Goal: Transaction & Acquisition: Purchase product/service

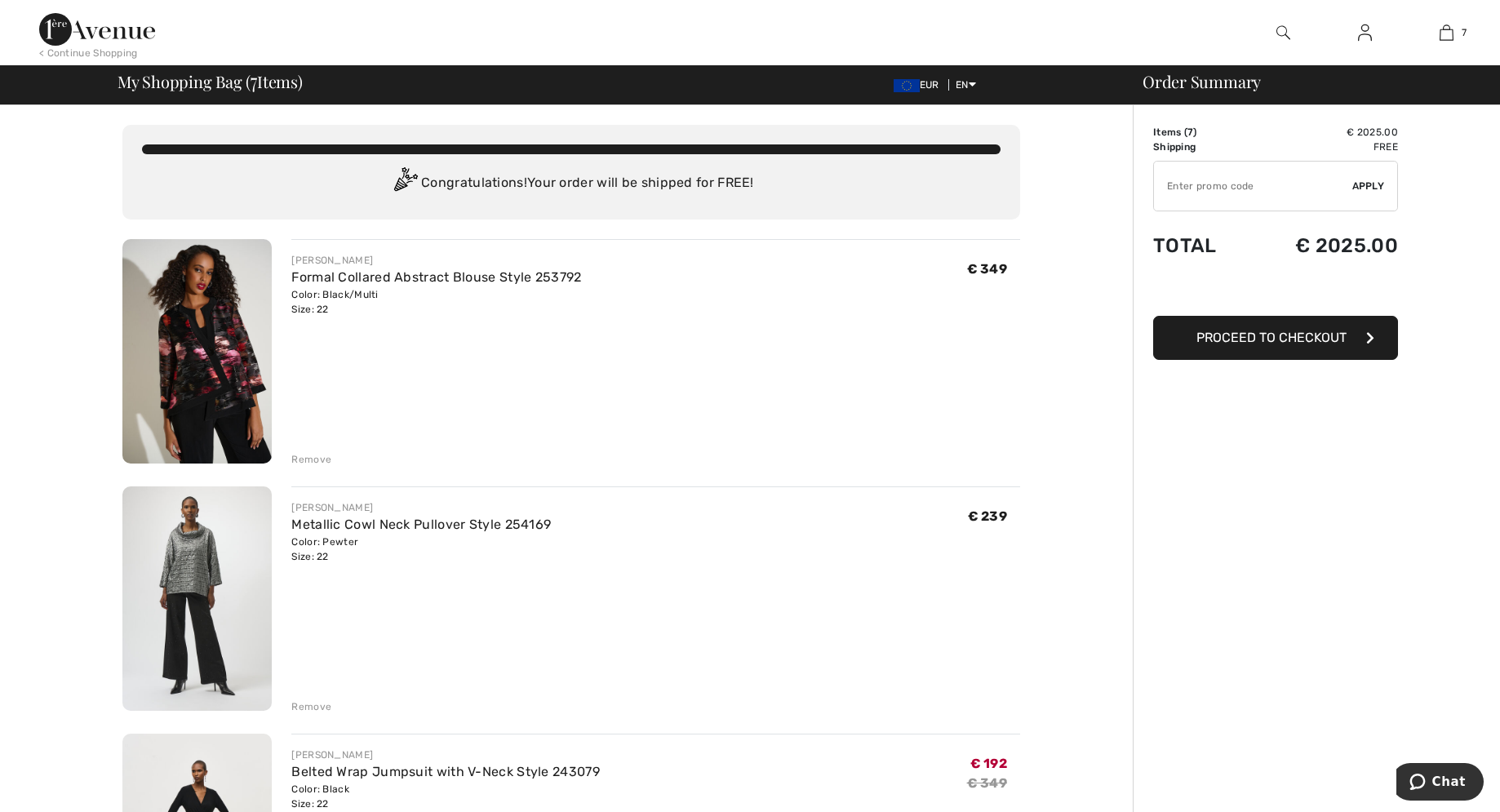
click at [197, 557] on img at bounding box center [197, 598] width 149 height 225
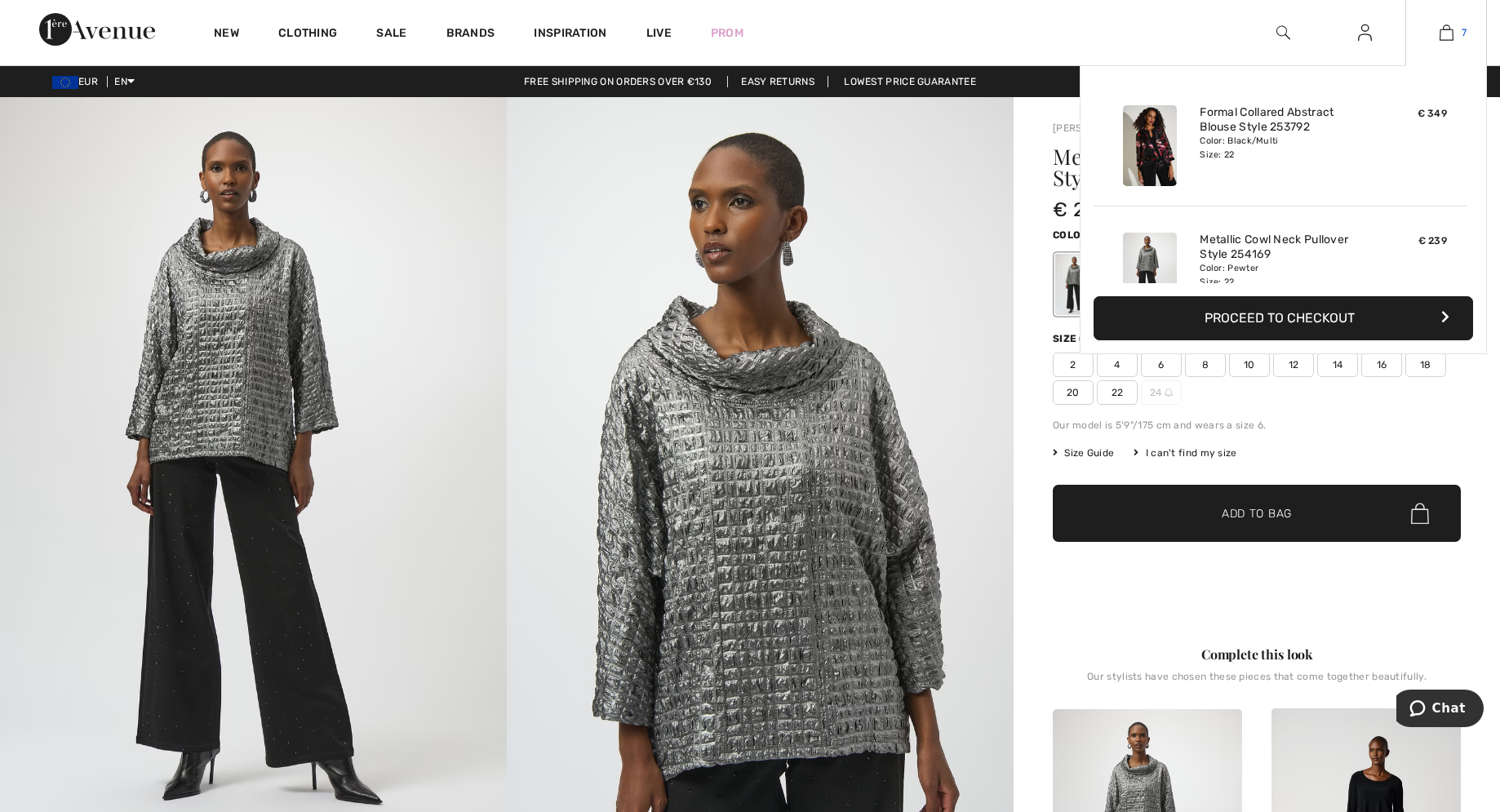
click at [1450, 32] on img at bounding box center [1446, 32] width 14 height 19
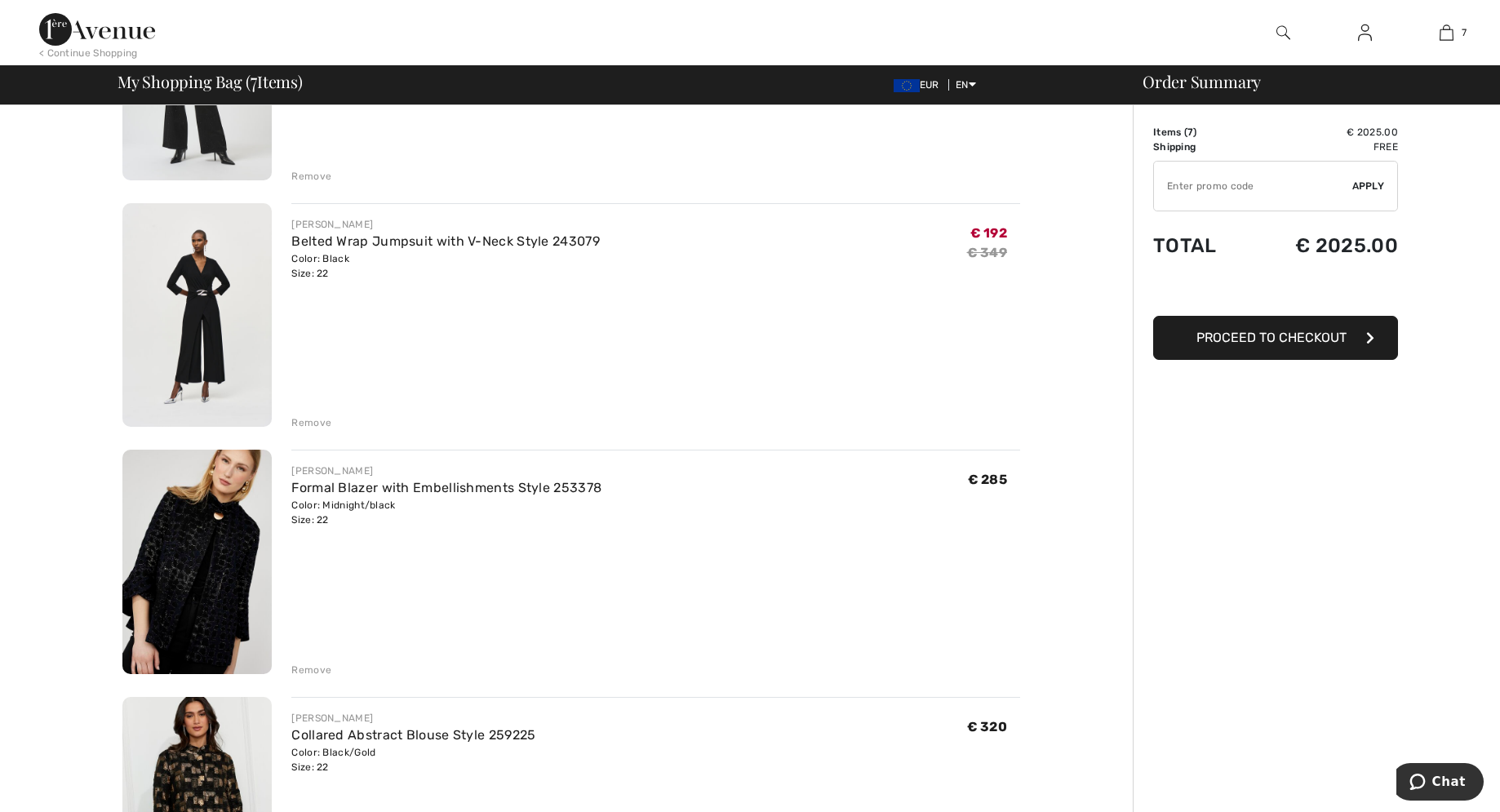
scroll to position [583, 0]
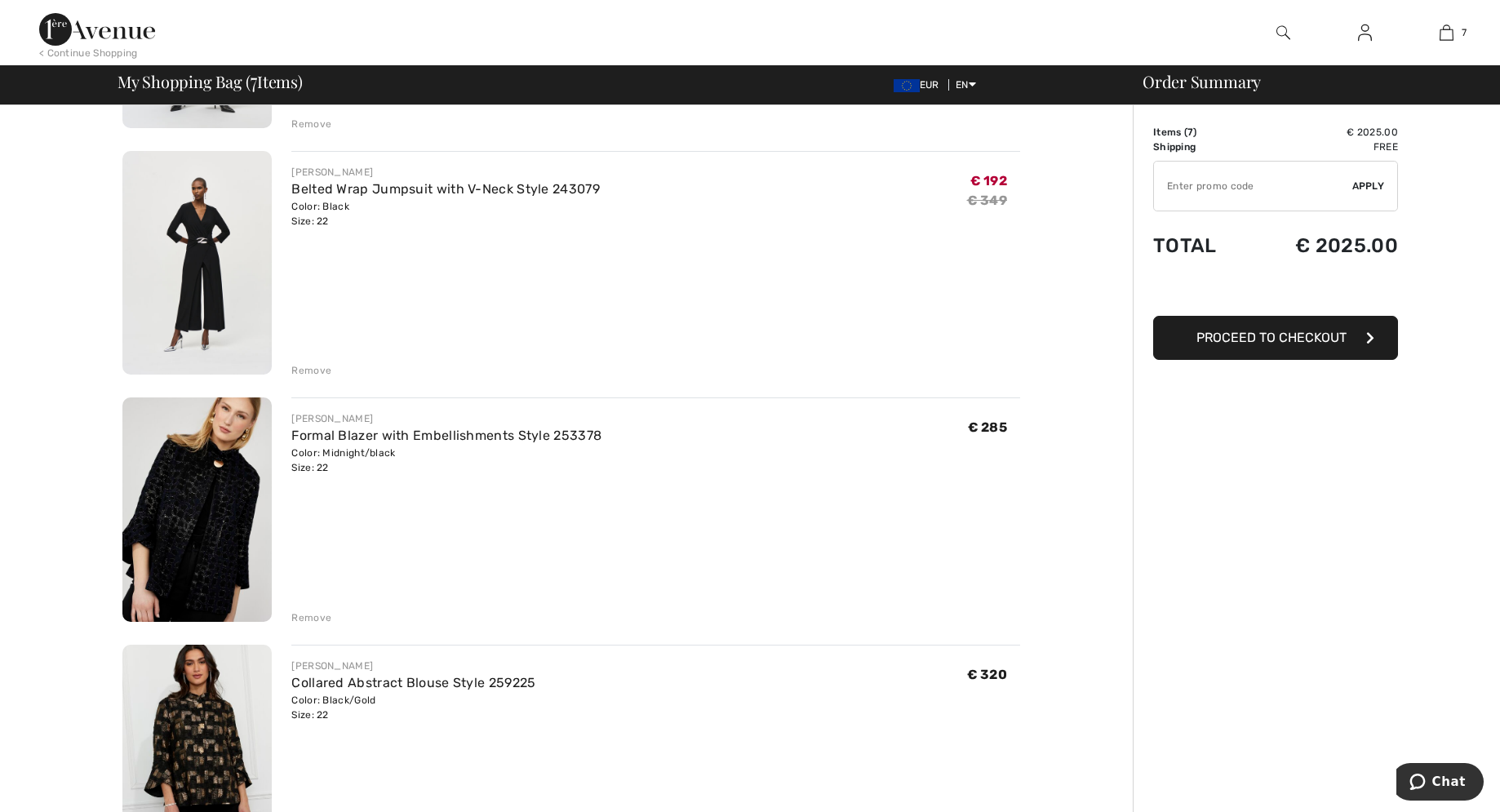
click at [215, 501] on img at bounding box center [197, 510] width 149 height 225
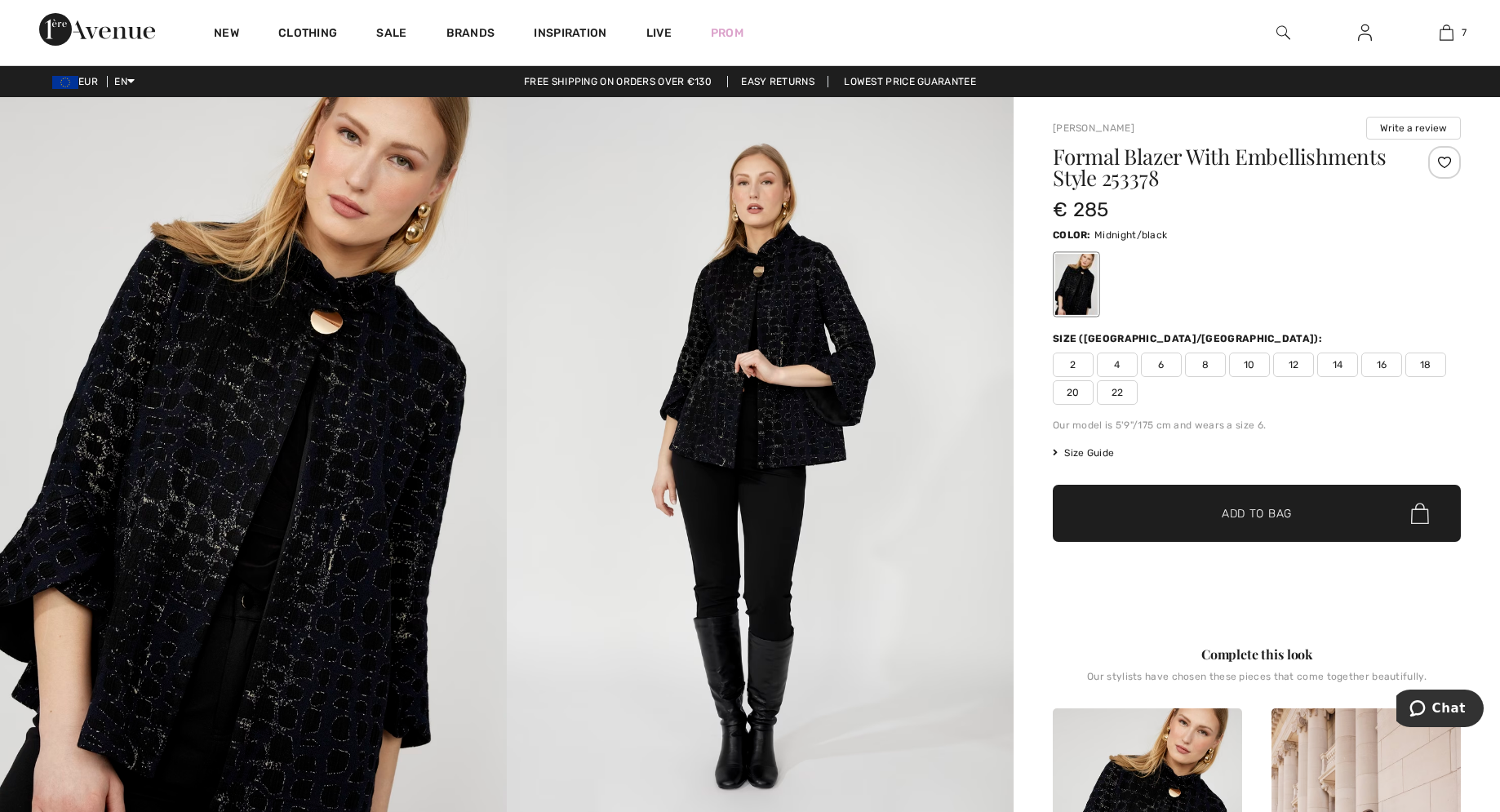
click at [305, 600] on img at bounding box center [253, 477] width 506 height 760
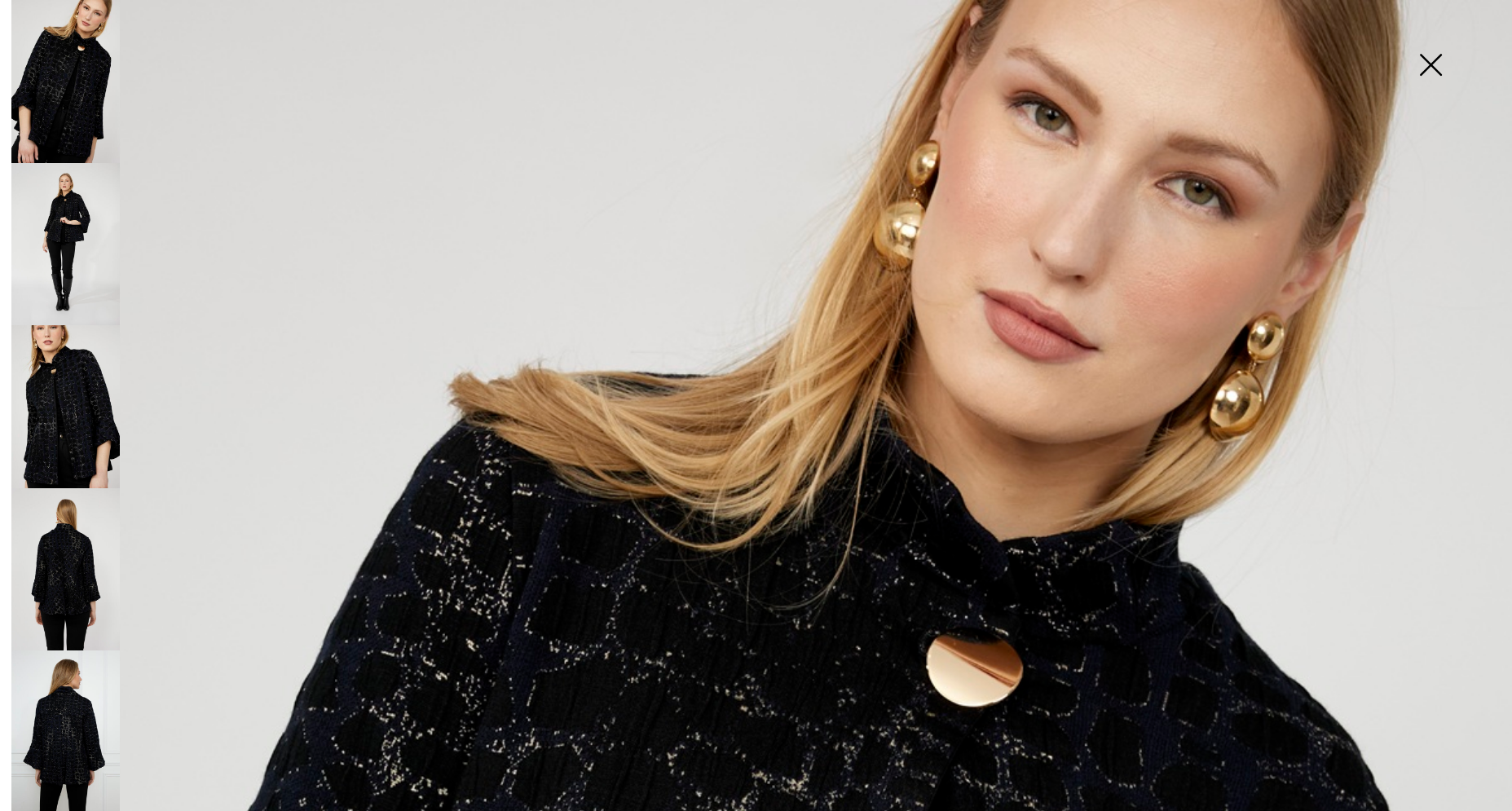
click at [66, 375] on img at bounding box center [65, 406] width 109 height 163
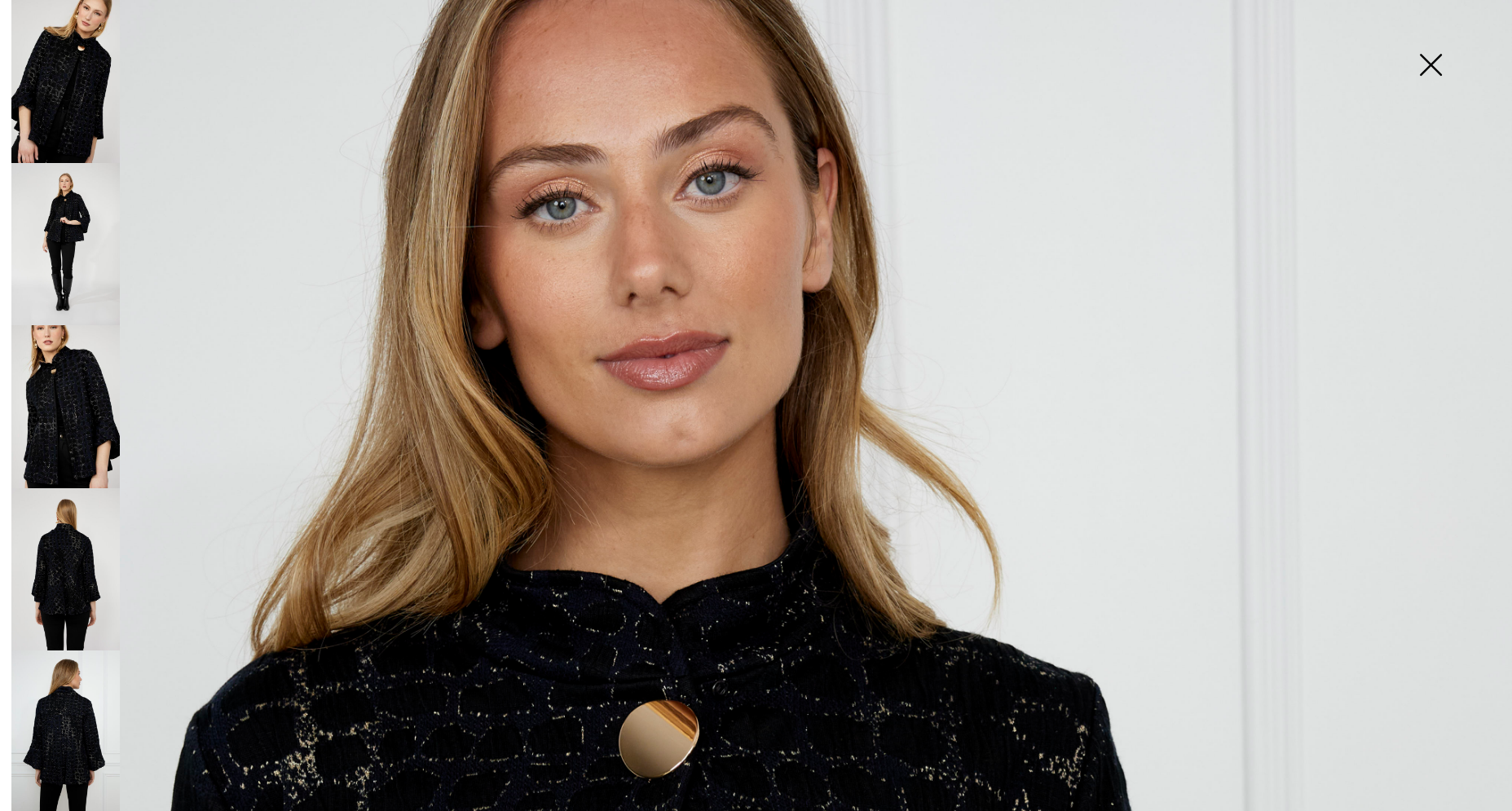
click at [1430, 60] on img at bounding box center [1430, 66] width 82 height 84
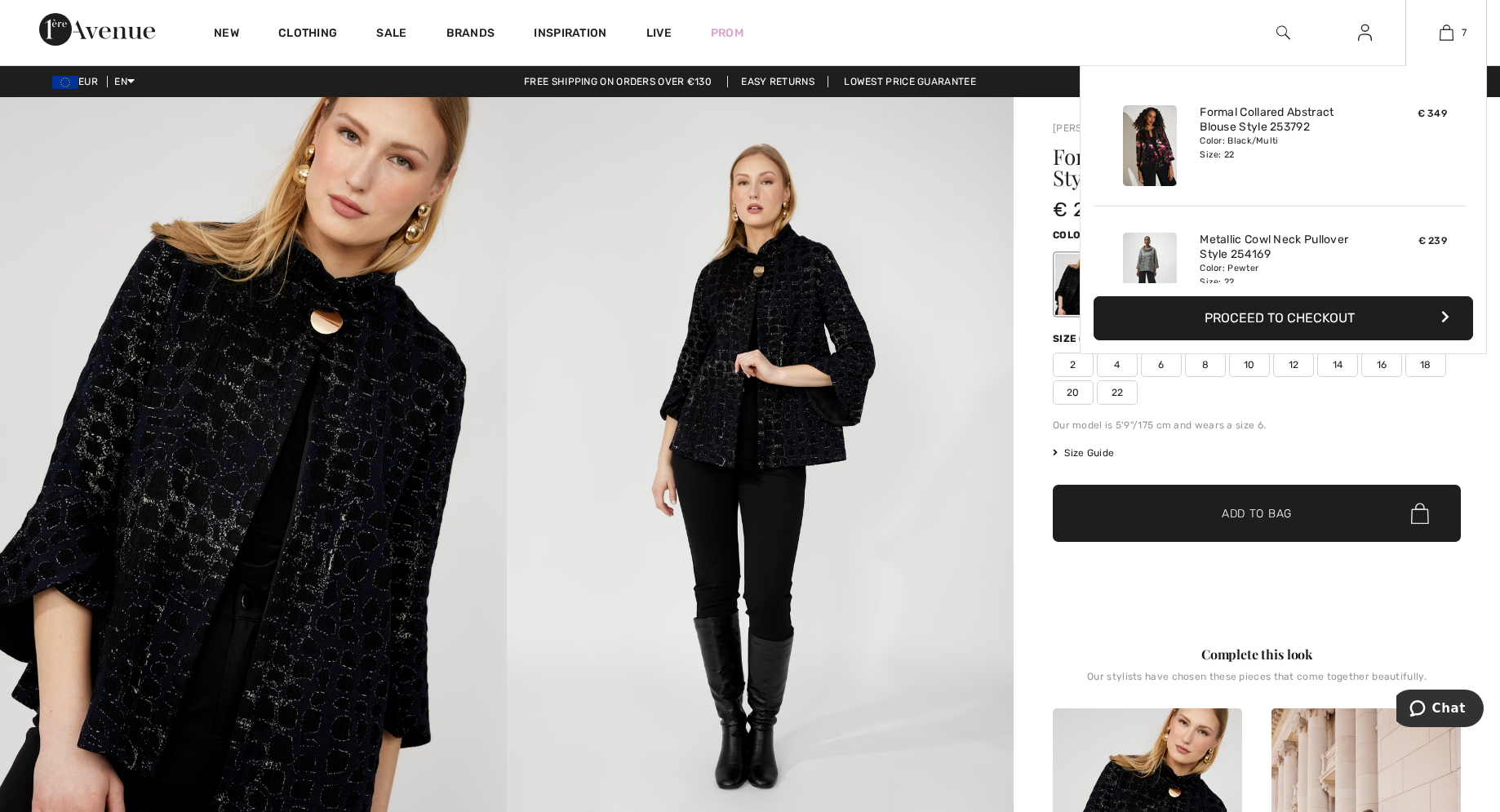
click at [1157, 152] on img at bounding box center [1149, 145] width 53 height 81
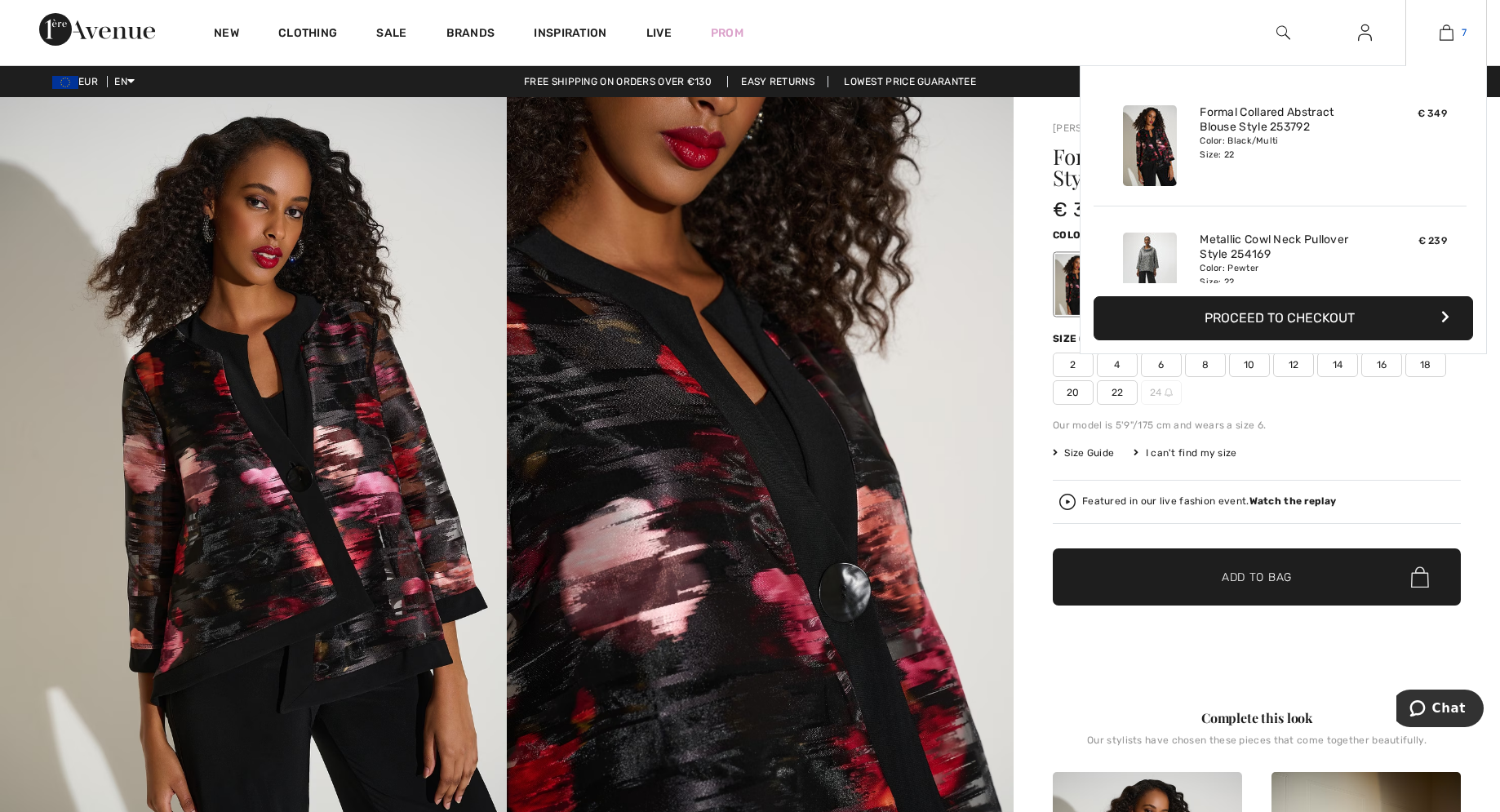
click at [1445, 38] on img at bounding box center [1446, 32] width 14 height 19
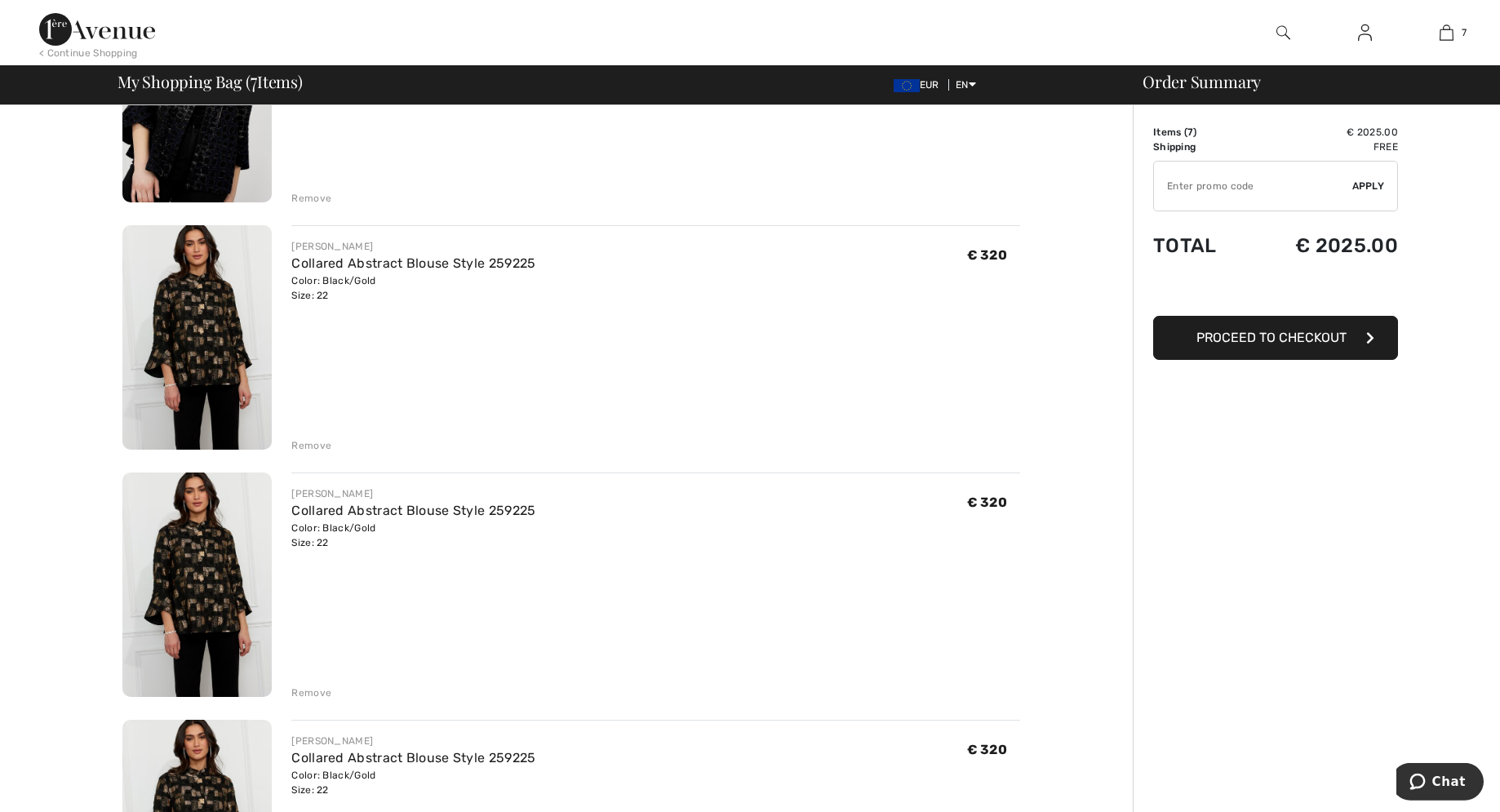
scroll to position [915, 0]
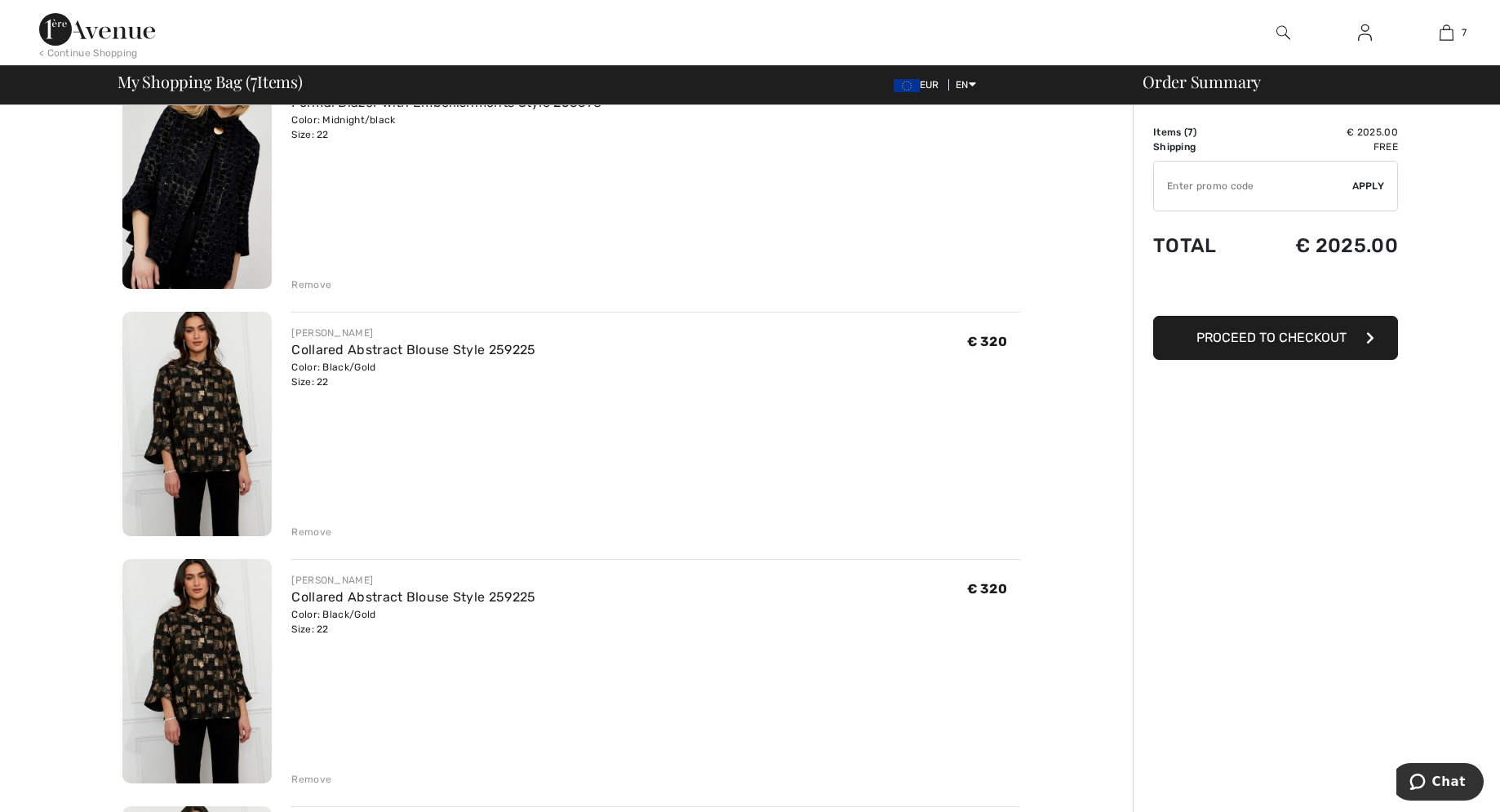
click at [314, 529] on div "Remove" at bounding box center [310, 532] width 40 height 15
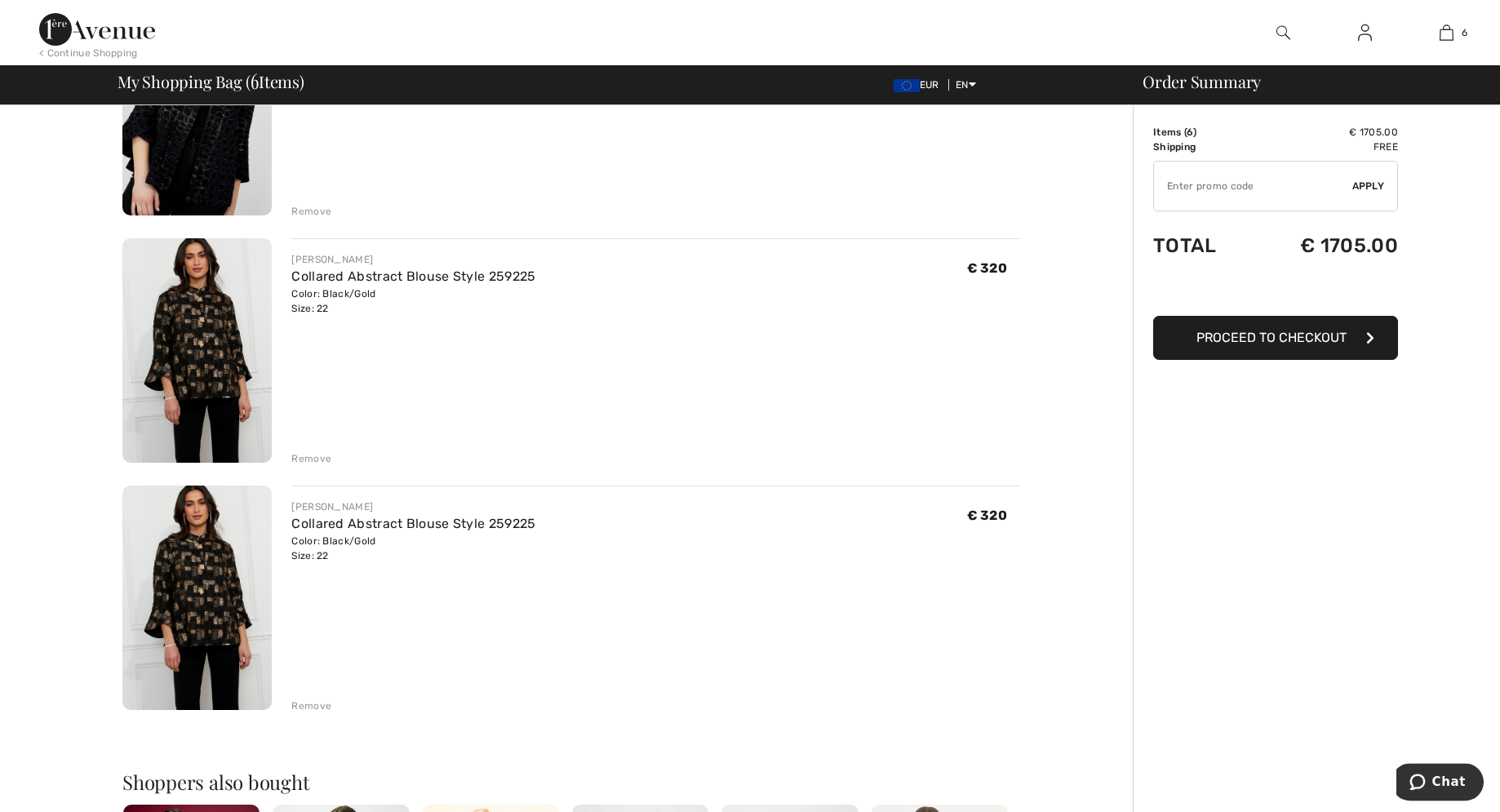
scroll to position [1082, 0]
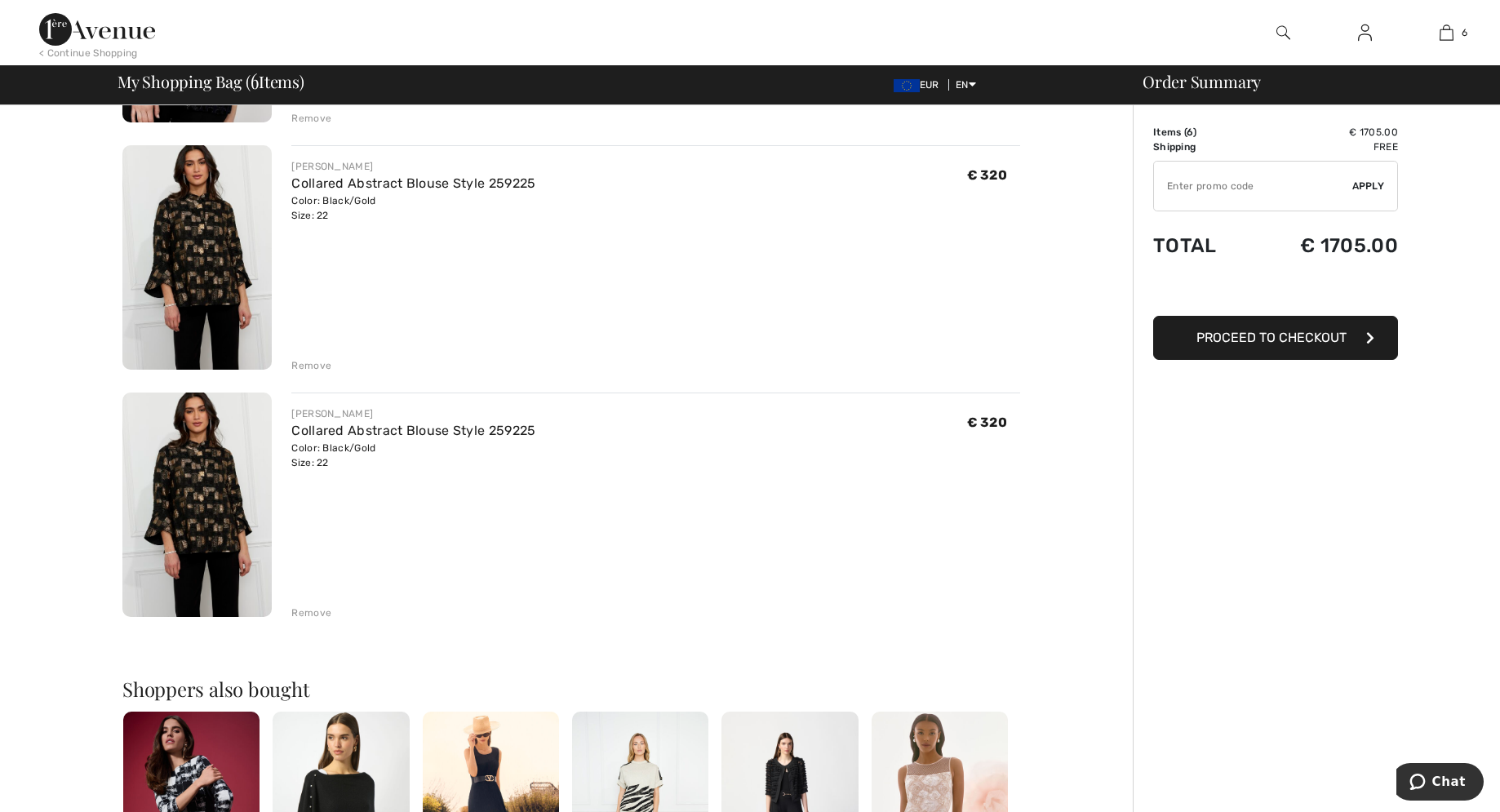
click at [313, 365] on div "Remove" at bounding box center [310, 365] width 40 height 15
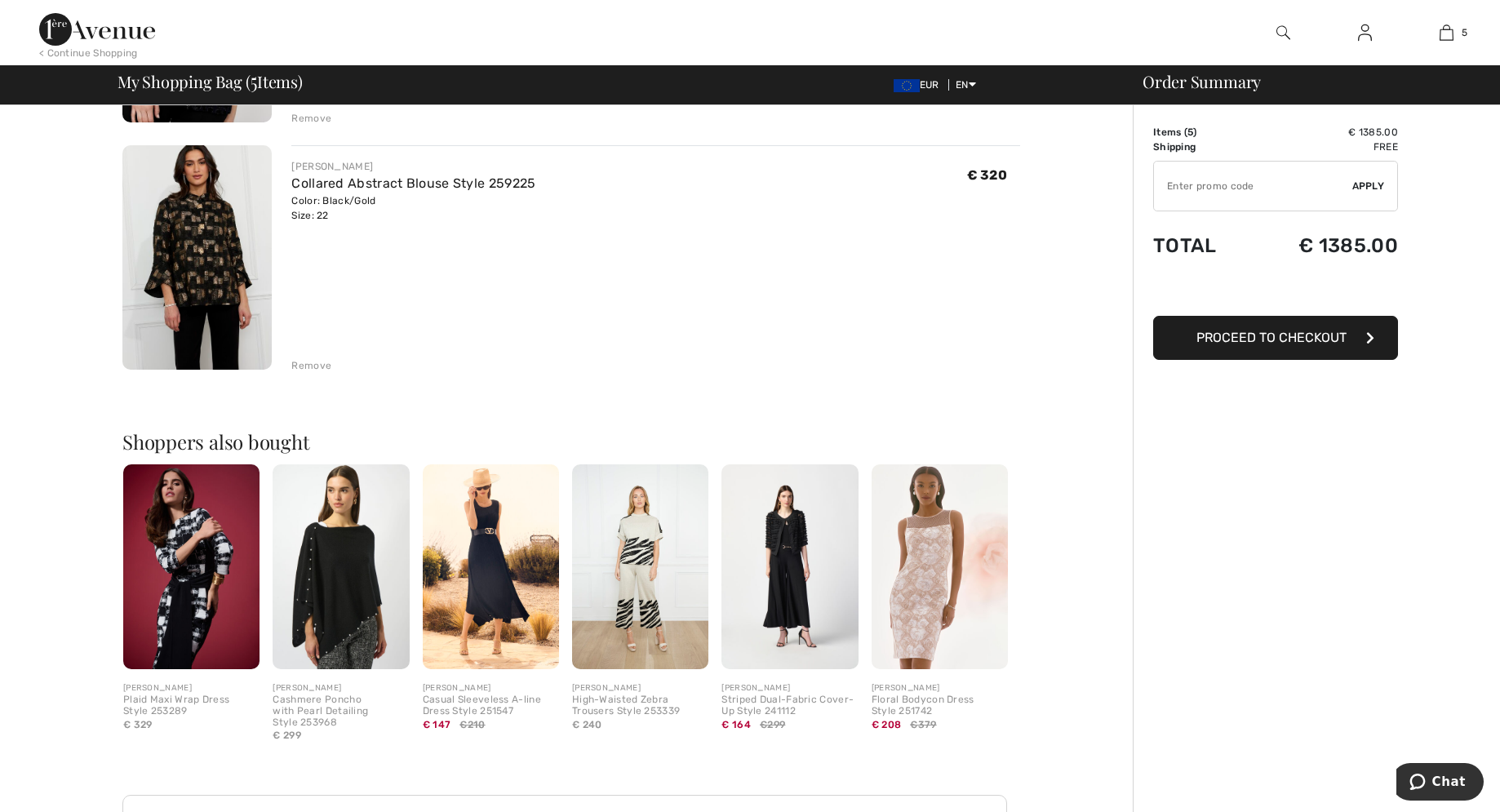
click at [207, 569] on img at bounding box center [192, 566] width 136 height 204
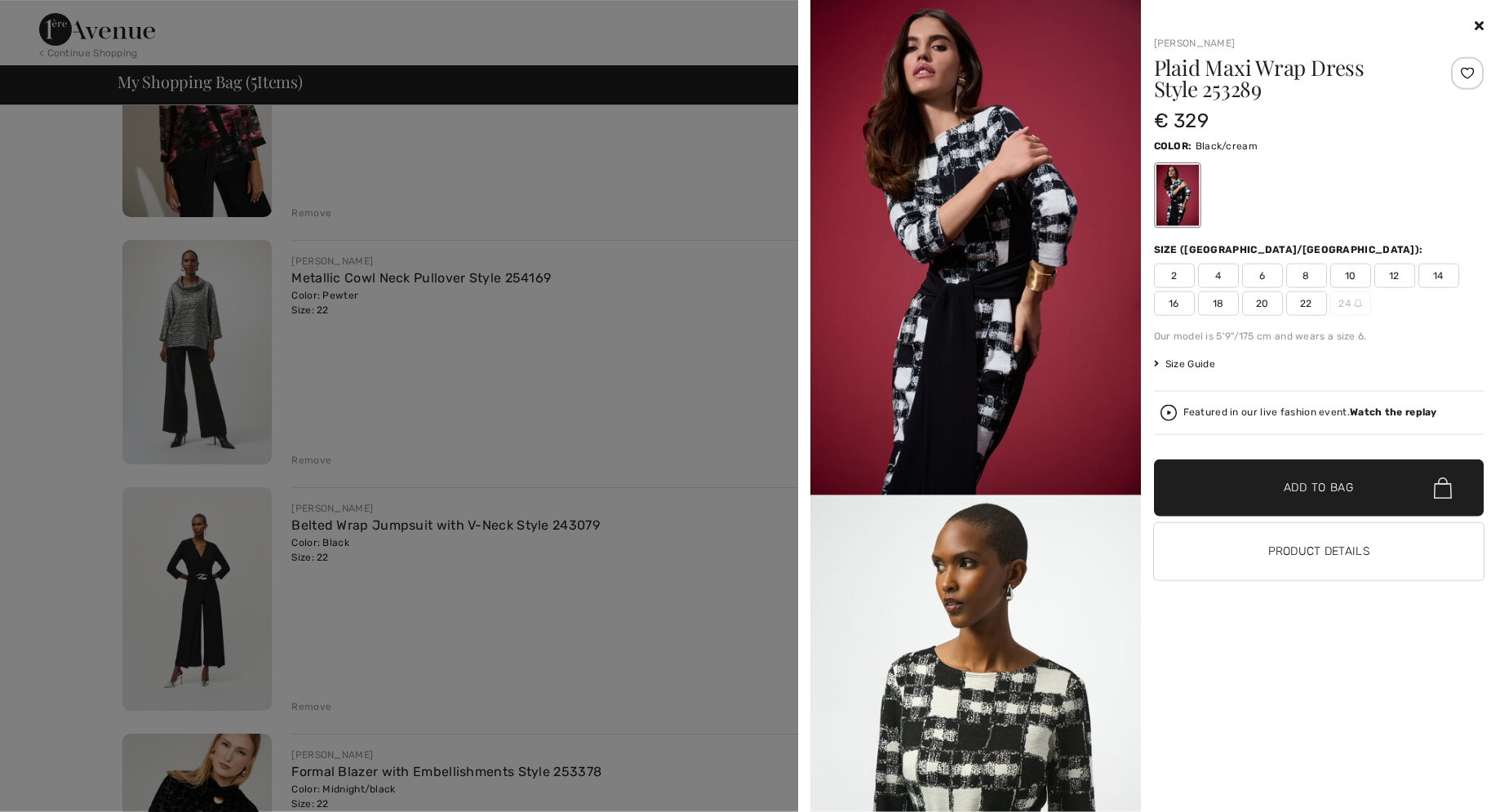
scroll to position [145, 0]
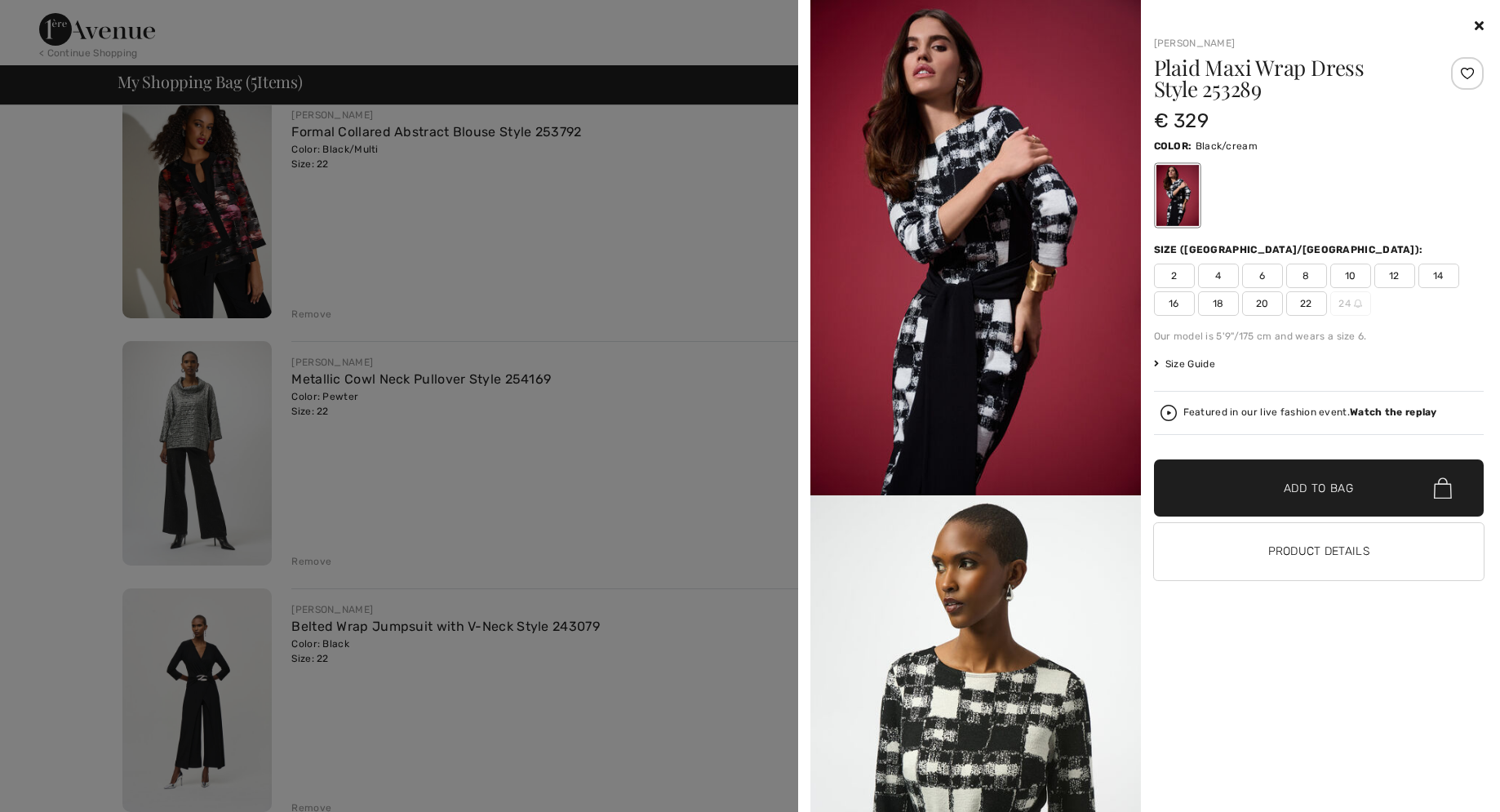
click at [176, 685] on div at bounding box center [750, 406] width 1500 height 812
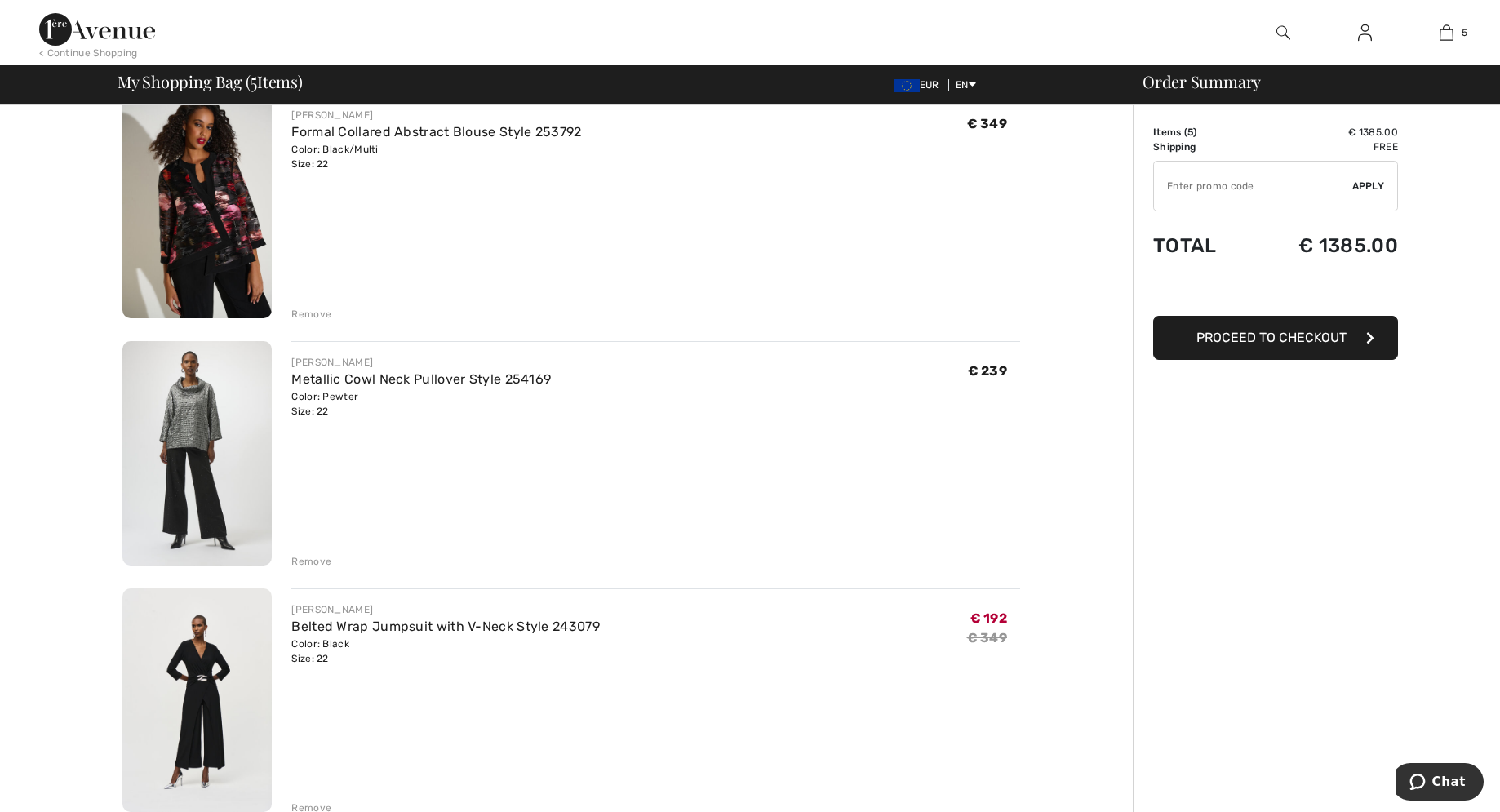
click at [218, 723] on img at bounding box center [197, 701] width 149 height 225
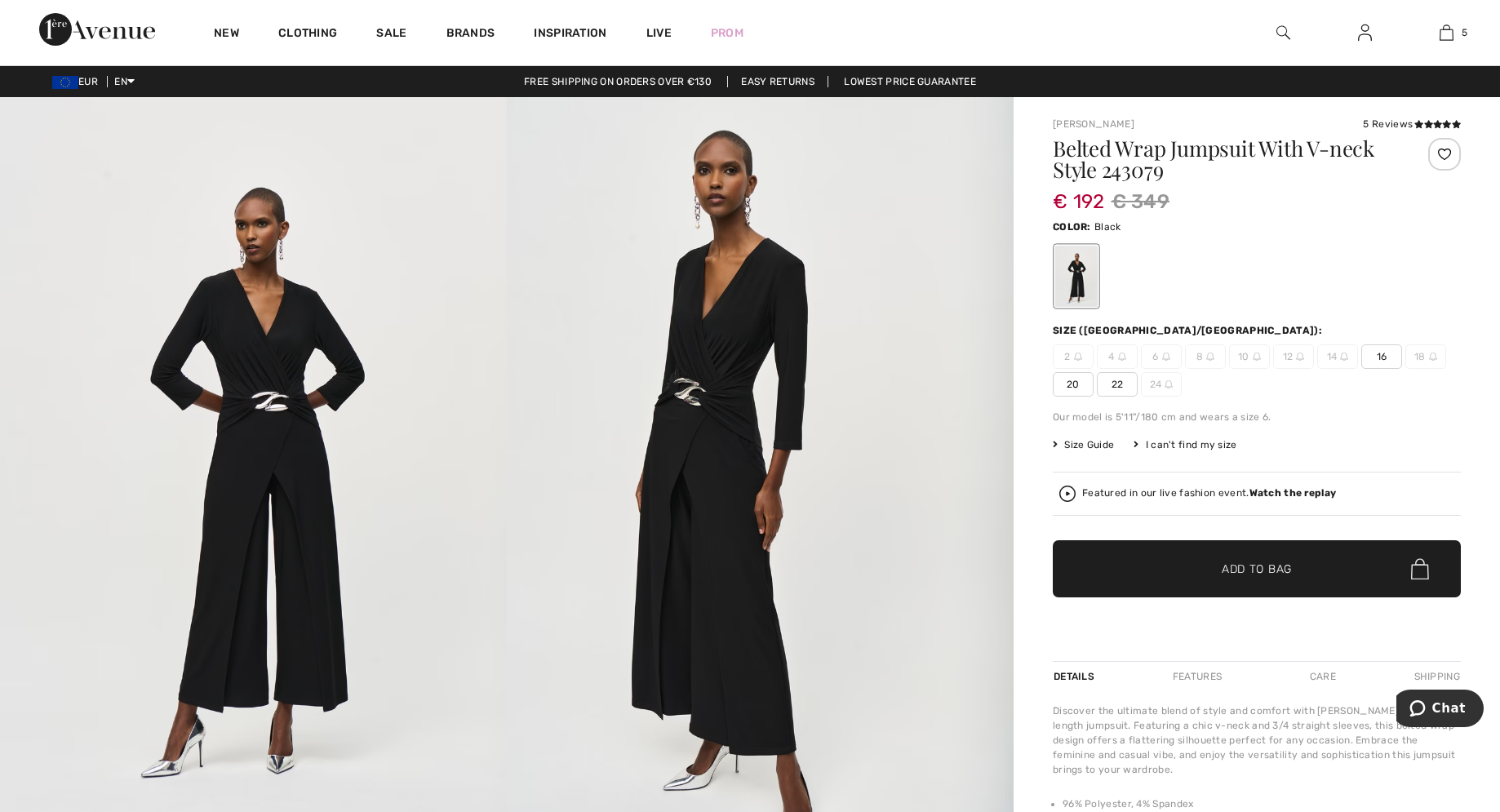
click at [268, 656] on img at bounding box center [253, 476] width 506 height 760
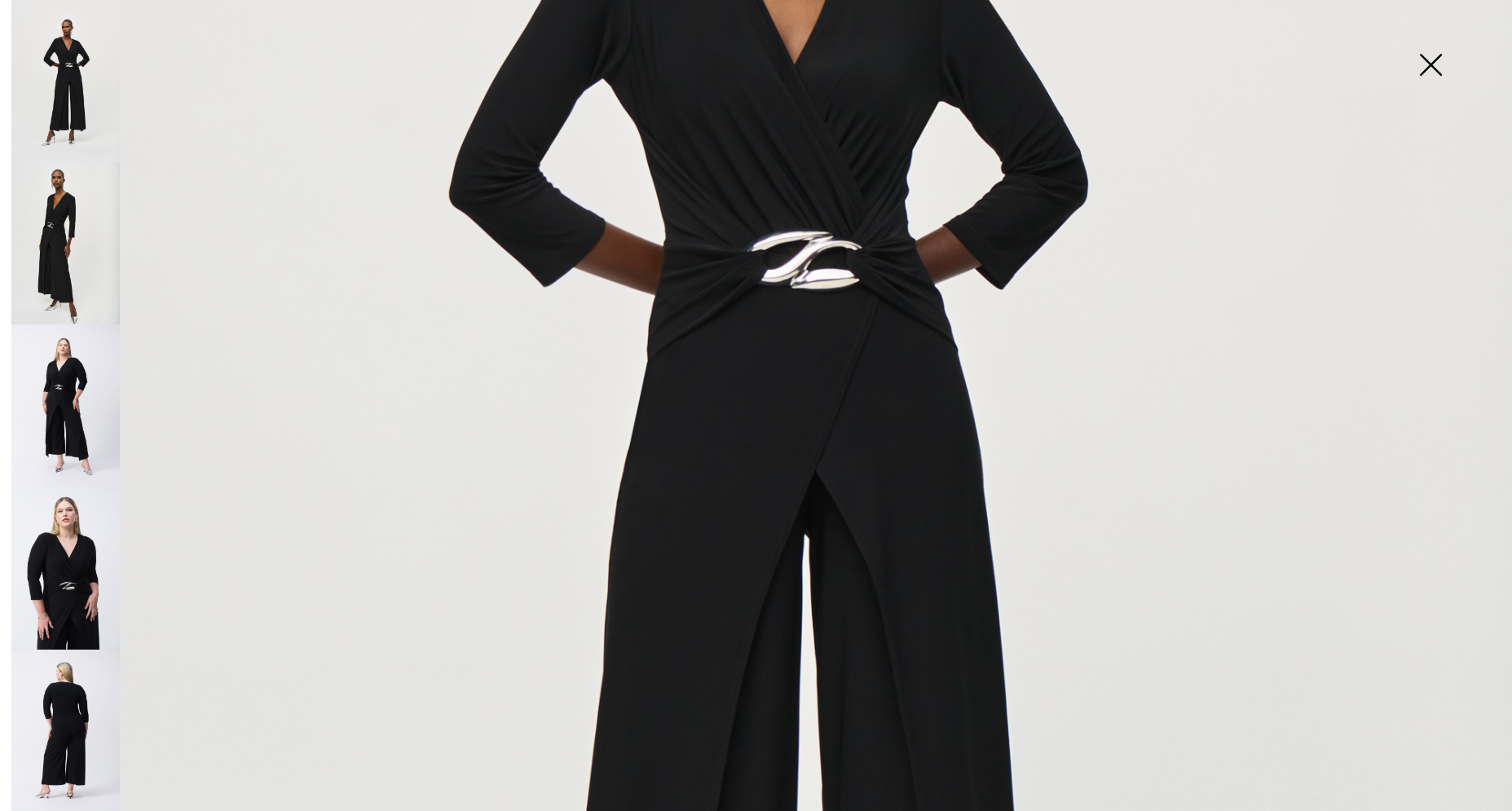
scroll to position [650, 0]
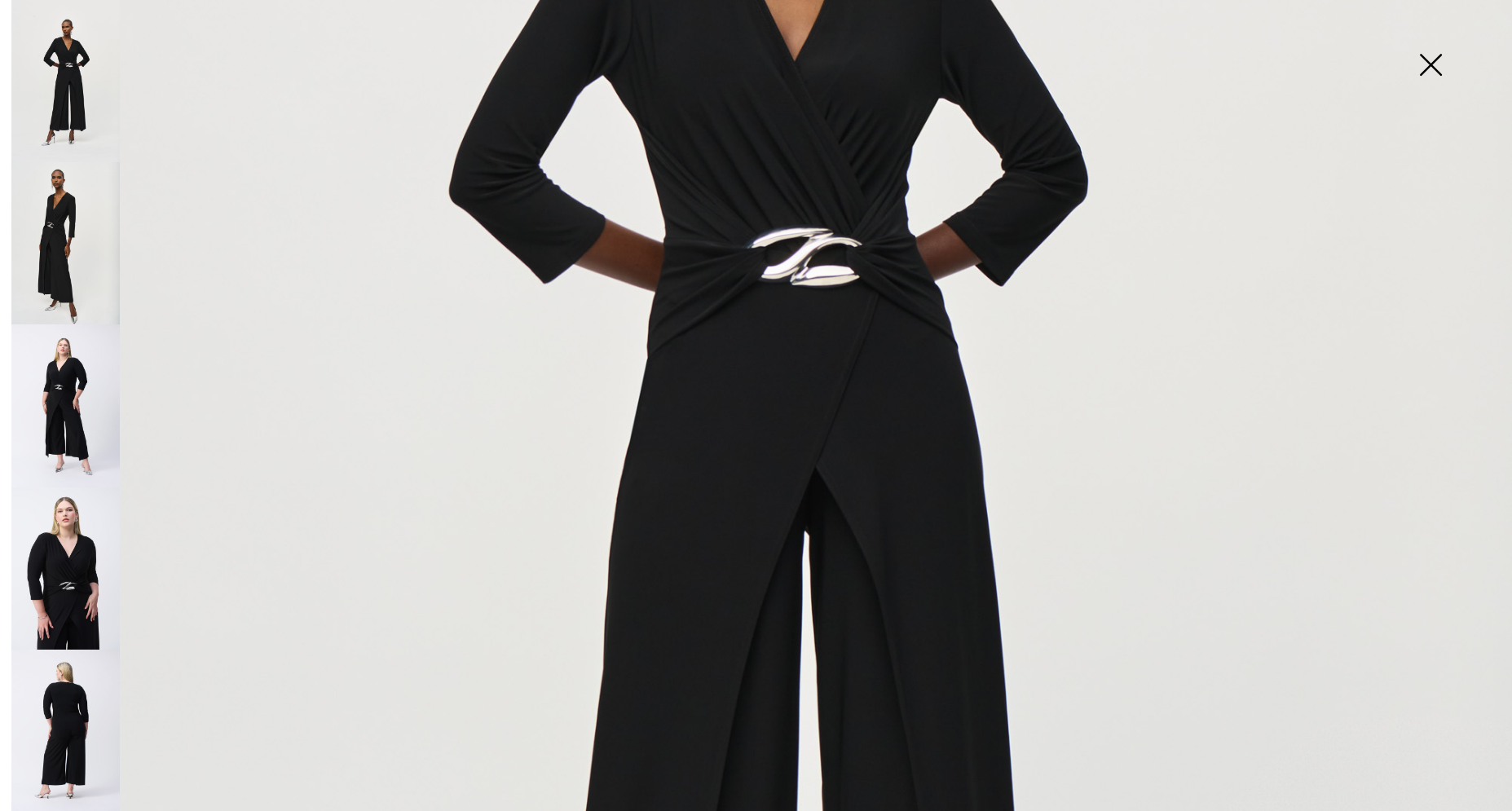
click at [70, 505] on img at bounding box center [65, 568] width 109 height 162
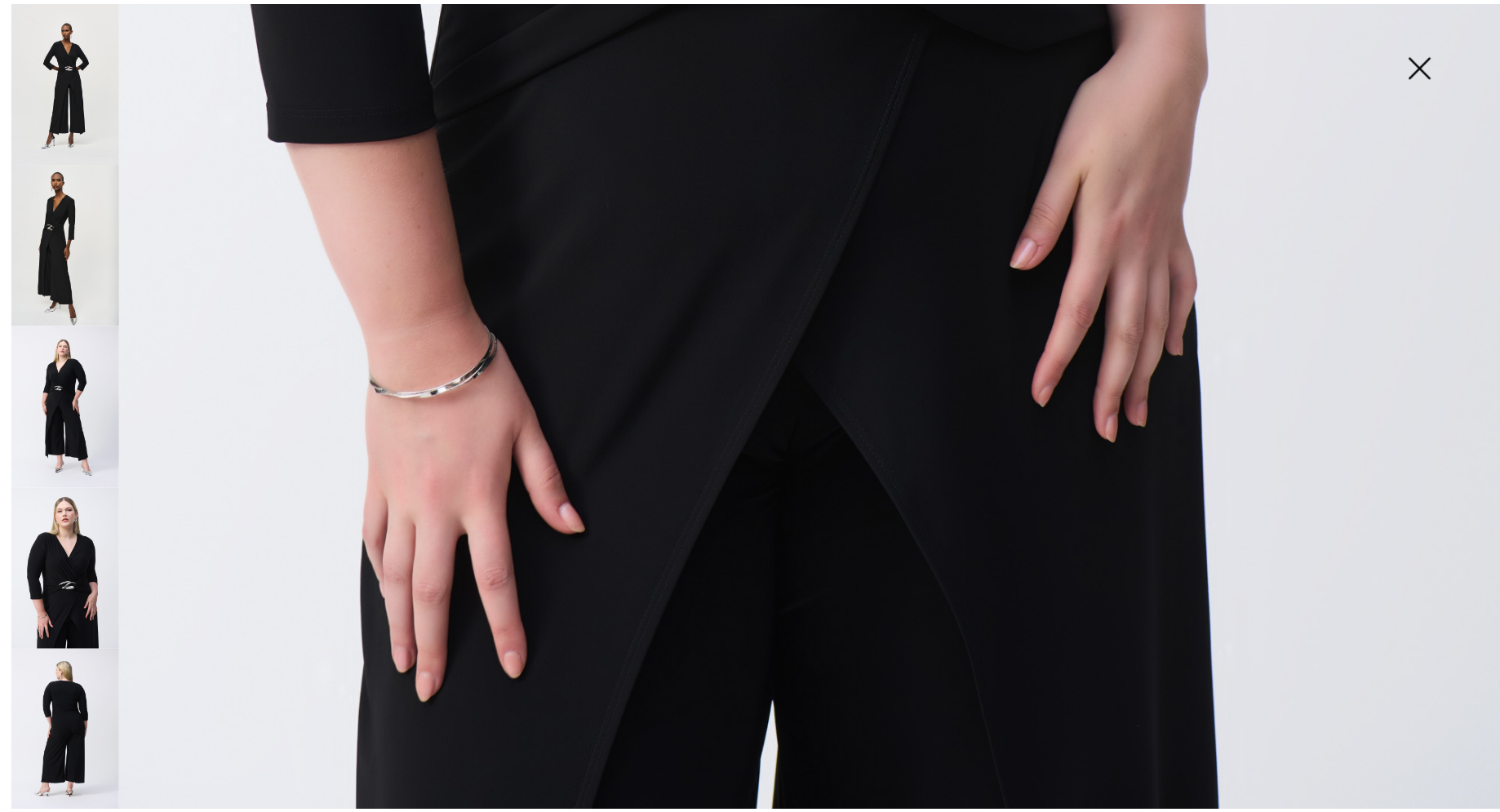
scroll to position [1435, 0]
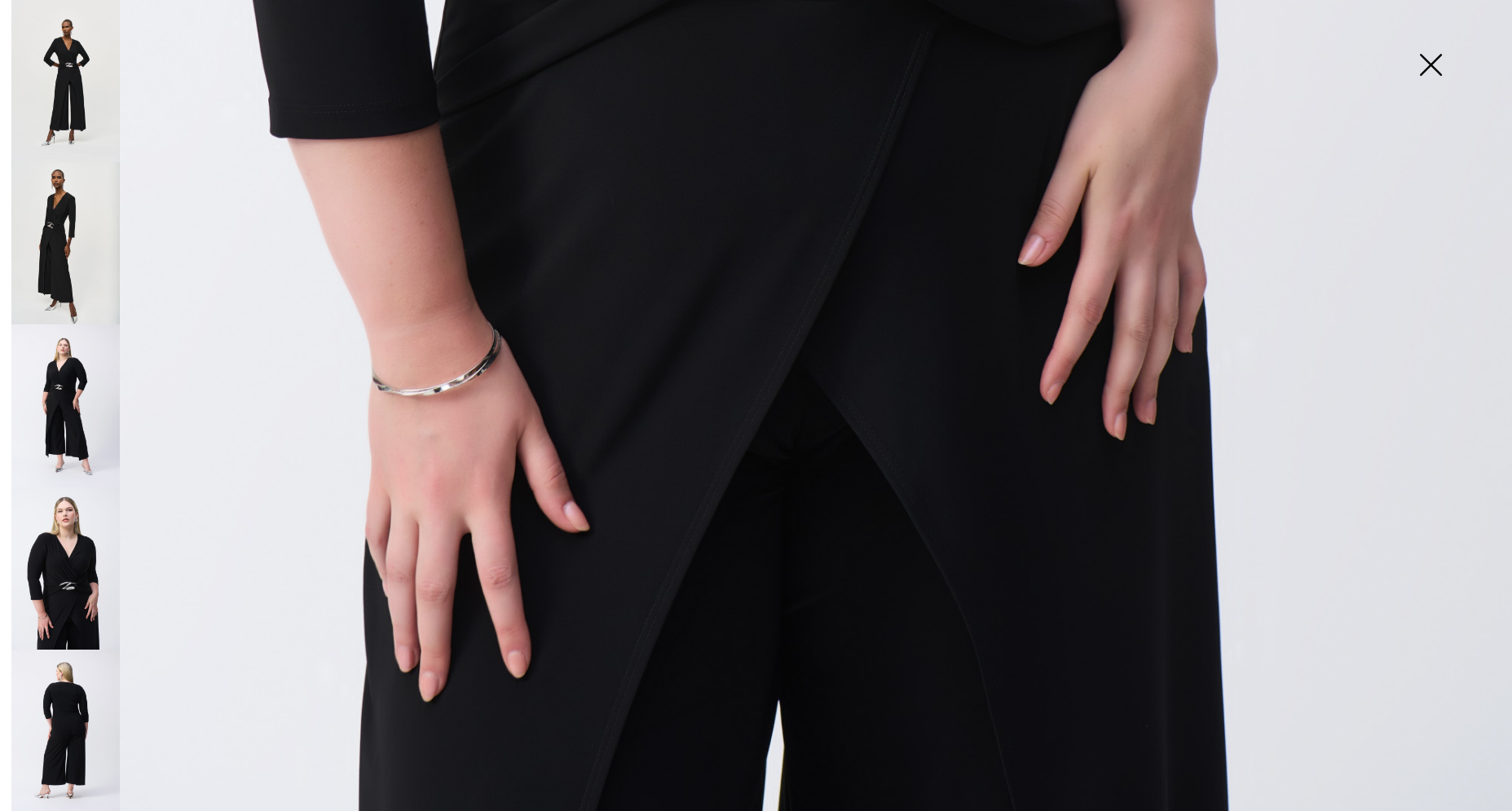
click at [1426, 57] on img at bounding box center [1430, 66] width 82 height 84
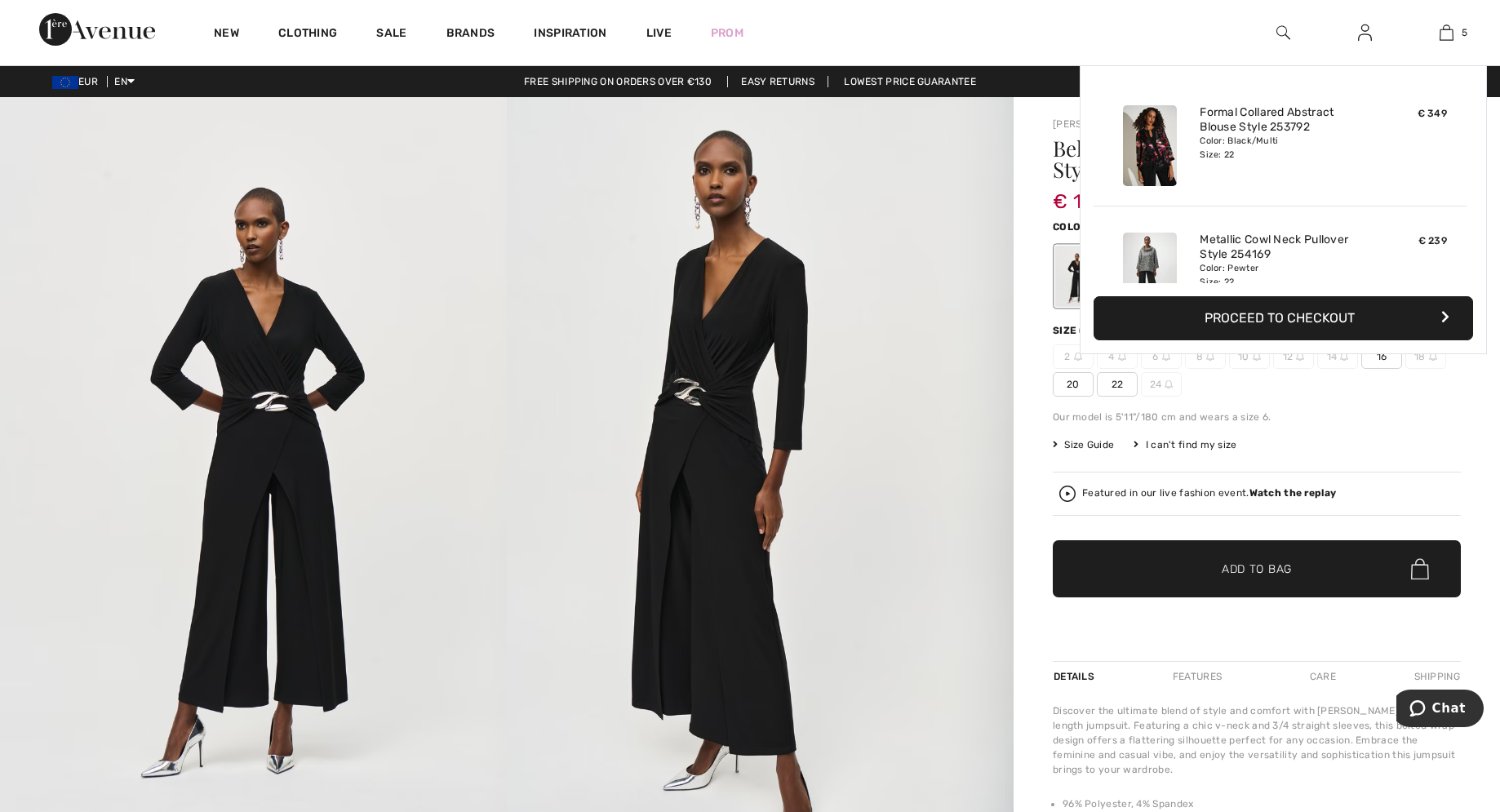
scroll to position [1415, 0]
click at [1440, 37] on img at bounding box center [1446, 32] width 14 height 19
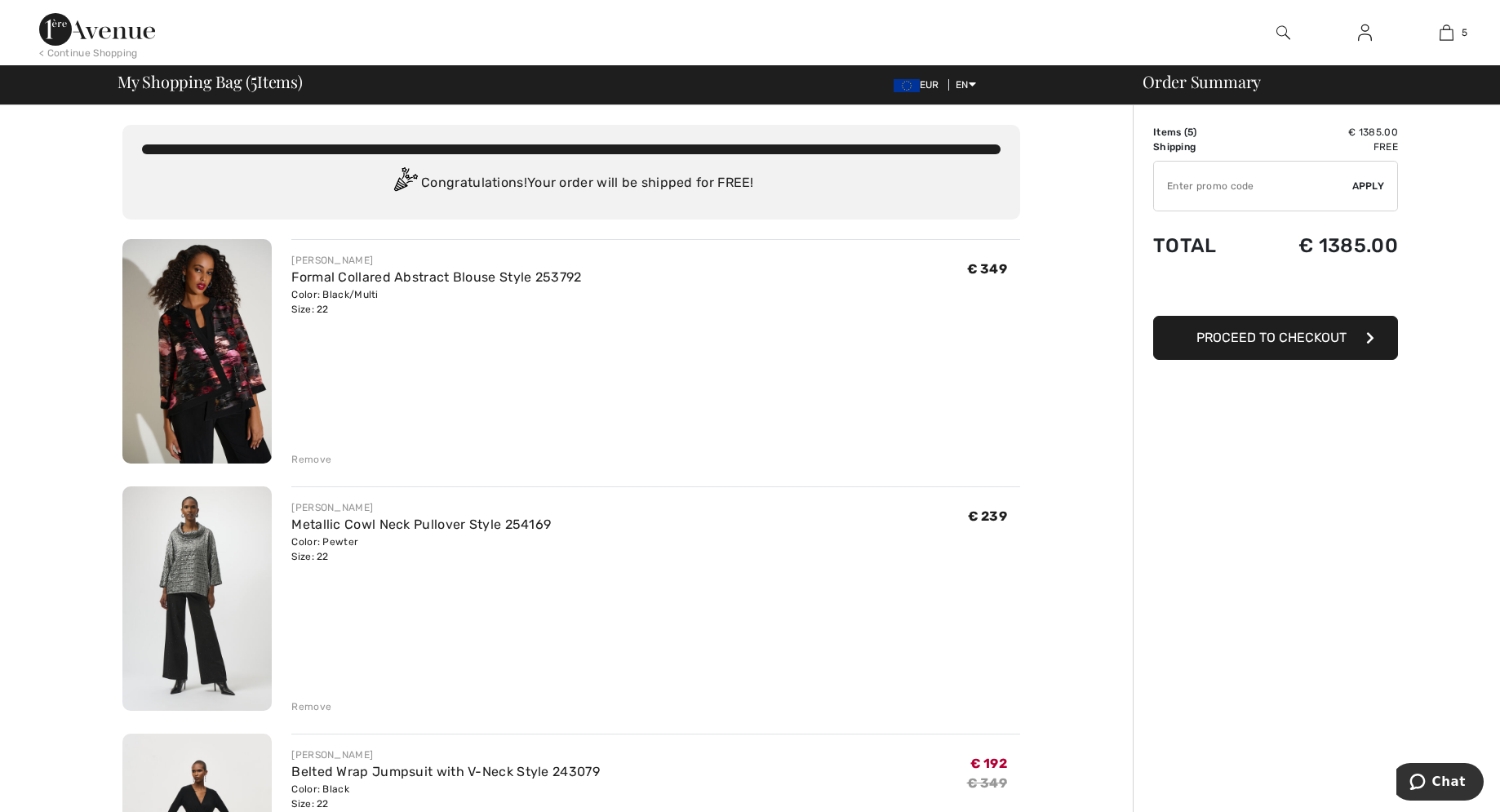
click at [305, 458] on div "Remove" at bounding box center [310, 459] width 40 height 15
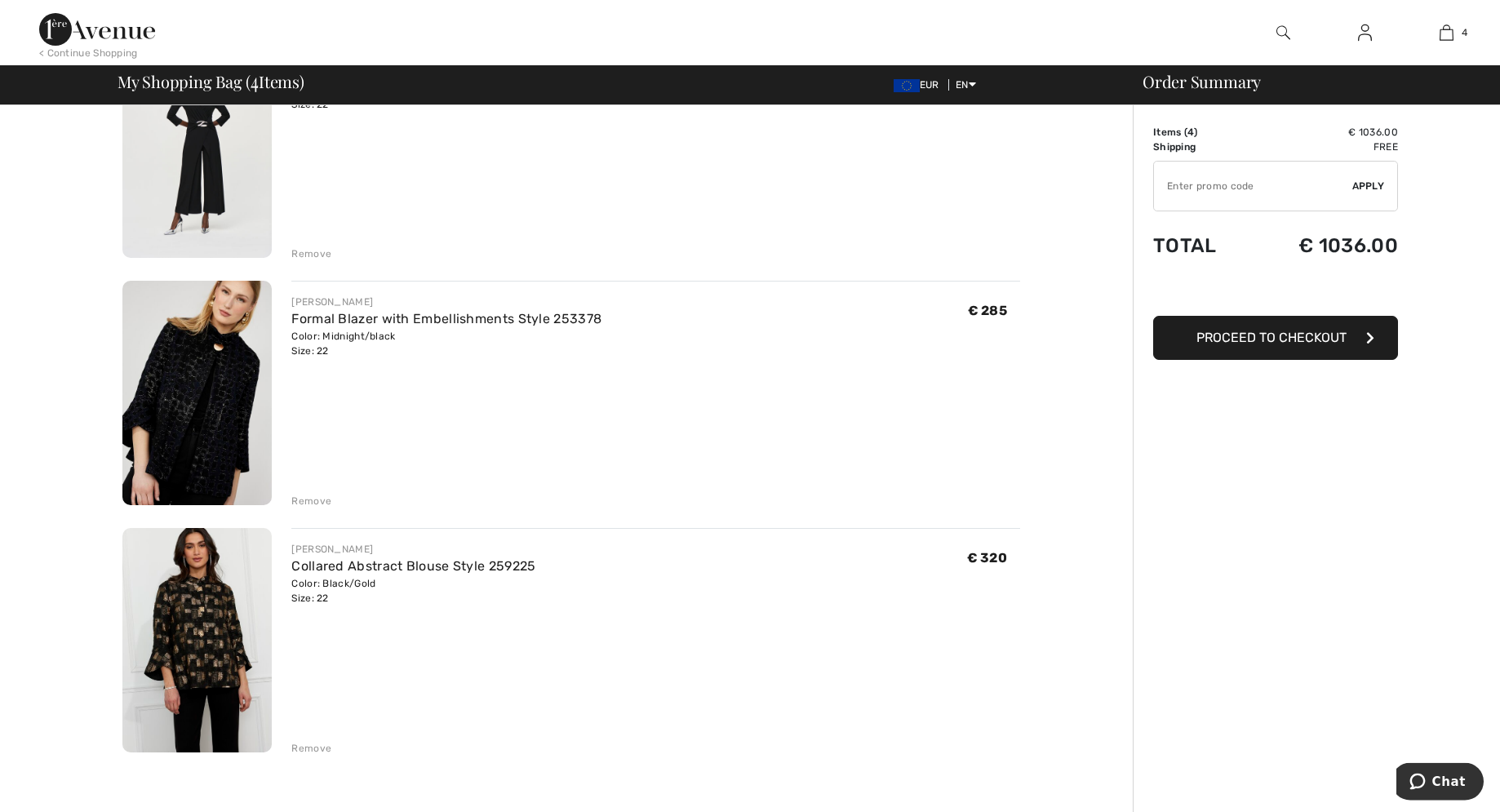
scroll to position [333, 0]
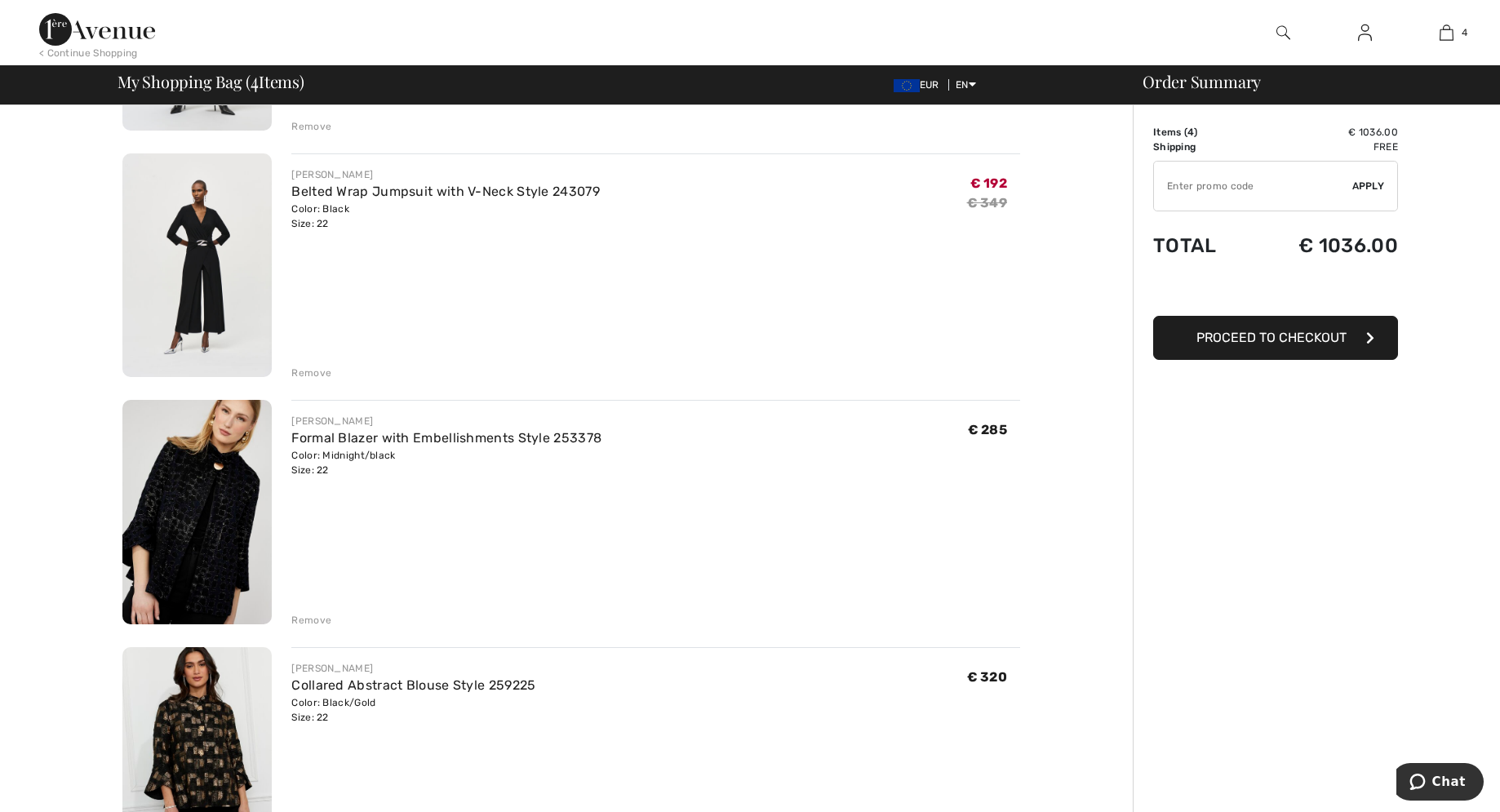
click at [206, 527] on img at bounding box center [197, 512] width 149 height 225
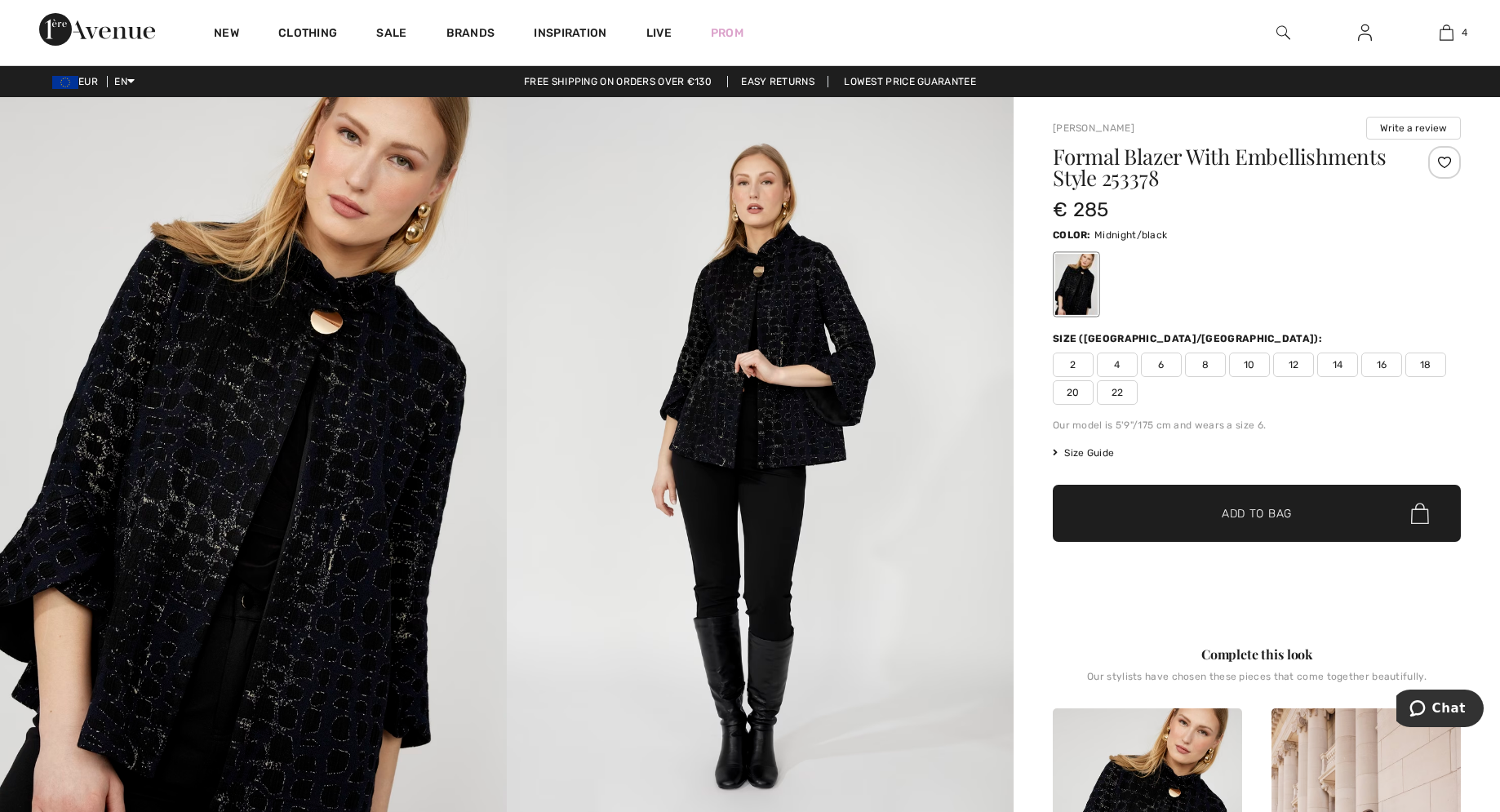
click at [315, 333] on img at bounding box center [253, 477] width 506 height 760
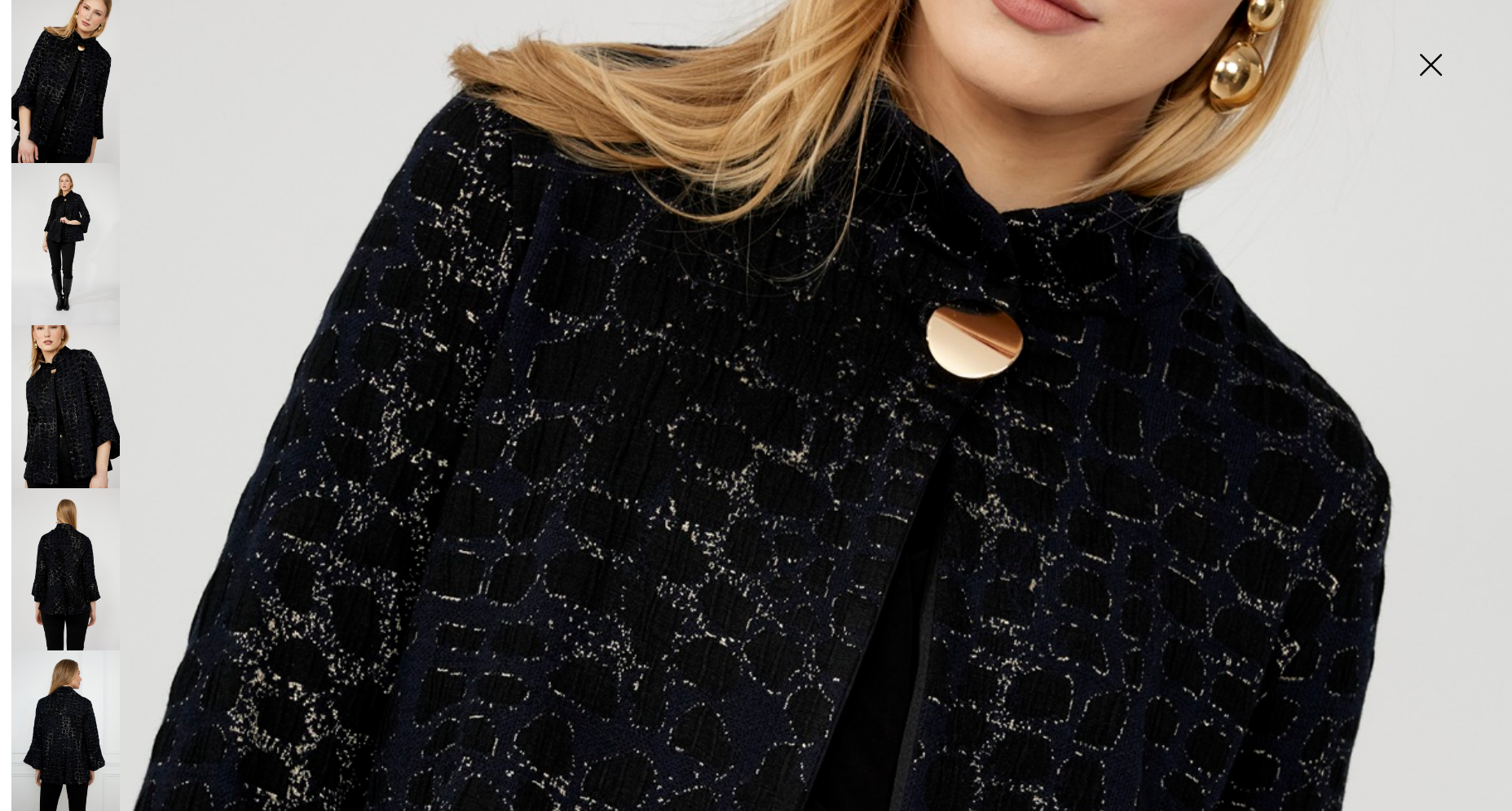
scroll to position [464, 0]
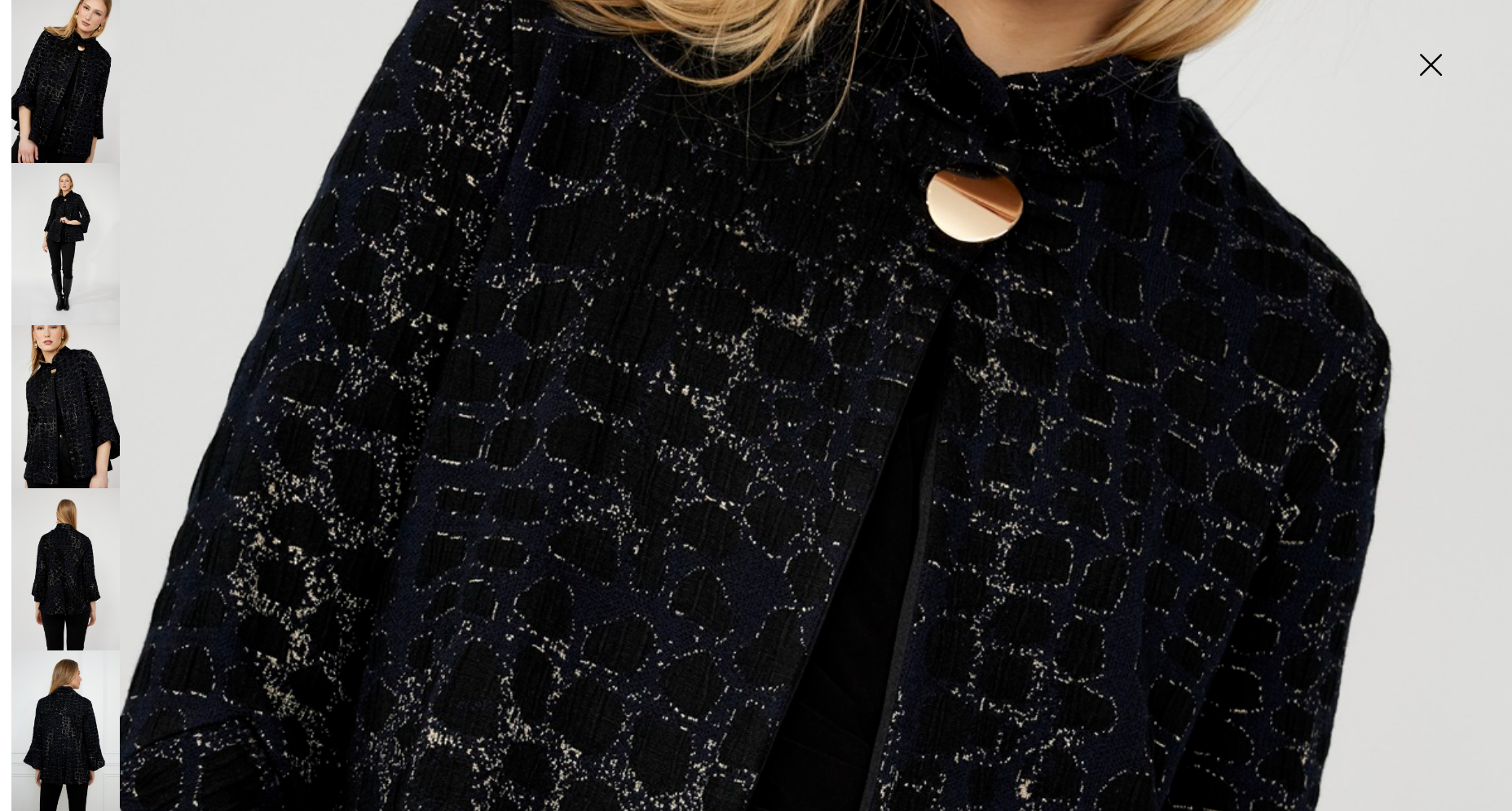
click at [97, 397] on img at bounding box center [65, 406] width 109 height 163
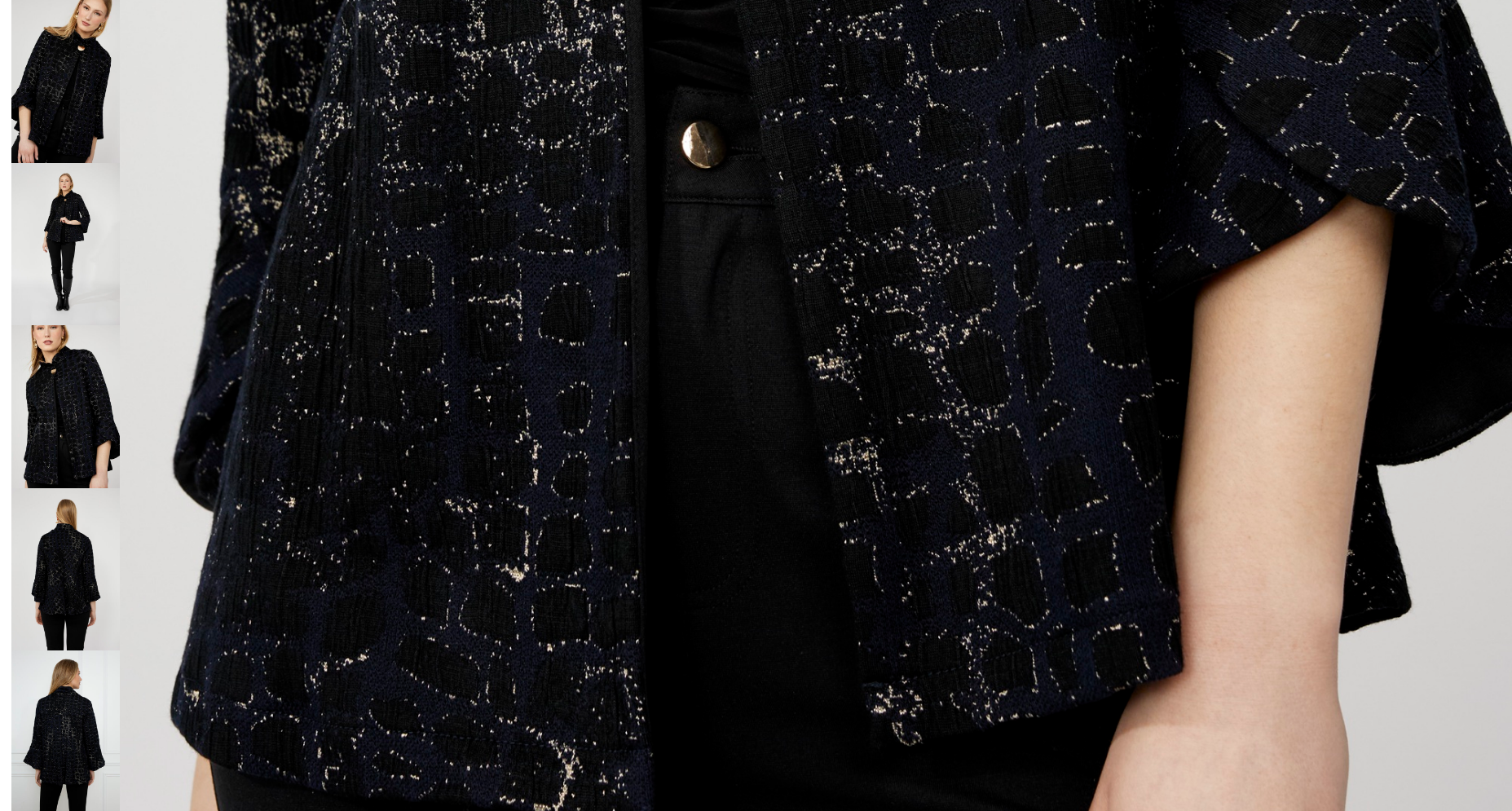
scroll to position [1389, 0]
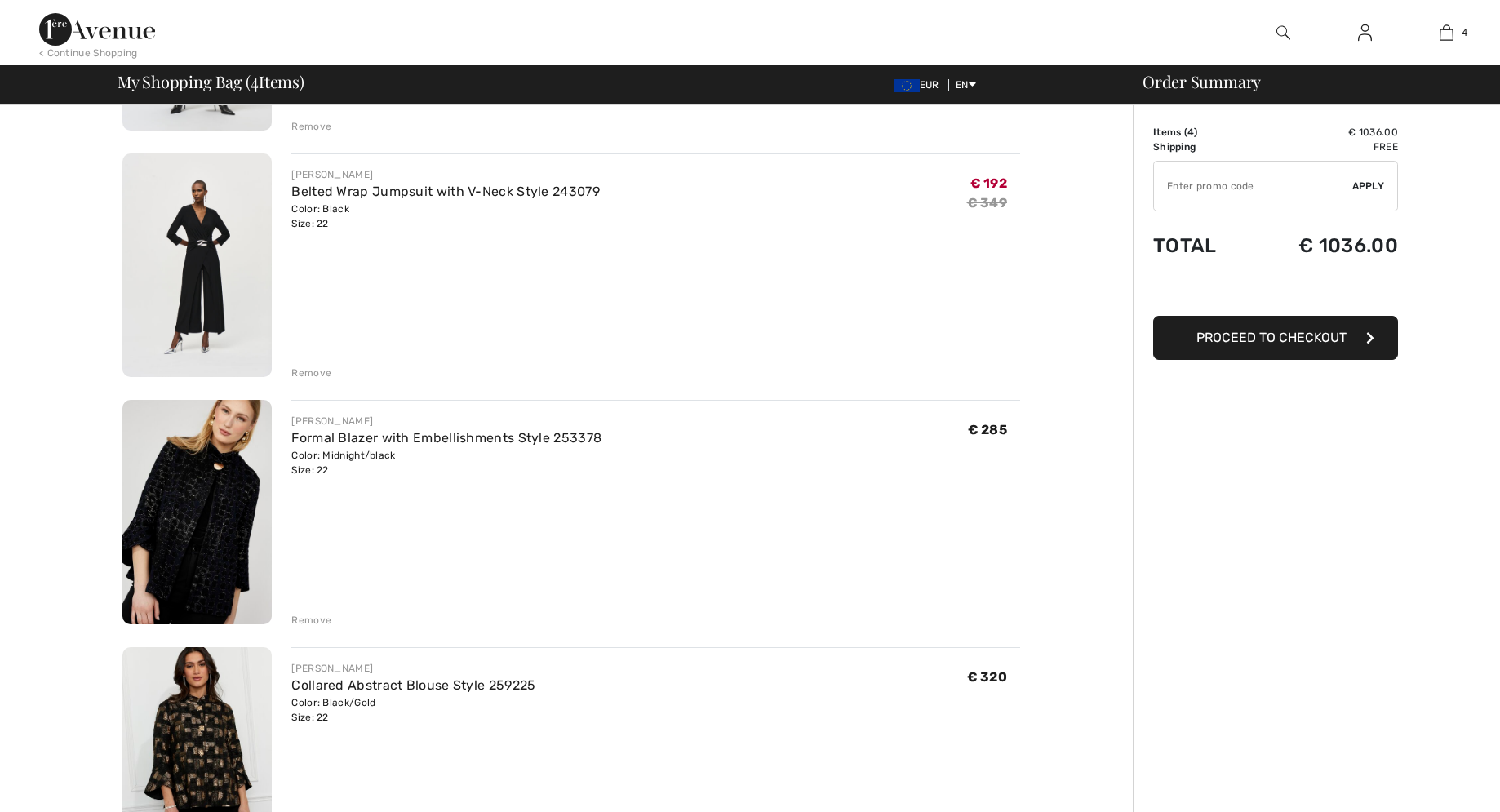
click at [308, 614] on div "Remove" at bounding box center [310, 621] width 40 height 15
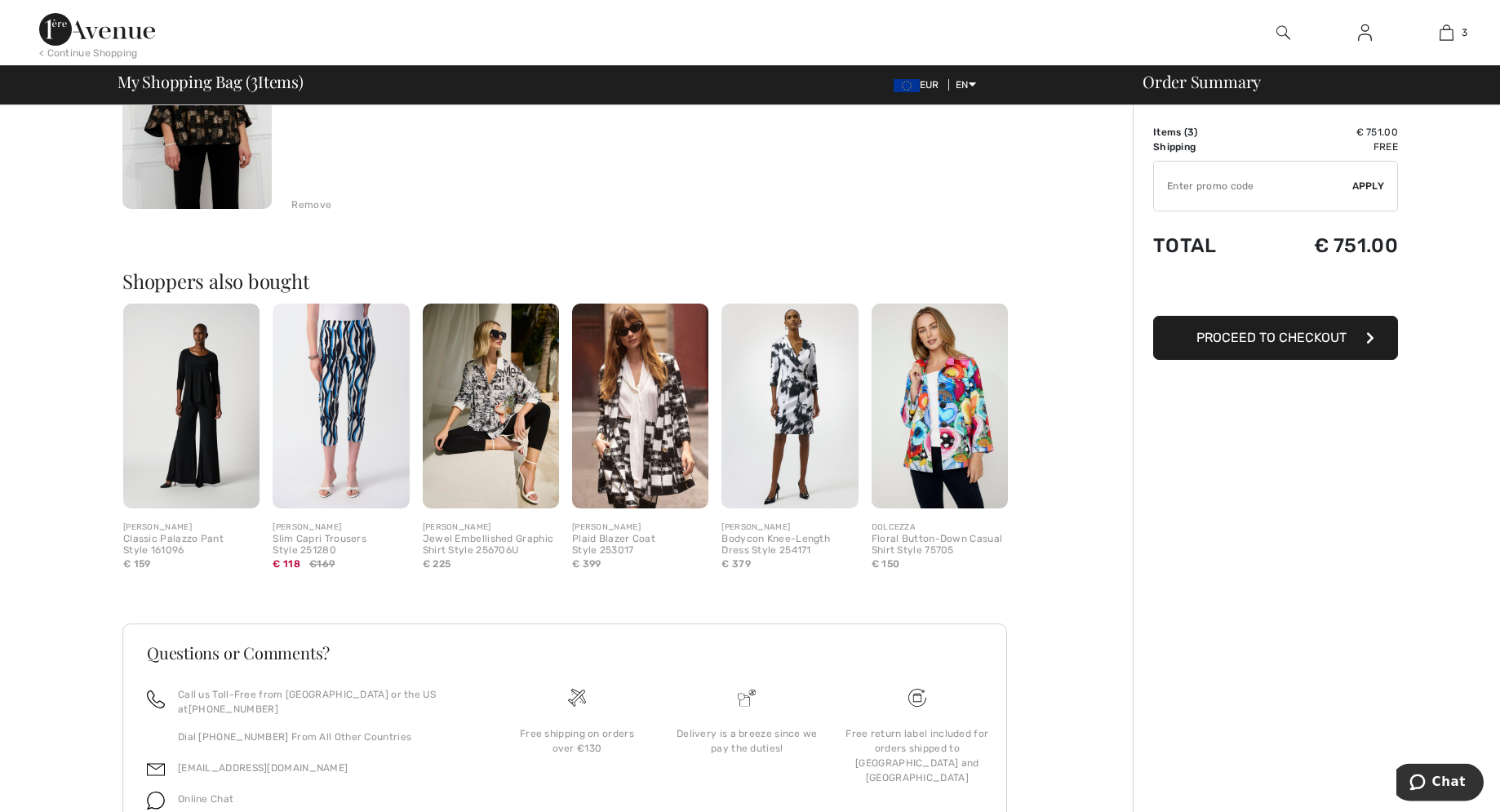
scroll to position [816, 0]
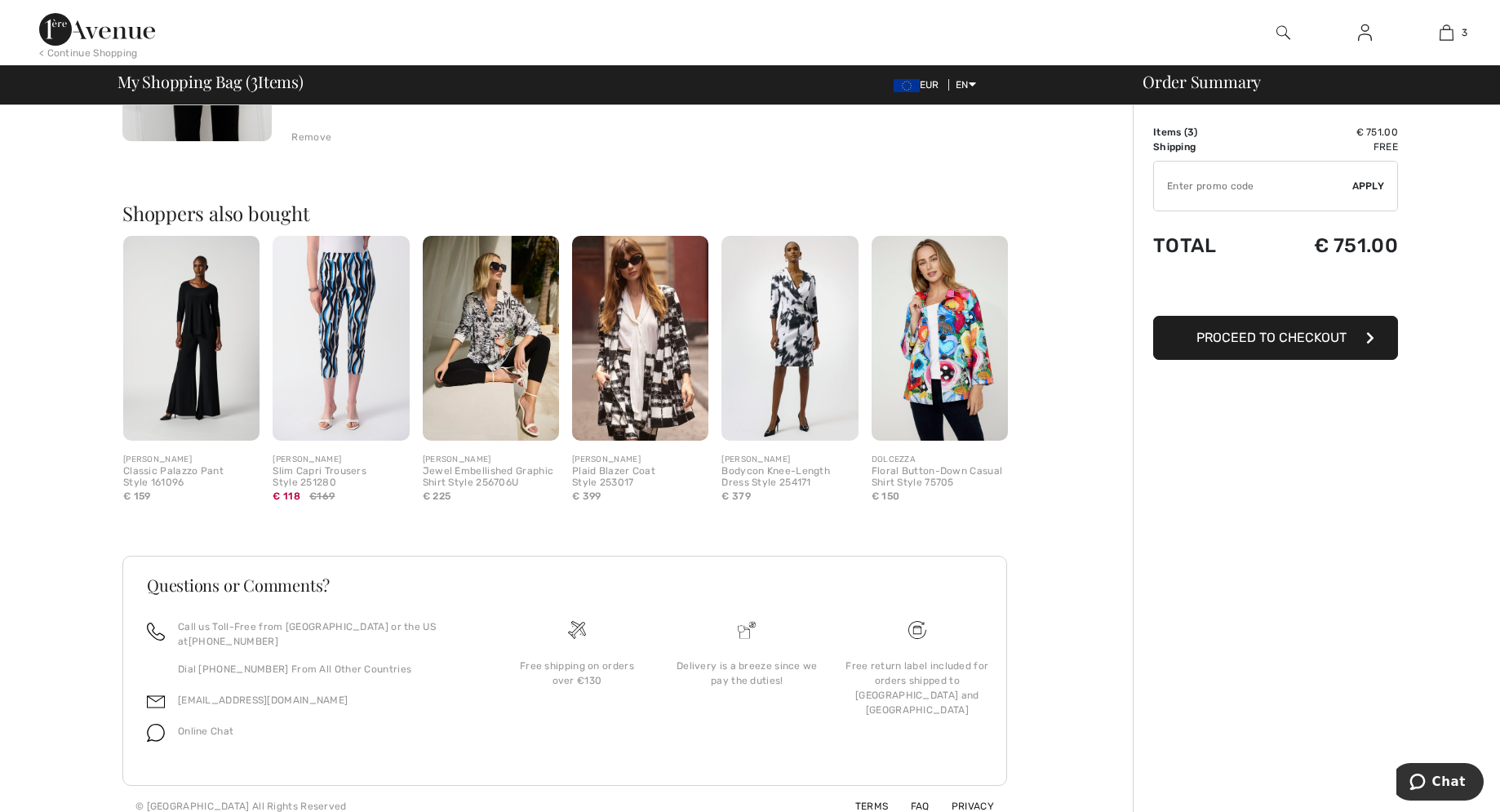
click at [669, 369] on img at bounding box center [640, 338] width 136 height 204
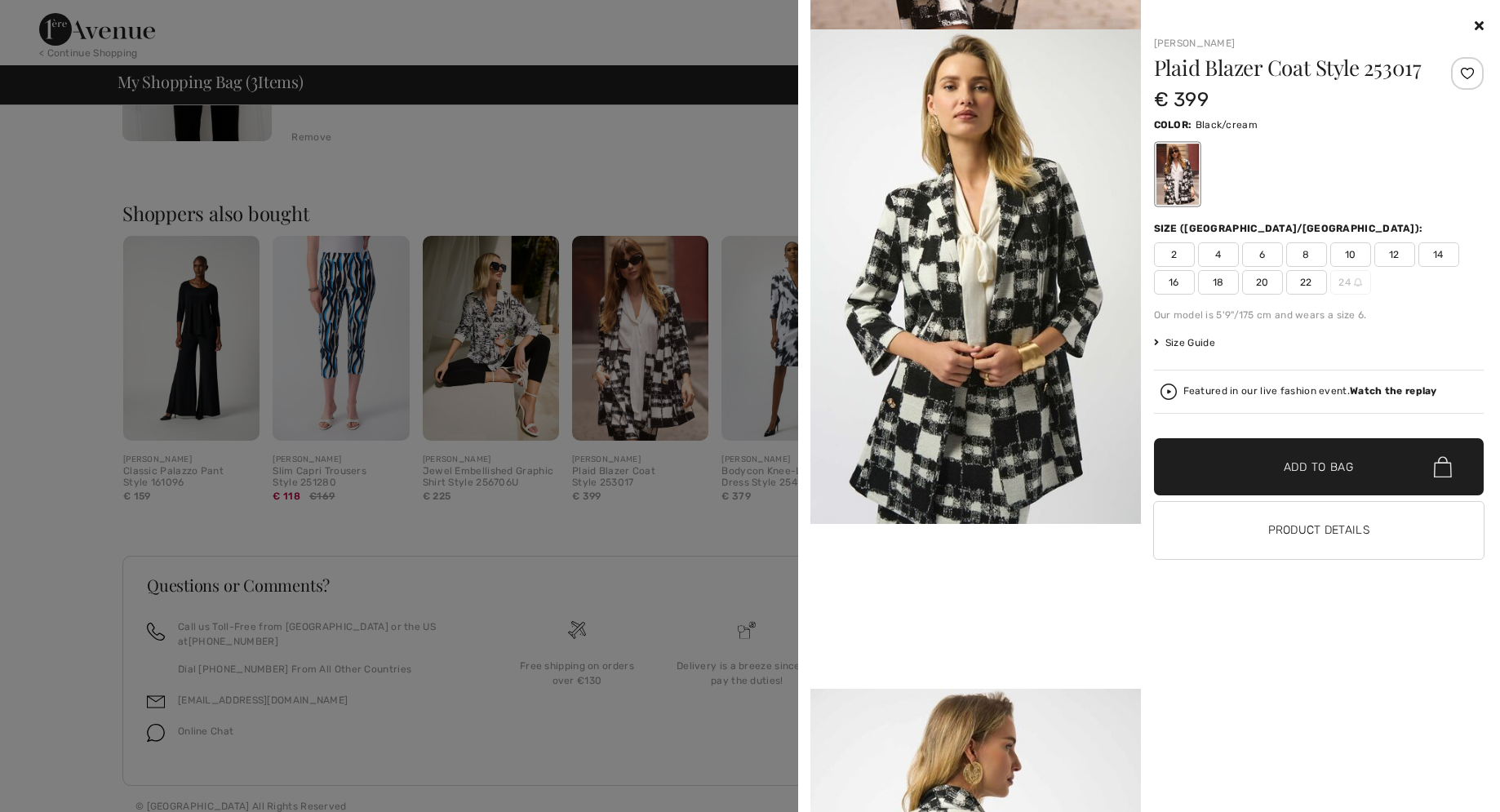
scroll to position [0, 0]
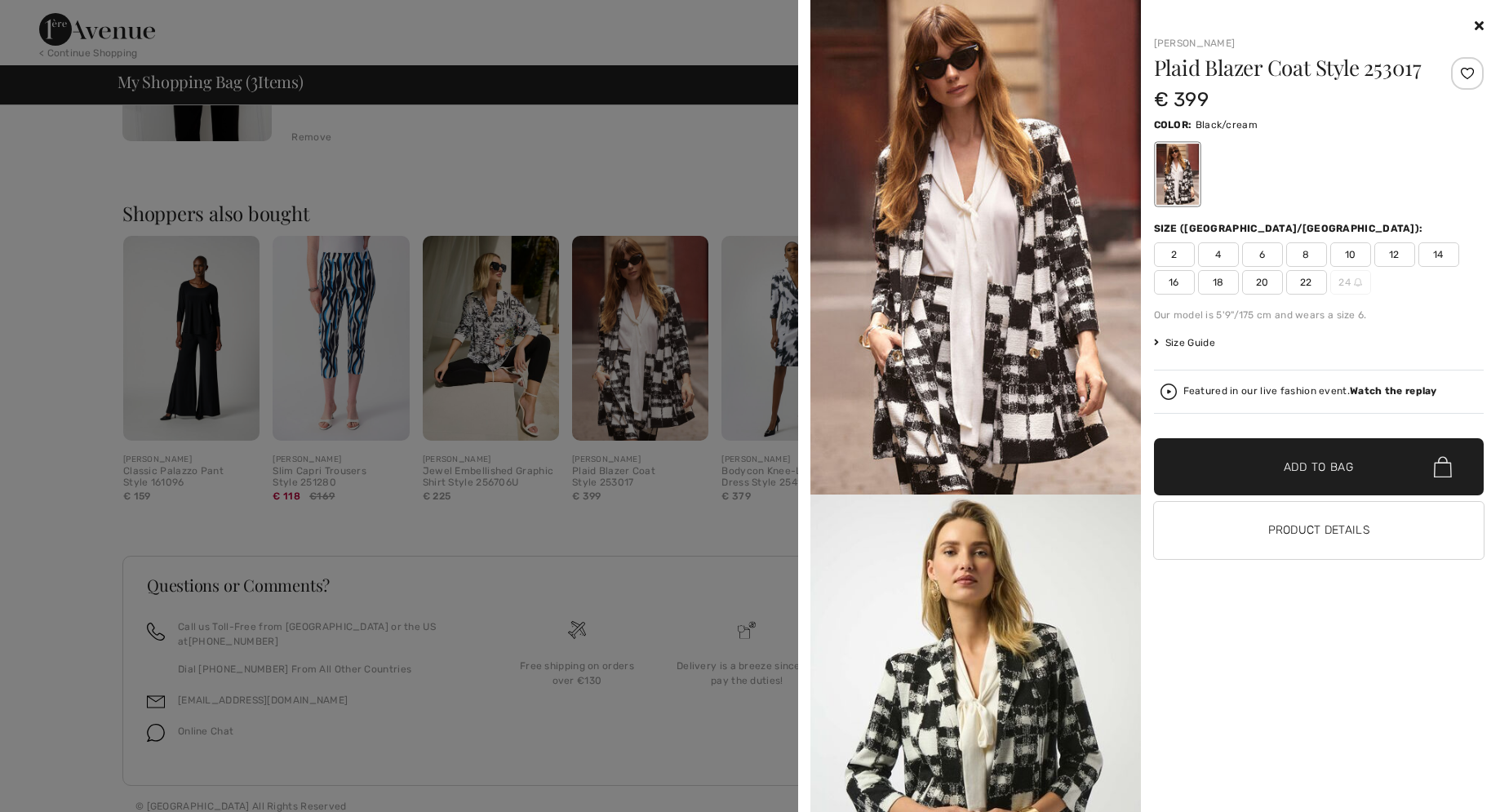
click at [1479, 22] on icon at bounding box center [1479, 25] width 9 height 13
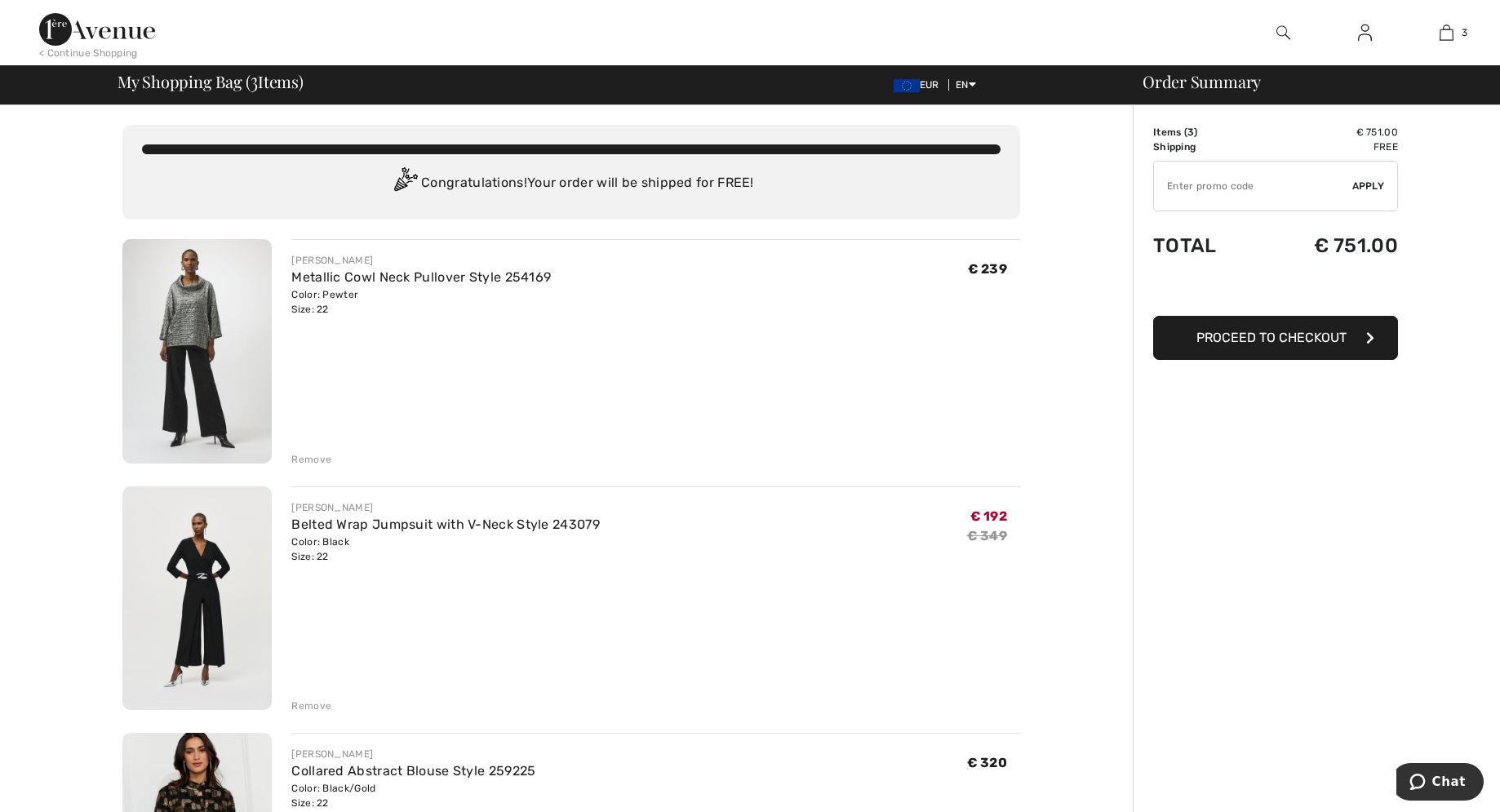
click at [183, 327] on img at bounding box center [197, 352] width 149 height 225
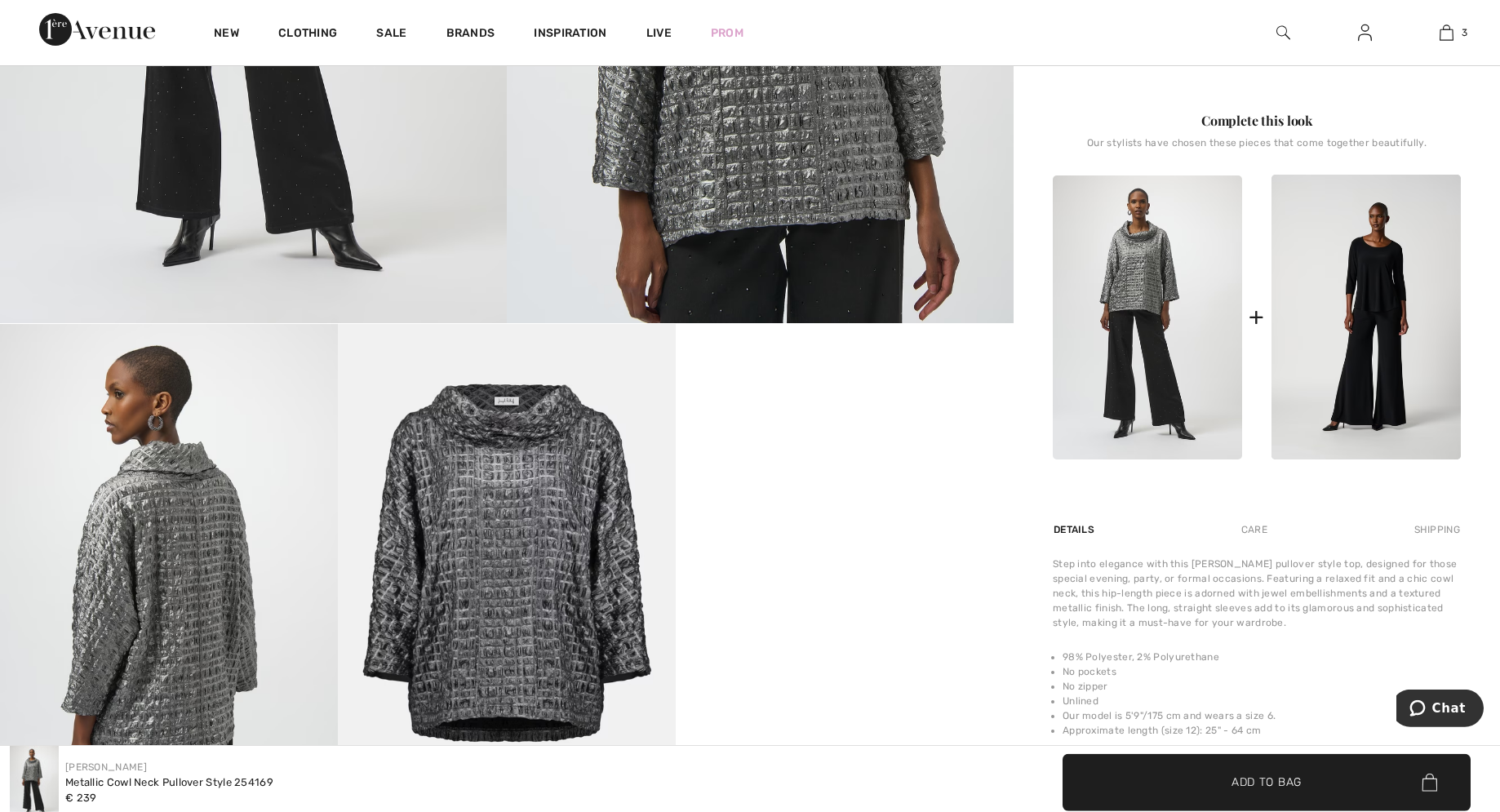
scroll to position [249, 0]
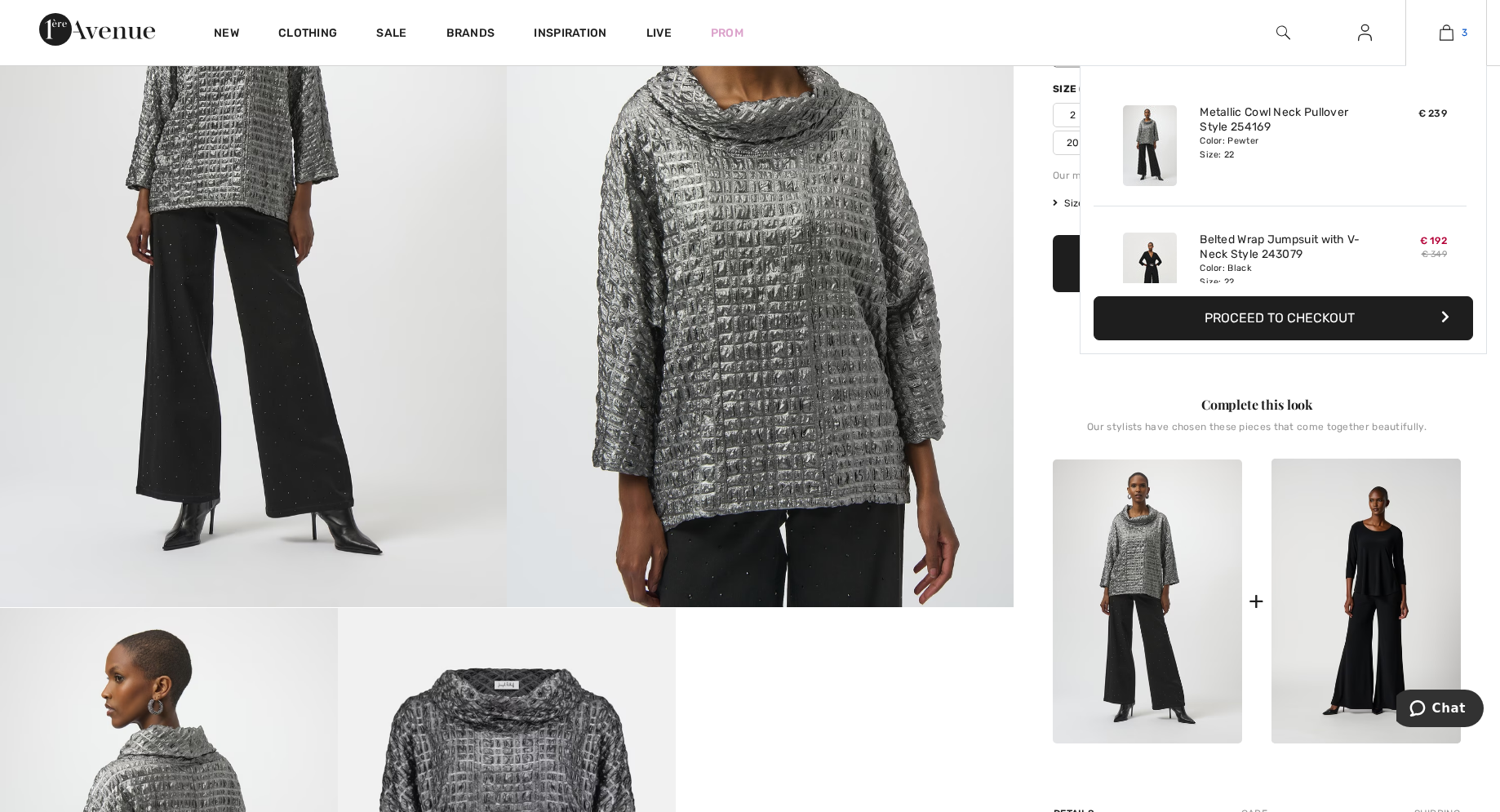
click at [1442, 38] on img at bounding box center [1446, 32] width 14 height 19
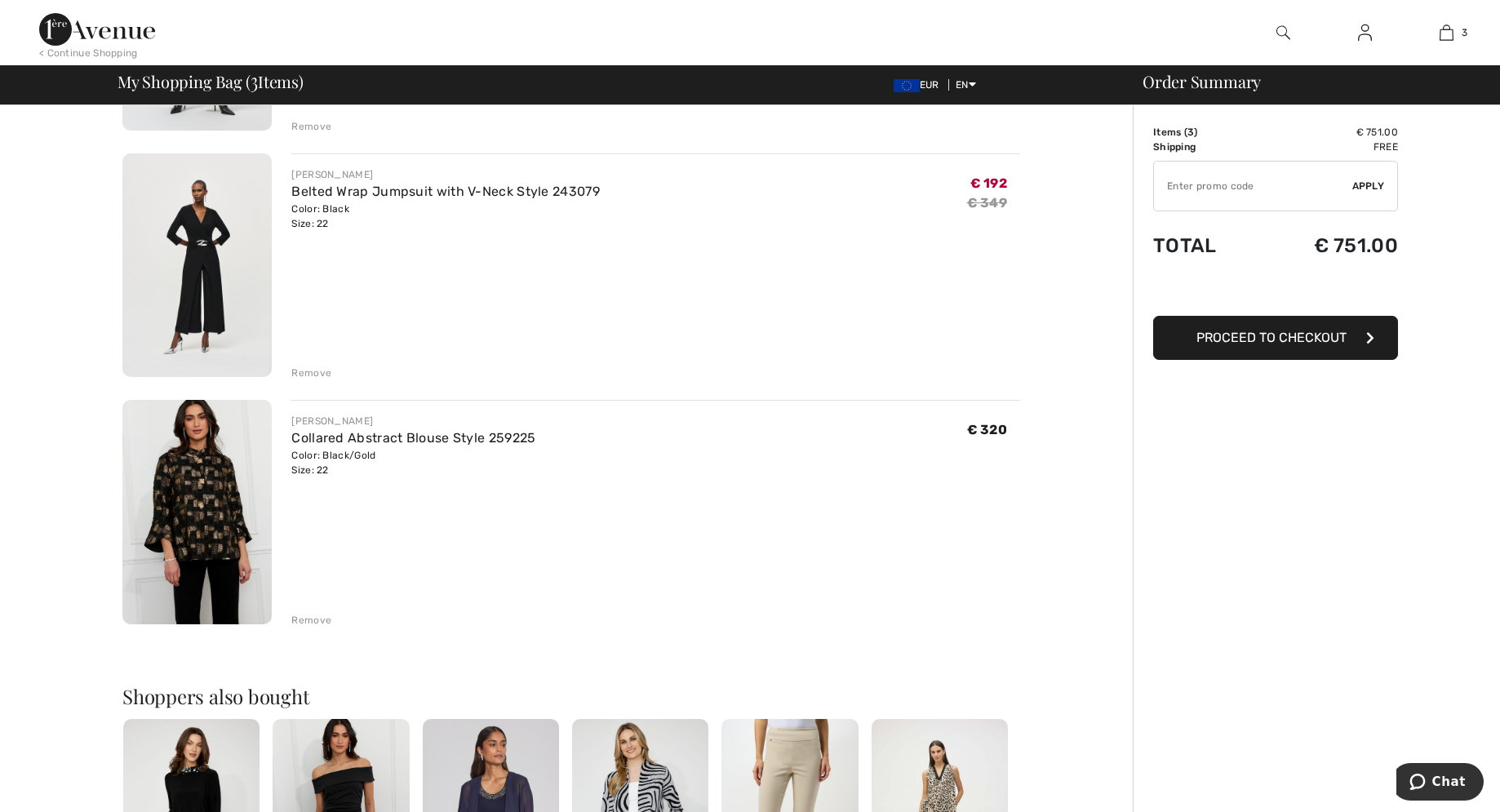
click at [218, 240] on img at bounding box center [197, 266] width 149 height 225
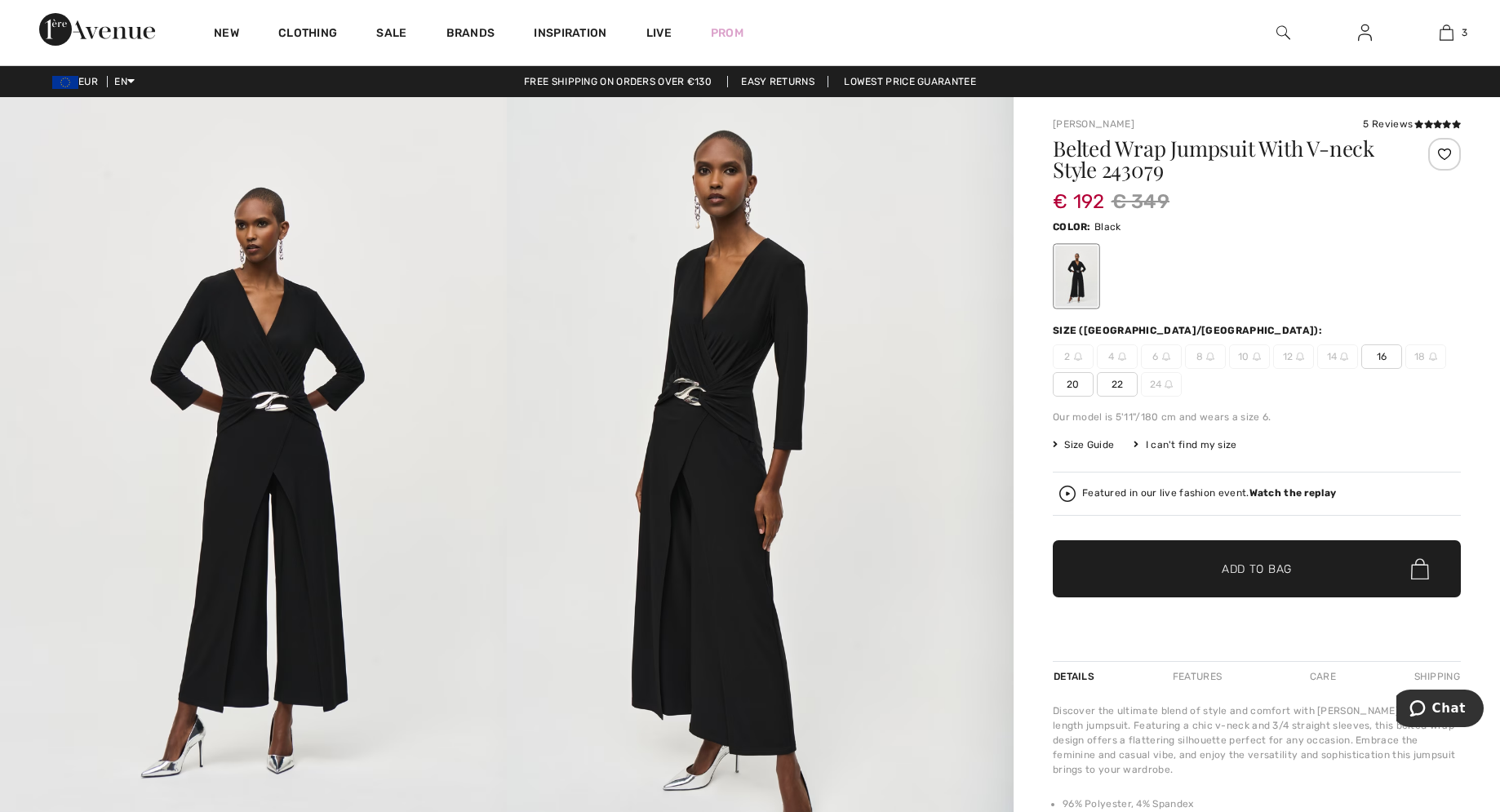
click at [334, 683] on img at bounding box center [253, 476] width 506 height 760
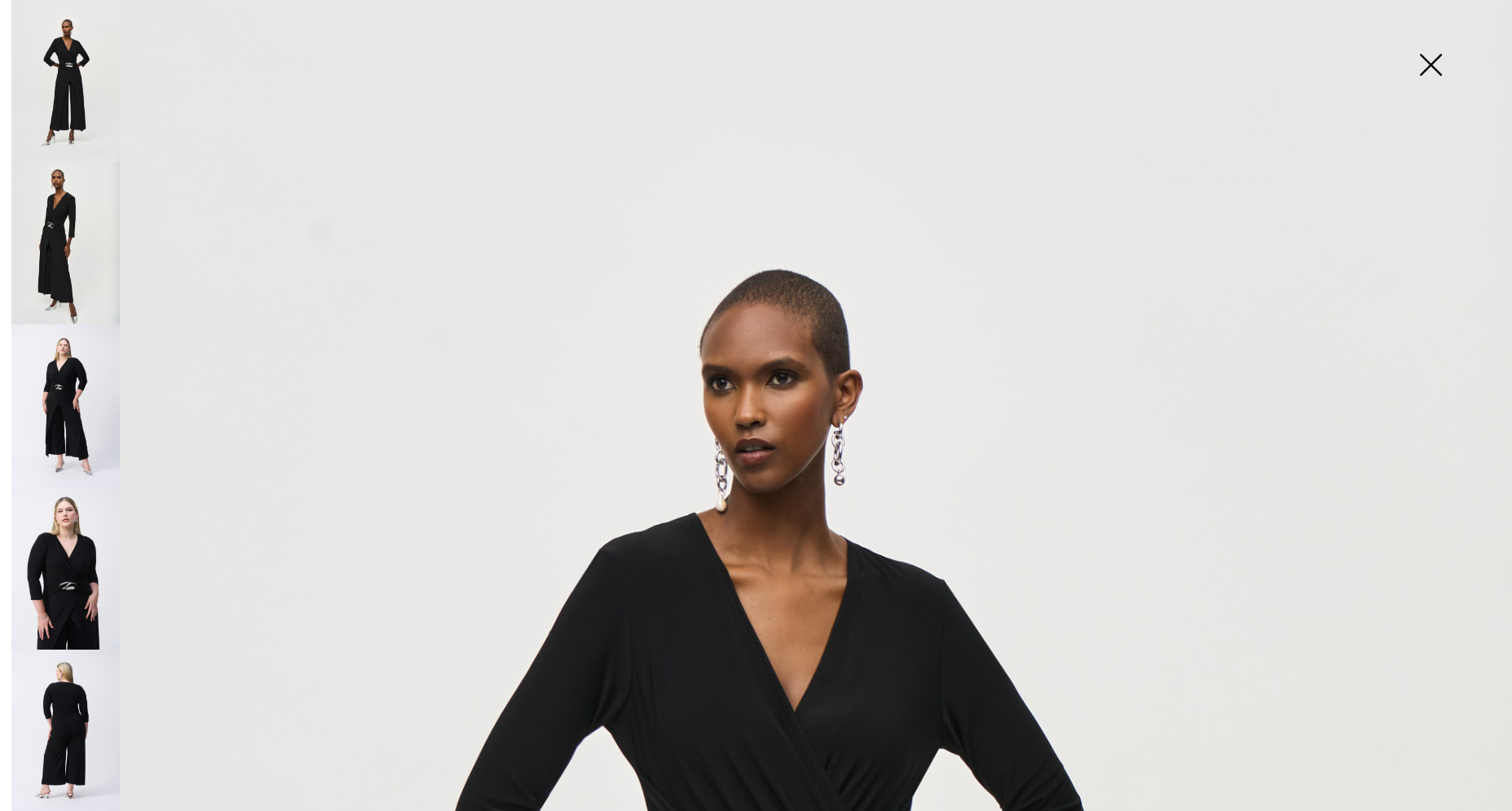
click at [74, 662] on img at bounding box center [65, 730] width 109 height 163
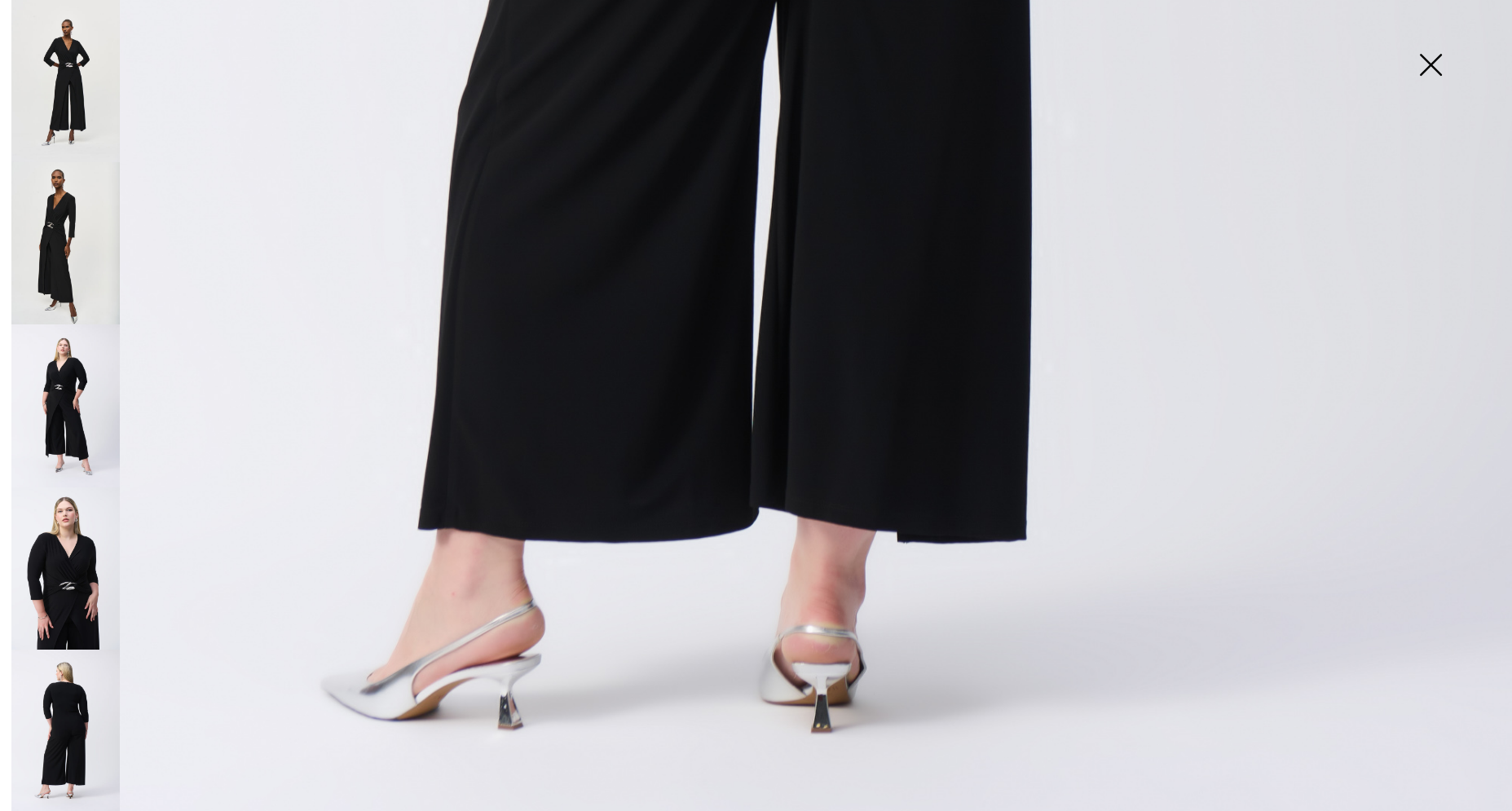
scroll to position [1435, 0]
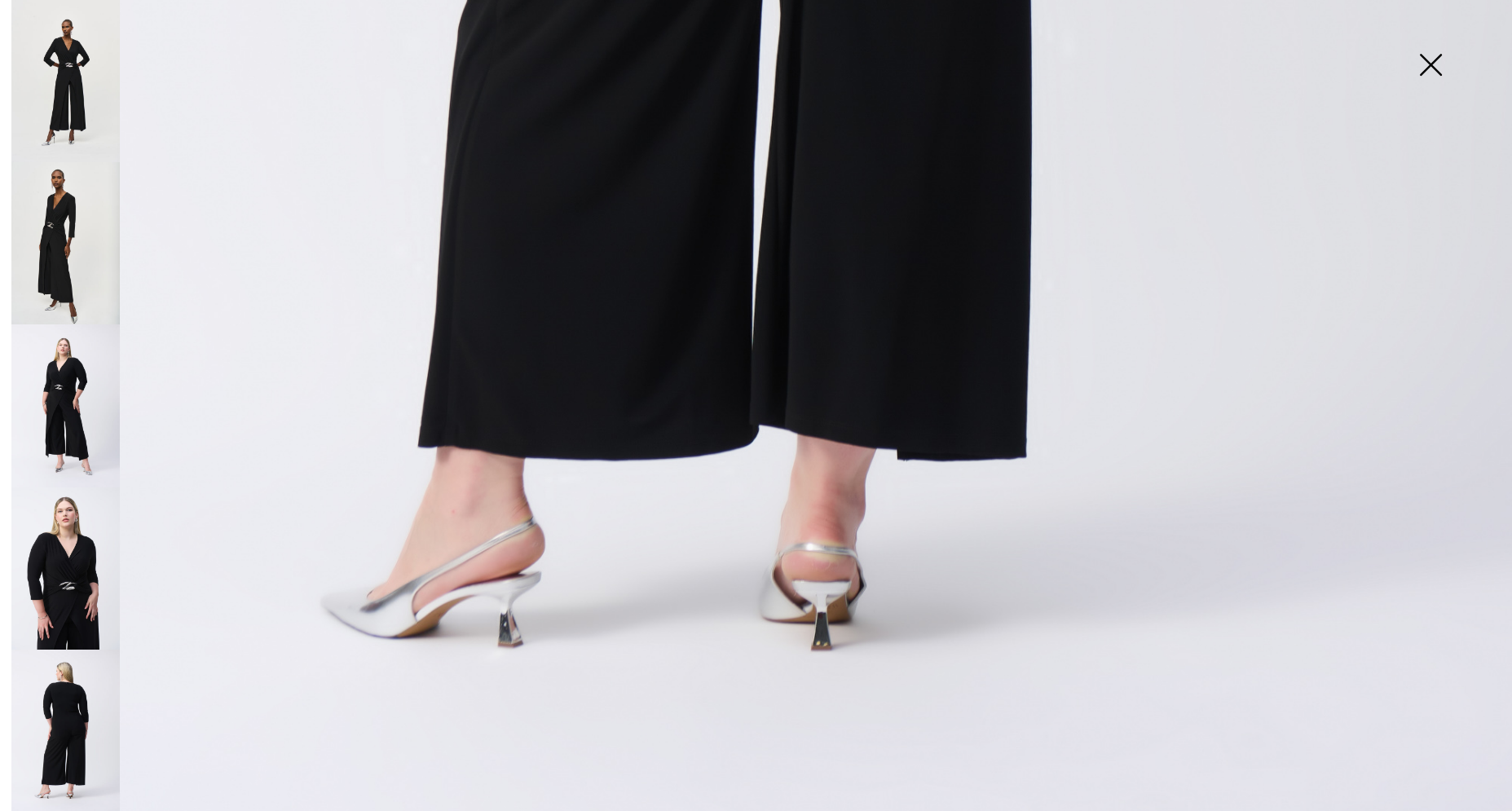
click at [63, 381] on img at bounding box center [65, 406] width 109 height 162
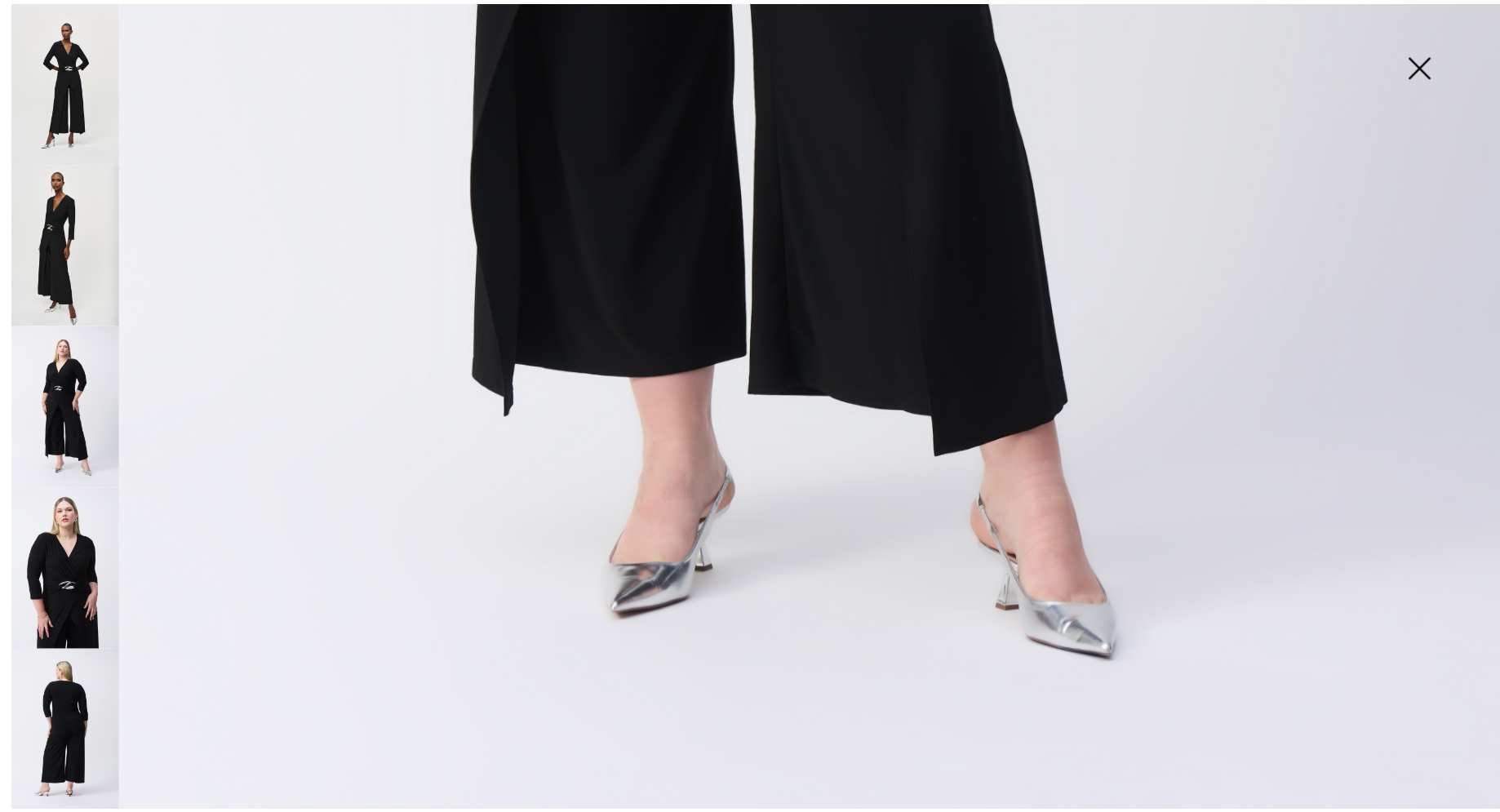
scroll to position [1435, 0]
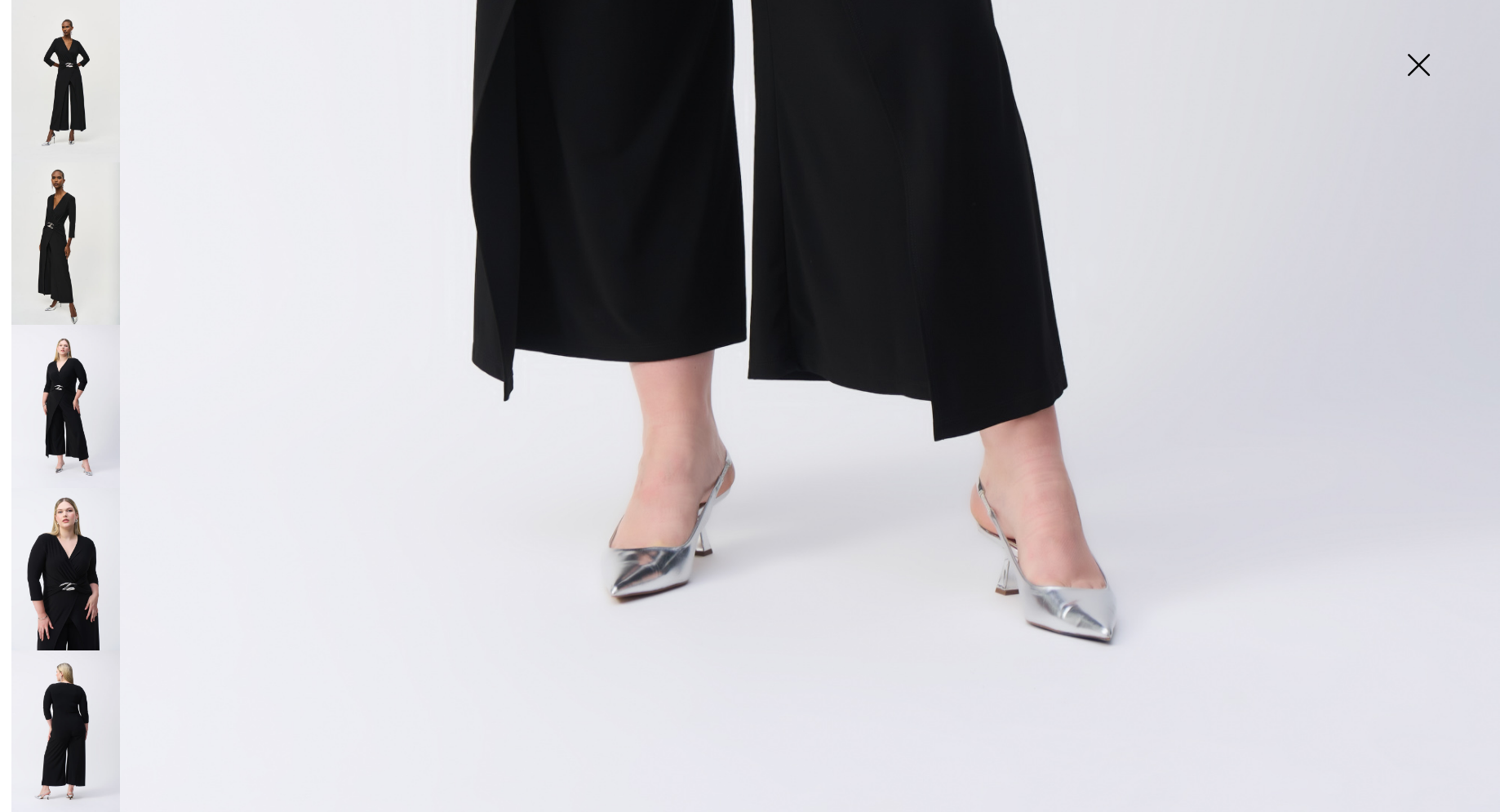
scroll to position [1415, 0]
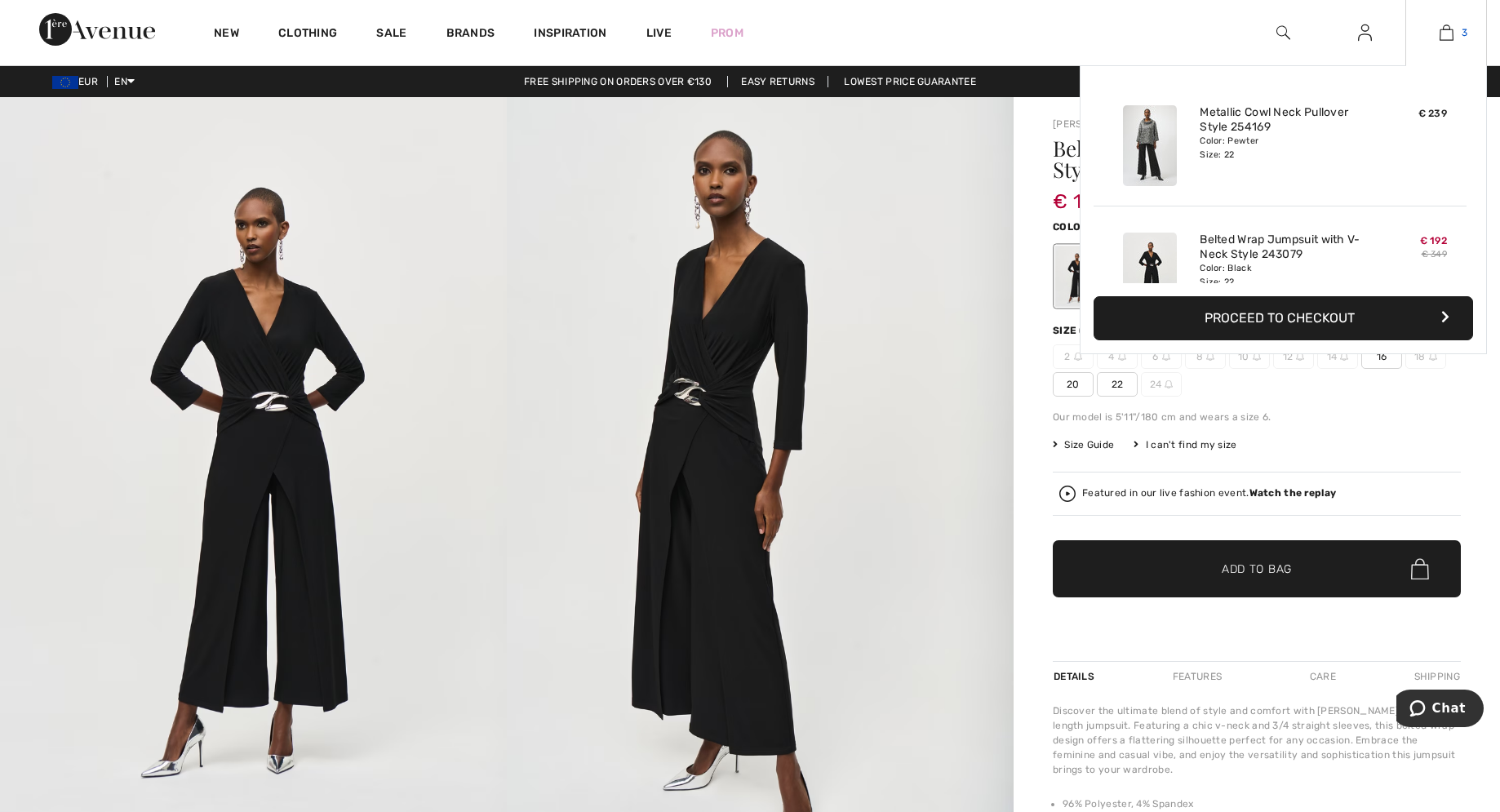
click at [1449, 40] on img at bounding box center [1446, 32] width 14 height 19
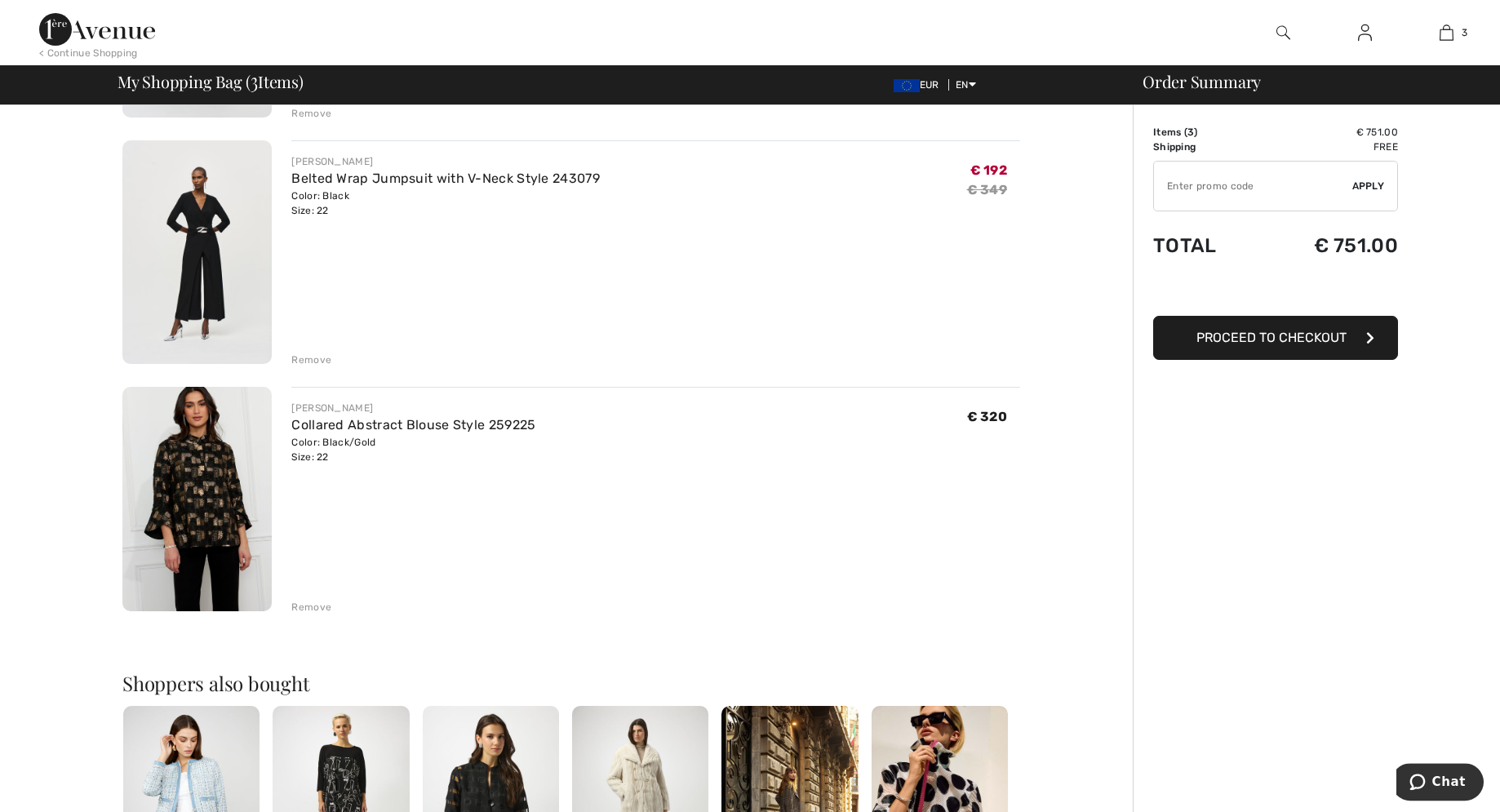
scroll to position [416, 0]
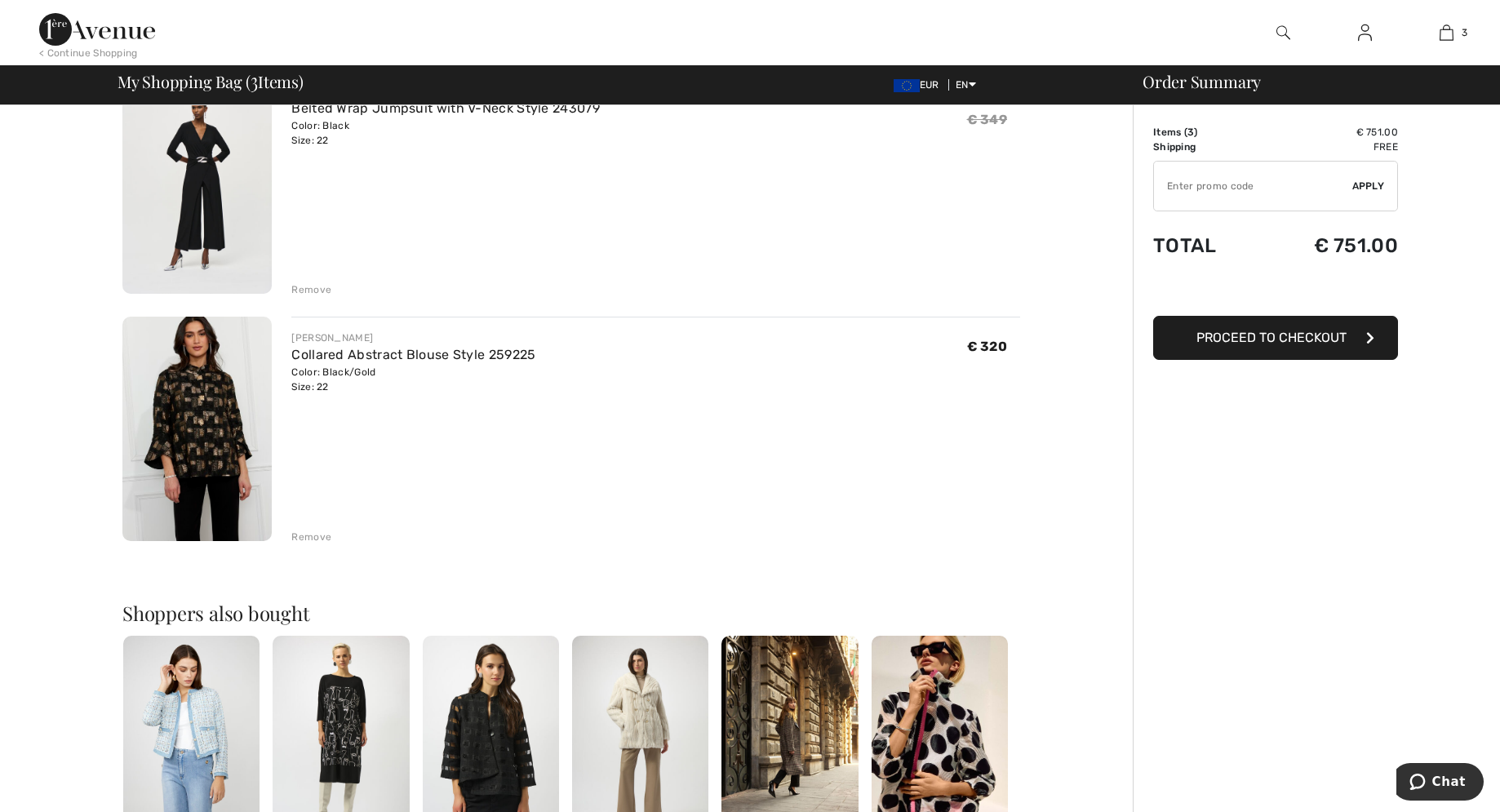
click at [220, 434] on img at bounding box center [197, 429] width 149 height 225
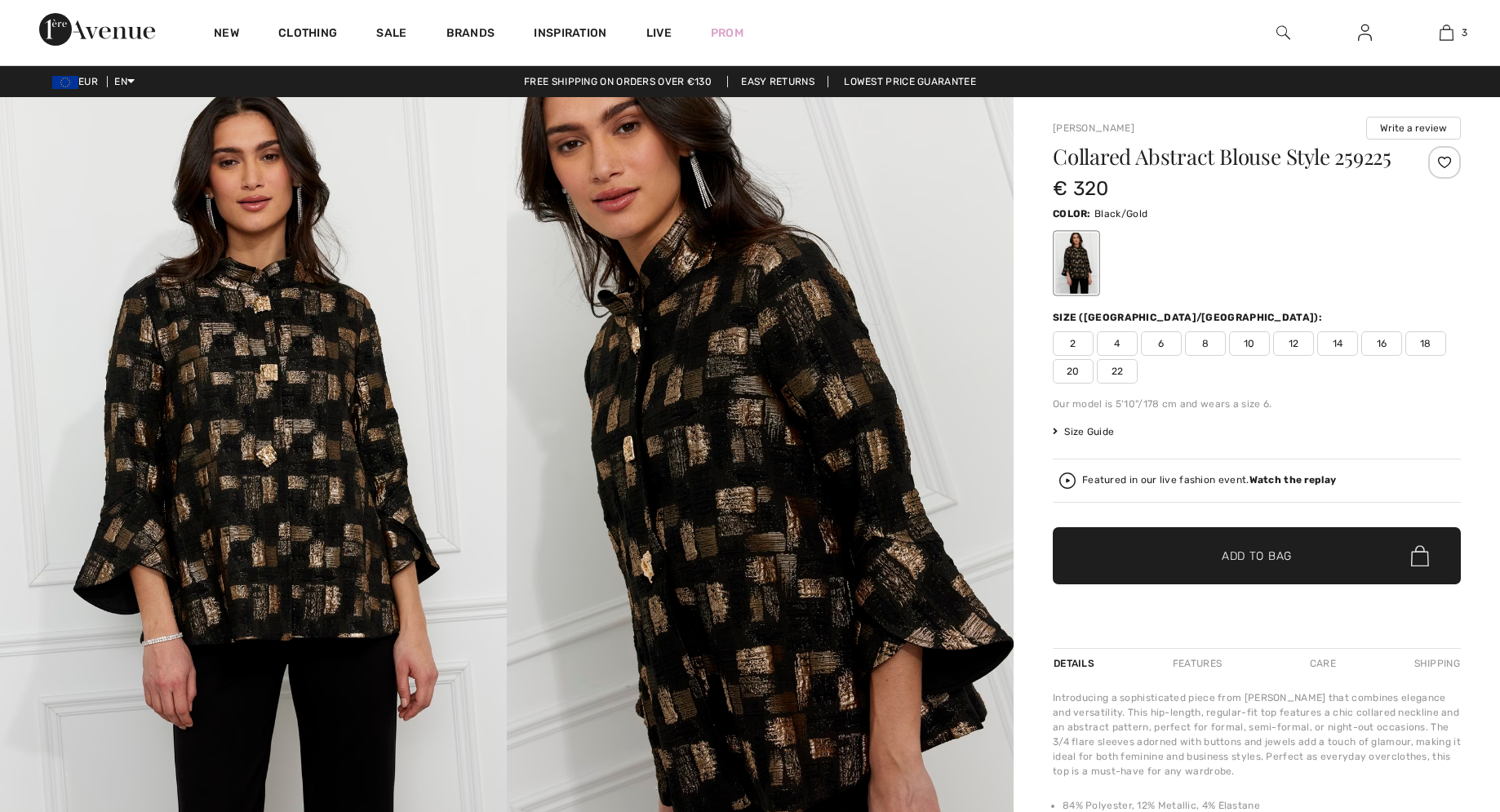
click at [244, 575] on img at bounding box center [253, 477] width 506 height 760
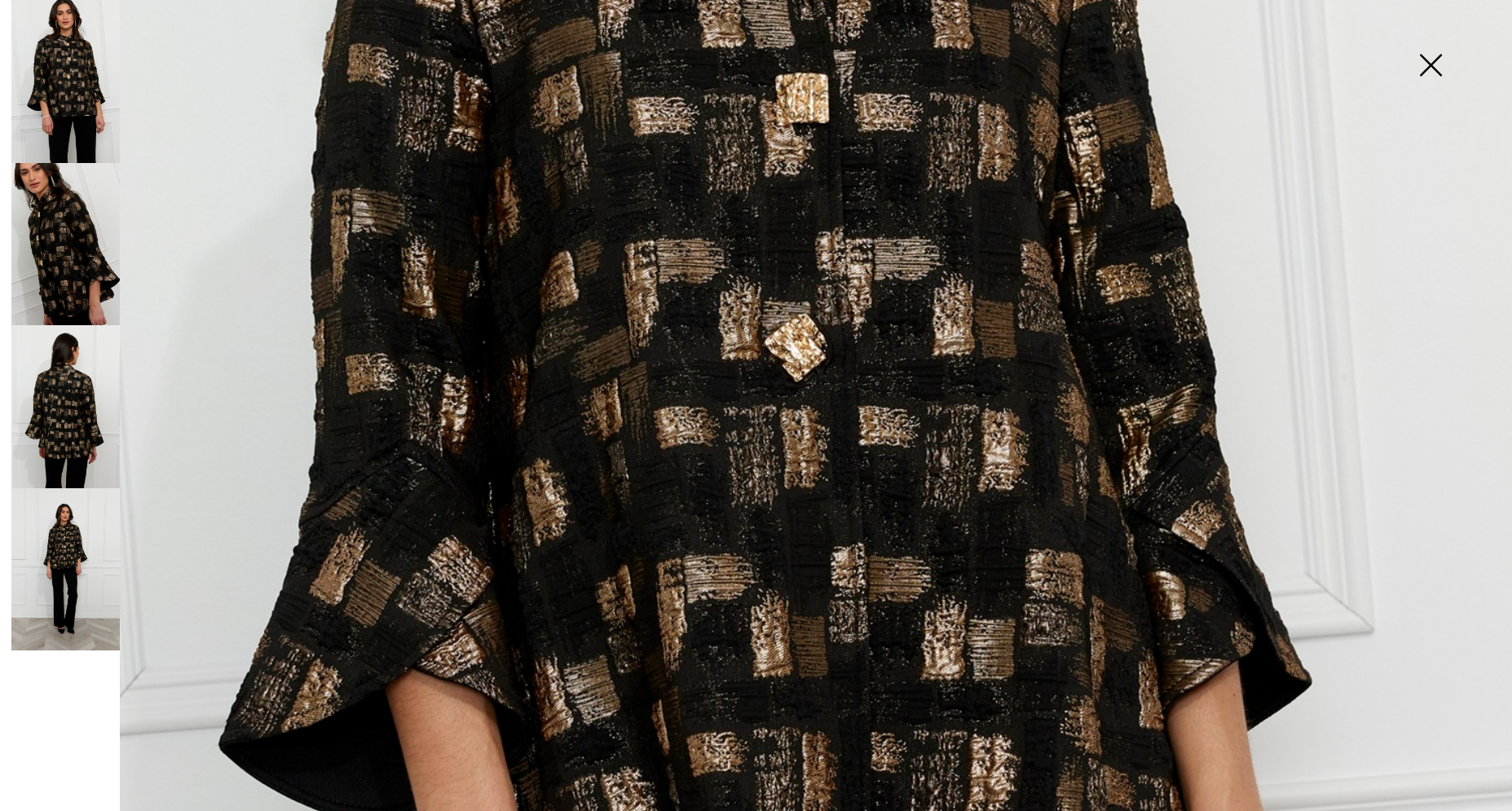
scroll to position [1114, 0]
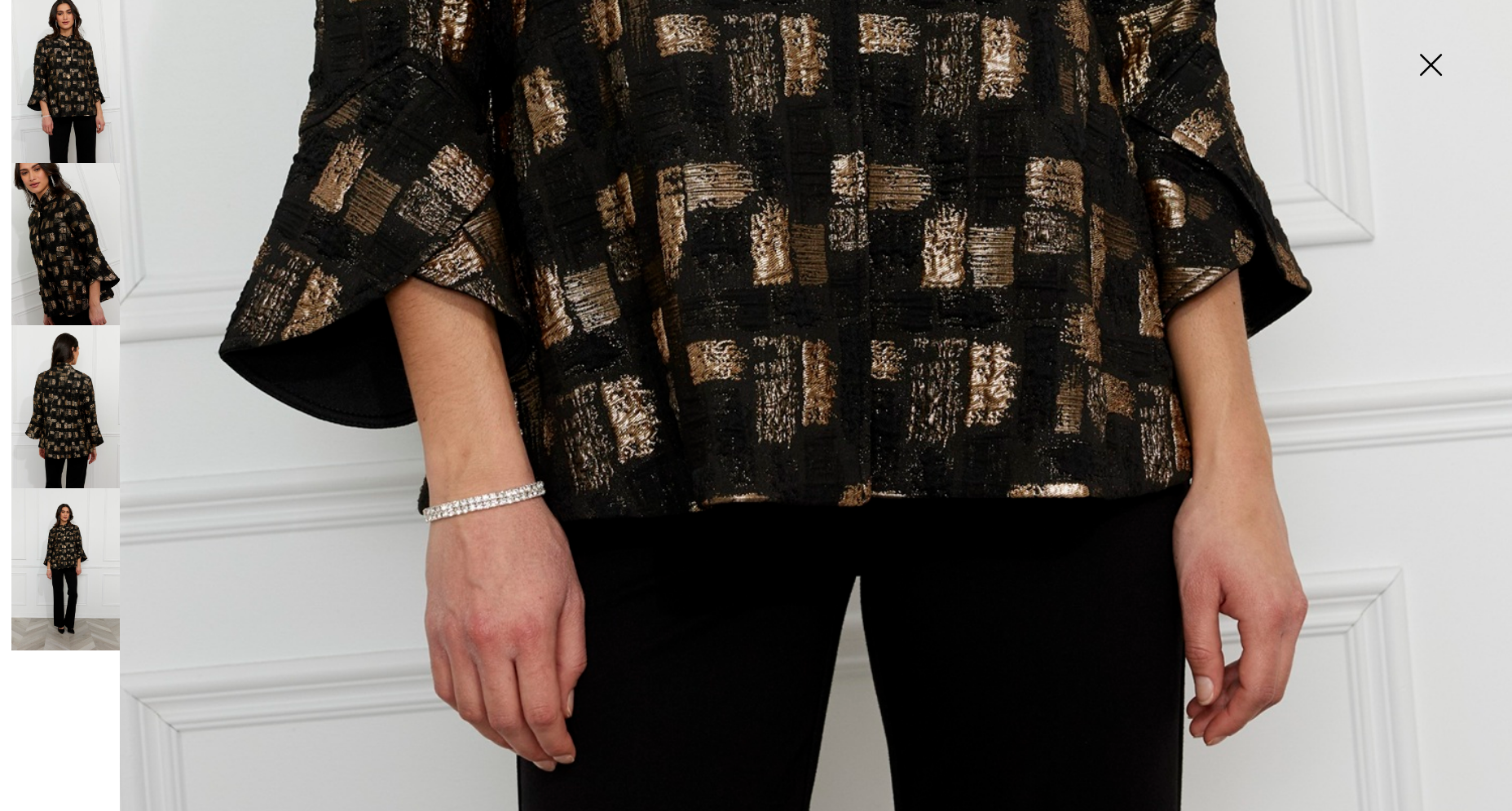
click at [68, 546] on img at bounding box center [65, 569] width 109 height 163
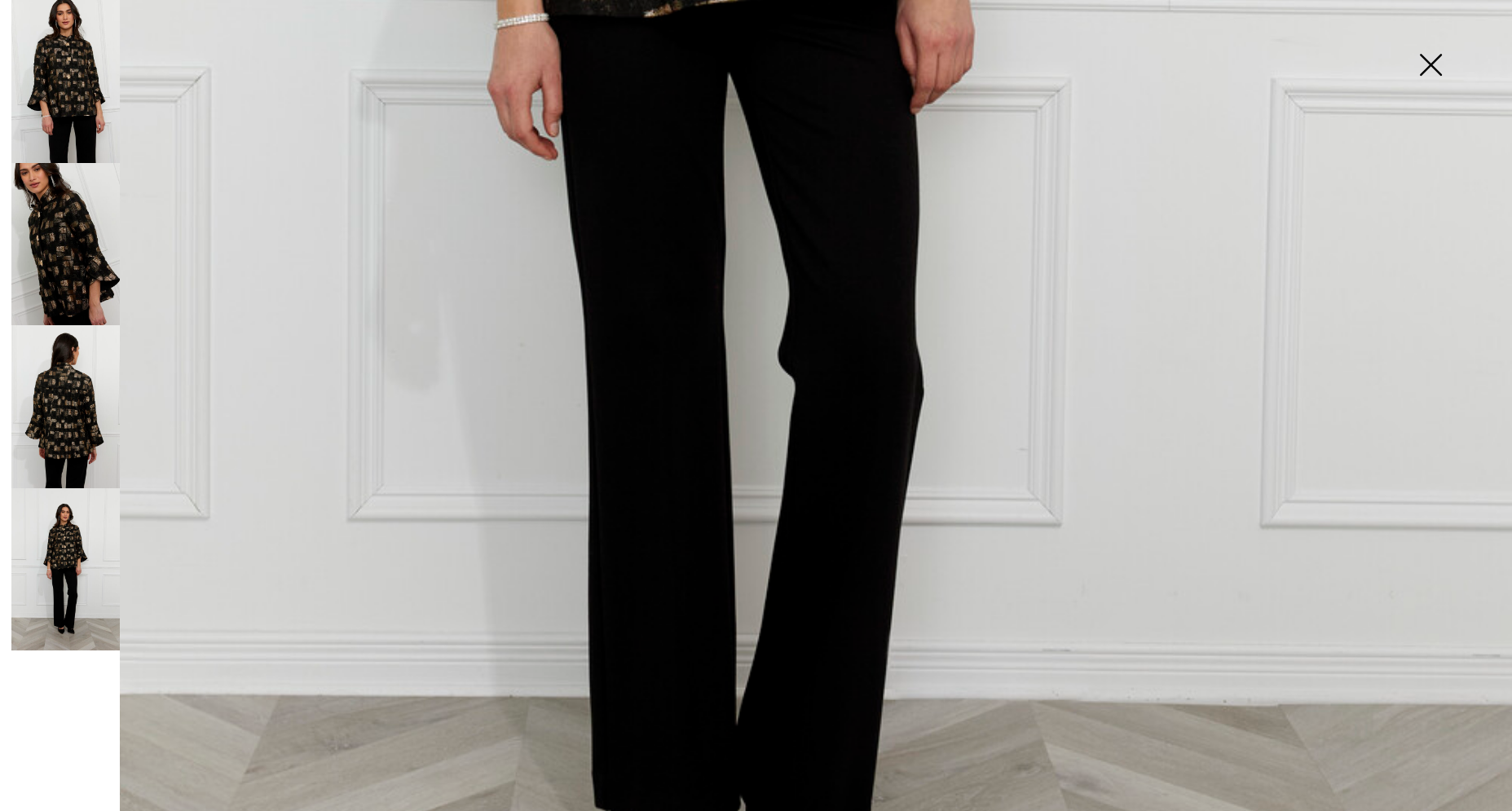
click at [57, 431] on img at bounding box center [65, 406] width 109 height 163
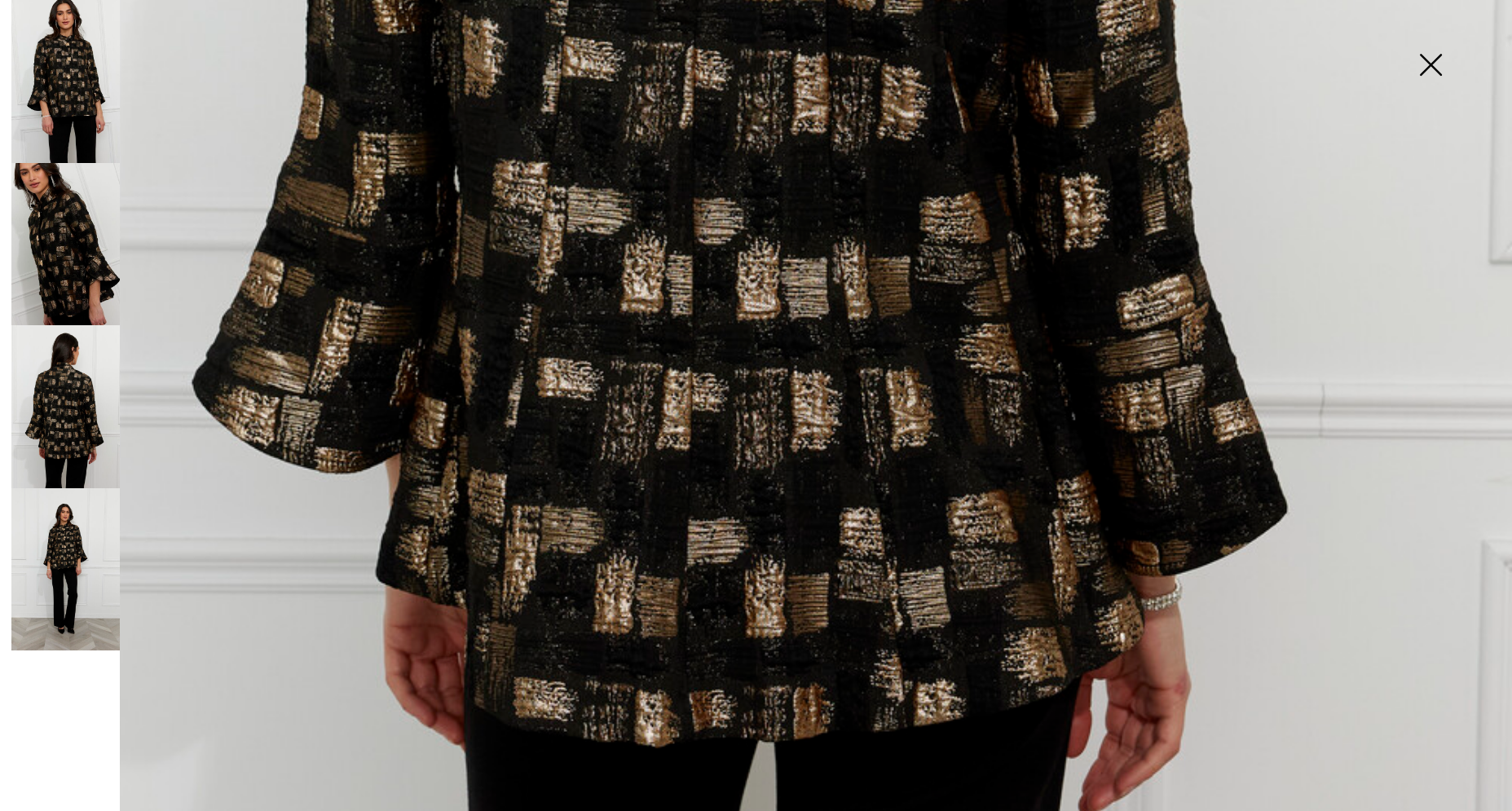
click at [73, 424] on img at bounding box center [65, 406] width 109 height 163
click at [73, 559] on img at bounding box center [65, 569] width 109 height 163
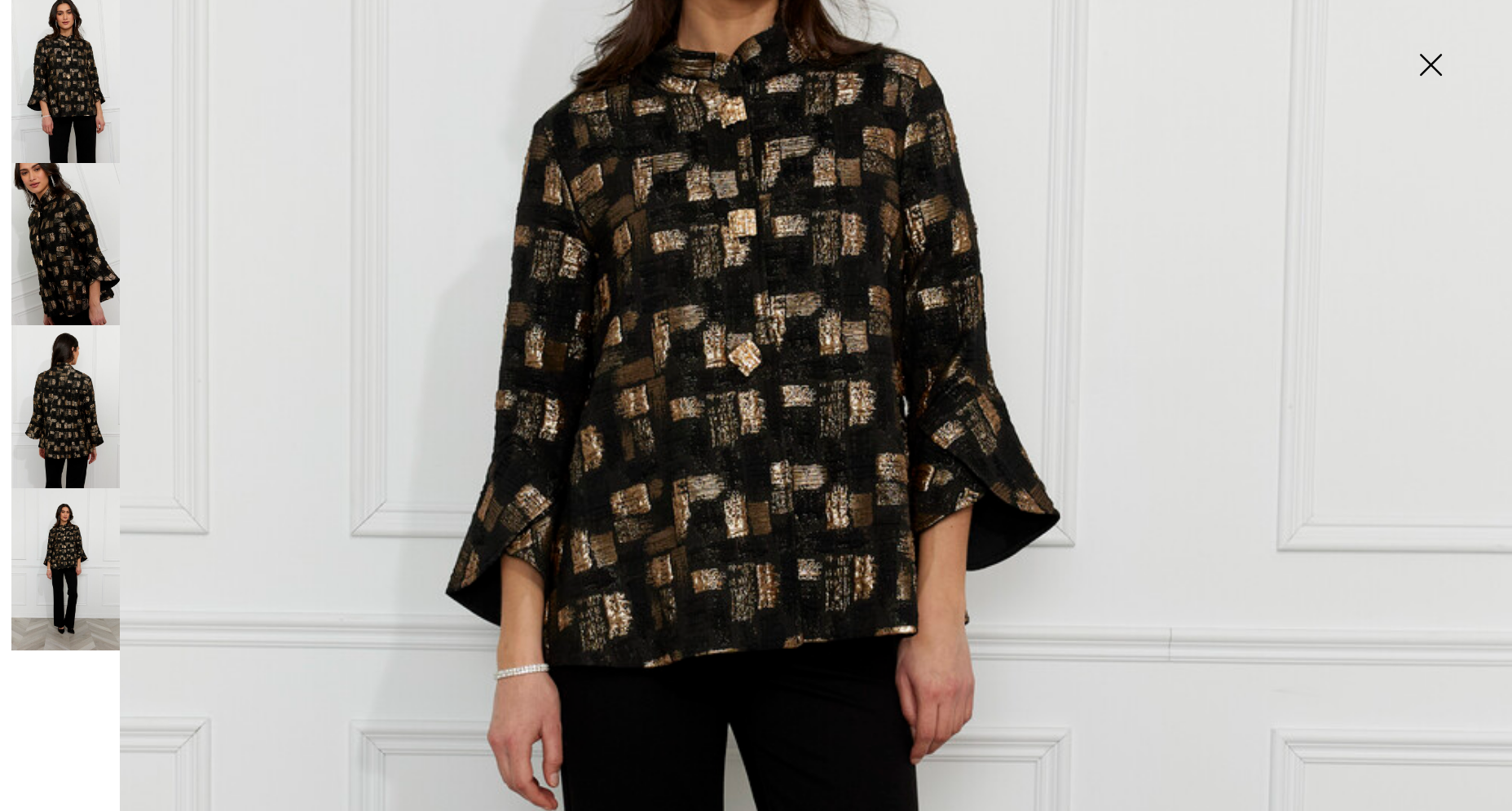
scroll to position [0, 0]
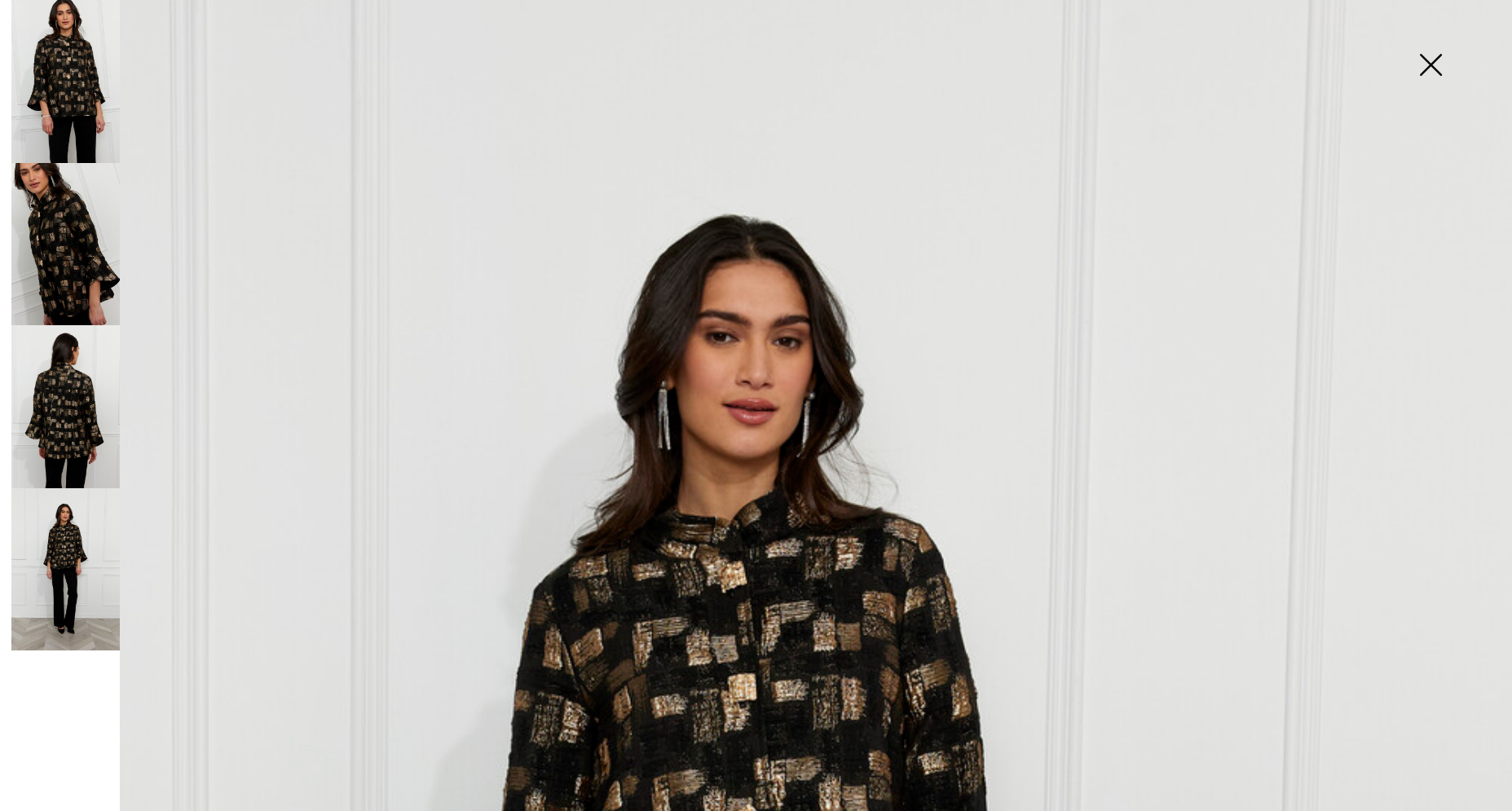
click at [55, 227] on img at bounding box center [65, 244] width 109 height 163
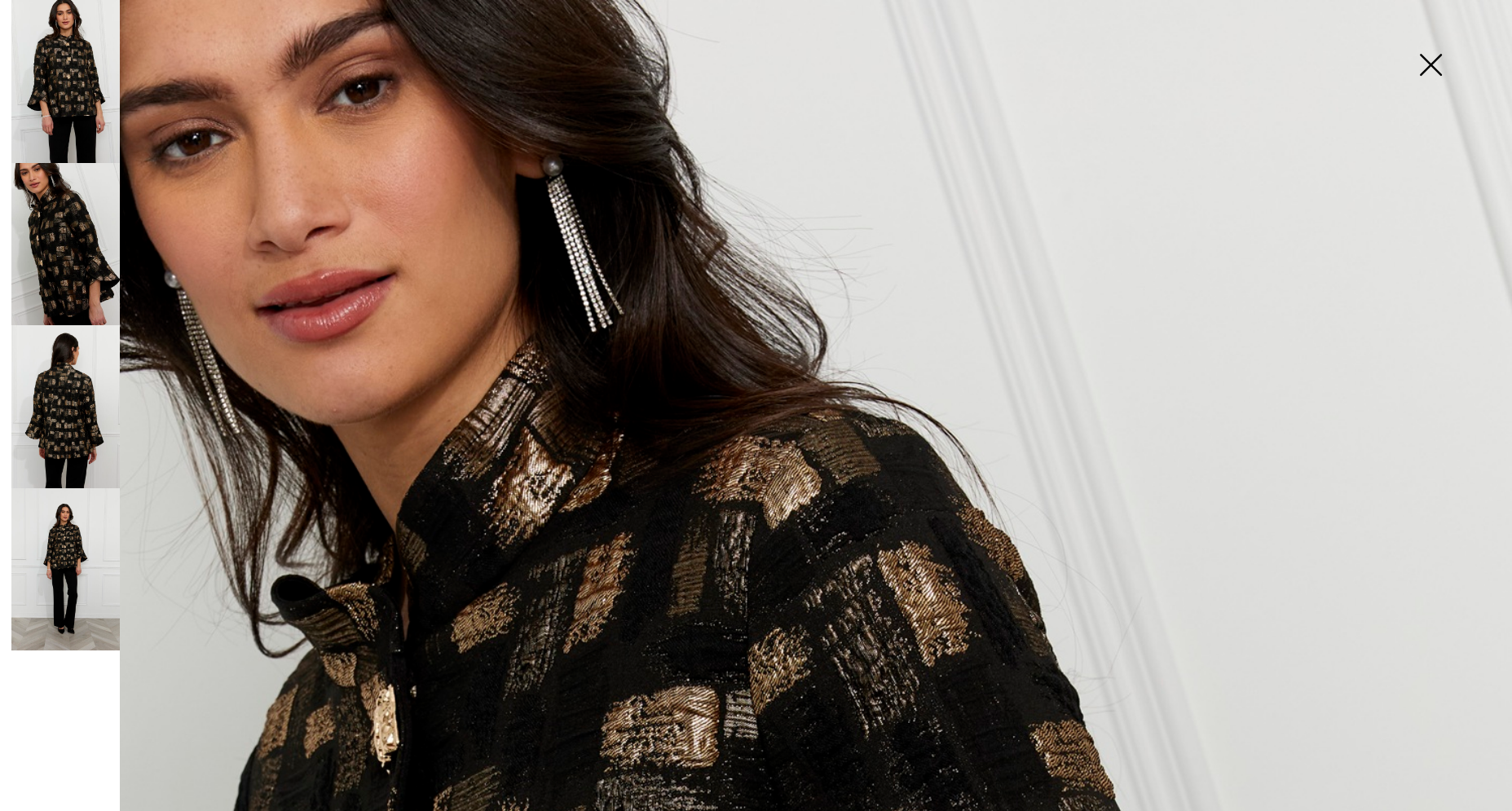
click at [71, 405] on img at bounding box center [65, 406] width 109 height 163
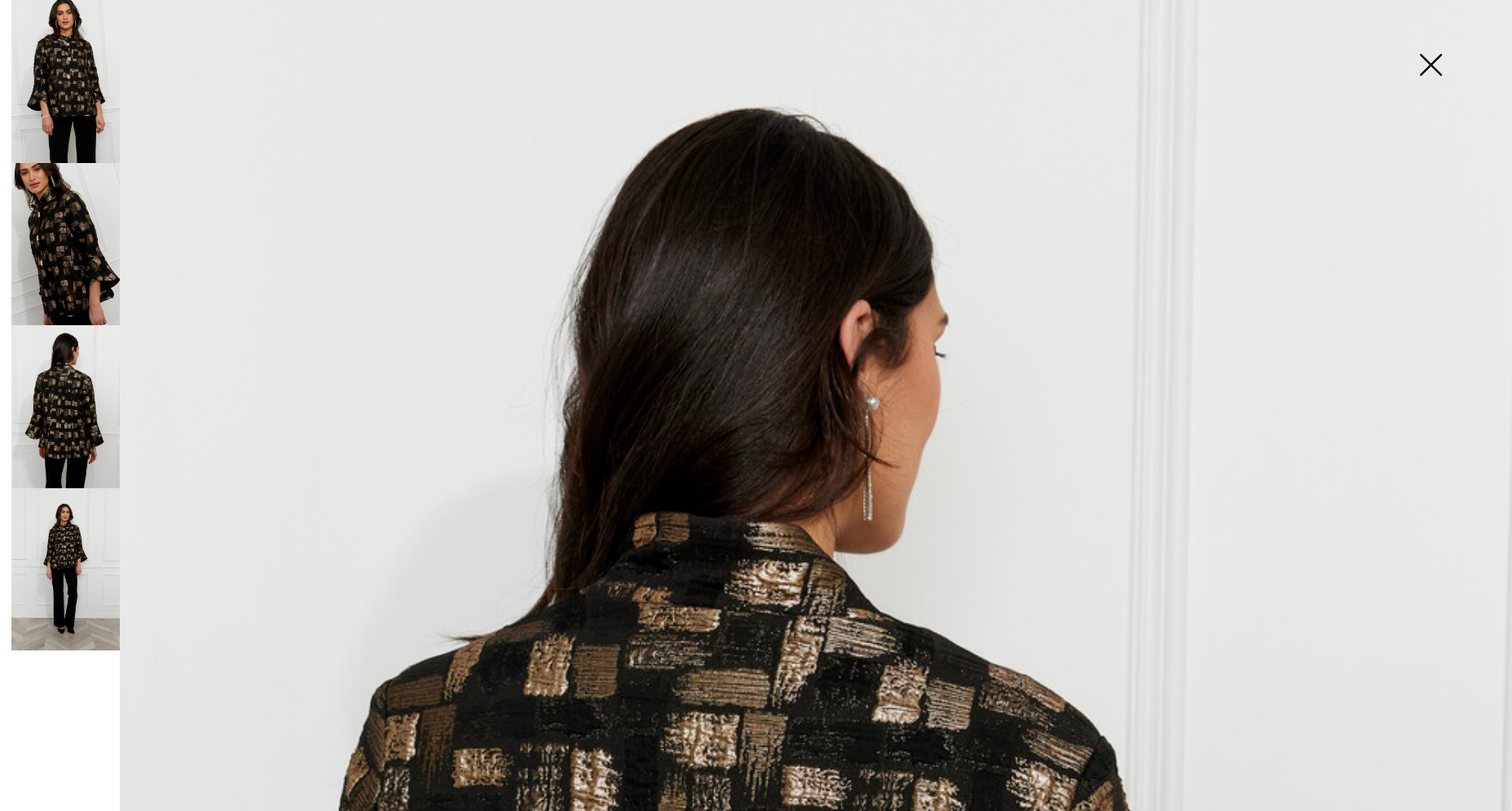
click at [75, 554] on img at bounding box center [65, 569] width 109 height 163
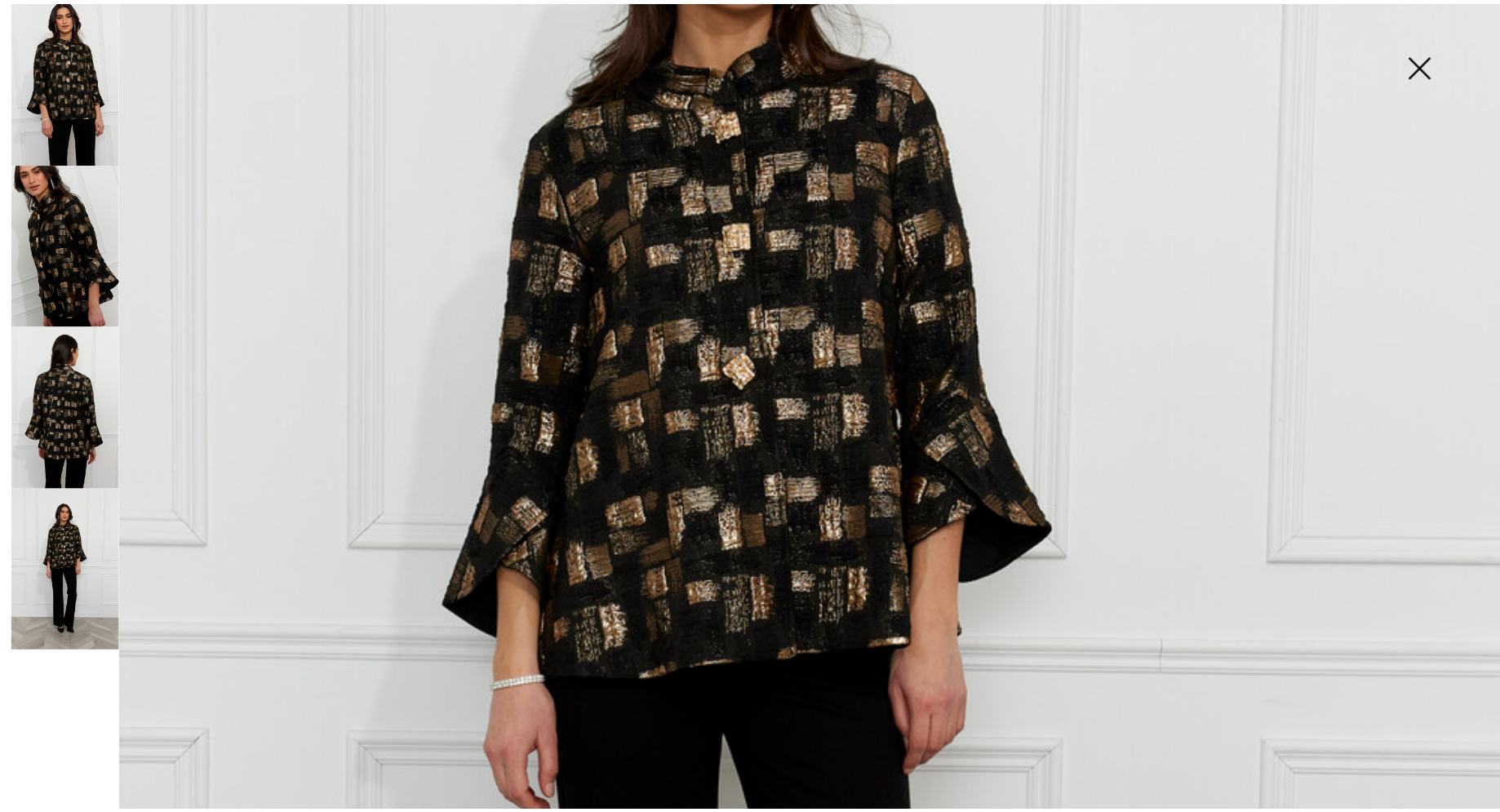
scroll to position [558, 0]
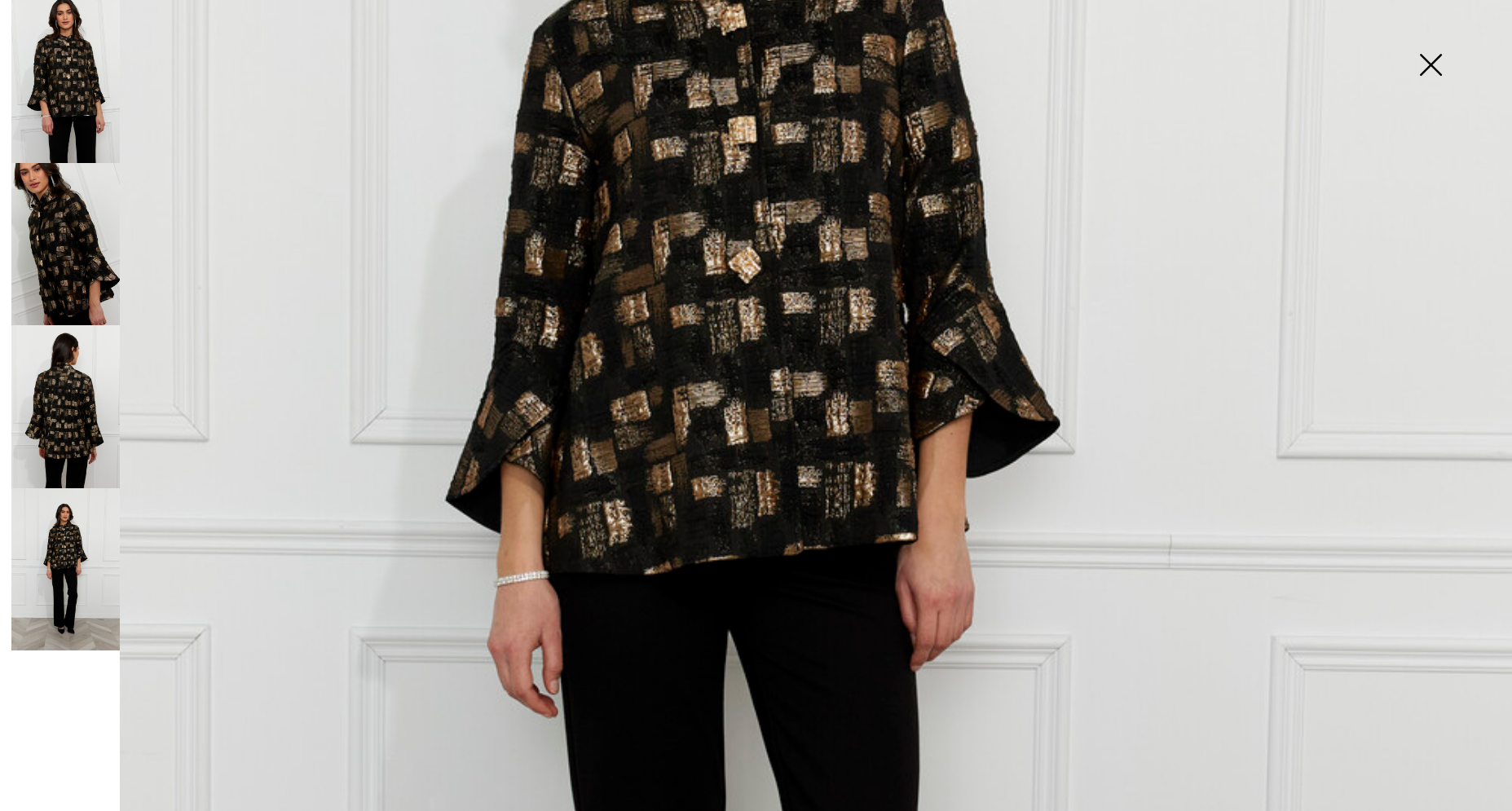
click at [52, 253] on img at bounding box center [65, 244] width 109 height 163
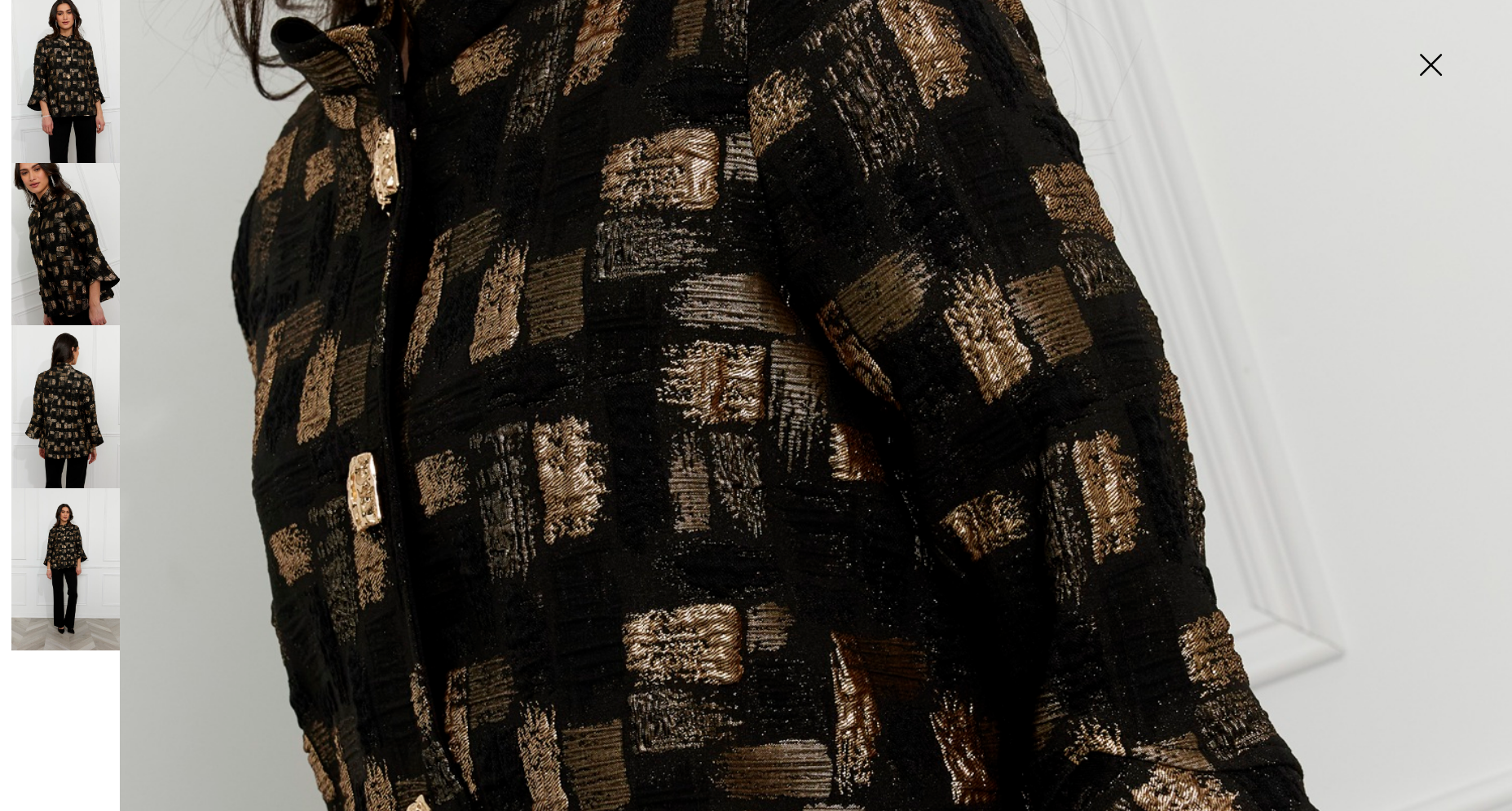
click at [61, 69] on img at bounding box center [65, 81] width 109 height 163
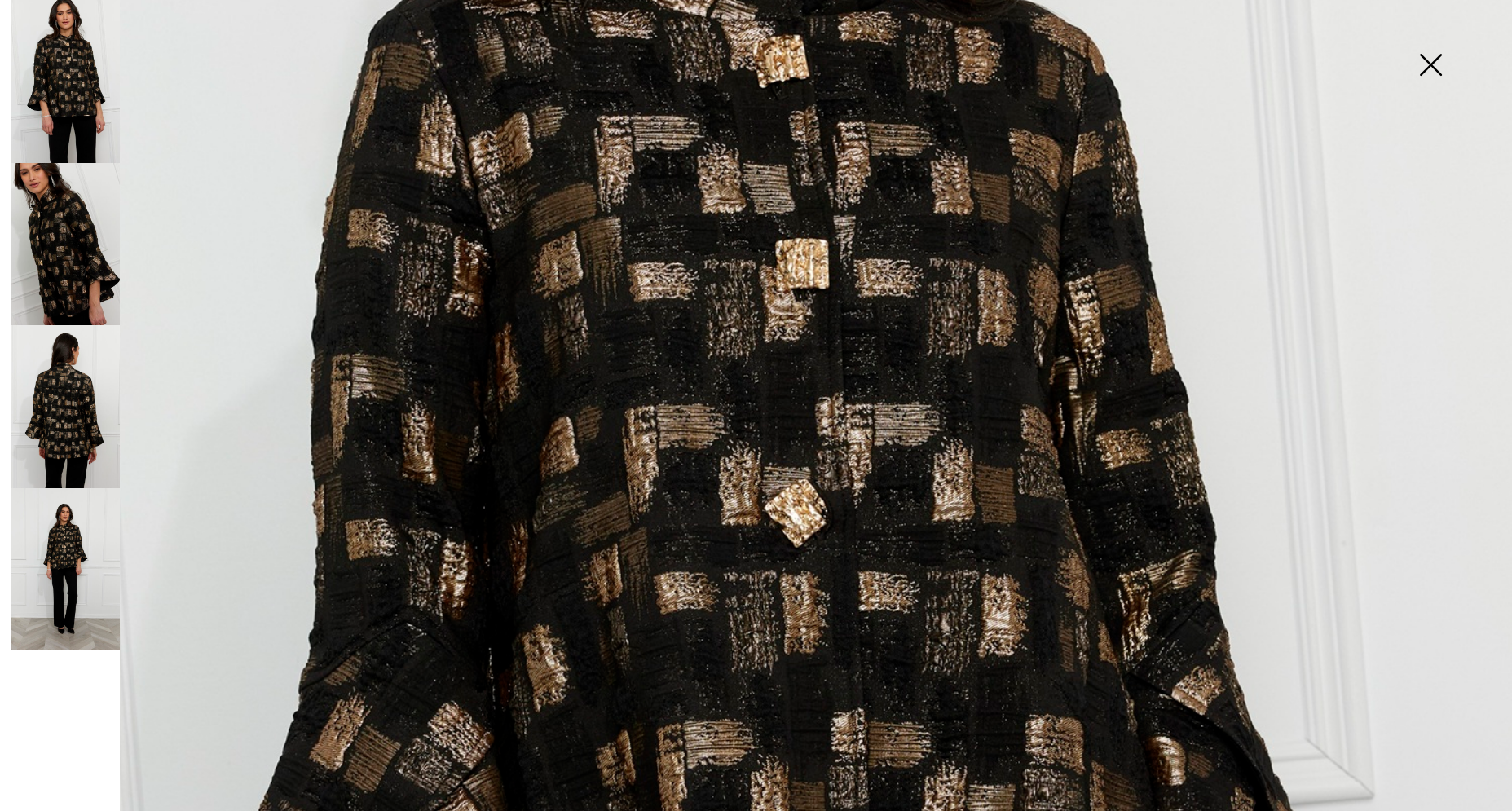
click at [1423, 60] on img at bounding box center [1430, 66] width 82 height 84
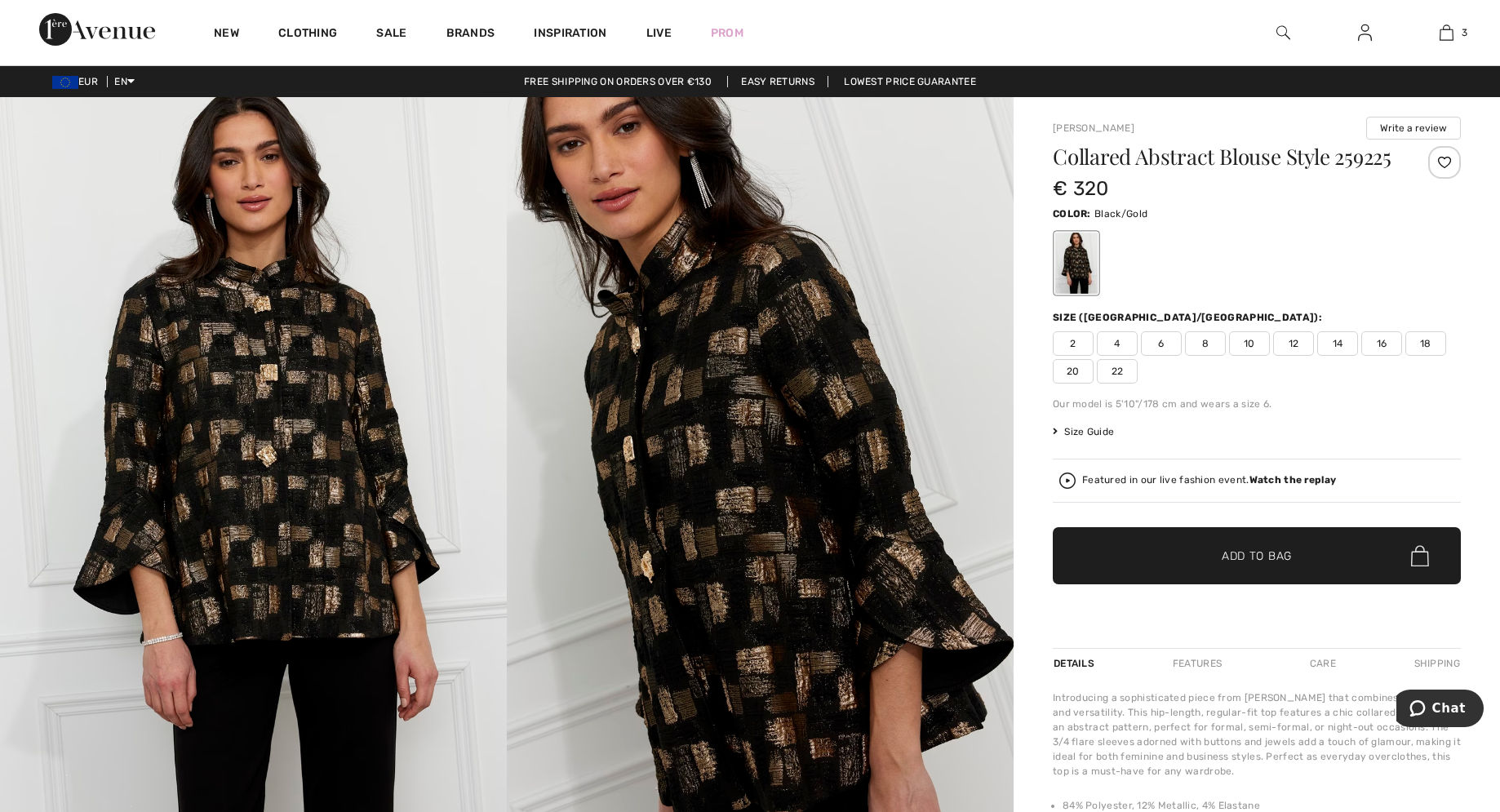
click at [811, 612] on img at bounding box center [760, 477] width 506 height 760
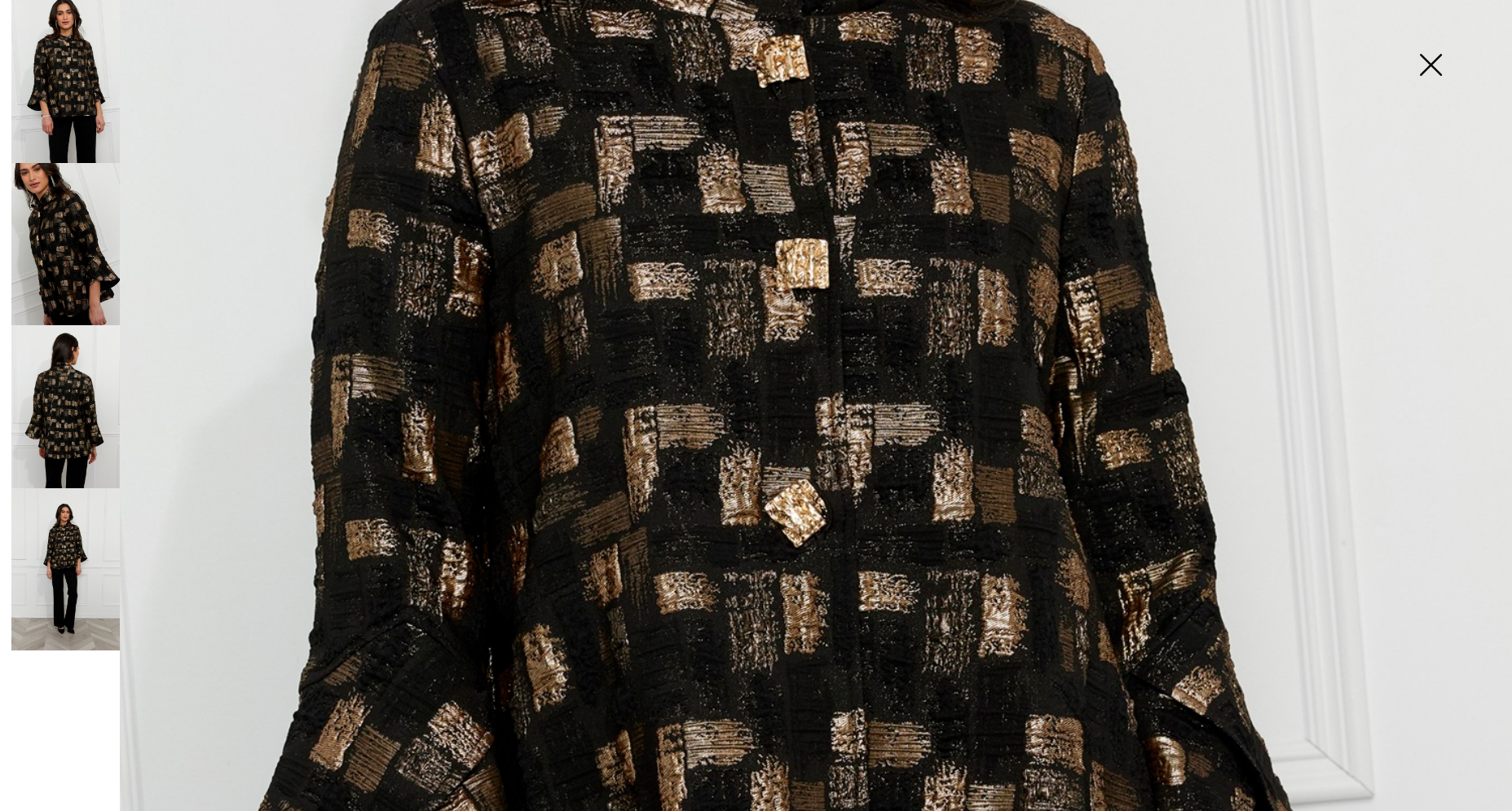
click at [800, 520] on img at bounding box center [756, 577] width 1512 height 2267
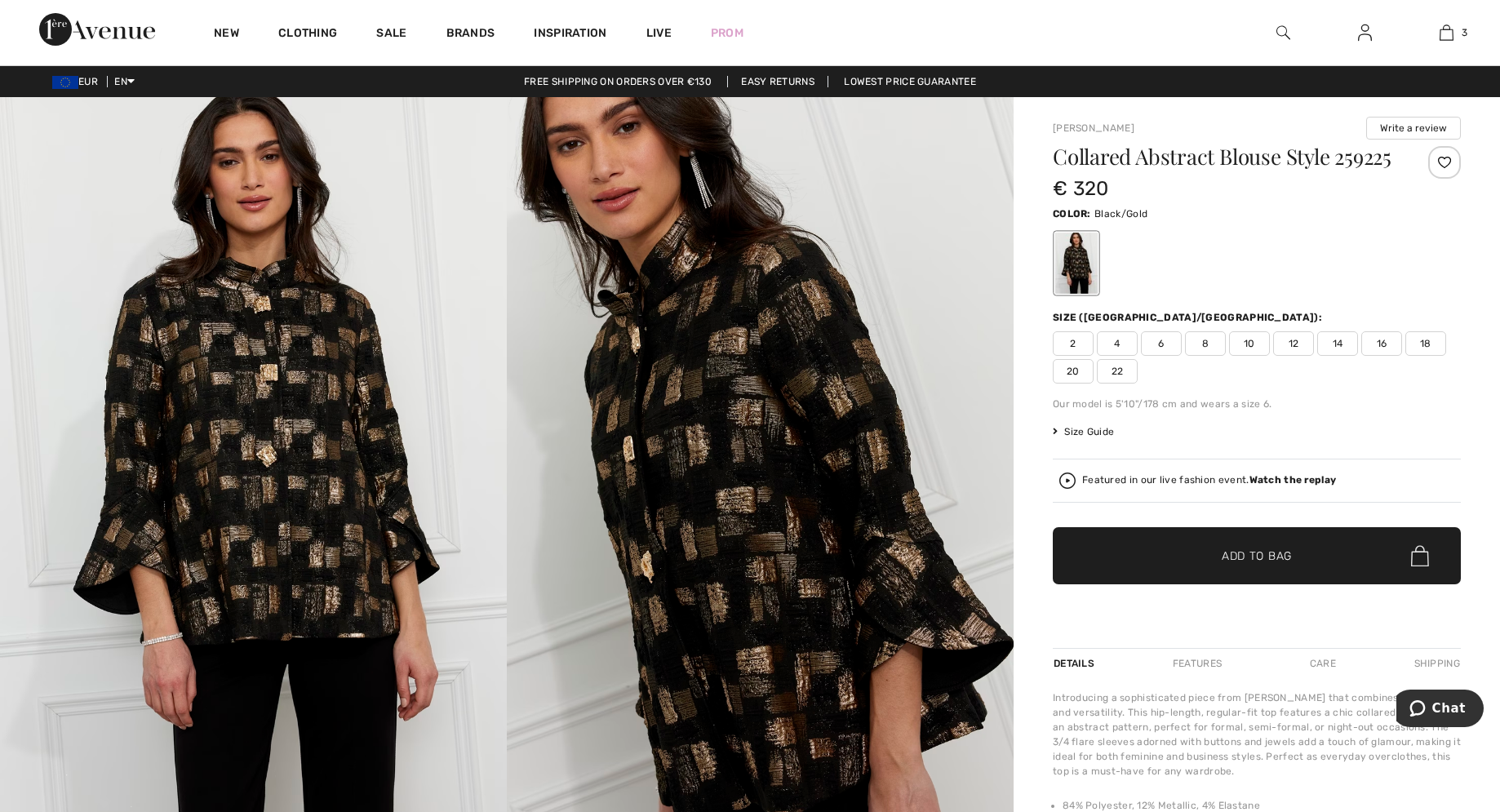
click at [220, 511] on img at bounding box center [253, 477] width 506 height 760
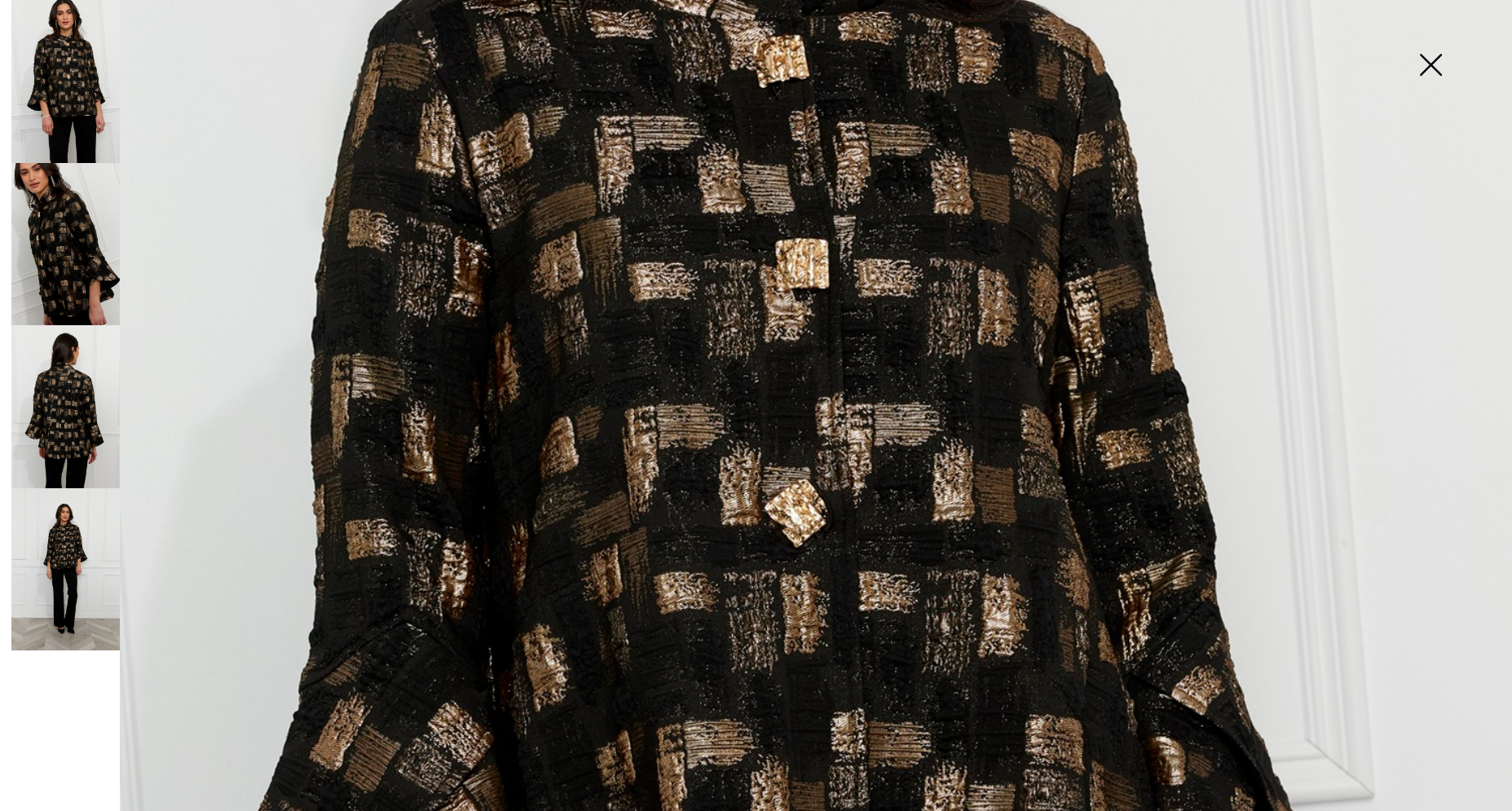
click at [82, 77] on img at bounding box center [65, 81] width 109 height 163
click at [1430, 68] on img at bounding box center [1430, 66] width 82 height 84
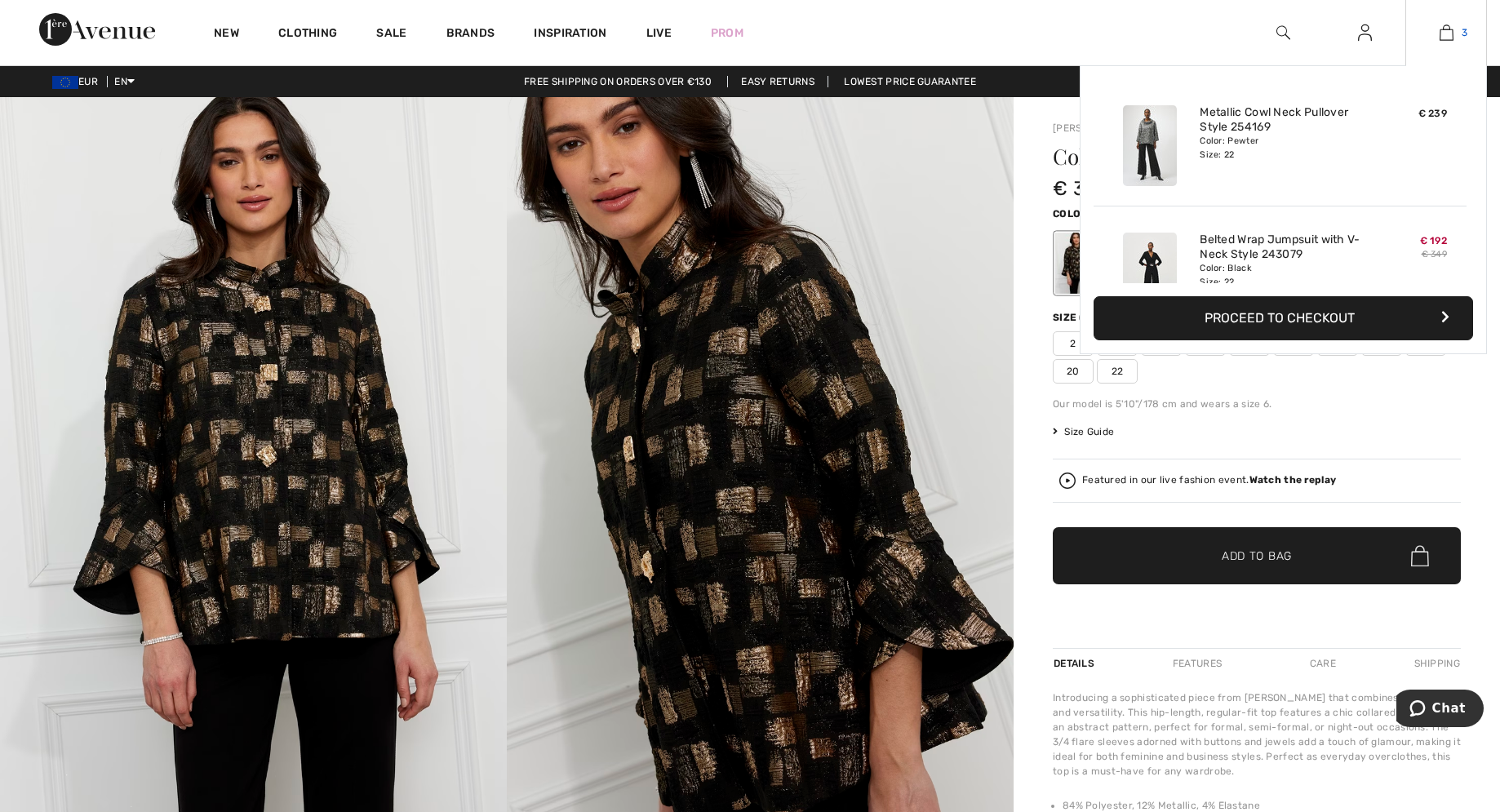
click at [1448, 32] on img at bounding box center [1446, 32] width 14 height 19
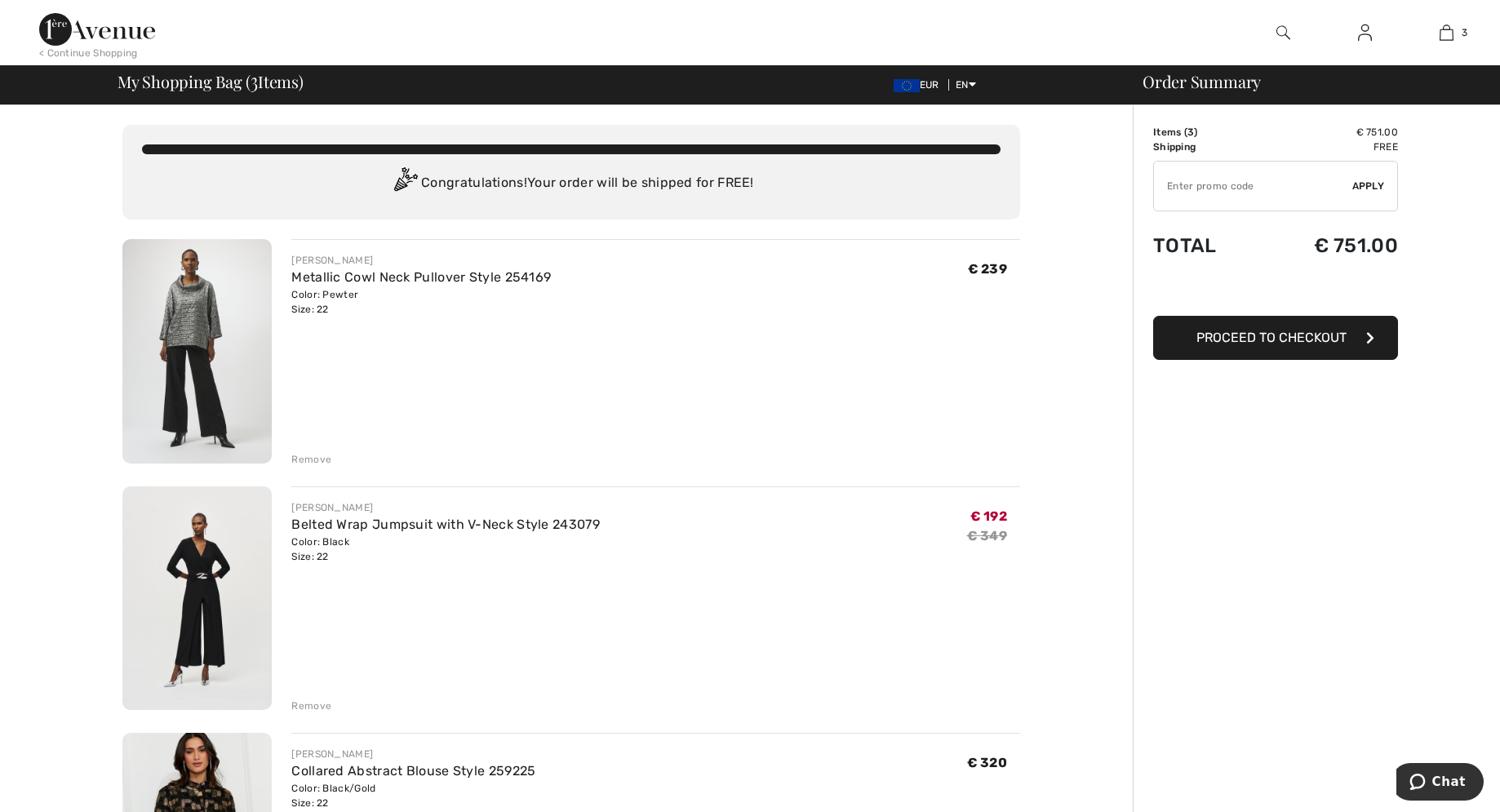
click at [193, 324] on img at bounding box center [197, 352] width 149 height 225
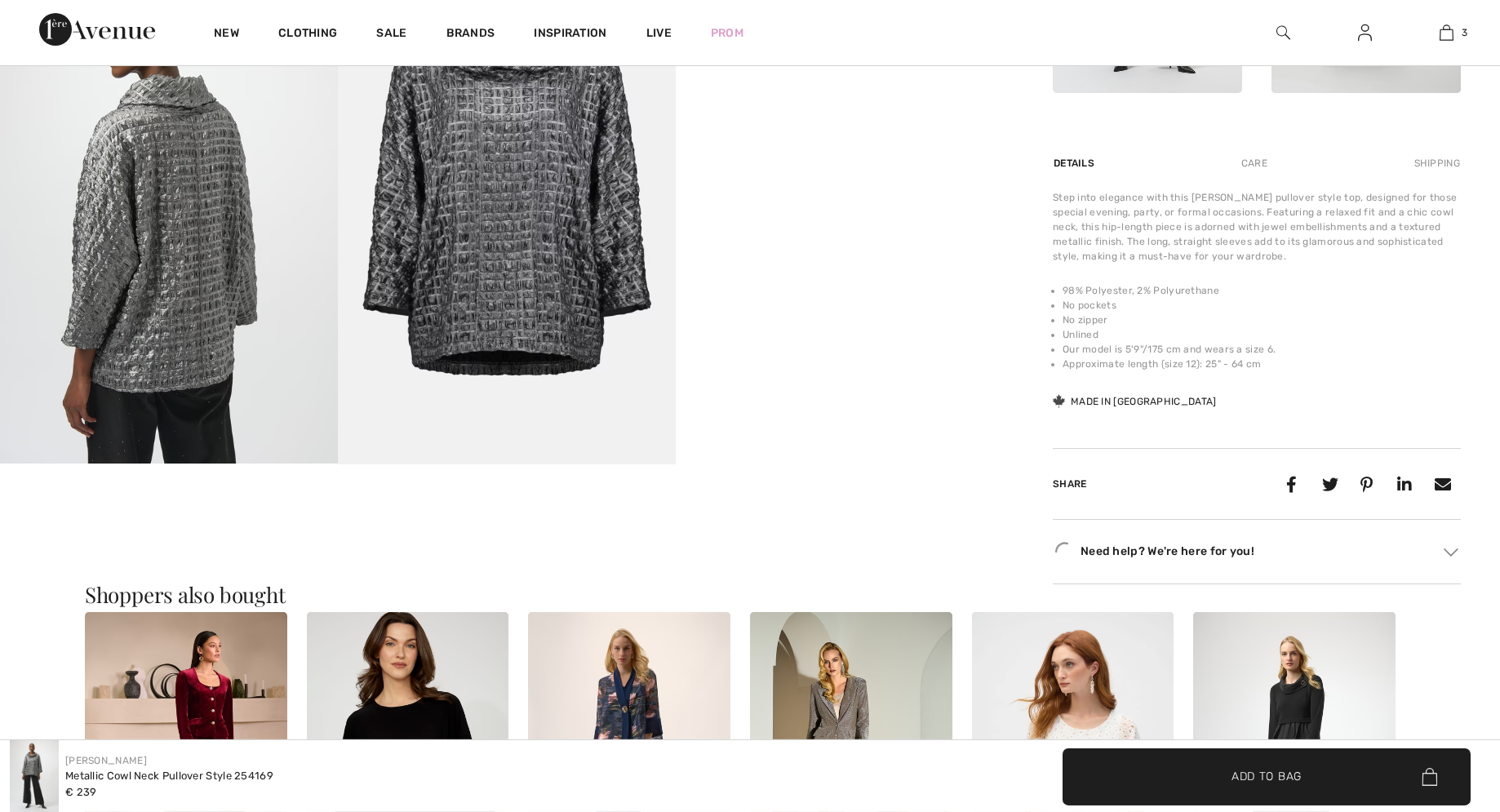
scroll to position [31, 0]
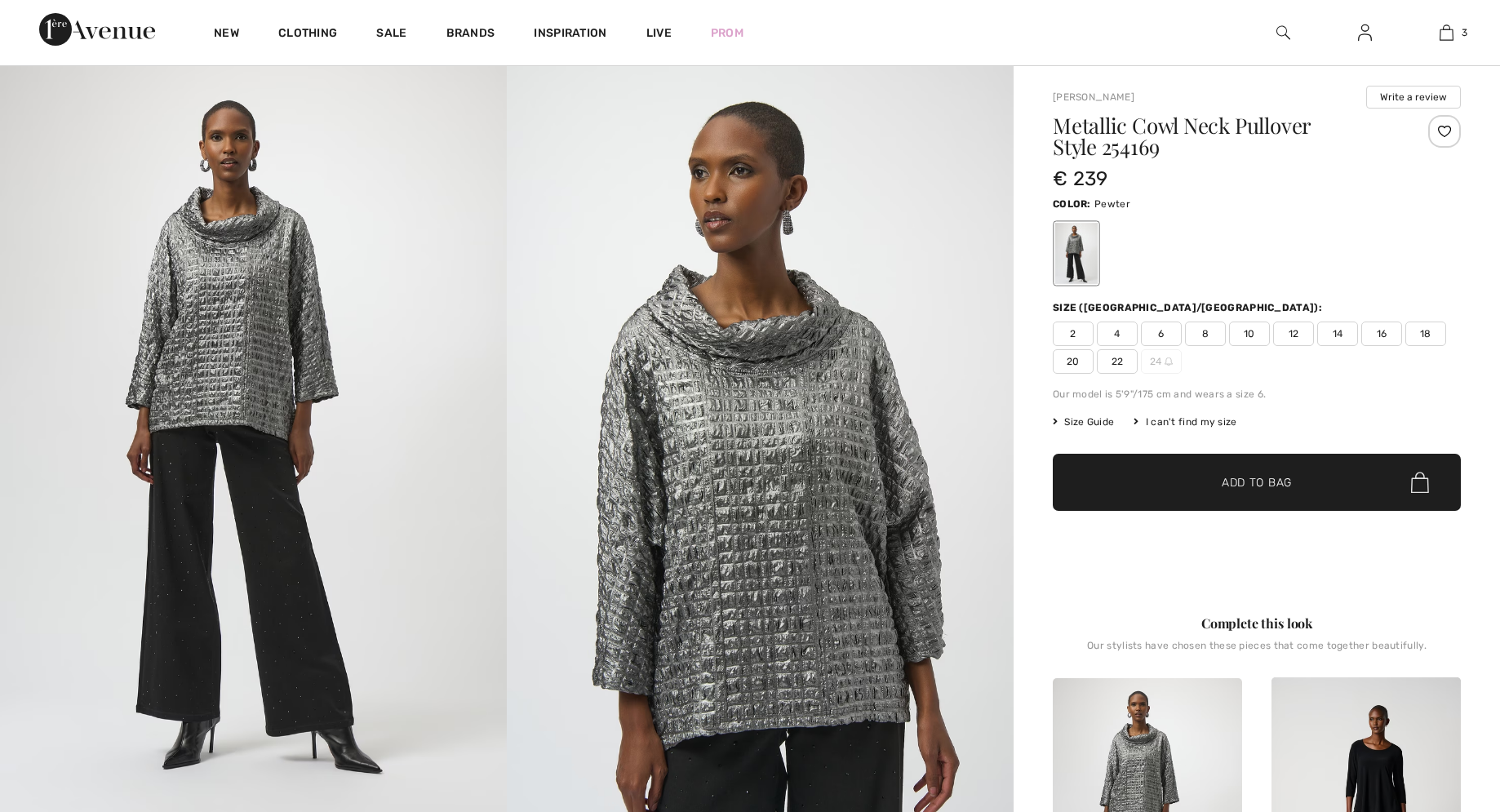
checkbox input "true"
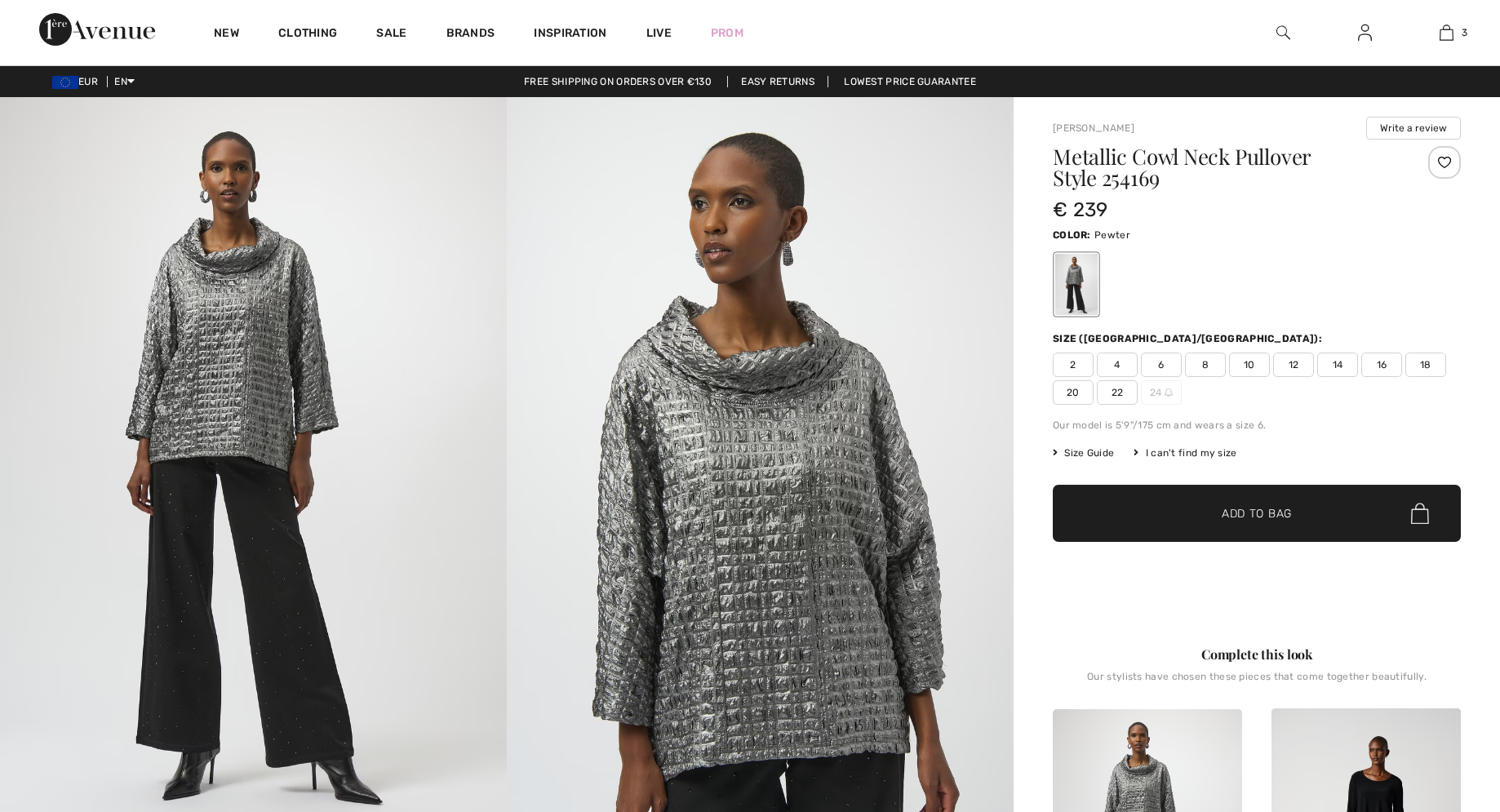
scroll to position [0, 0]
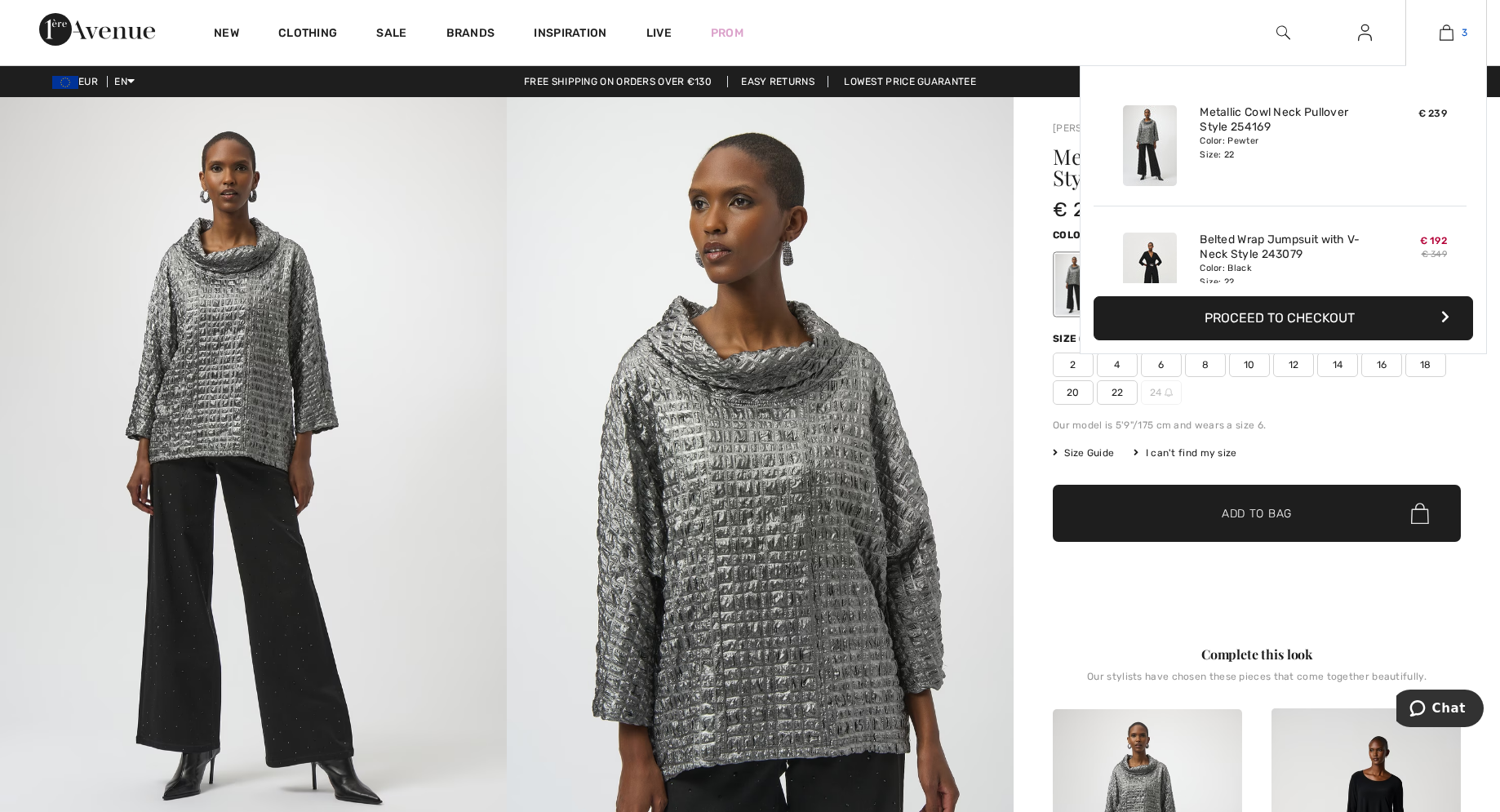
click at [1445, 32] on img at bounding box center [1446, 32] width 14 height 19
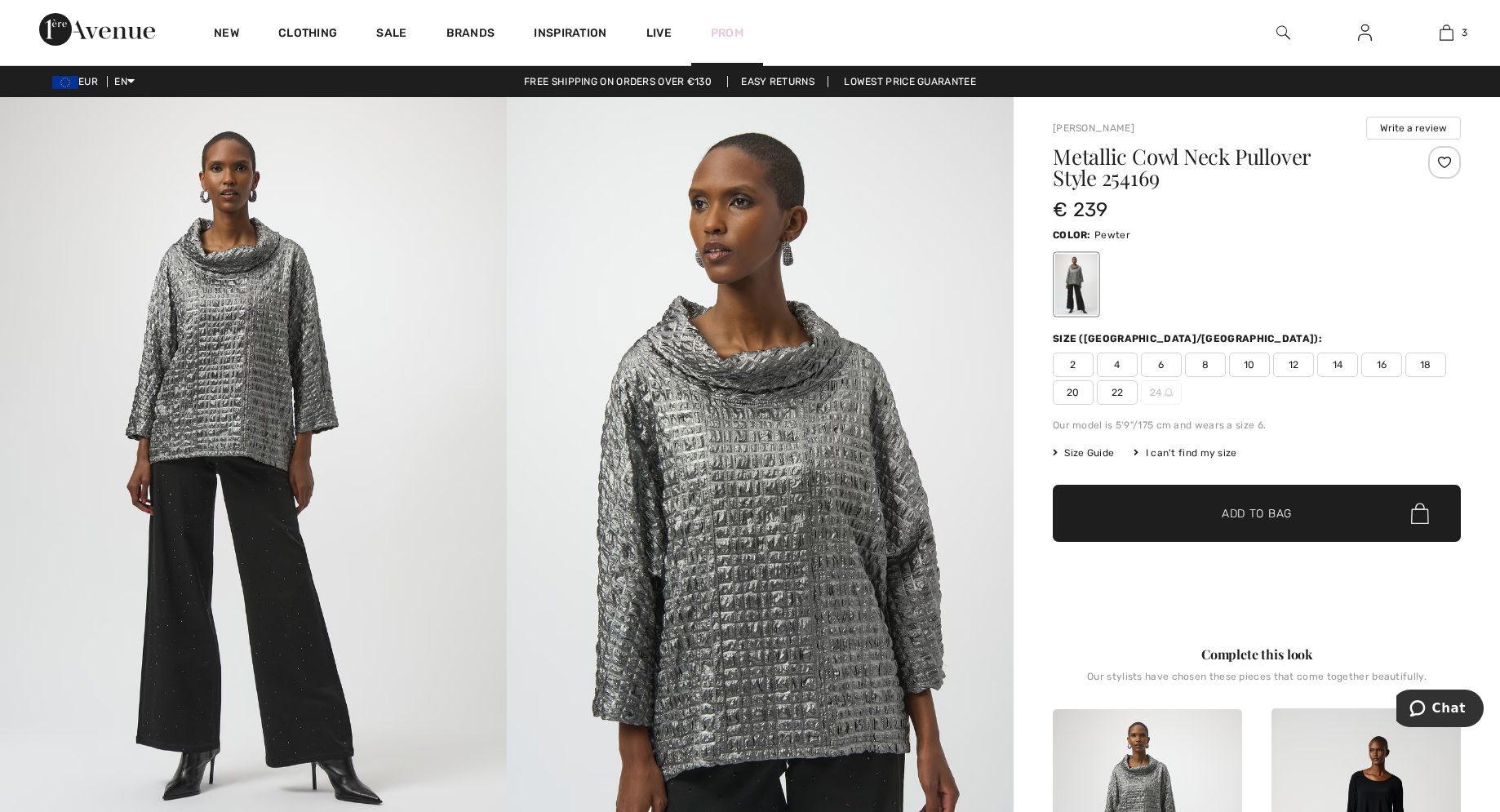
click at [736, 33] on link "Prom" at bounding box center [727, 33] width 32 height 17
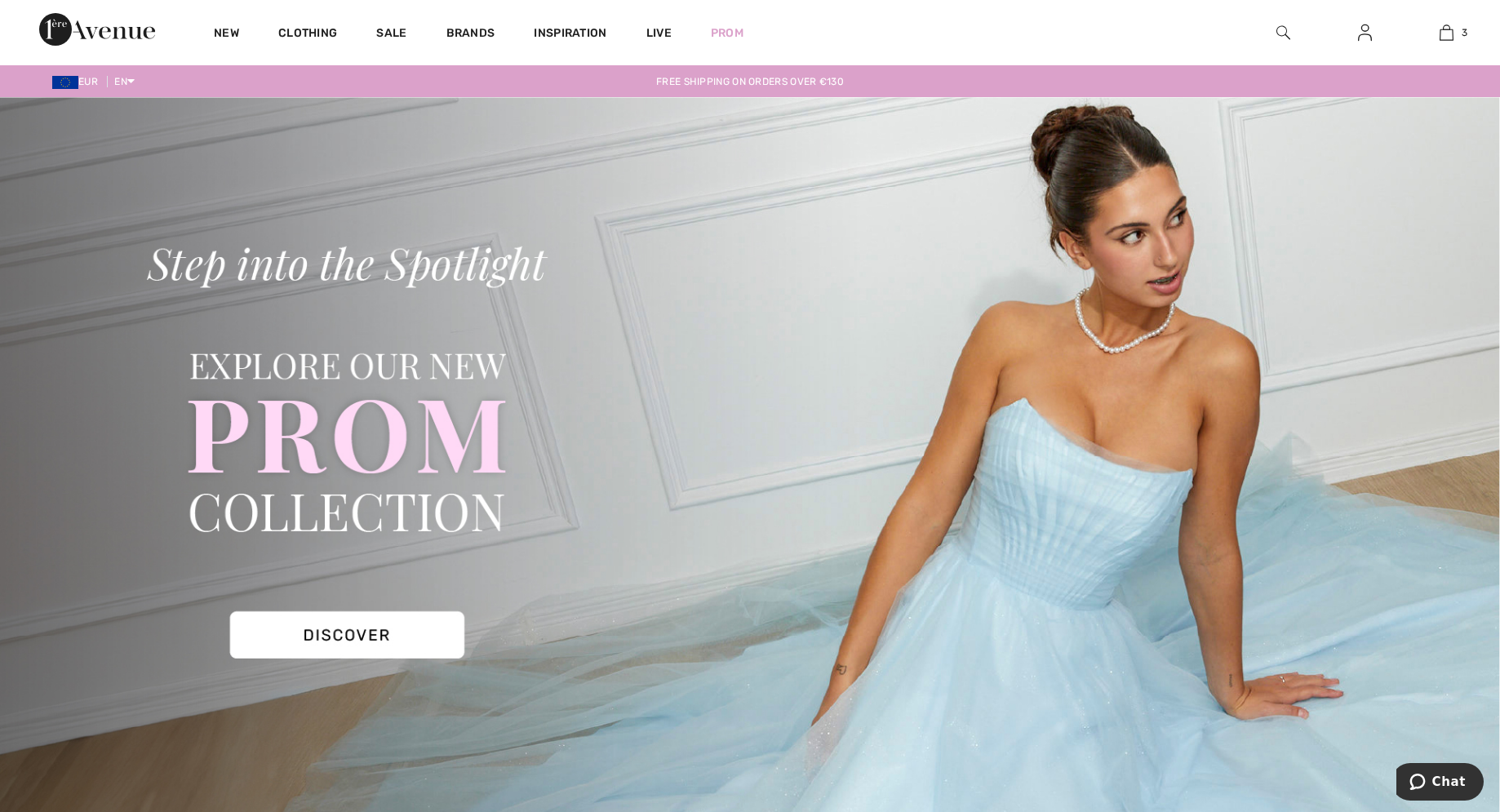
click at [89, 83] on span "EUR" at bounding box center [78, 81] width 52 height 11
click at [1363, 37] on img at bounding box center [1365, 32] width 14 height 19
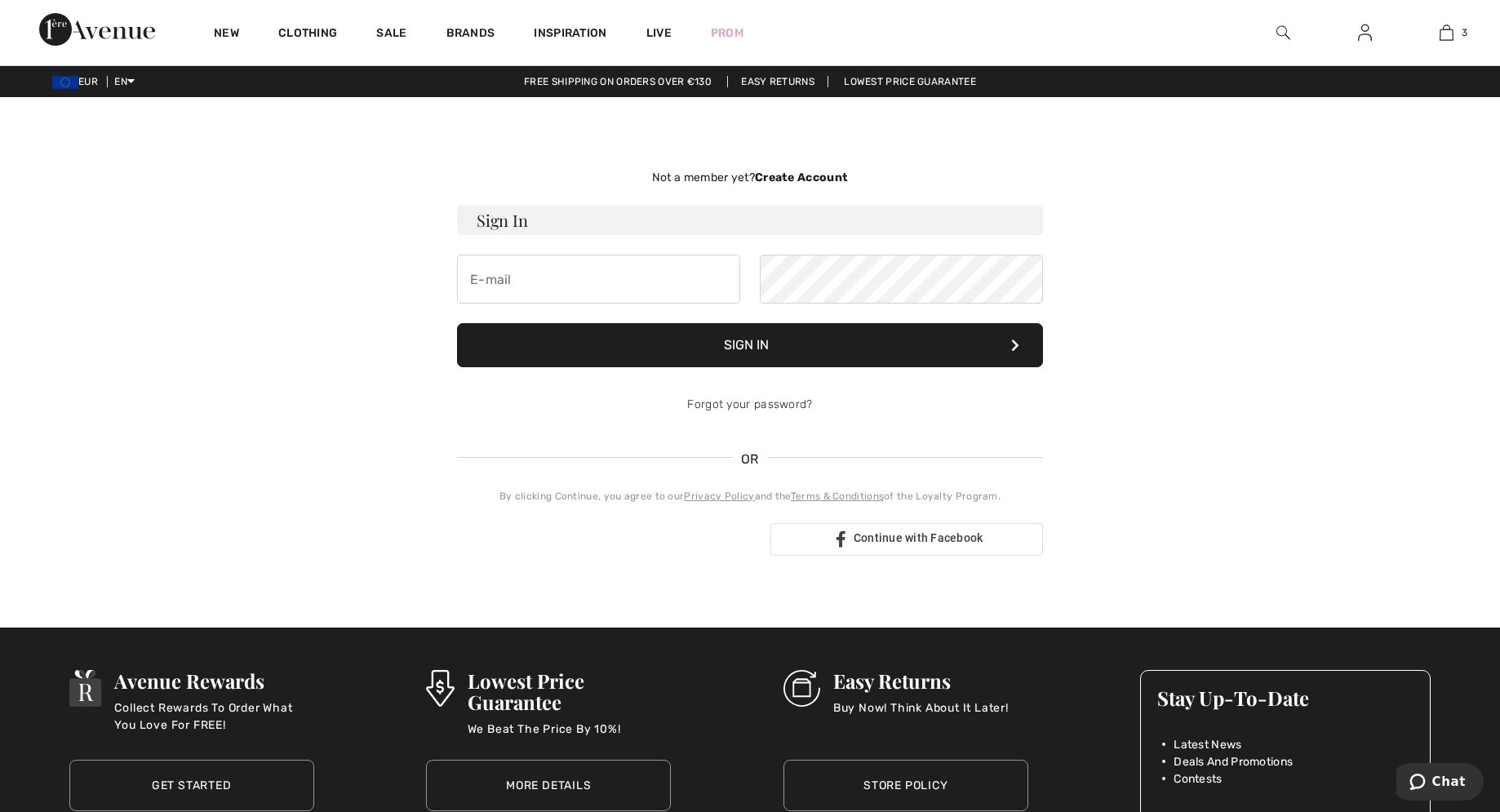
click at [94, 78] on span "EUR" at bounding box center [78, 81] width 52 height 11
click at [1361, 39] on img at bounding box center [1365, 32] width 14 height 19
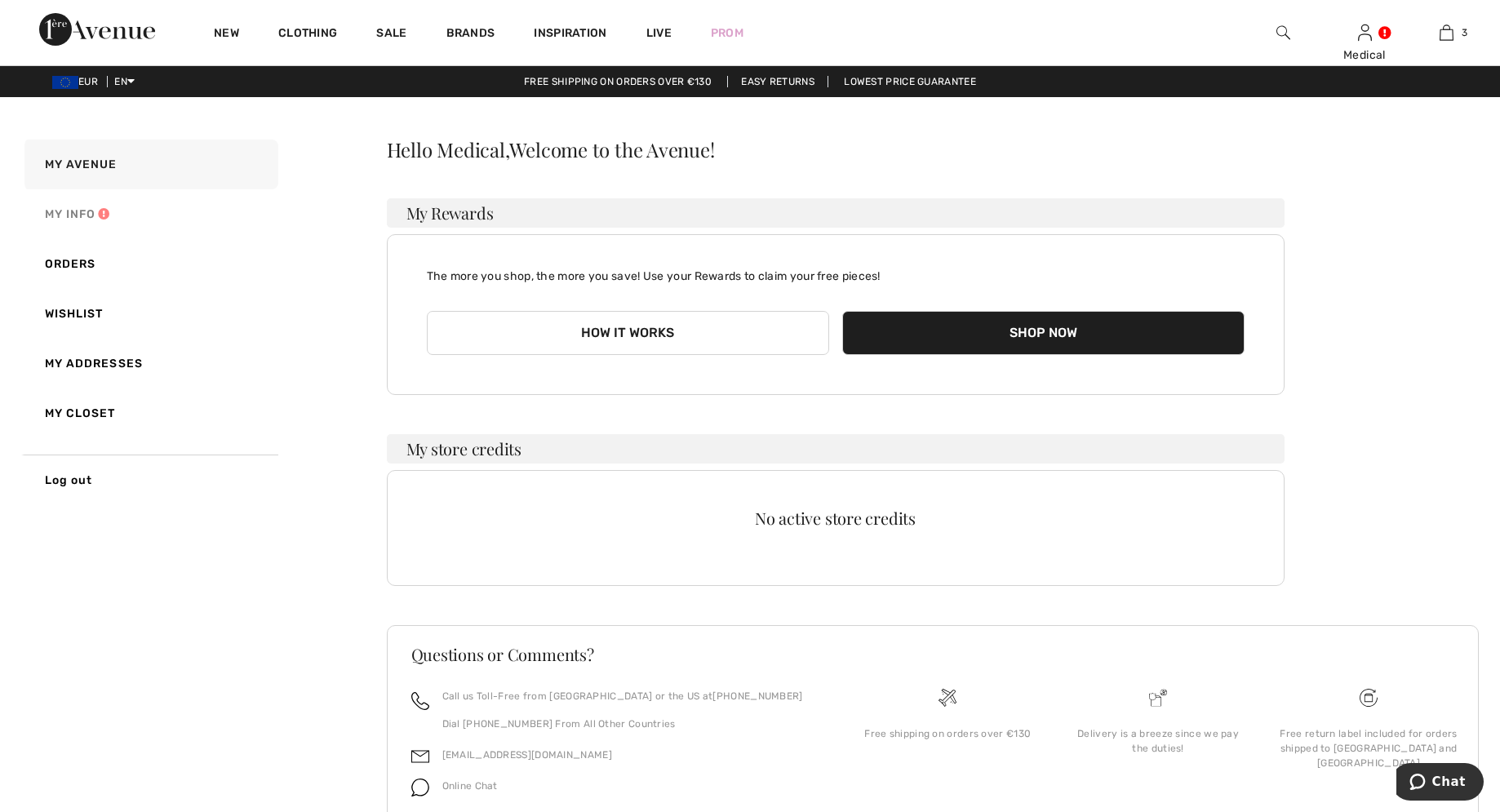
click at [70, 216] on link "My Info" at bounding box center [149, 215] width 257 height 50
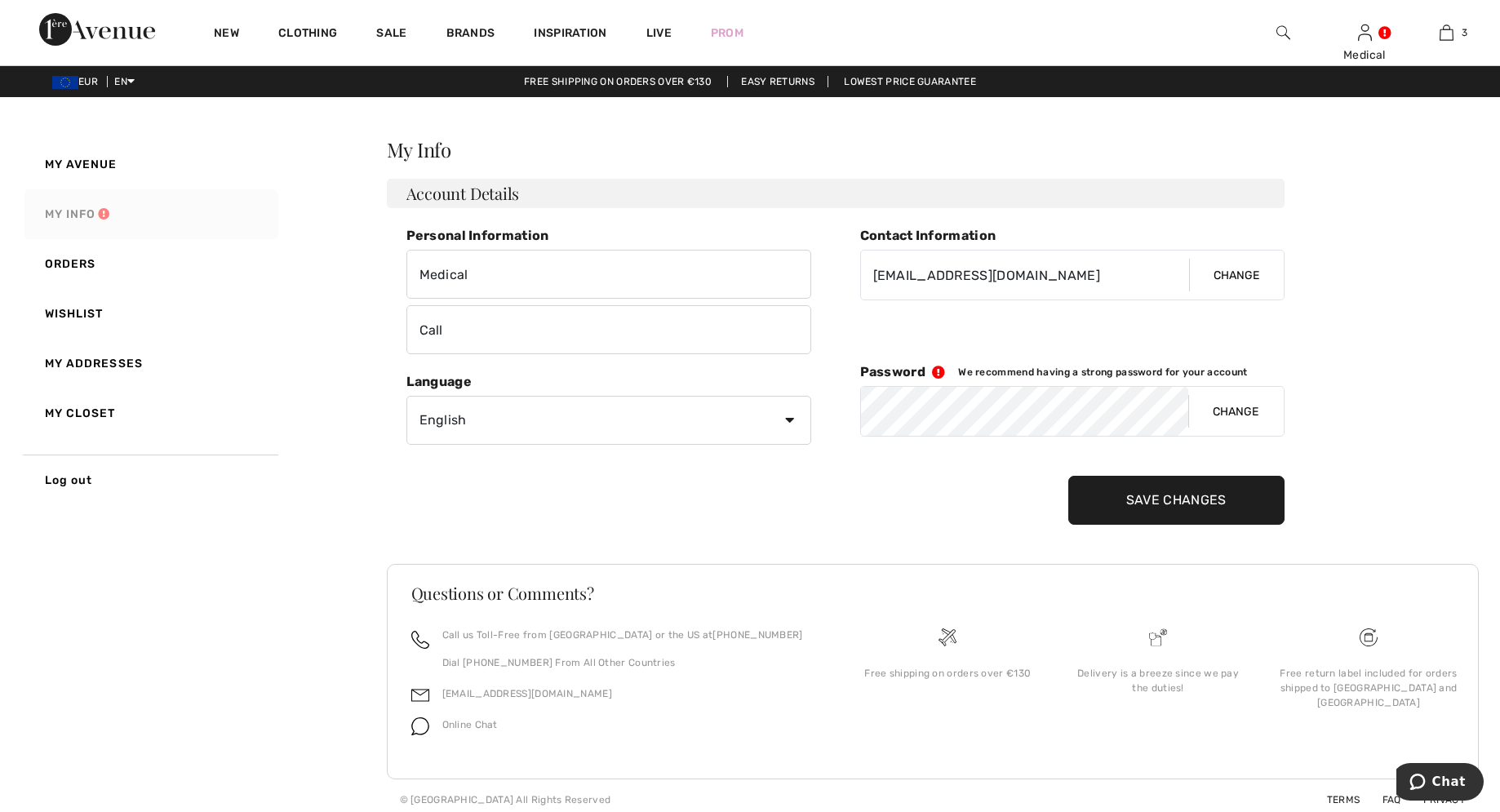
click at [66, 215] on link "My Info" at bounding box center [149, 215] width 257 height 50
click at [99, 81] on span "EUR" at bounding box center [78, 81] width 52 height 11
click at [63, 475] on link "Log out" at bounding box center [149, 480] width 257 height 51
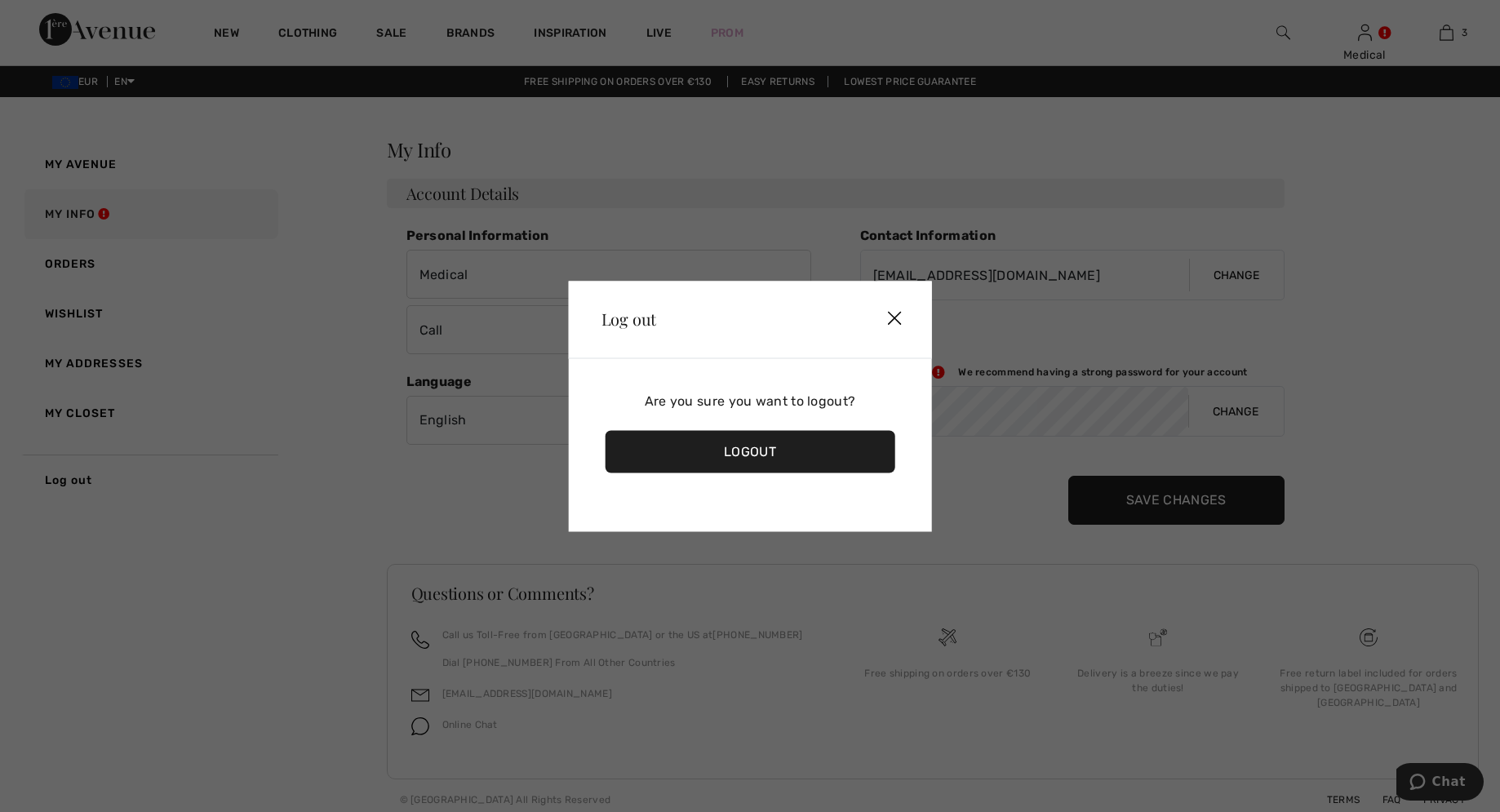
click at [766, 448] on div "Logout" at bounding box center [750, 451] width 290 height 42
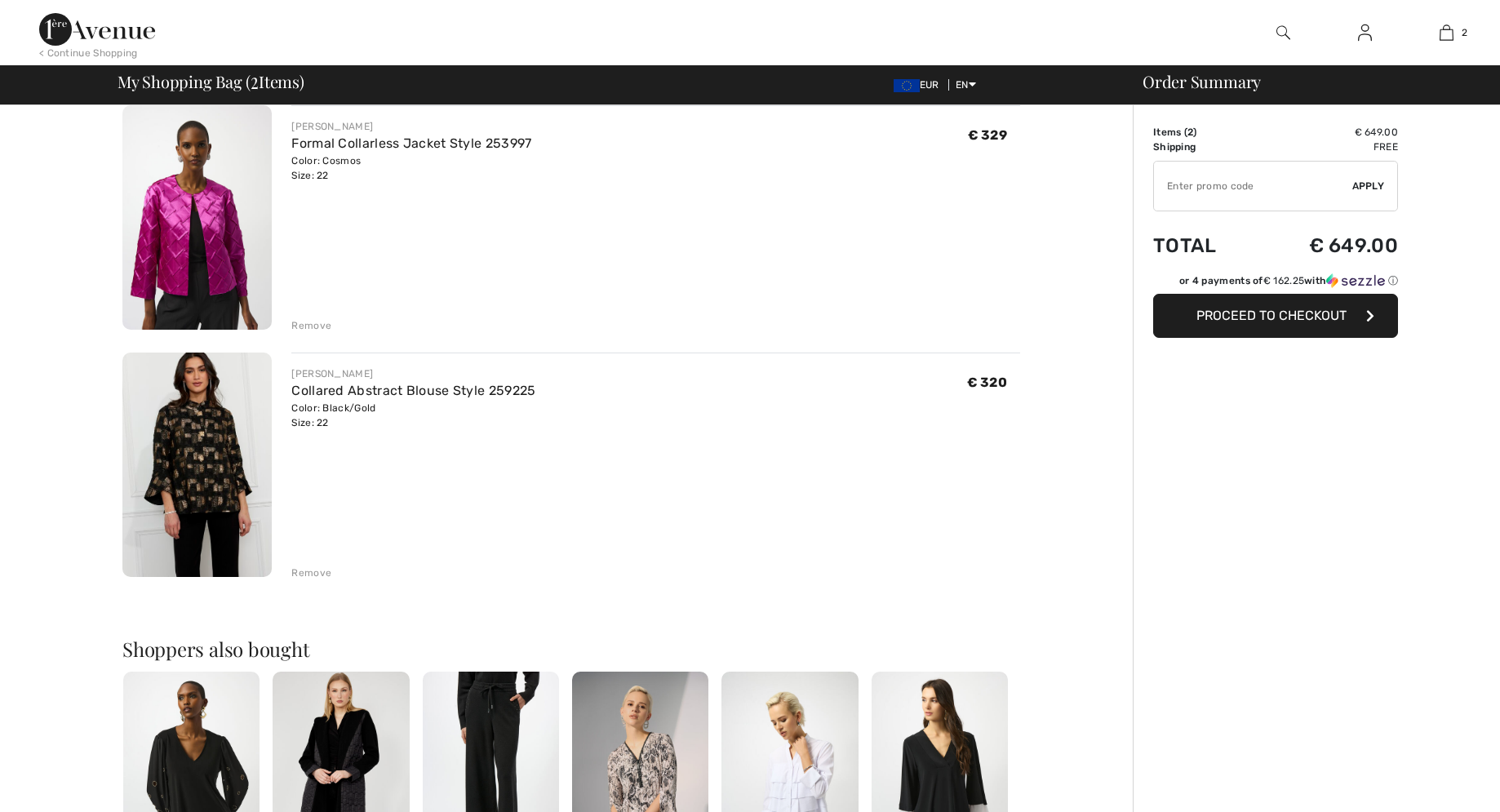
scroll to position [333, 0]
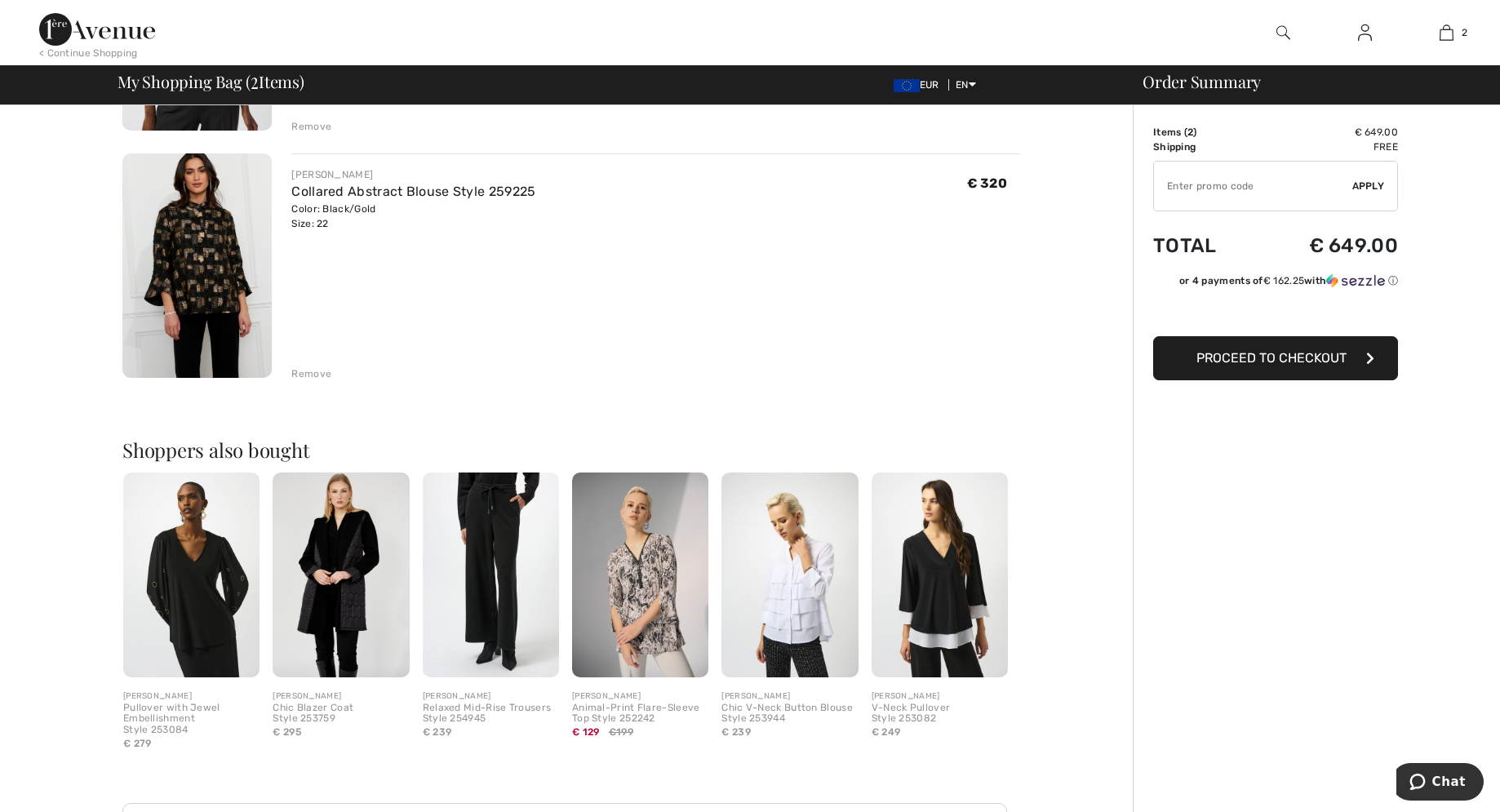
click at [790, 619] on img at bounding box center [789, 574] width 136 height 204
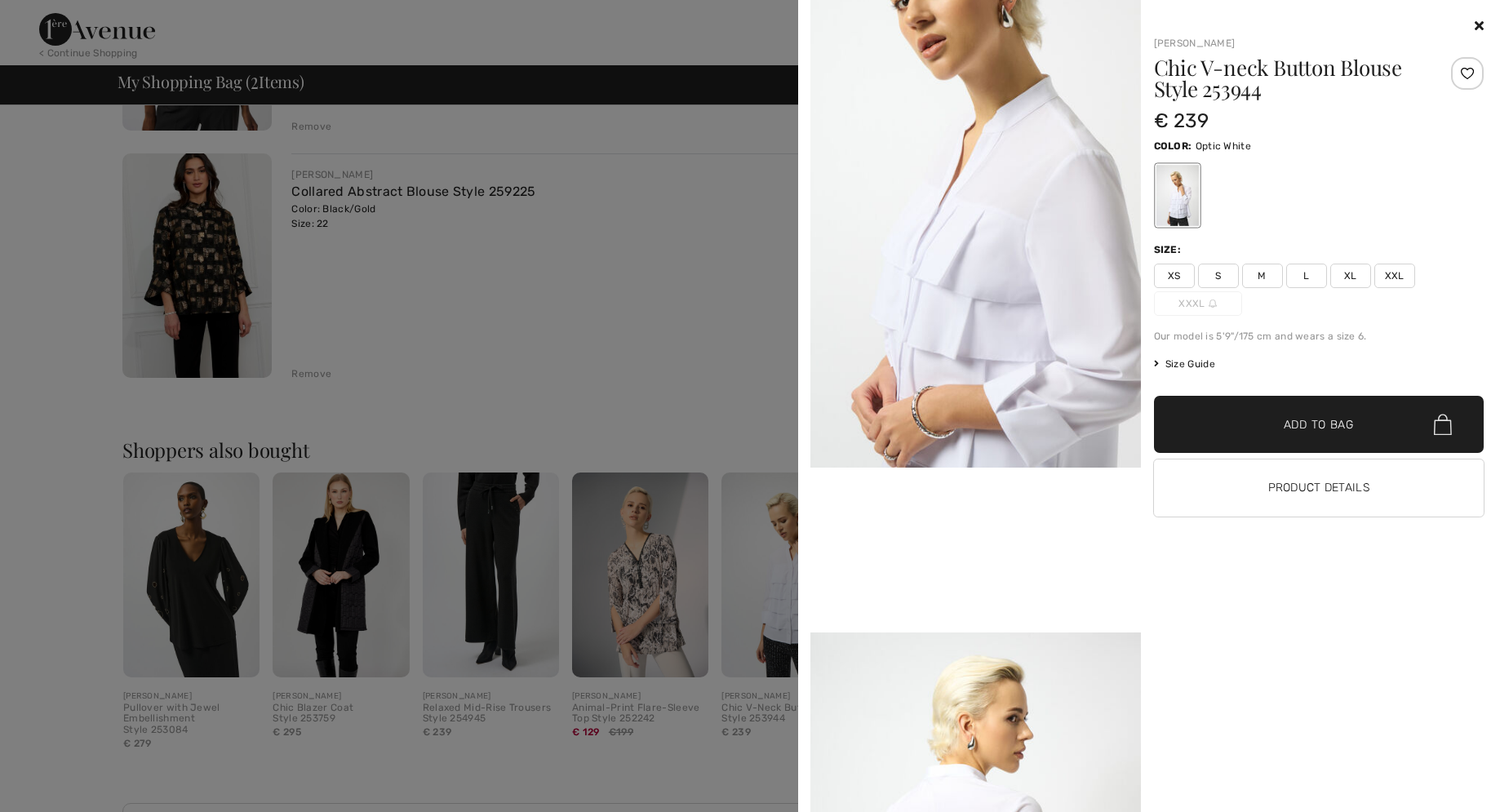
scroll to position [744, 0]
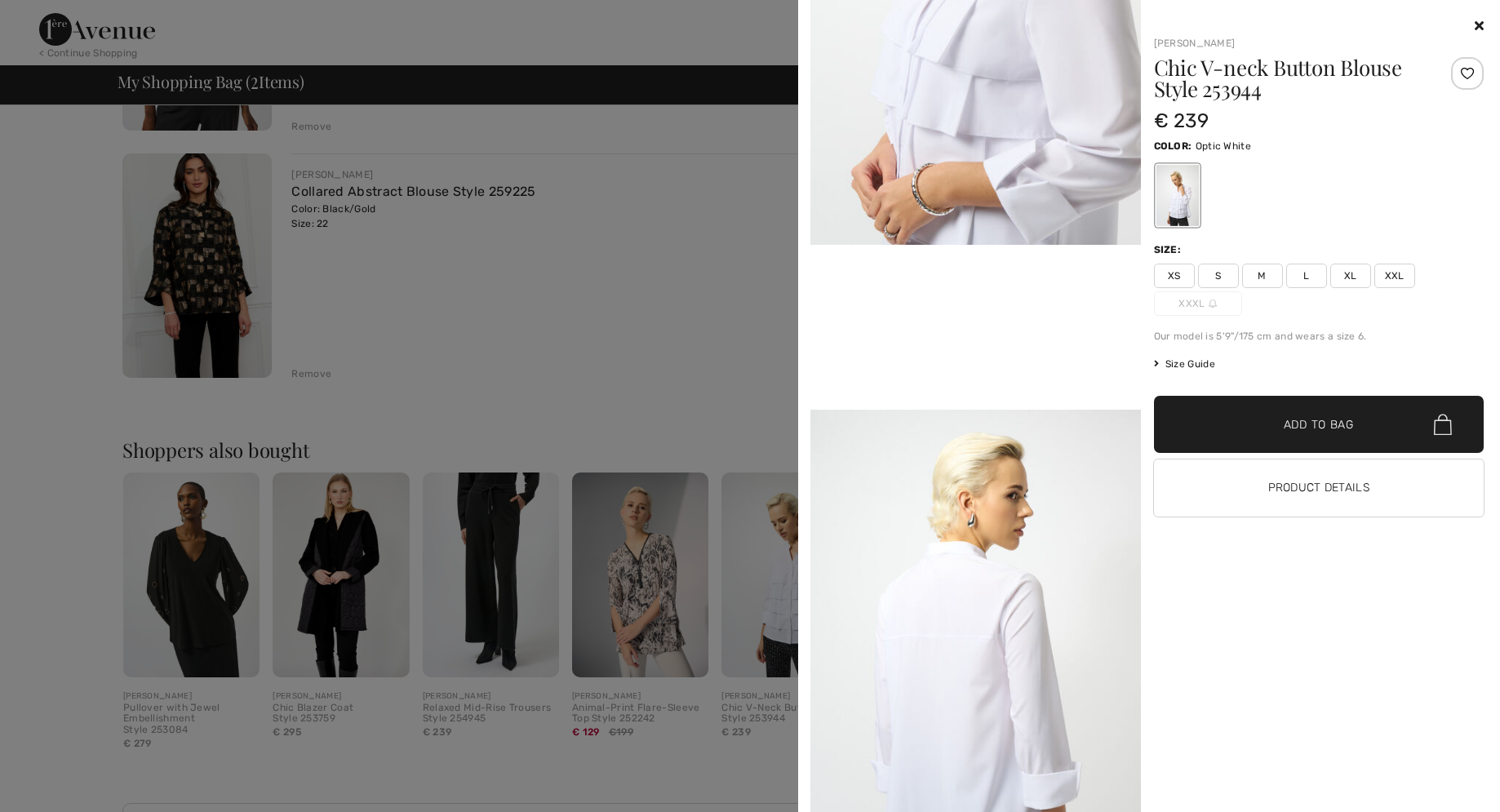
click at [670, 591] on div at bounding box center [750, 406] width 1500 height 812
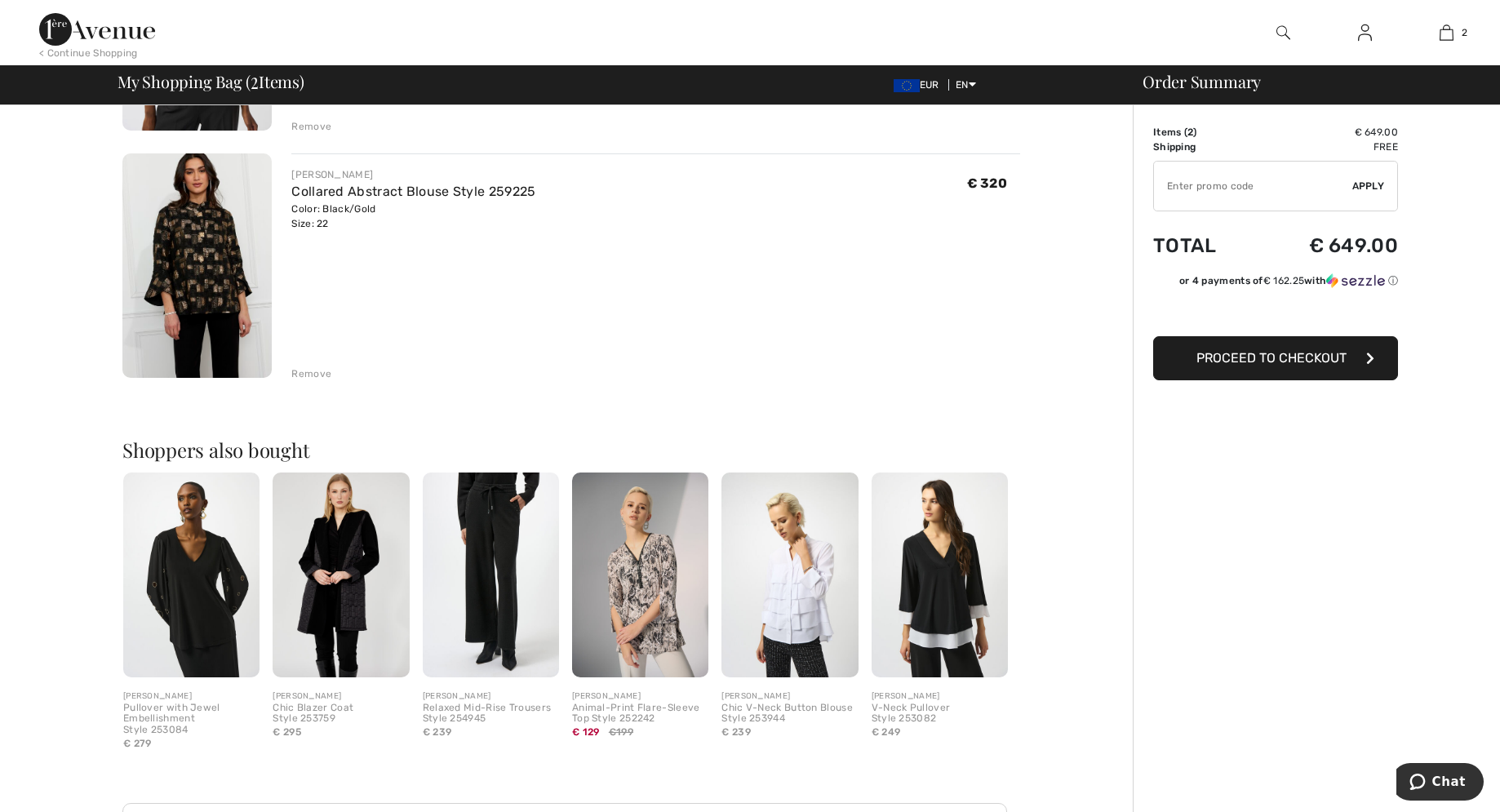
scroll to position [0, 0]
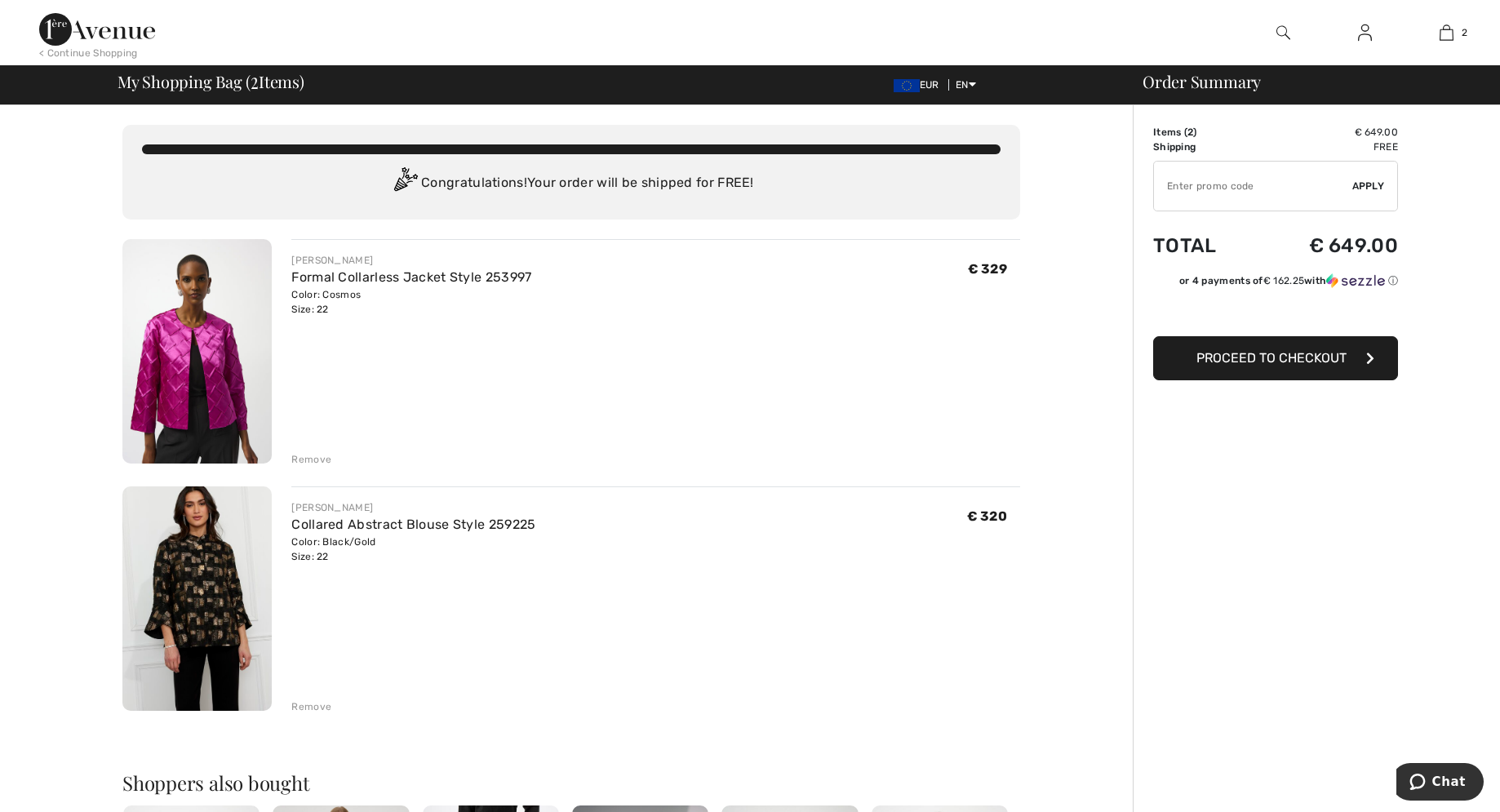
click at [187, 380] on img at bounding box center [197, 352] width 149 height 225
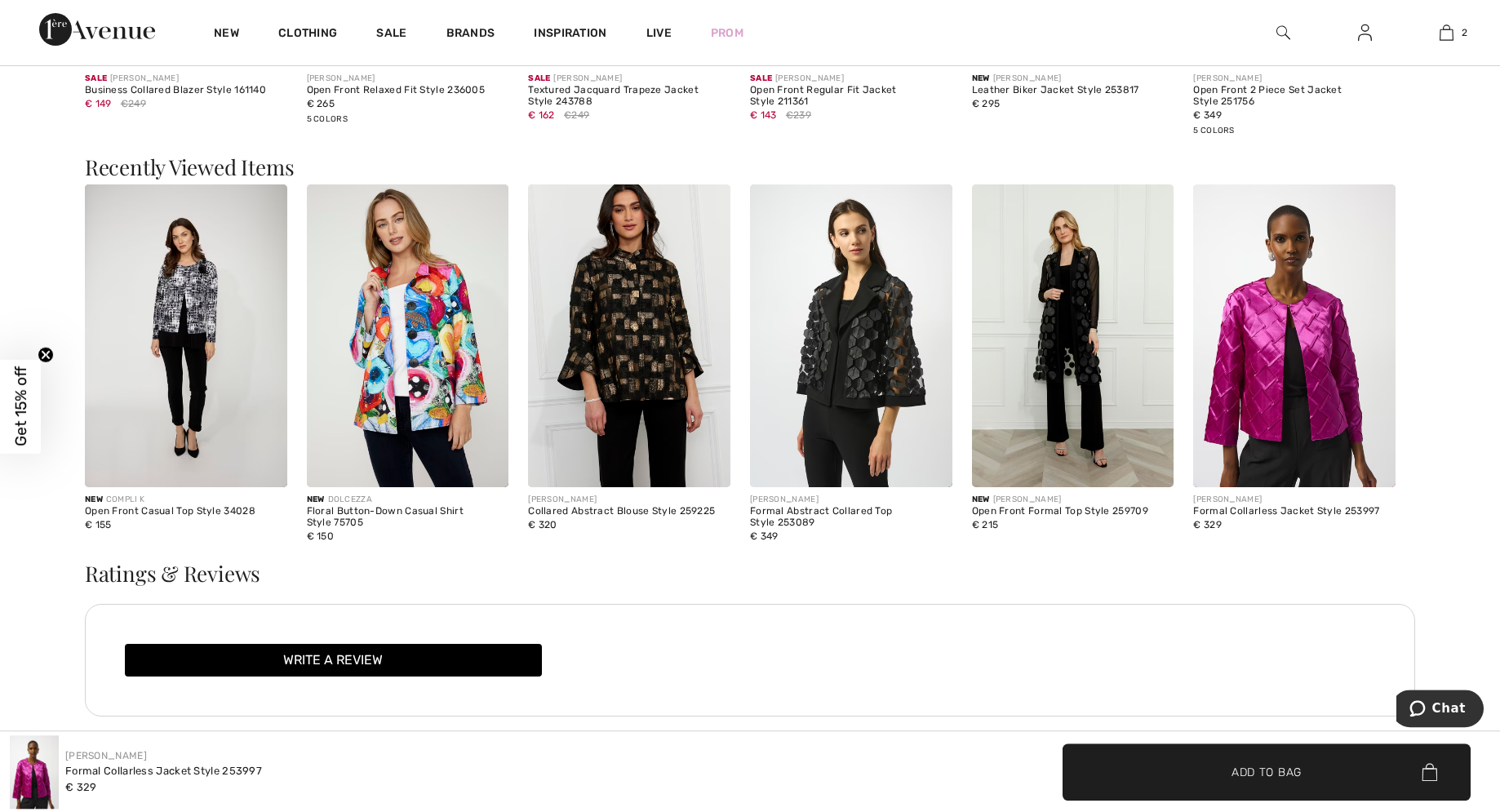
scroll to position [2497, 0]
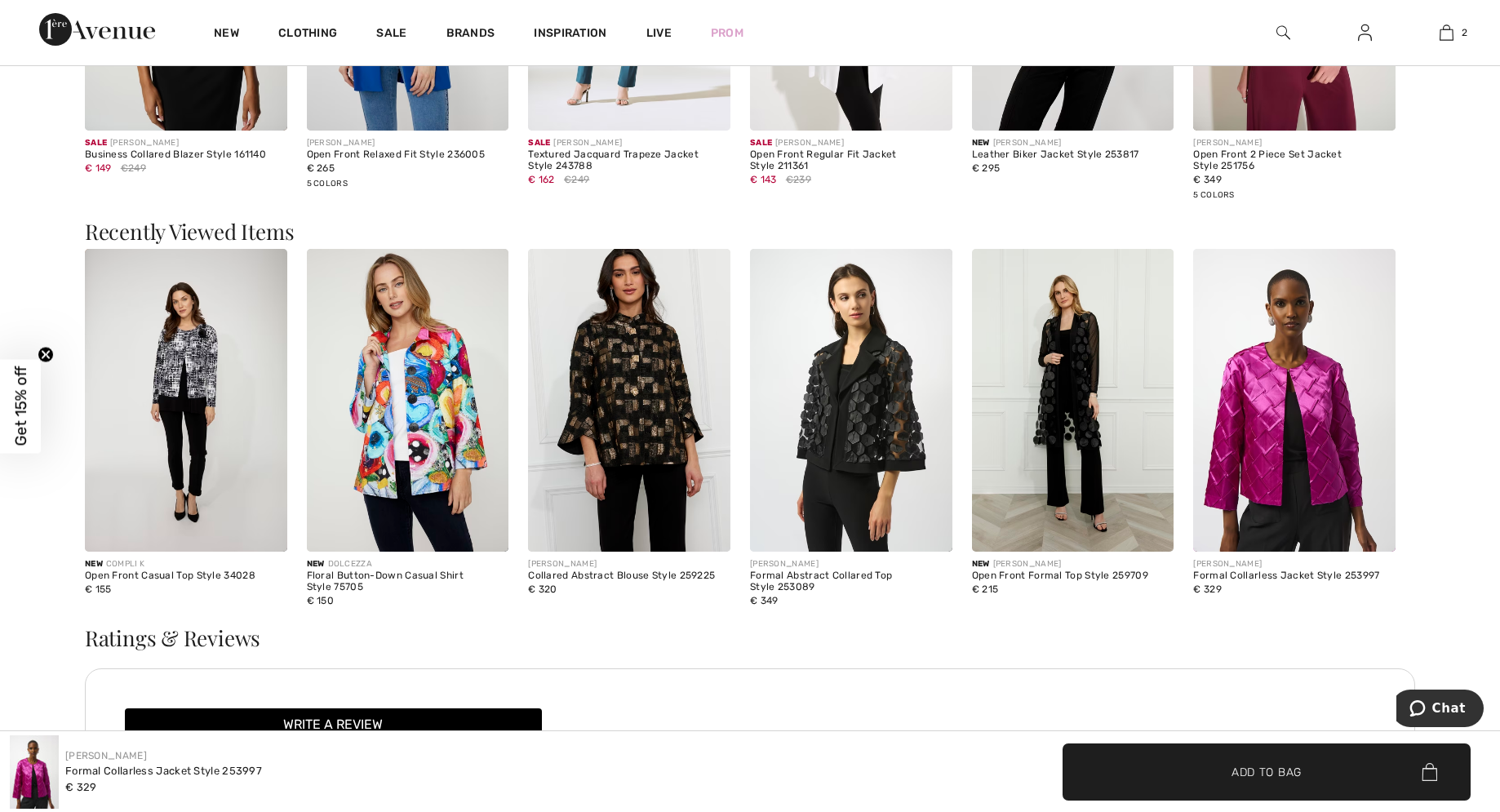
click at [181, 358] on img at bounding box center [186, 400] width 203 height 304
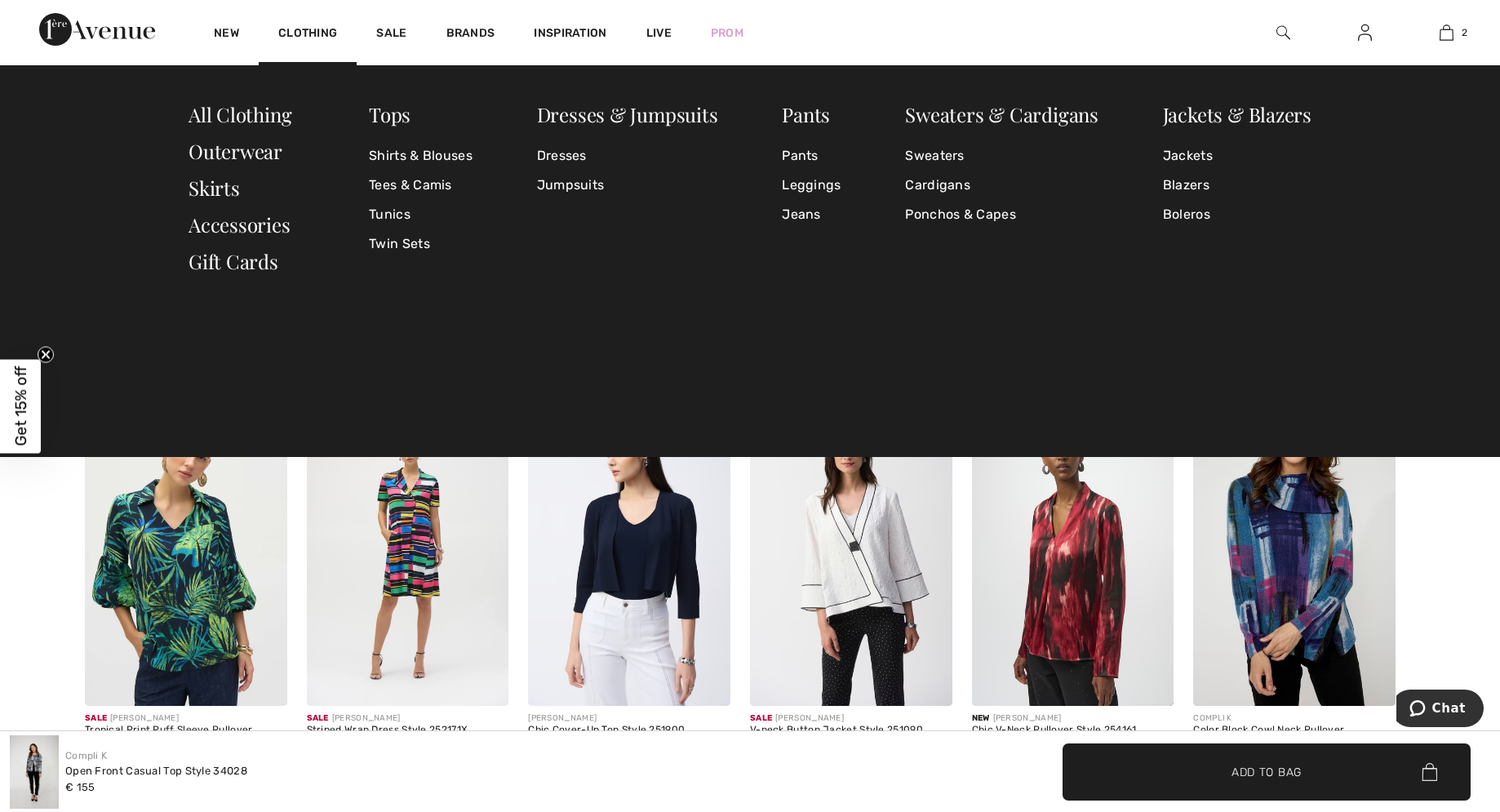
checkbox input "true"
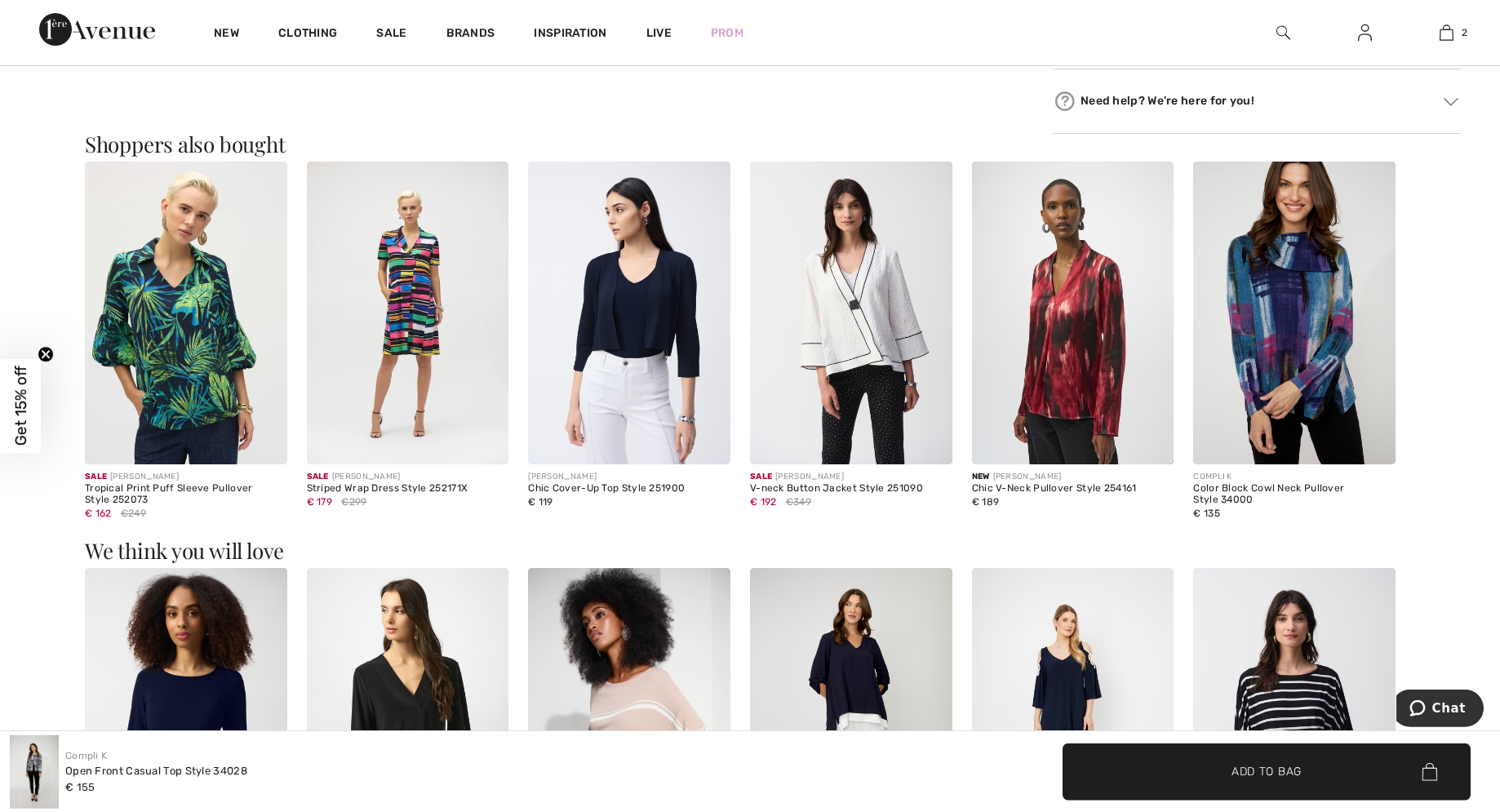
scroll to position [1248, 0]
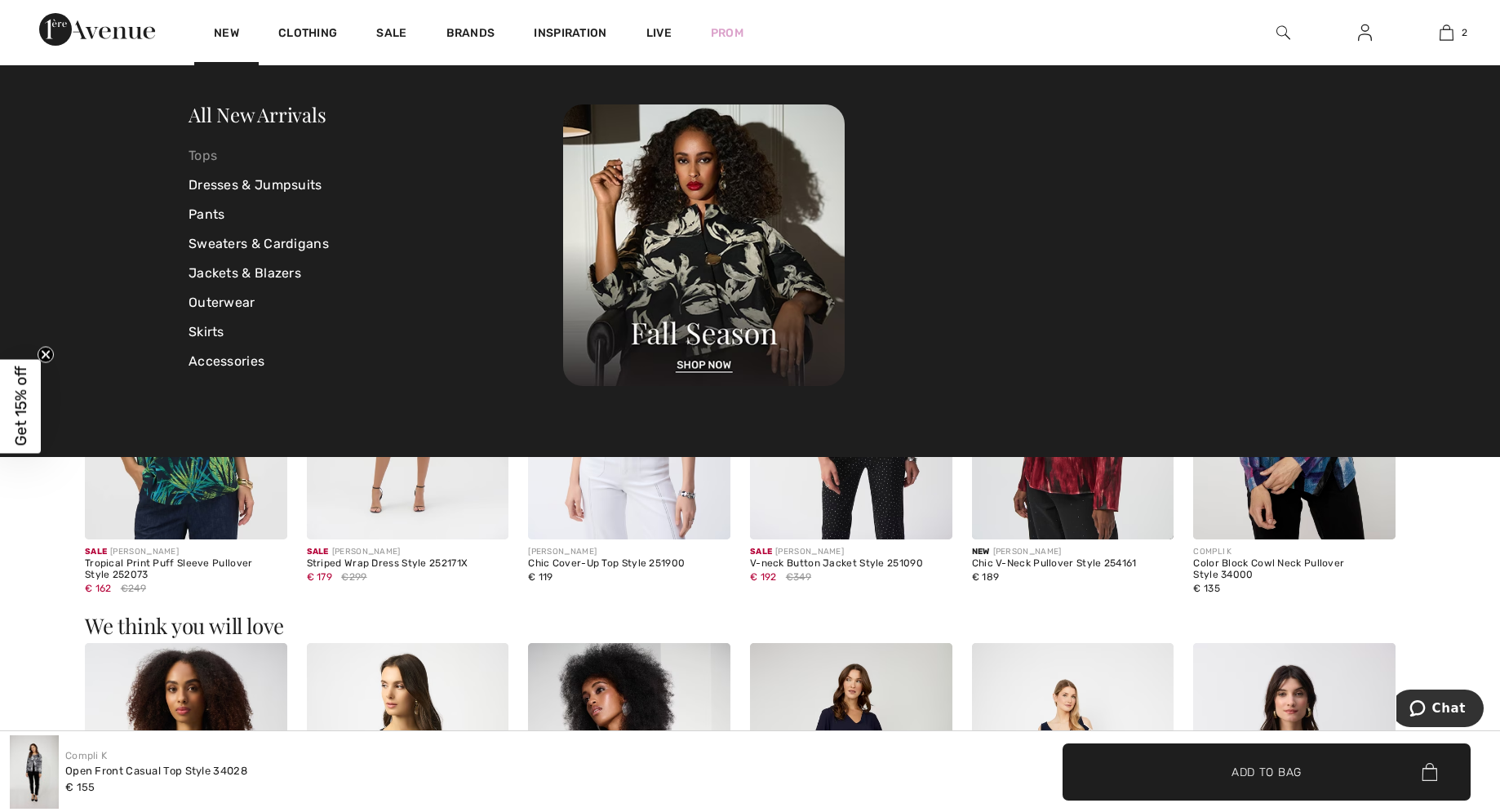
click at [210, 158] on link "Tops" at bounding box center [376, 156] width 375 height 29
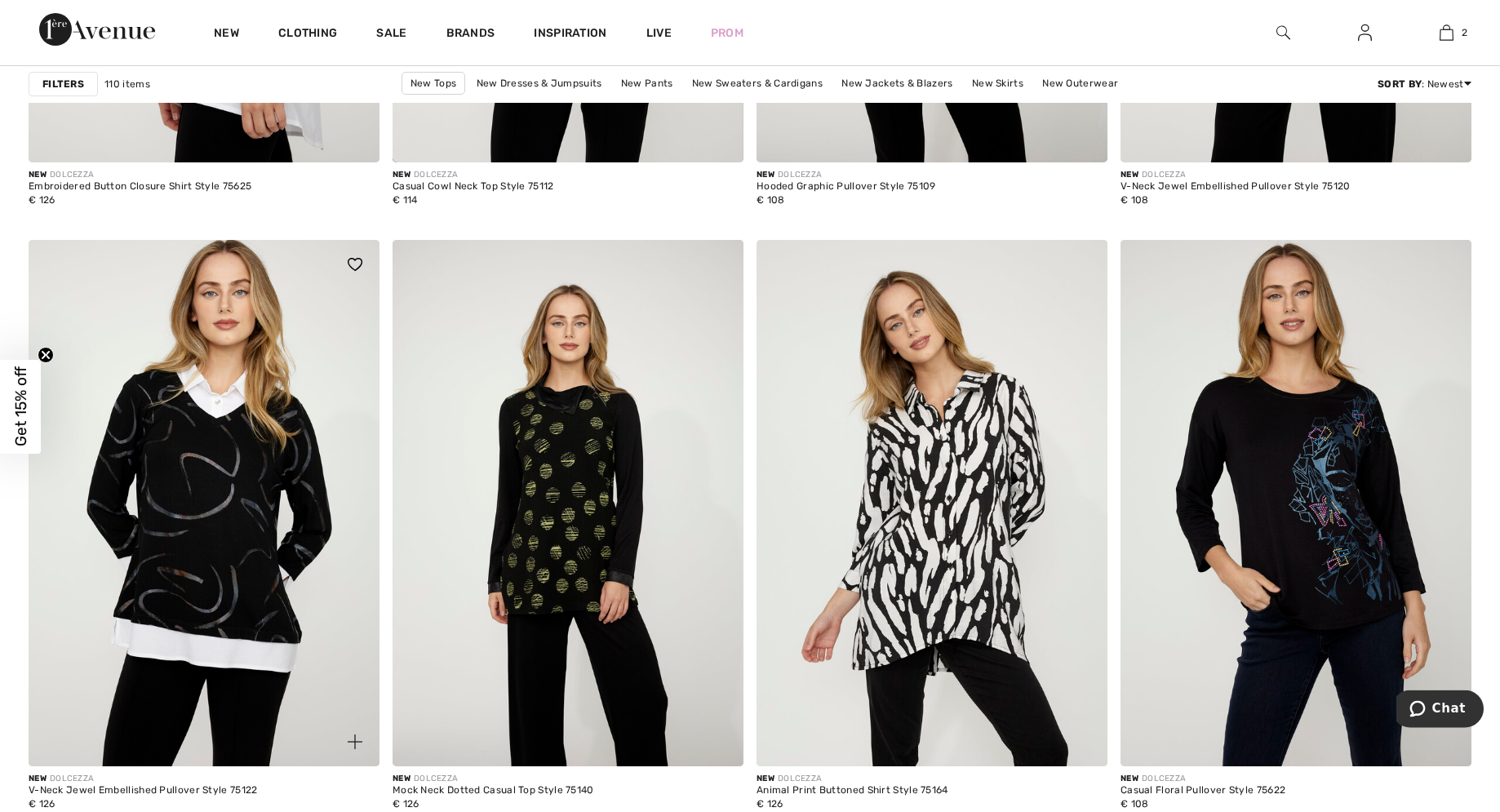
scroll to position [8904, 0]
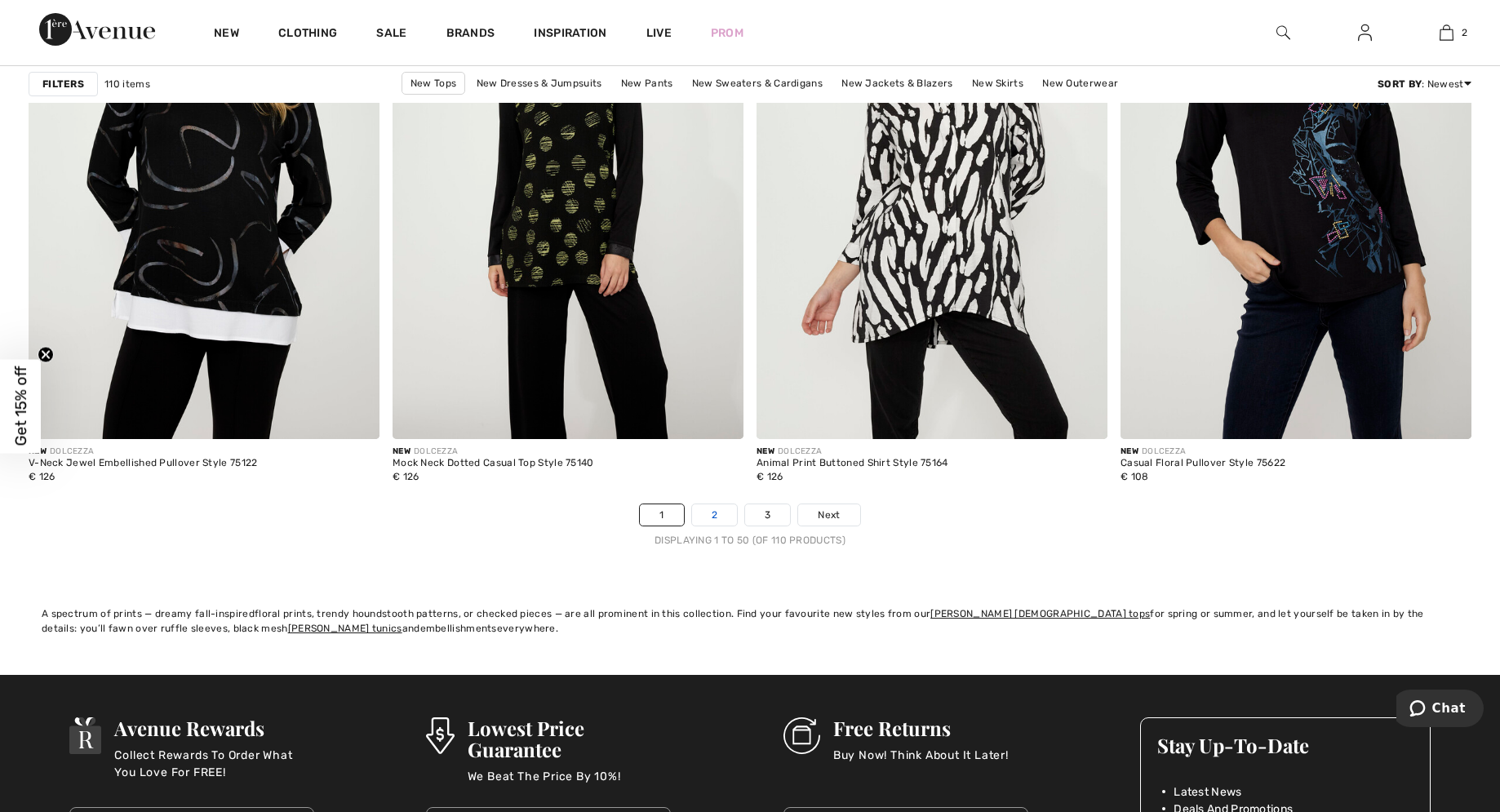
click at [711, 516] on link "2" at bounding box center [714, 515] width 45 height 21
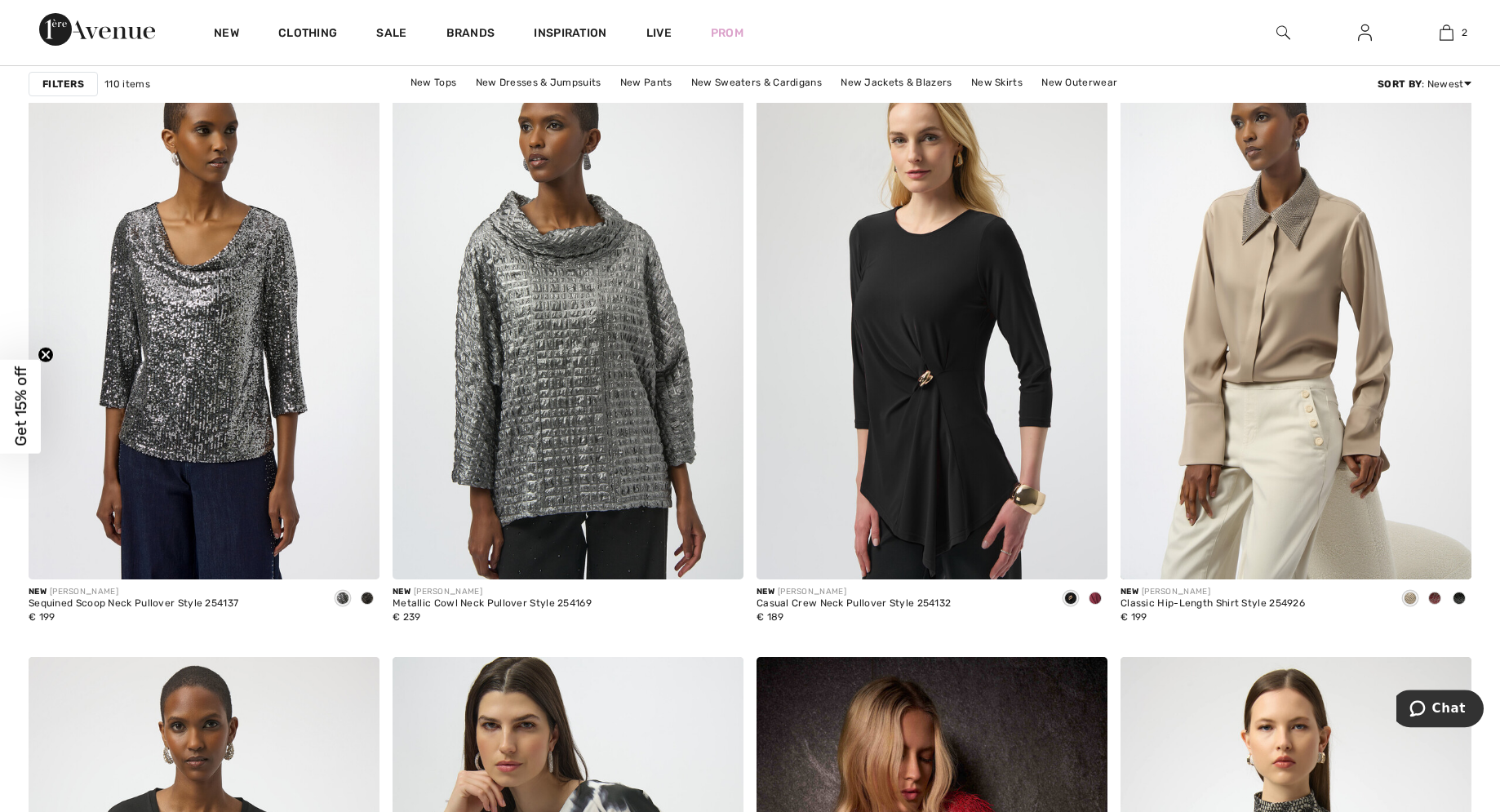
scroll to position [8405, 0]
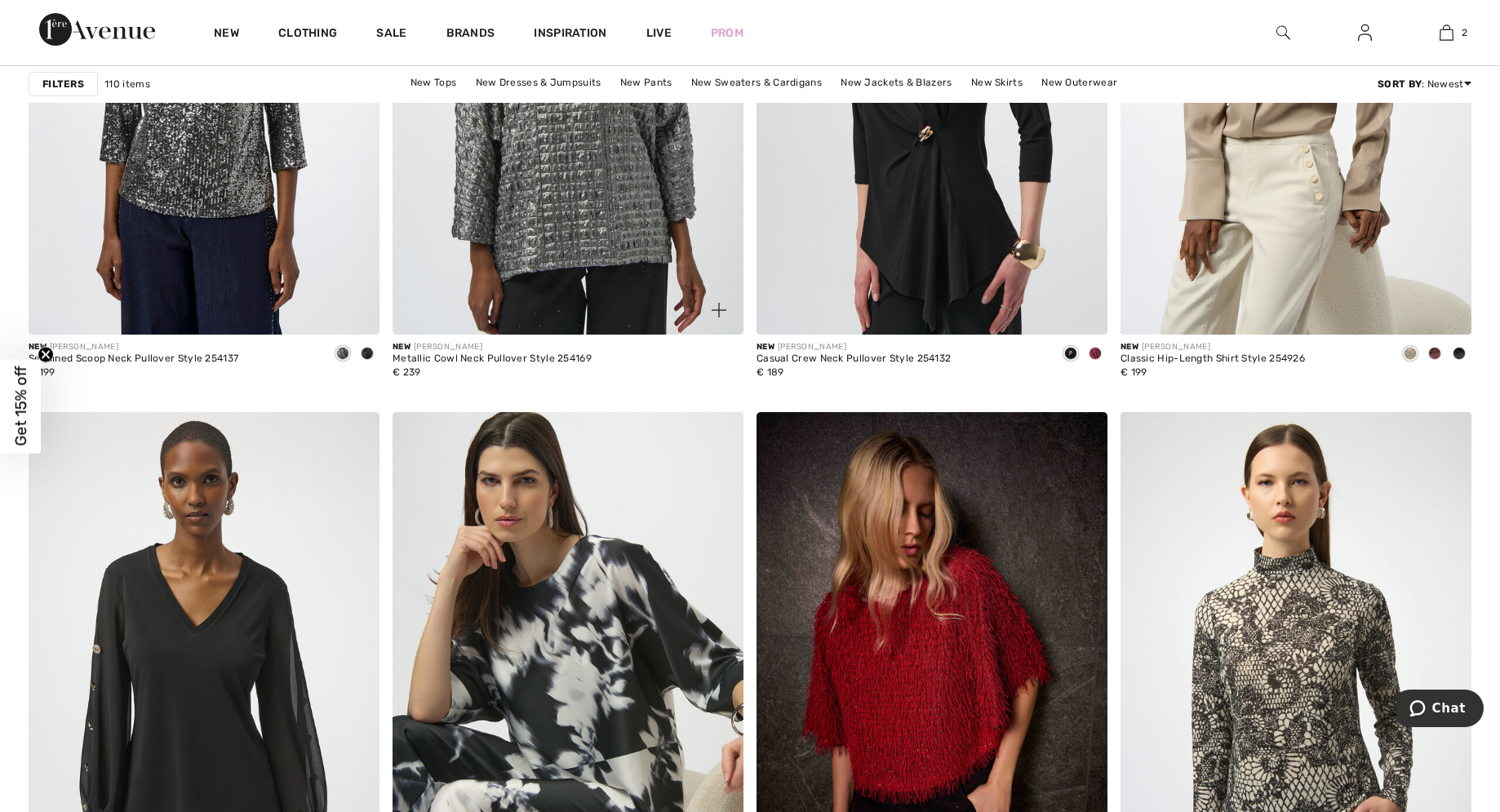
click at [534, 209] on img at bounding box center [567, 72] width 351 height 527
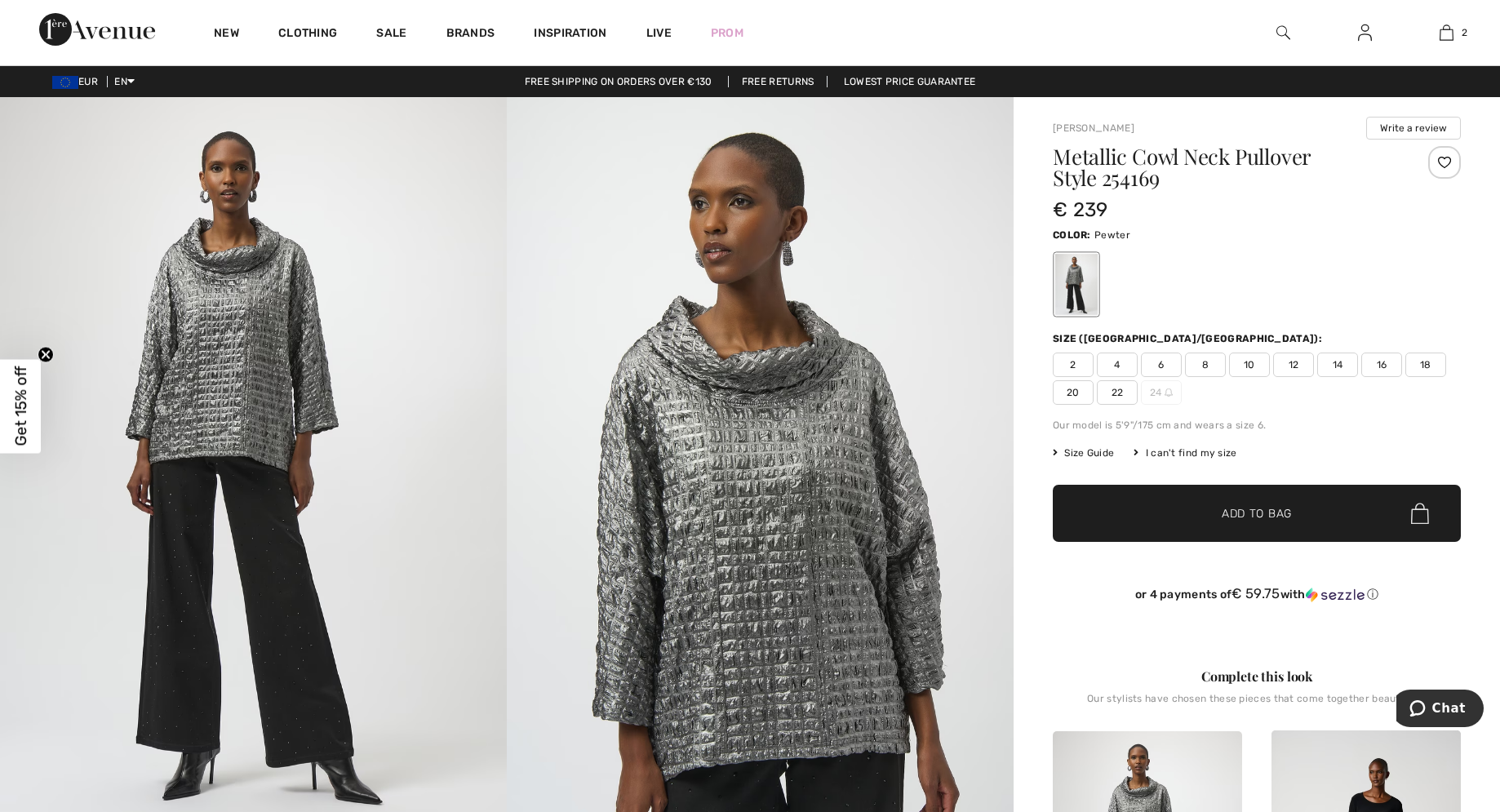
click at [1112, 390] on span "22" at bounding box center [1117, 392] width 41 height 25
click at [1289, 525] on span "✔ Added to Bag Add to Bag" at bounding box center [1256, 513] width 408 height 57
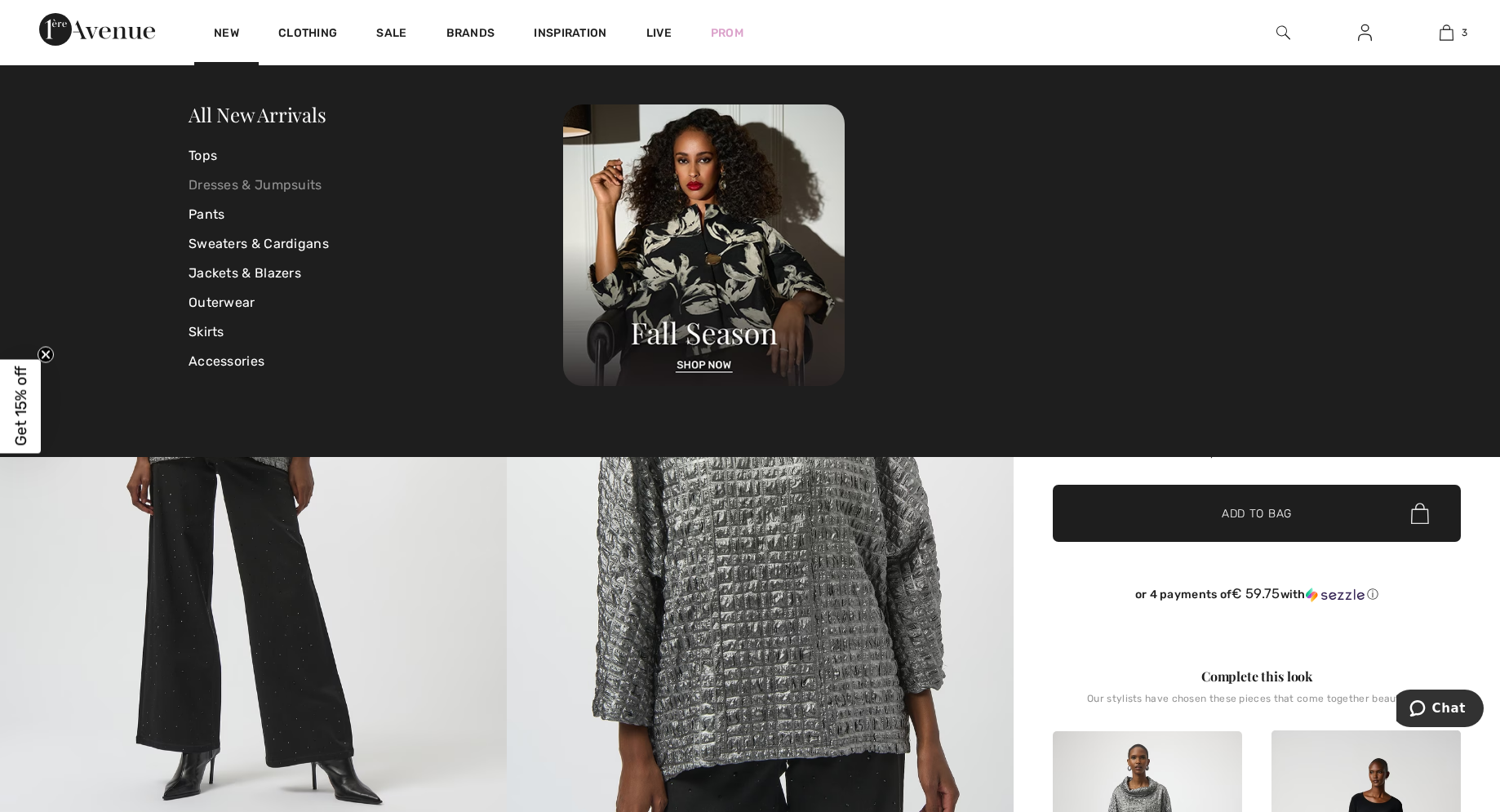
click at [257, 181] on link "Dresses & Jumpsuits" at bounding box center [376, 185] width 375 height 29
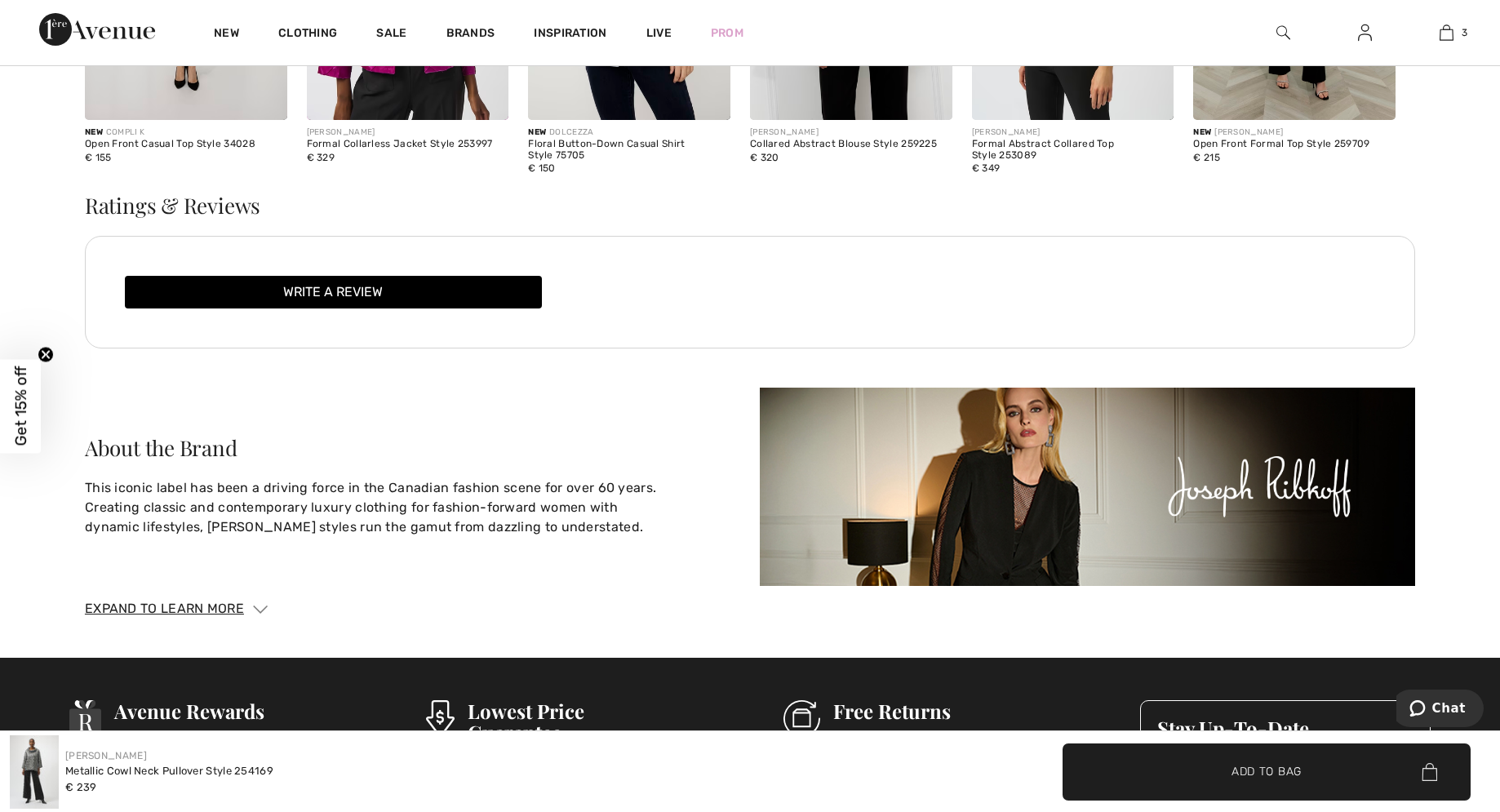
scroll to position [2580, 0]
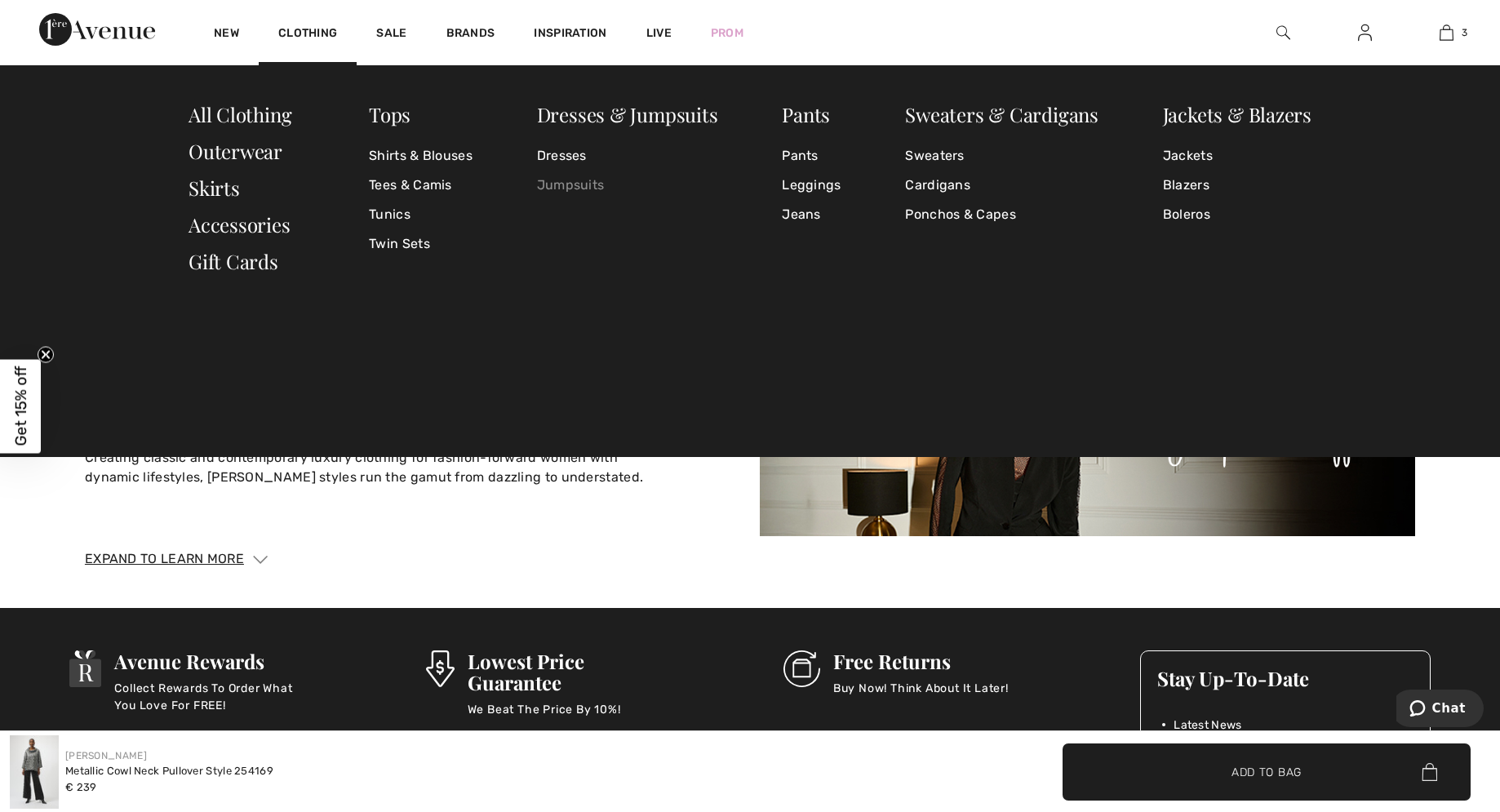
click at [567, 183] on link "Jumpsuits" at bounding box center [627, 185] width 181 height 29
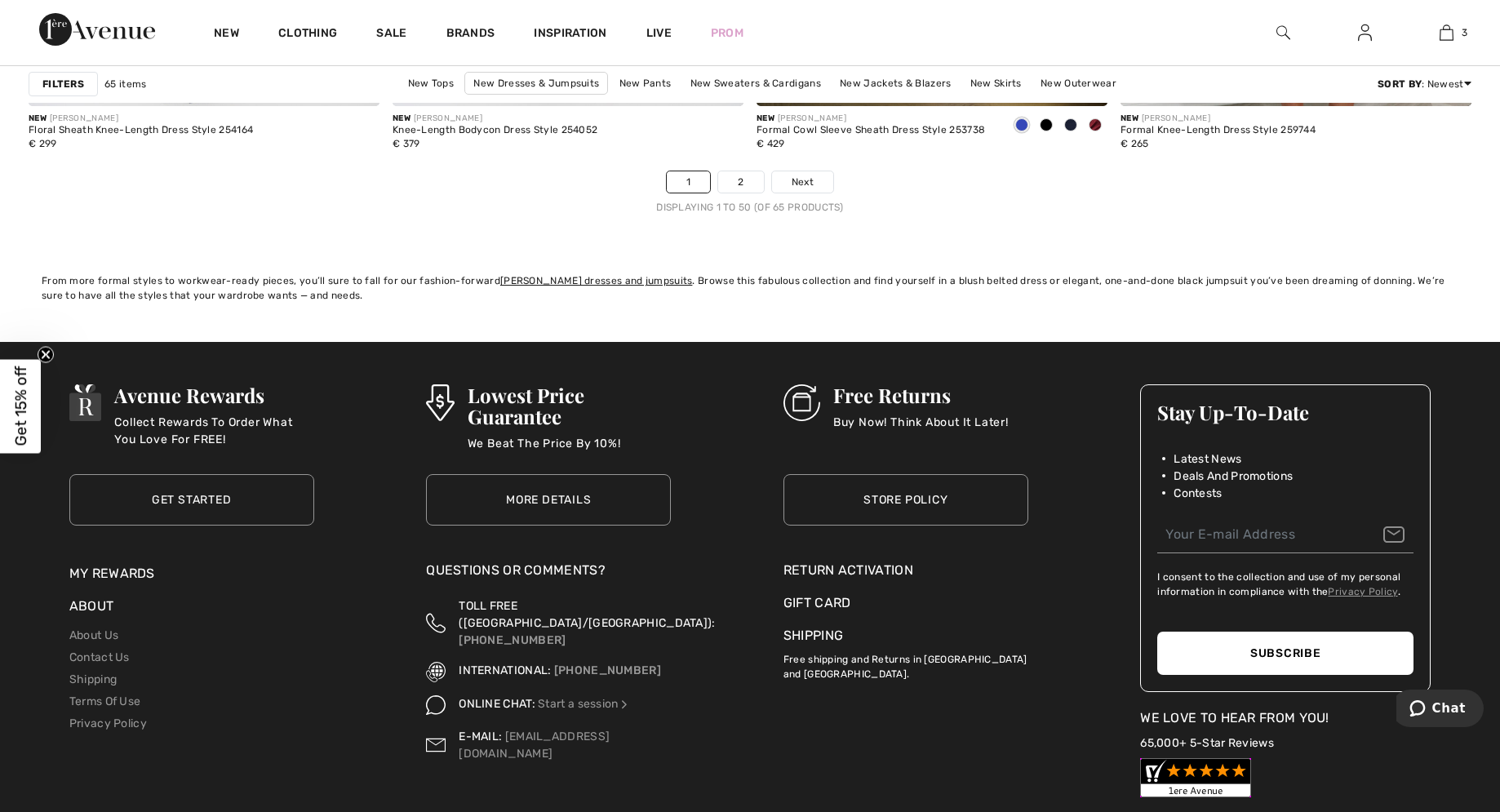
scroll to position [8987, 0]
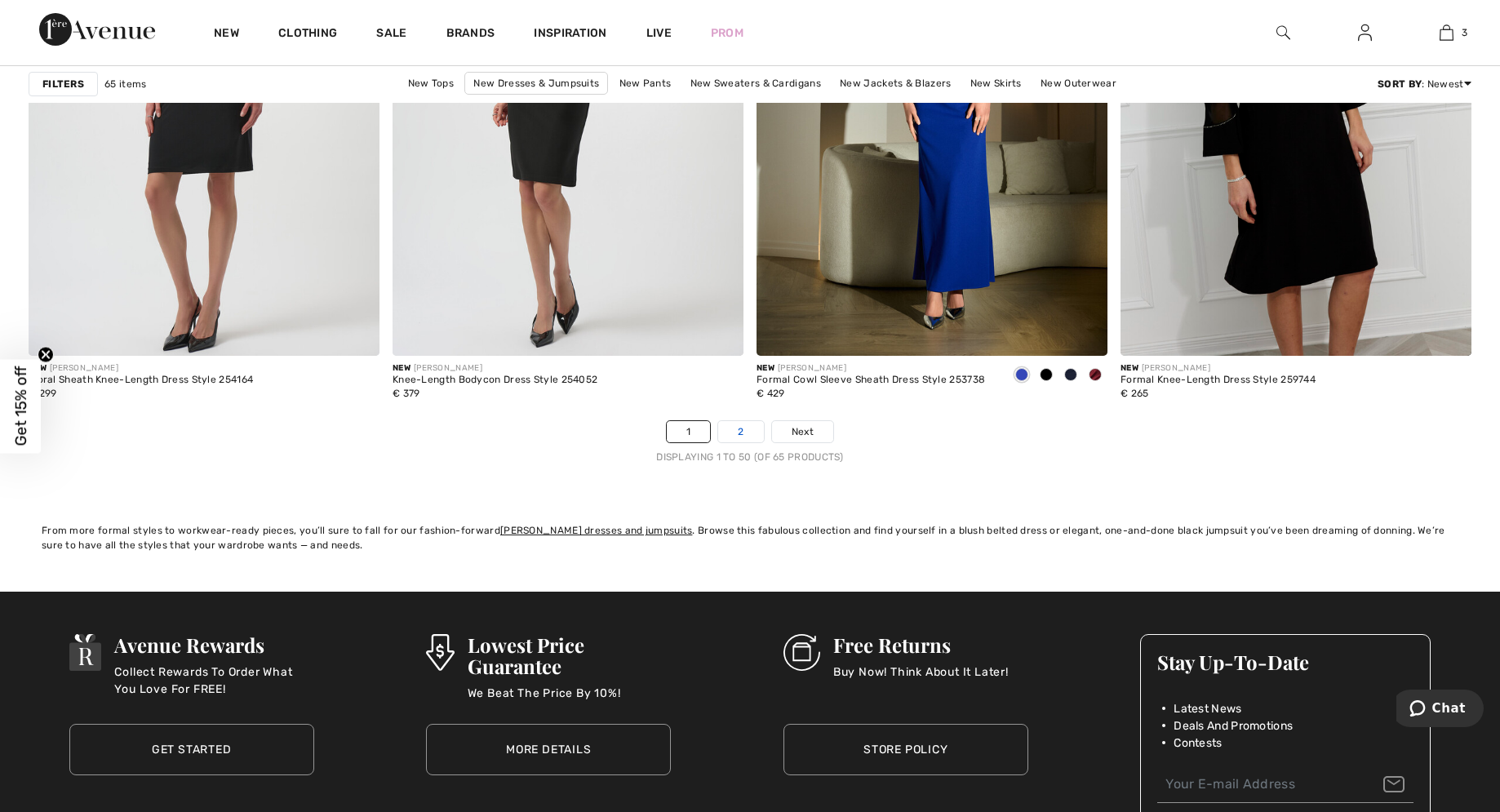
click at [736, 440] on link "2" at bounding box center [740, 431] width 45 height 21
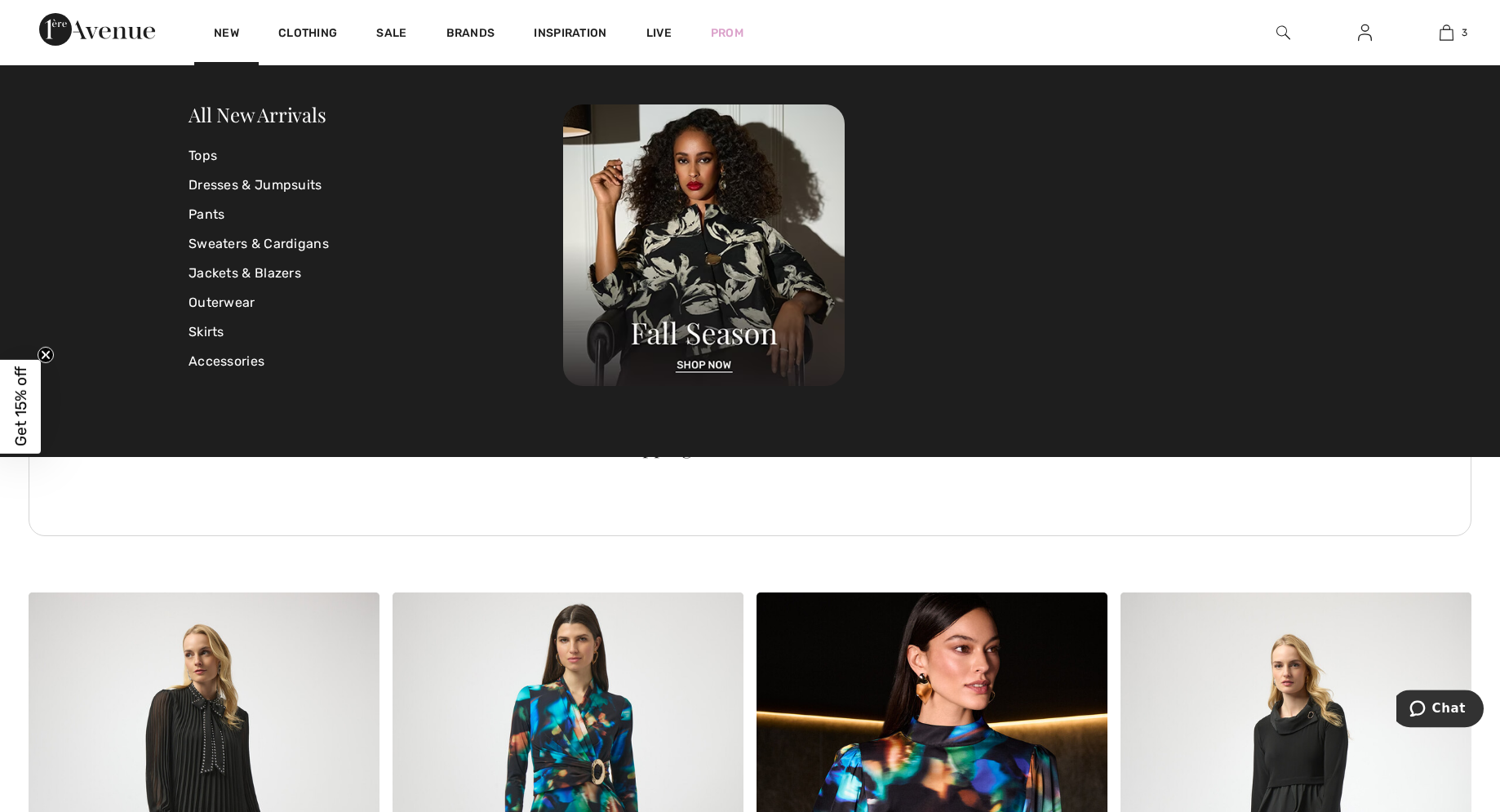
scroll to position [2163, 0]
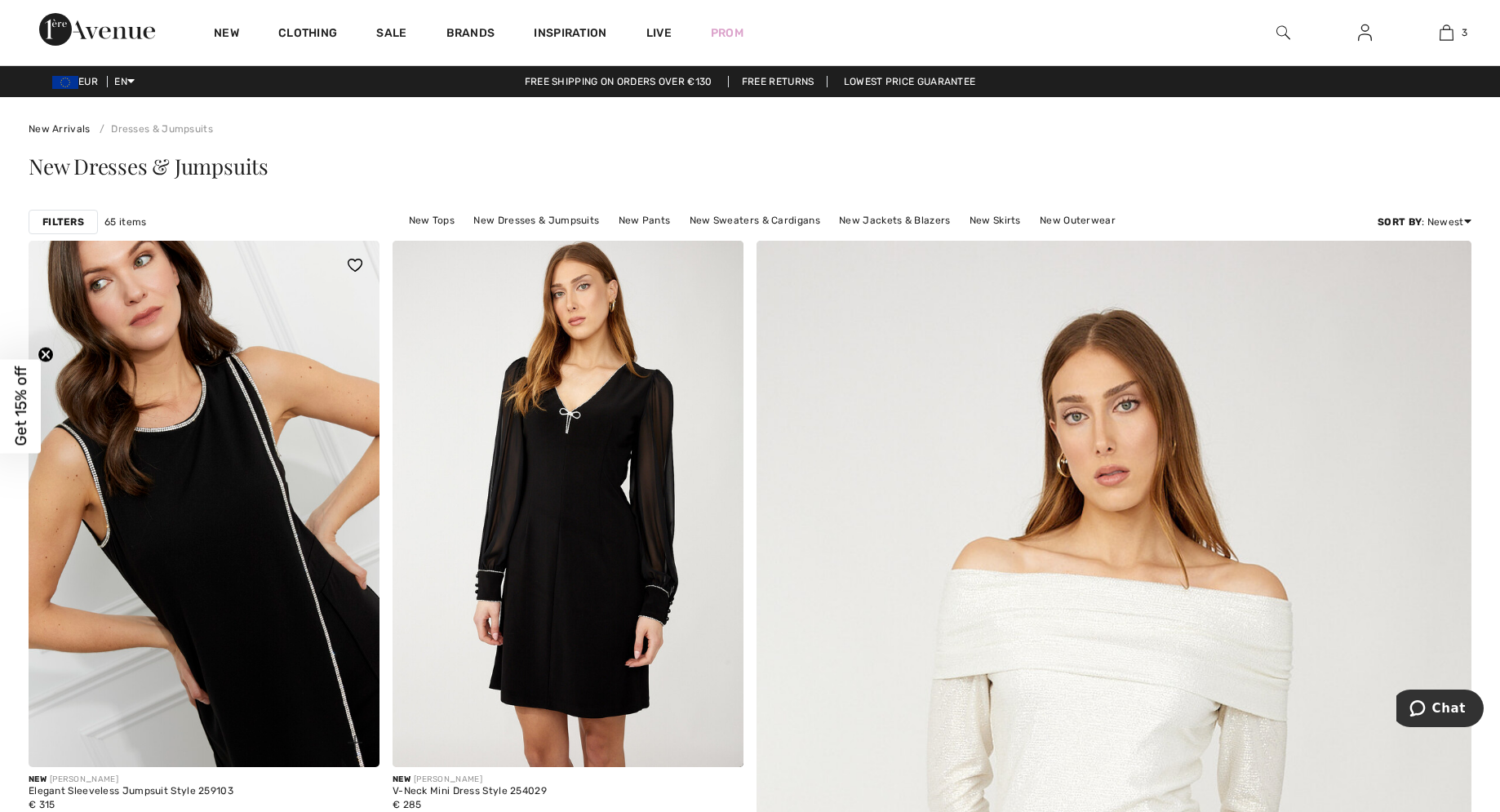
click at [255, 483] on img at bounding box center [203, 504] width 351 height 527
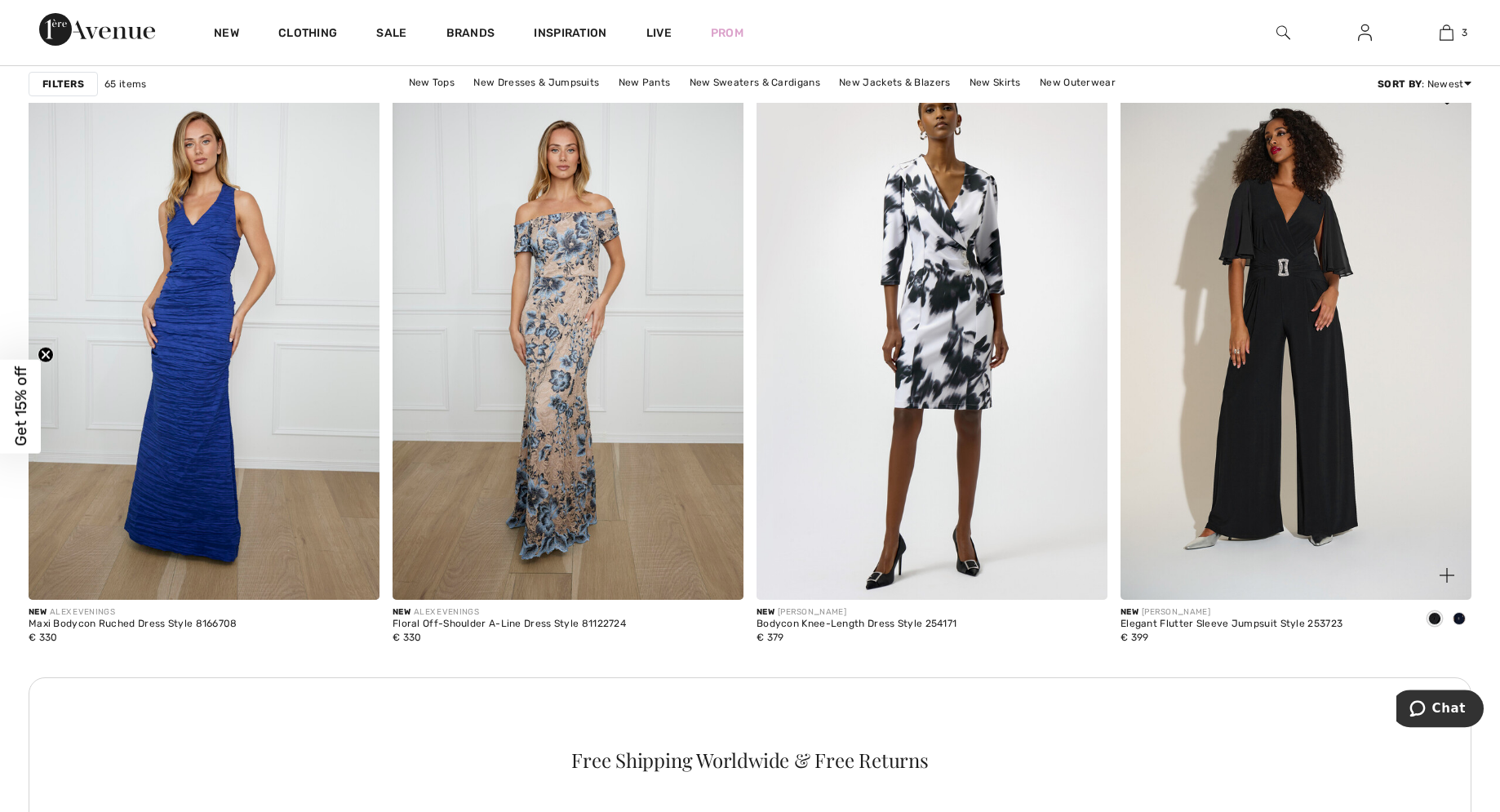
scroll to position [1747, 0]
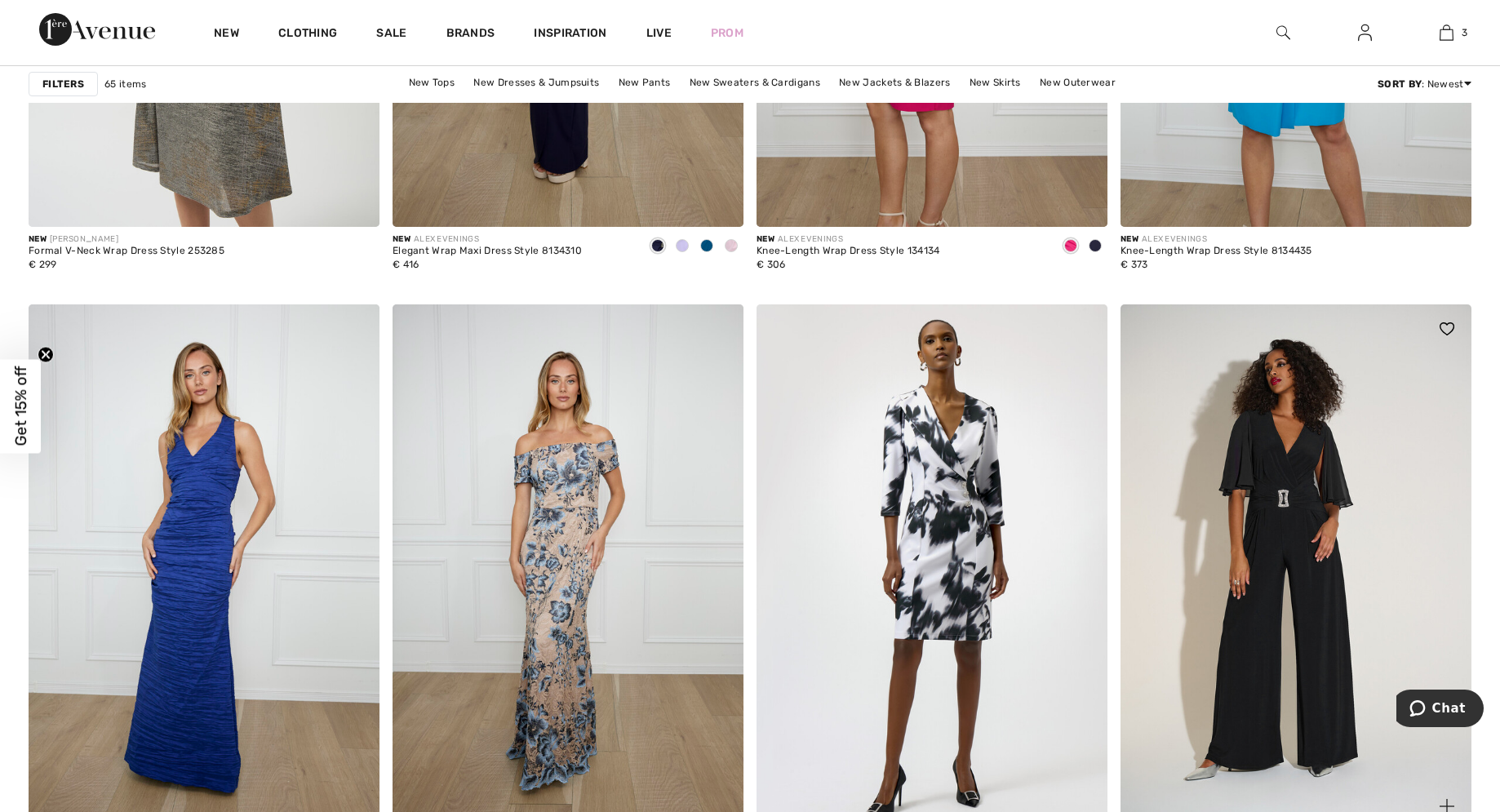
click at [1271, 481] on img at bounding box center [1296, 568] width 351 height 527
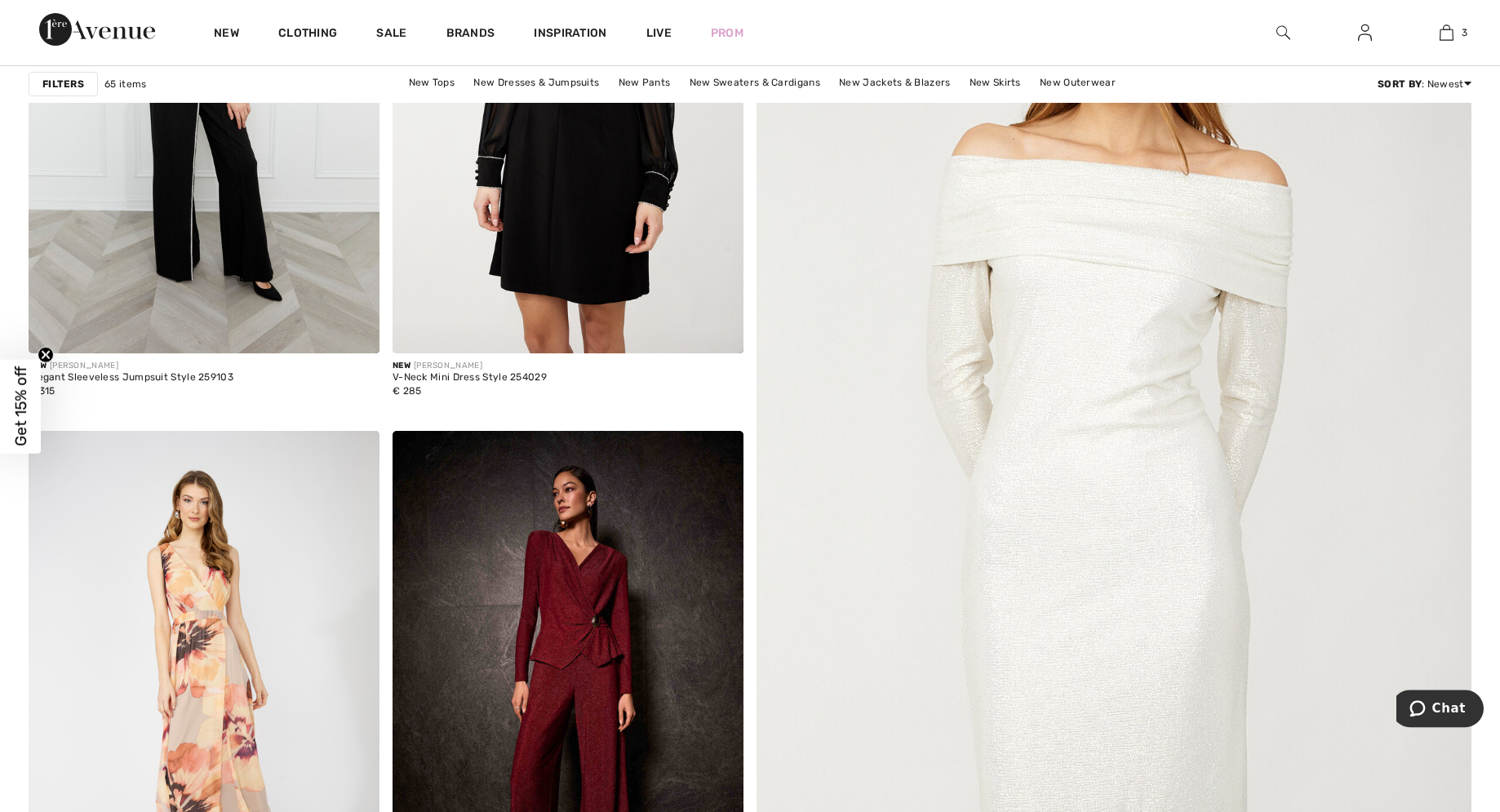
scroll to position [0, 0]
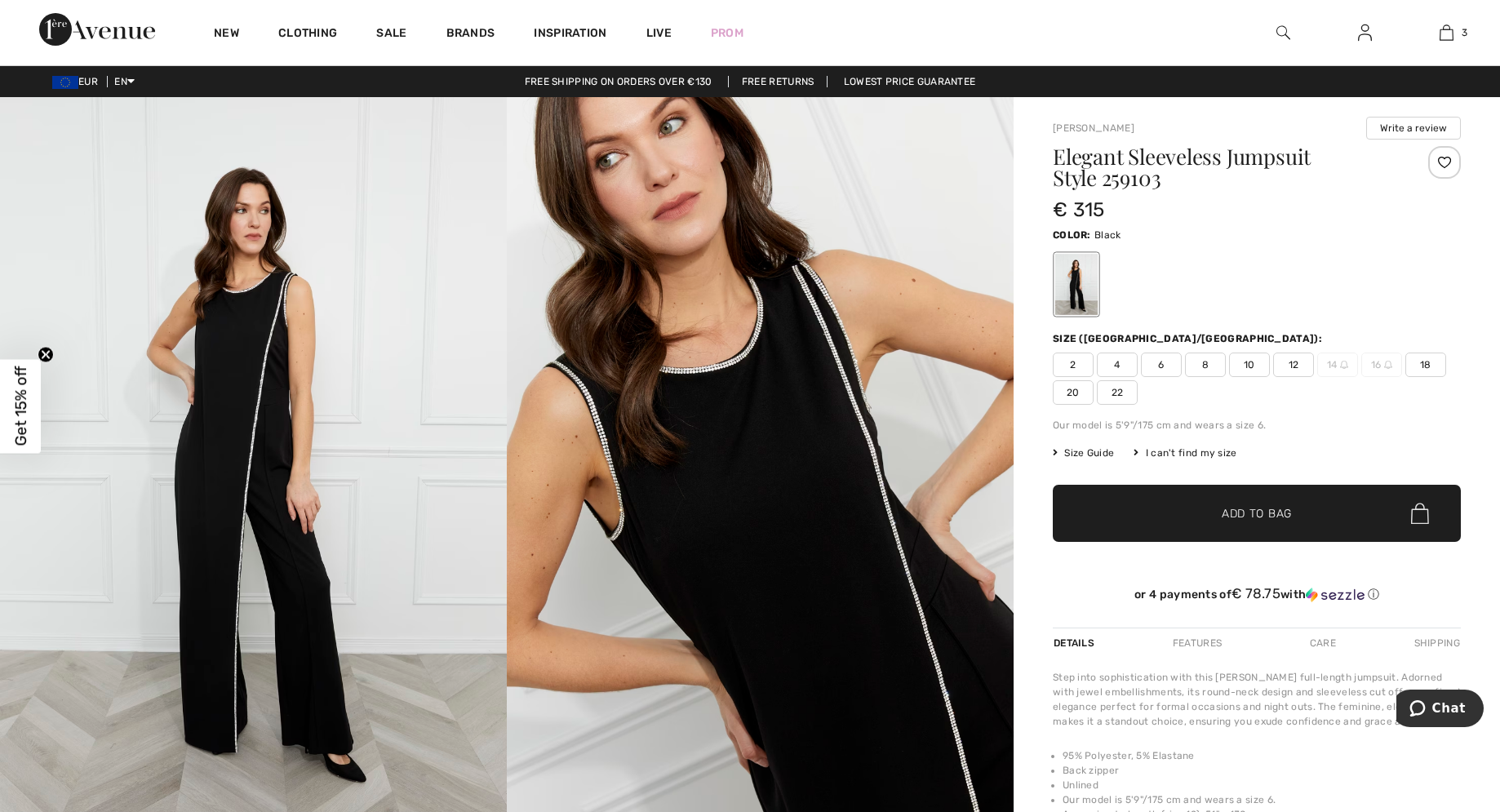
click at [229, 477] on img at bounding box center [253, 477] width 506 height 760
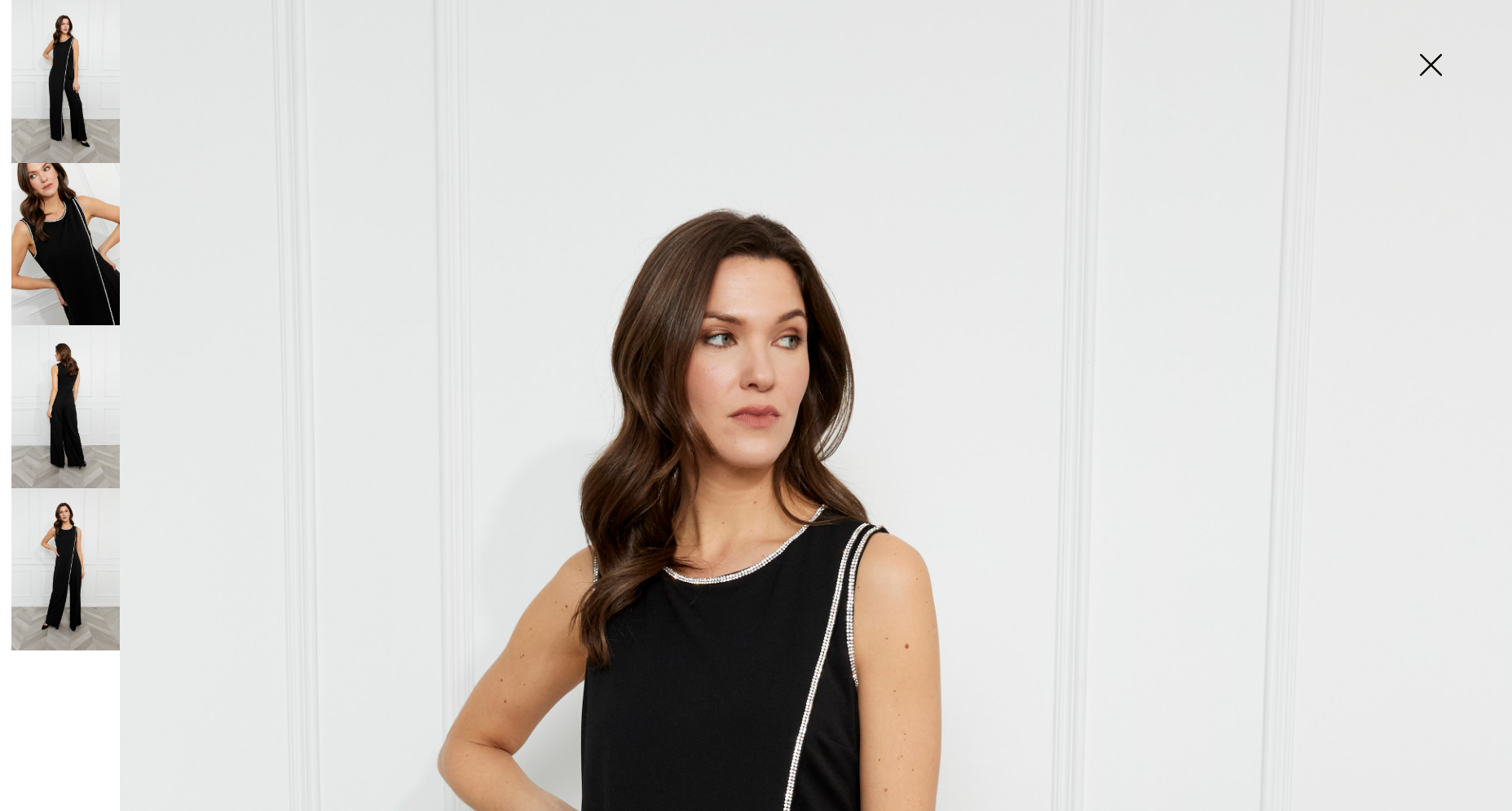
click at [75, 257] on img at bounding box center [65, 244] width 109 height 163
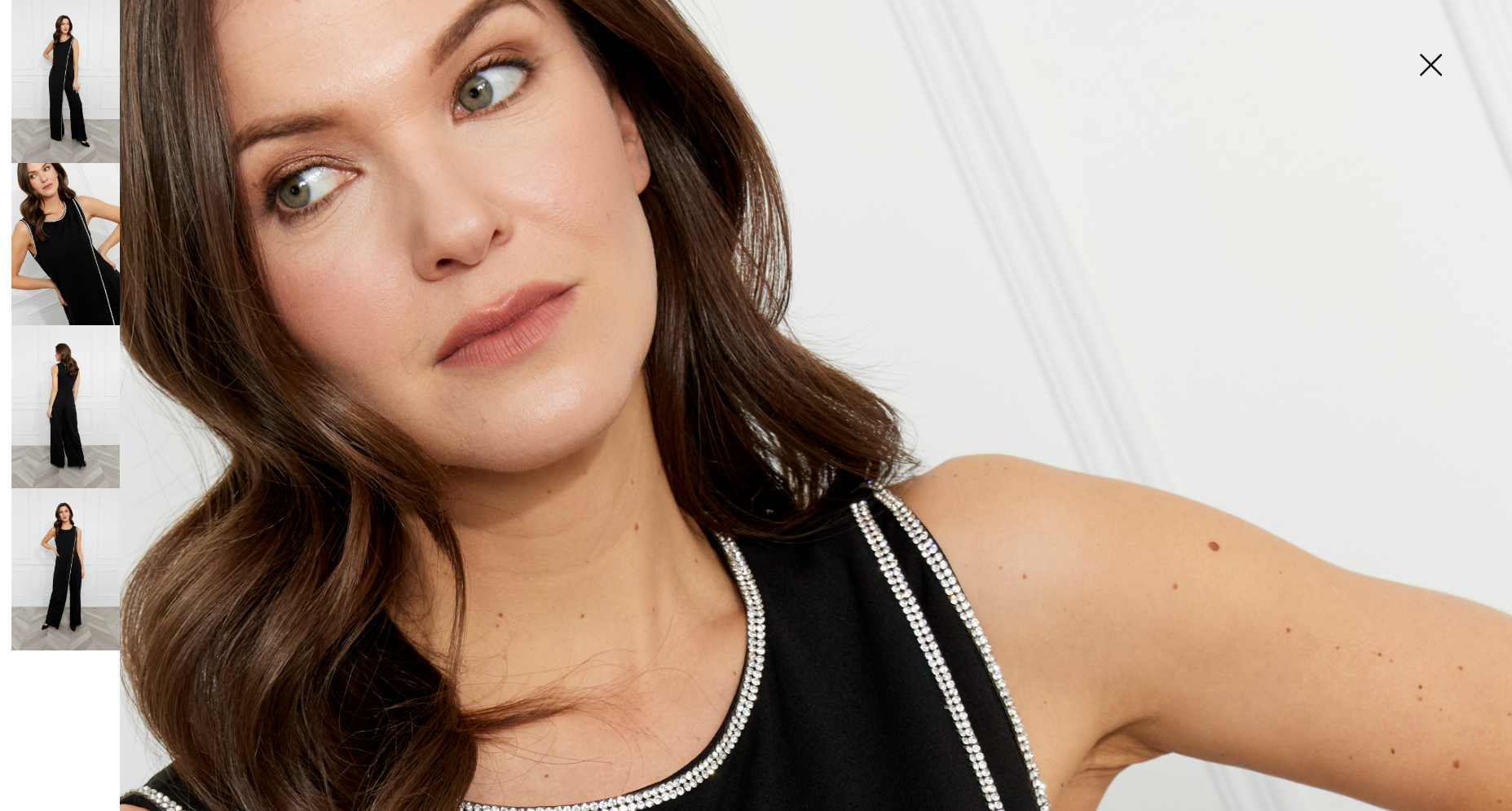
click at [76, 624] on img at bounding box center [65, 569] width 109 height 163
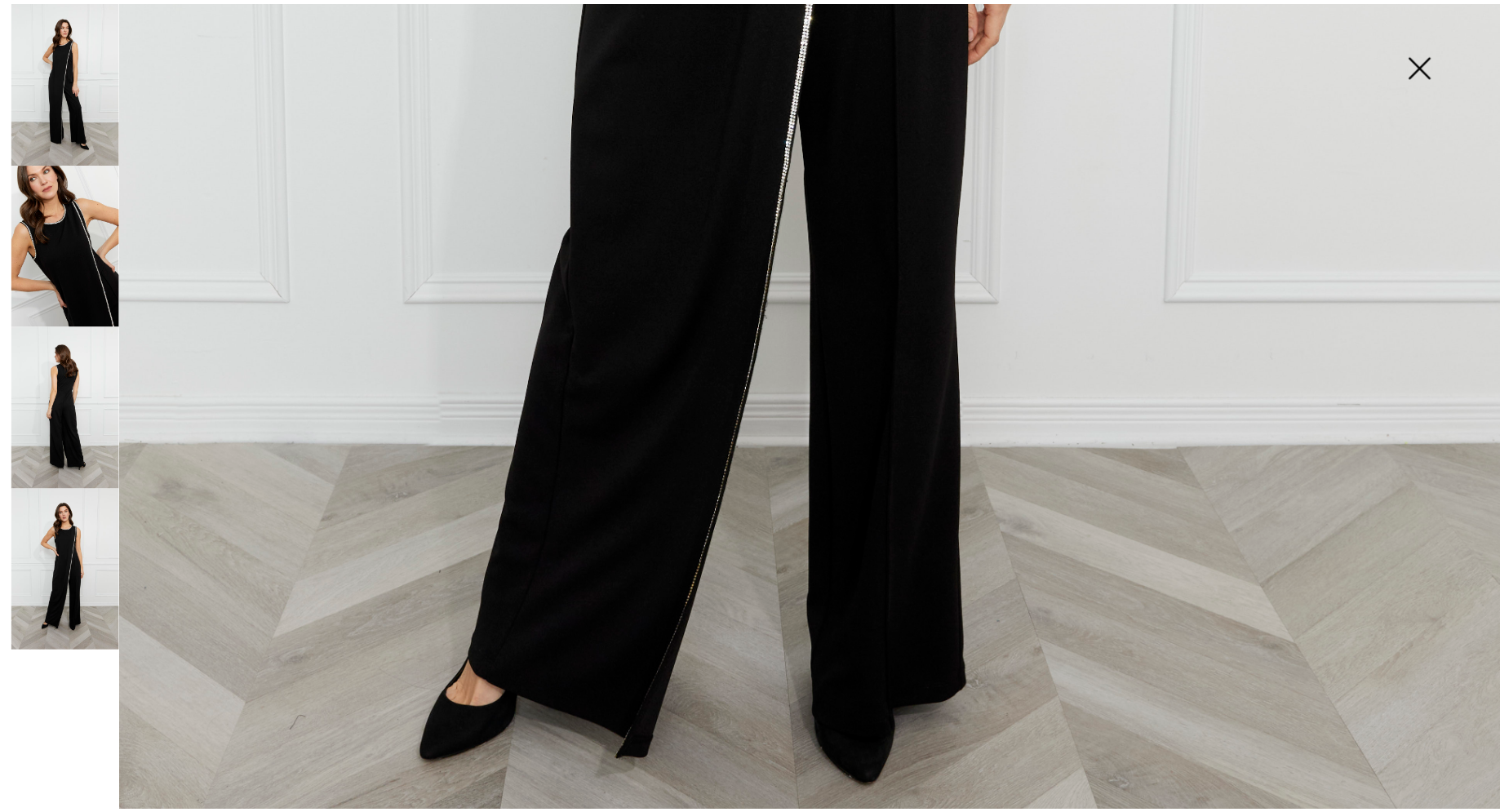
scroll to position [1395, 0]
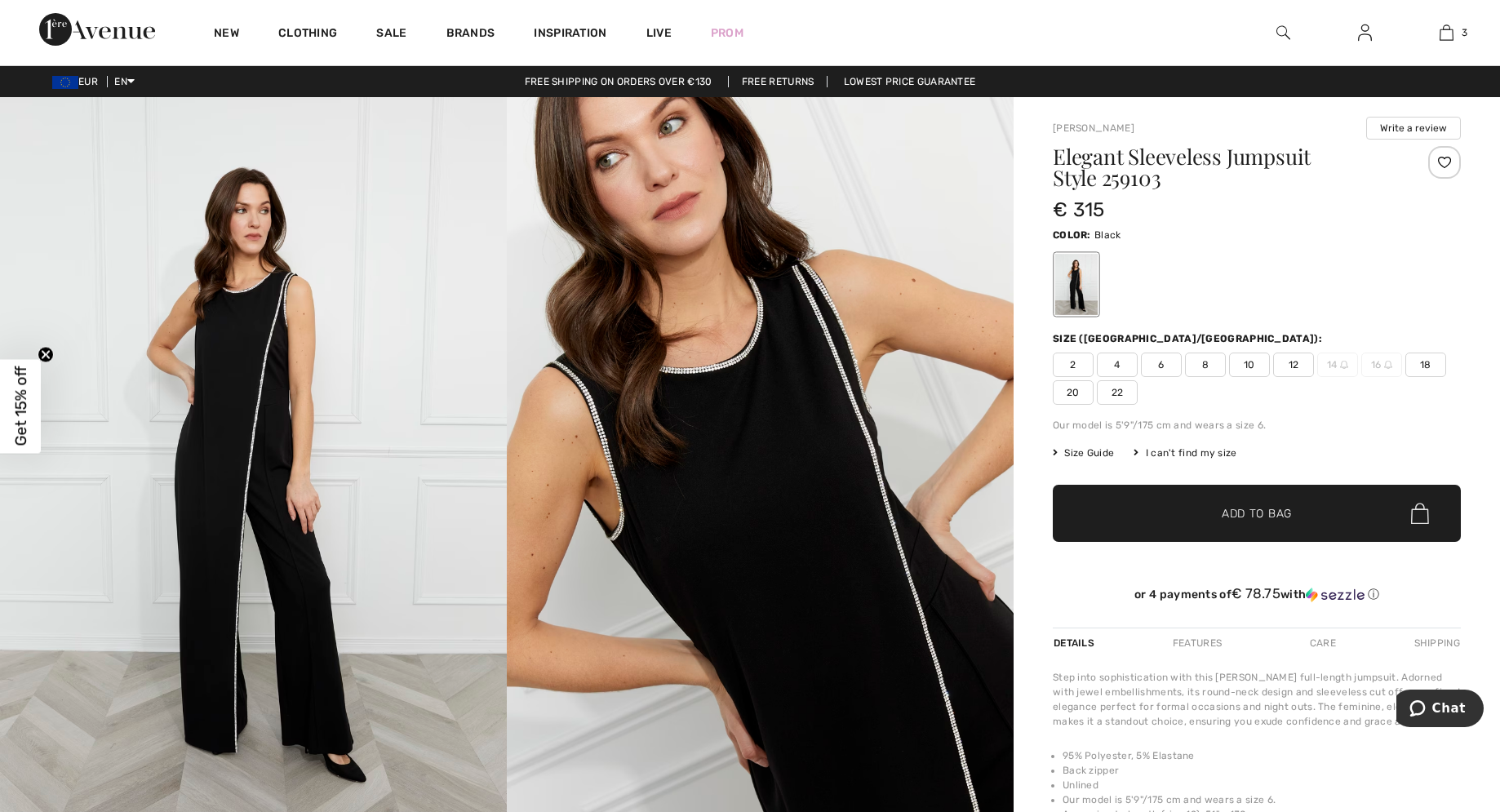
click at [240, 729] on img at bounding box center [253, 477] width 506 height 760
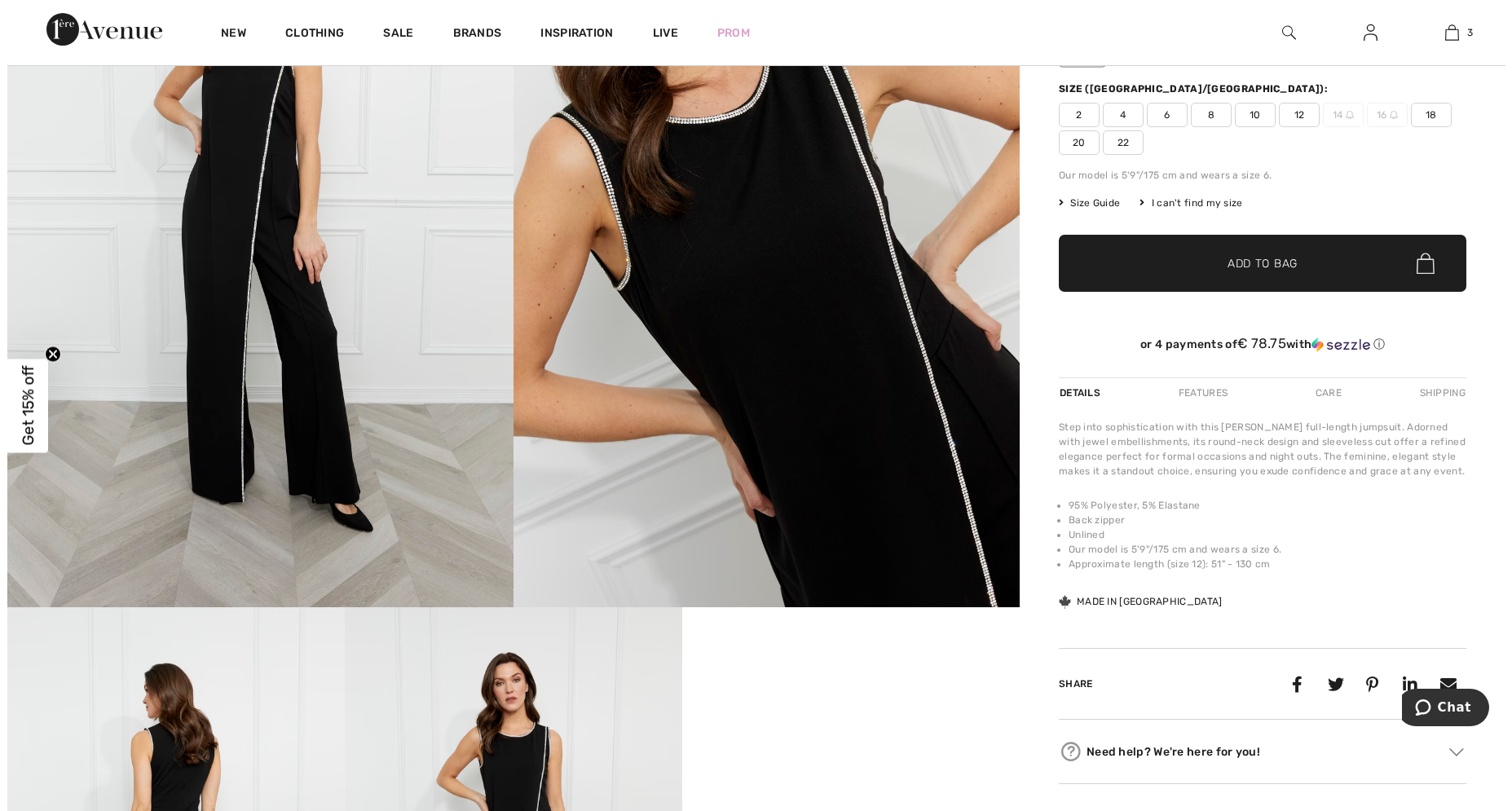
scroll to position [0, 0]
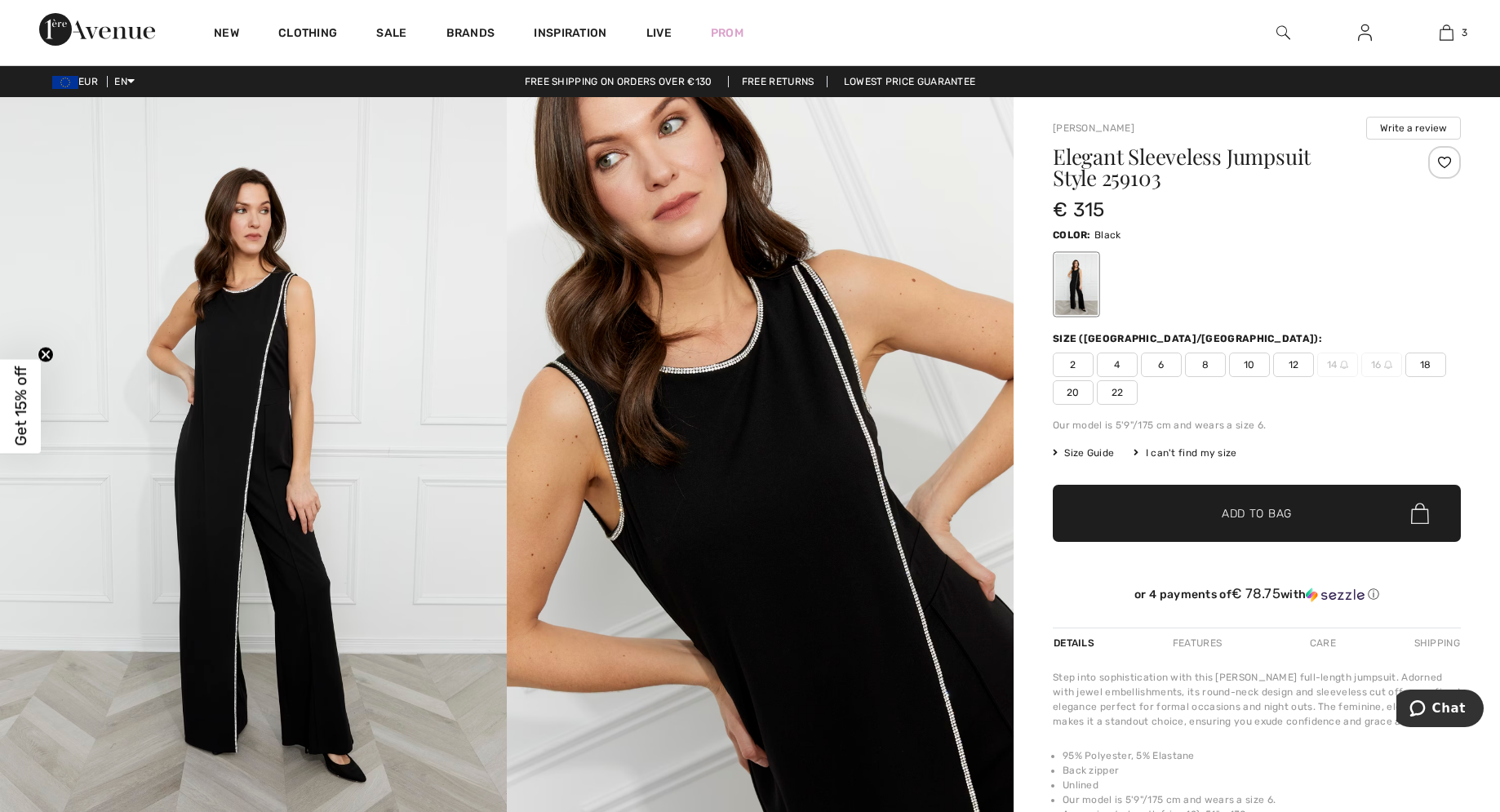
click at [245, 307] on img at bounding box center [253, 477] width 506 height 760
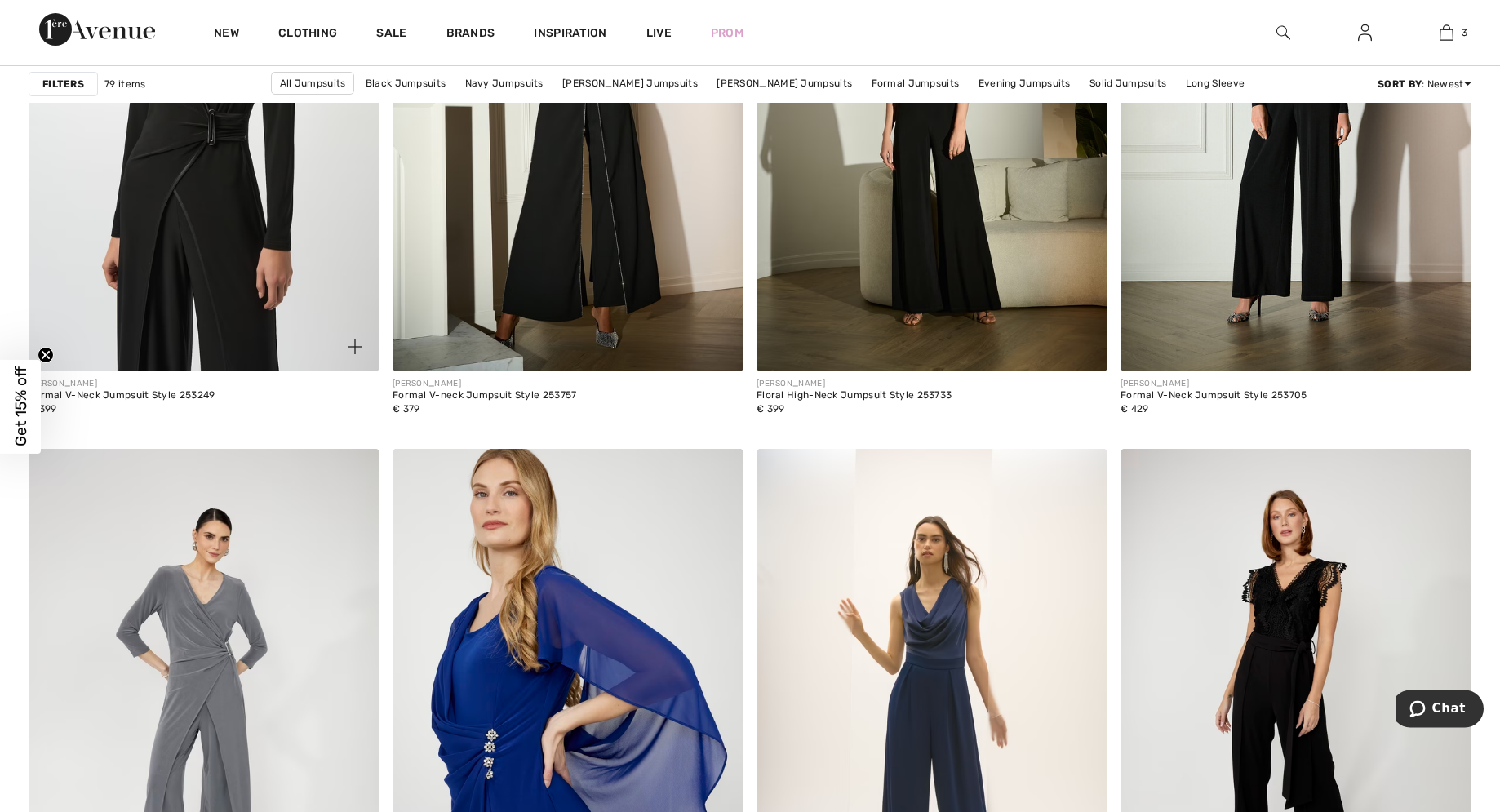
scroll to position [3080, 0]
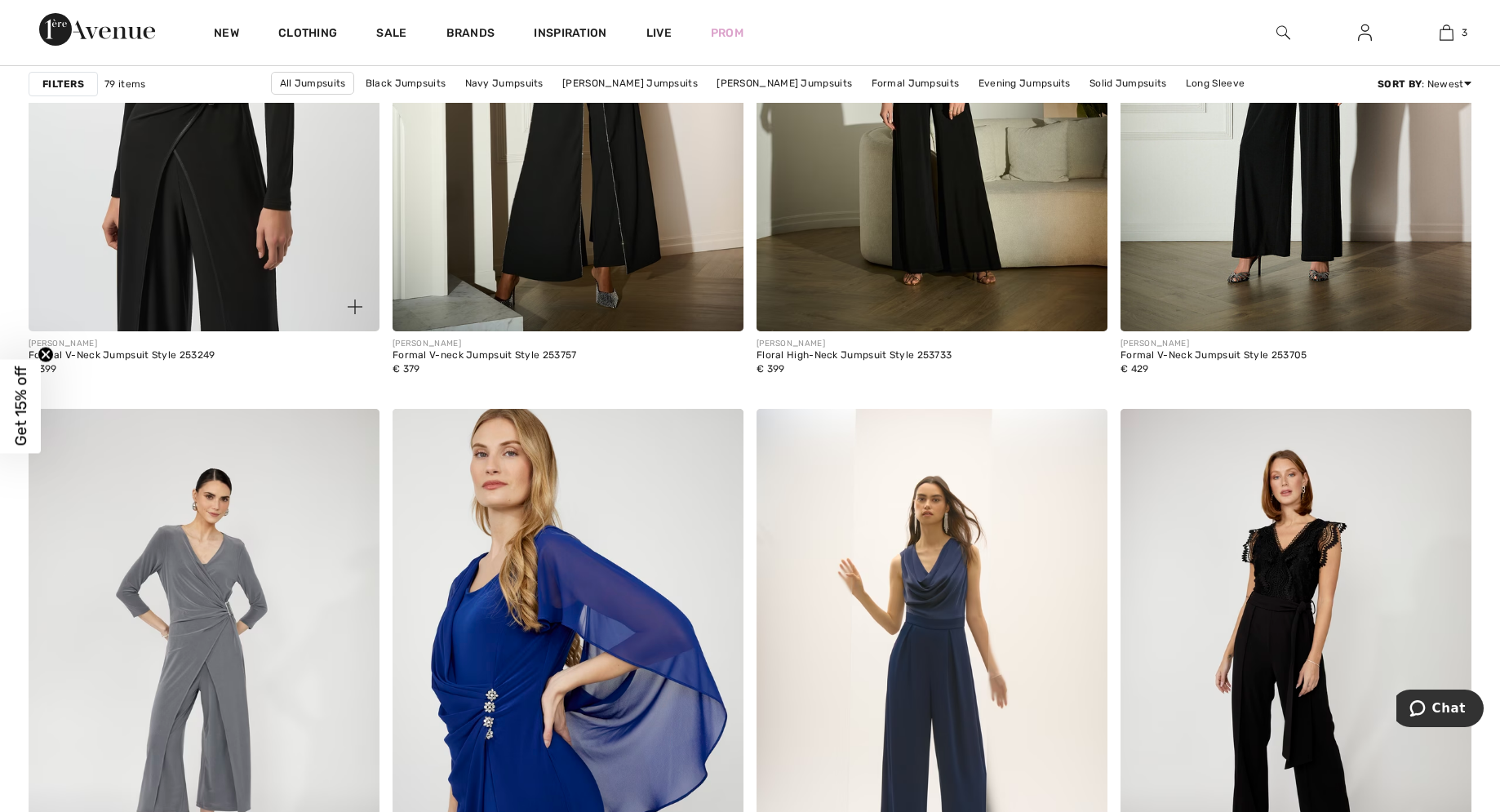
click at [190, 192] on img at bounding box center [203, 68] width 351 height 527
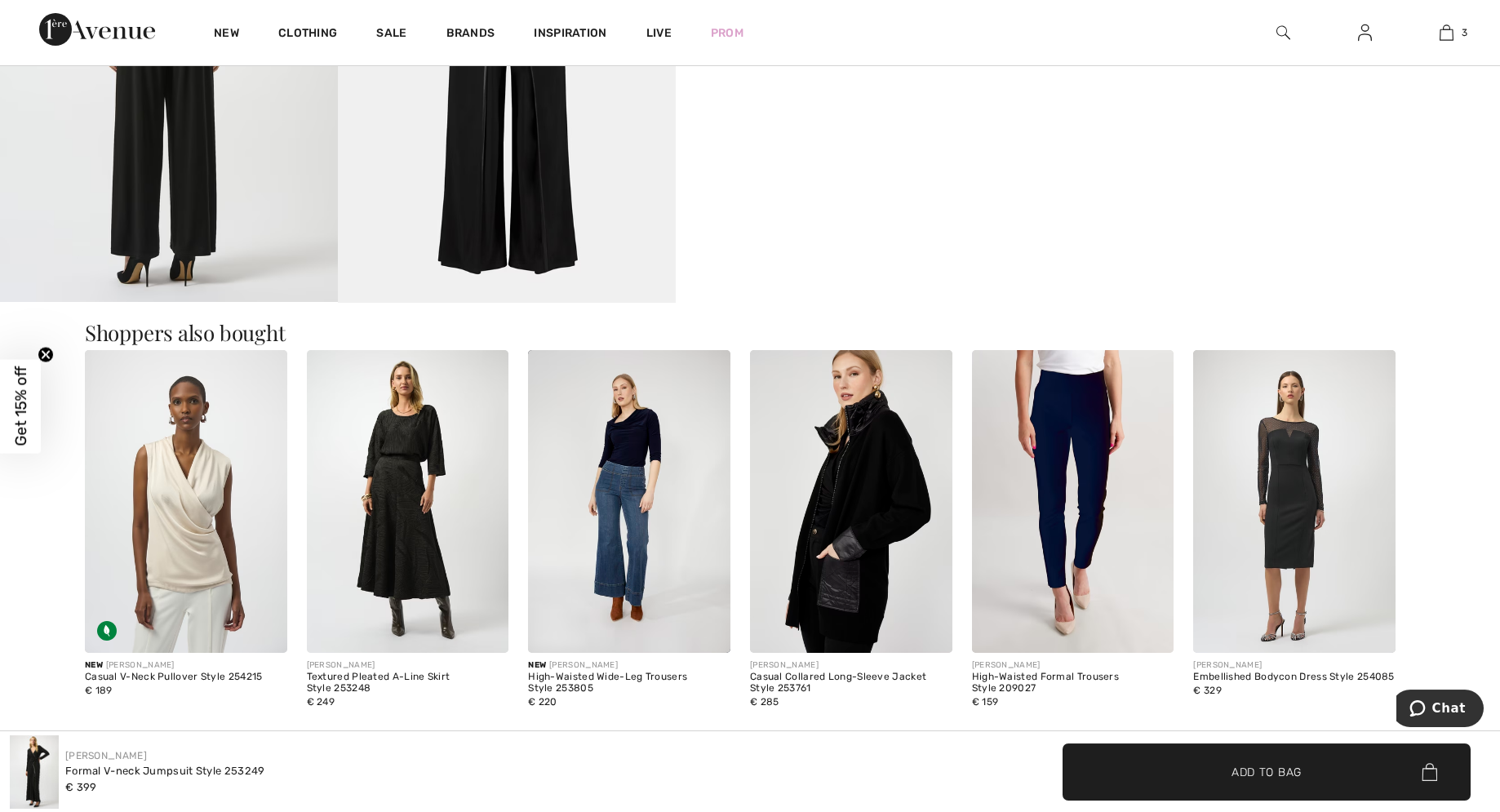
scroll to position [1082, 0]
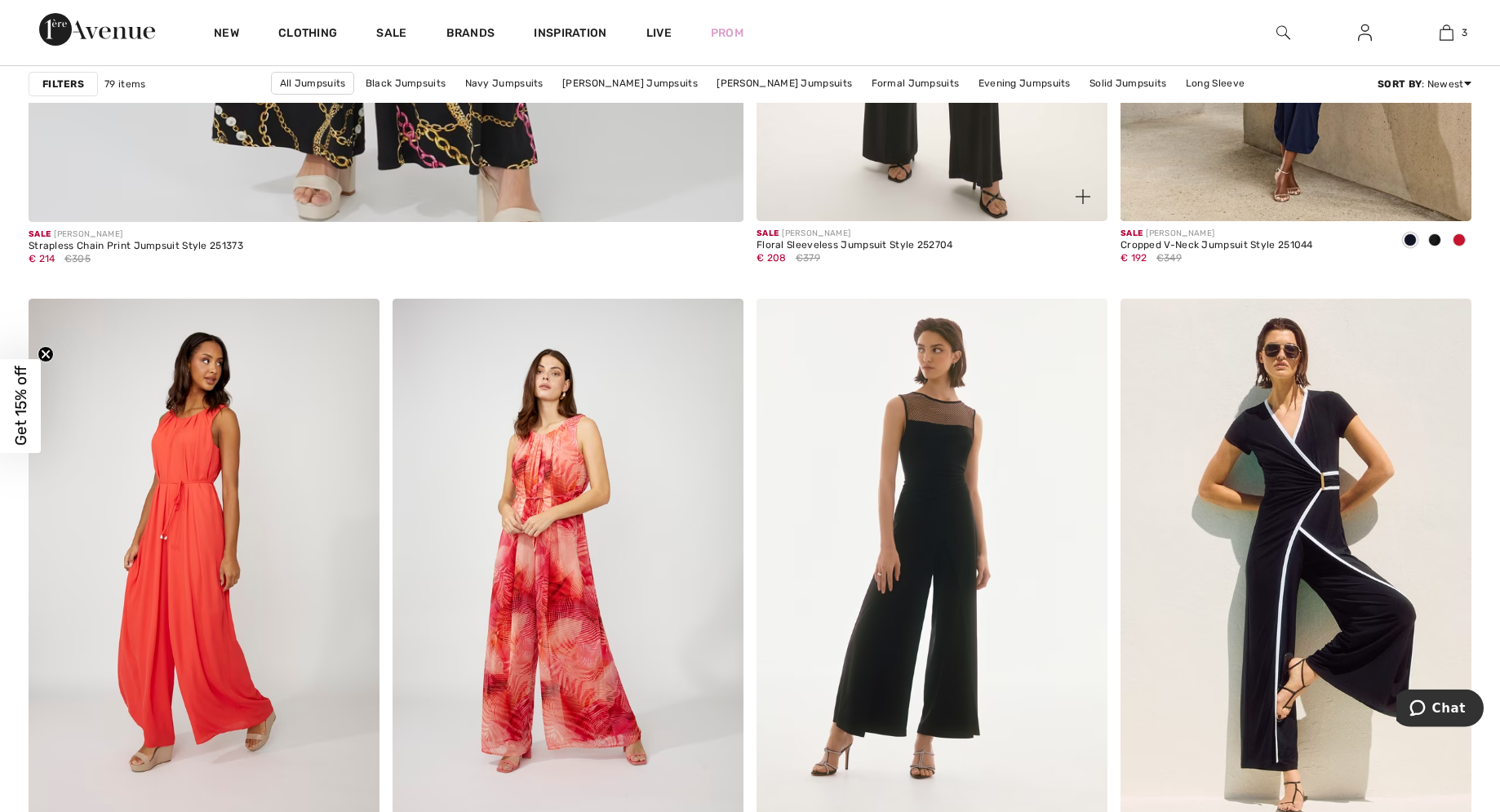
scroll to position [5991, 0]
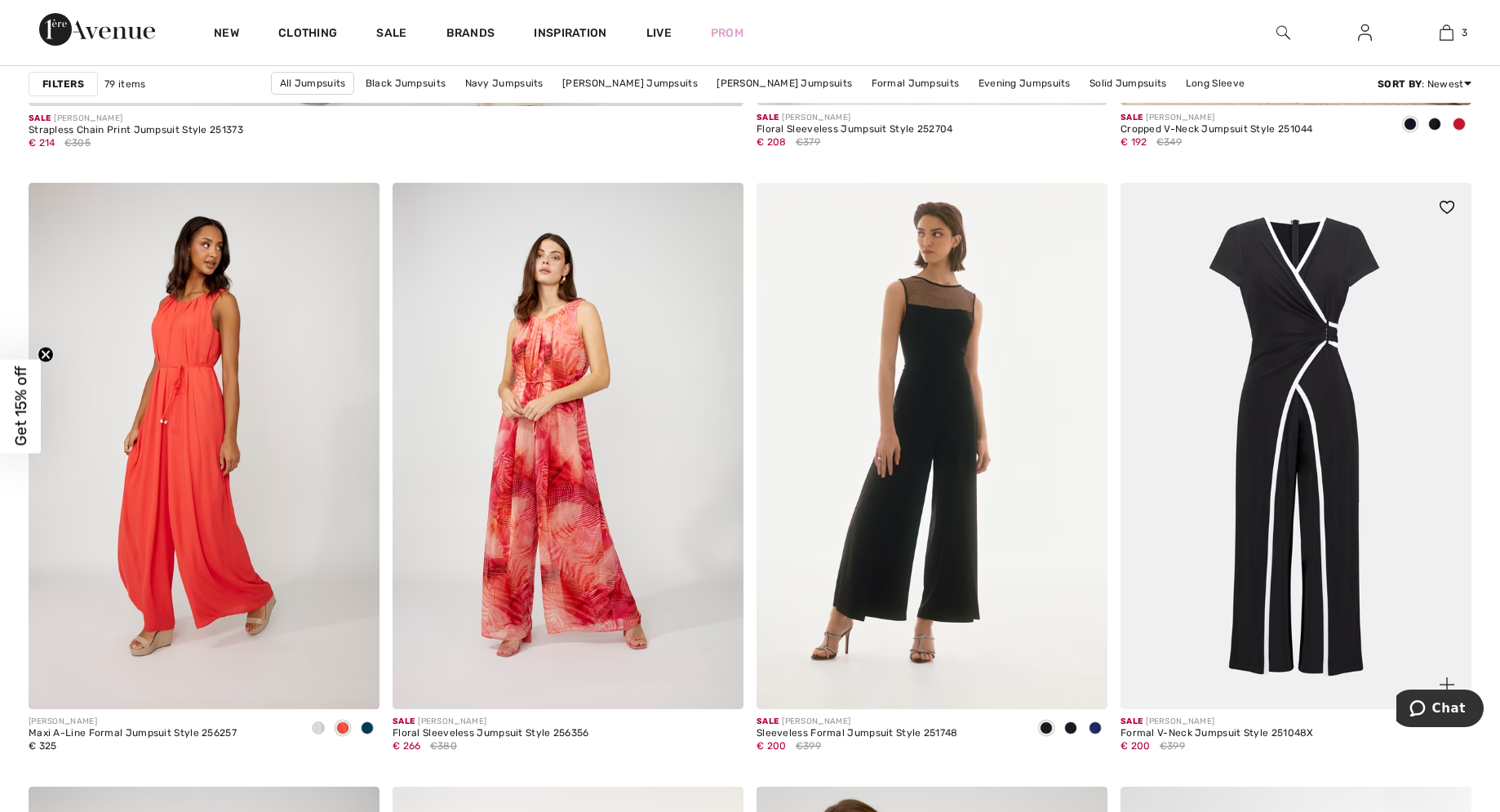
click at [1296, 368] on img at bounding box center [1296, 447] width 351 height 527
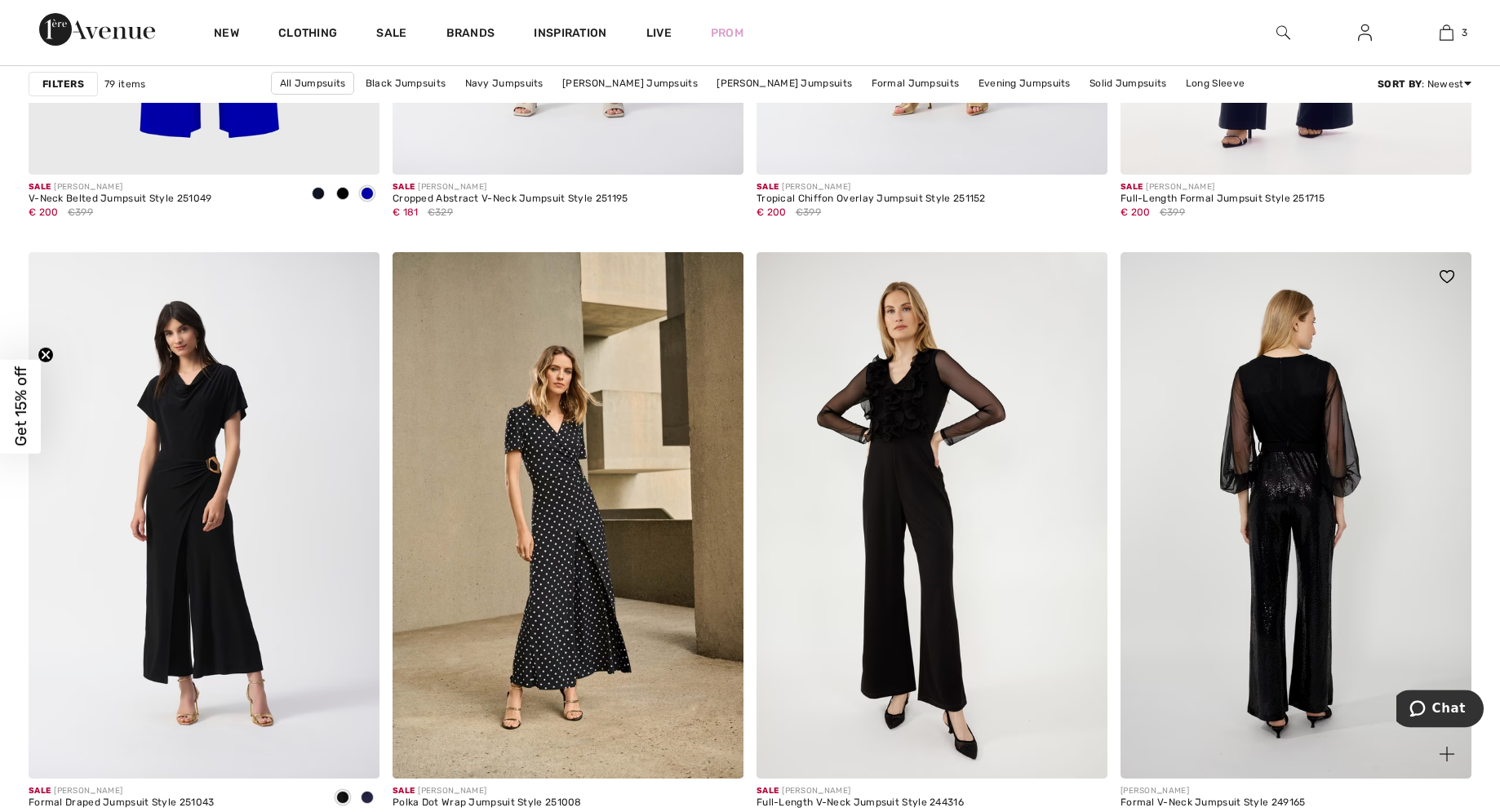
scroll to position [8987, 0]
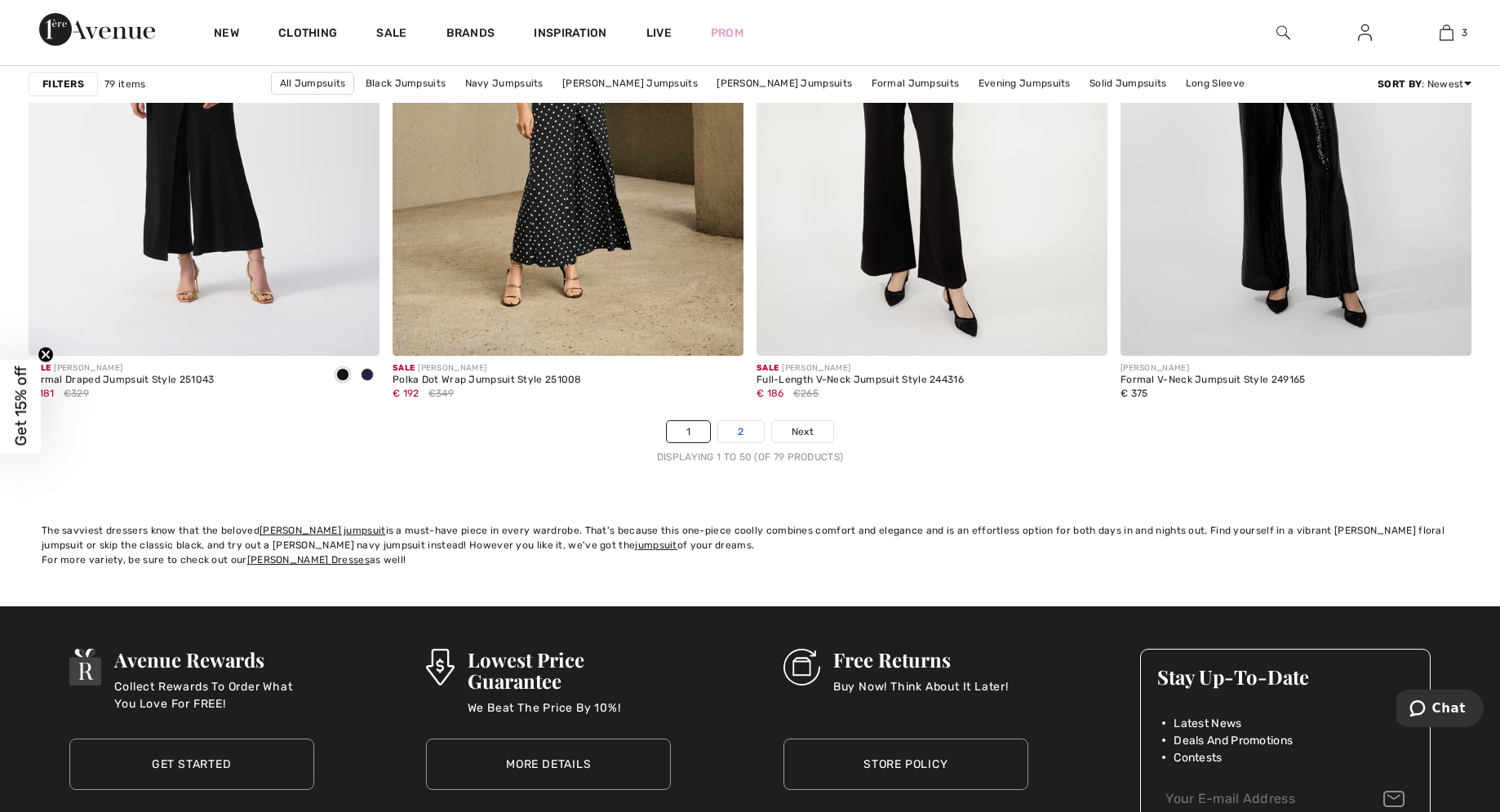
click at [746, 435] on link "2" at bounding box center [740, 431] width 45 height 21
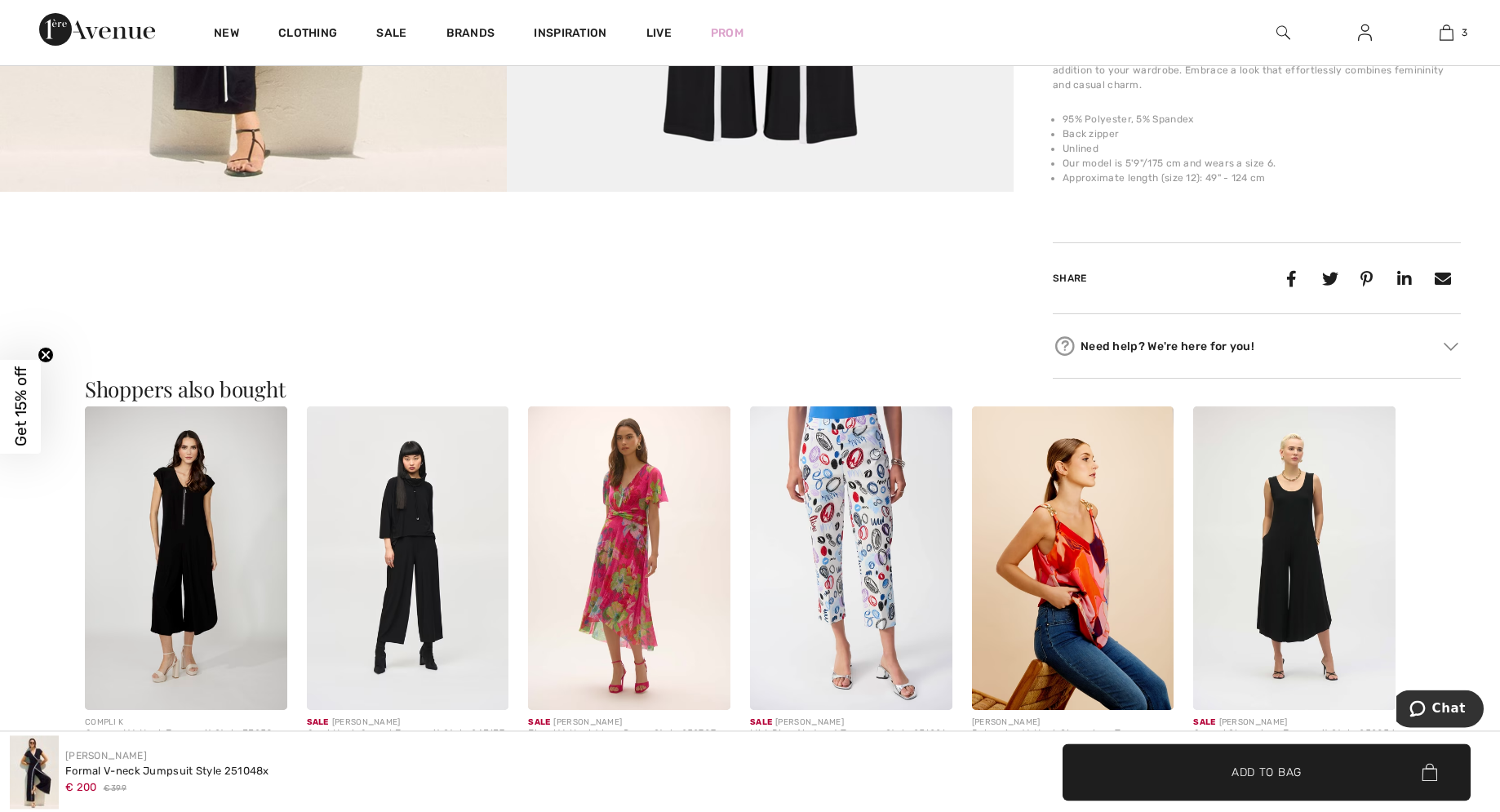
scroll to position [749, 0]
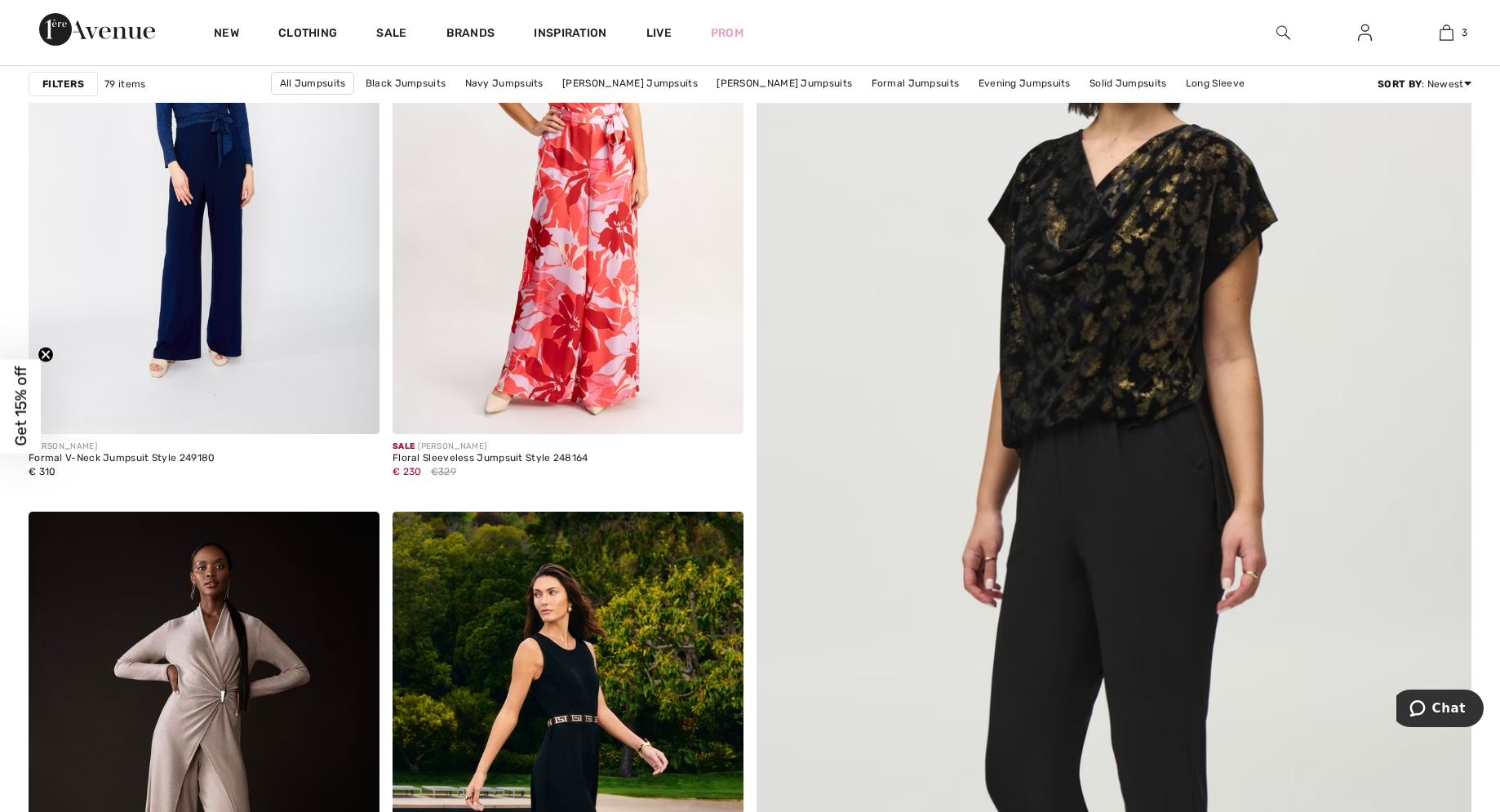
checkbox input "true"
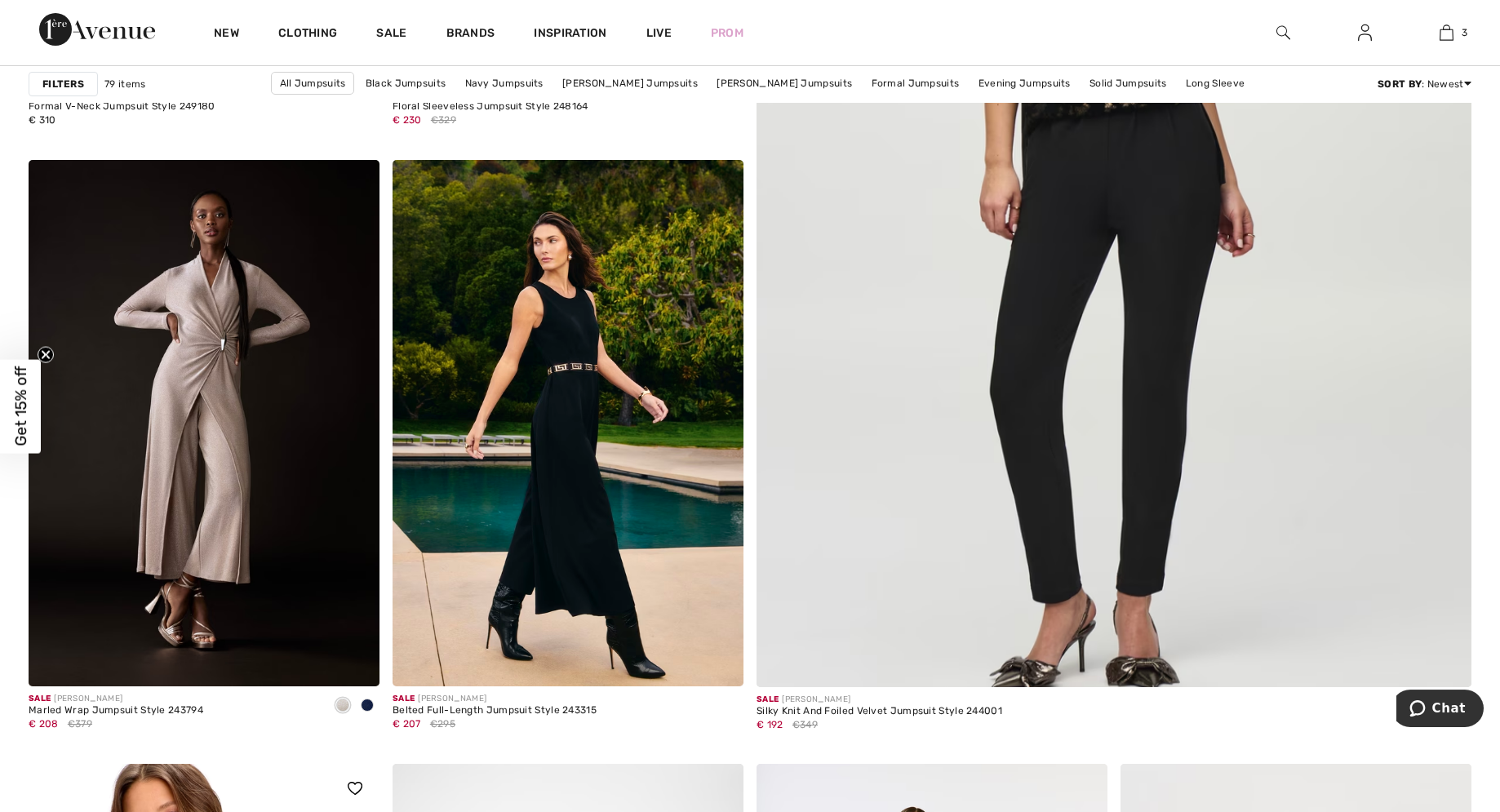
scroll to position [583, 0]
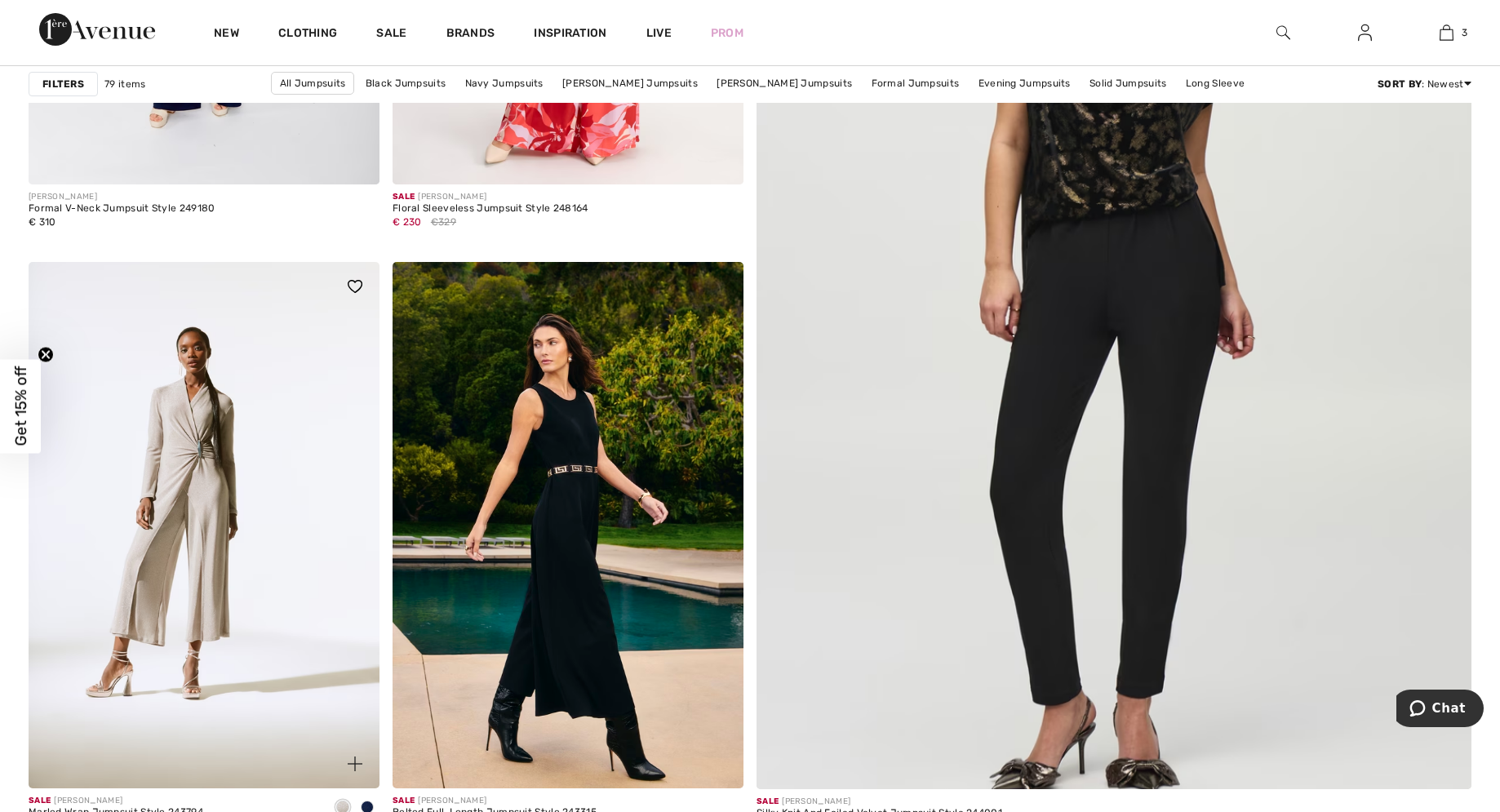
click at [174, 467] on img at bounding box center [203, 525] width 351 height 527
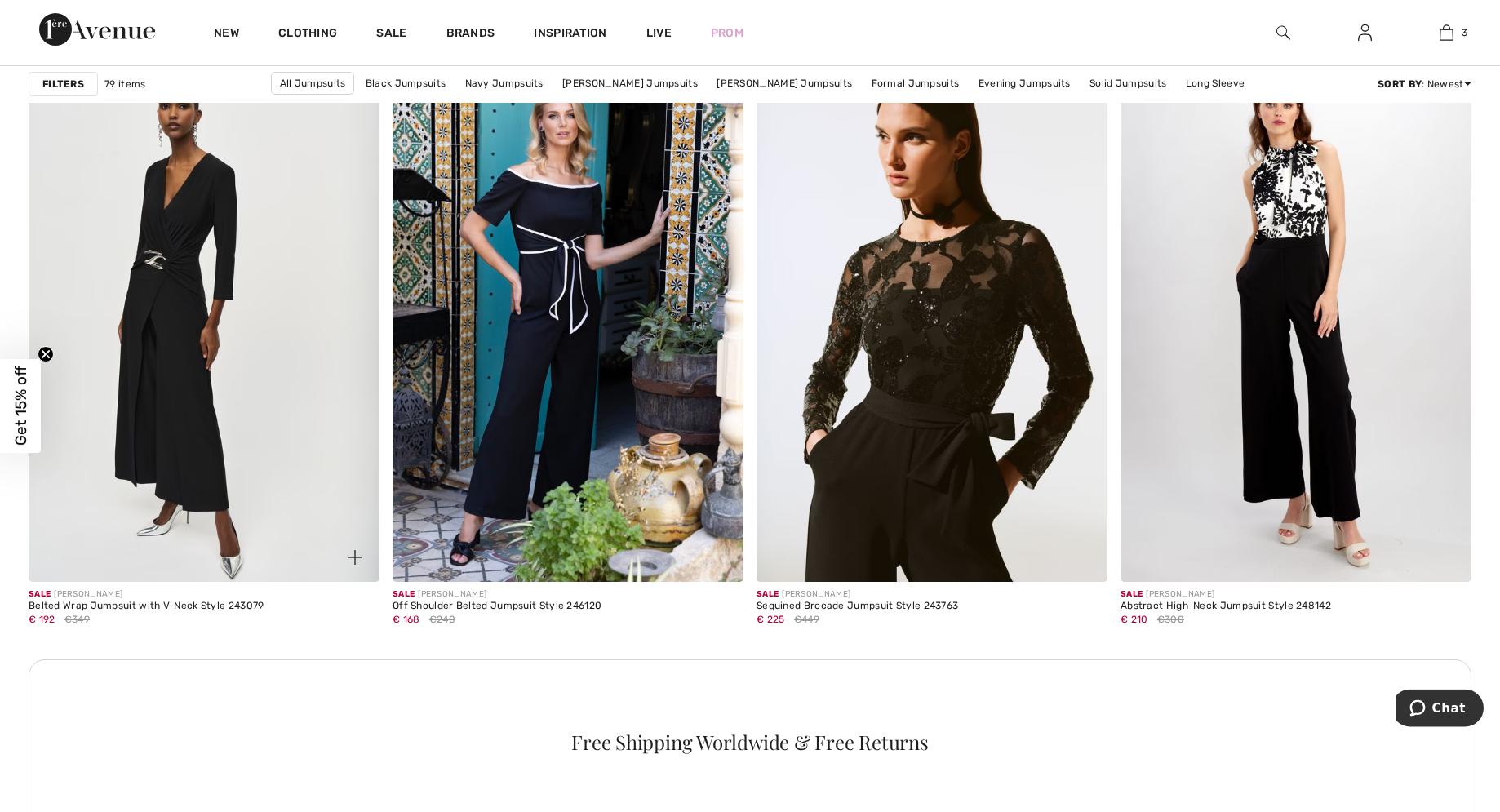
scroll to position [1997, 0]
click at [169, 241] on img at bounding box center [203, 318] width 351 height 527
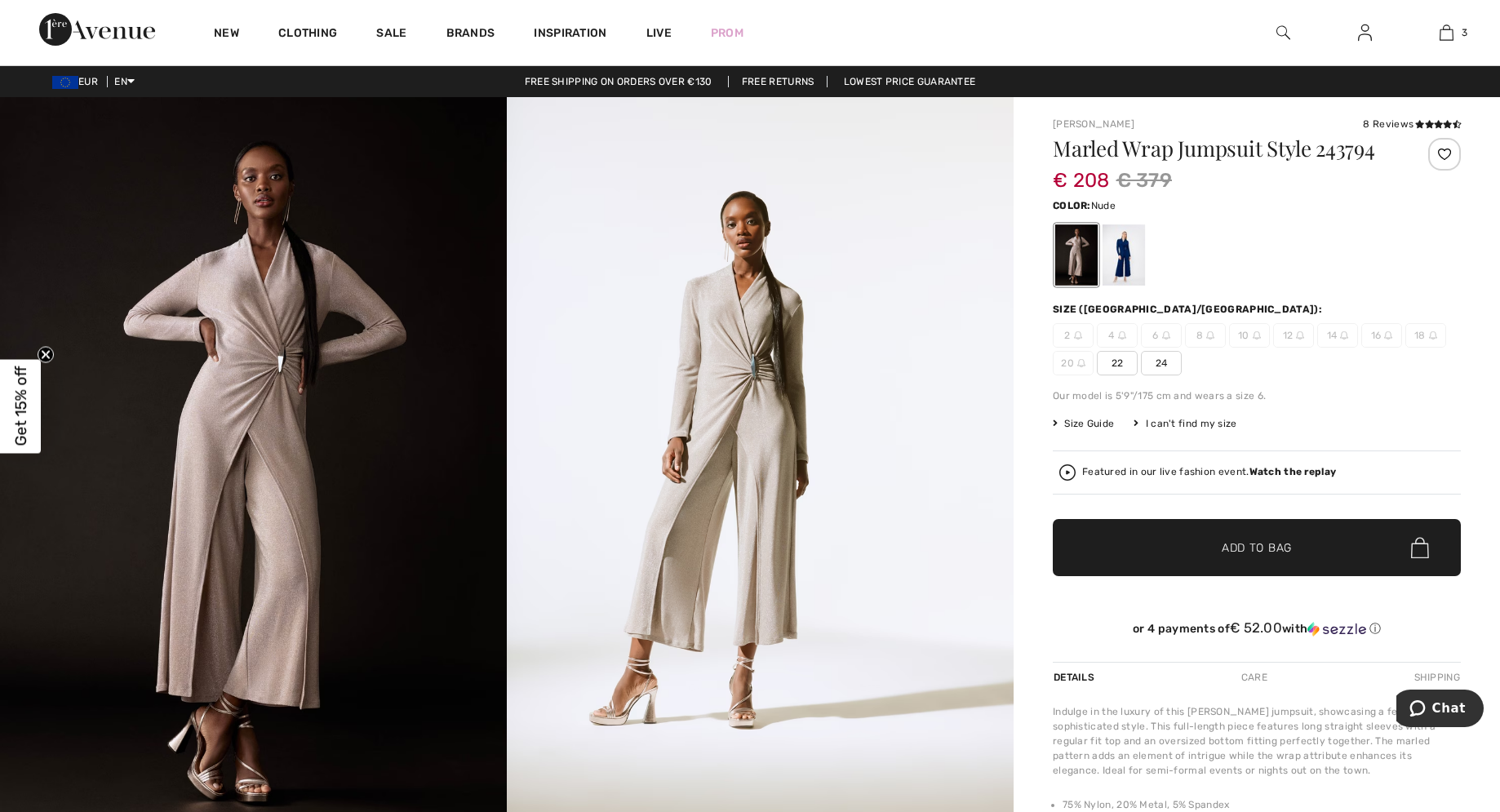
click at [226, 439] on img at bounding box center [253, 476] width 506 height 760
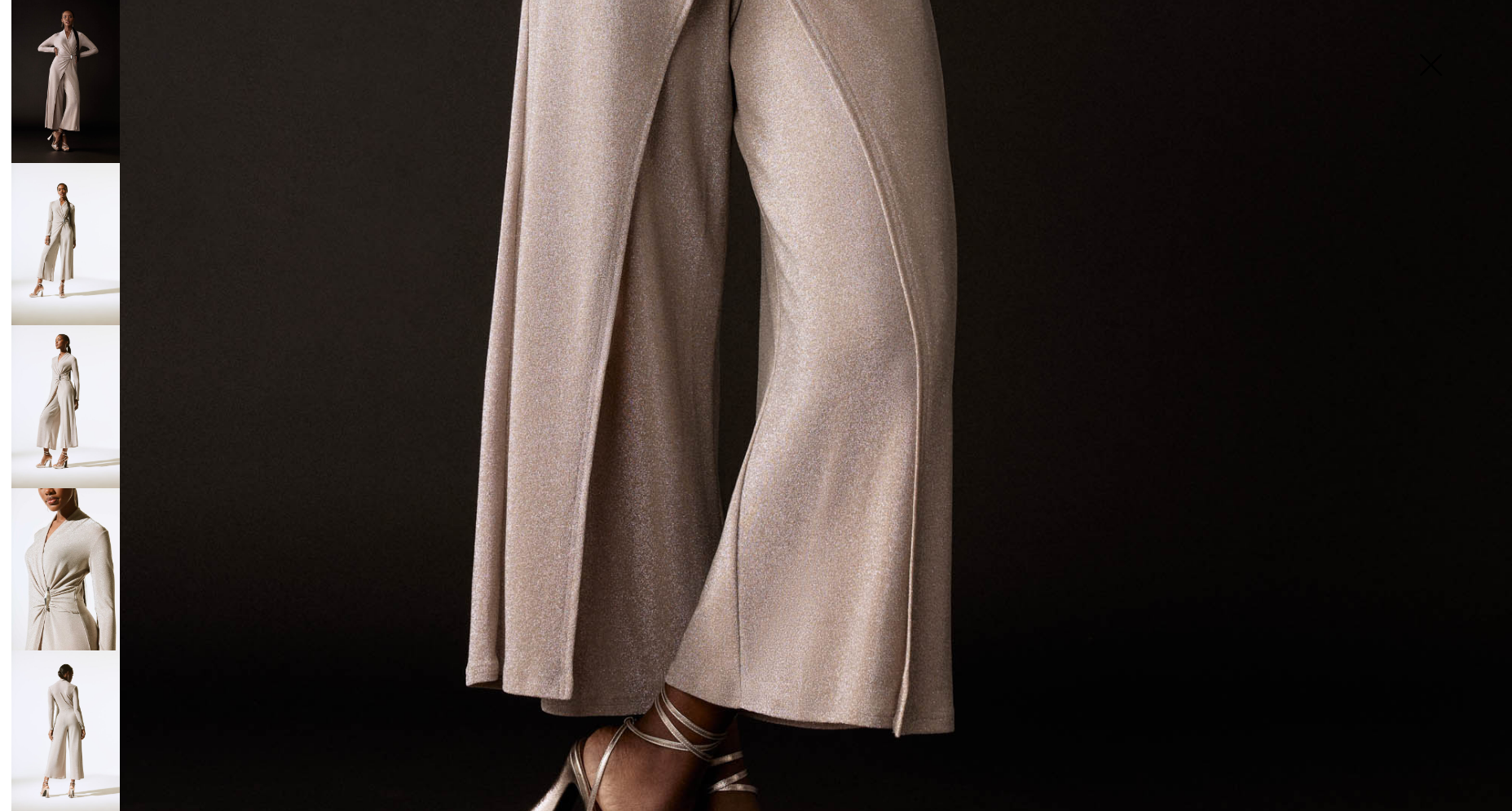
scroll to position [1114, 0]
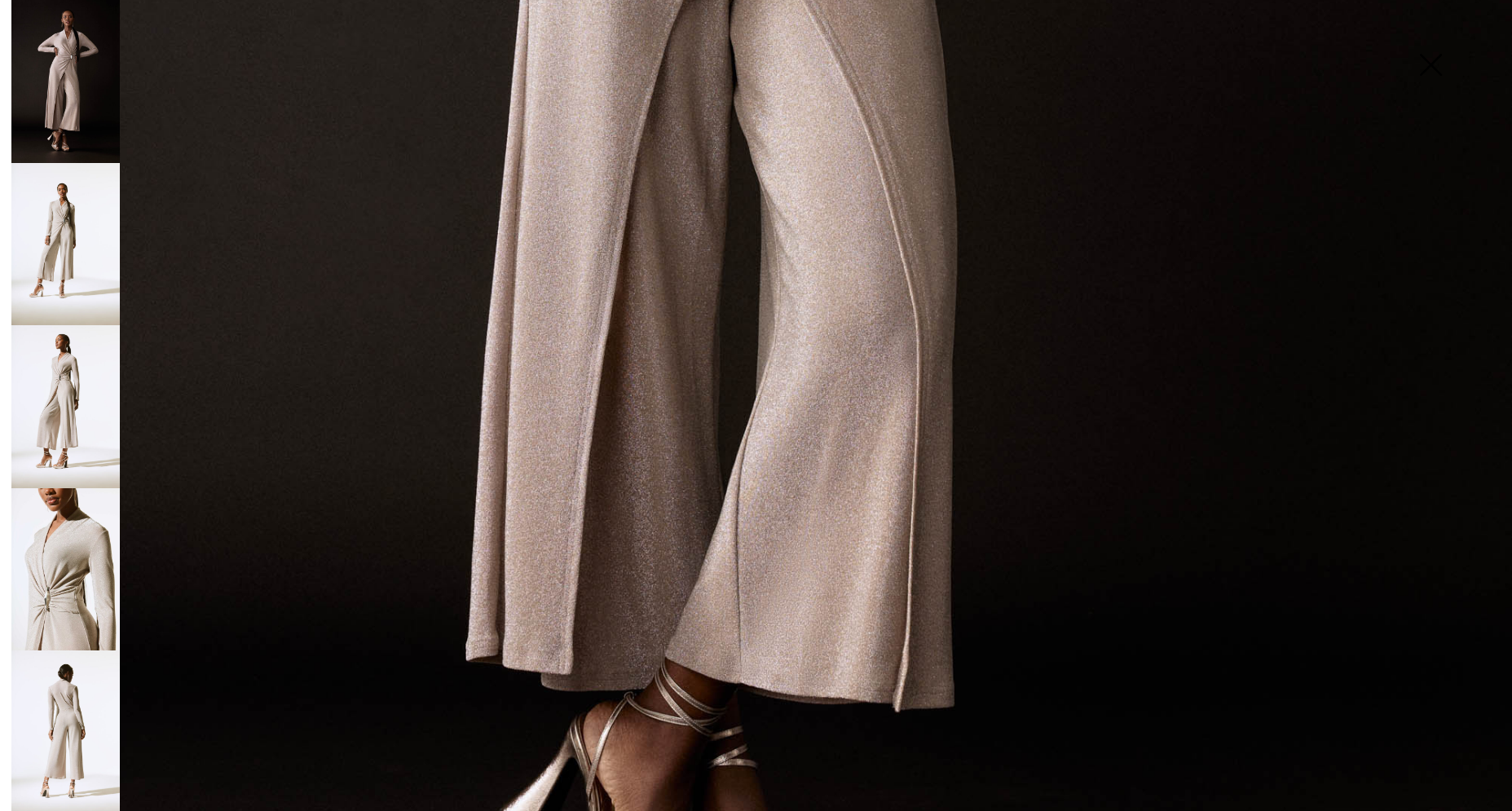
click at [75, 669] on img at bounding box center [65, 731] width 109 height 163
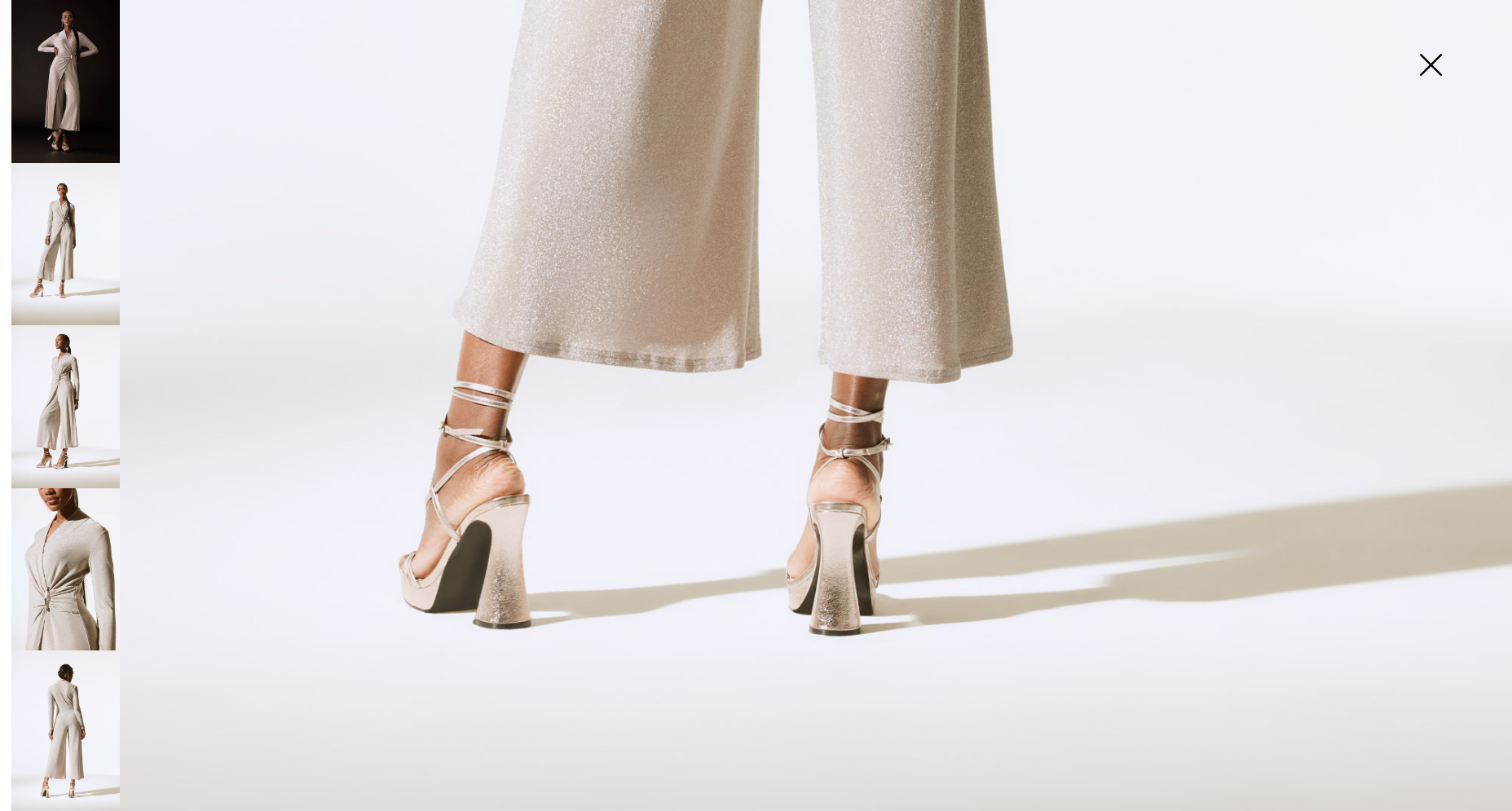
scroll to position [1435, 0]
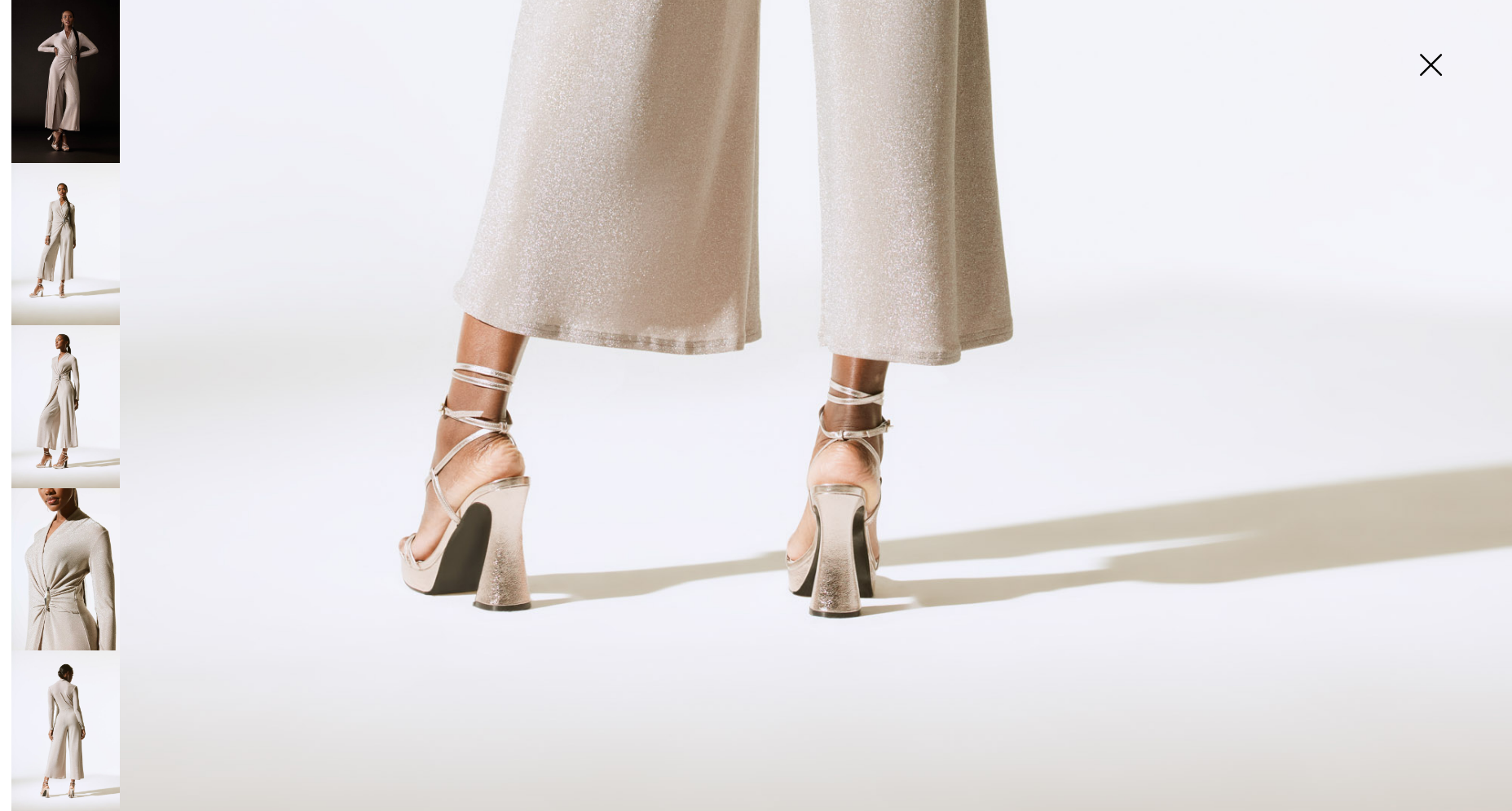
click at [73, 549] on img at bounding box center [65, 569] width 109 height 163
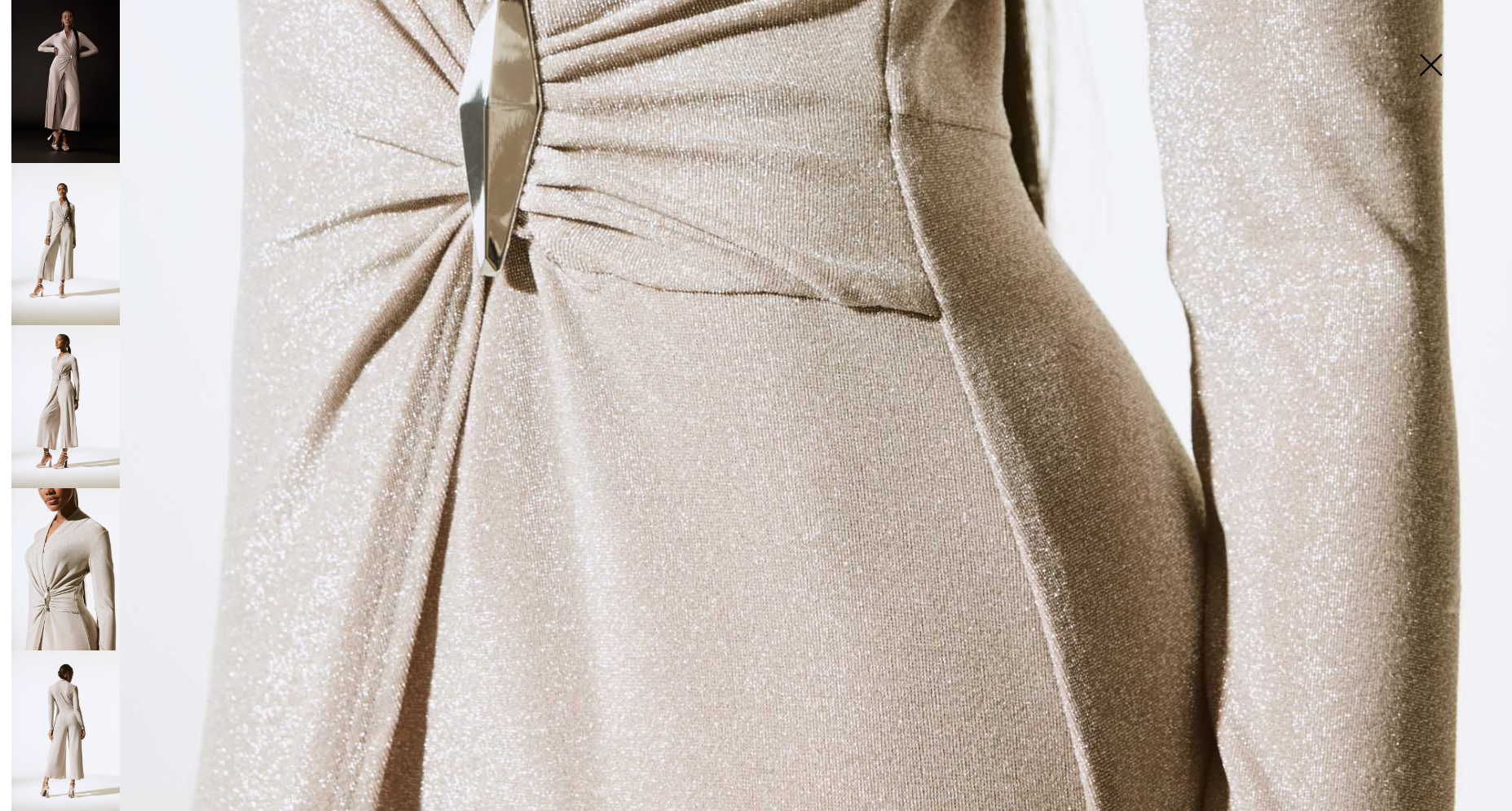
click at [61, 518] on img at bounding box center [65, 569] width 109 height 163
click at [67, 651] on img at bounding box center [65, 731] width 109 height 163
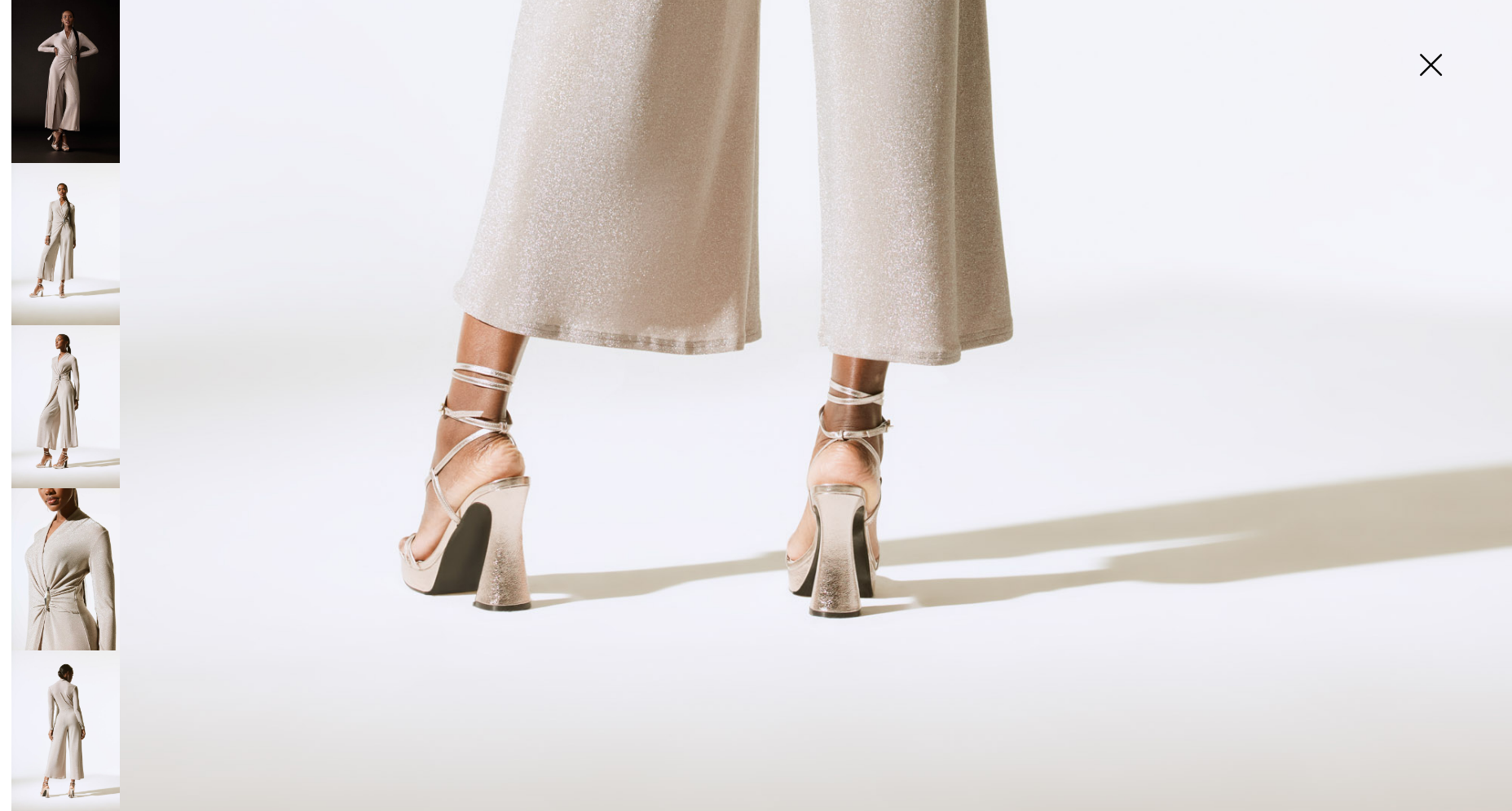
click at [72, 81] on img at bounding box center [65, 81] width 109 height 163
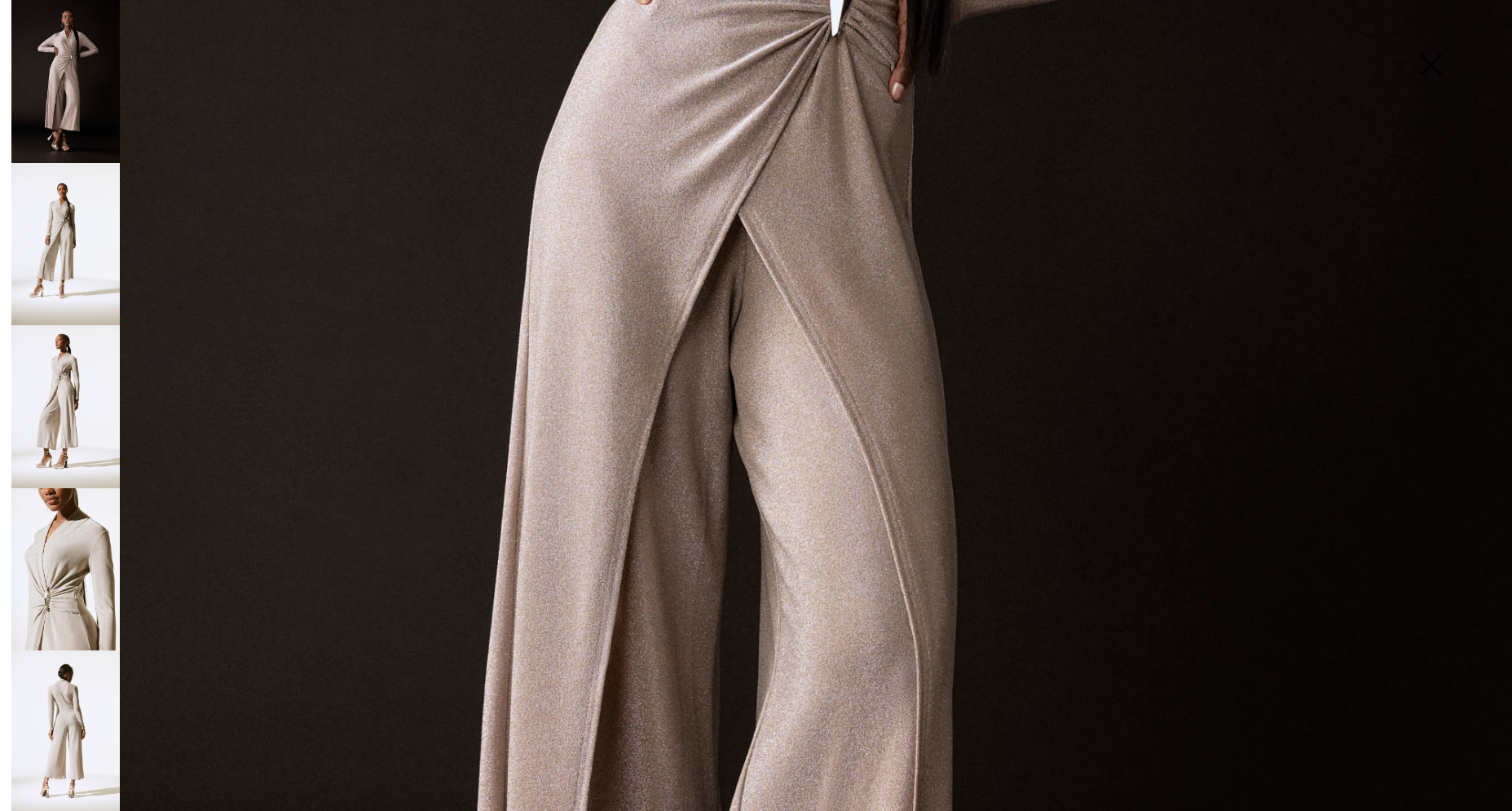
scroll to position [41, 0]
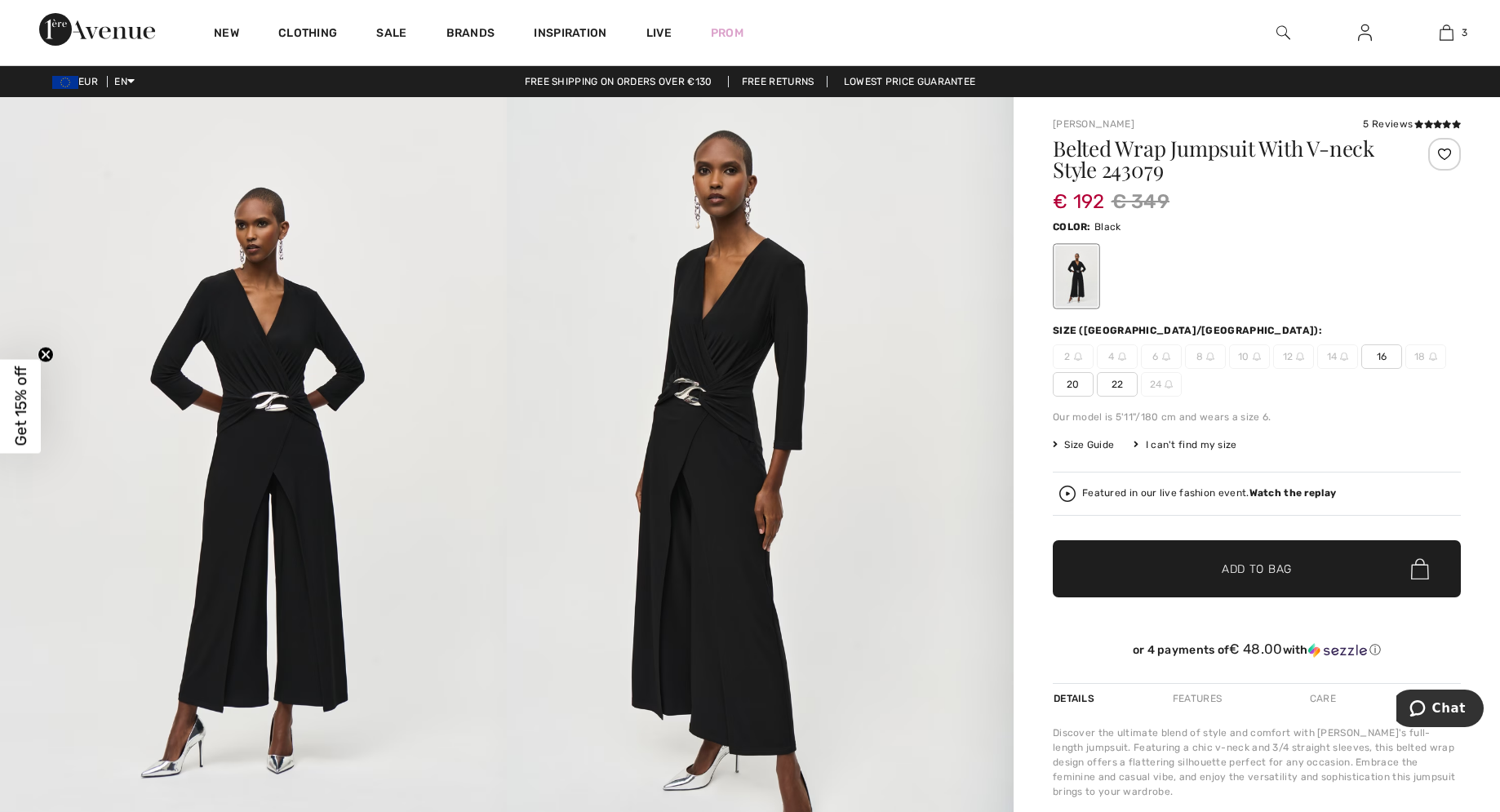
click at [289, 662] on img at bounding box center [253, 476] width 506 height 760
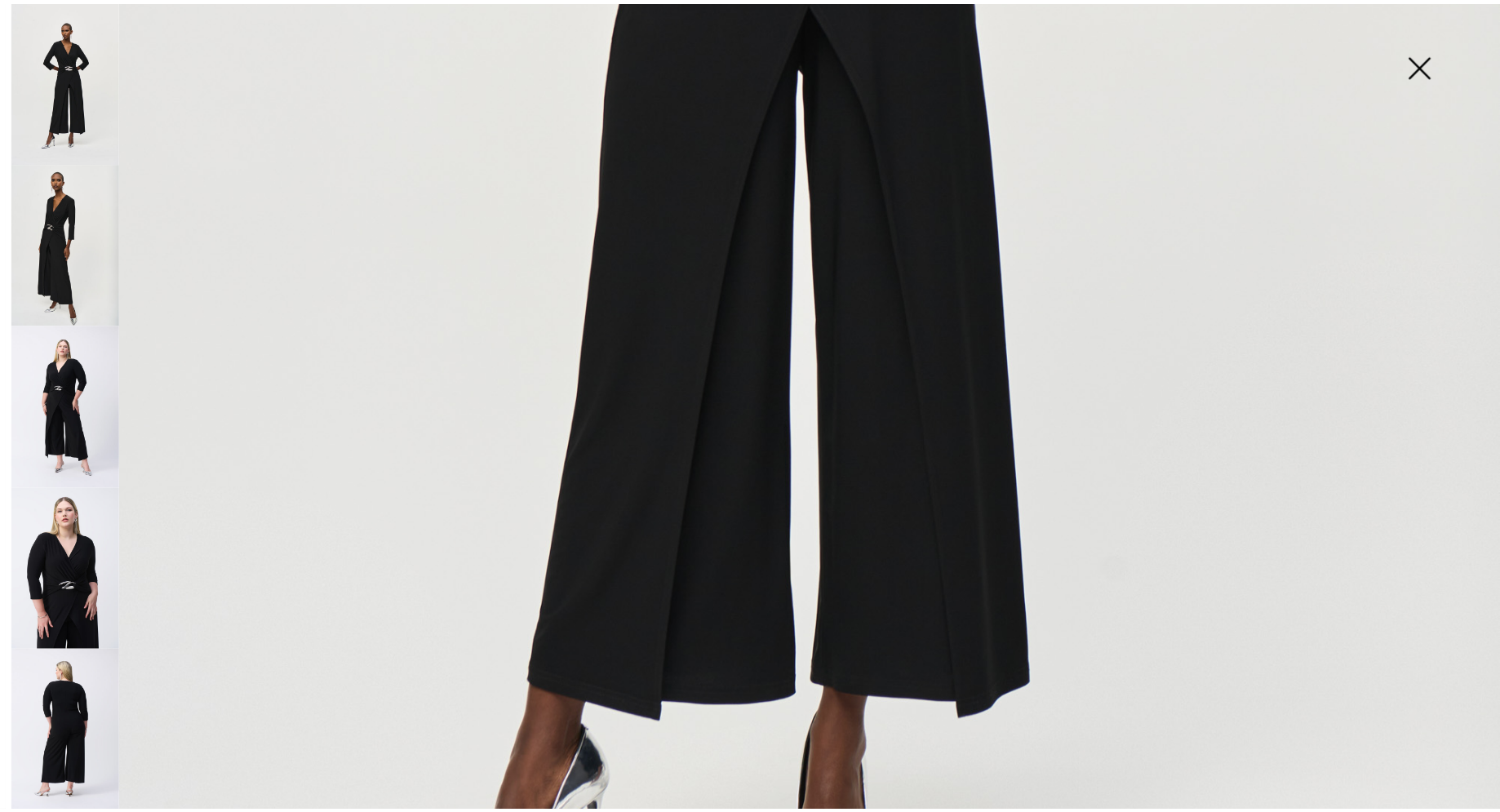
scroll to position [465, 0]
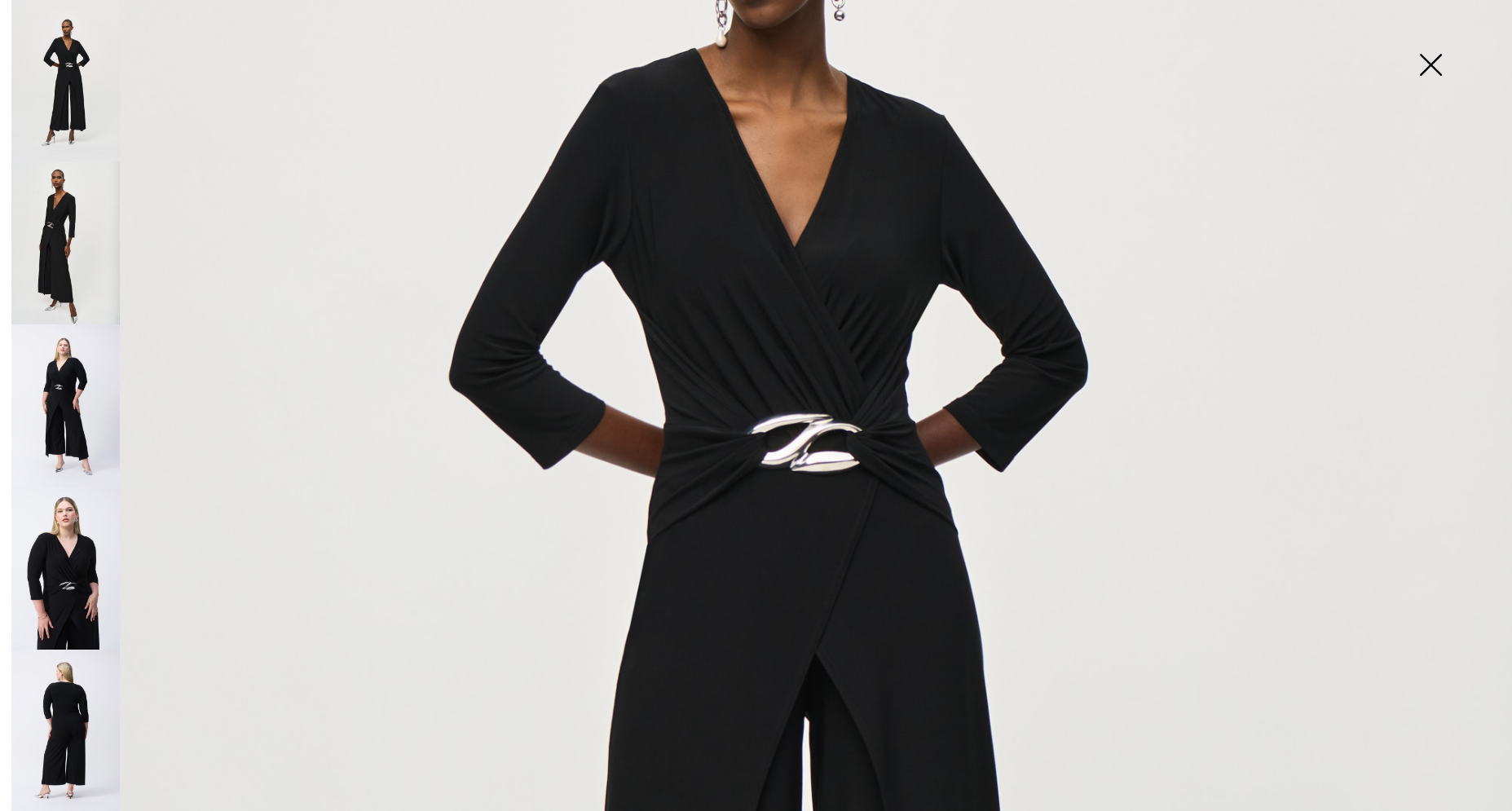
click at [1432, 65] on img at bounding box center [1430, 66] width 82 height 84
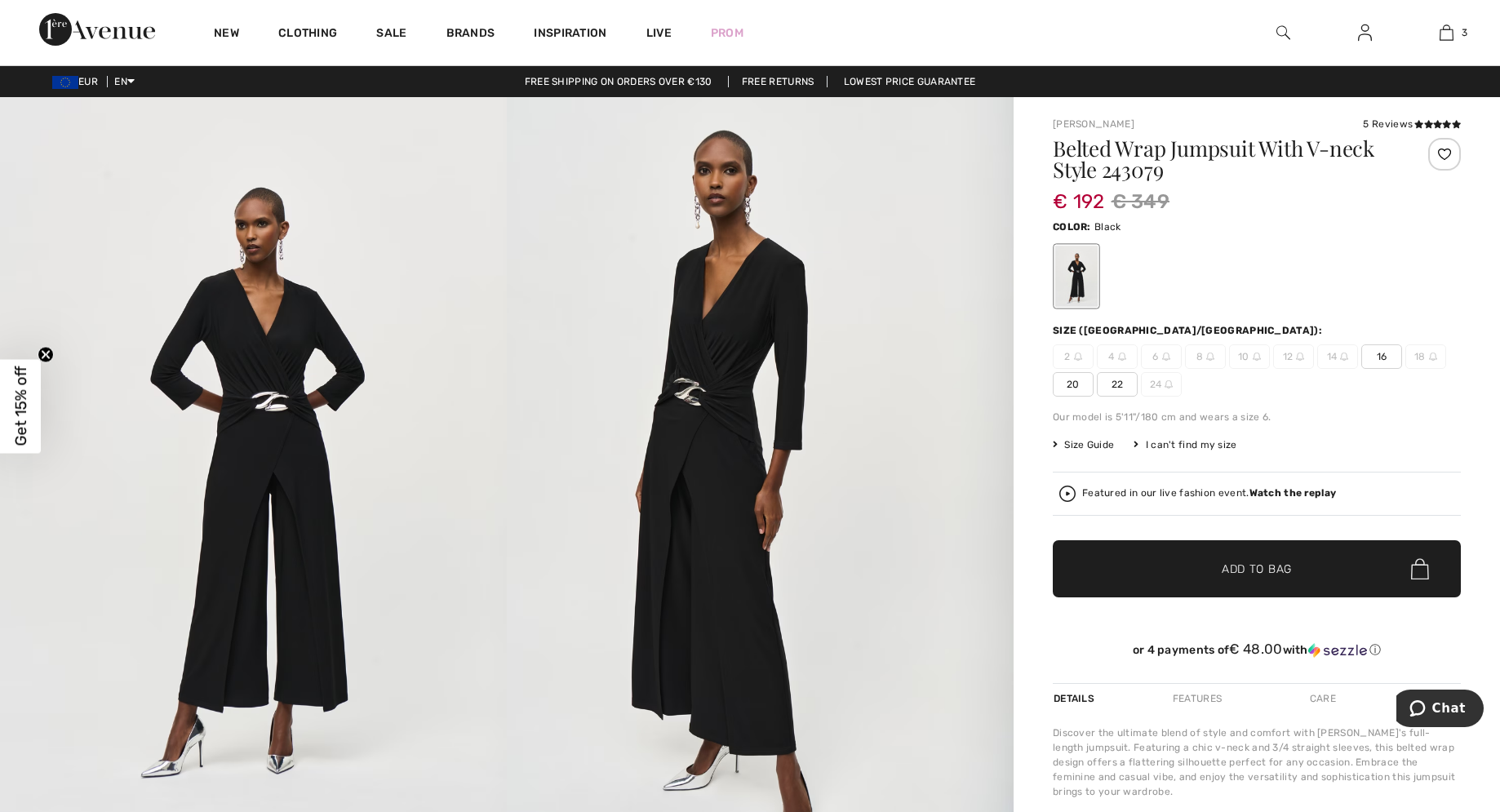
click at [1115, 380] on span "22" at bounding box center [1117, 384] width 41 height 25
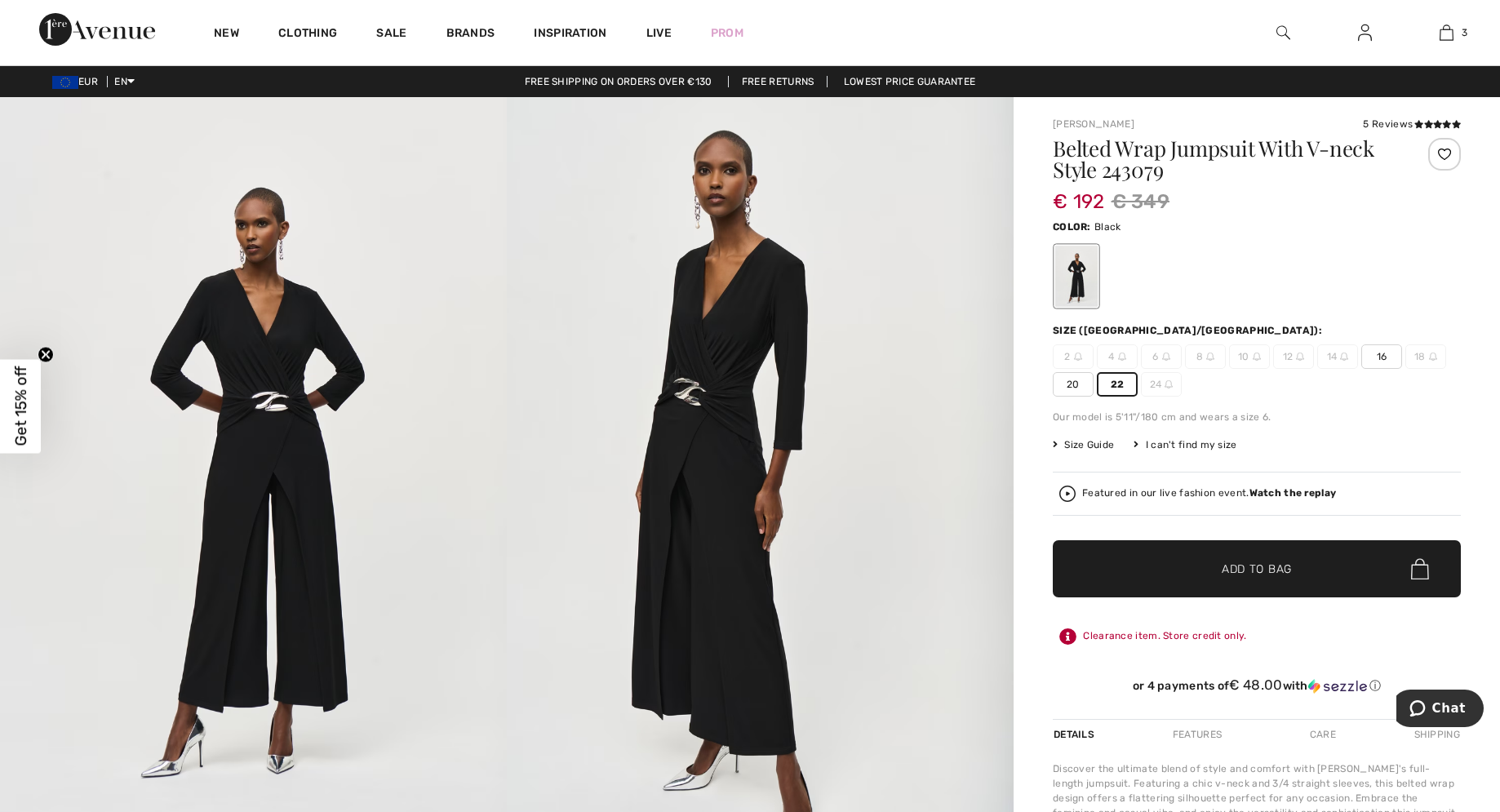
click at [1273, 563] on span "Add to Bag" at bounding box center [1257, 569] width 70 height 17
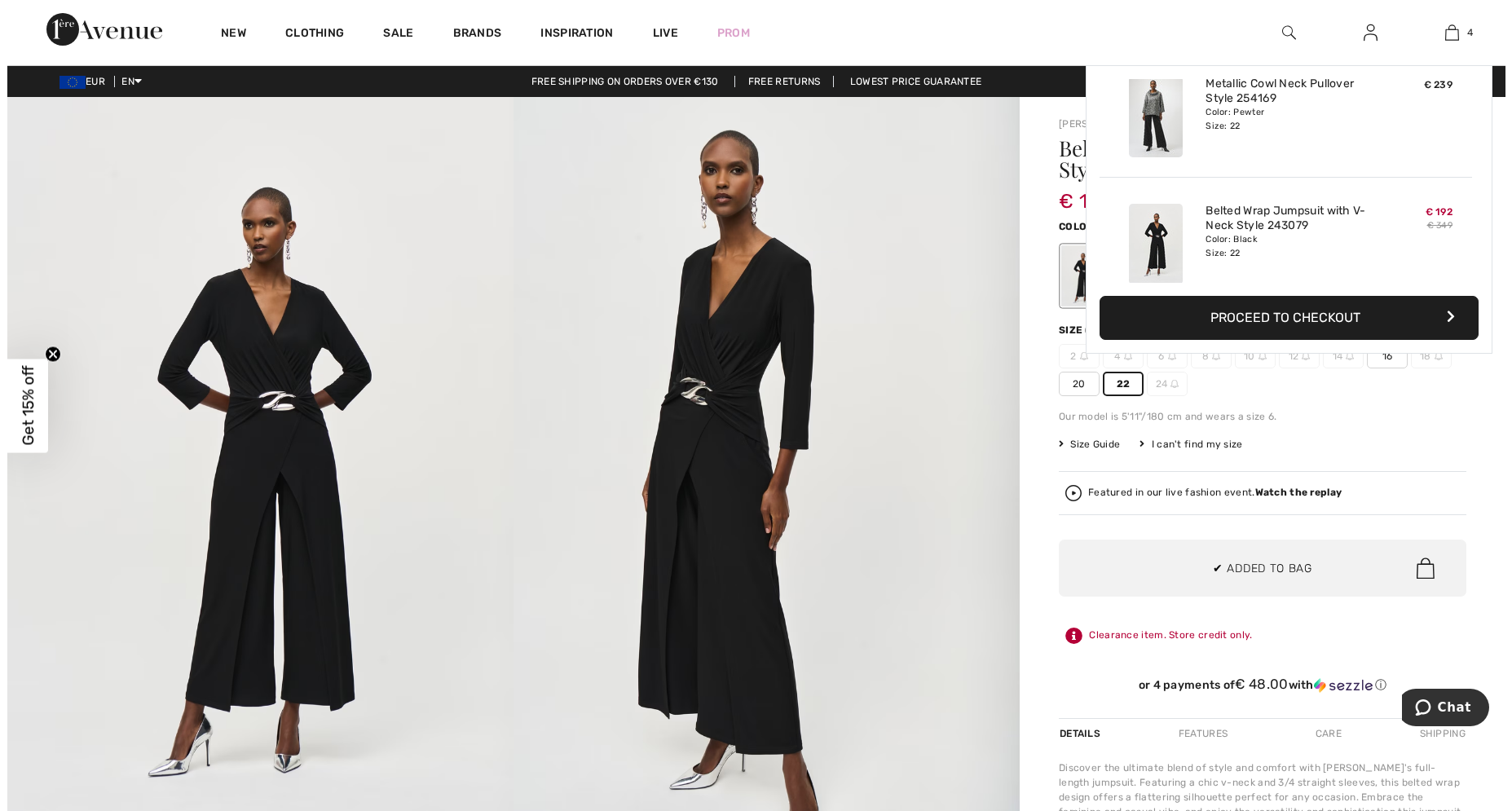
scroll to position [304, 0]
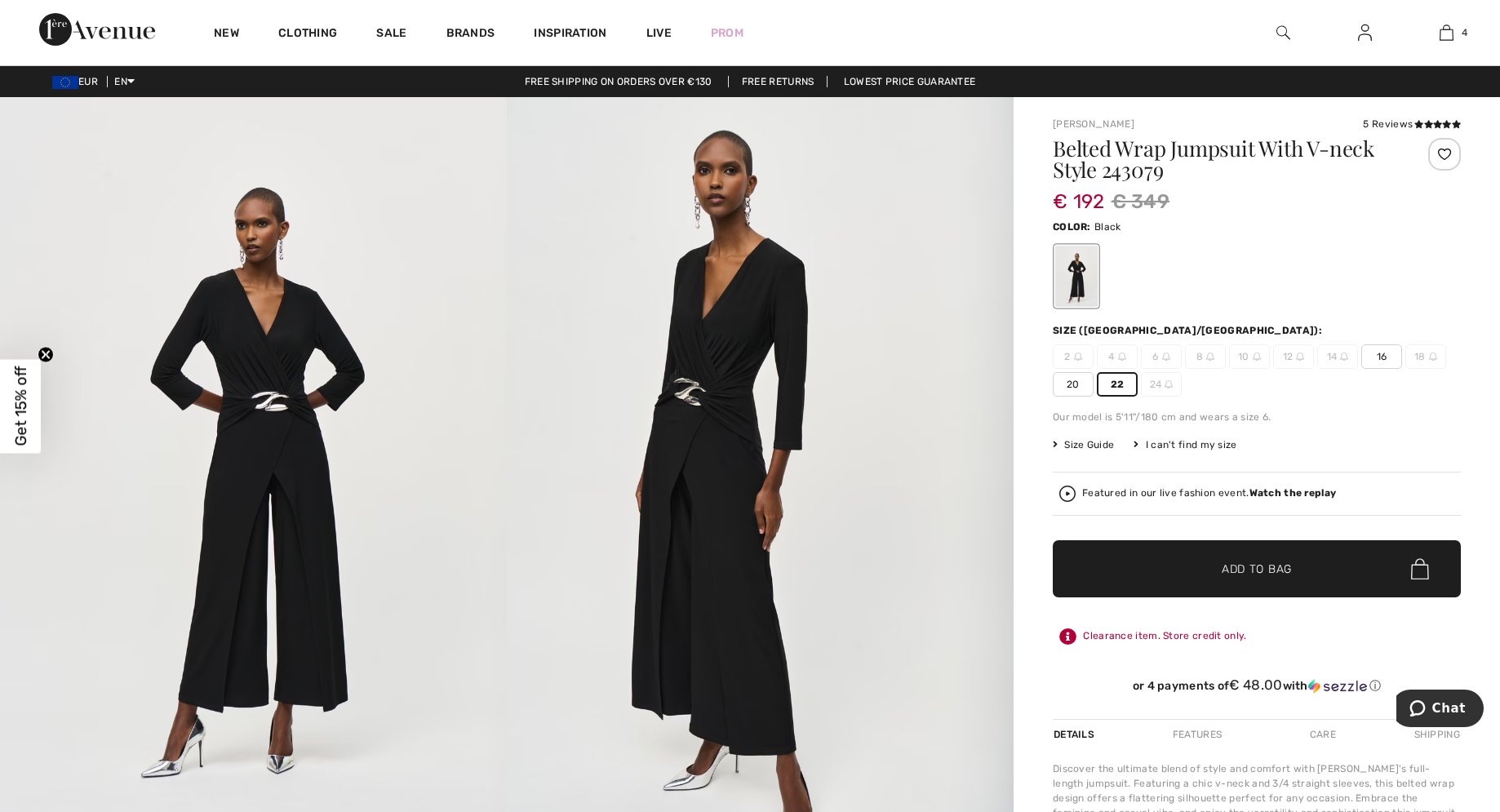
click at [738, 498] on img at bounding box center [760, 476] width 506 height 760
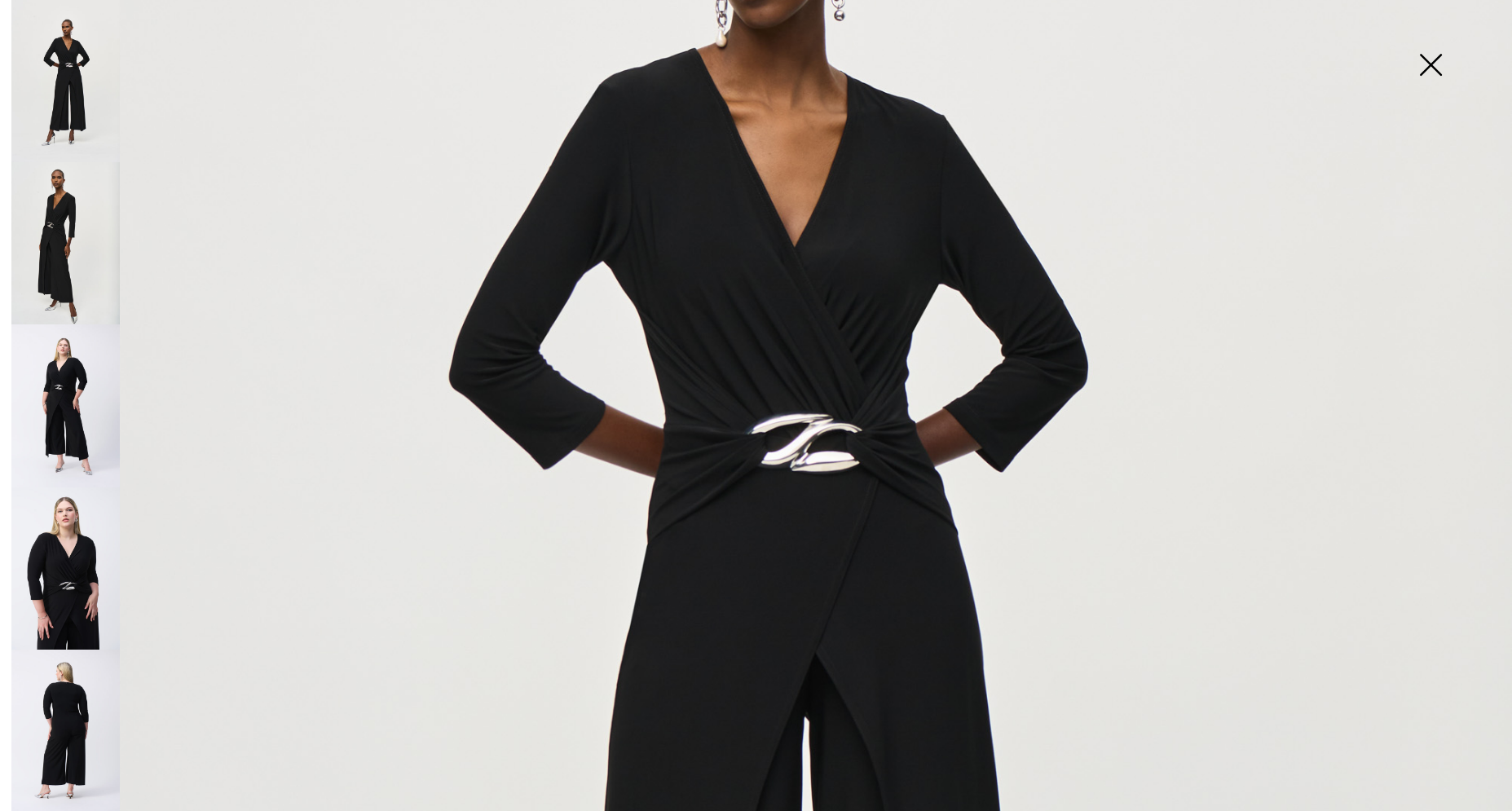
click at [74, 649] on img at bounding box center [65, 730] width 109 height 163
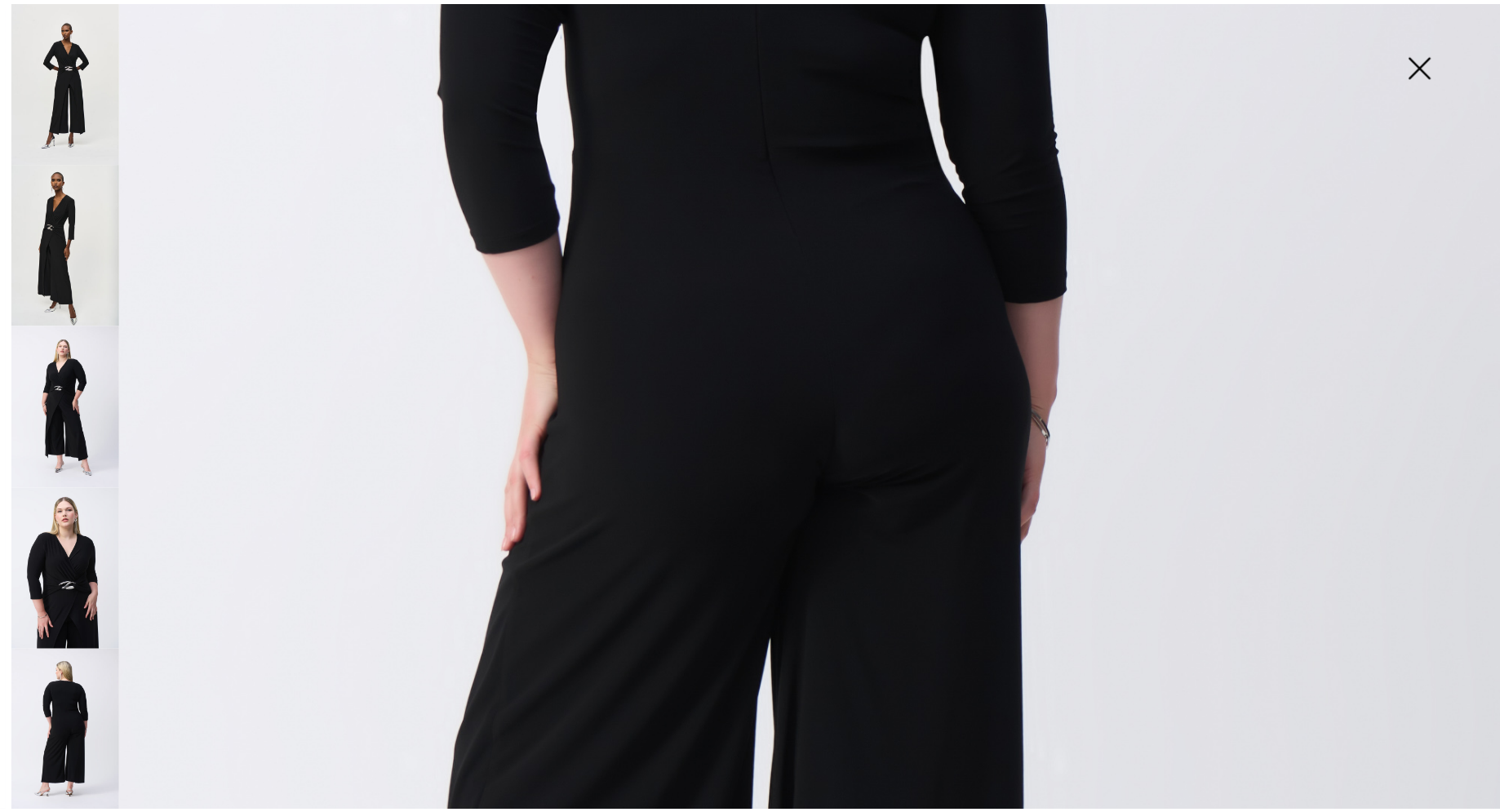
scroll to position [693, 0]
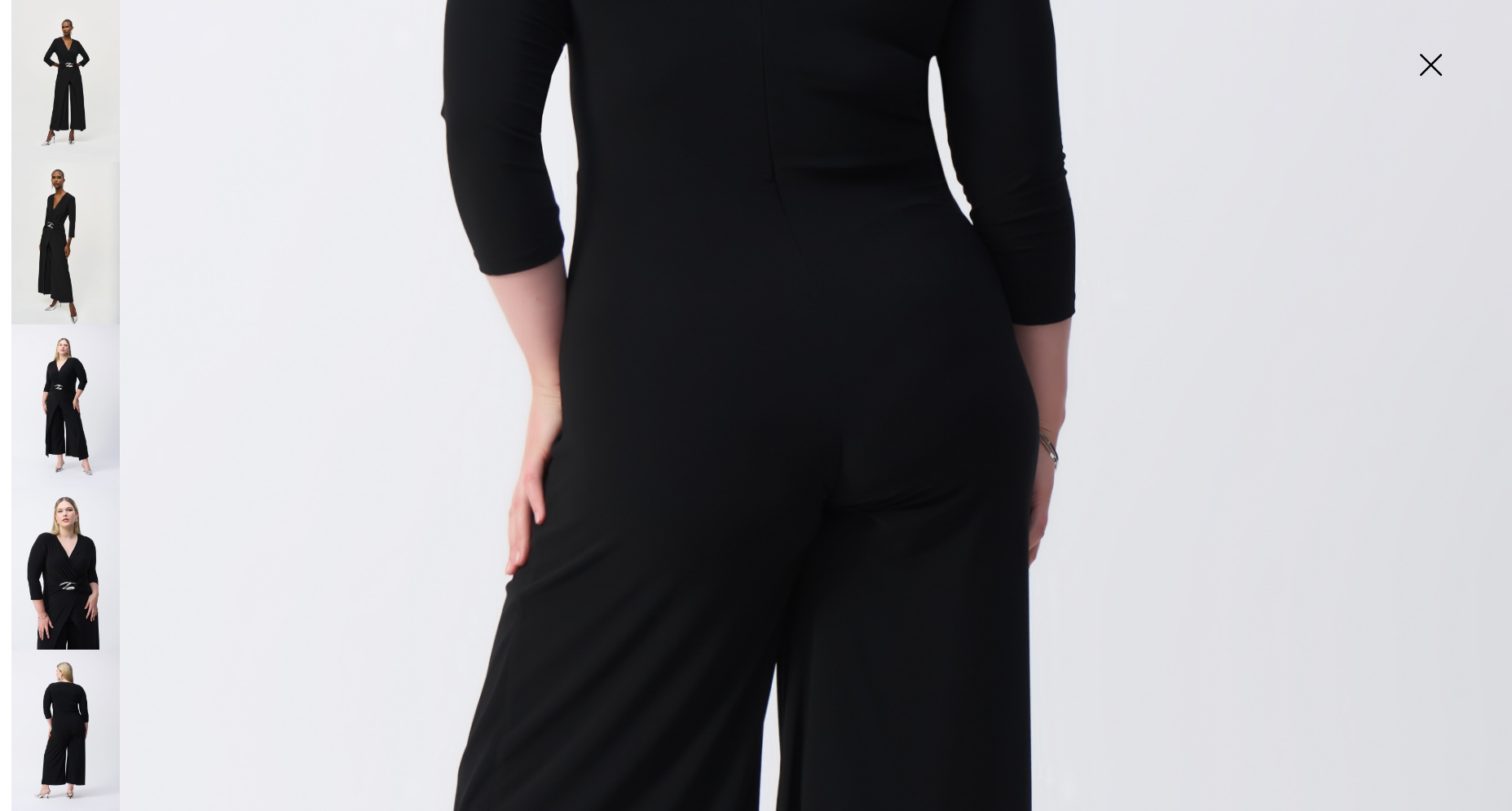
click at [1424, 67] on img at bounding box center [1430, 66] width 82 height 84
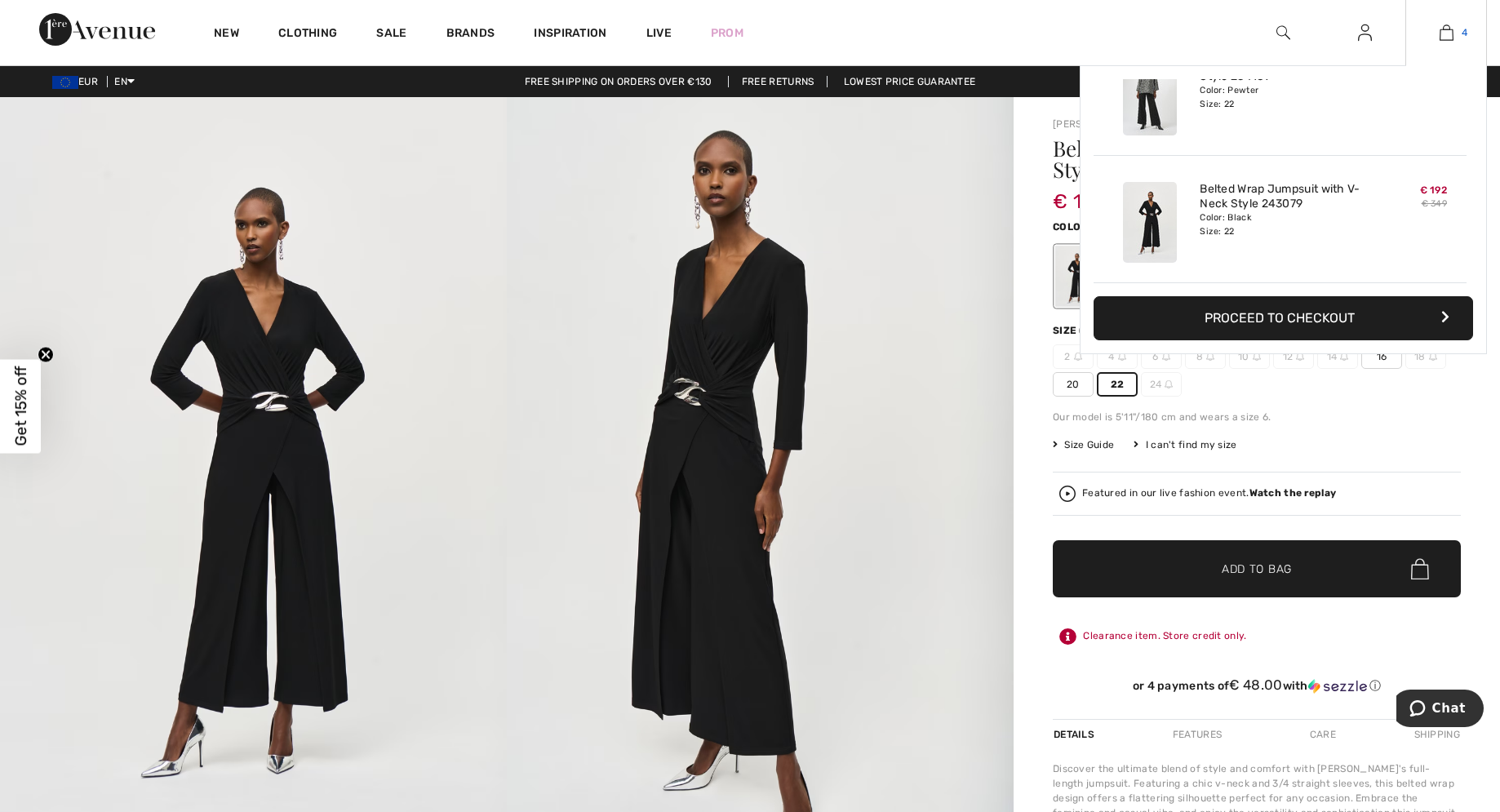
click at [1450, 32] on img at bounding box center [1446, 32] width 14 height 19
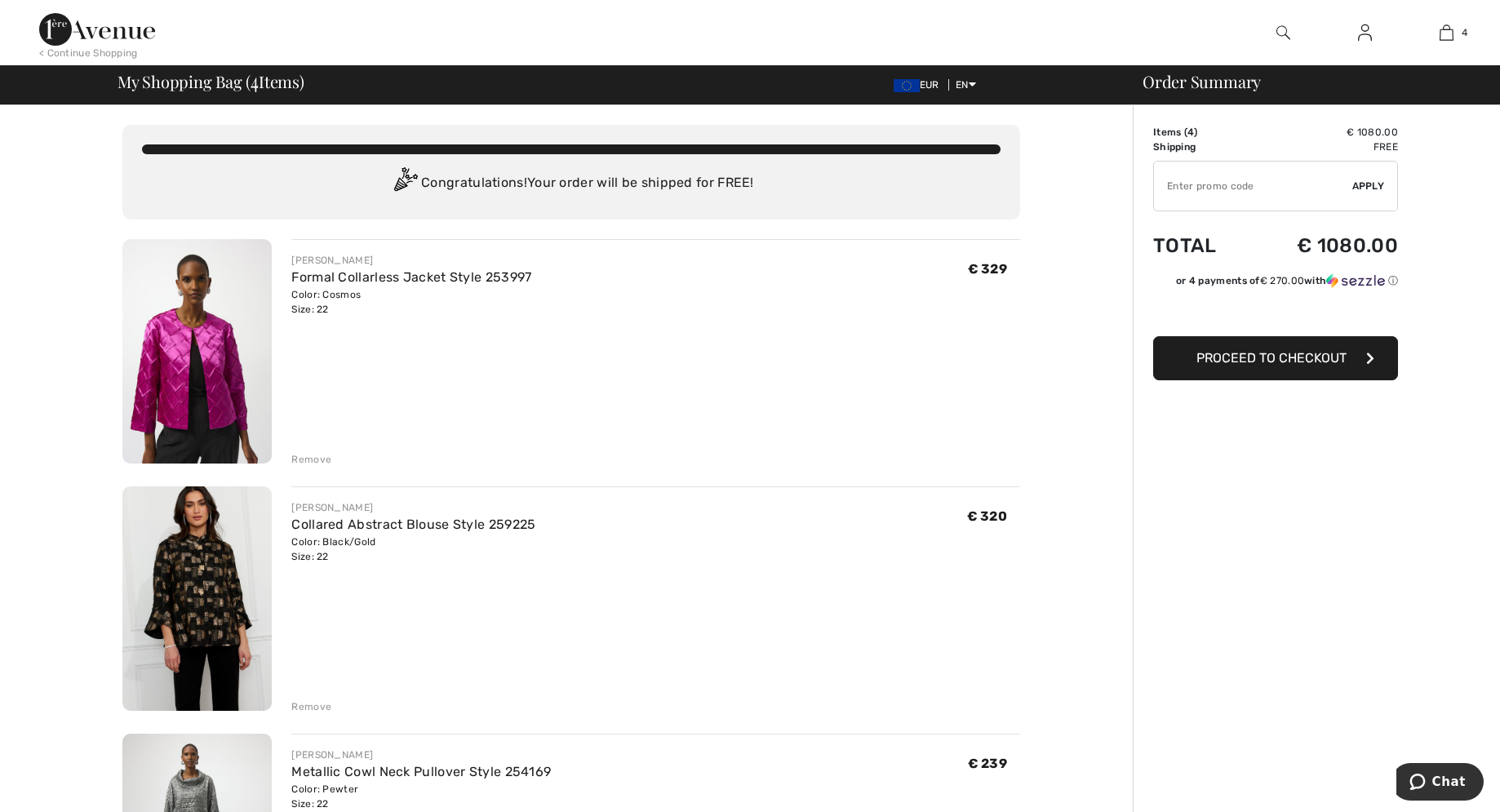
click at [506, 390] on div "[PERSON_NAME] Formal Collarless Jacket Style 253997 Color: Cosmos Size: 22 Fina…" at bounding box center [655, 353] width 728 height 227
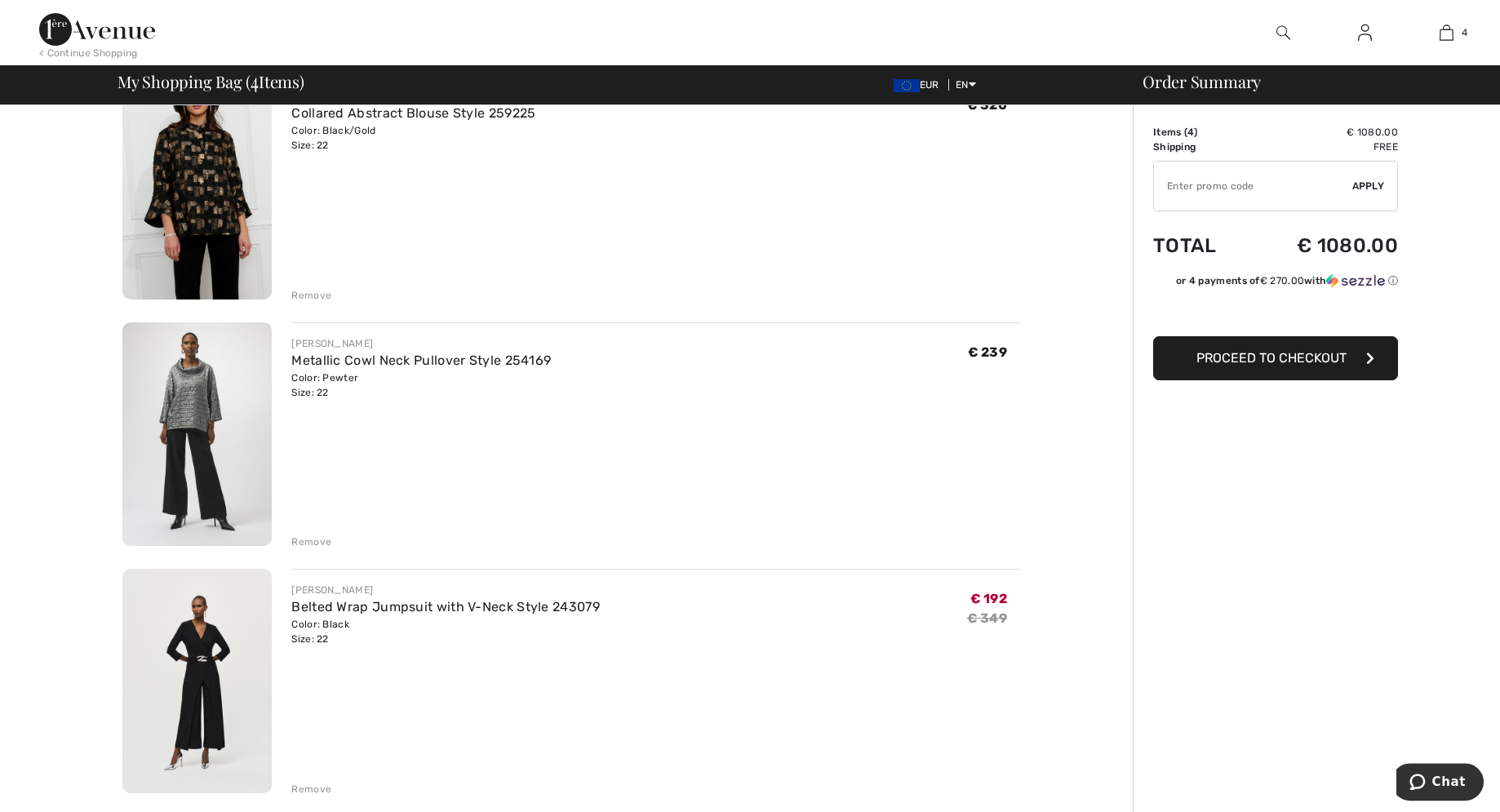
scroll to position [666, 0]
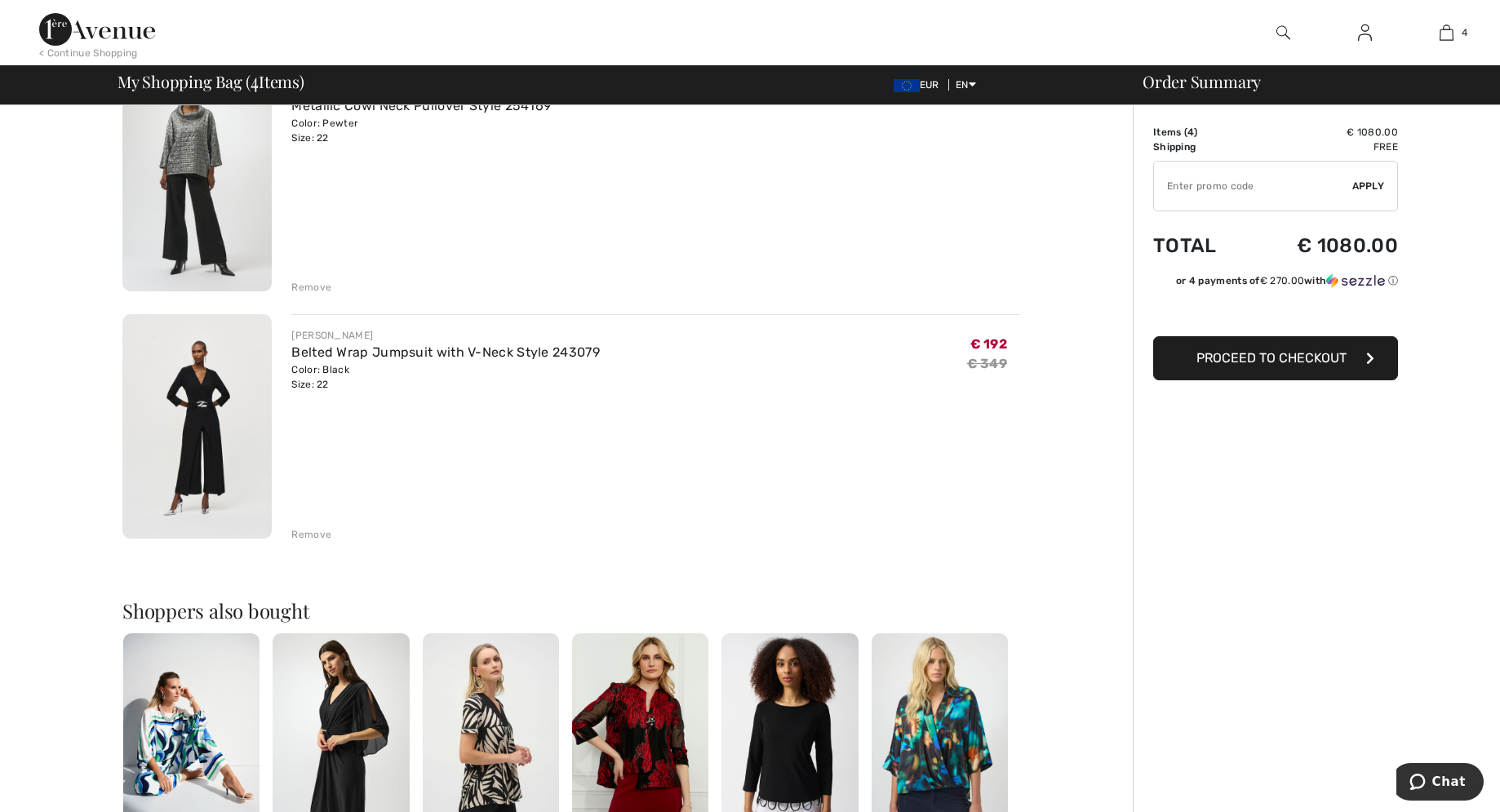
click at [192, 445] on img at bounding box center [197, 426] width 149 height 225
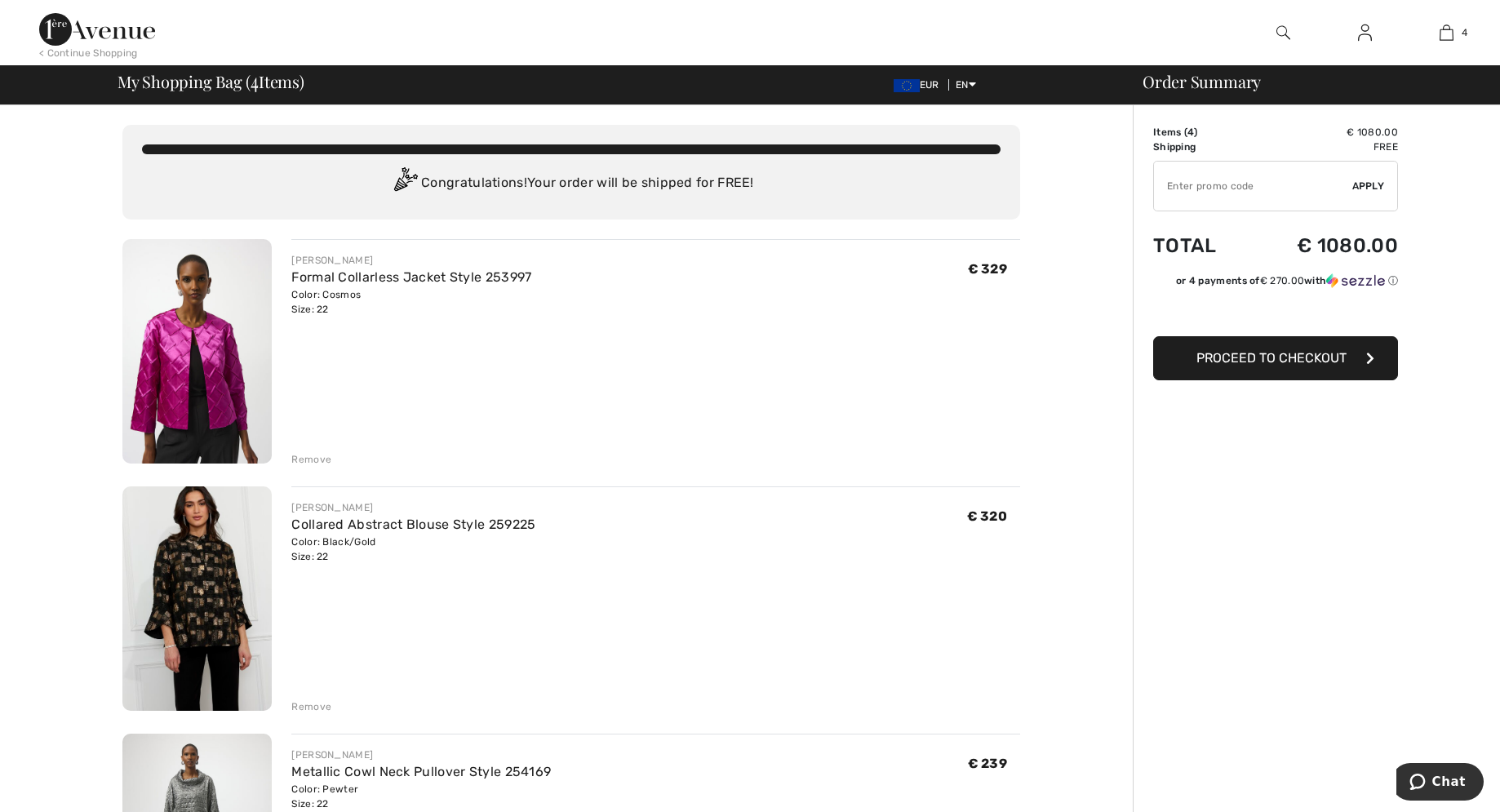
click at [312, 458] on div "Remove" at bounding box center [310, 459] width 40 height 15
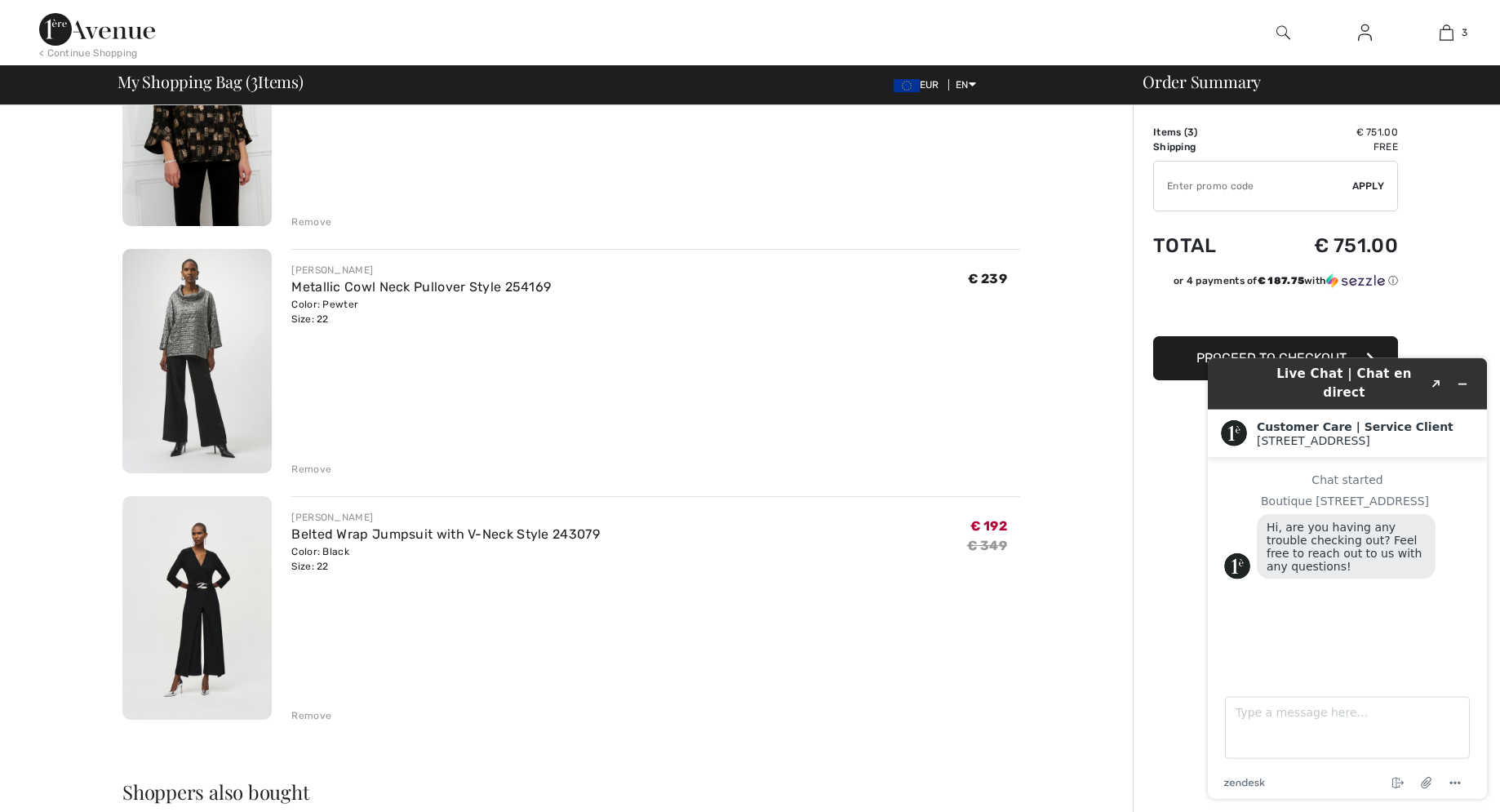
scroll to position [333, 0]
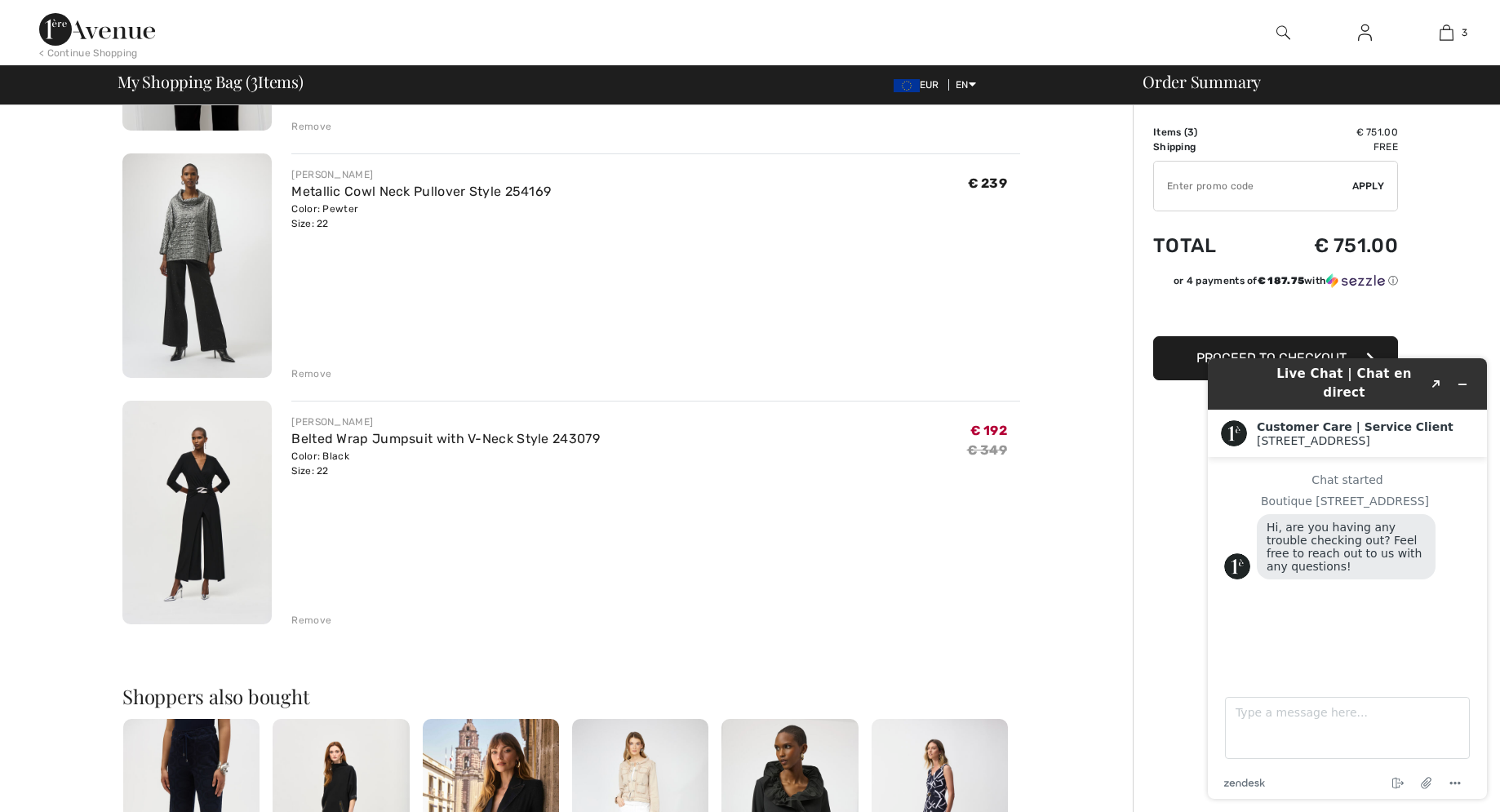
click at [306, 620] on div "Remove" at bounding box center [310, 621] width 40 height 15
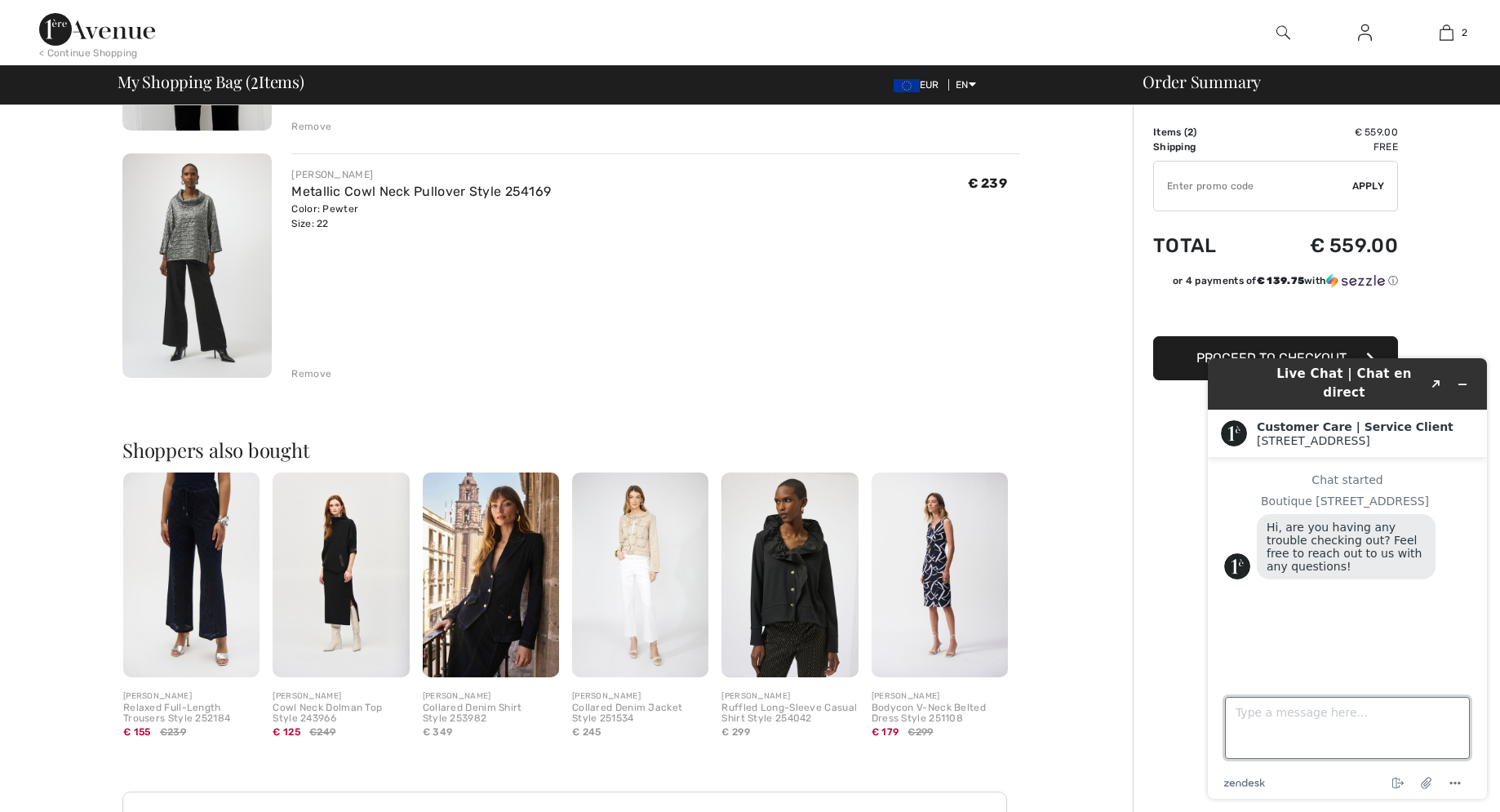
click at [1265, 713] on textarea "Type a message here..." at bounding box center [1347, 727] width 245 height 62
type textarea "A"
drag, startPoint x: 1373, startPoint y: 712, endPoint x: 1351, endPoint y: 717, distance: 22.6
click at [1351, 717] on textarea "HI, ARE THE PRICES IN usd OR CANADIAN DOLLARS" at bounding box center [1347, 727] width 245 height 62
type textarea "HI, ARE THE PRICES IN USD OR CANADIAN DOLLARS"
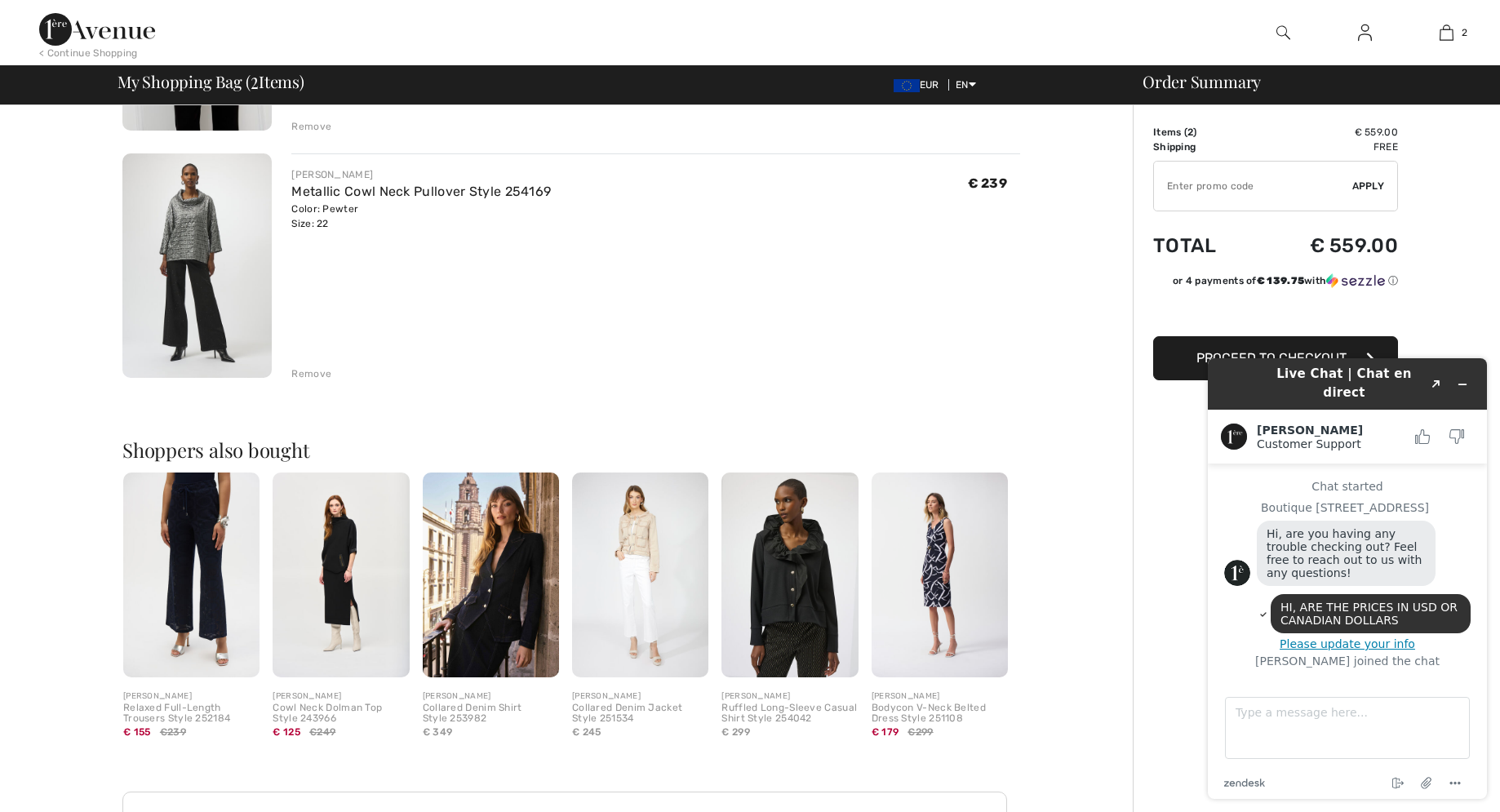
click at [1340, 637] on button "Please update your info" at bounding box center [1347, 644] width 247 height 13
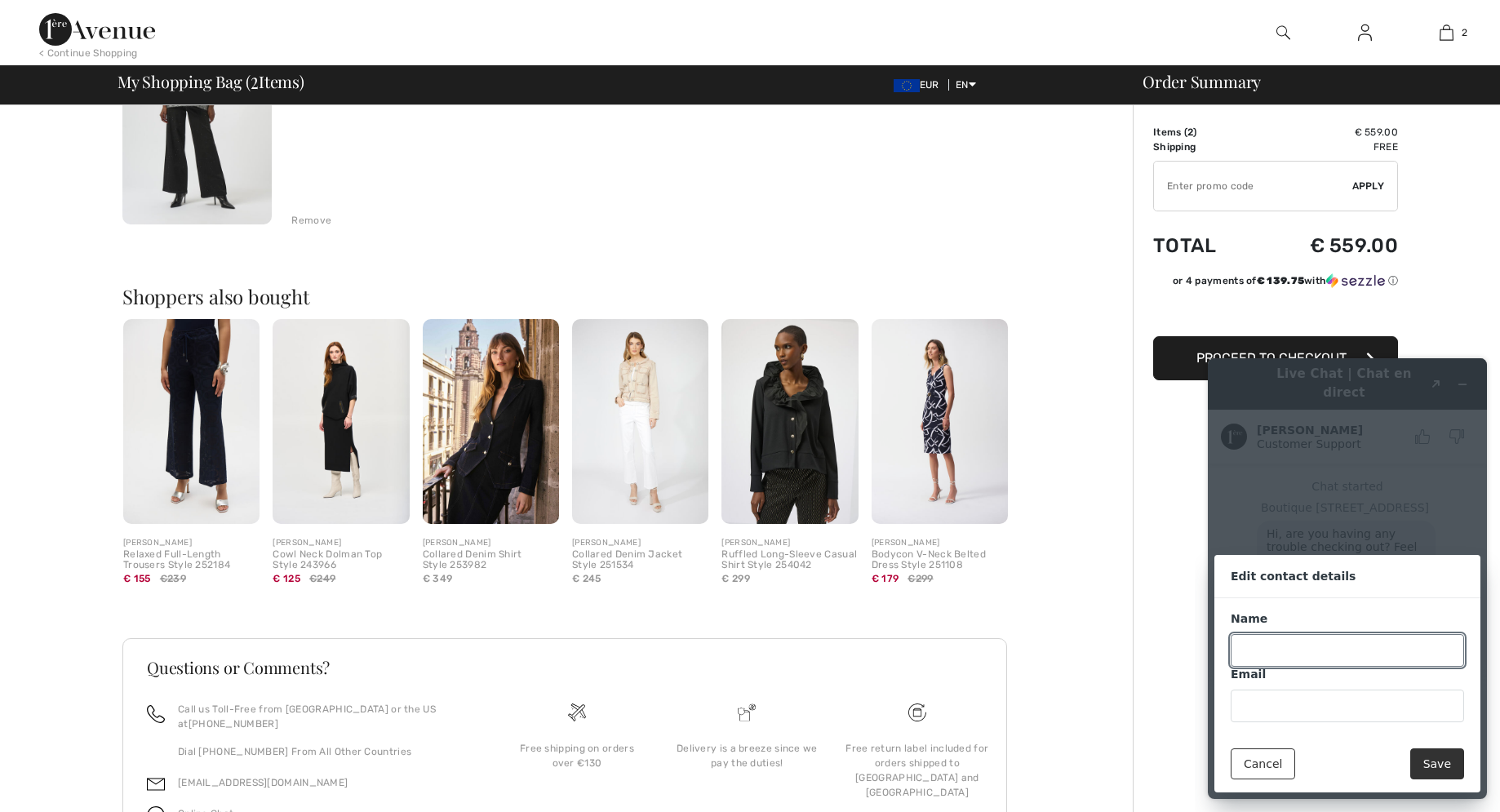
scroll to position [569, 0]
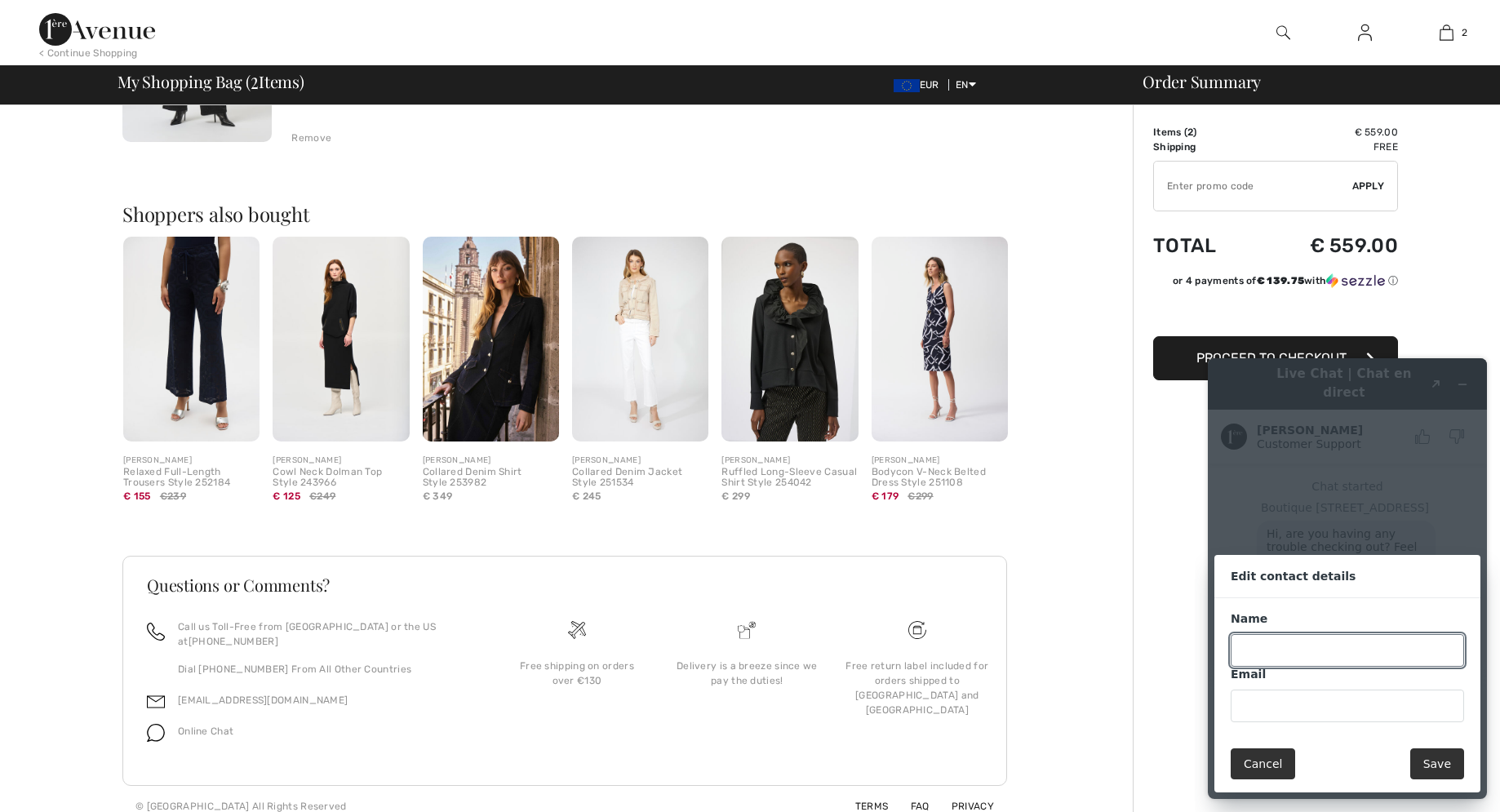
click at [1265, 763] on button "Cancel" at bounding box center [1262, 764] width 64 height 31
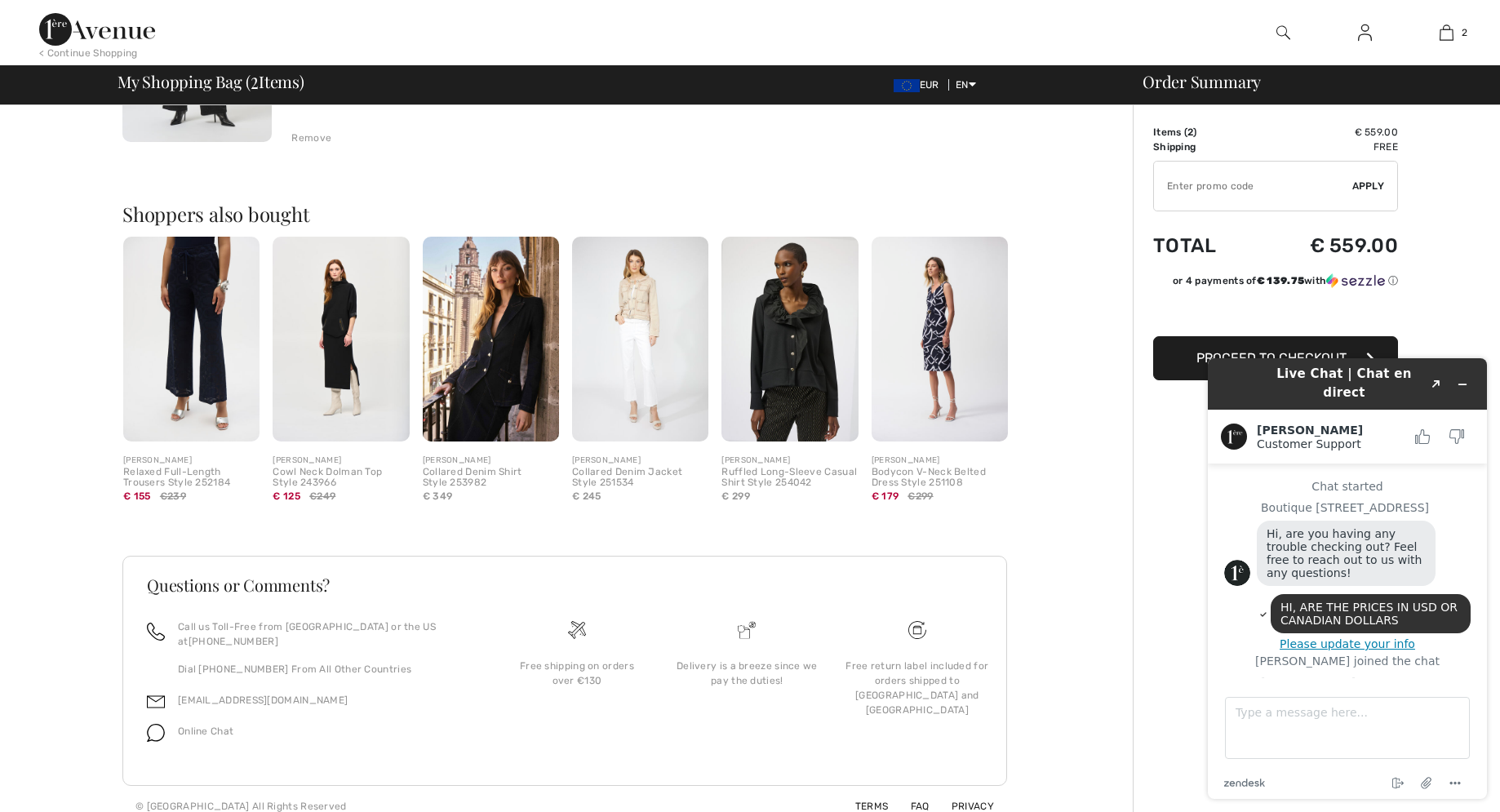
scroll to position [48, 0]
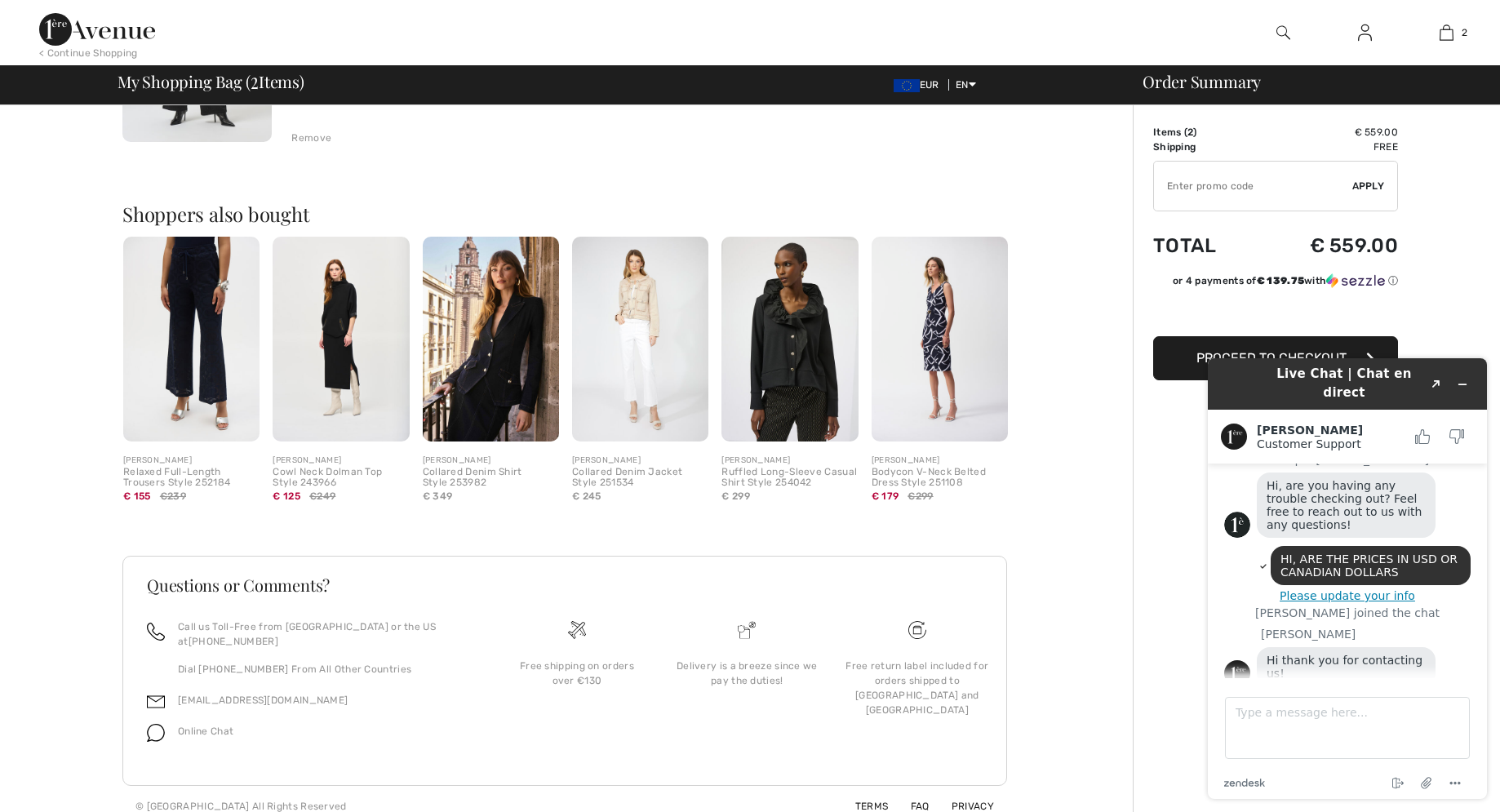
click at [946, 342] on img at bounding box center [939, 339] width 136 height 204
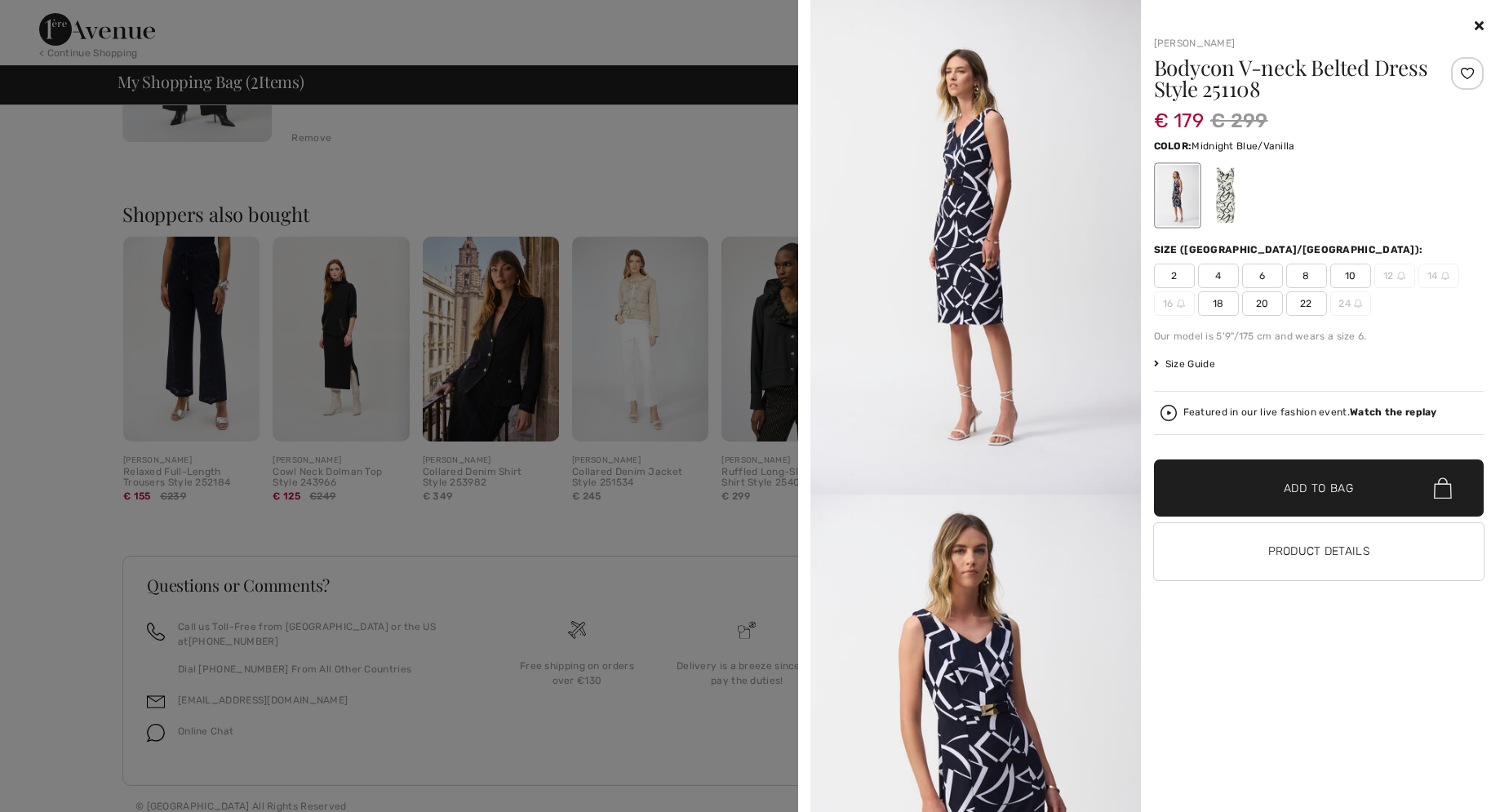
click at [1488, 25] on div "Your browser does not support the video tag. Joseph Ribkoff Bodycon V-neck Belt…" at bounding box center [1149, 406] width 689 height 812
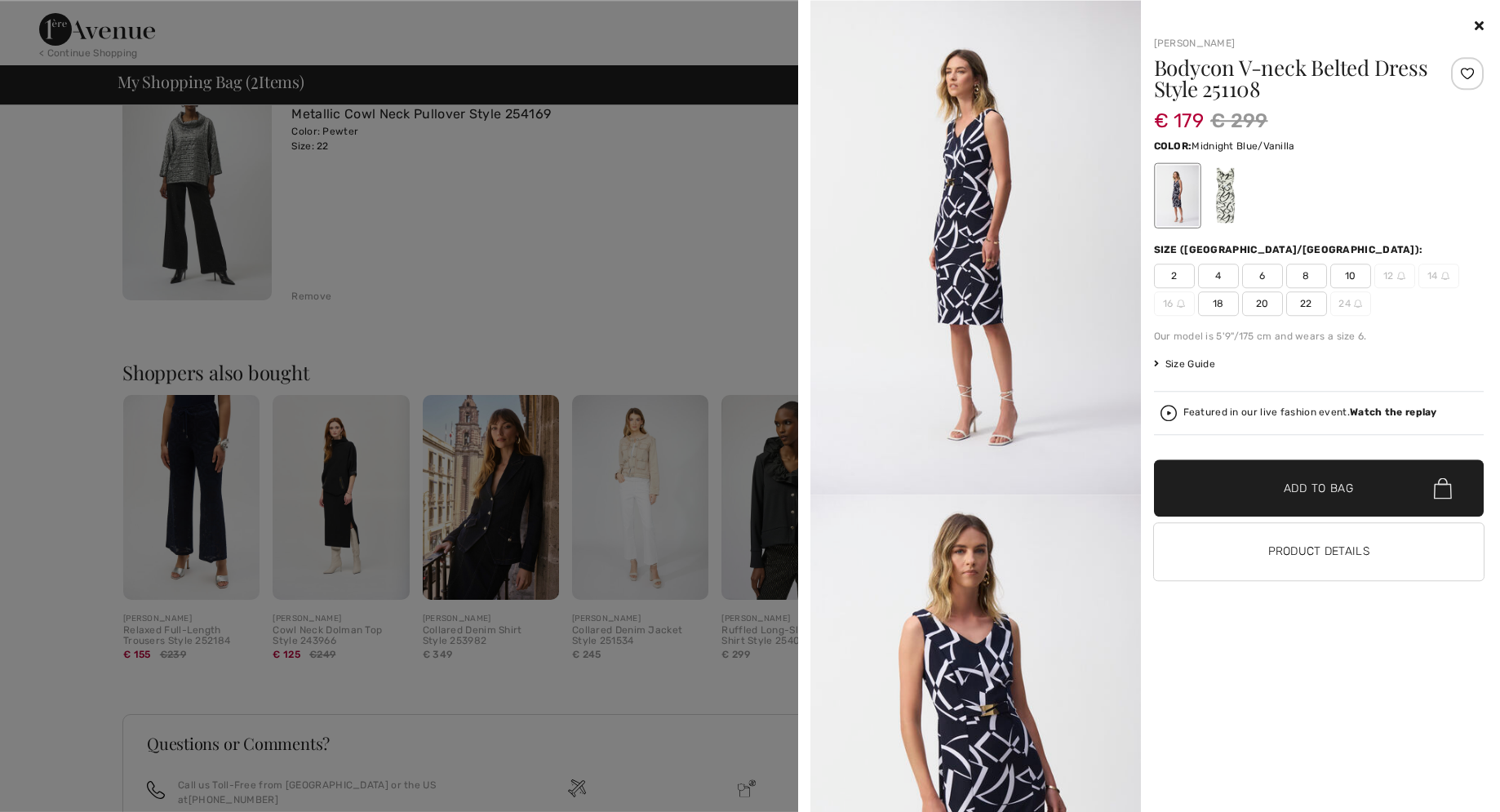
scroll to position [319, 0]
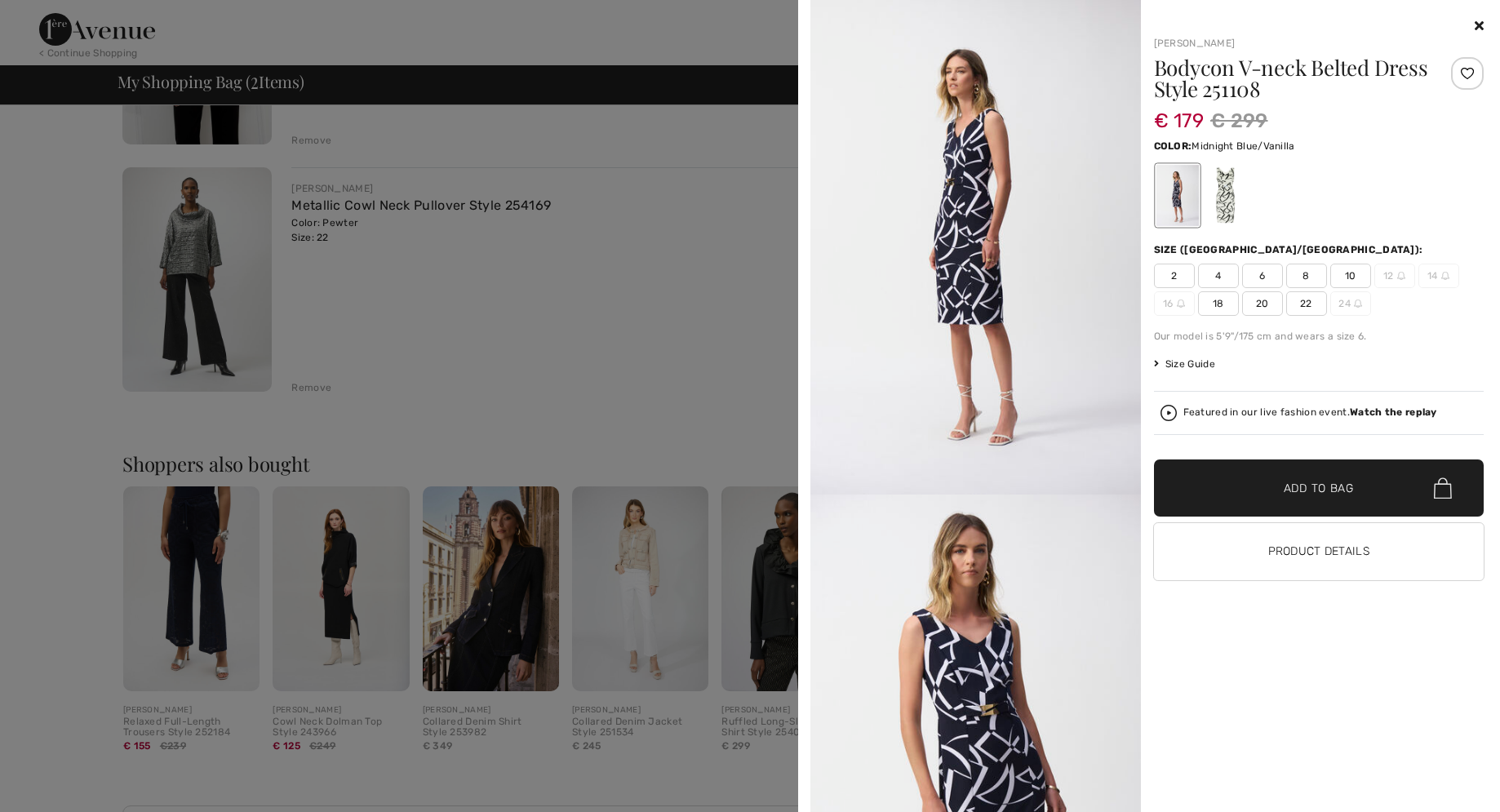
click at [428, 369] on div at bounding box center [750, 406] width 1500 height 812
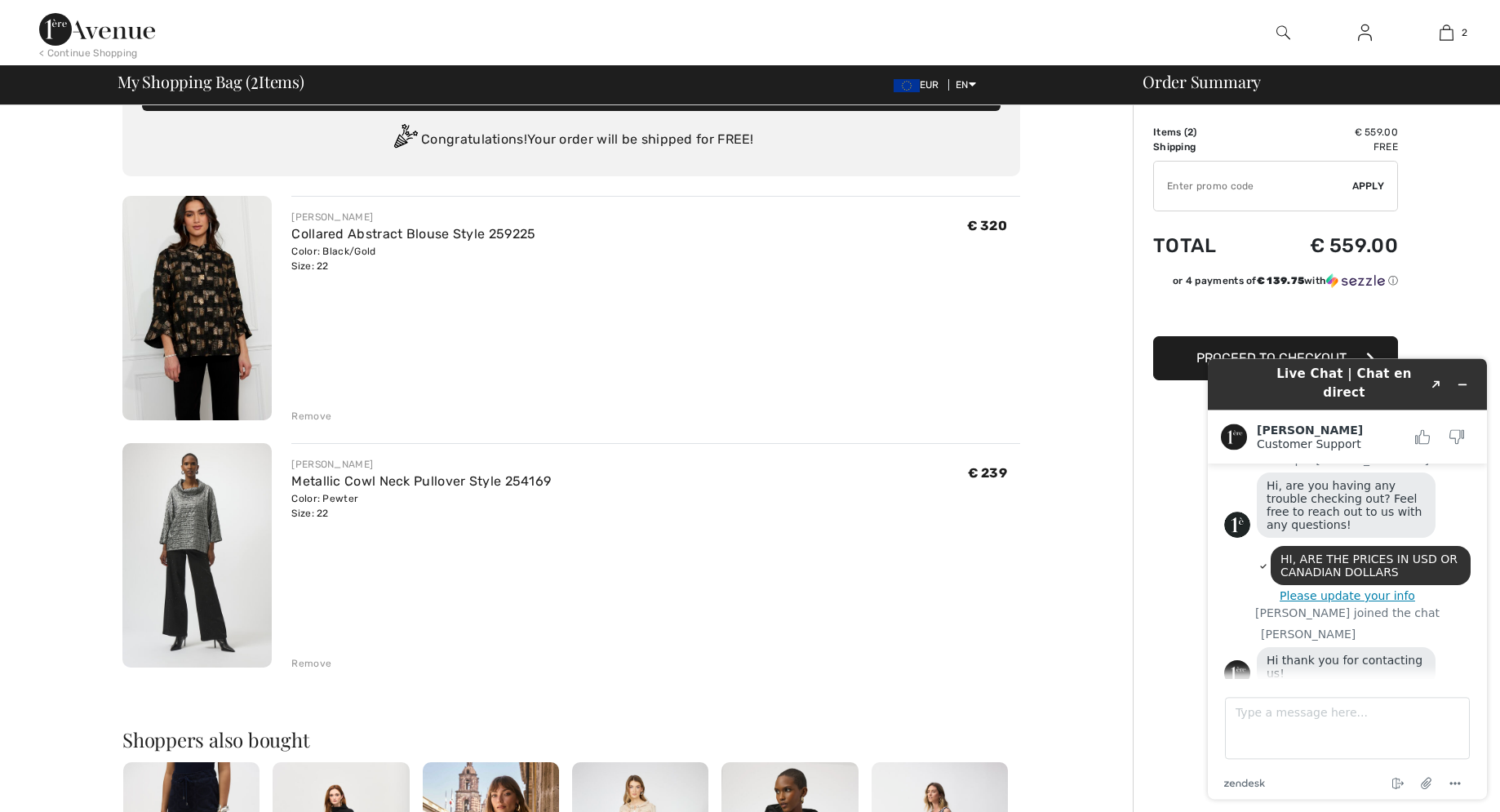
scroll to position [0, 0]
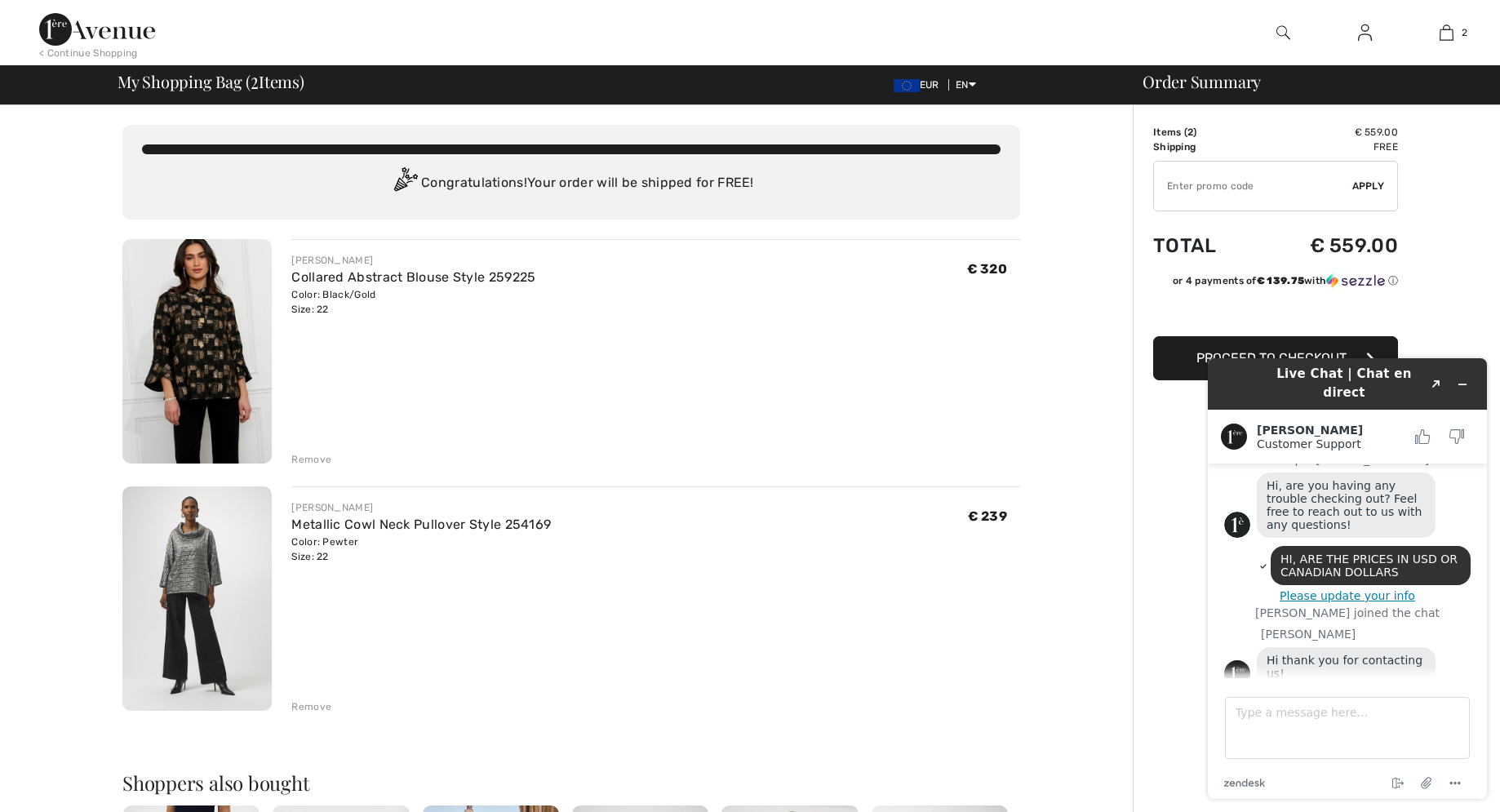
click at [180, 388] on img at bounding box center [197, 352] width 149 height 225
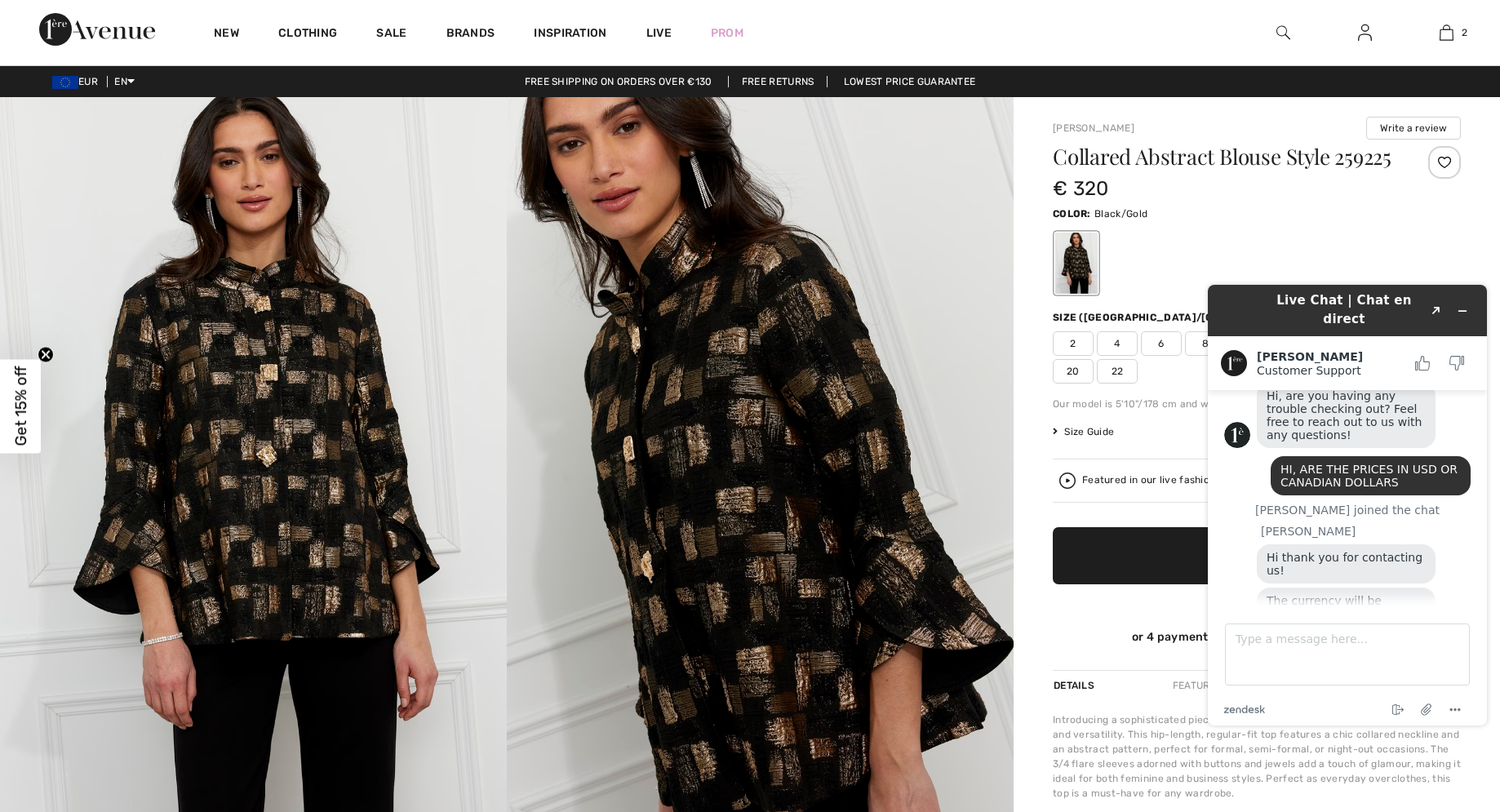
scroll to position [115, 0]
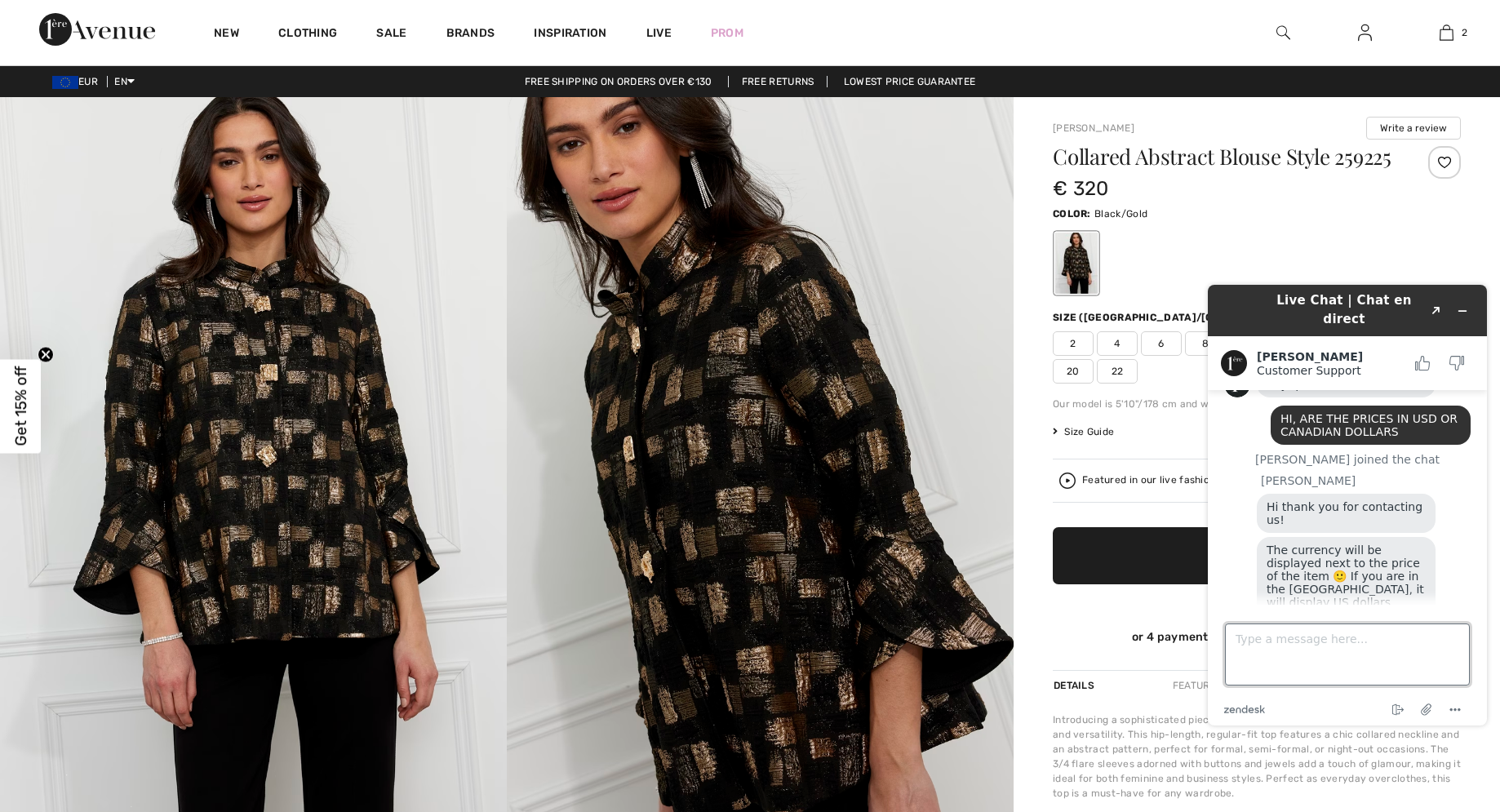
click at [1250, 644] on textarea "Type a message here..." at bounding box center [1347, 654] width 245 height 62
type textarea "HOW MUCH IS THE PRICE IN [GEOGRAPHIC_DATA]"
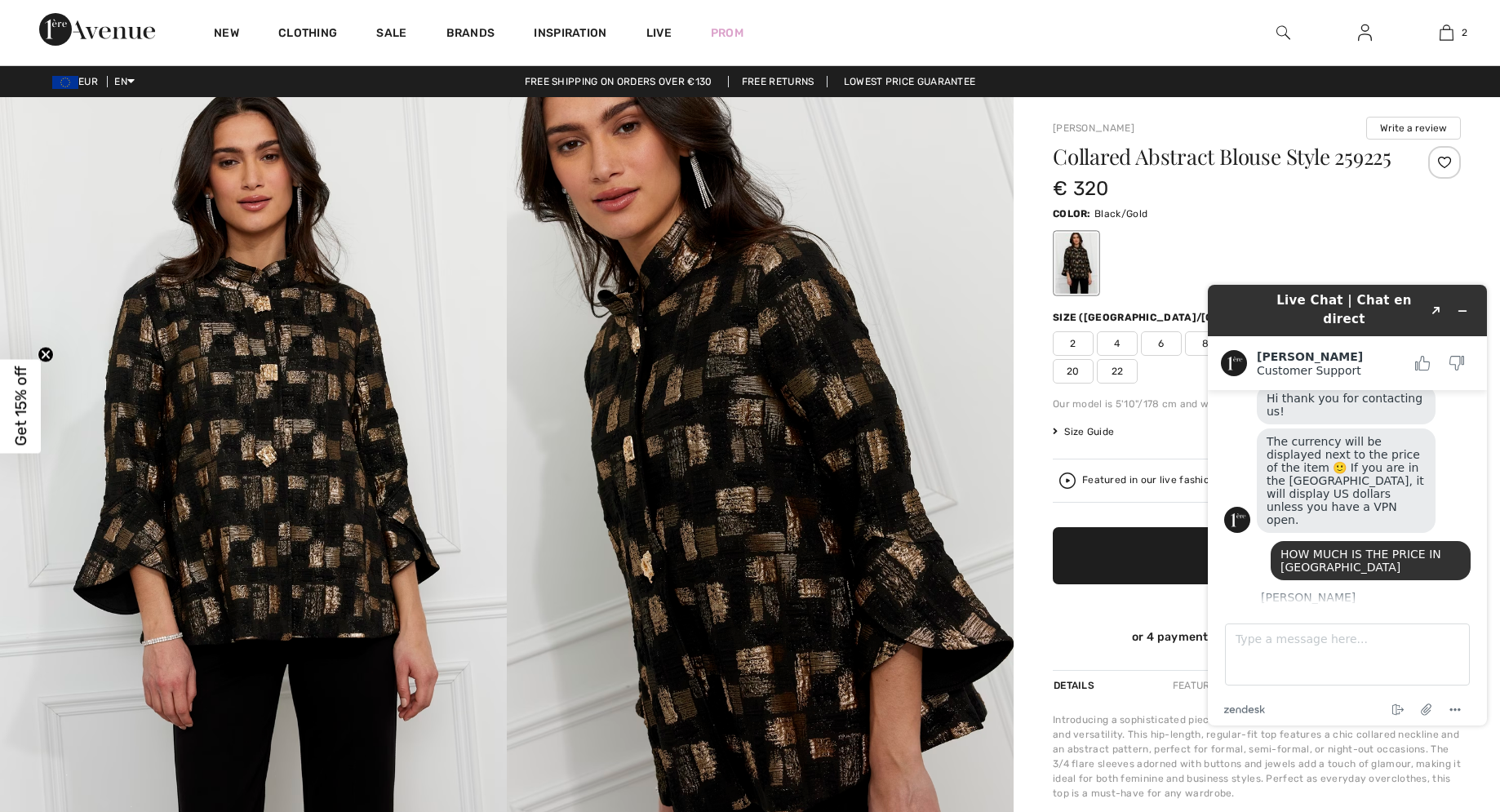
scroll to position [221, 0]
click at [1397, 203] on div at bounding box center [1427, 175] width 68 height 57
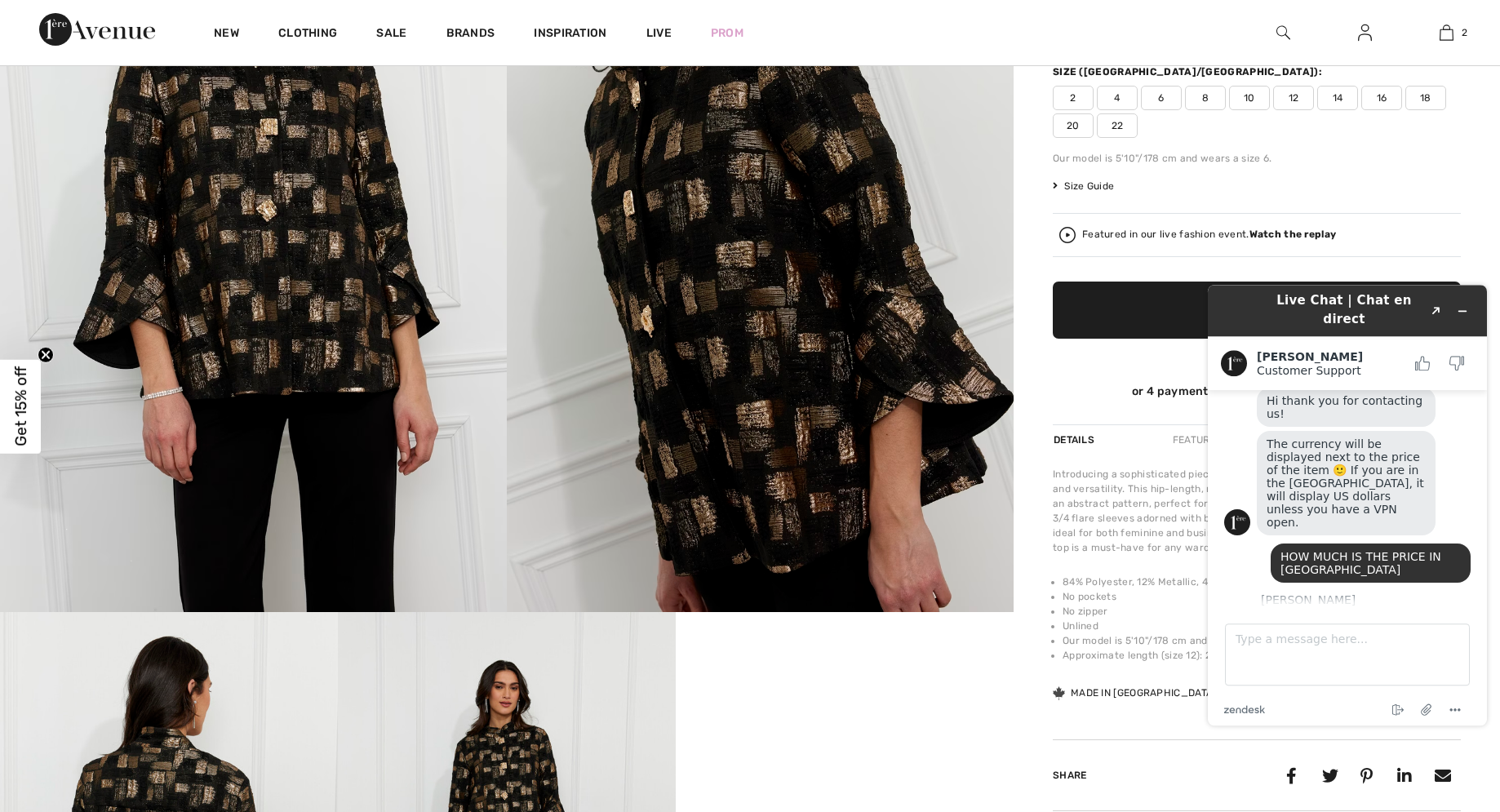
scroll to position [249, 0]
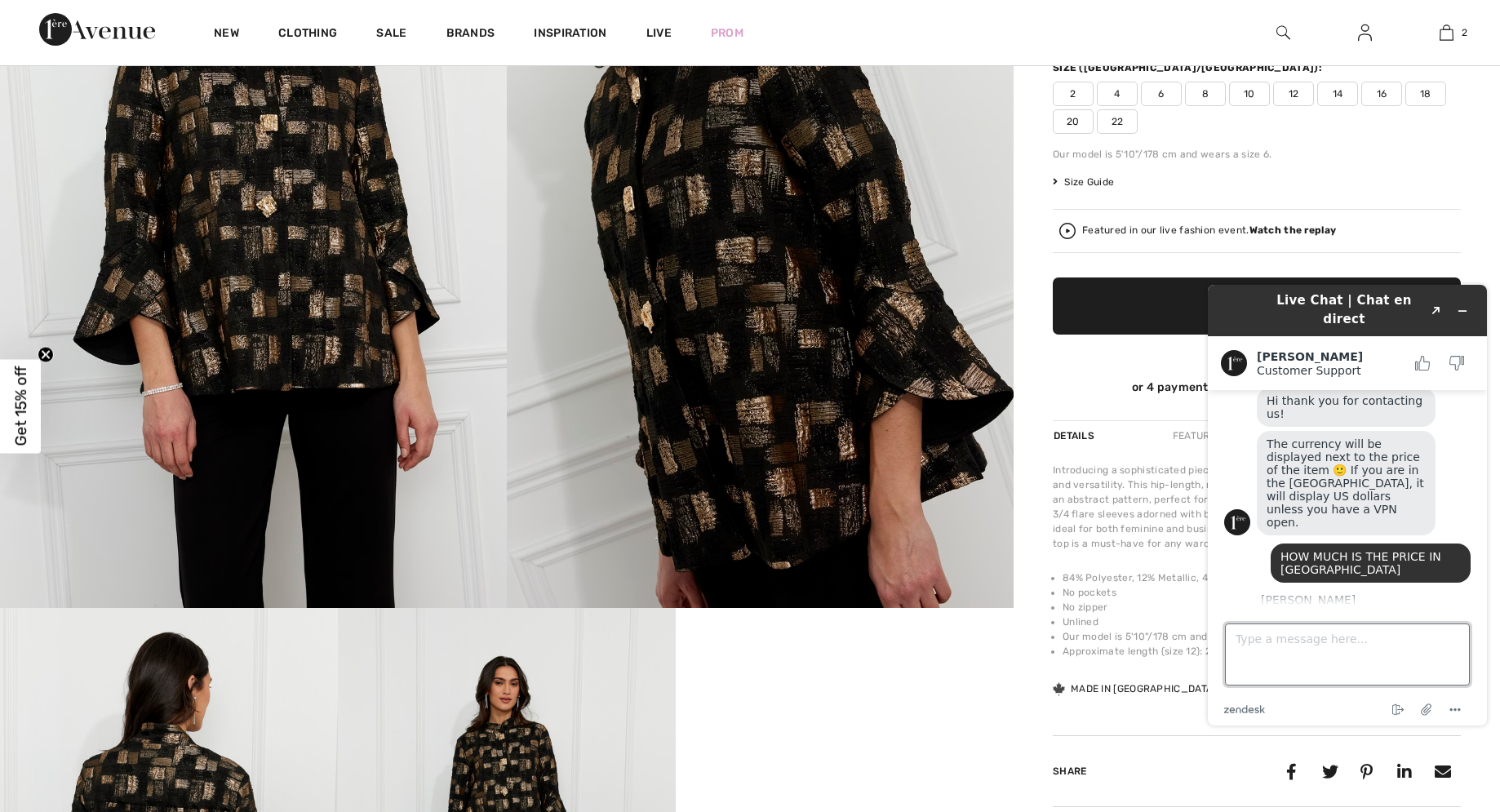
click at [1267, 647] on textarea "Type a message here..." at bounding box center [1347, 654] width 245 height 62
type textarea "NO [GEOGRAPHIC_DATA]. BUT I HAVE A COUSIN IN [GEOGRAPHIC_DATA] :)"
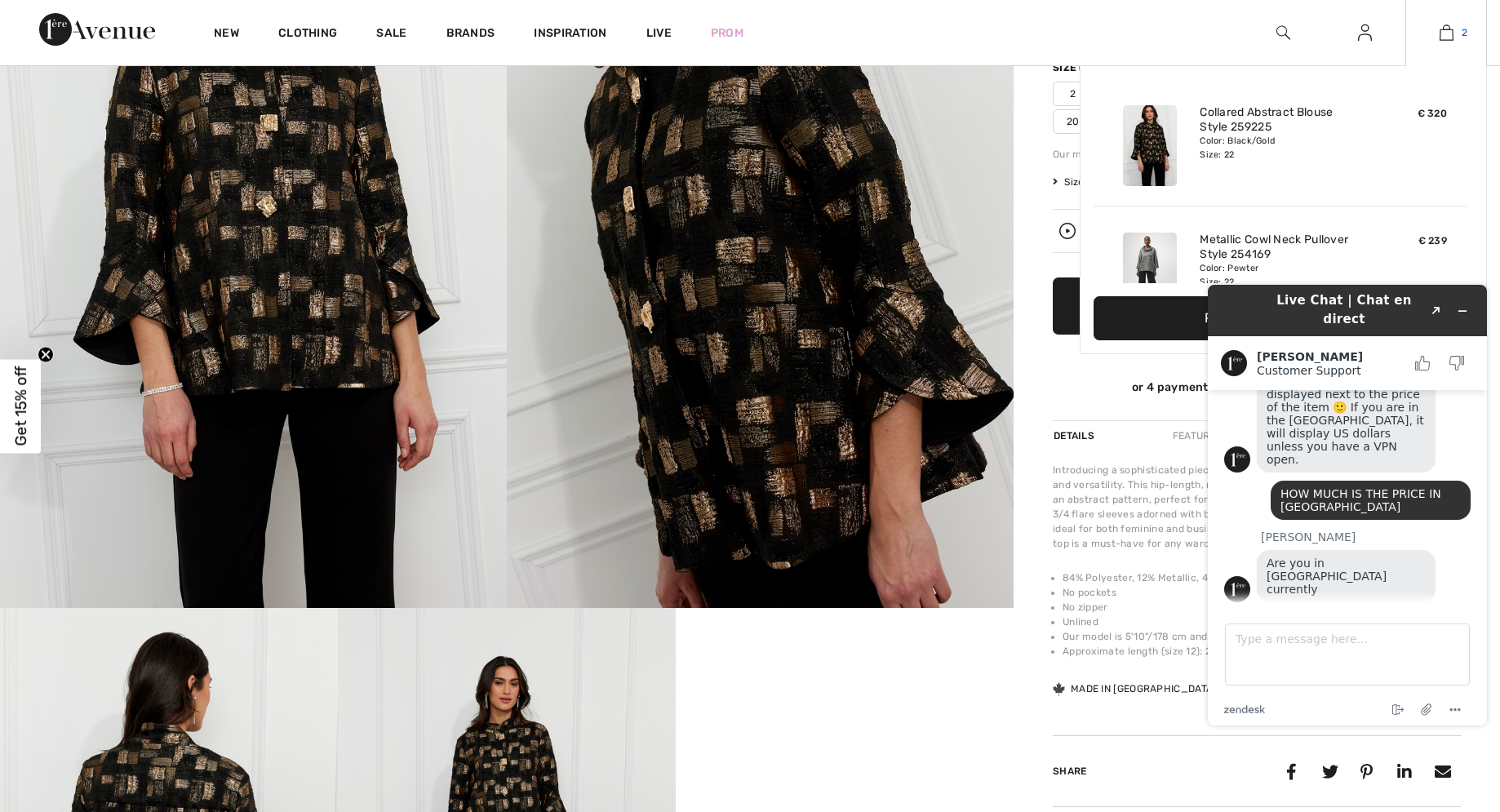
click at [1446, 33] on img at bounding box center [1446, 32] width 14 height 19
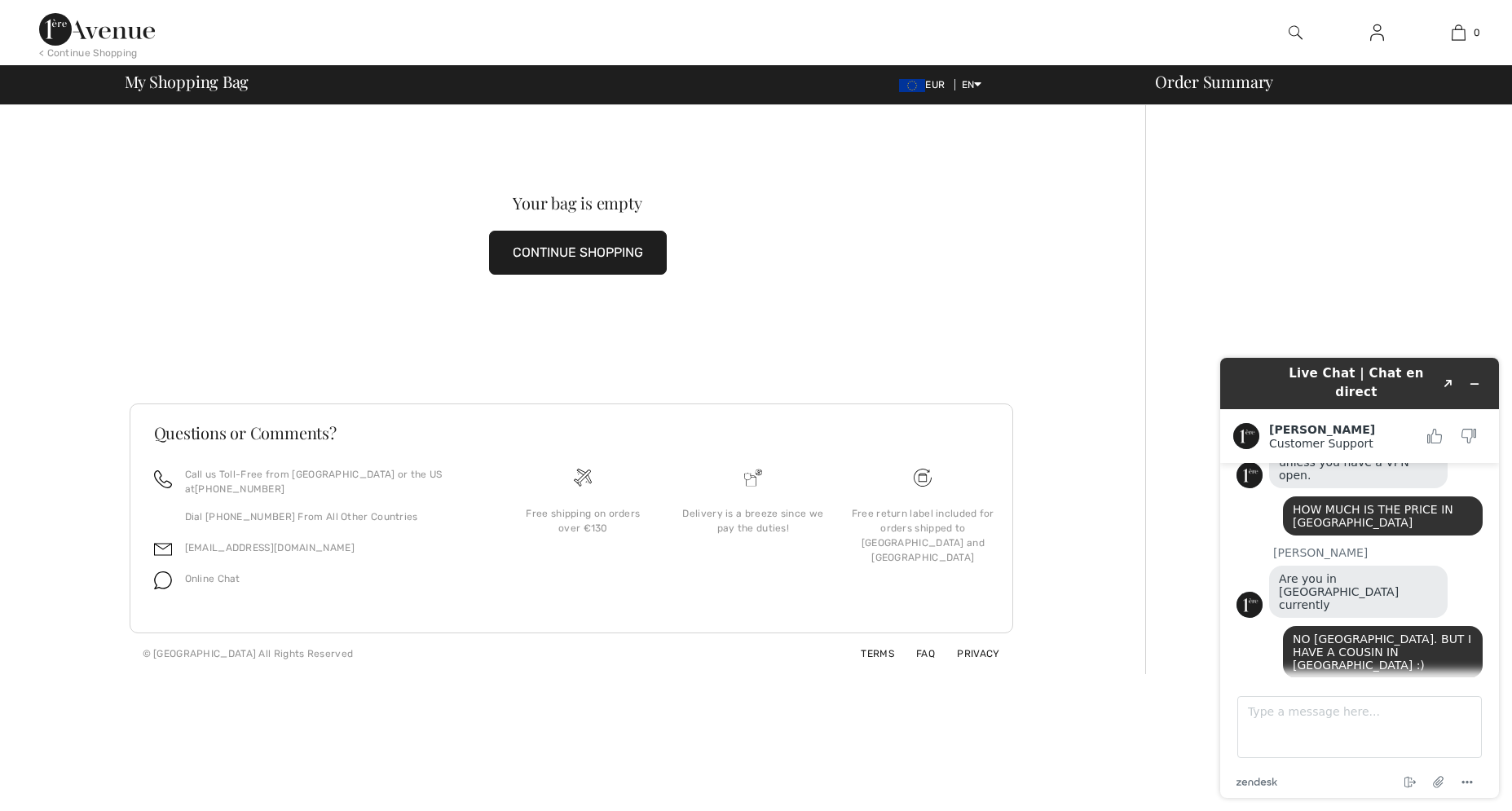
scroll to position [340, 0]
click at [562, 262] on button "CONTINUE SHOPPING" at bounding box center [578, 253] width 178 height 44
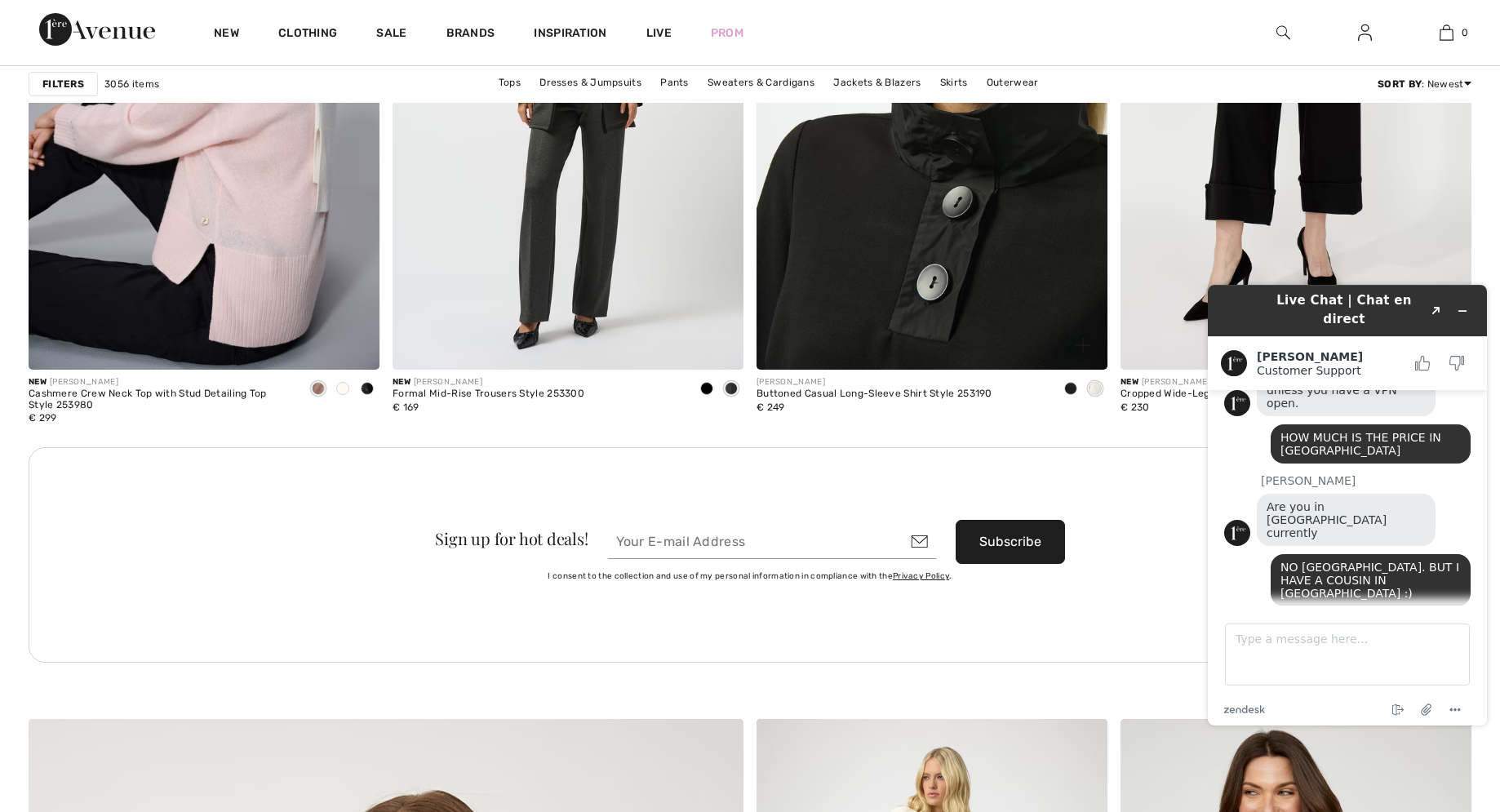
scroll to position [4327, 0]
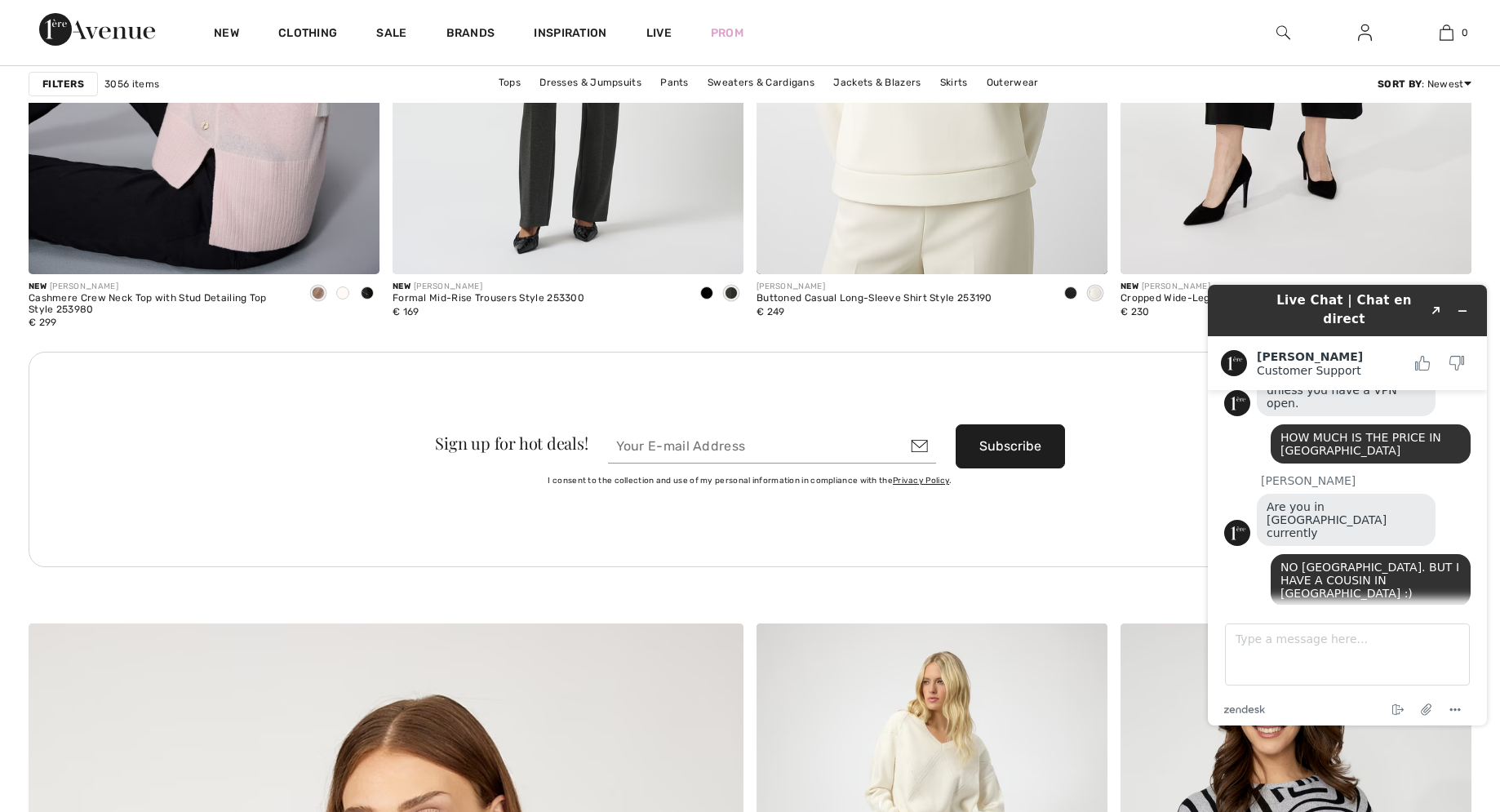
click at [53, 23] on img at bounding box center [98, 29] width 116 height 32
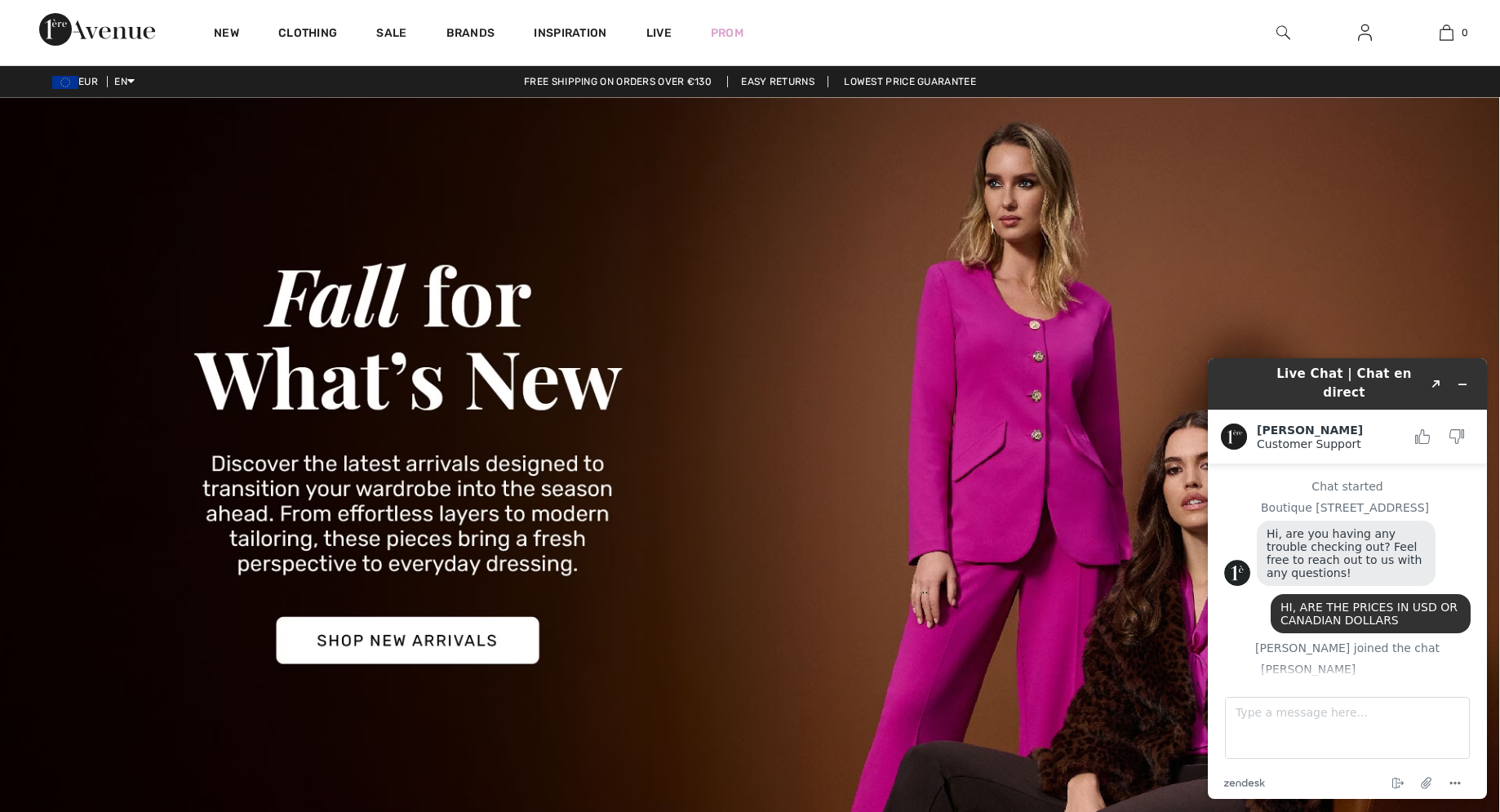
scroll to position [341, 0]
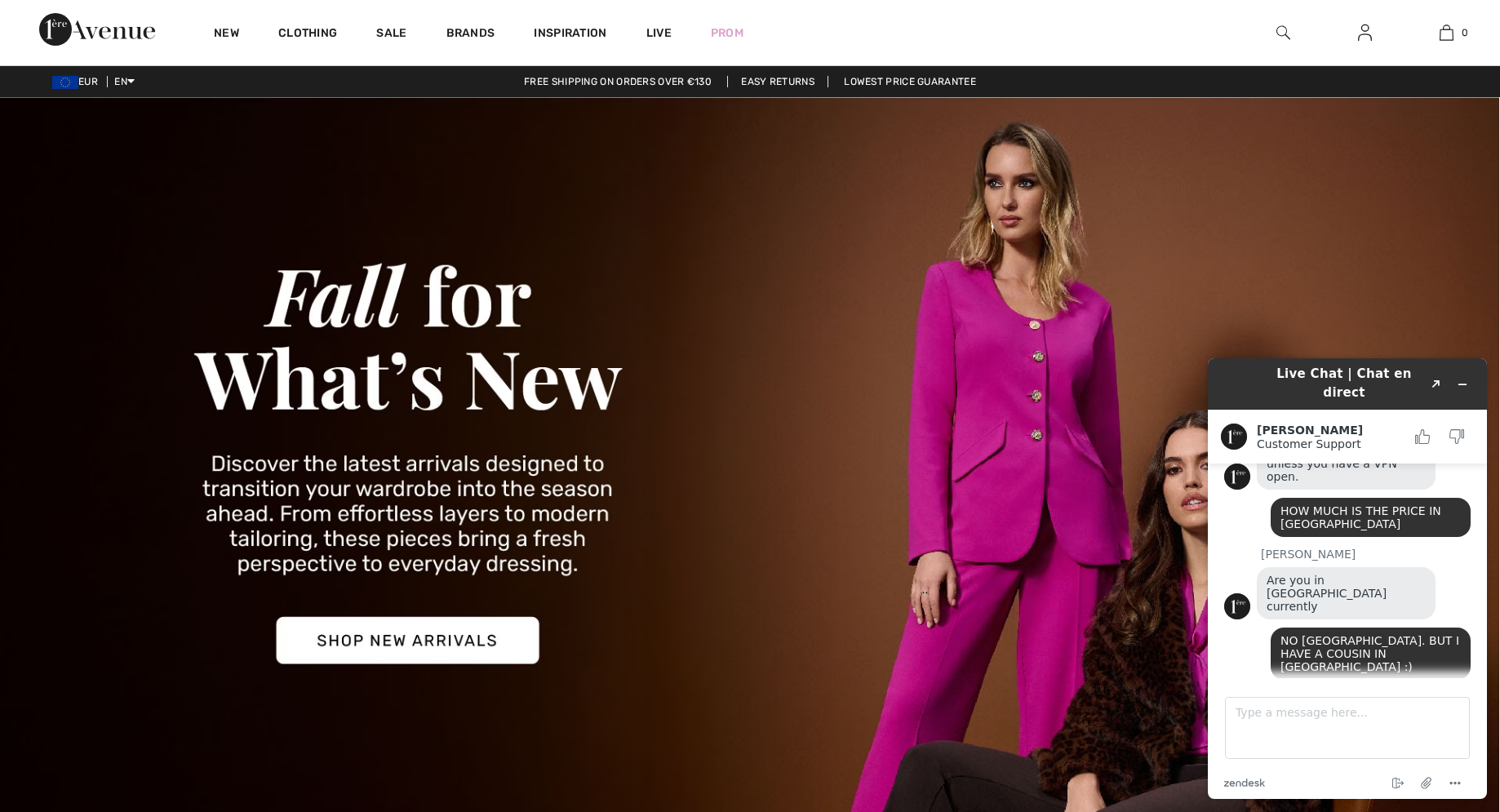
click at [55, 84] on img at bounding box center [65, 82] width 26 height 13
click at [1365, 34] on img at bounding box center [1365, 32] width 14 height 19
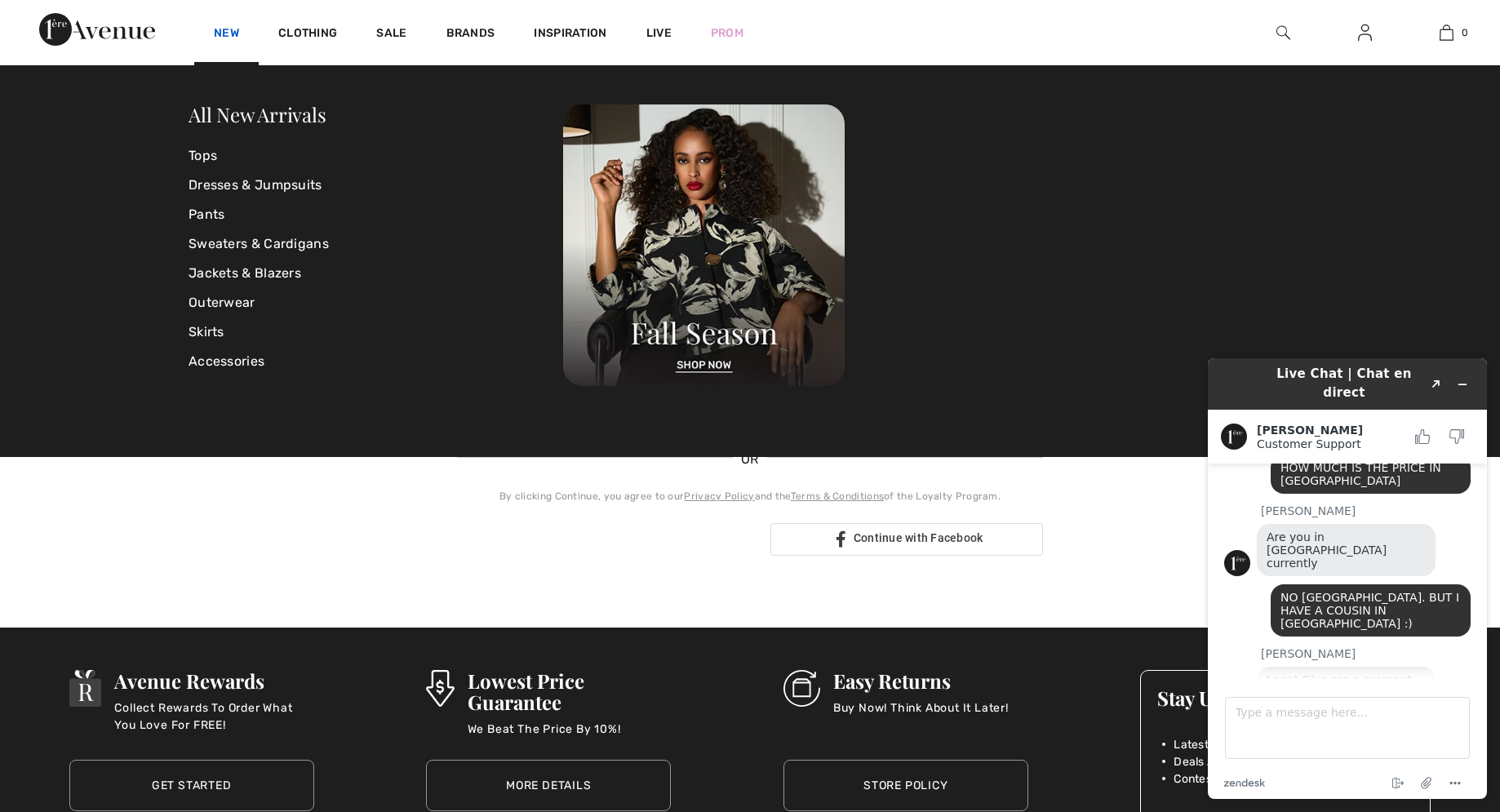
click at [226, 33] on link "New" at bounding box center [226, 34] width 25 height 17
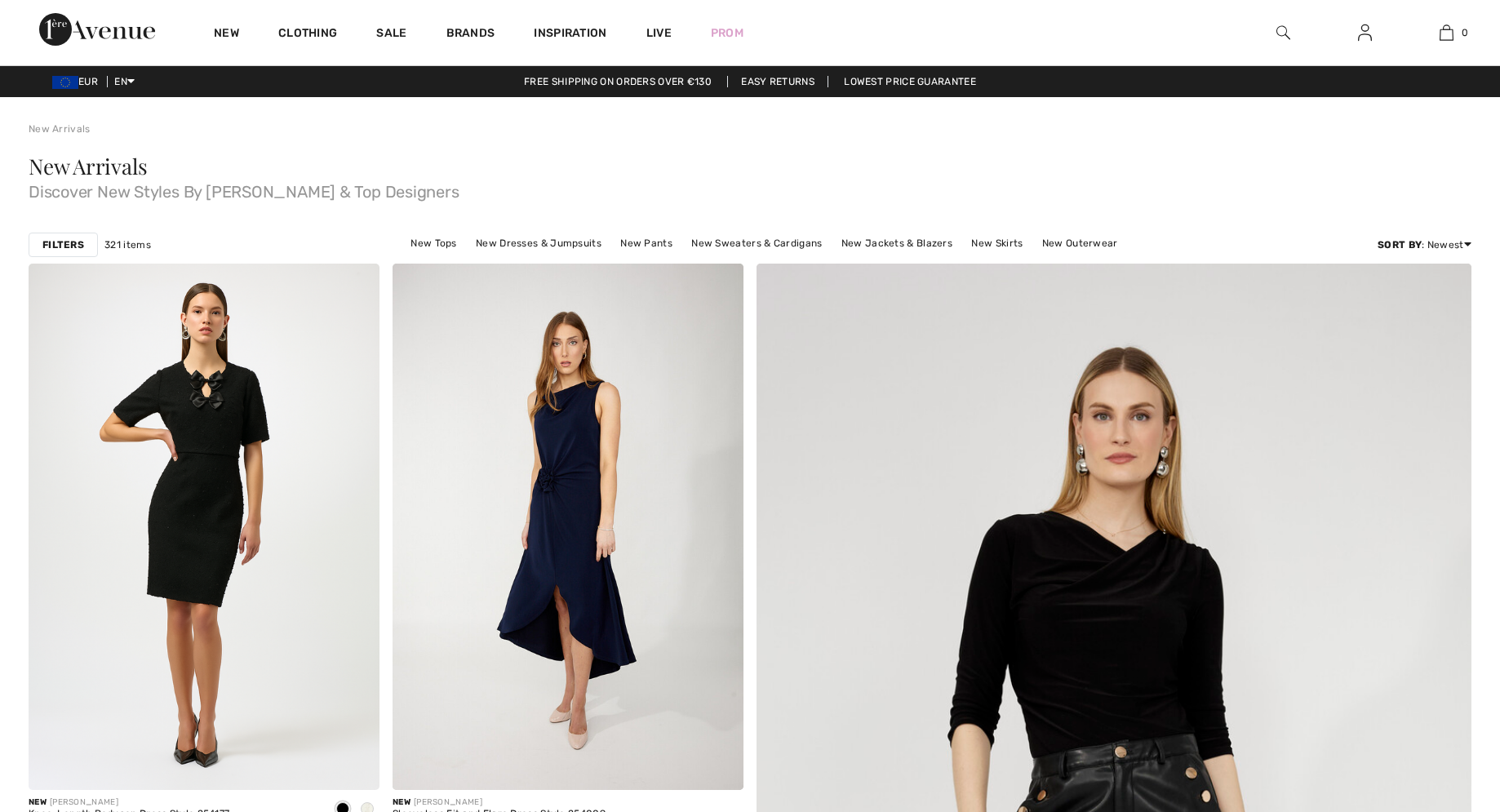
scroll to position [384, 0]
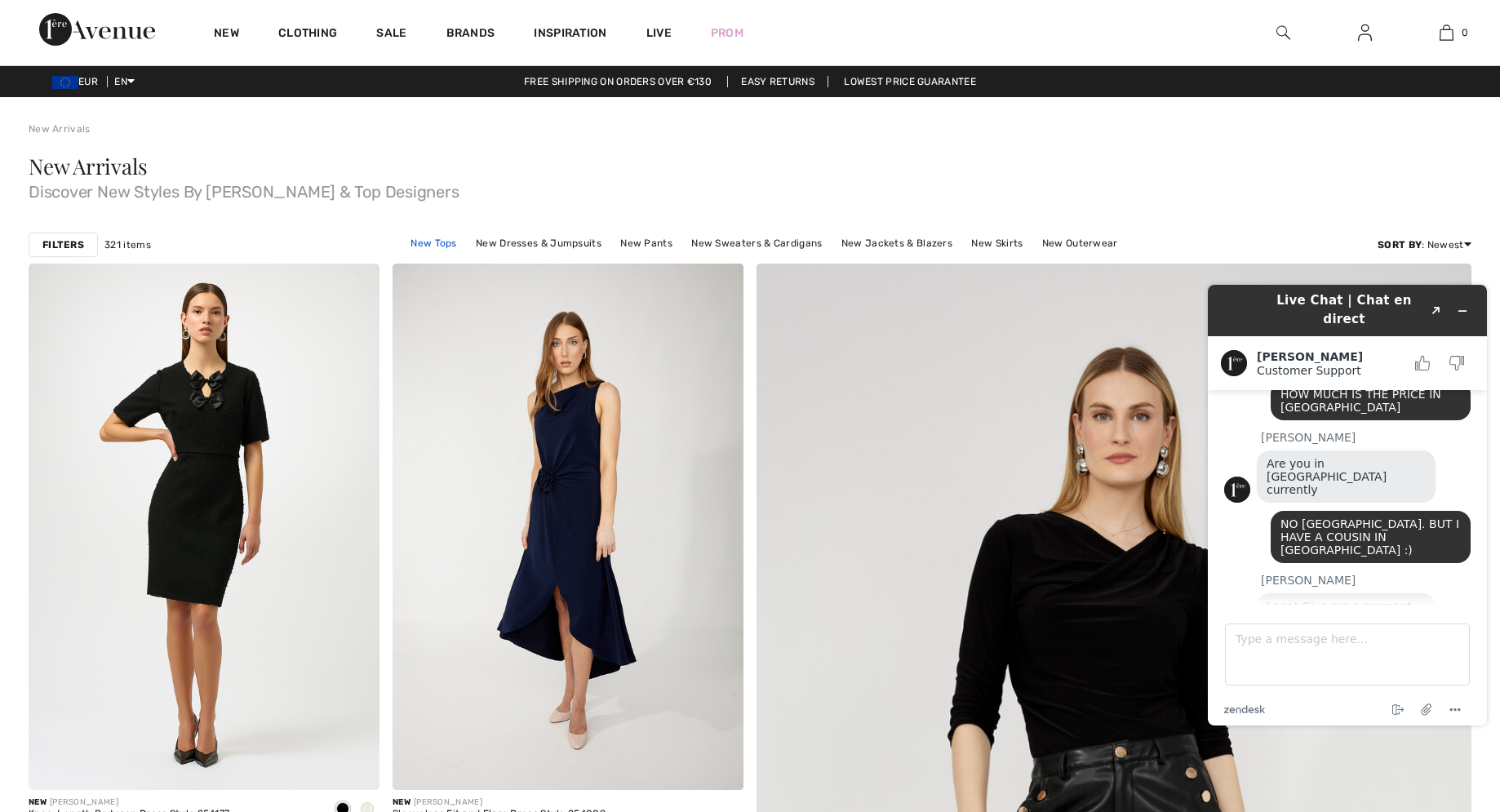
click at [443, 246] on link "New Tops" at bounding box center [433, 243] width 62 height 21
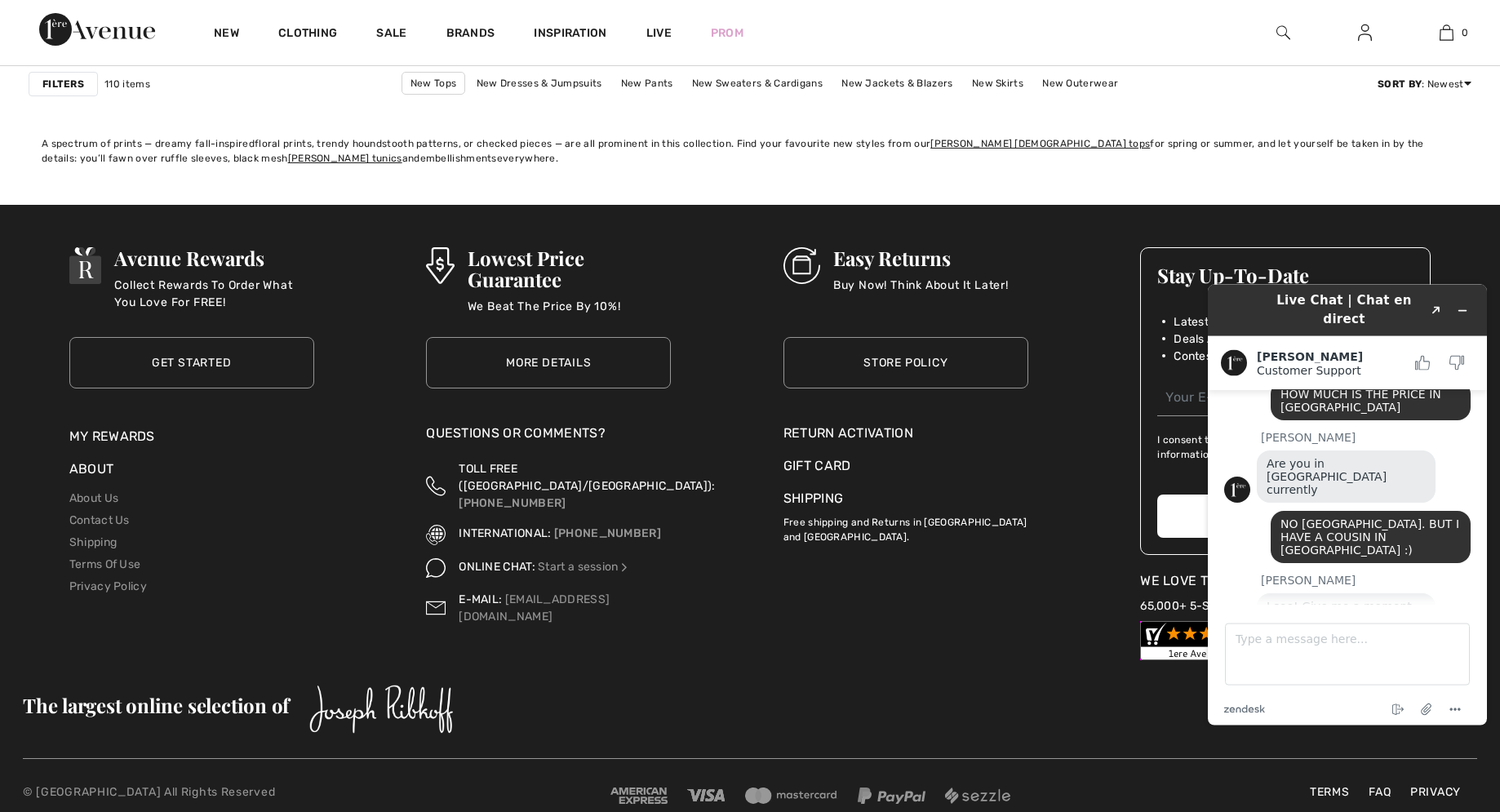
scroll to position [8823, 0]
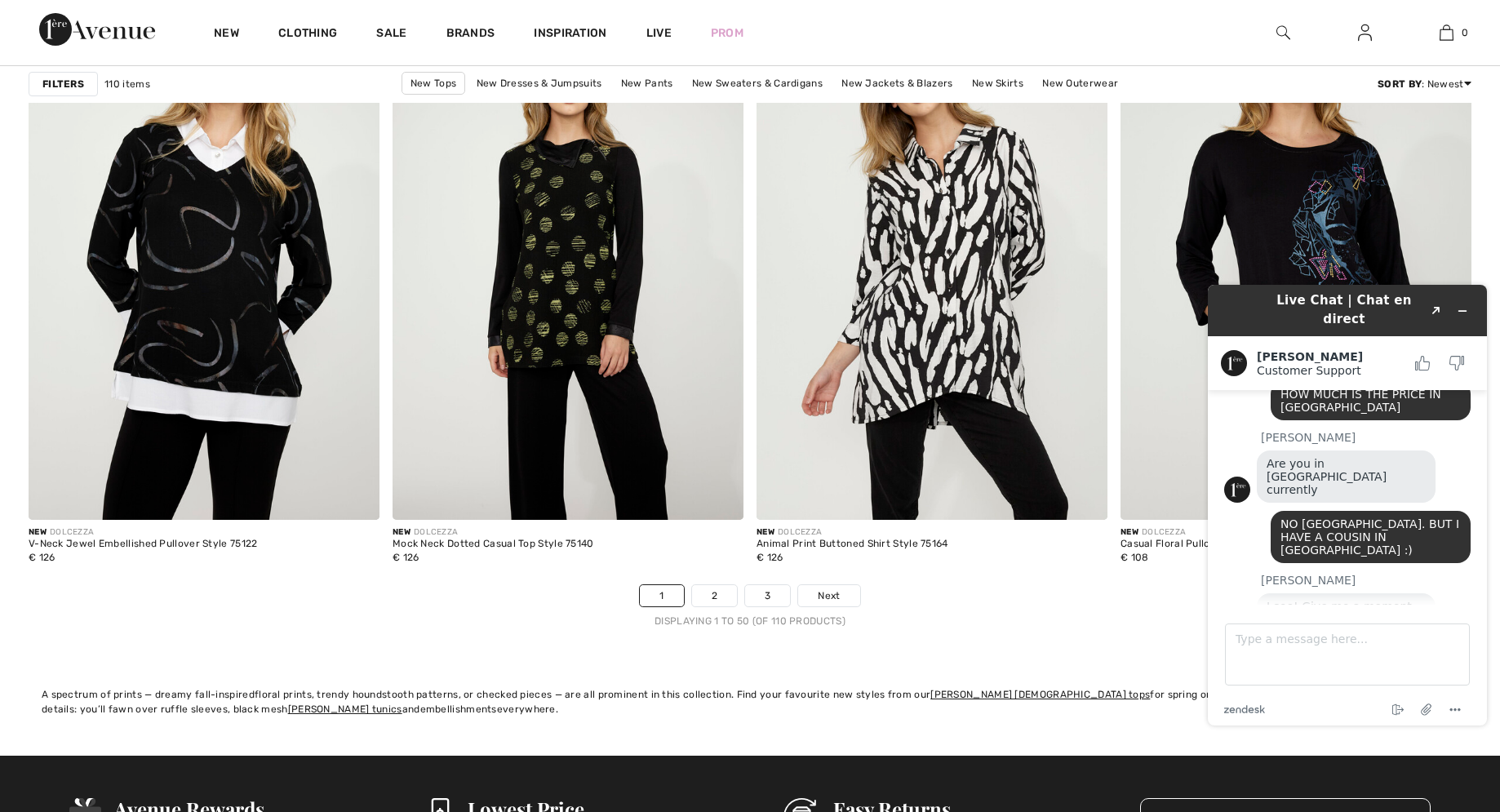
click at [696, 608] on nav "1 2 3 Next Displaying 1 to 50 (of 110 products)" at bounding box center [750, 607] width 1443 height 44
click at [716, 597] on link "2" at bounding box center [714, 595] width 45 height 21
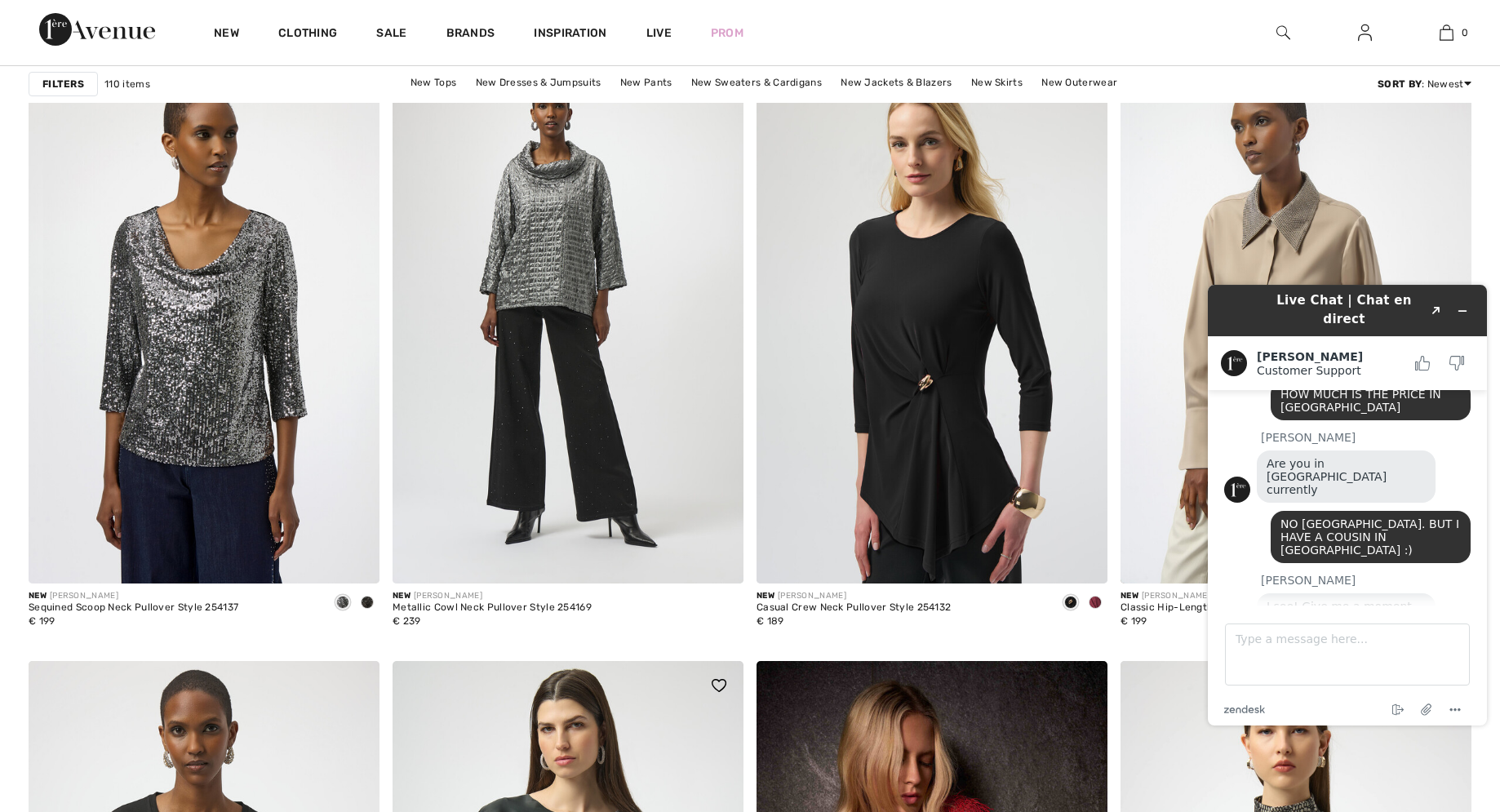
scroll to position [8155, 0]
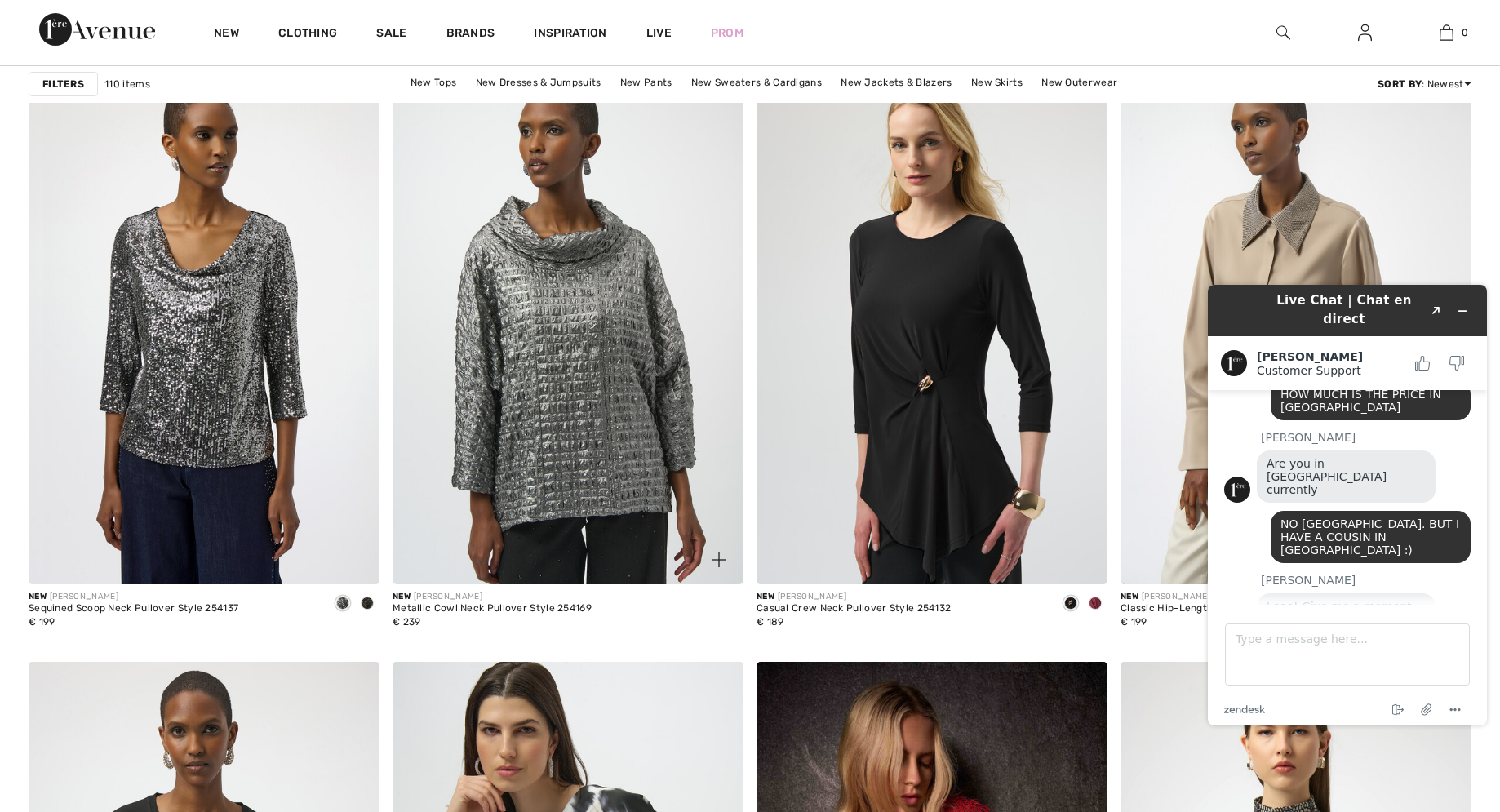
click at [575, 441] on img at bounding box center [567, 321] width 351 height 527
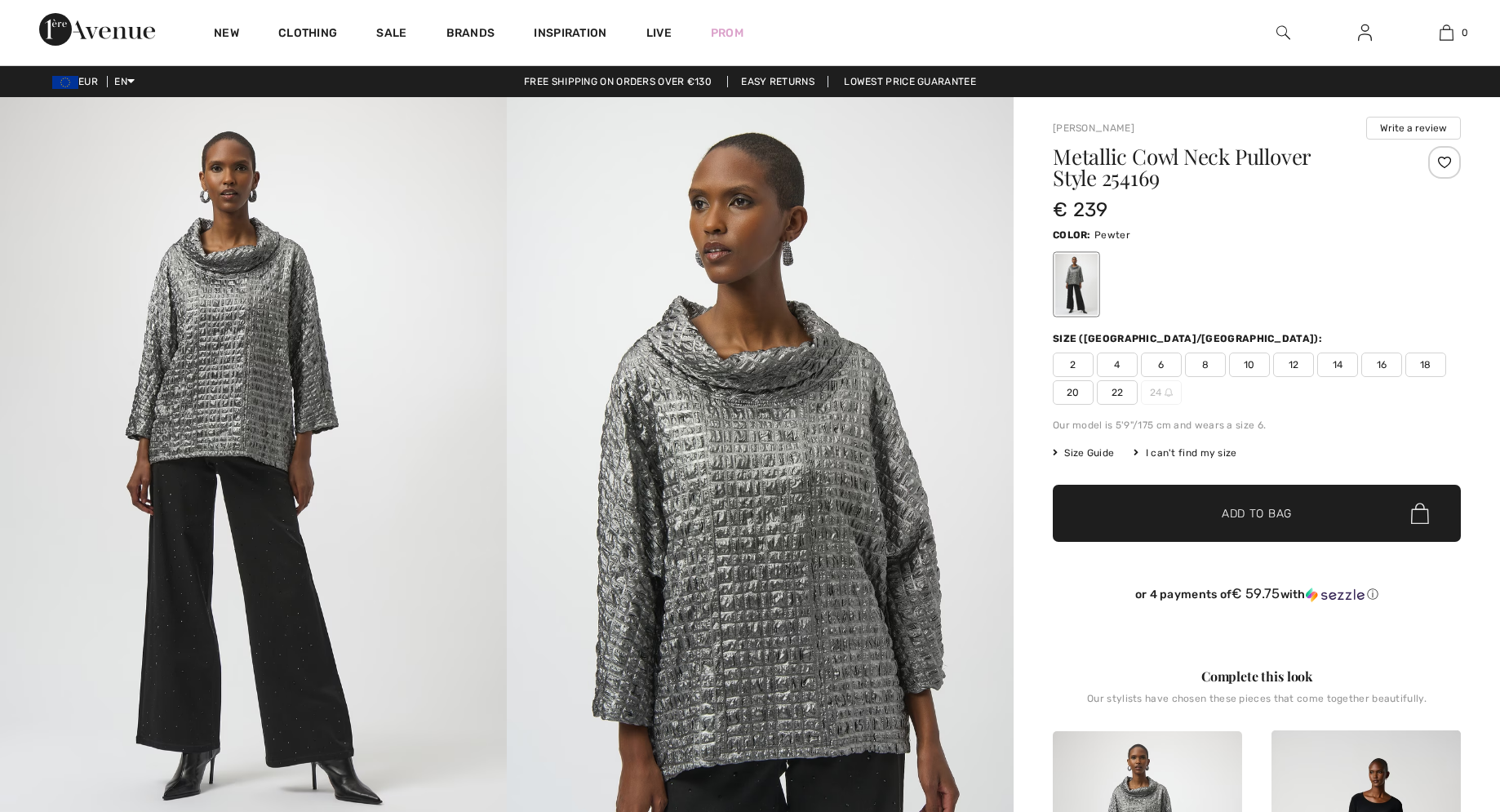
click at [1051, 182] on div "[PERSON_NAME] Write a review Metallic Cowl Neck Pullover Style 254169 € 239 Col…" at bounding box center [1257, 801] width 486 height 1409
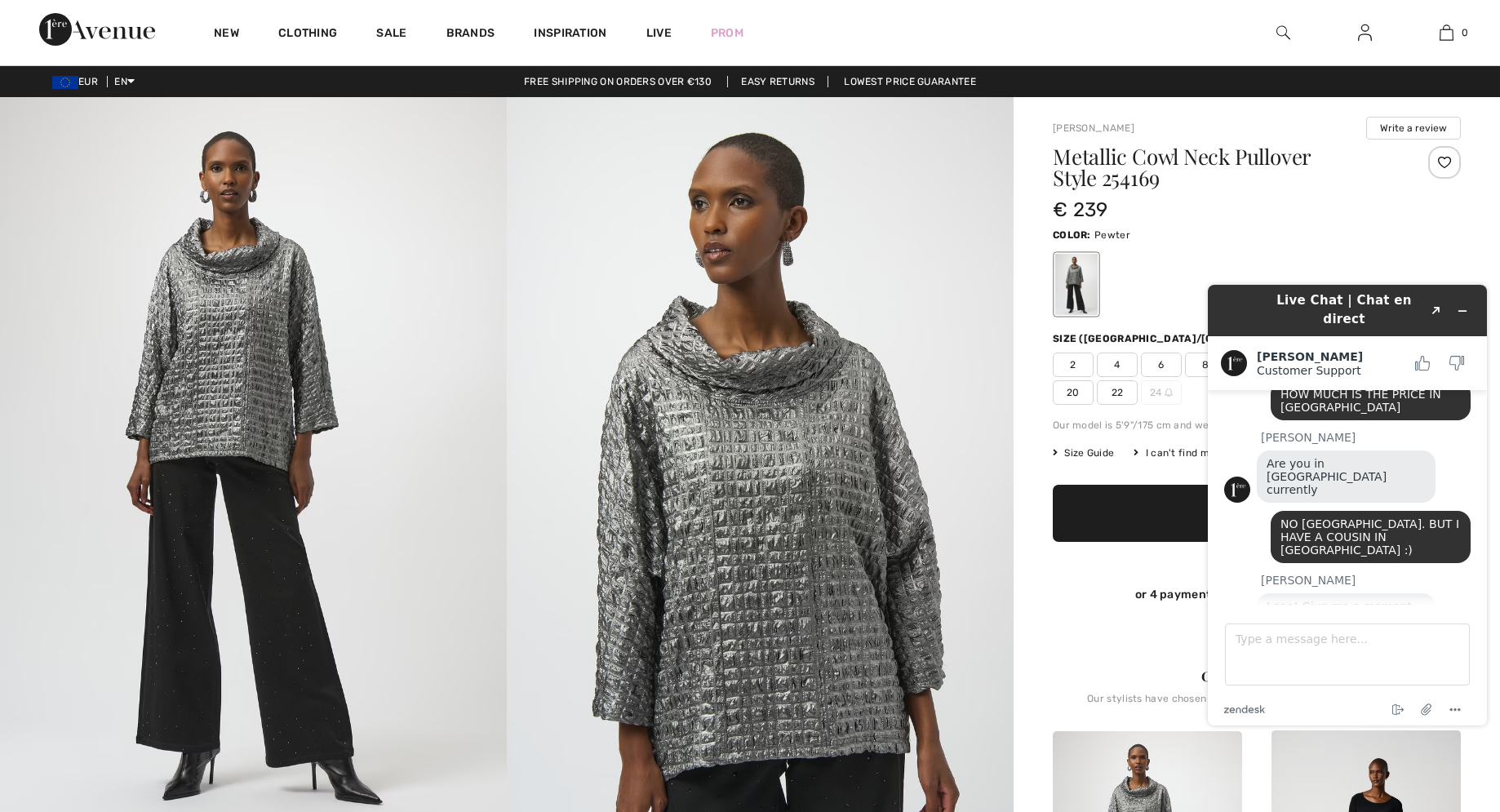
click at [1113, 396] on span "22" at bounding box center [1117, 392] width 41 height 25
click at [1145, 516] on span "✔ Added to Bag Add to Bag" at bounding box center [1256, 513] width 408 height 57
paste textarea "254169"
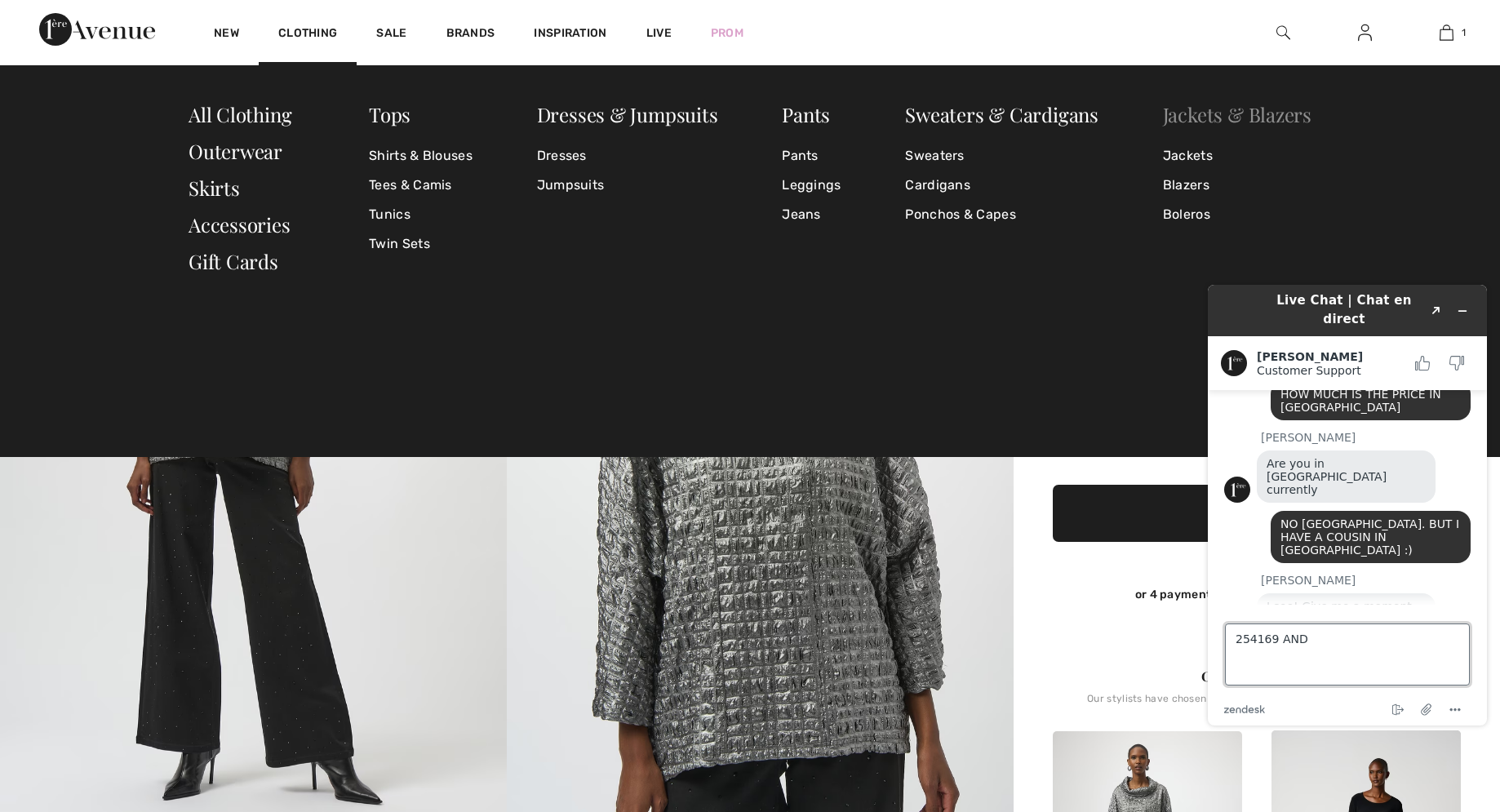
type textarea "254169 AND"
click at [1192, 116] on link "Jackets & Blazers" at bounding box center [1237, 114] width 148 height 26
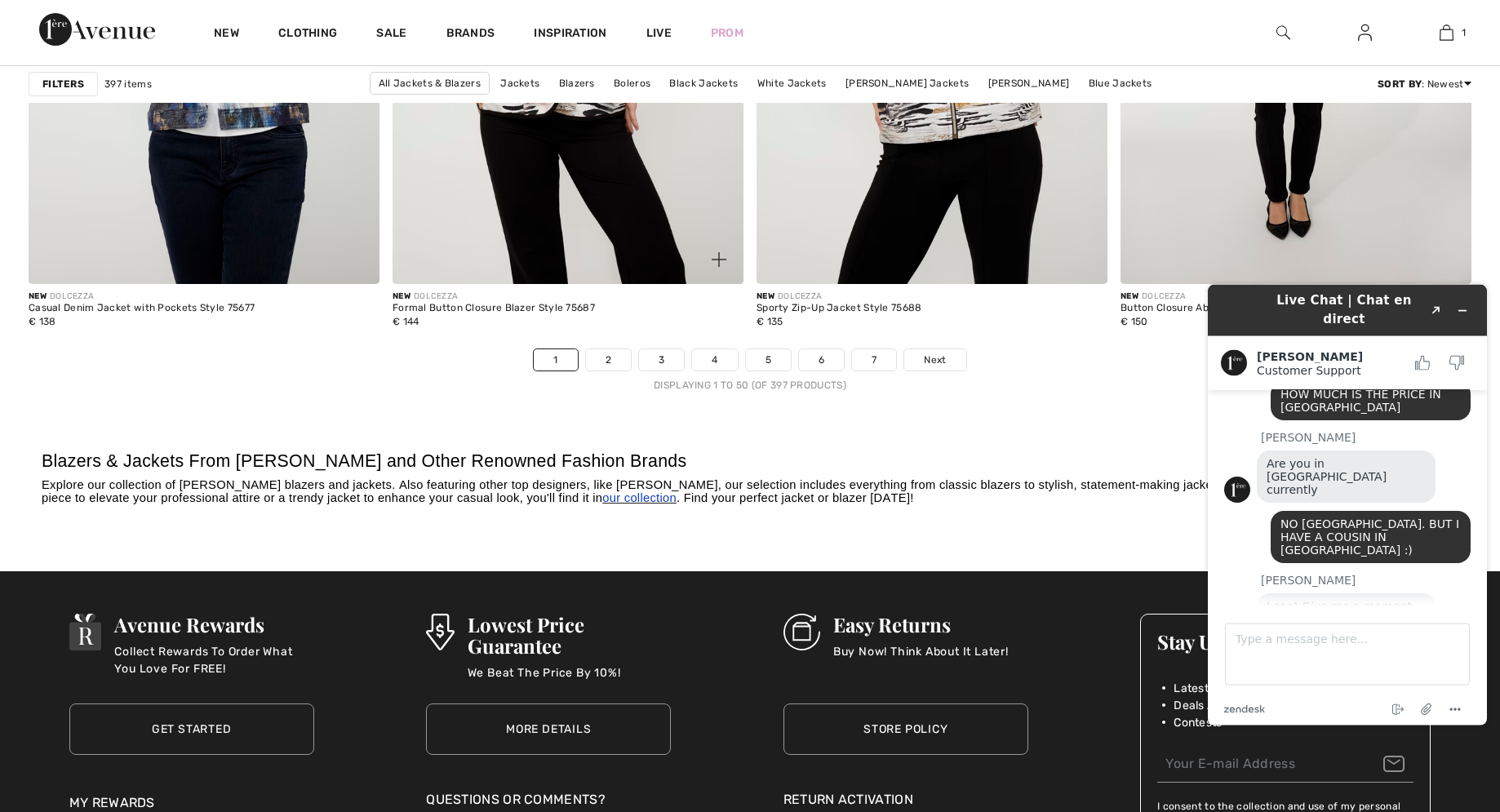
scroll to position [9071, 0]
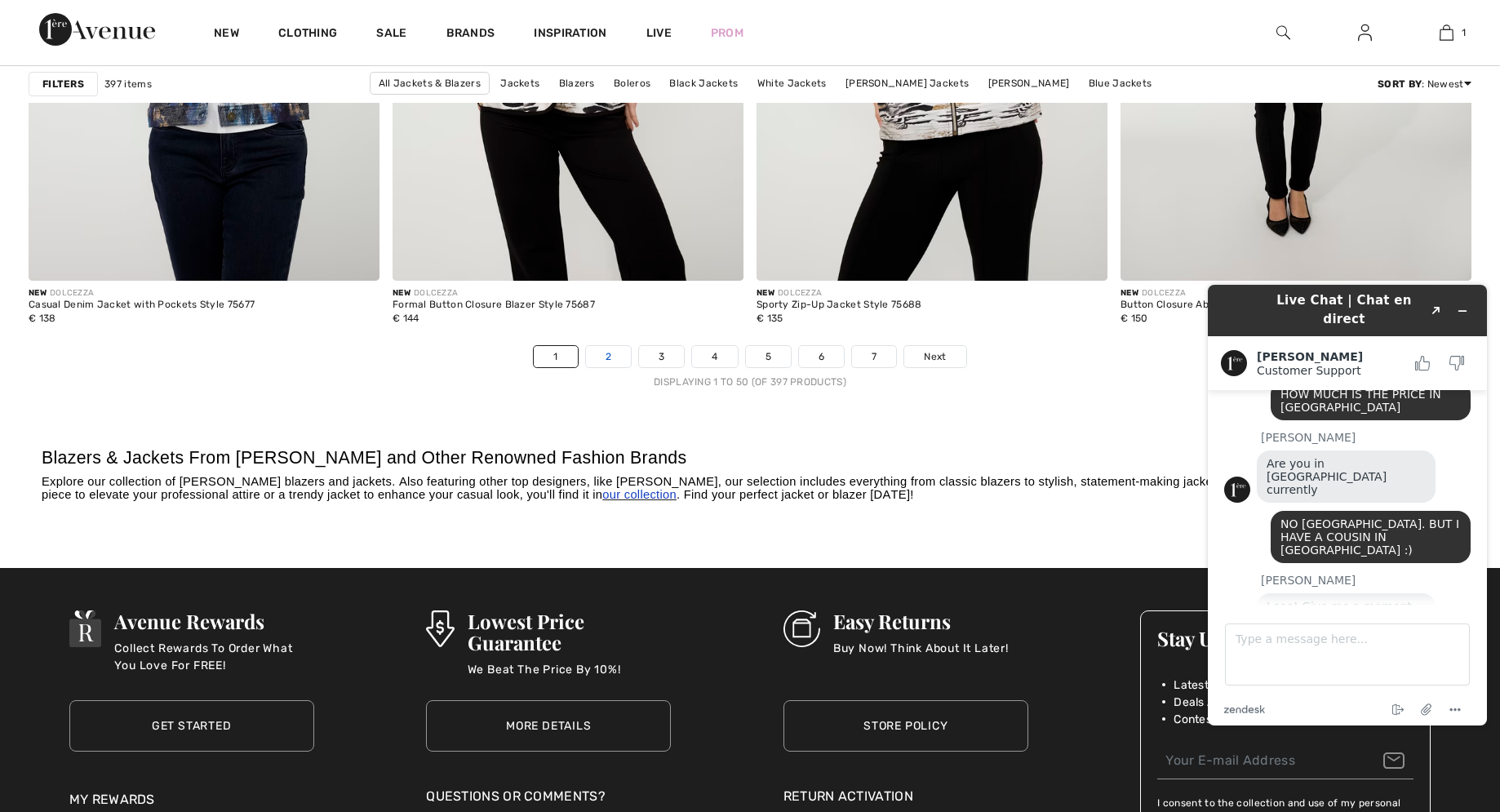
click at [616, 354] on link "2" at bounding box center [608, 356] width 45 height 21
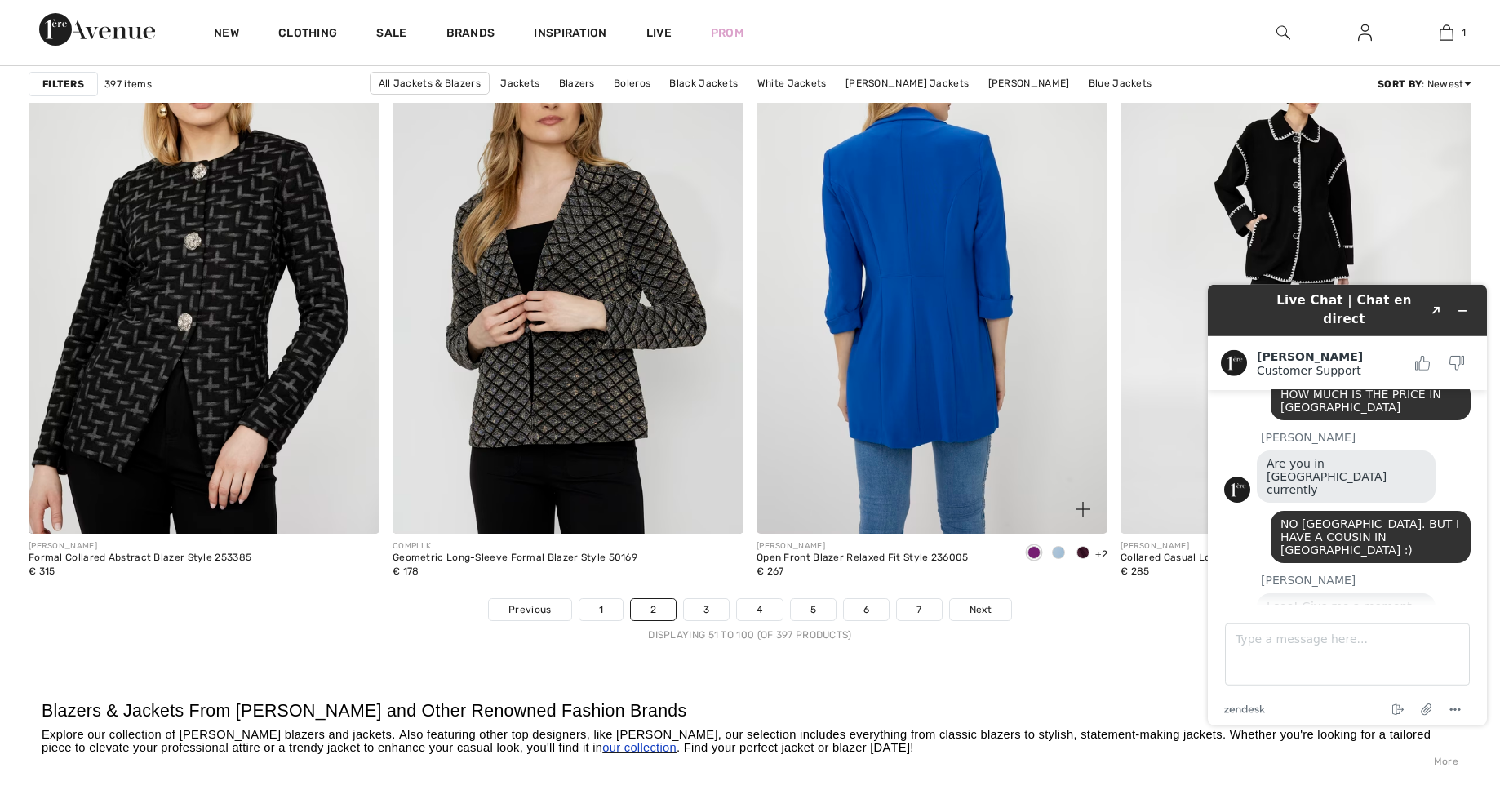
scroll to position [9071, 0]
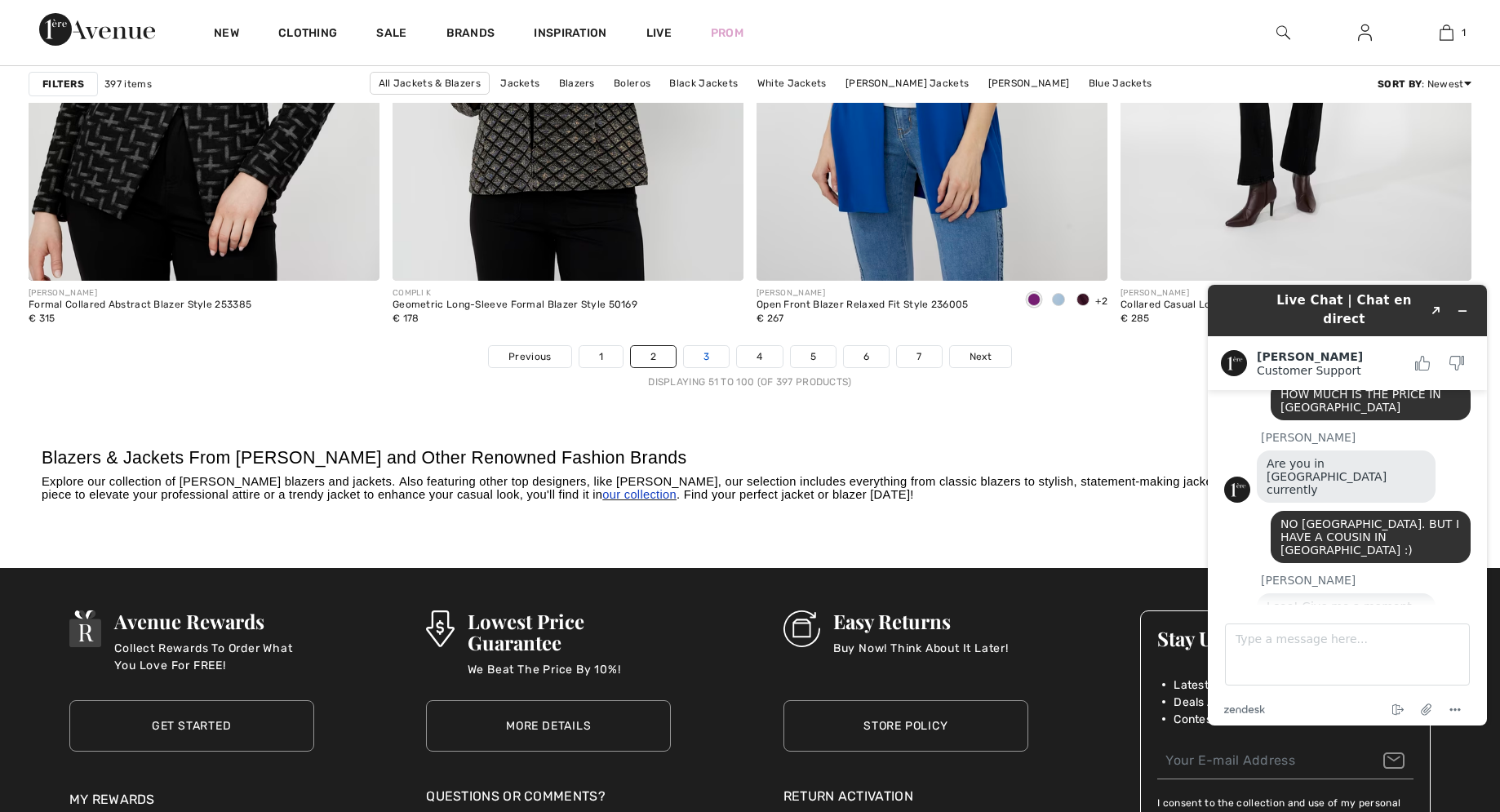
click at [704, 362] on link "3" at bounding box center [706, 356] width 45 height 21
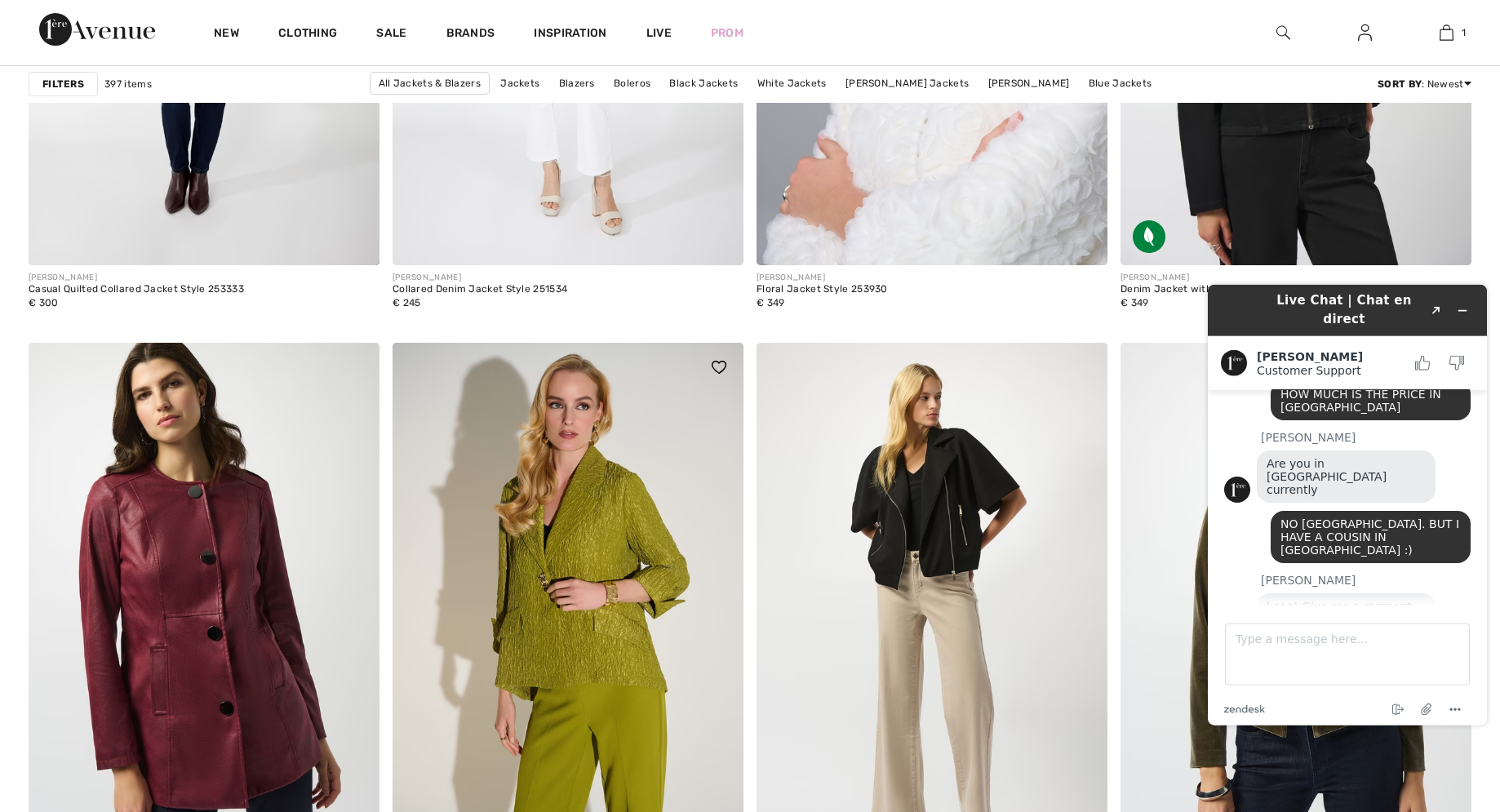
scroll to position [4161, 0]
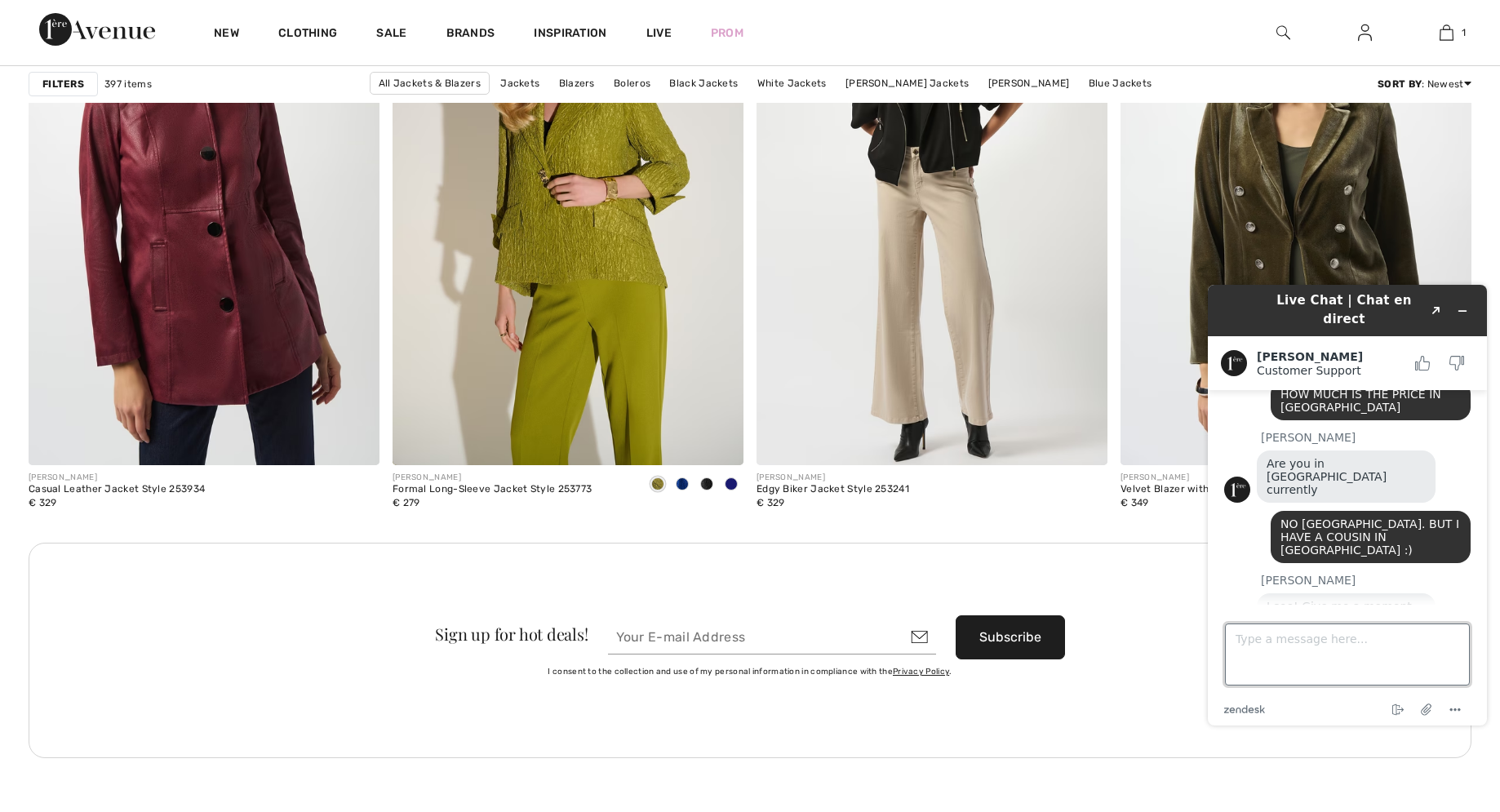
click at [1244, 642] on textarea "Type a message here..." at bounding box center [1347, 654] width 245 height 62
paste textarea "254169"
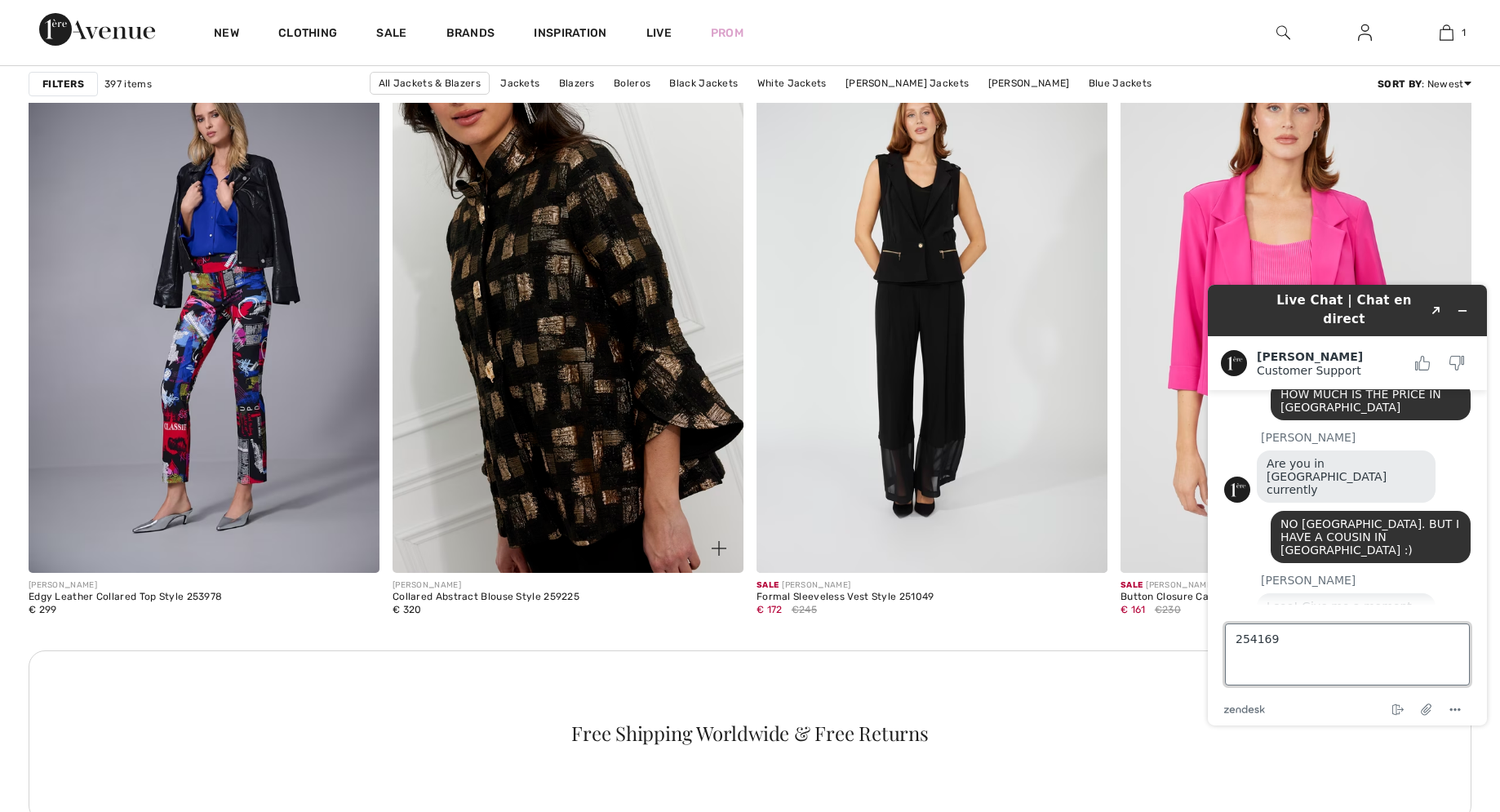
scroll to position [6741, 0]
type textarea "254169"
click at [572, 313] on img at bounding box center [567, 309] width 351 height 527
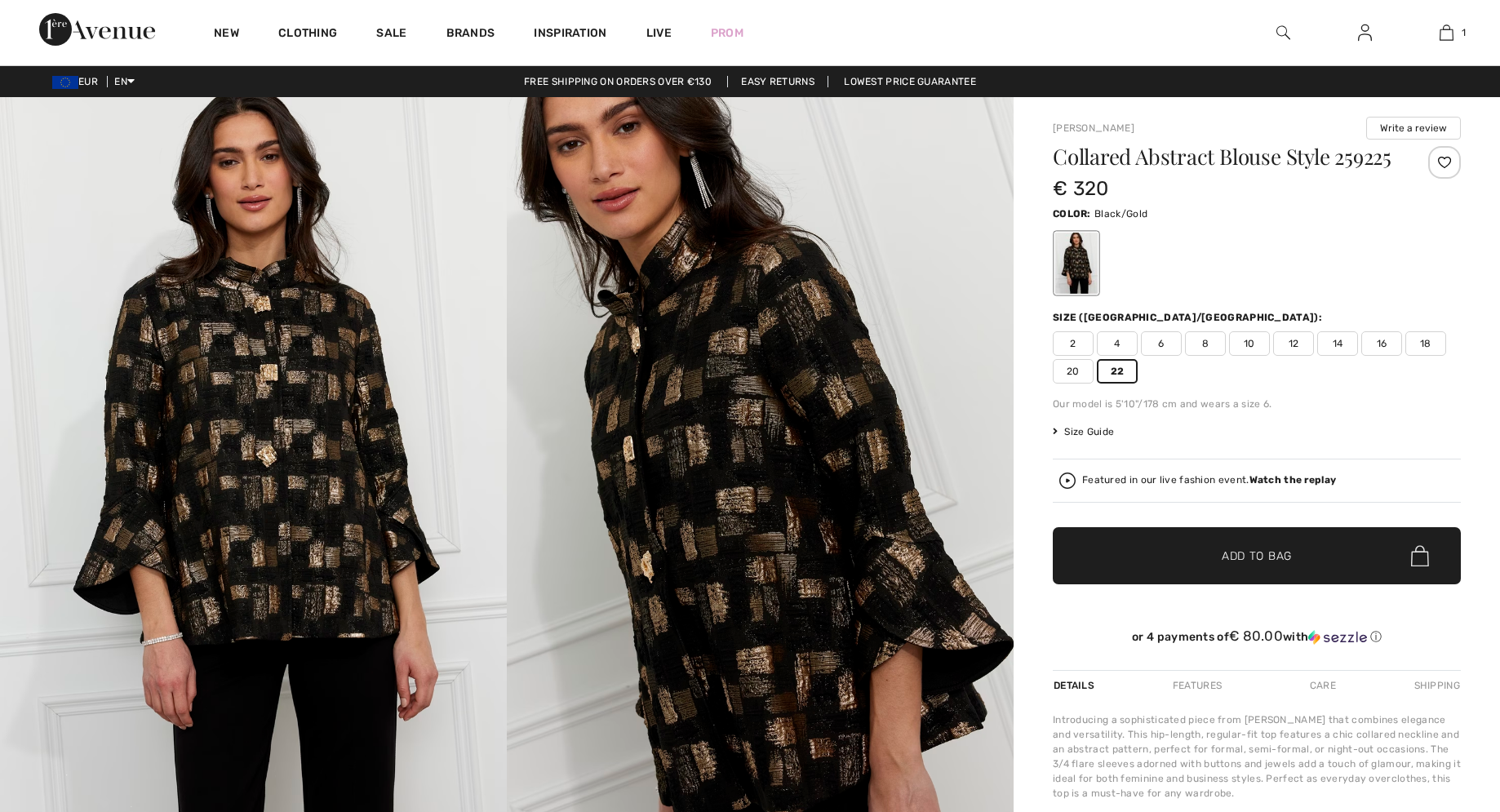
checkbox input "true"
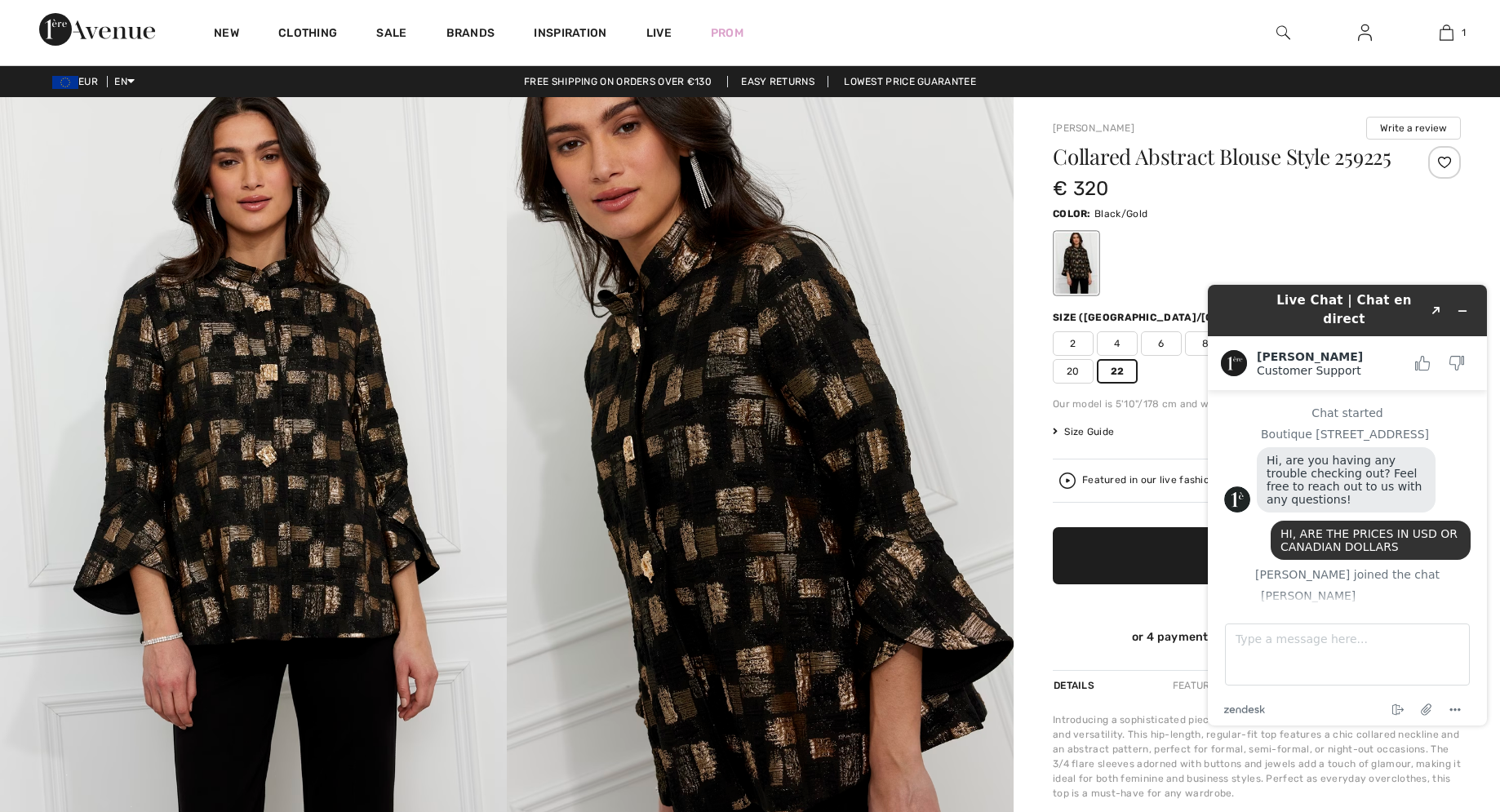
scroll to position [384, 0]
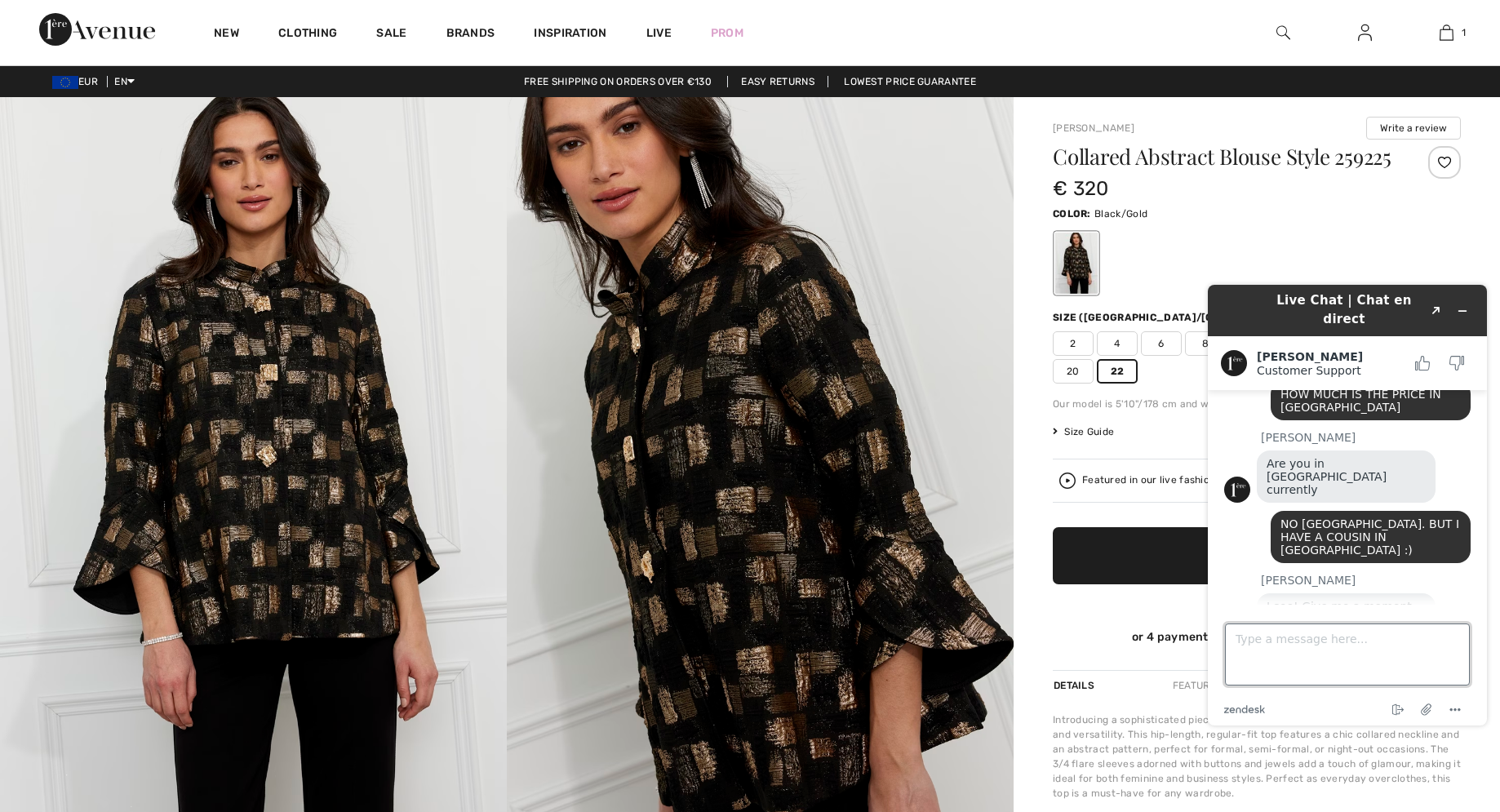
paste textarea "254169"
type textarea "254169 AND 259225 IN NUMBER 22"
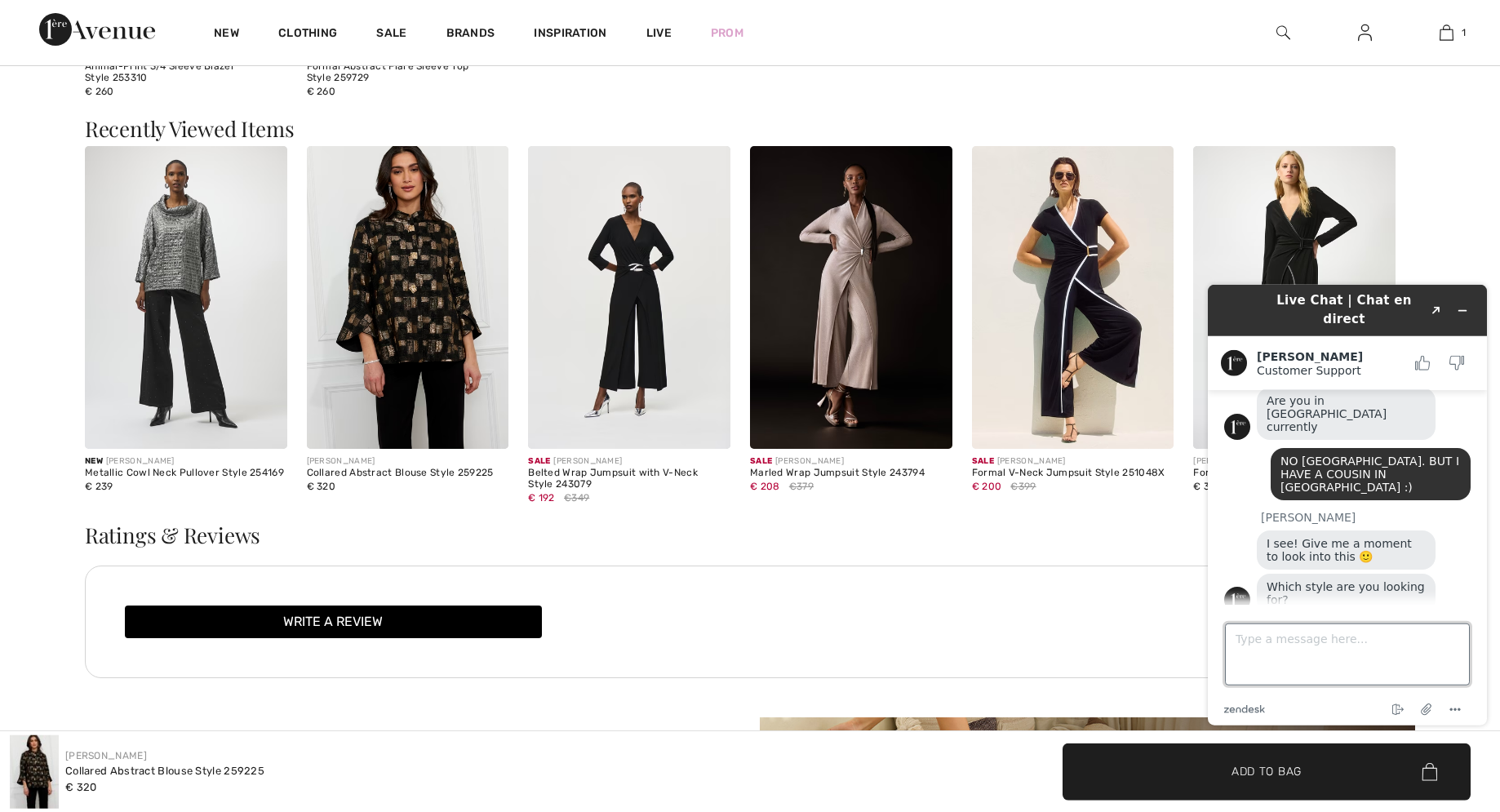
scroll to position [2081, 0]
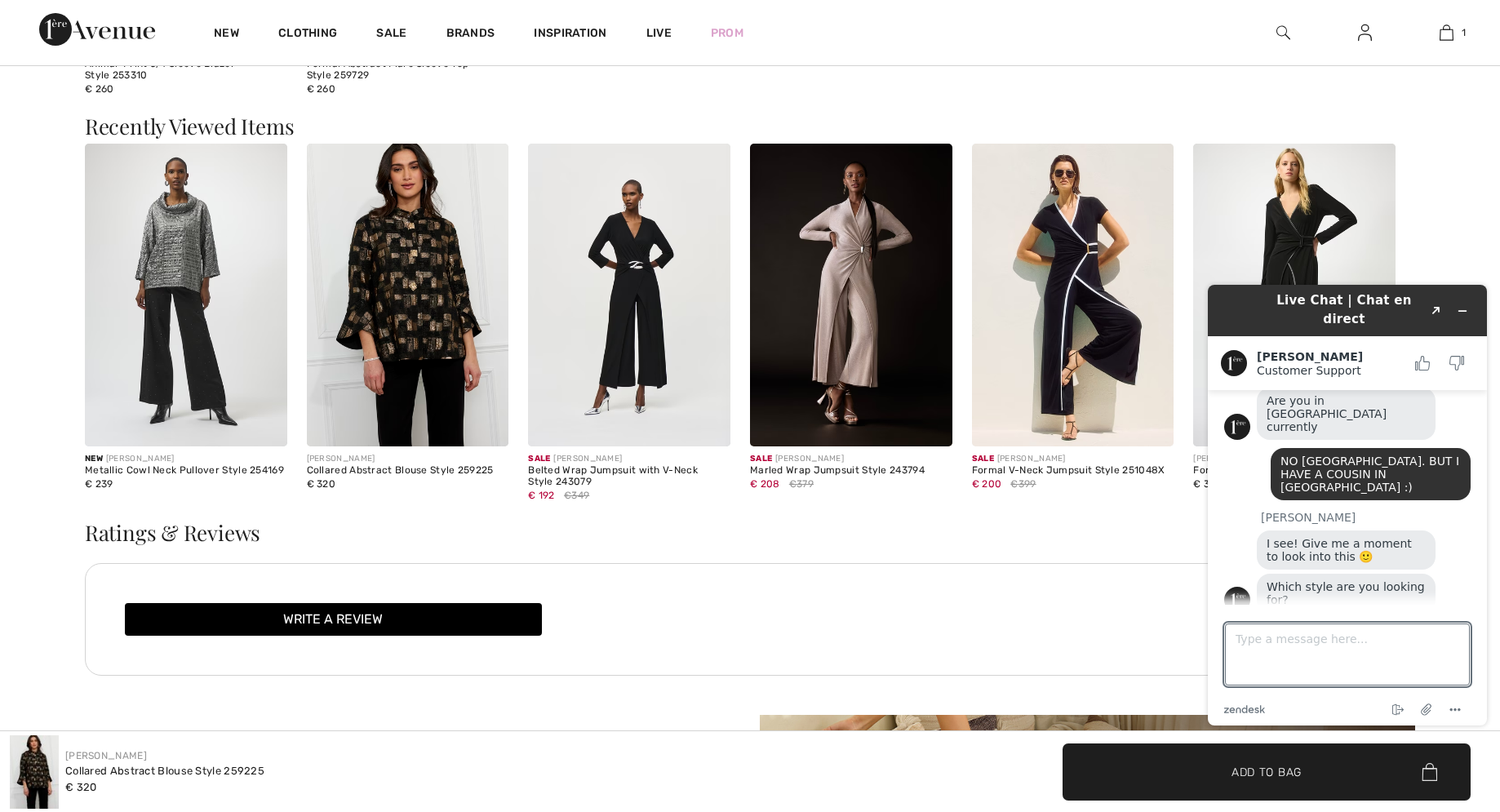
click at [631, 342] on img at bounding box center [629, 296] width 203 height 304
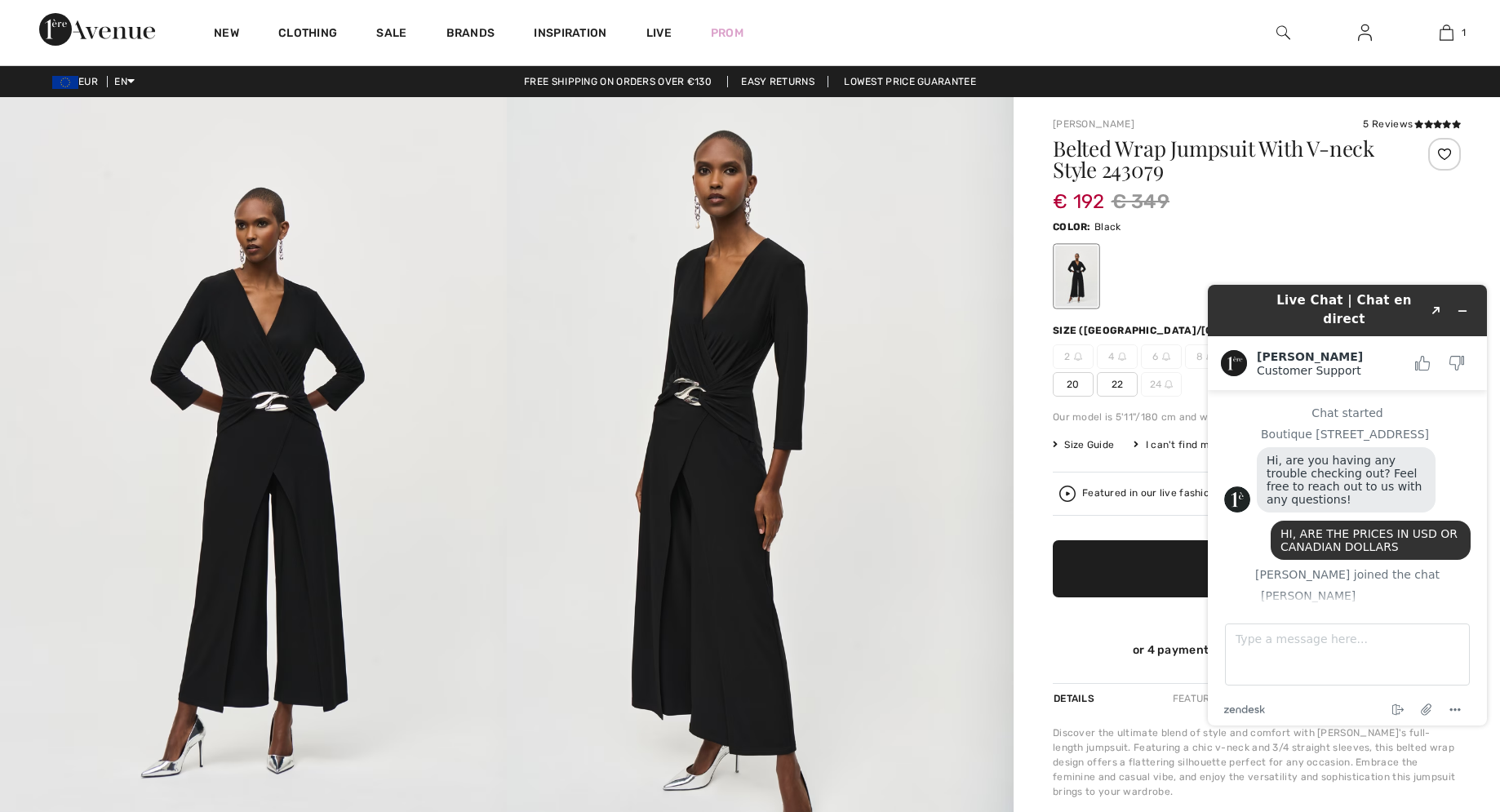
scroll to position [431, 0]
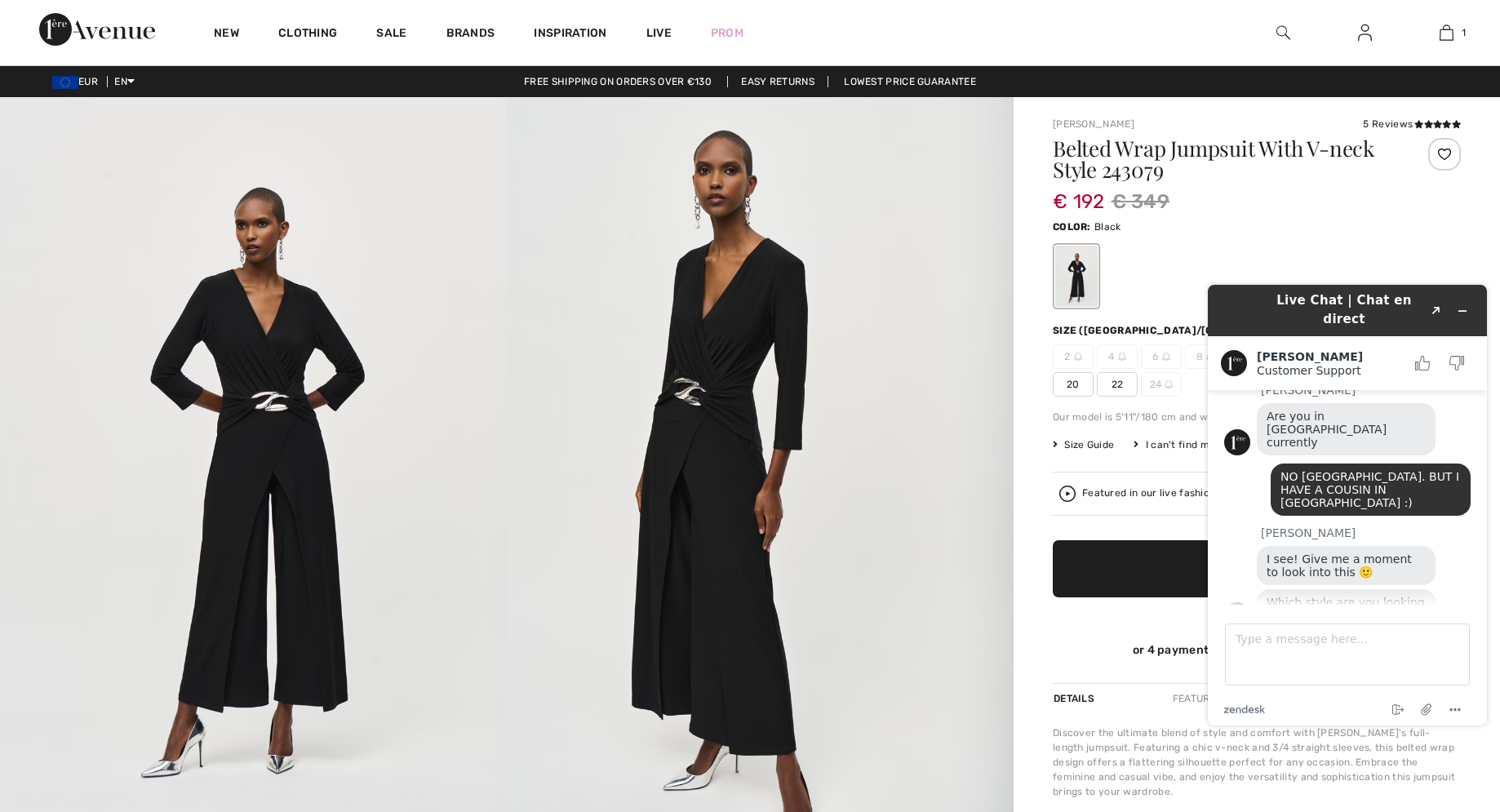
click at [1118, 392] on span "22" at bounding box center [1117, 384] width 41 height 25
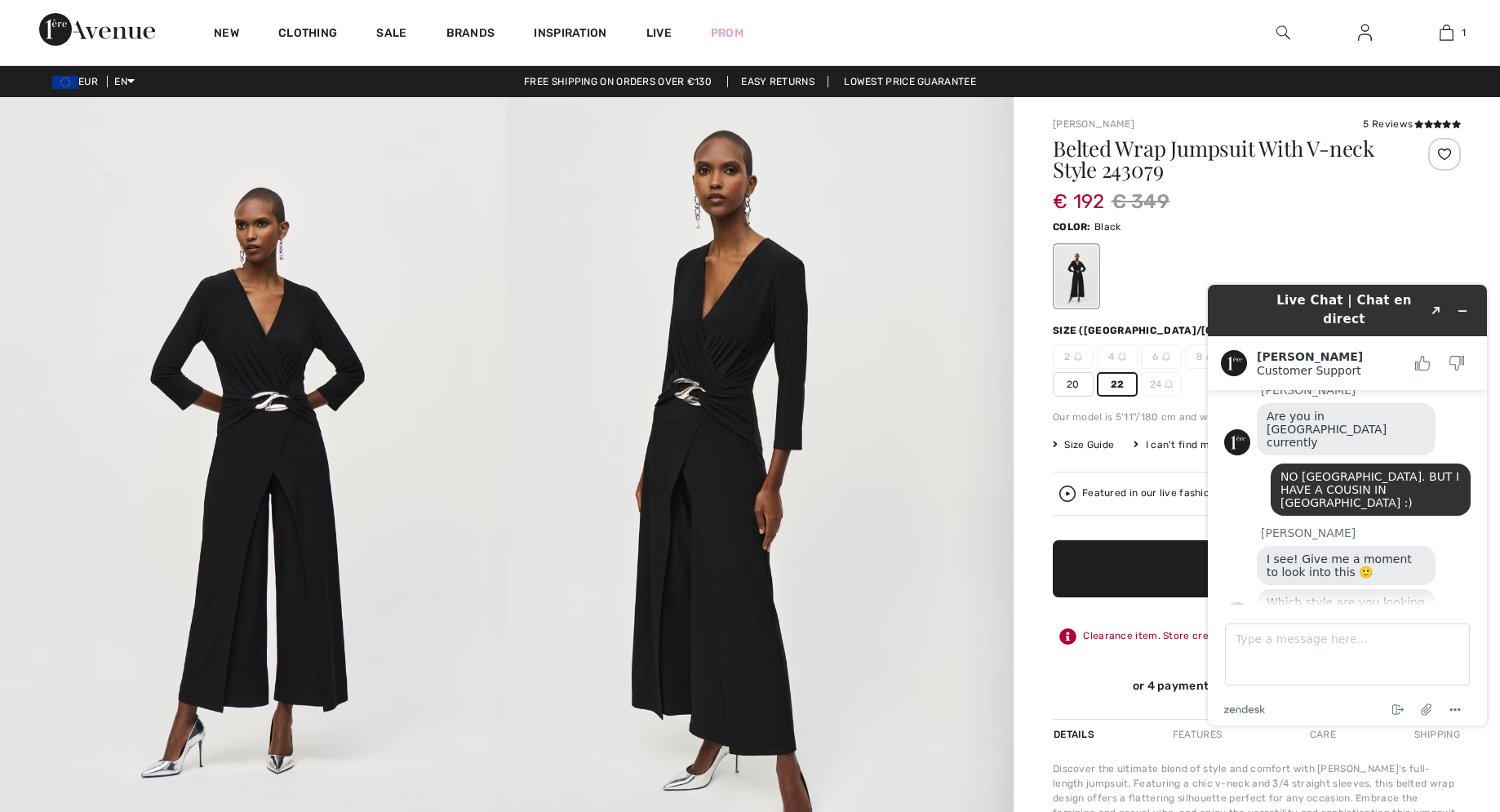
click at [1117, 574] on span "✔ Added to Bag Add to Bag" at bounding box center [1256, 569] width 408 height 57
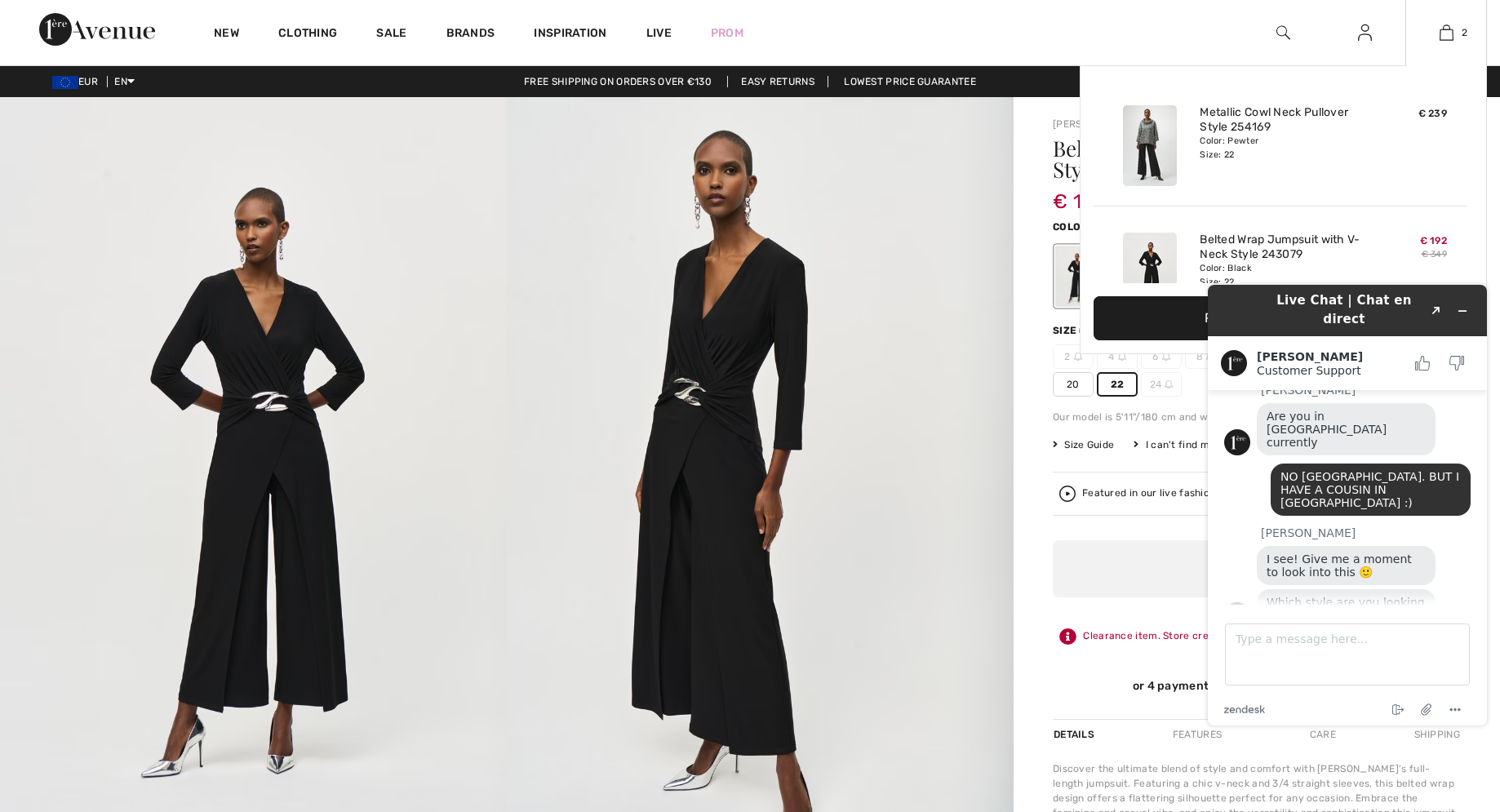
scroll to position [51, 0]
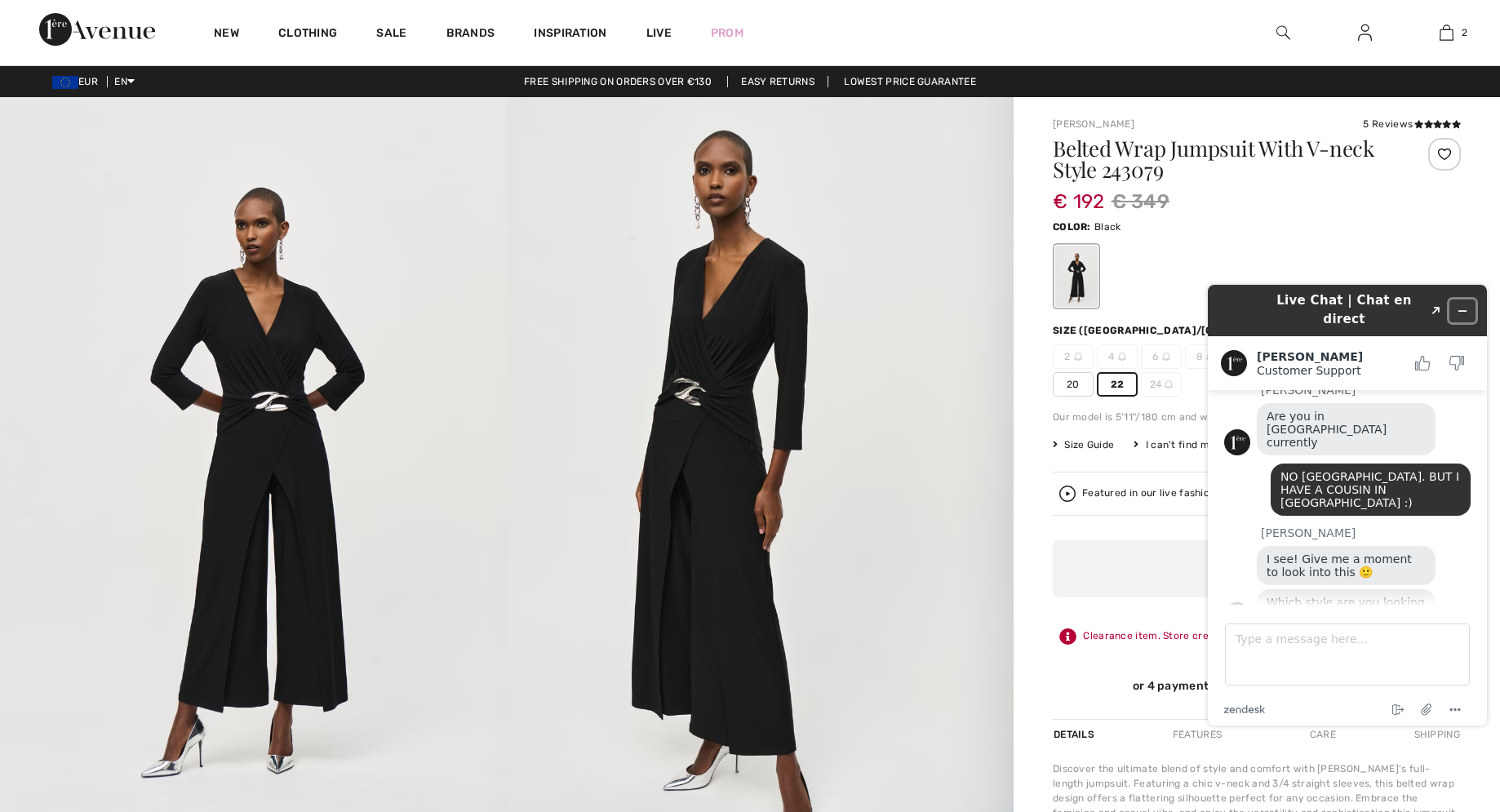
click at [1459, 311] on icon "Minimize widget" at bounding box center [1463, 311] width 7 height 0
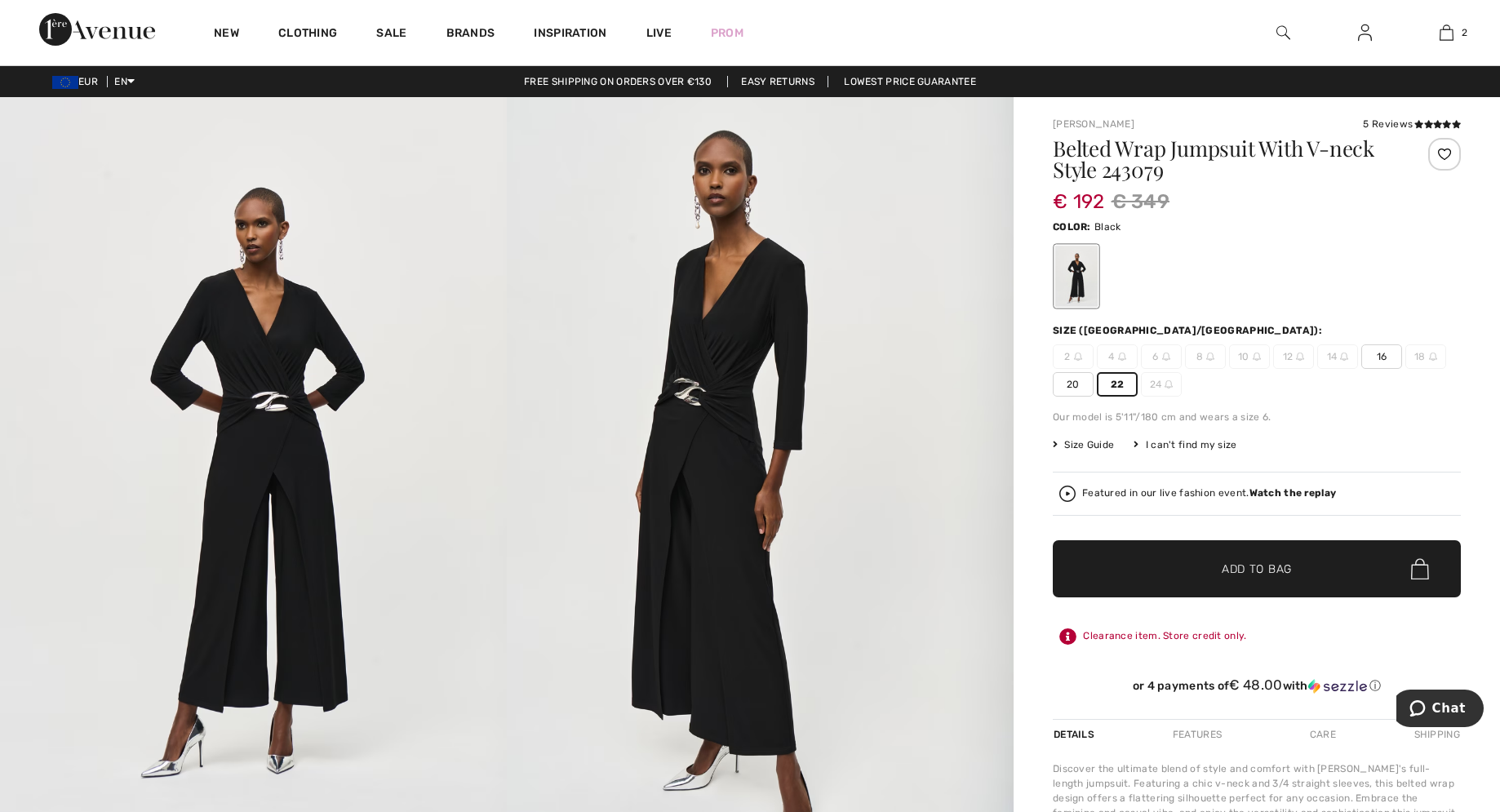
click at [1203, 577] on span "✔ Added to Bag Add to Bag" at bounding box center [1256, 569] width 408 height 57
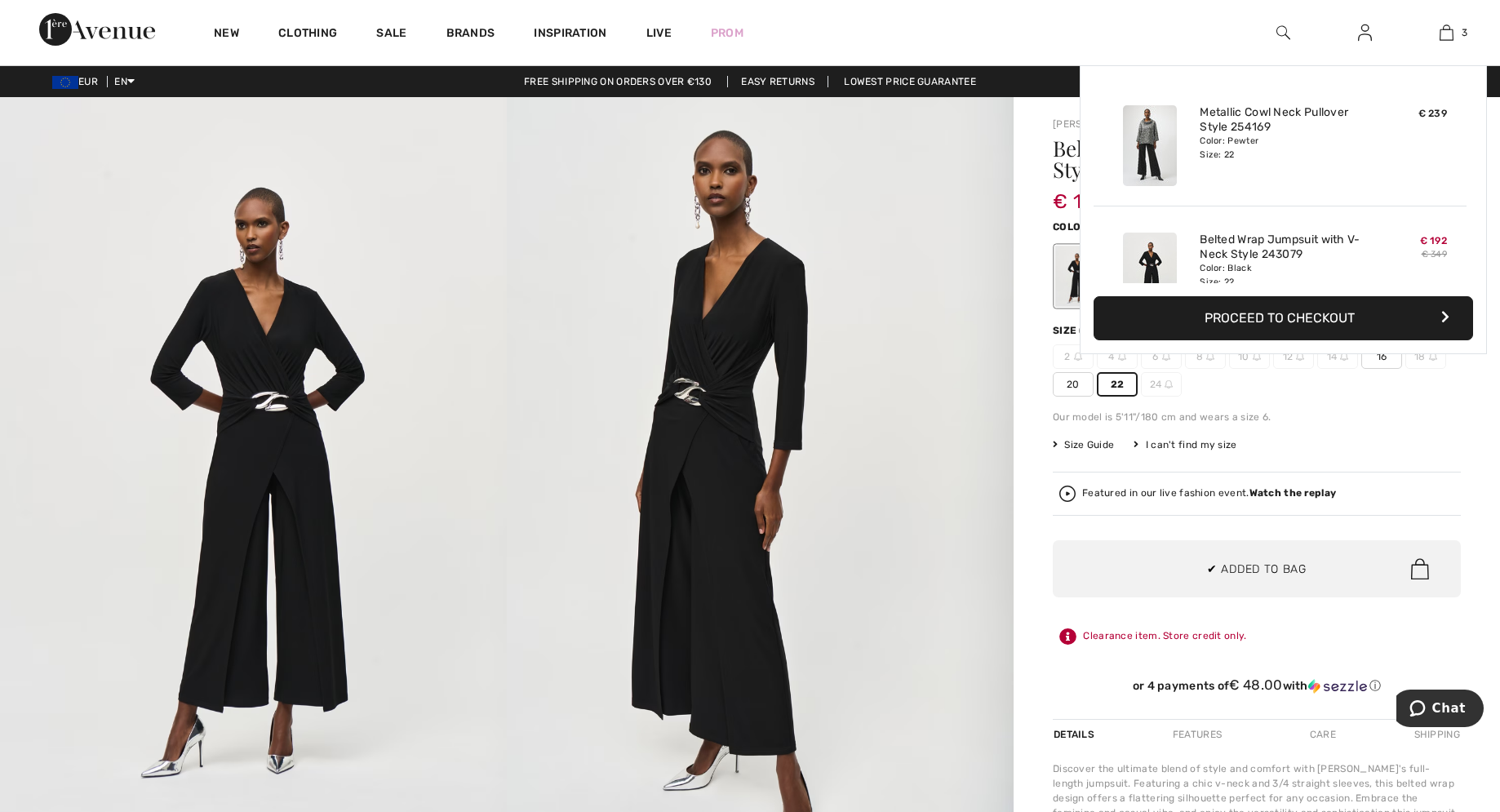
scroll to position [178, 0]
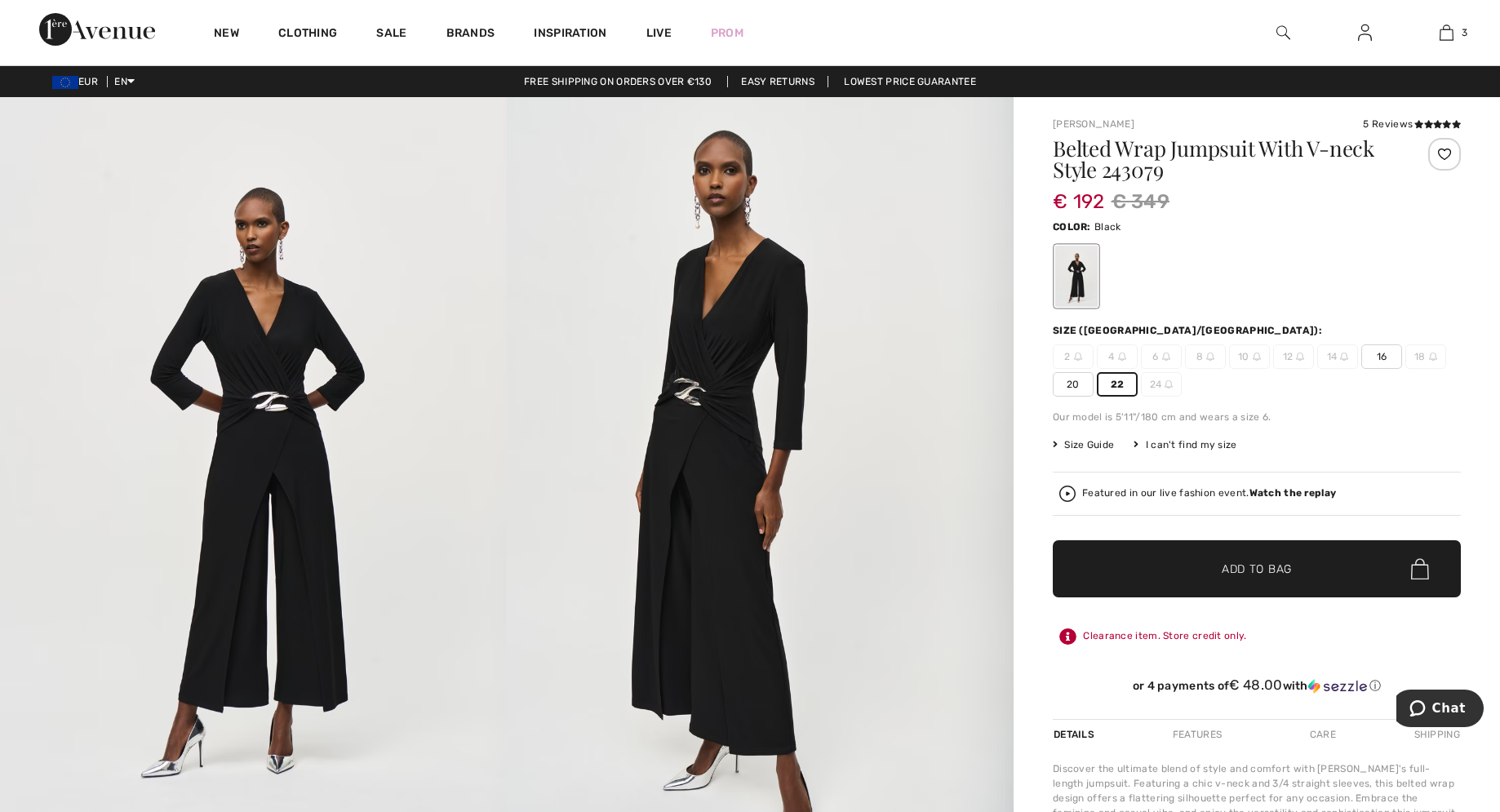
click at [1068, 644] on icon at bounding box center [1067, 636] width 17 height 17
click at [1210, 644] on div "Clearance item. Store credit only." at bounding box center [1256, 636] width 408 height 29
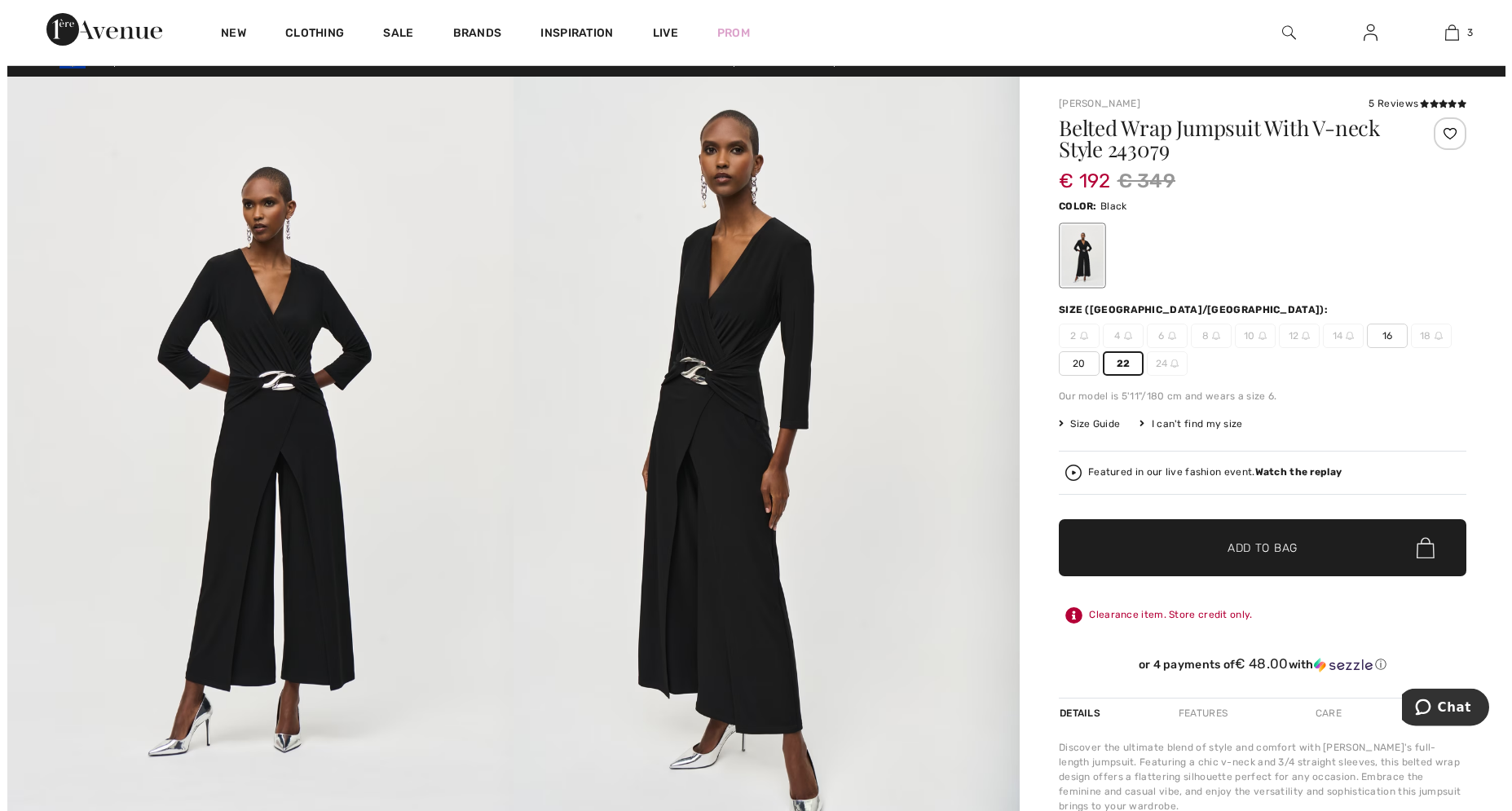
scroll to position [0, 0]
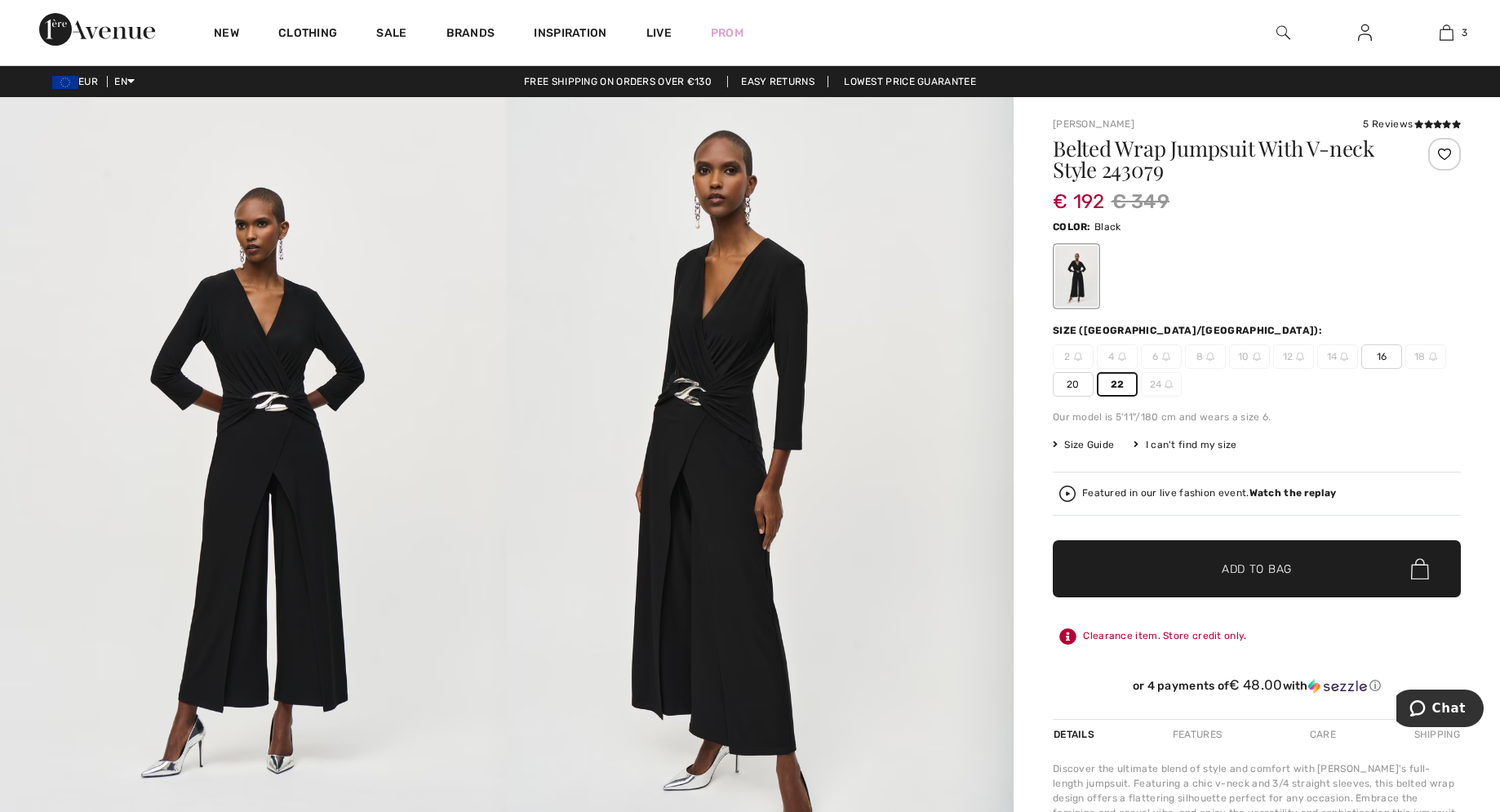
click at [276, 407] on img at bounding box center [253, 476] width 506 height 760
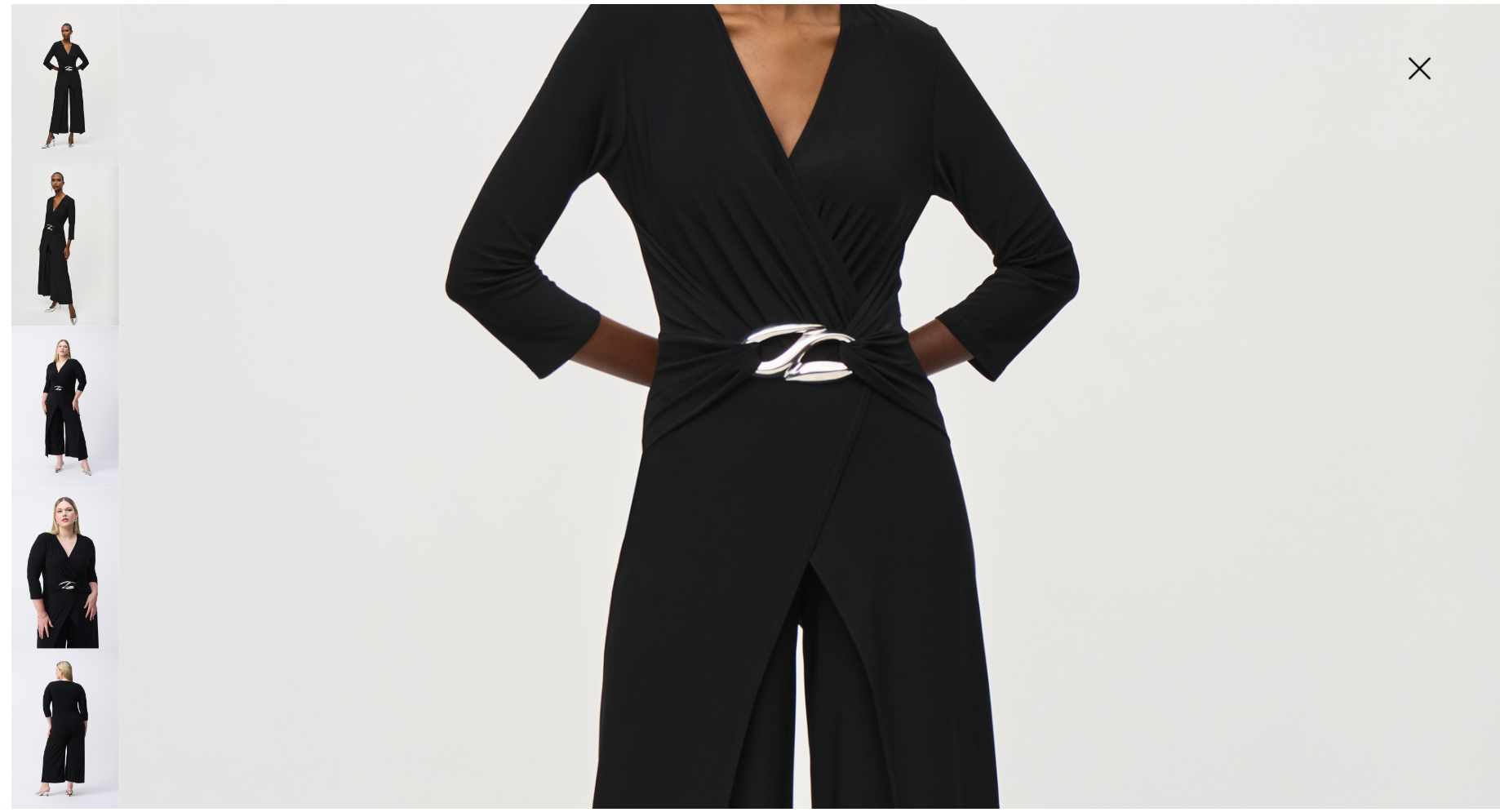
scroll to position [558, 0]
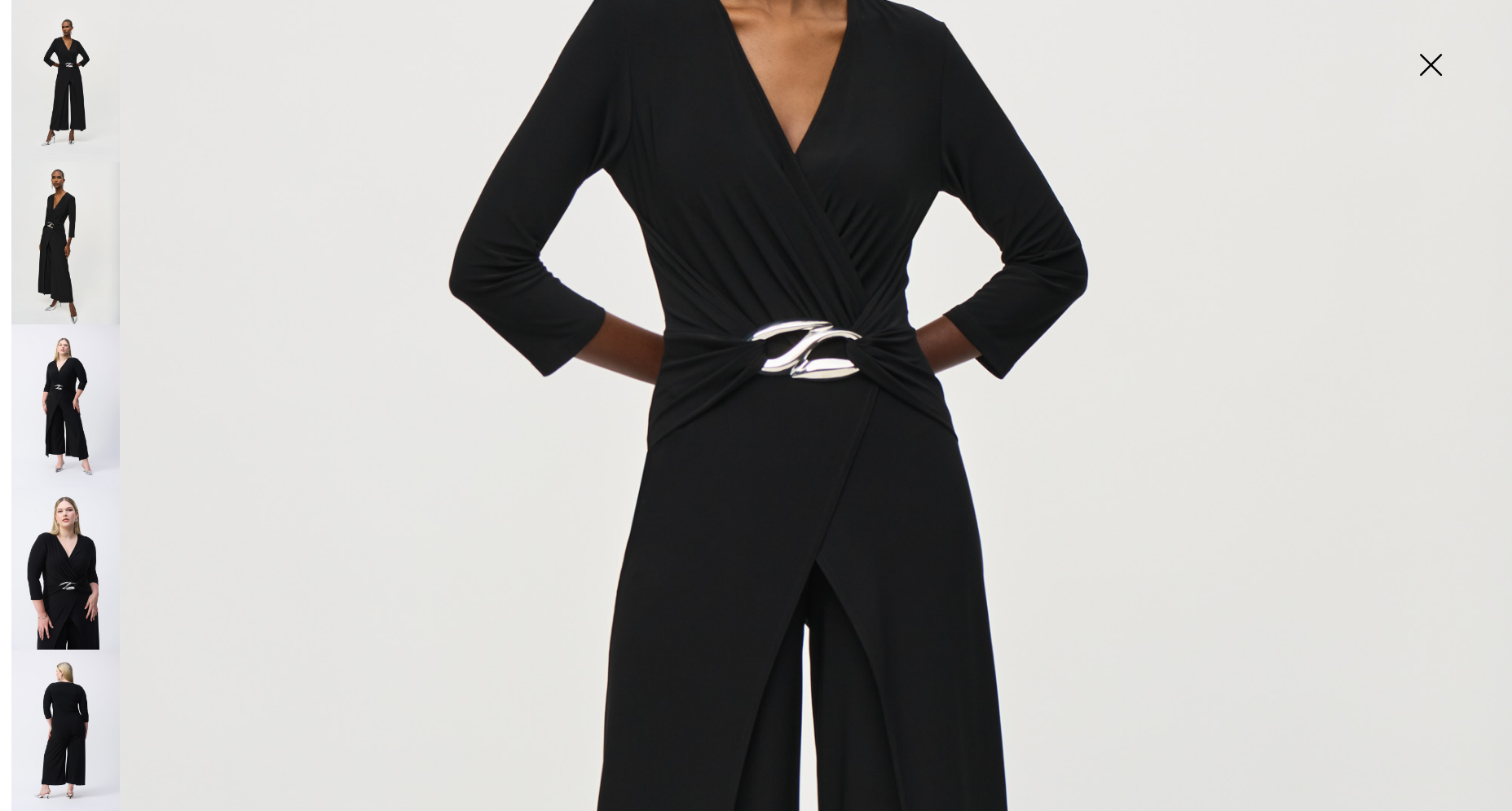
click at [1422, 61] on img at bounding box center [1430, 66] width 82 height 84
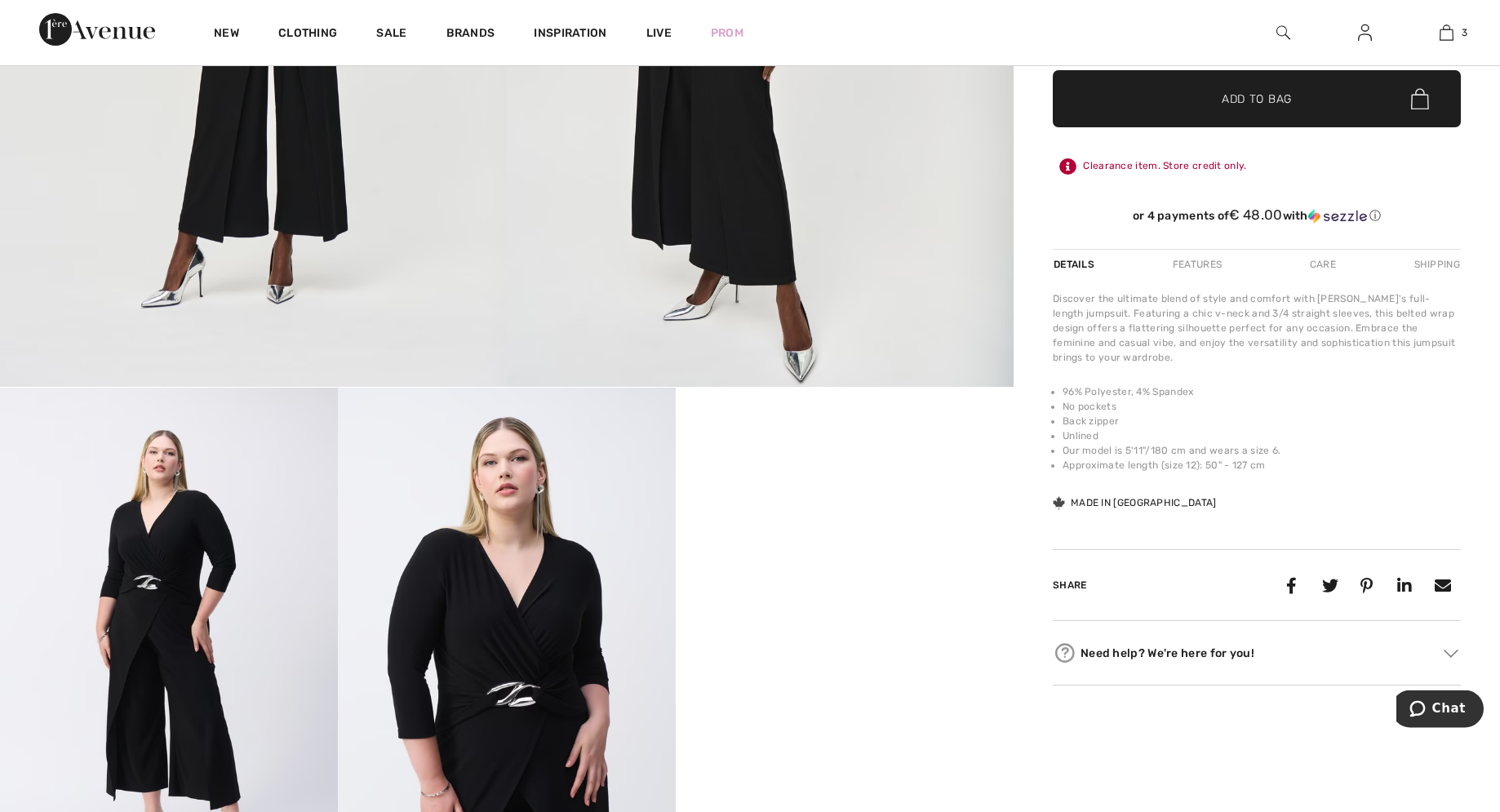
scroll to position [499, 0]
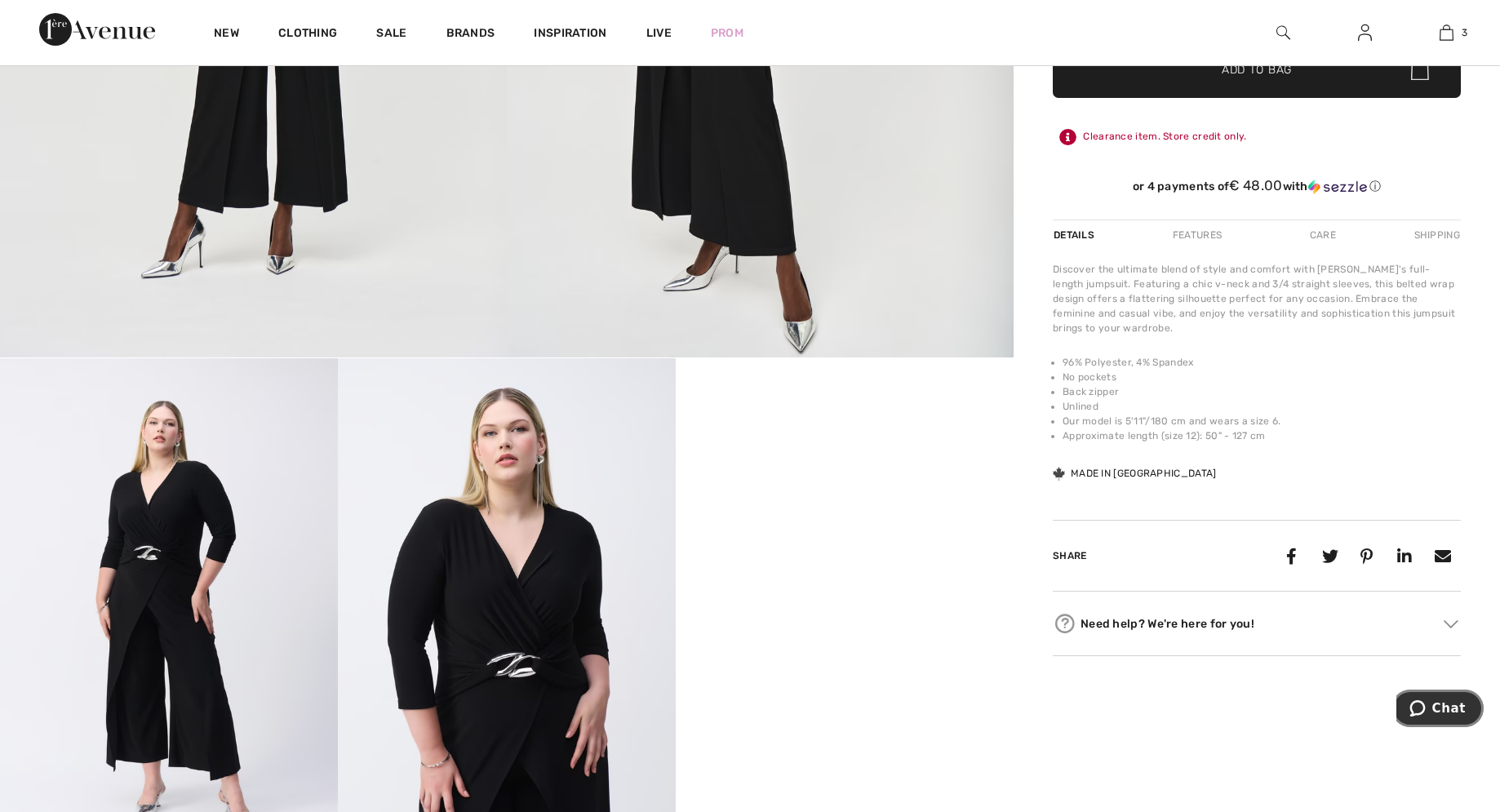
click at [1432, 702] on span "Chat" at bounding box center [1420, 708] width 23 height 17
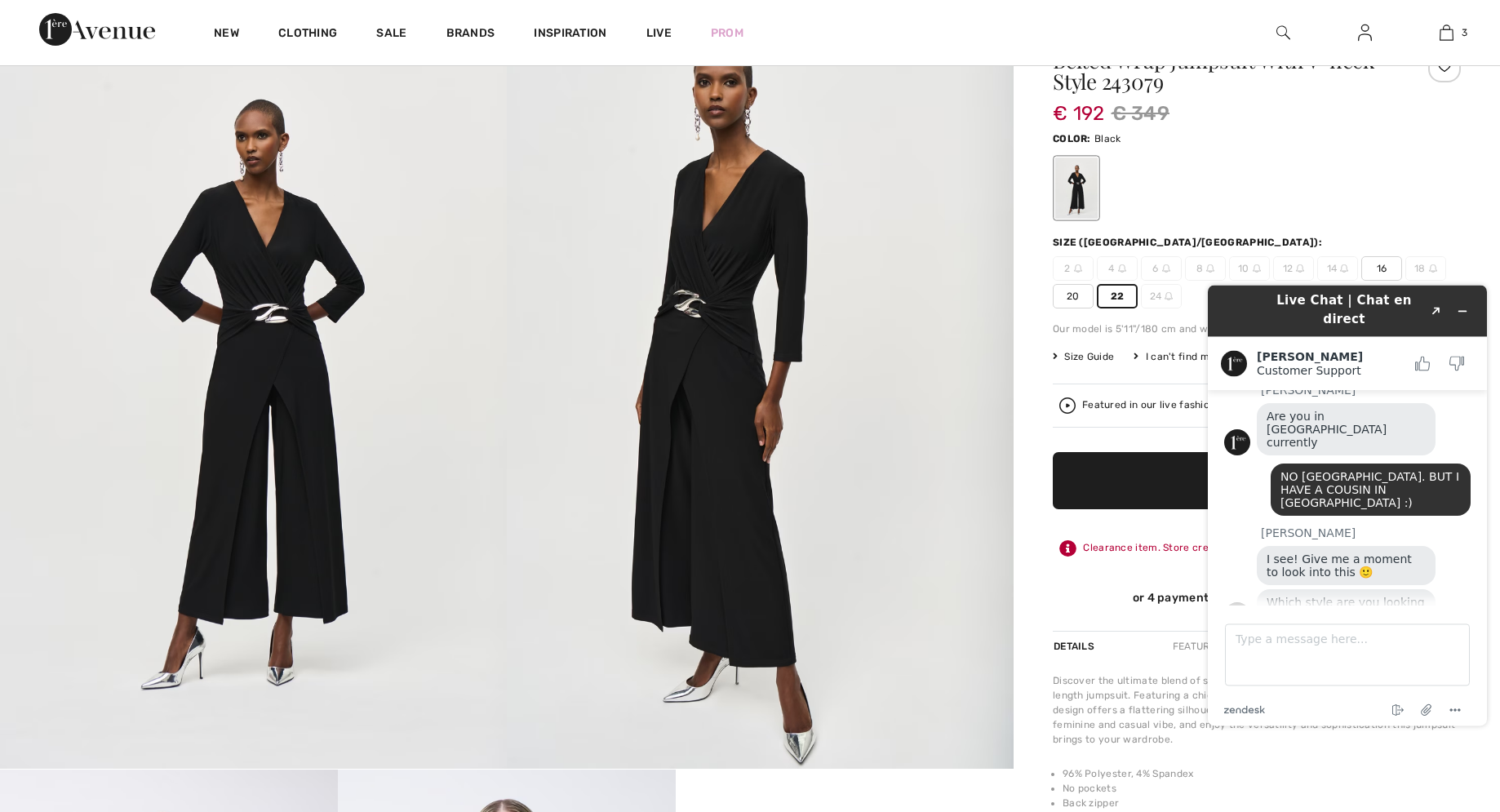
scroll to position [0, 0]
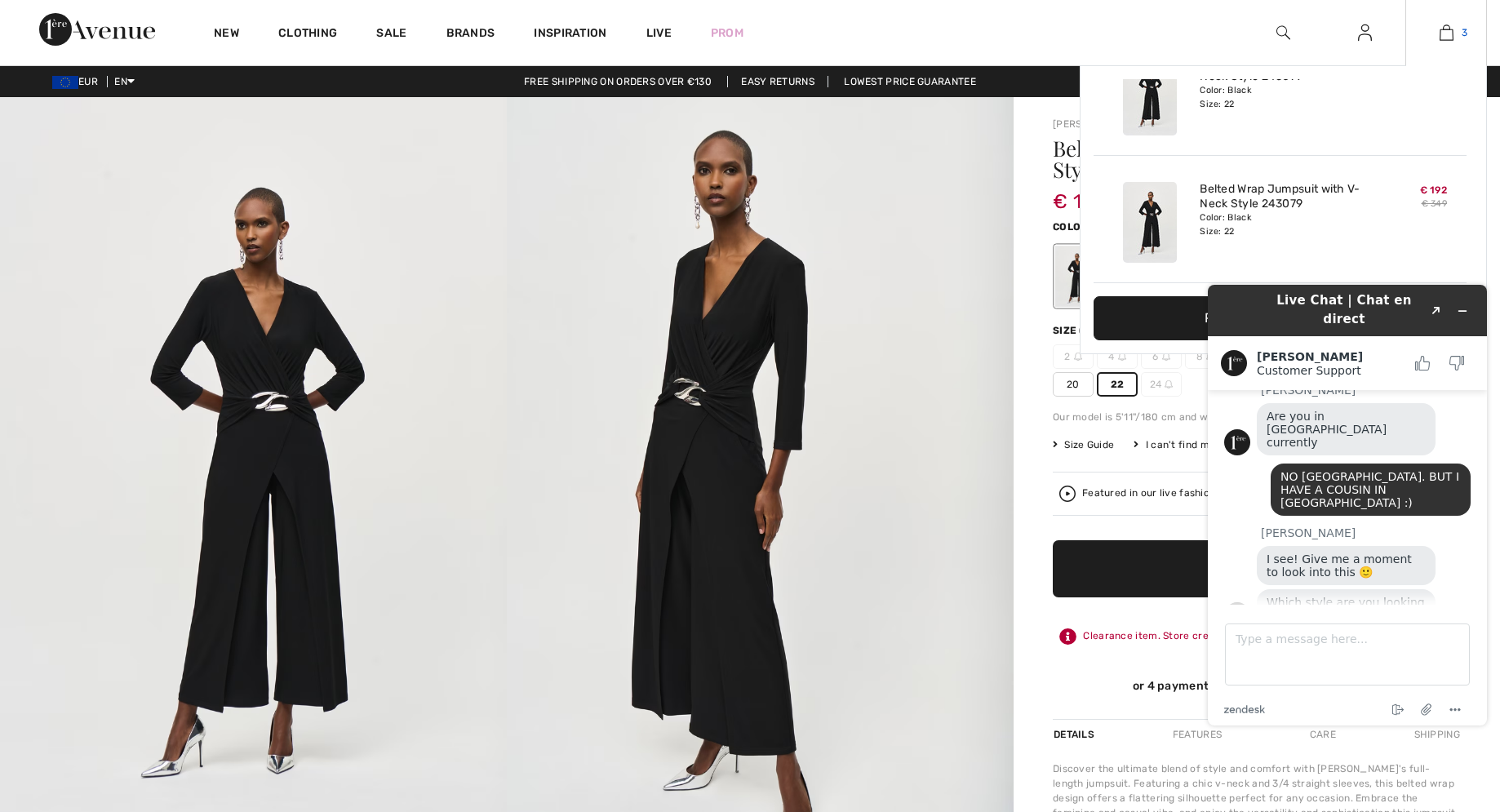
click at [1448, 29] on img at bounding box center [1446, 32] width 14 height 19
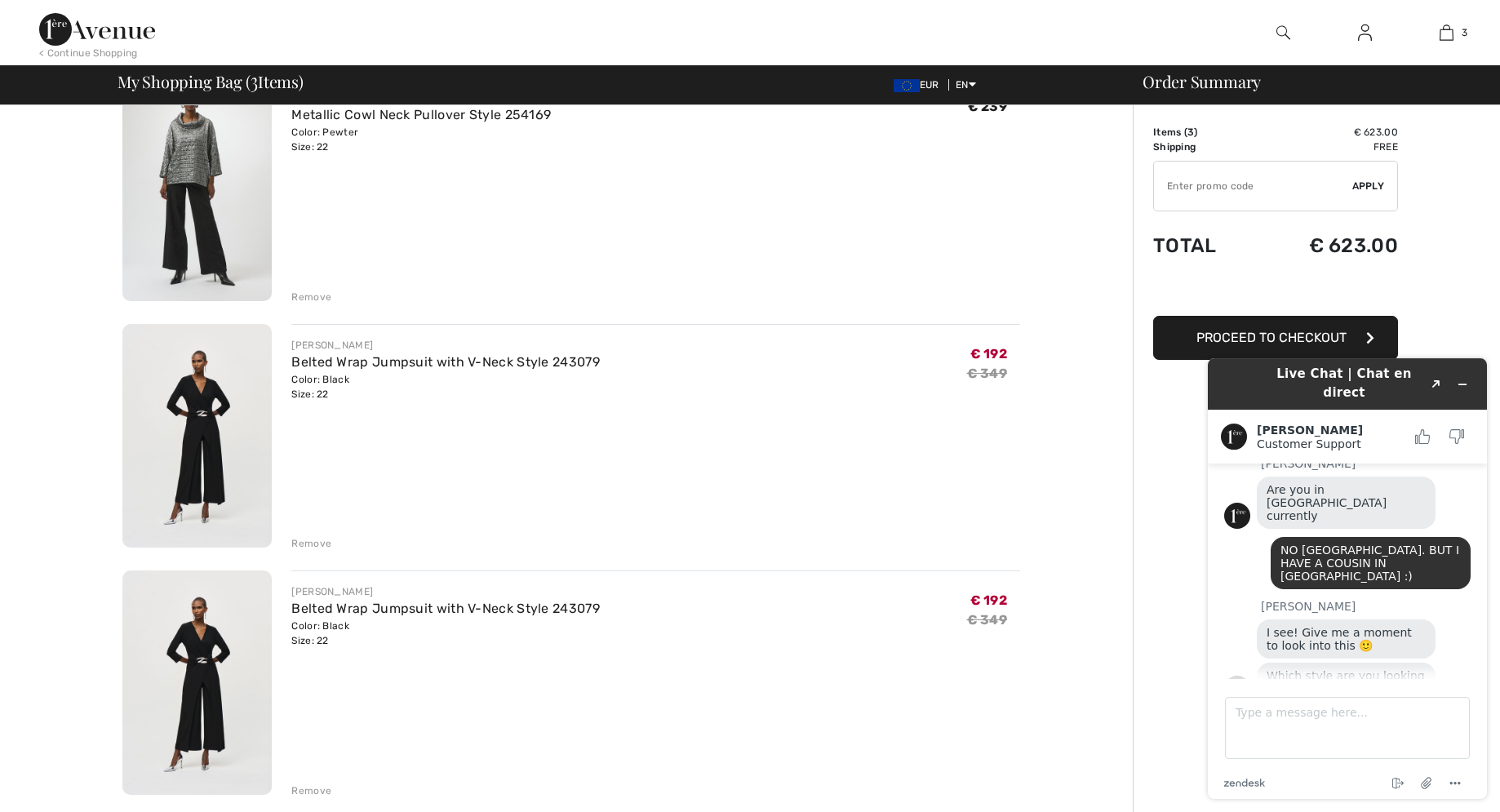
scroll to position [333, 0]
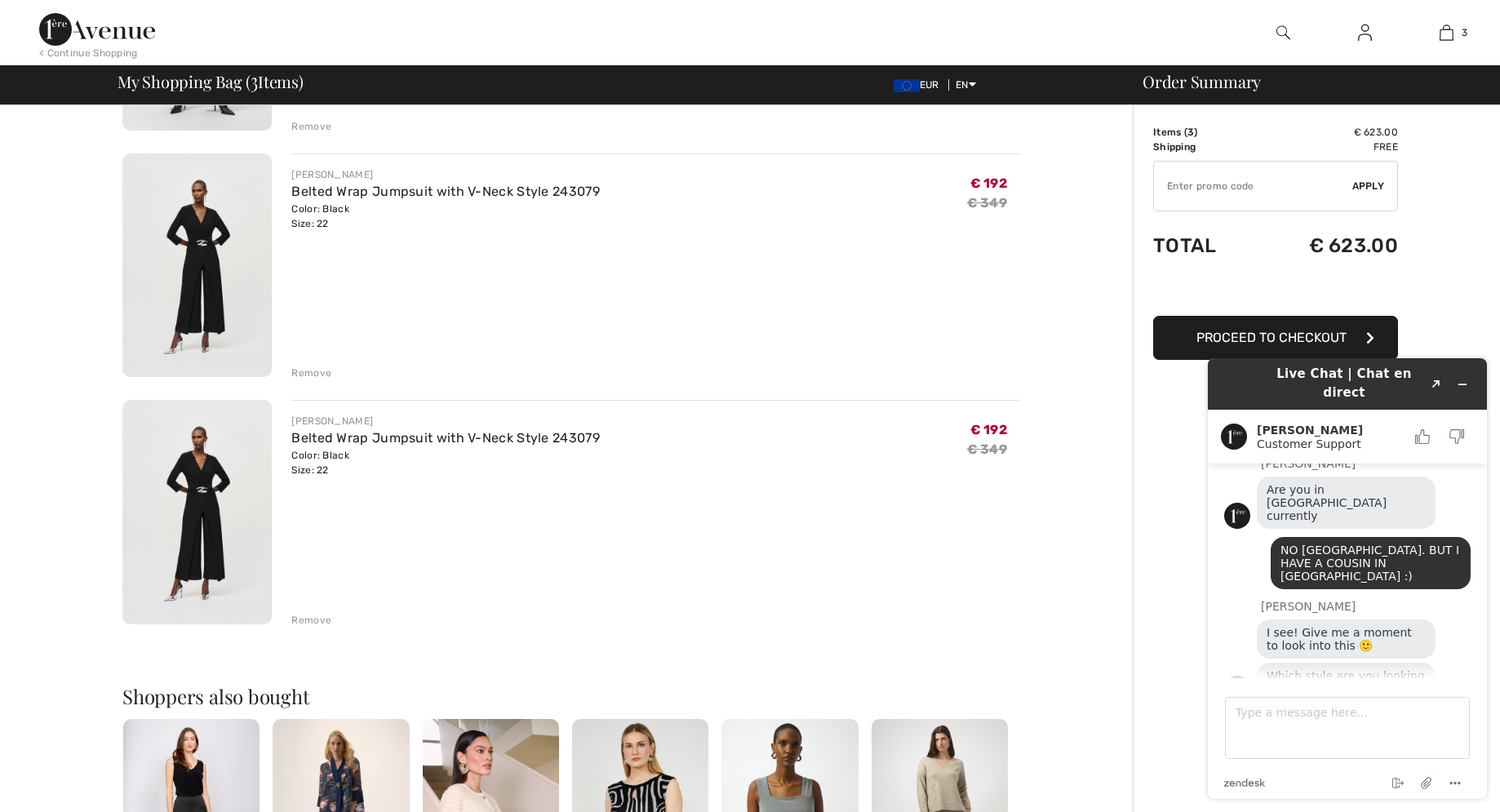
click at [308, 375] on div "Remove" at bounding box center [310, 373] width 40 height 15
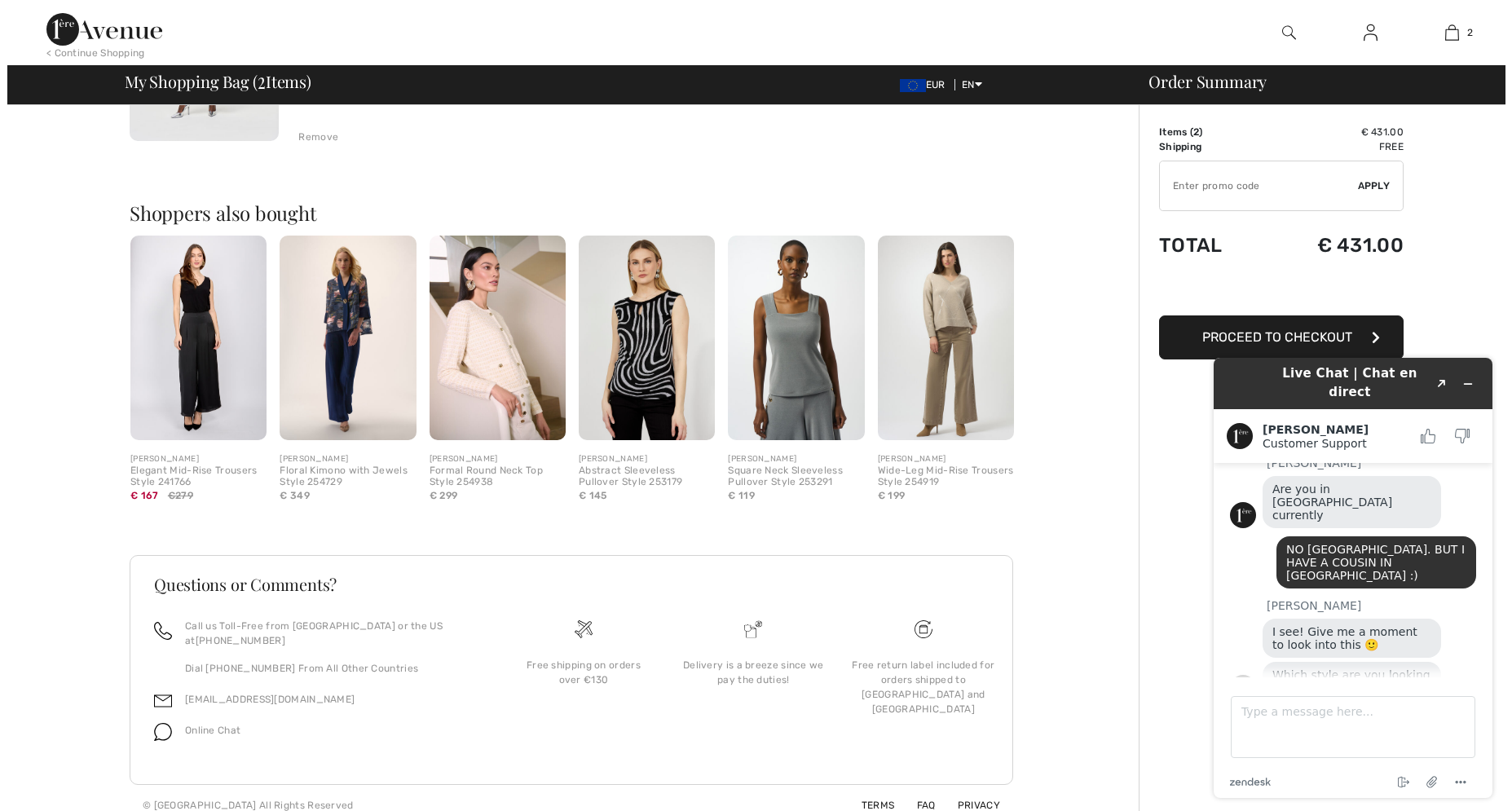
scroll to position [0, 0]
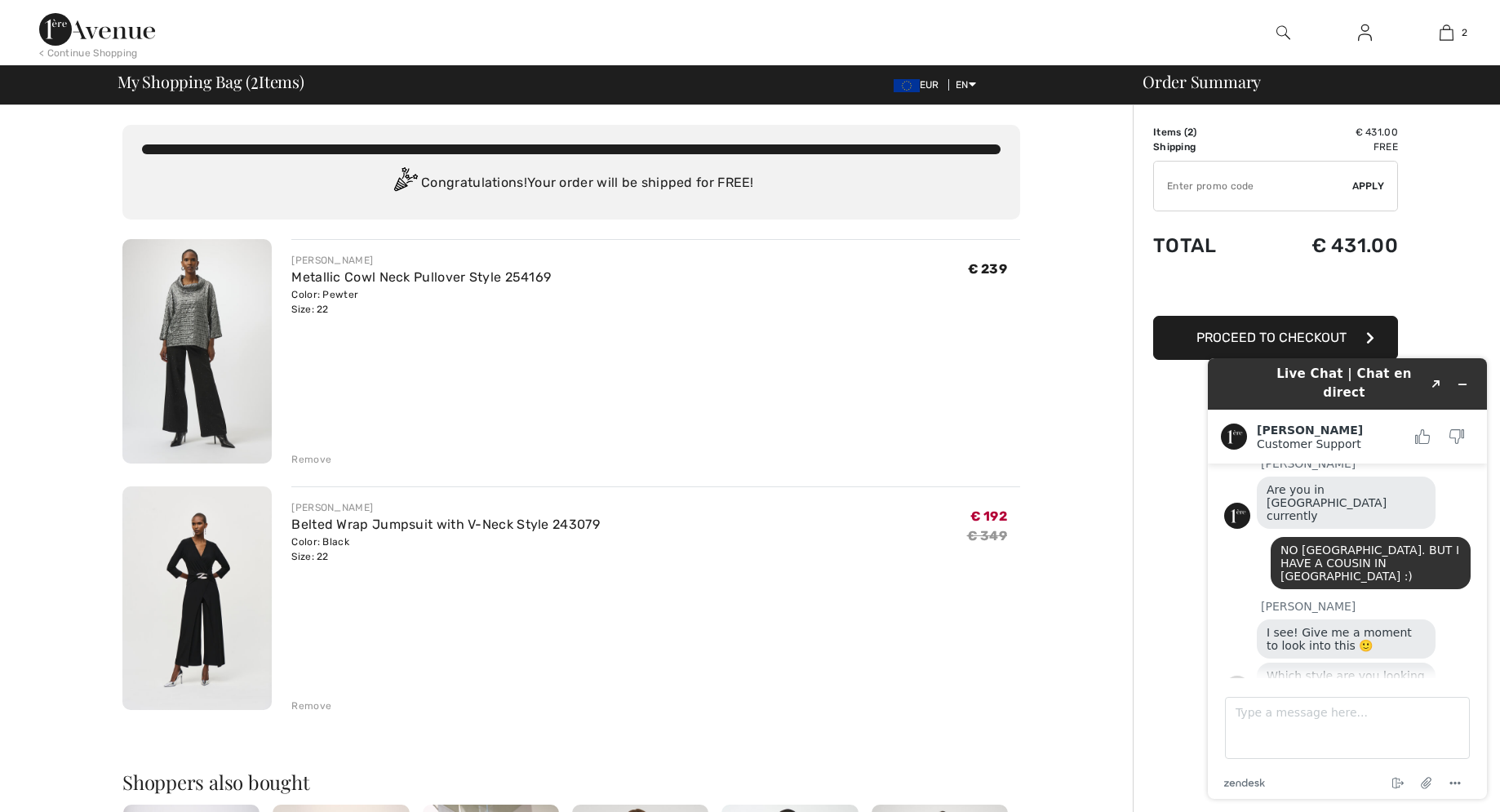
click at [1284, 31] on img at bounding box center [1283, 32] width 14 height 19
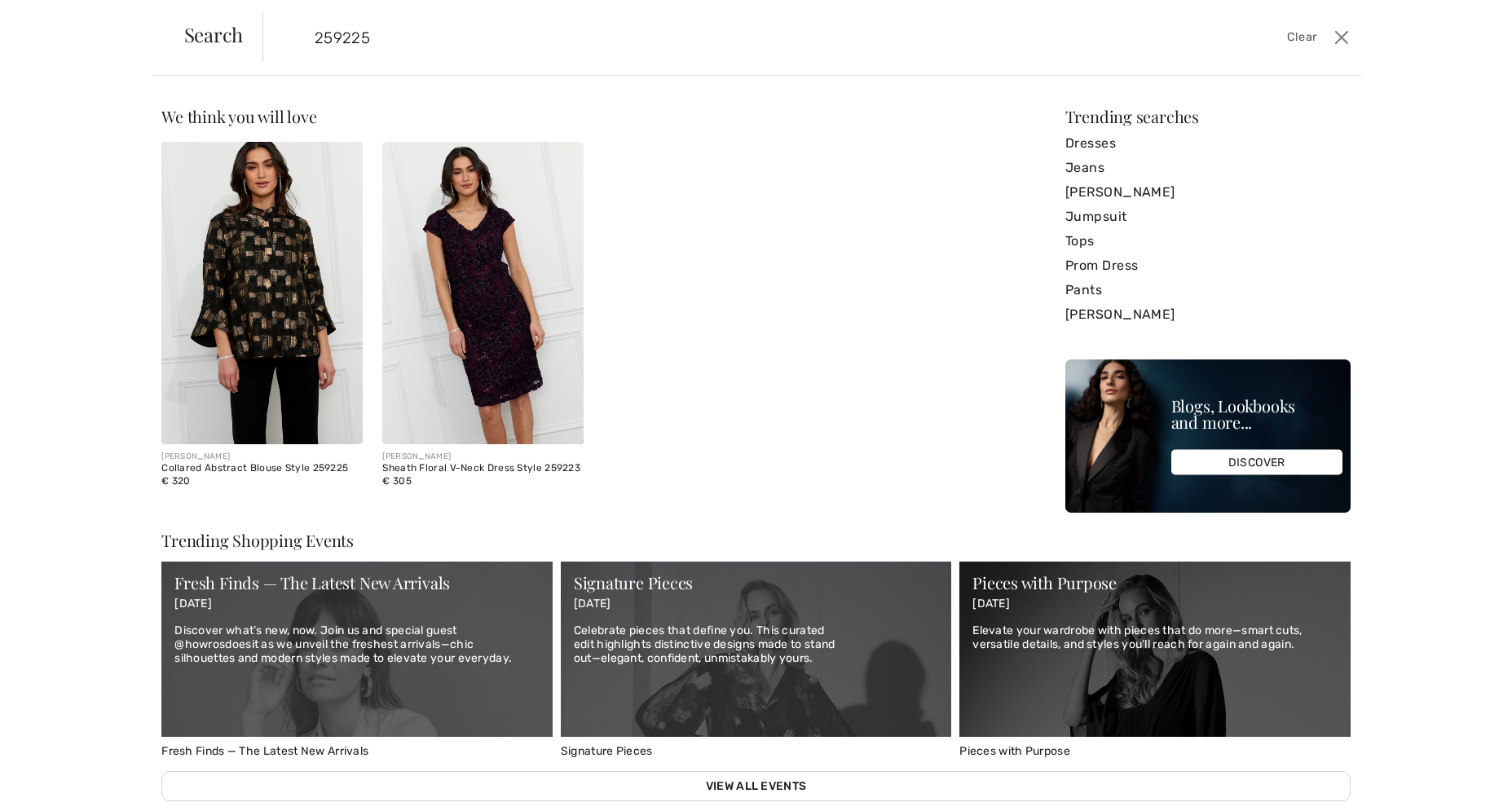
type input "259225"
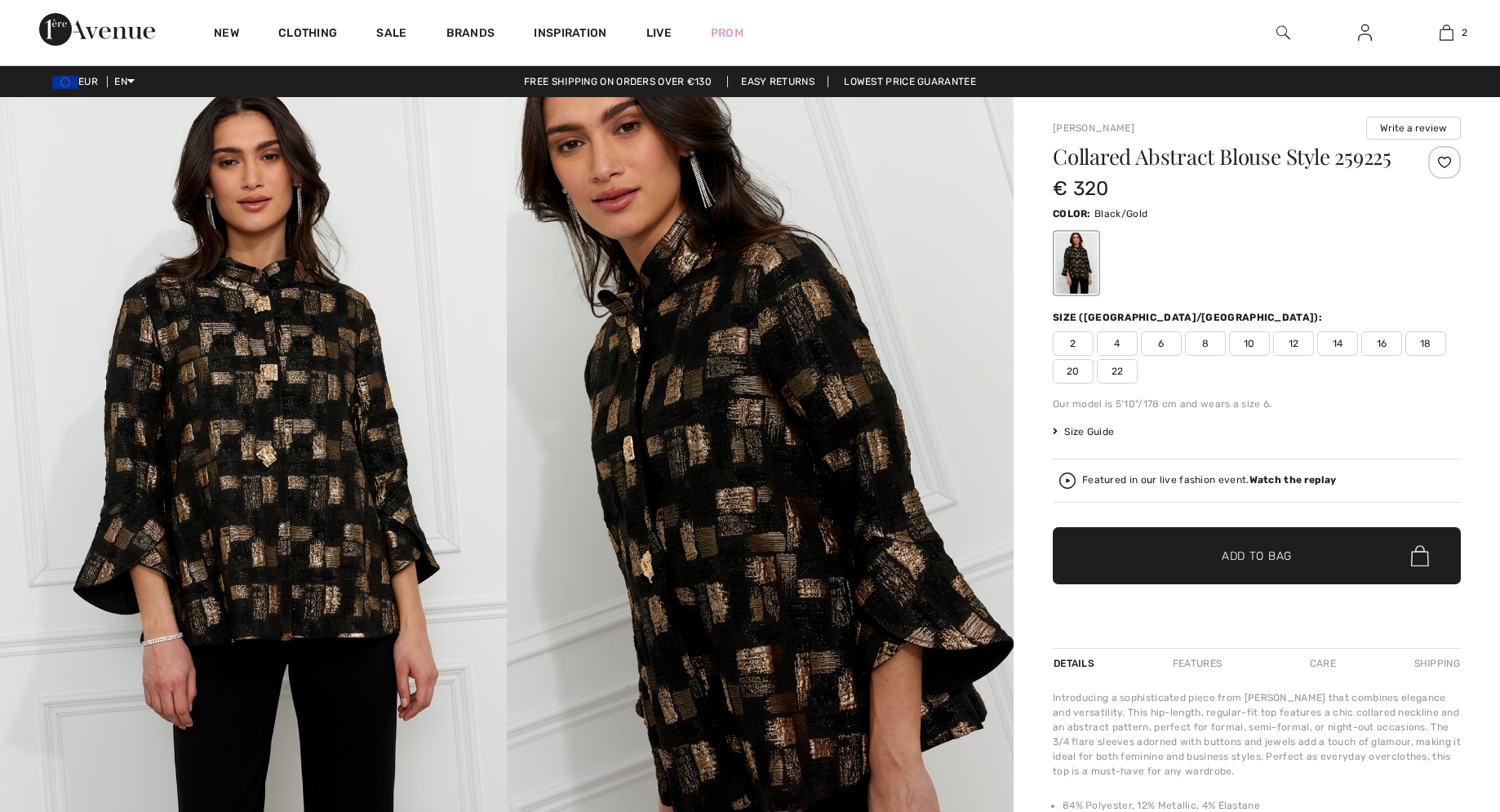
click at [1119, 384] on span "22" at bounding box center [1117, 371] width 41 height 25
checkbox input "true"
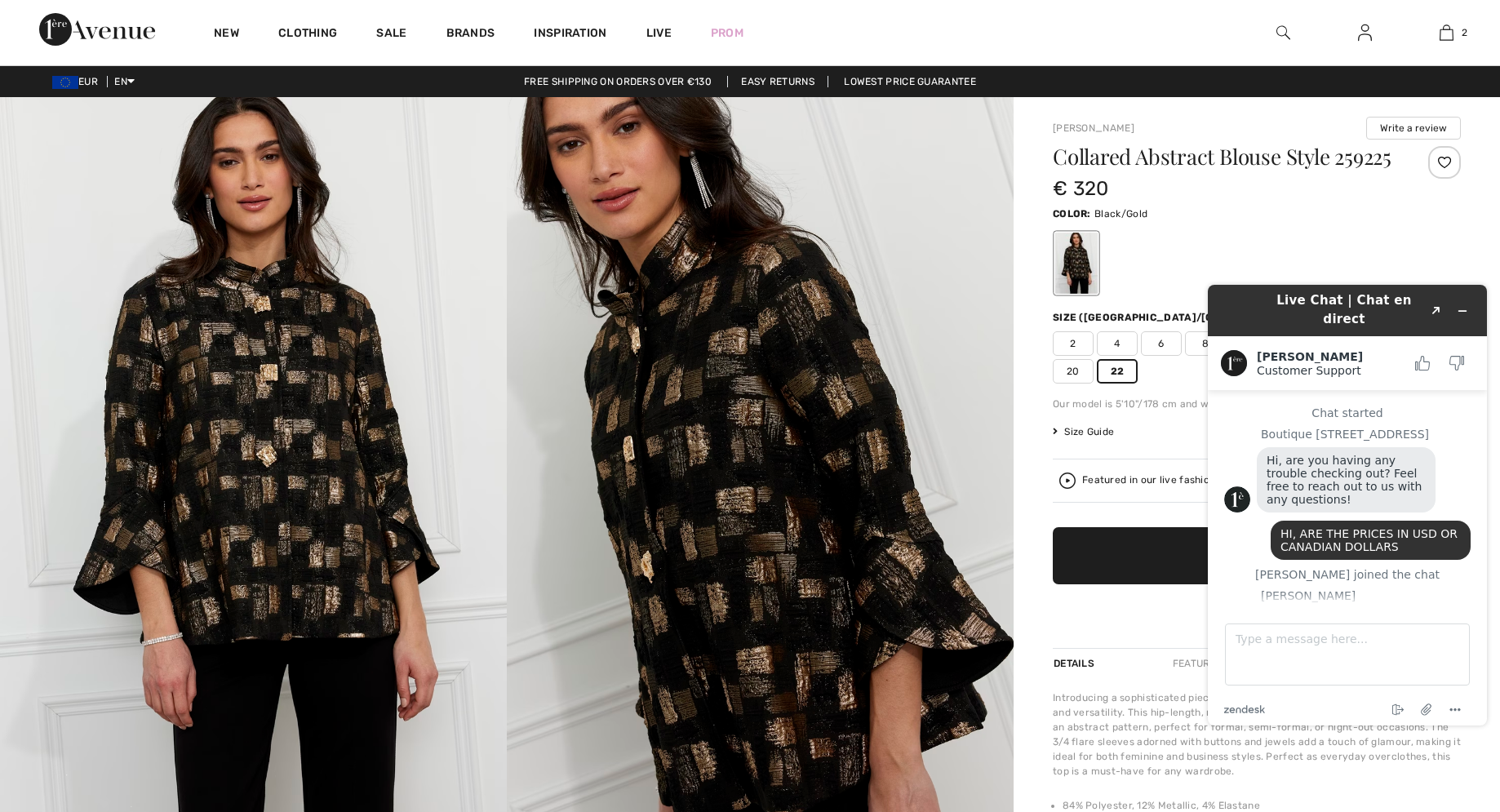
scroll to position [431, 0]
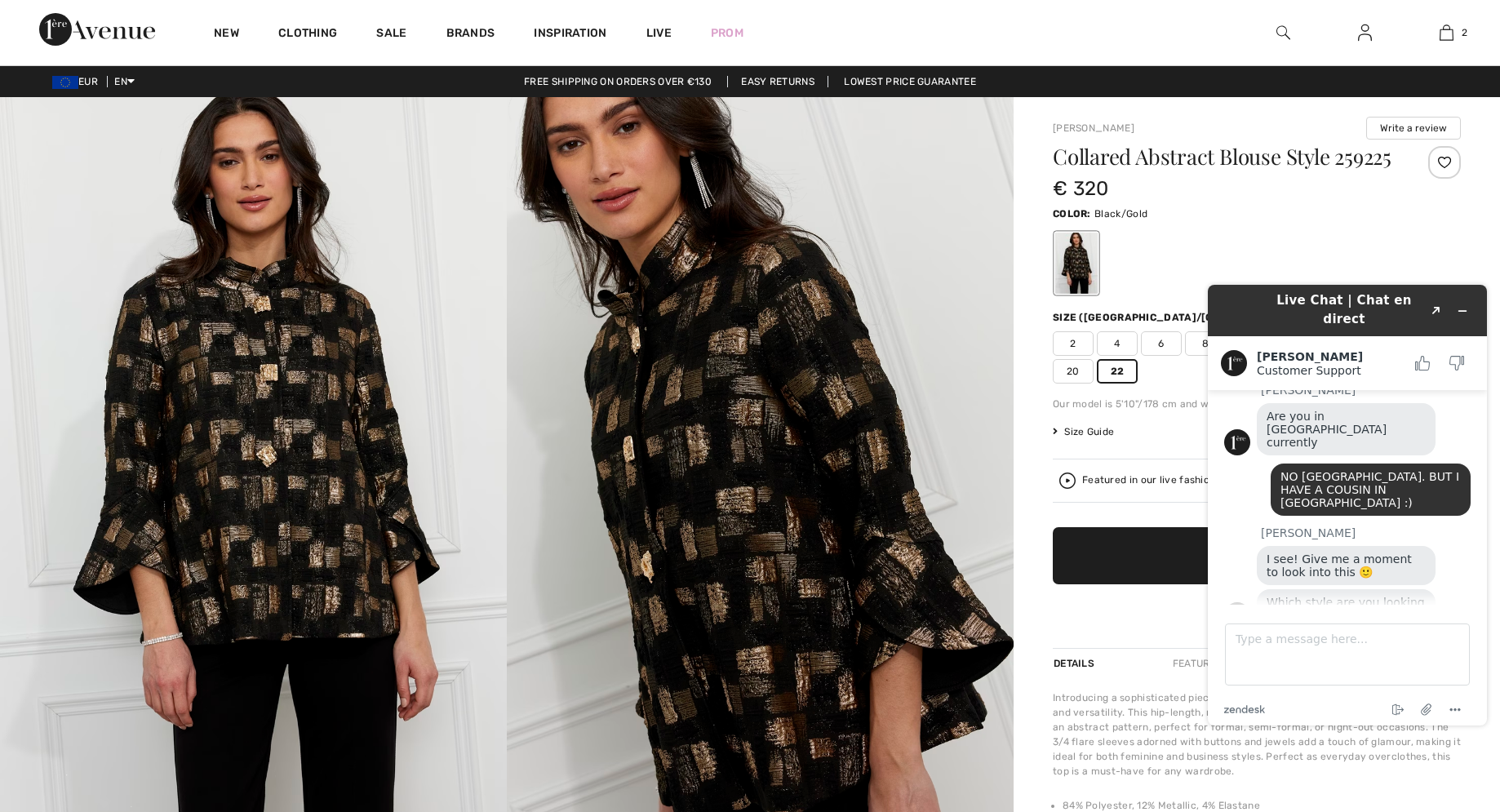
click at [1114, 585] on span "✔ Added to Bag Add to Bag" at bounding box center [1256, 555] width 408 height 57
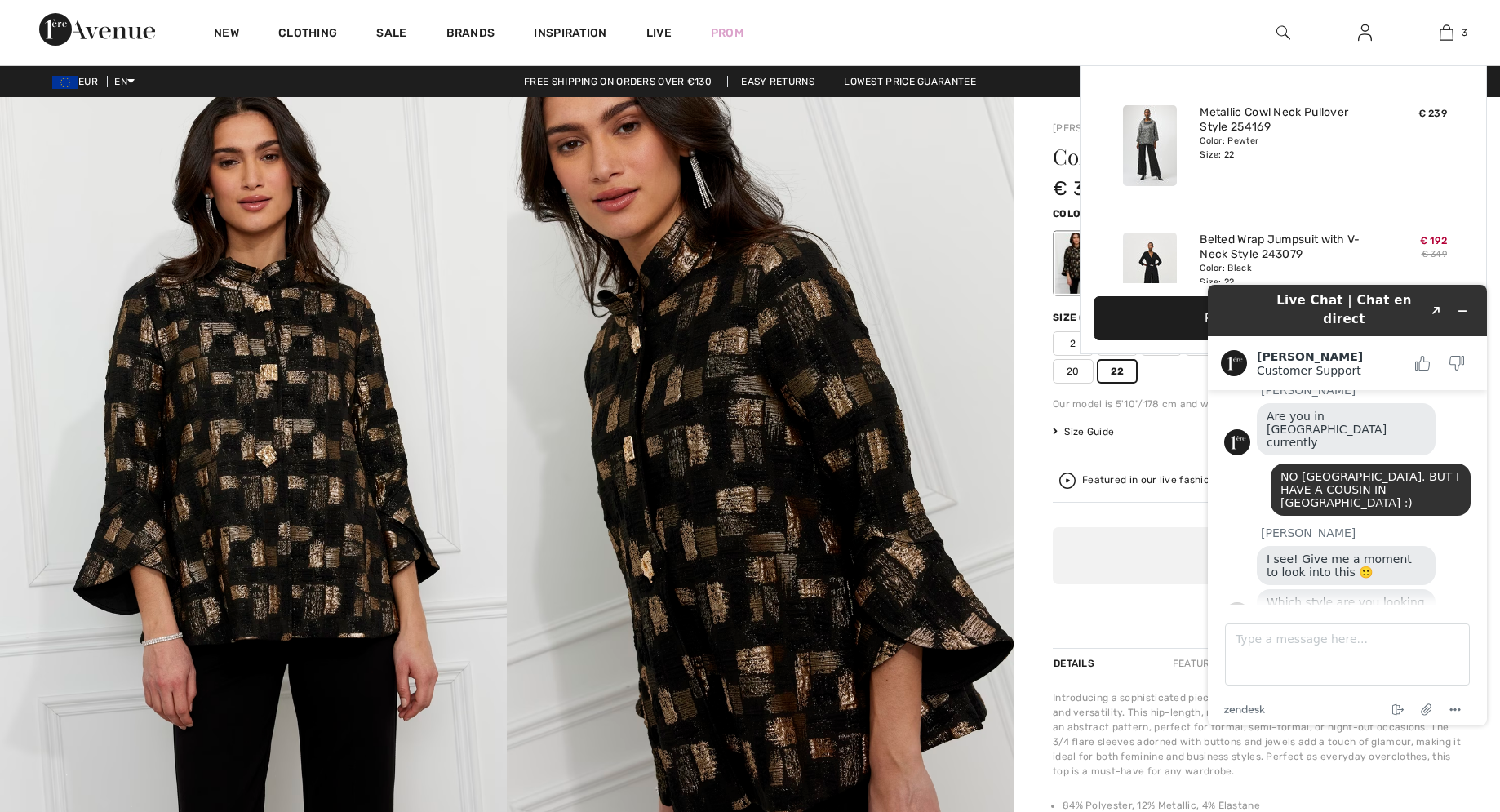
scroll to position [178, 0]
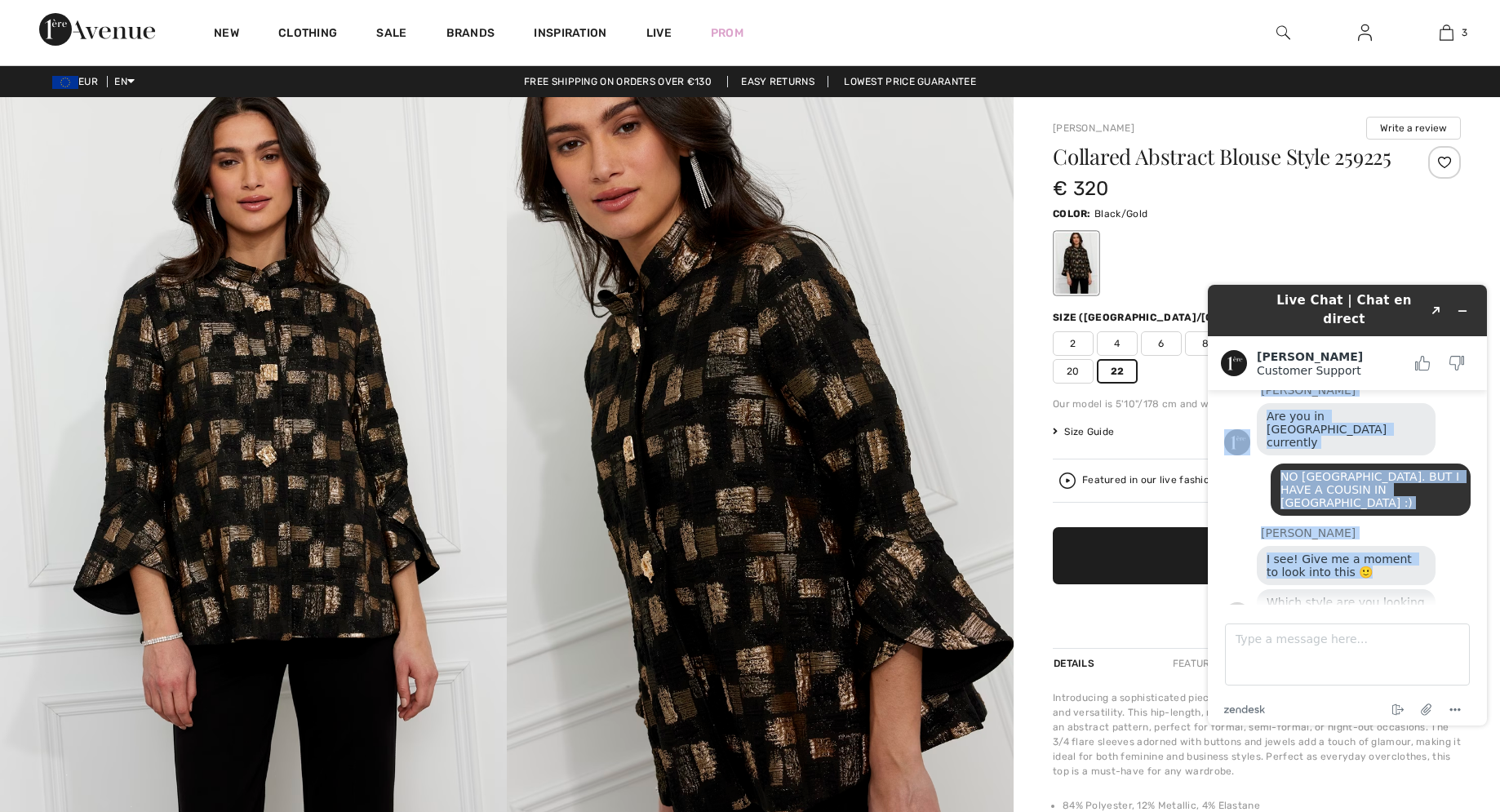
drag, startPoint x: 1229, startPoint y: 312, endPoint x: 1034, endPoint y: 520, distance: 285.1
click at [1208, 520] on div "Live Chat | Chat en direct Created with Sketch. Leslie Customer Support Custome…" at bounding box center [1347, 505] width 279 height 441
click at [1466, 305] on icon "Minimize widget" at bounding box center [1462, 310] width 11 height 11
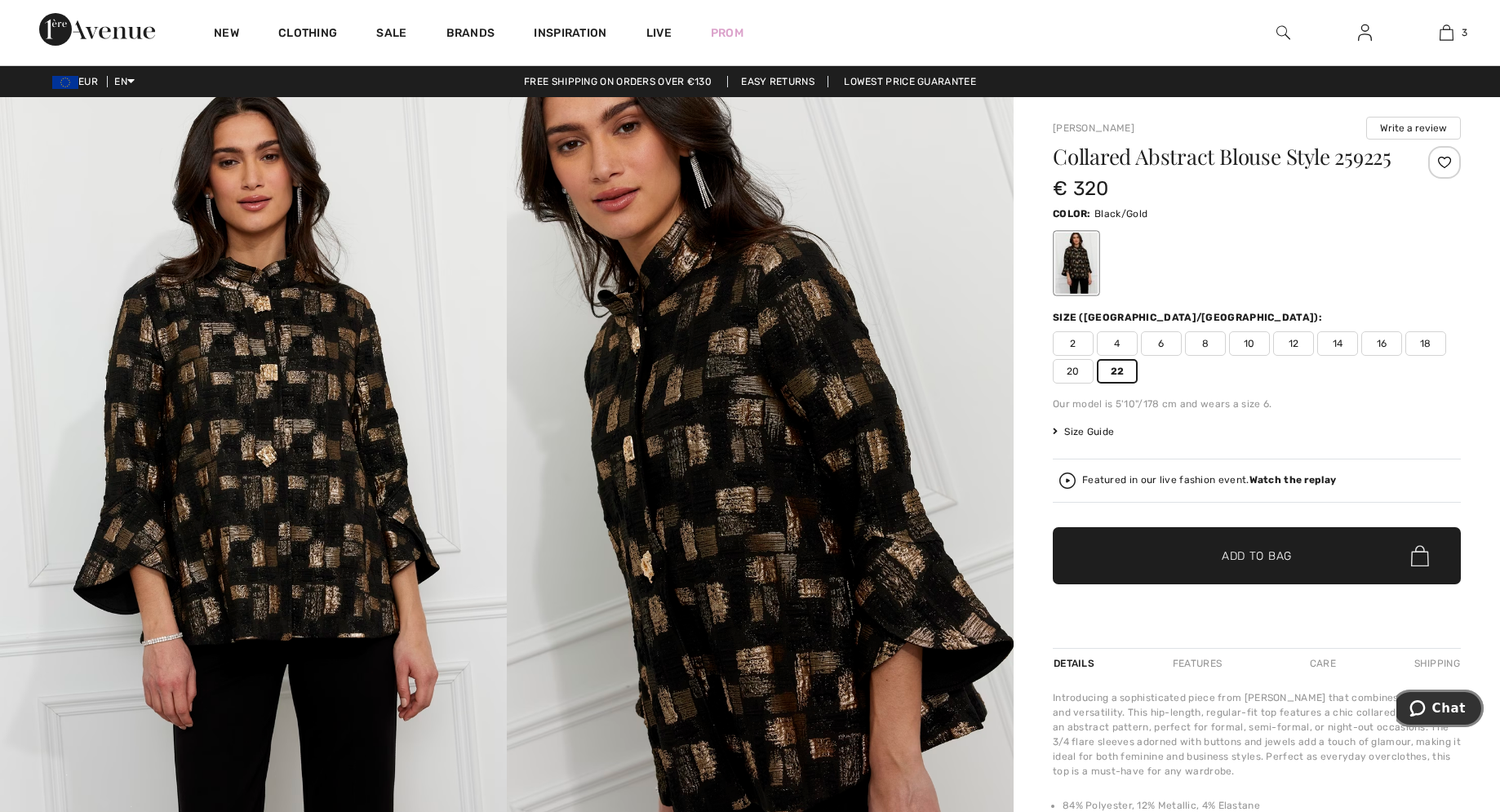
click at [1308, 287] on div at bounding box center [1256, 263] width 408 height 68
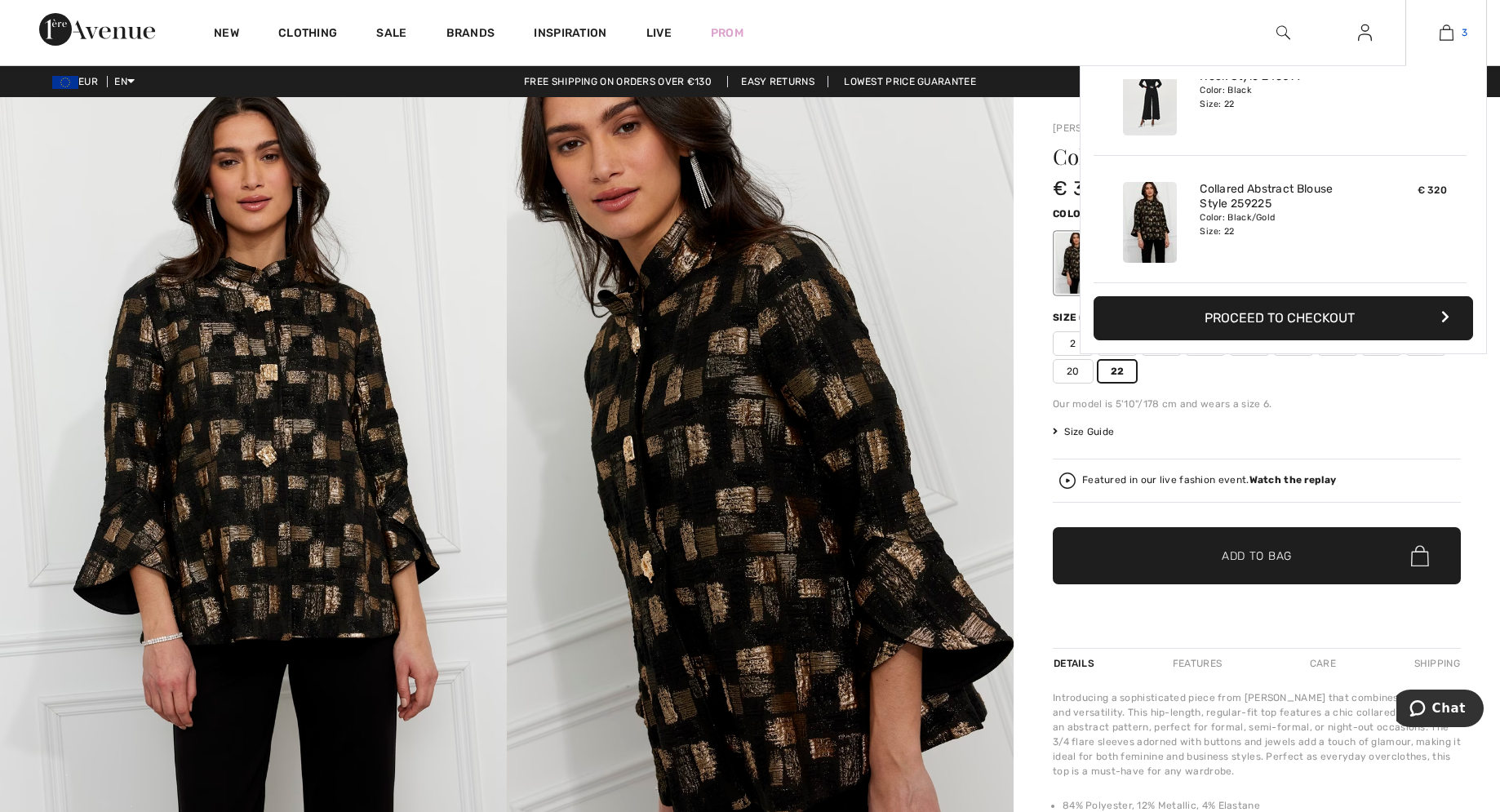
click at [1444, 32] on img at bounding box center [1446, 32] width 14 height 19
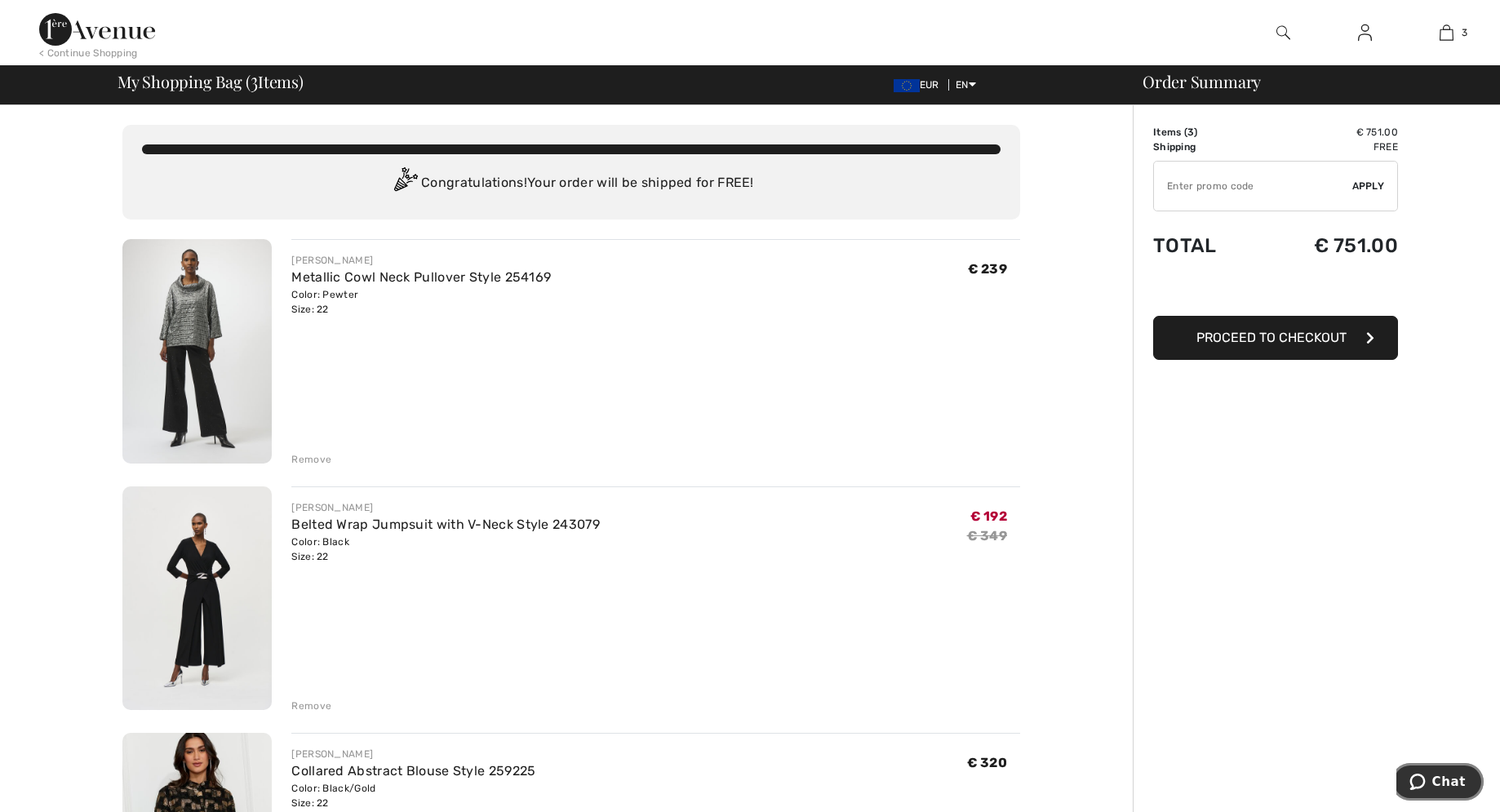
click at [1446, 790] on button "Chat" at bounding box center [1437, 782] width 92 height 38
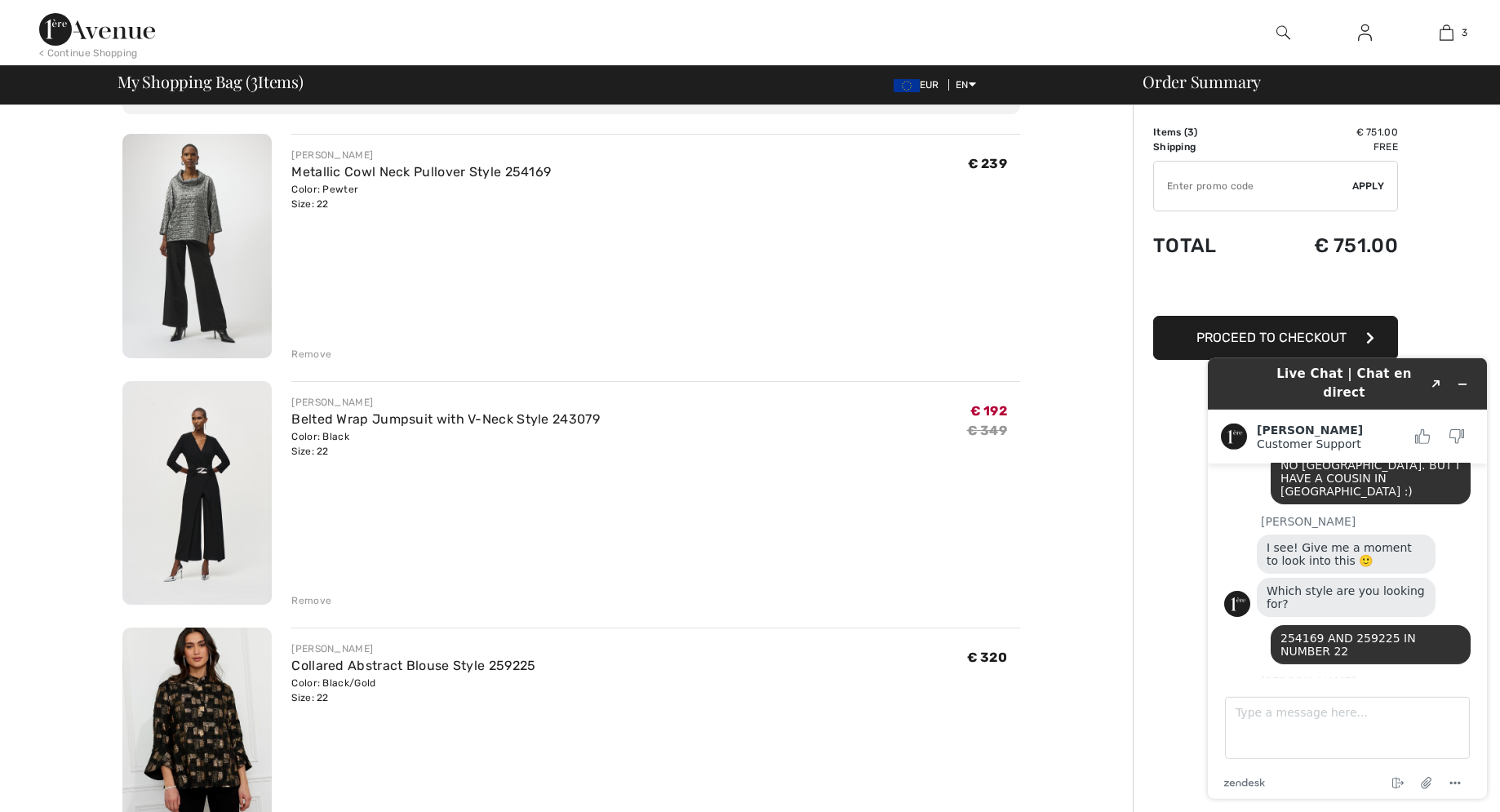
scroll to position [249, 0]
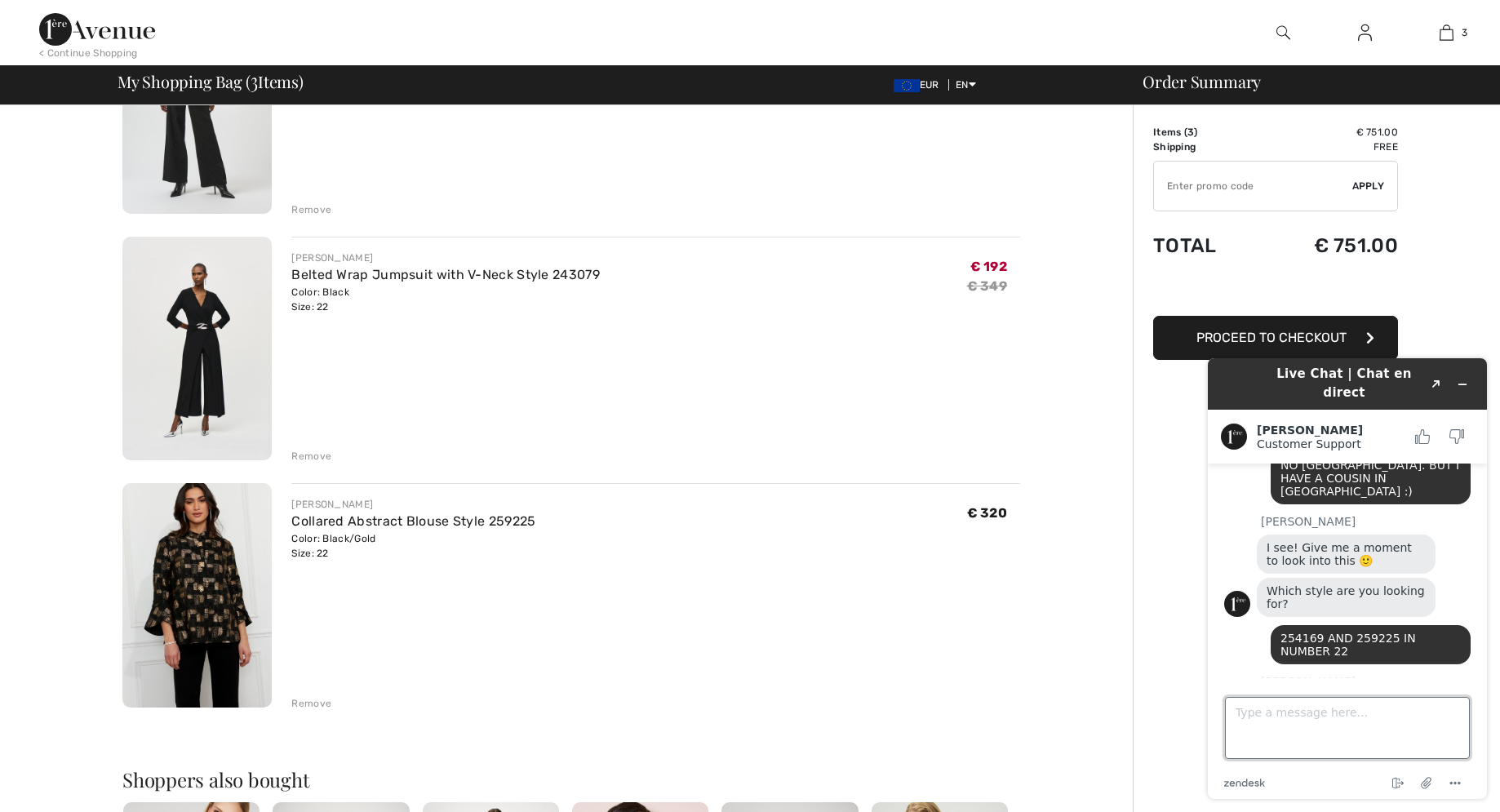
click at [1264, 713] on textarea "Type a message here..." at bounding box center [1347, 727] width 245 height 62
type textarea "THANK YOU. ANY CHARGES ON TOP OF THIS"
click at [1274, 732] on textarea "THANK YOU. ANY CHARGES ON TOP OF THIS" at bounding box center [1347, 727] width 245 height 62
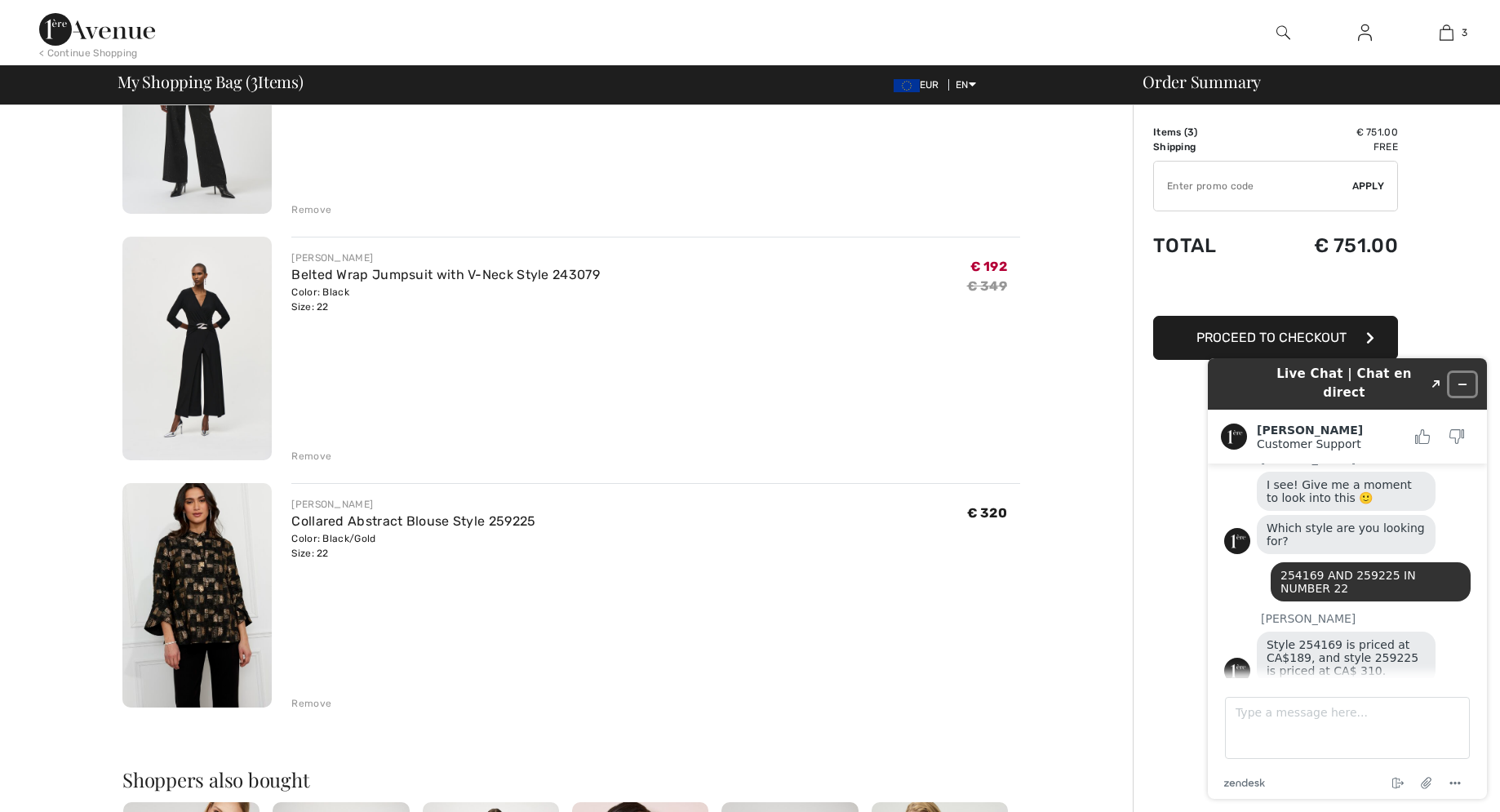
click at [1463, 378] on icon "Minimize widget" at bounding box center [1462, 384] width 11 height 11
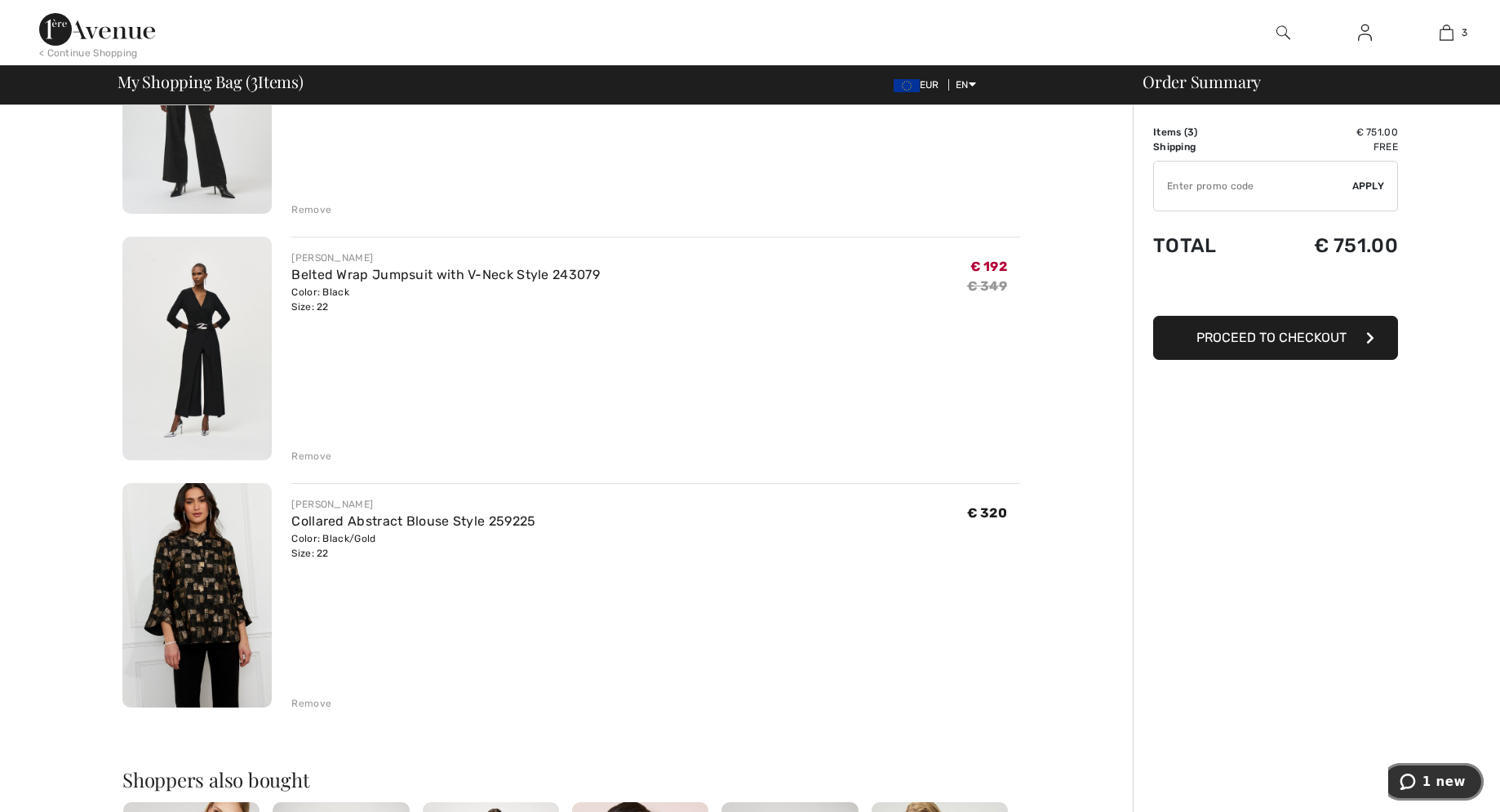
click at [1431, 778] on span "1 new" at bounding box center [1444, 782] width 43 height 15
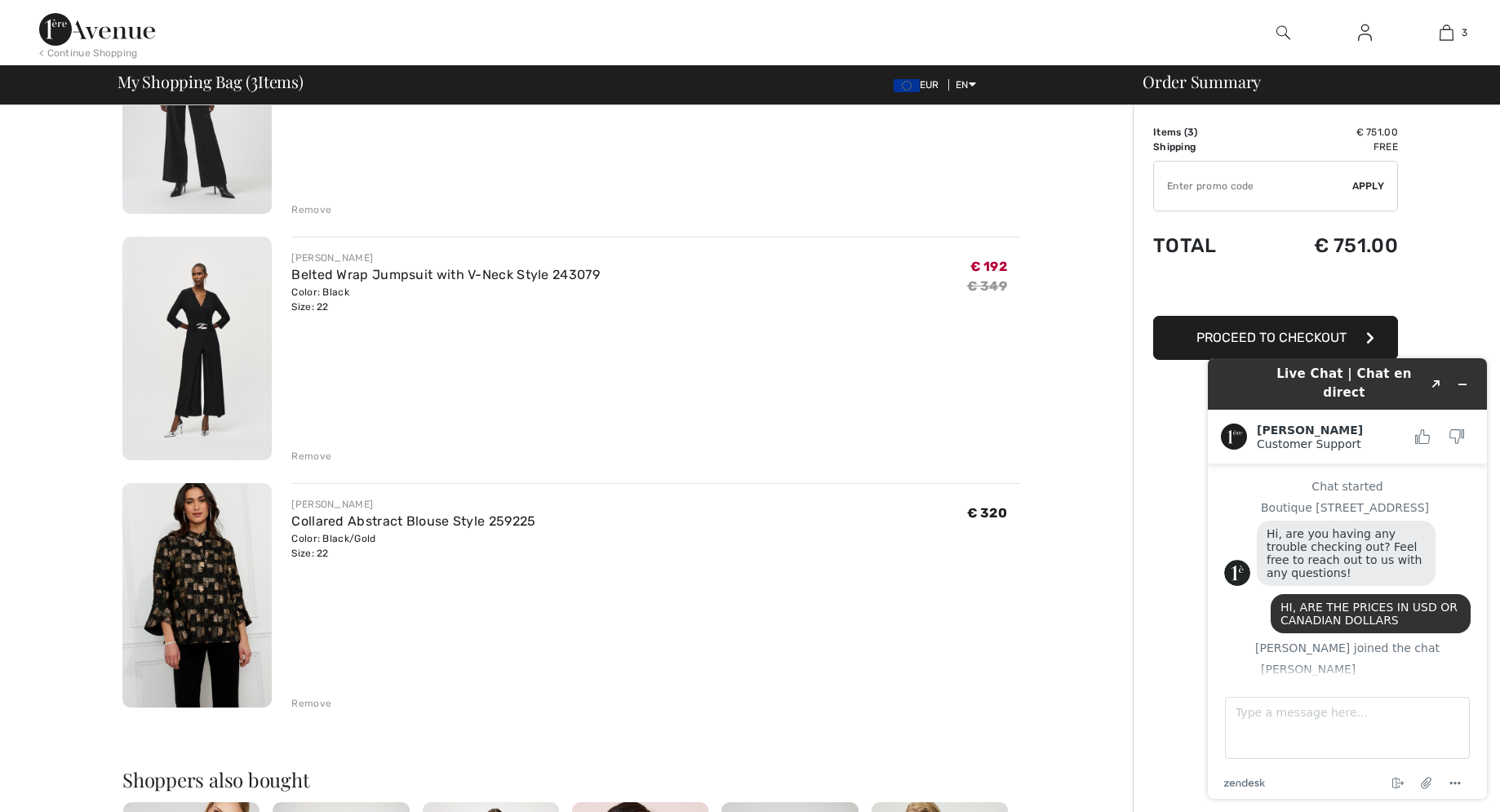
scroll to position [688, 0]
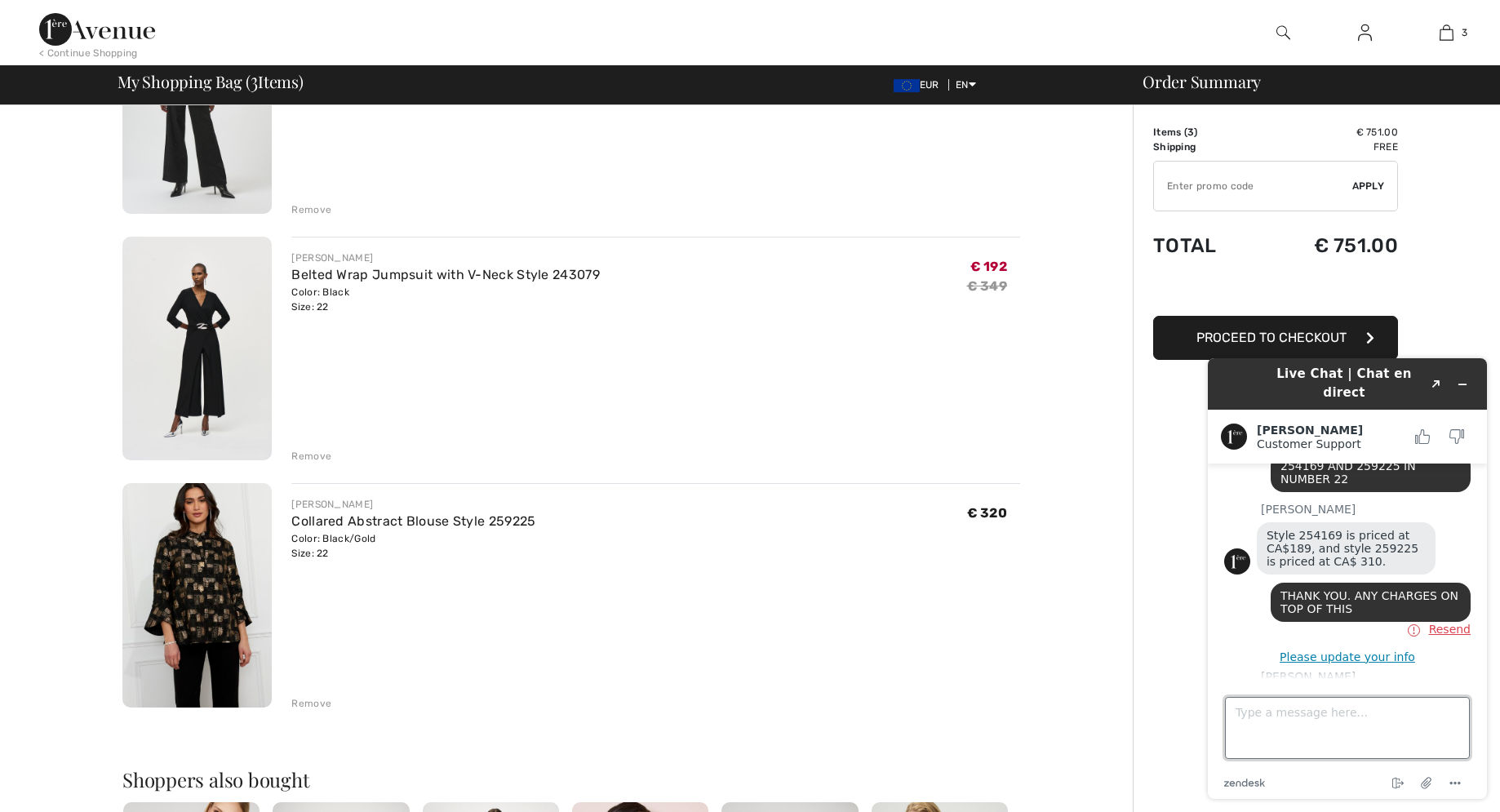
click at [1259, 711] on textarea "Type a message here..." at bounding box center [1347, 727] width 245 height 62
click at [1375, 714] on textarea "tHE EXCHANGE RATE OF 320 EURO IS 193" at bounding box center [1347, 727] width 245 height 62
drag, startPoint x: 1413, startPoint y: 713, endPoint x: 1386, endPoint y: 716, distance: 27.2
click at [1386, 716] on textarea "tHE EXCHANGE RATE OF 310 EURO IS 193" at bounding box center [1347, 727] width 245 height 62
click at [1262, 730] on textarea "tHE EXCHANGE RATE OF 310 CANDIAN IS 193" at bounding box center [1347, 727] width 245 height 62
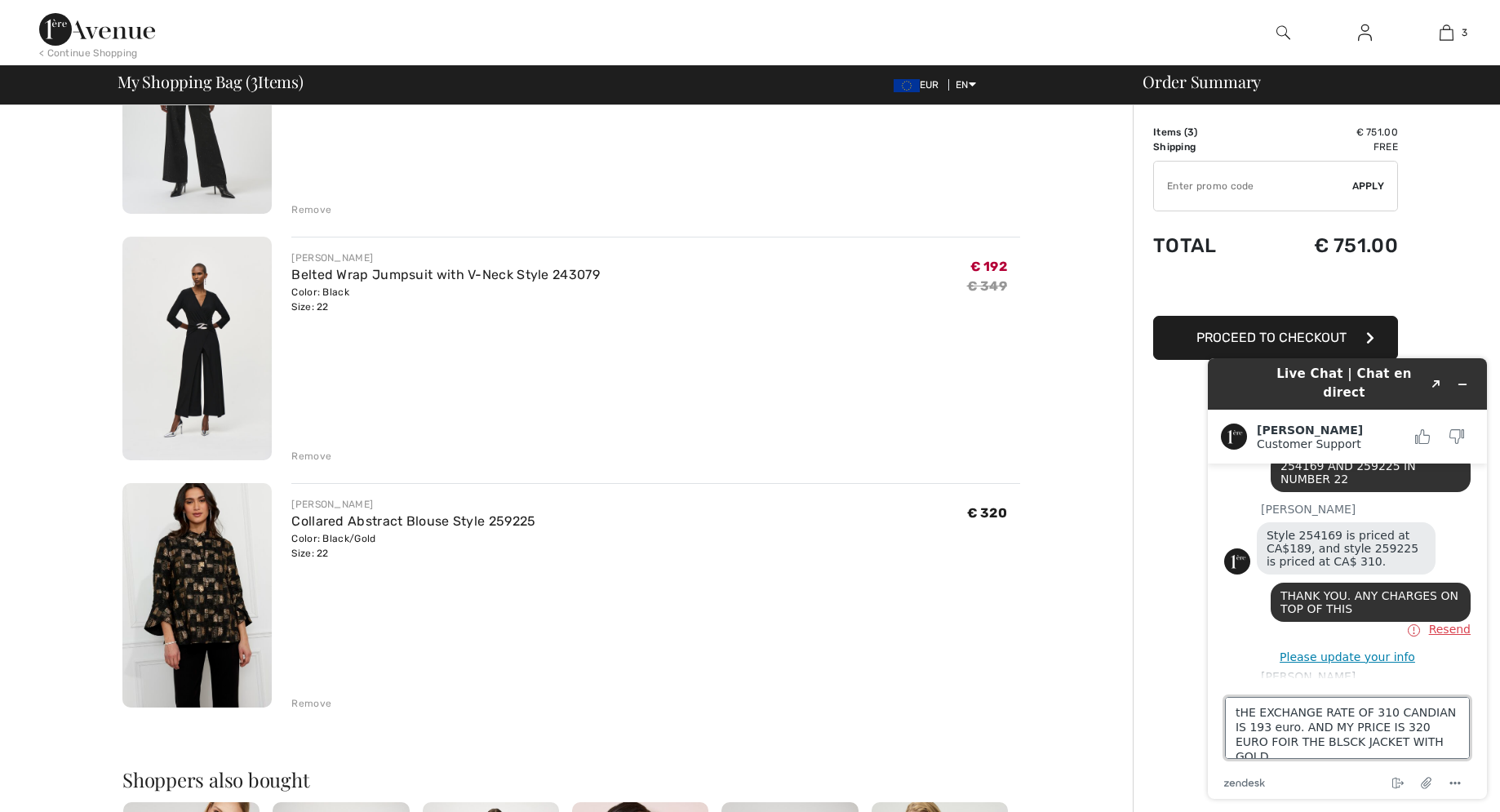
click at [1237, 714] on textarea "tHE EXCHANGE RATE OF 310 CANDIAN IS 193 euro. AND MY PRICE IS 320 EURO FOIR THE…" at bounding box center [1347, 727] width 245 height 62
click at [1450, 730] on textarea "THE EXCHANGE RATE OF 310 CANDIAN IS 193 euro. AND MY PRICE IS 320 EURO FOIR THE…" at bounding box center [1347, 727] width 245 height 62
click at [1269, 743] on textarea "THE EXCHANGE RATE OF 310 CANDIAN IS 193 euro. AND MY PRICE IS 320 EURO FOR THE …" at bounding box center [1347, 727] width 245 height 62
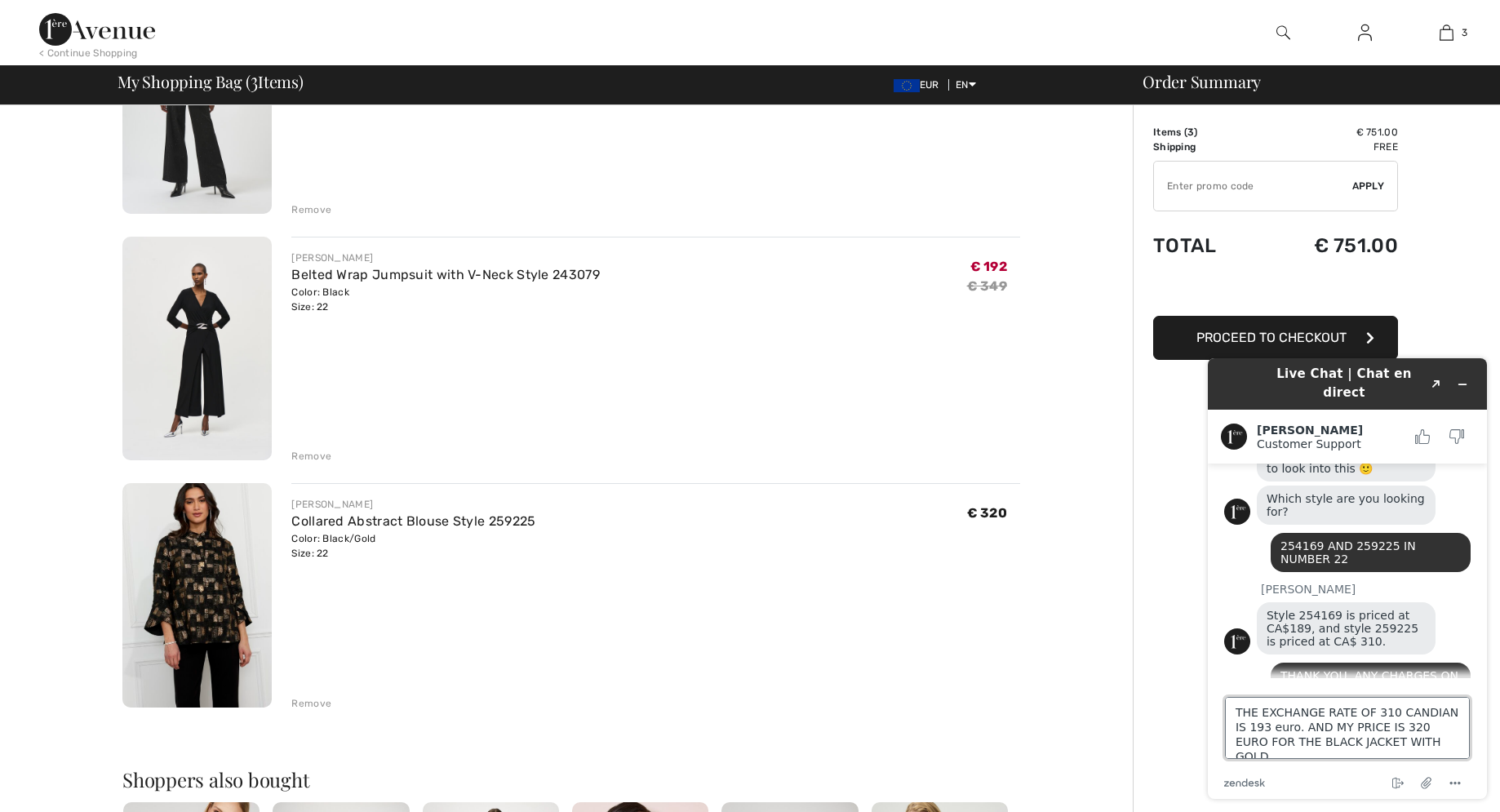
scroll to position [595, 0]
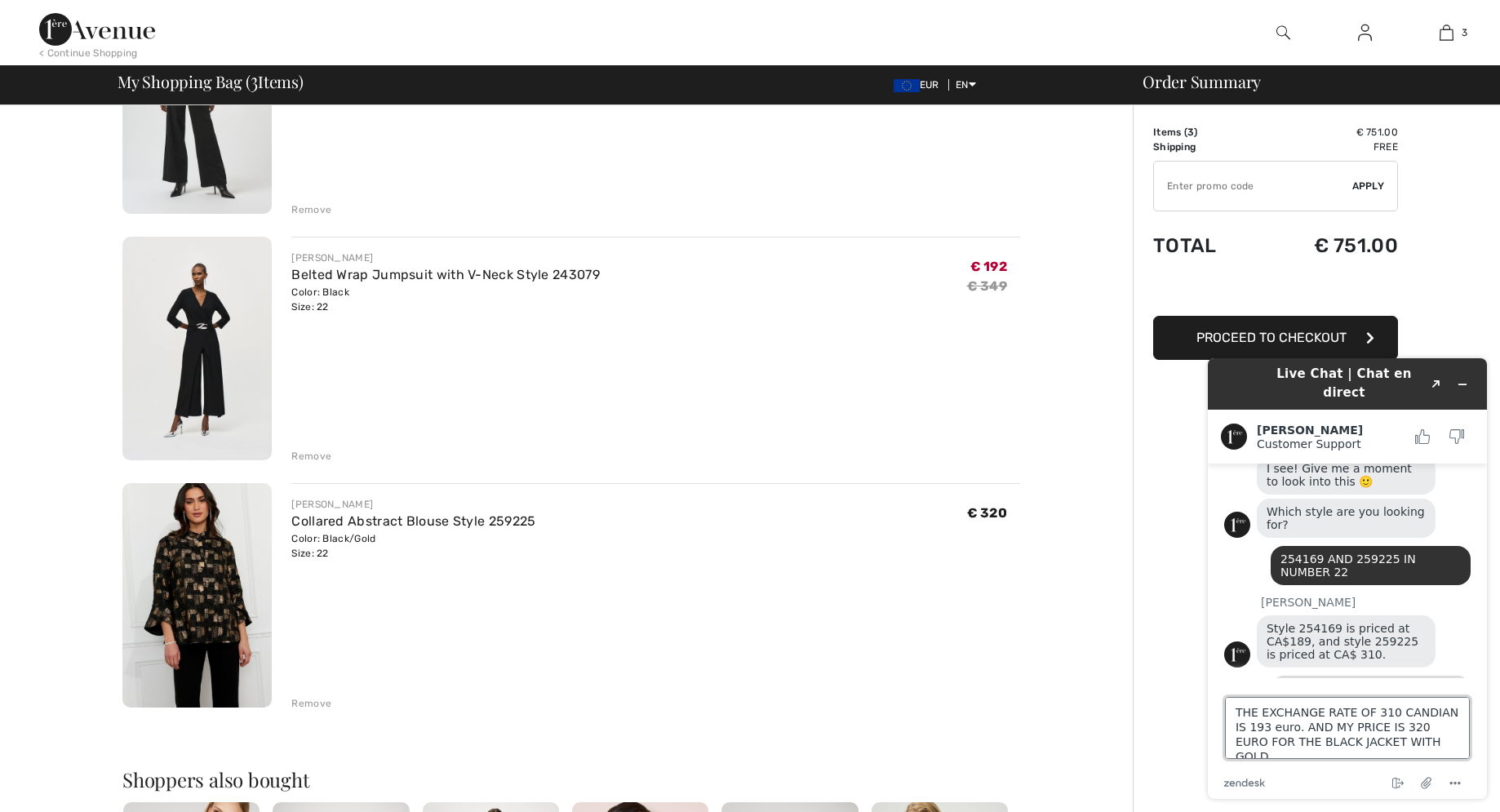
click at [1395, 742] on textarea "THE EXCHANGE RATE OF 310 CANDIAN IS 193 euro. AND MY PRICE IS 320 EURO FOR THE …" at bounding box center [1347, 727] width 245 height 62
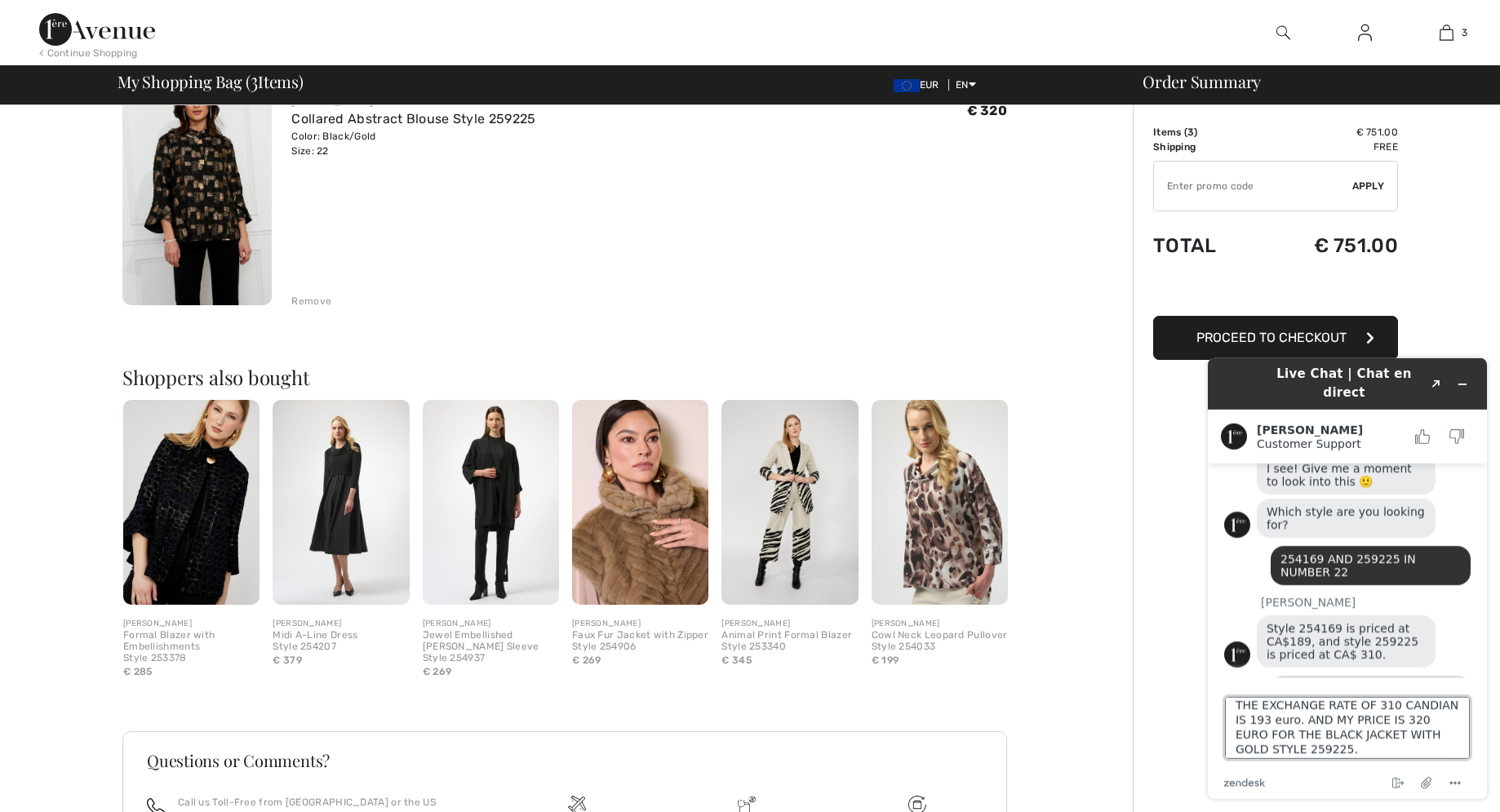
scroll to position [577, 0]
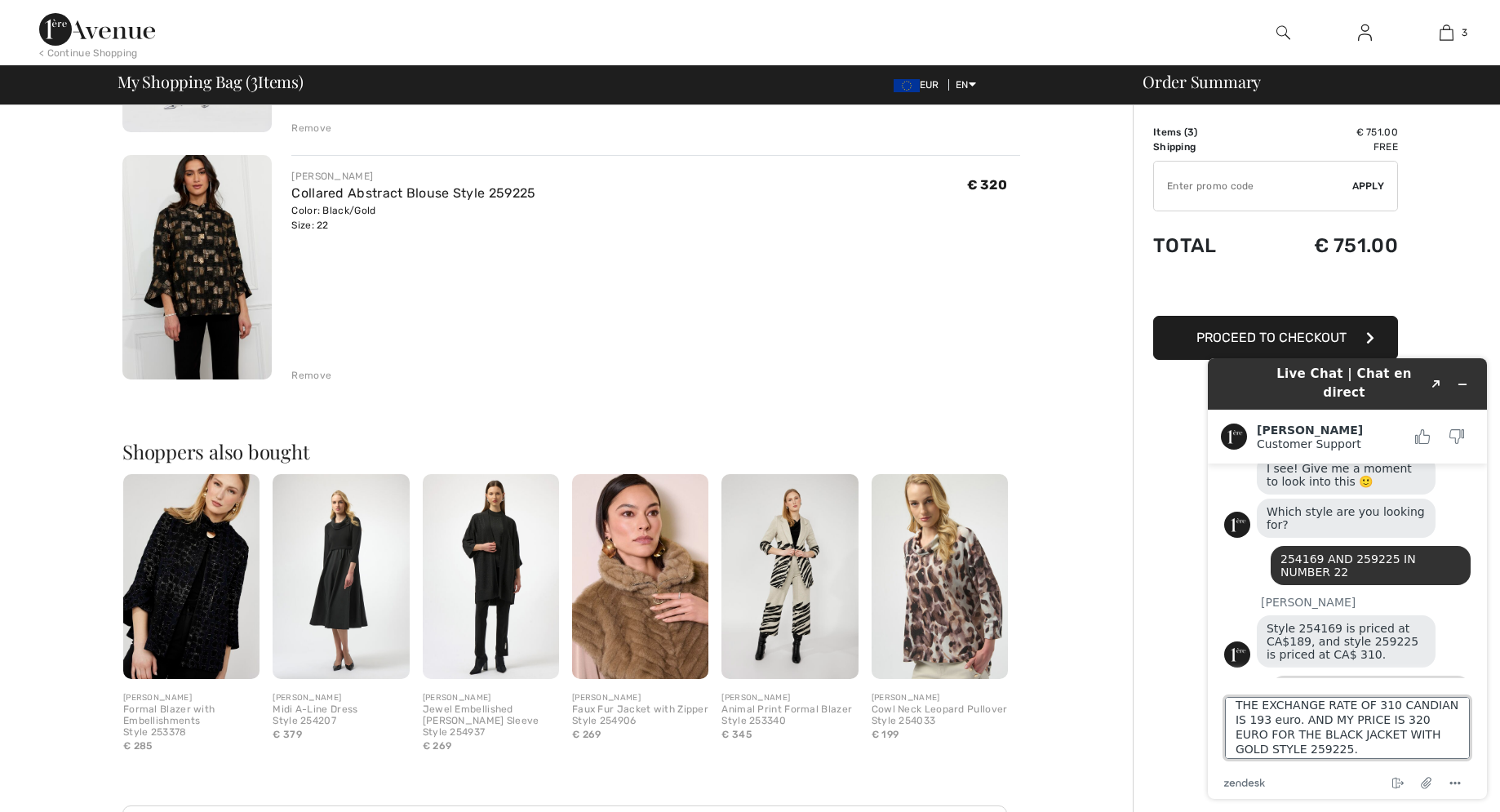
type textarea "THE EXCHANGE RATE OF 310 CANDIAN IS 193 euro. AND MY PRICE IS 320 EURO FOR THE …"
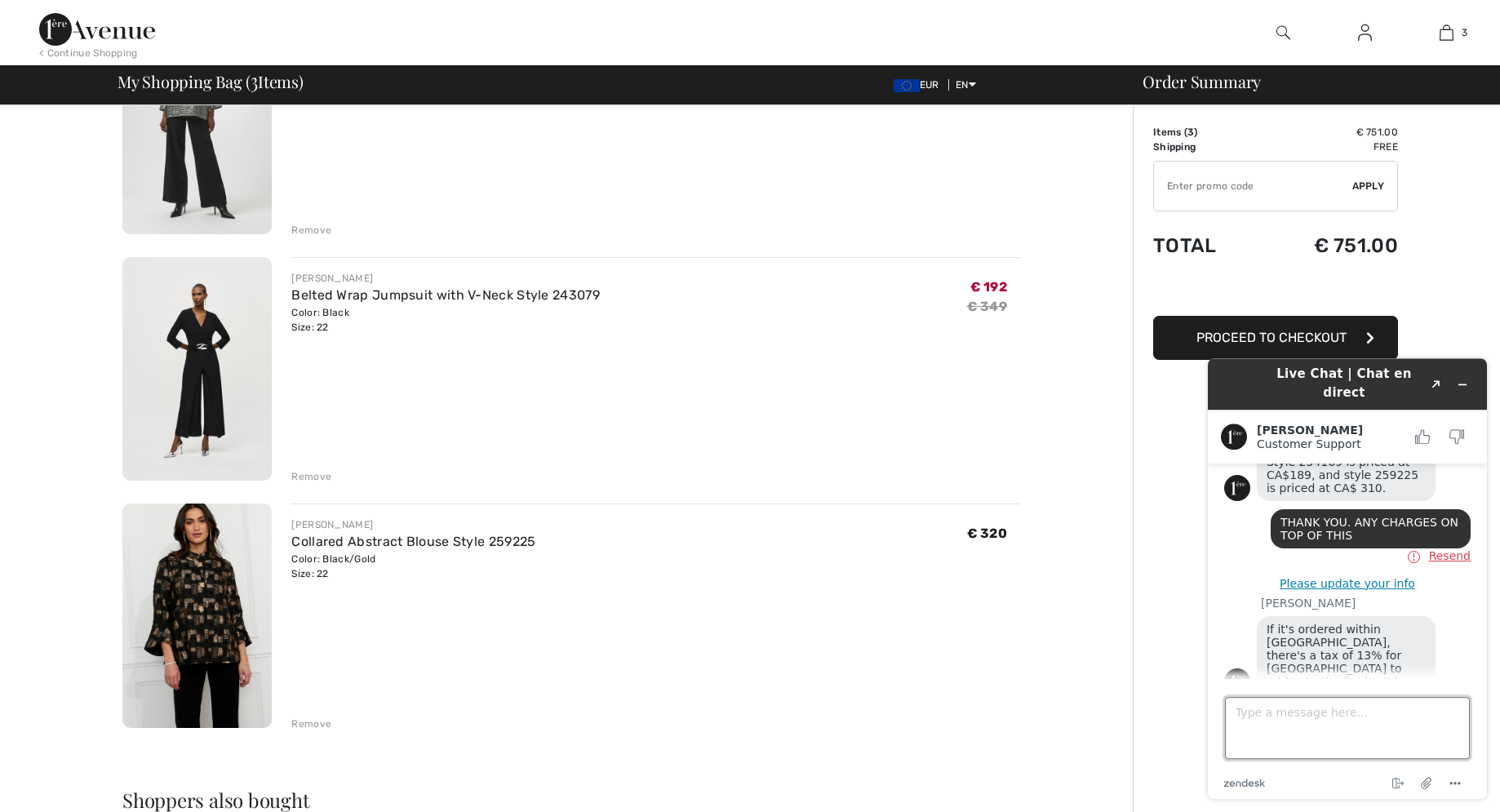
scroll to position [249, 0]
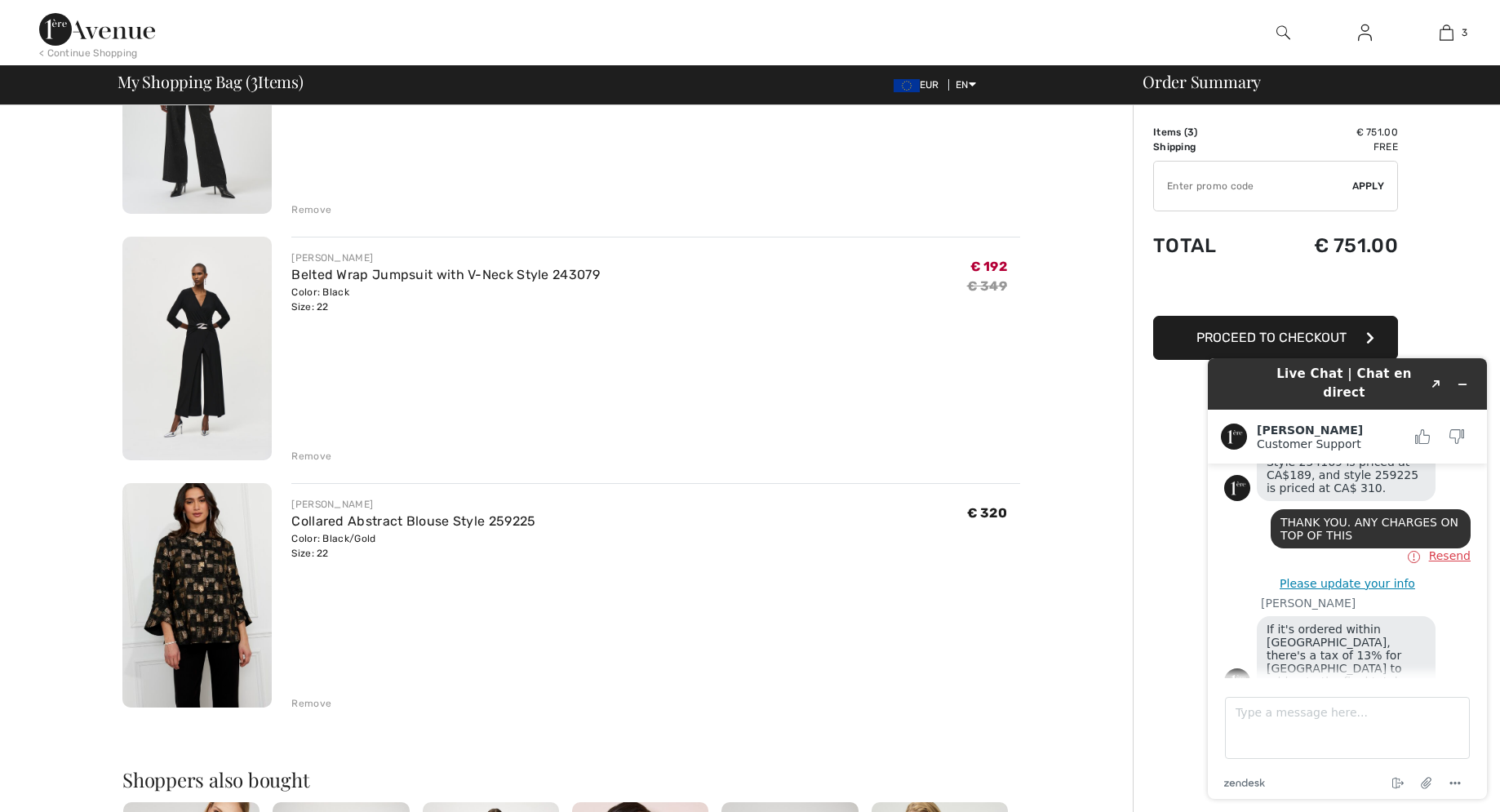
click at [318, 457] on div "Remove" at bounding box center [310, 456] width 40 height 15
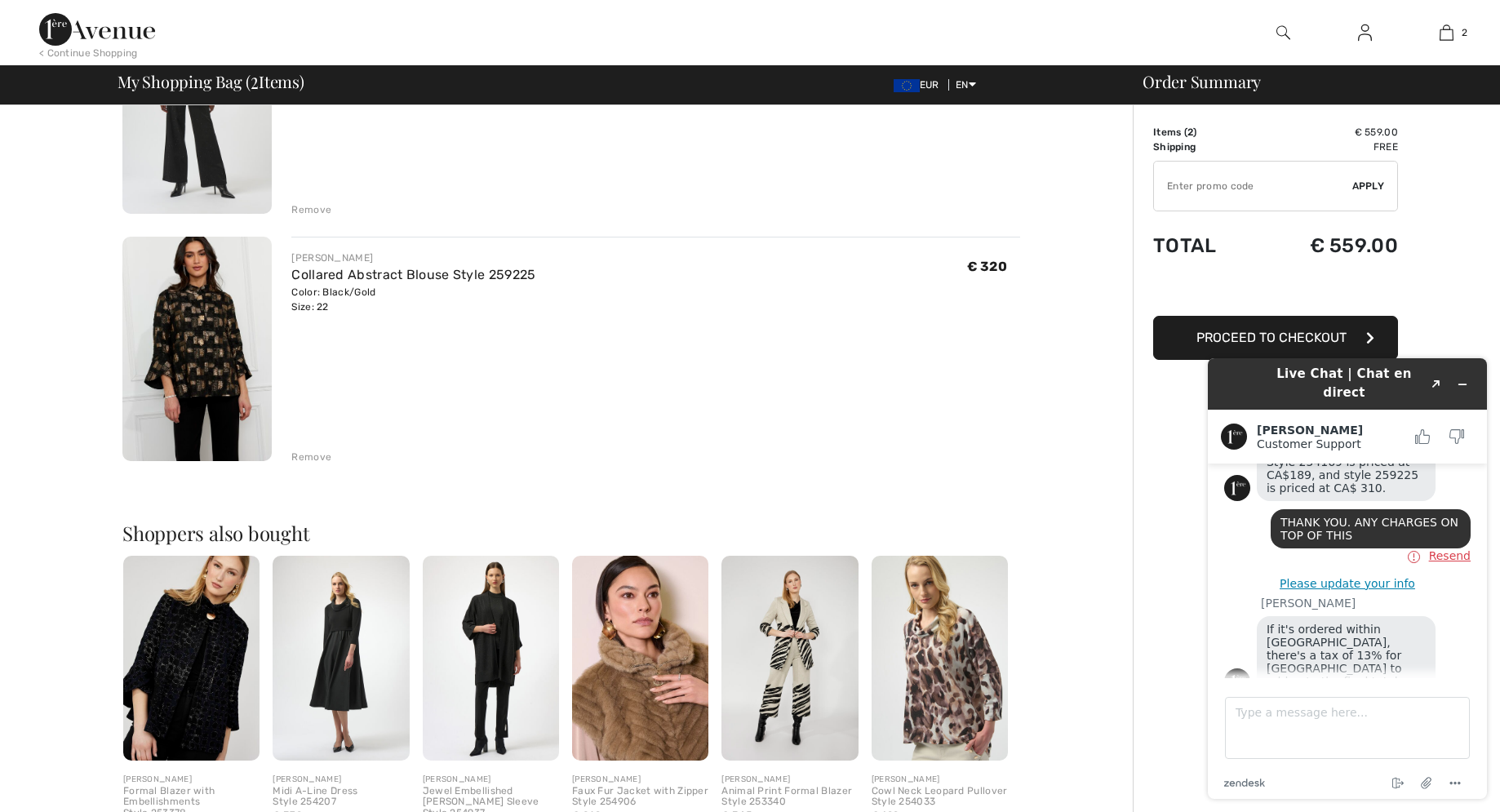
click at [191, 666] on img at bounding box center [192, 658] width 136 height 204
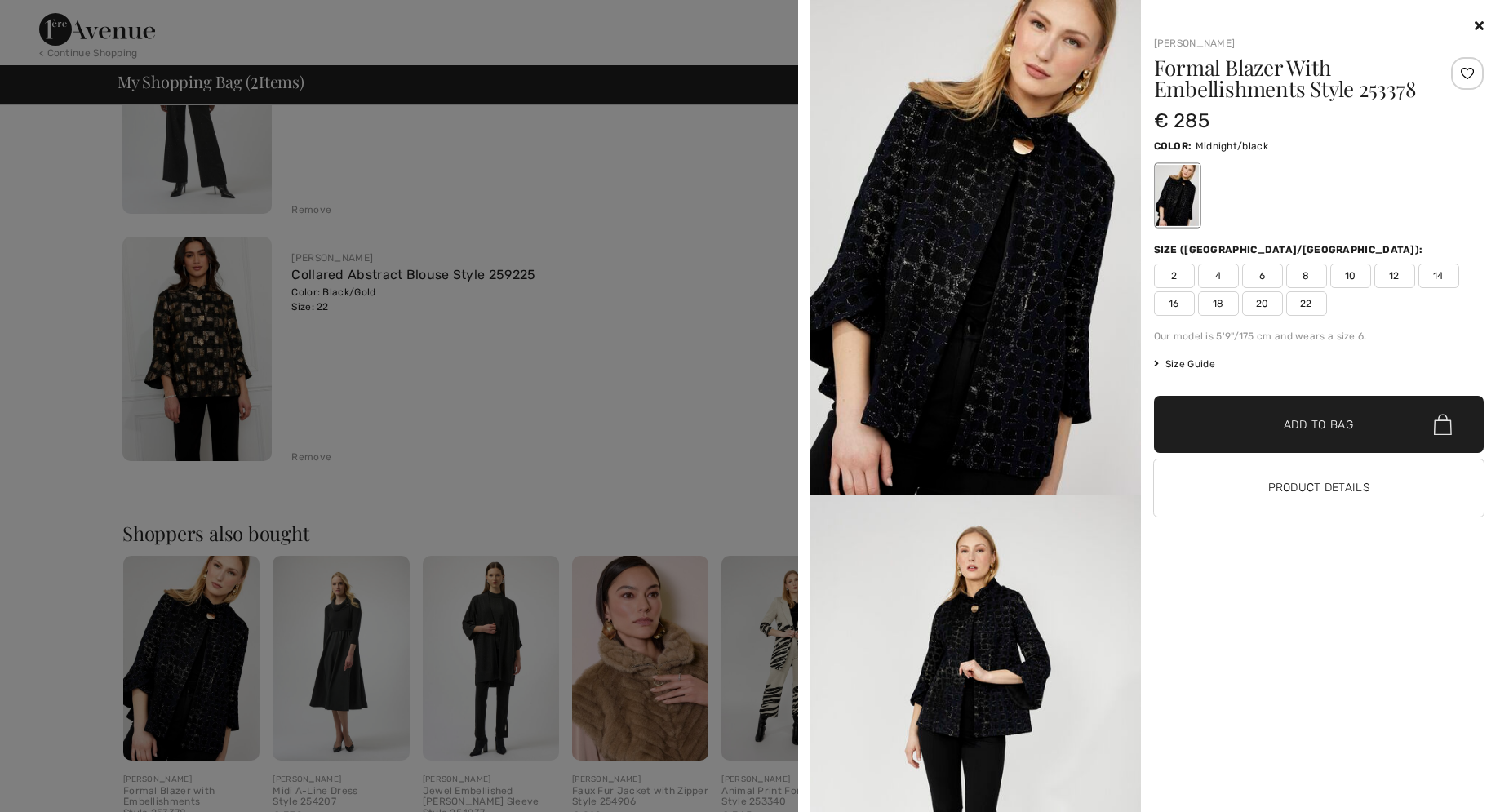
click at [1304, 300] on span "22" at bounding box center [1307, 303] width 41 height 25
click at [1303, 433] on span "Add to Bag" at bounding box center [1319, 424] width 70 height 17
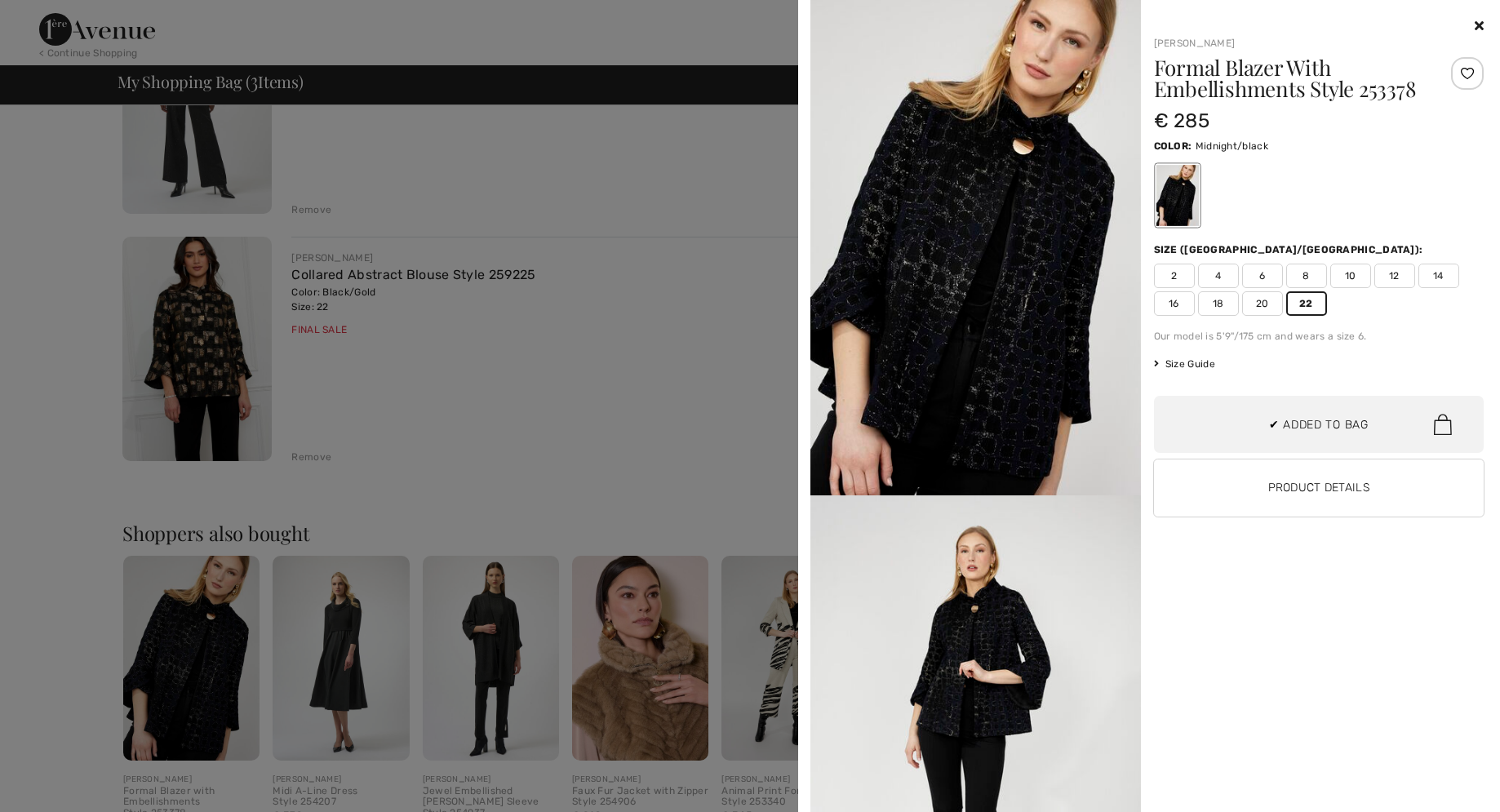
scroll to position [178, 0]
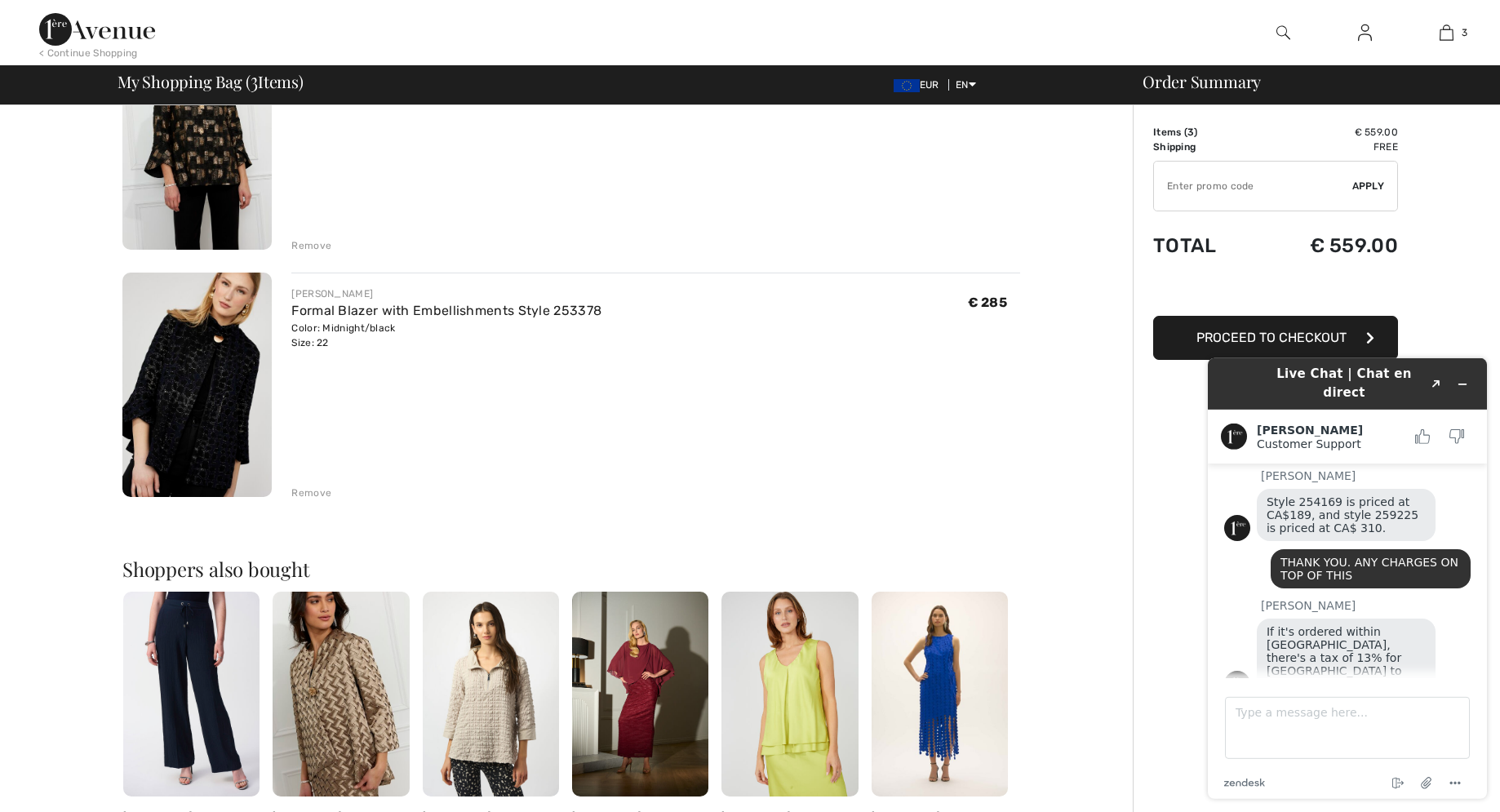
scroll to position [416, 0]
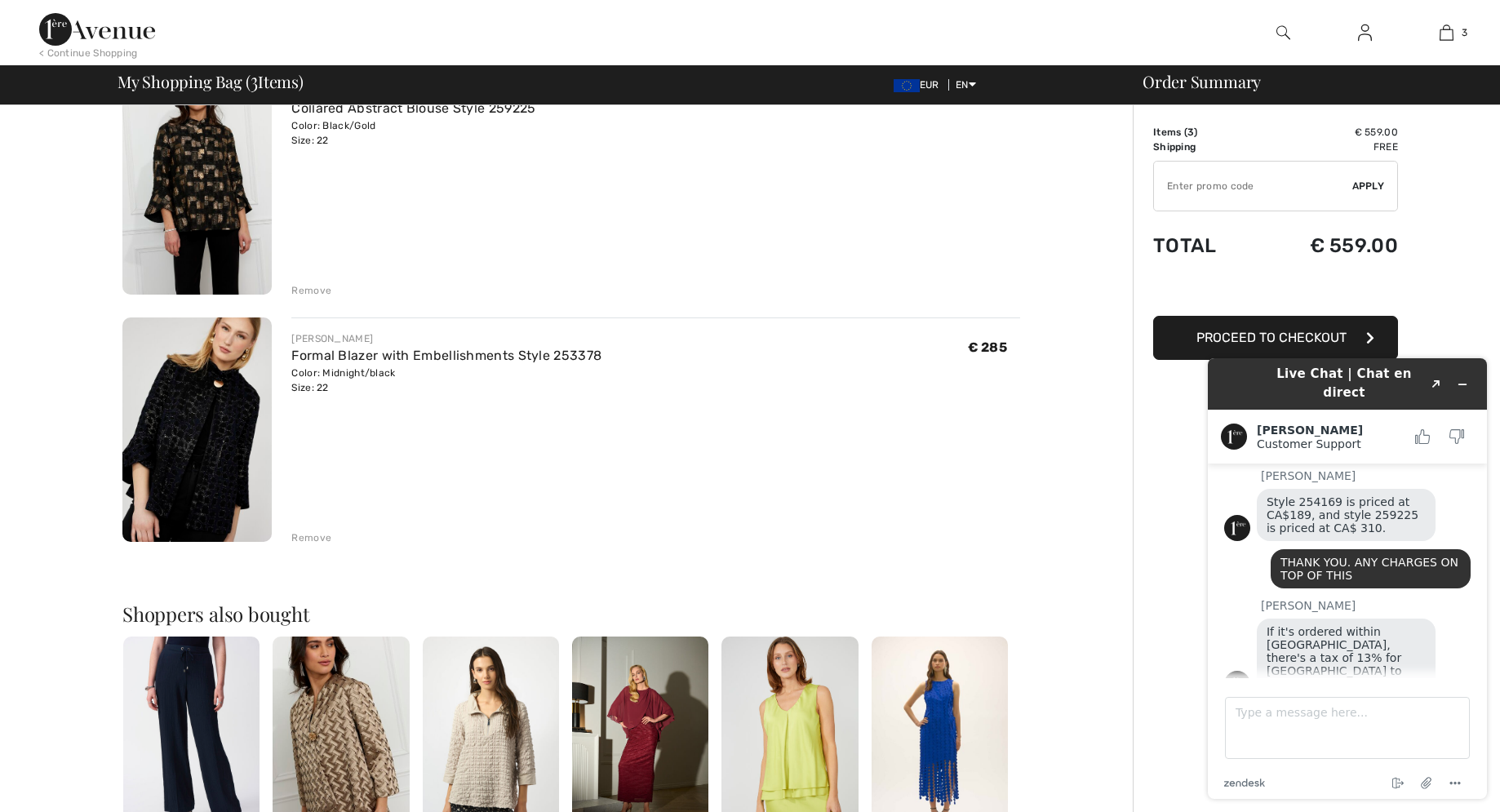
click at [212, 426] on img at bounding box center [197, 430] width 149 height 225
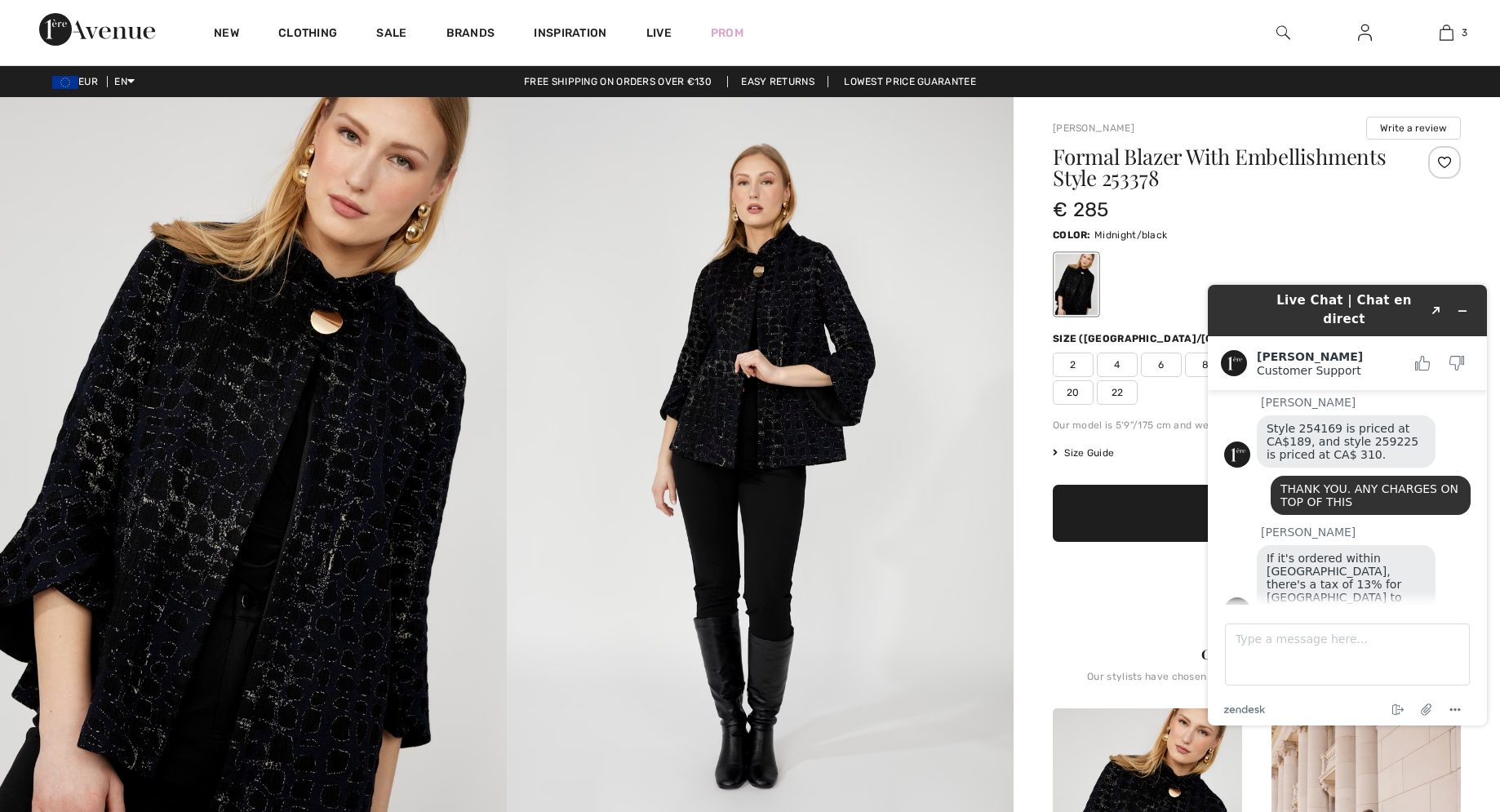
click at [310, 325] on img at bounding box center [253, 477] width 506 height 760
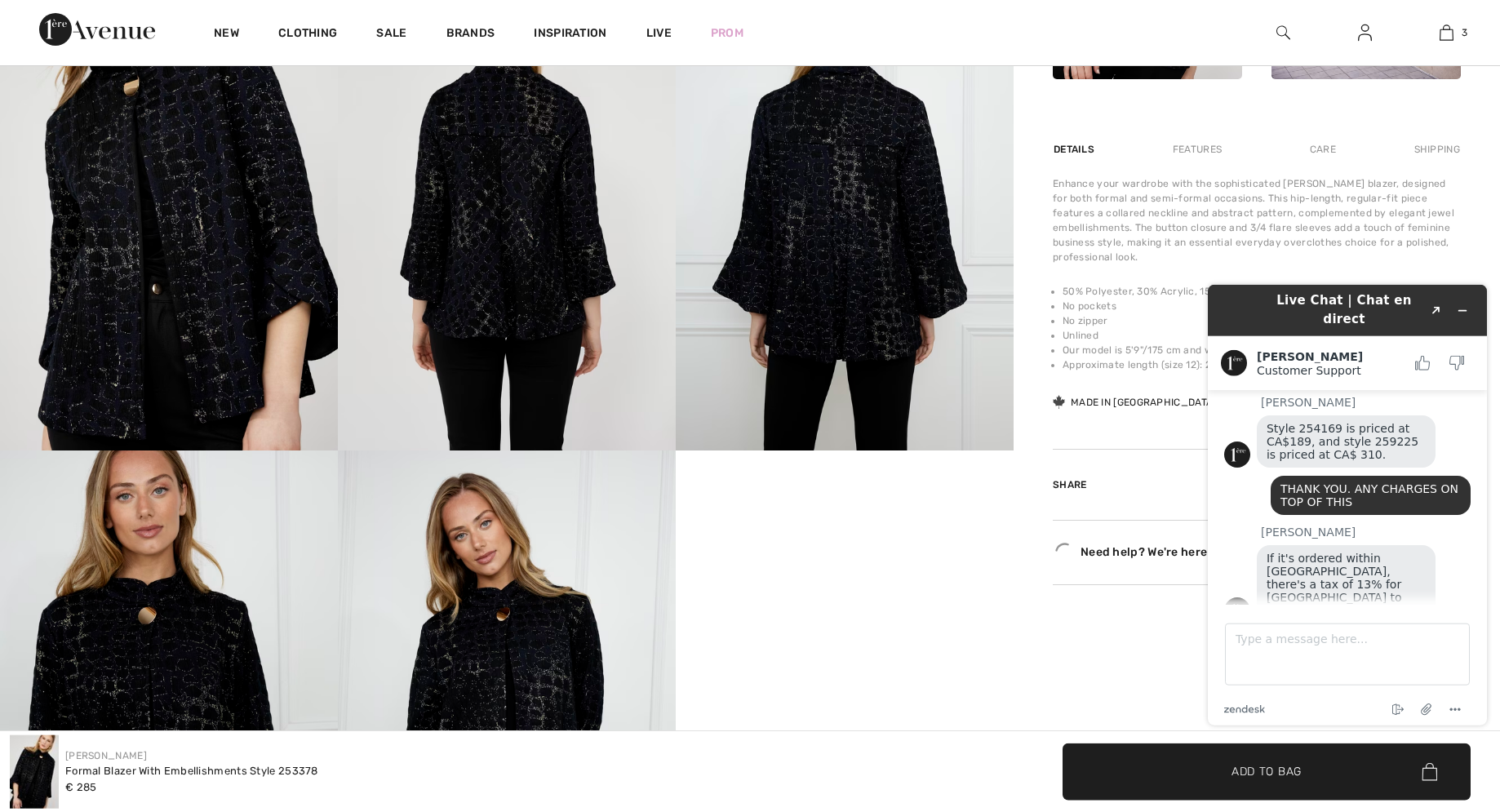
scroll to position [915, 0]
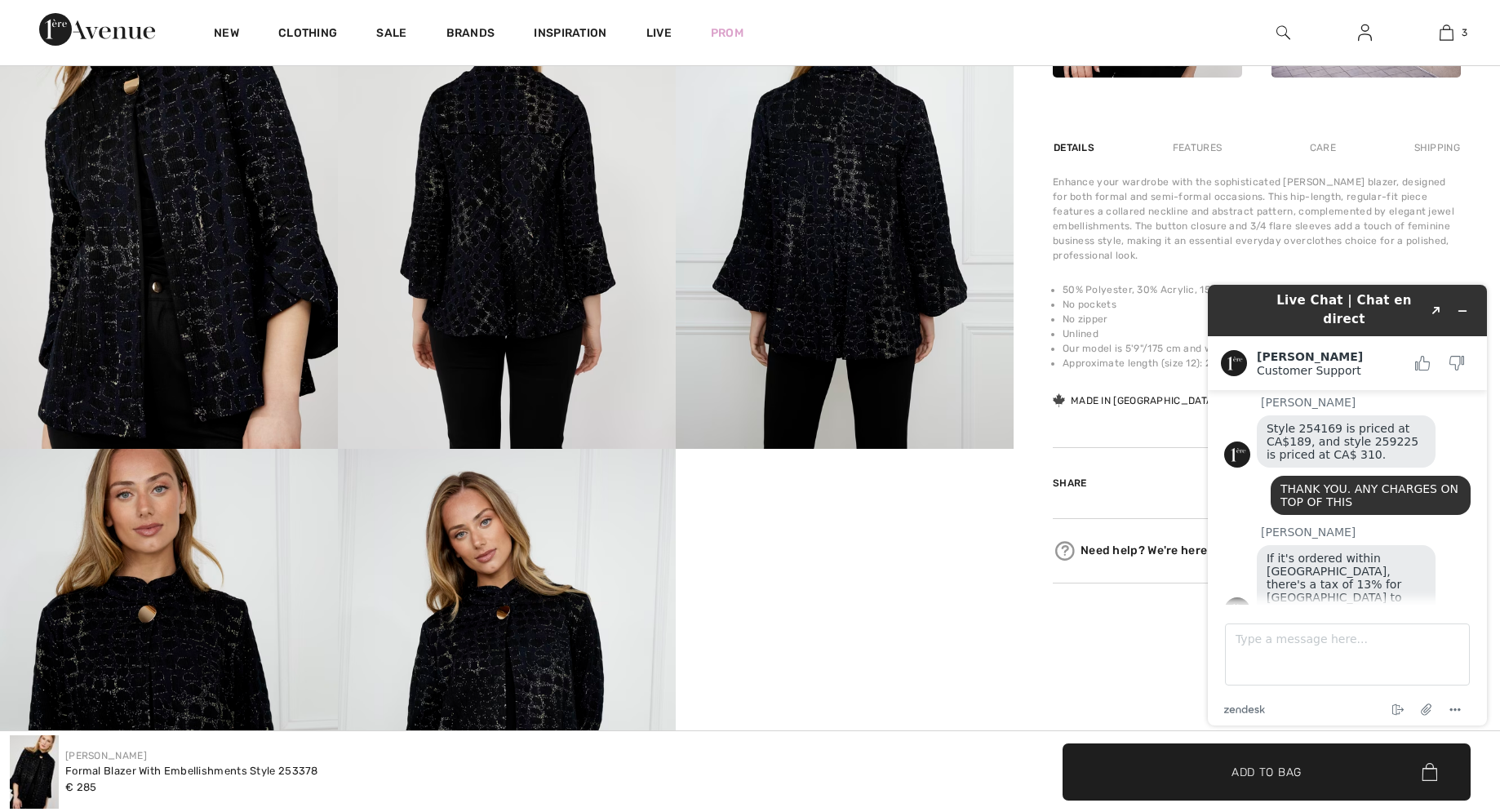
click at [859, 331] on img at bounding box center [844, 195] width 338 height 506
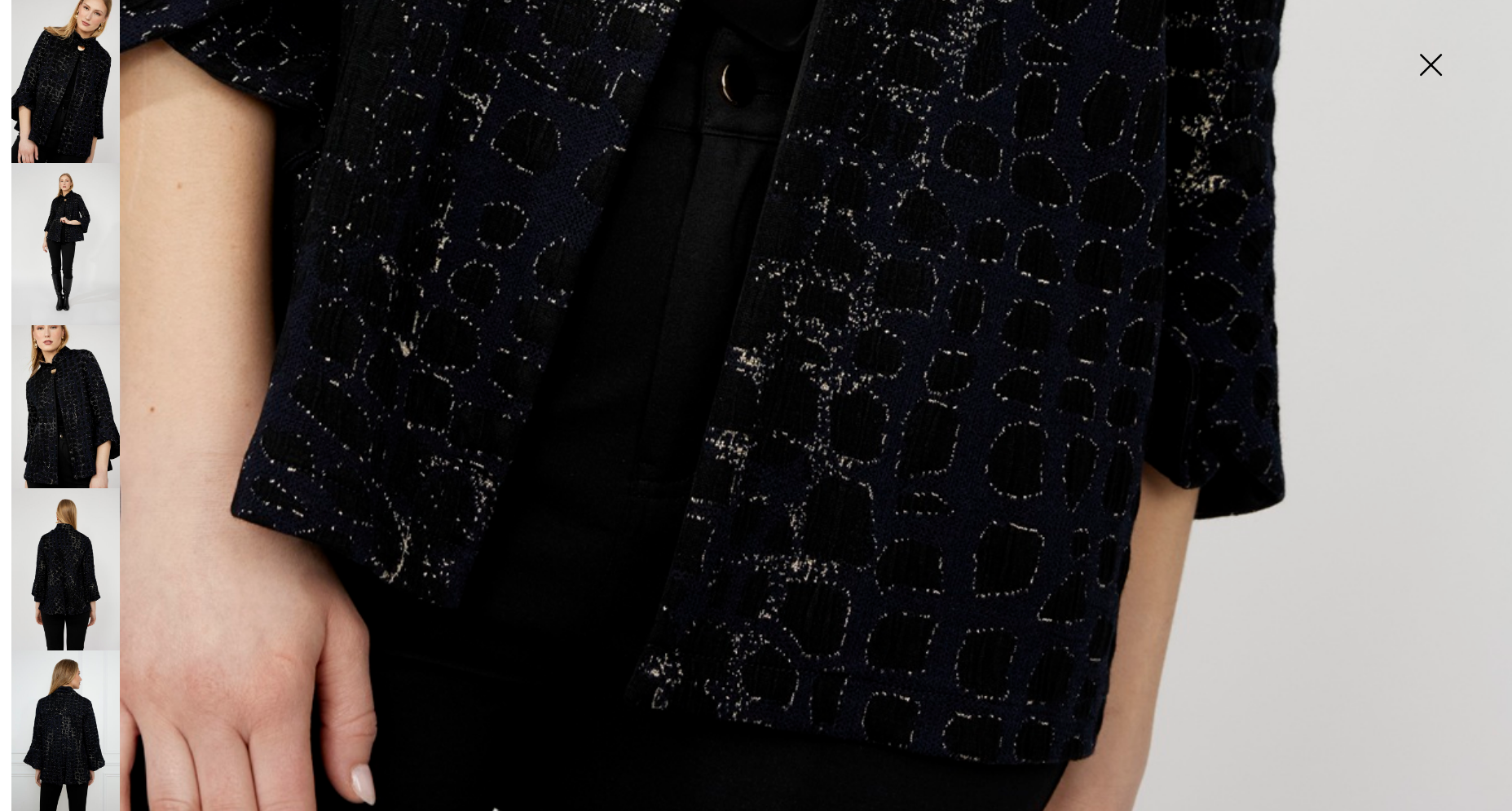
scroll to position [1435, 0]
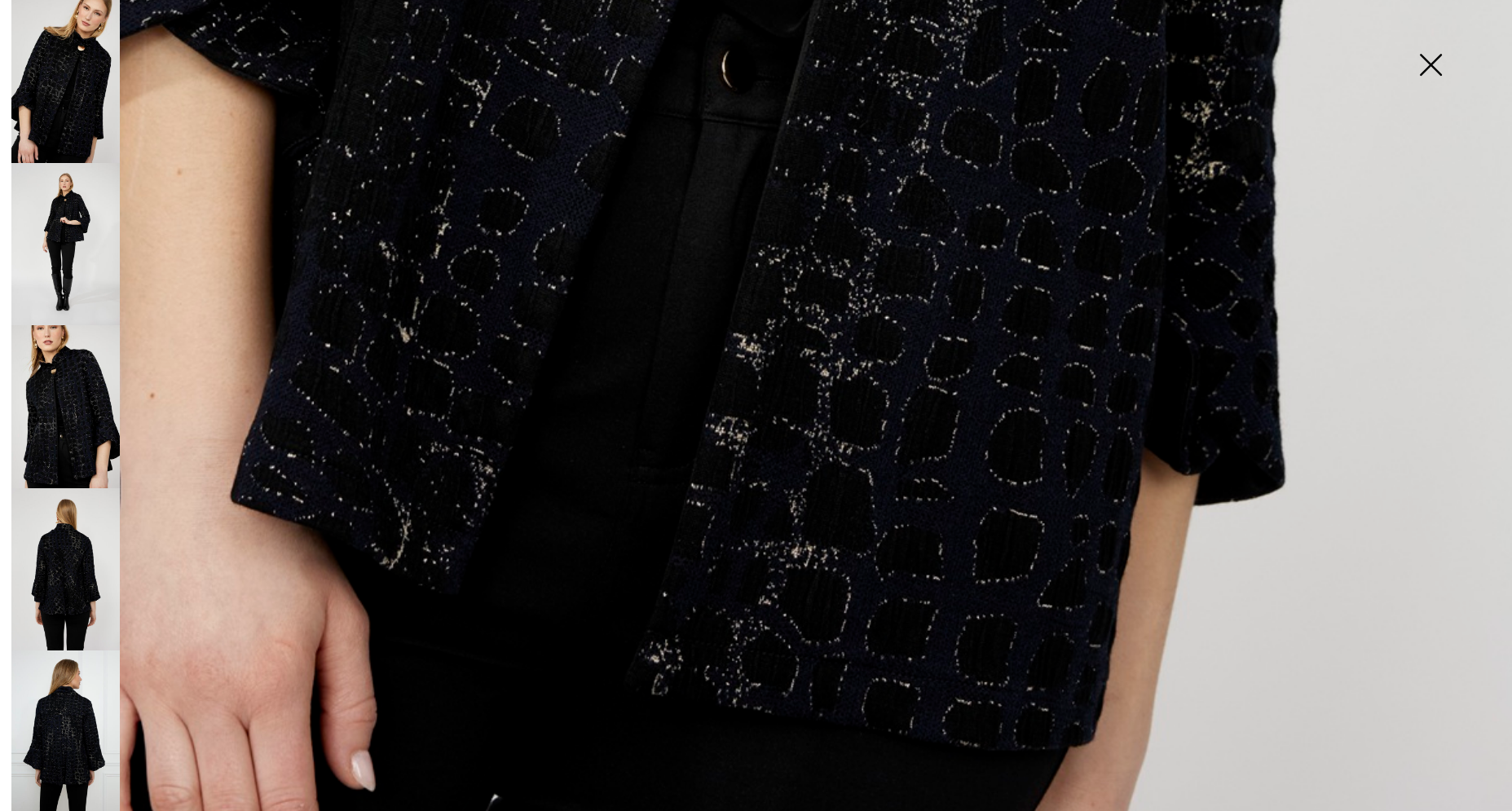
click at [67, 657] on img at bounding box center [65, 731] width 109 height 163
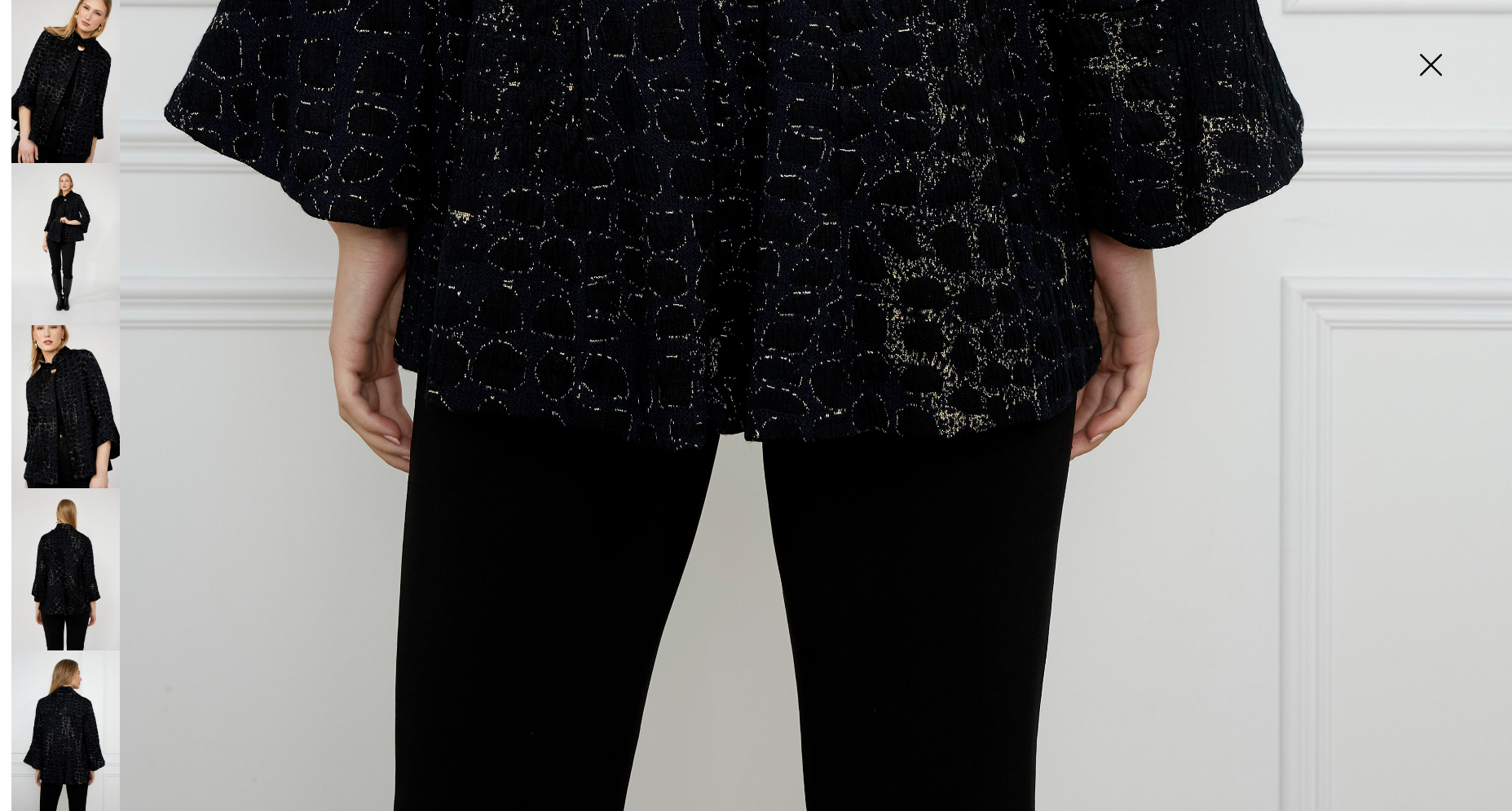
scroll to position [1435, 0]
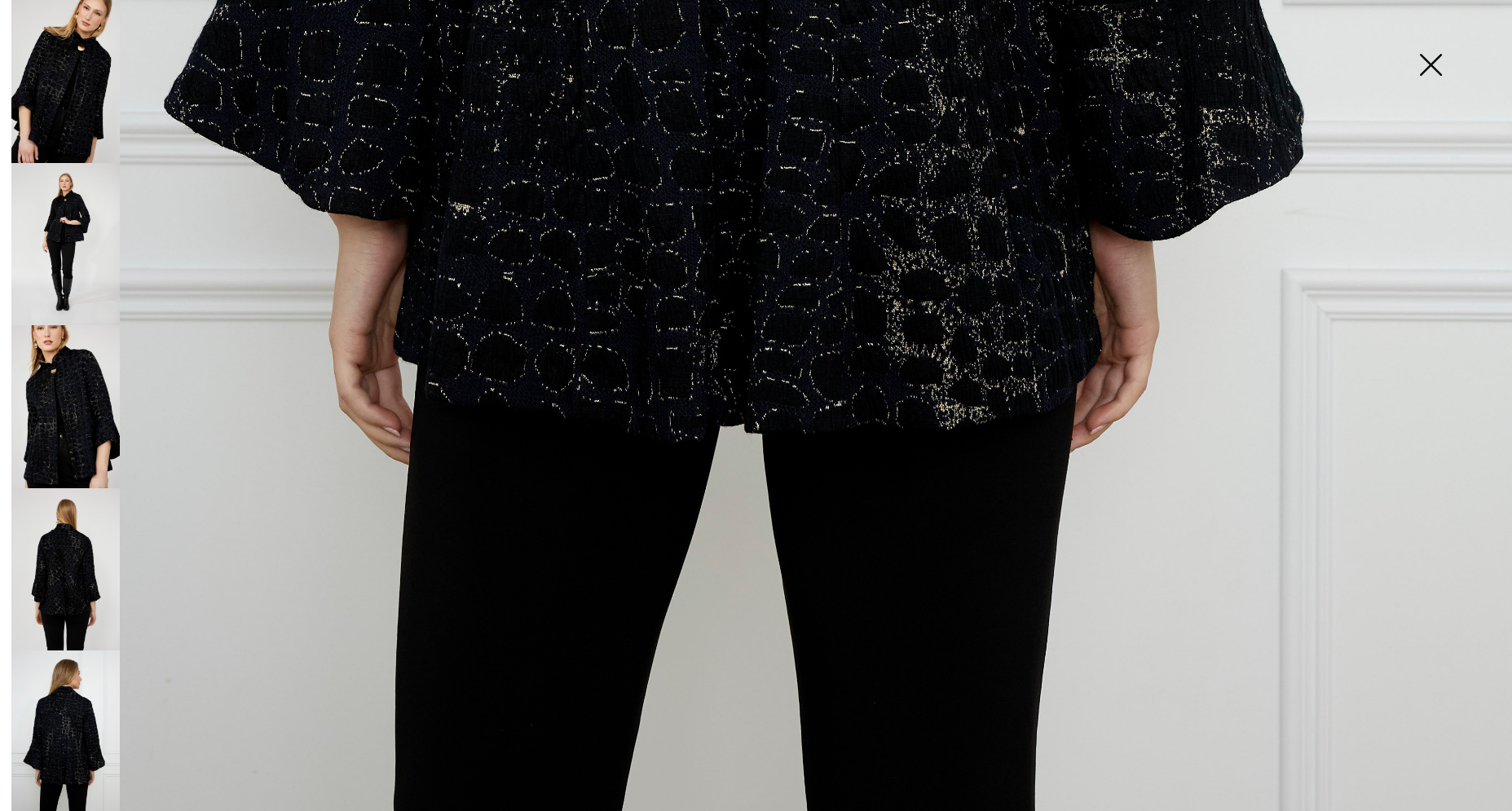
click at [1429, 72] on img at bounding box center [1430, 66] width 82 height 84
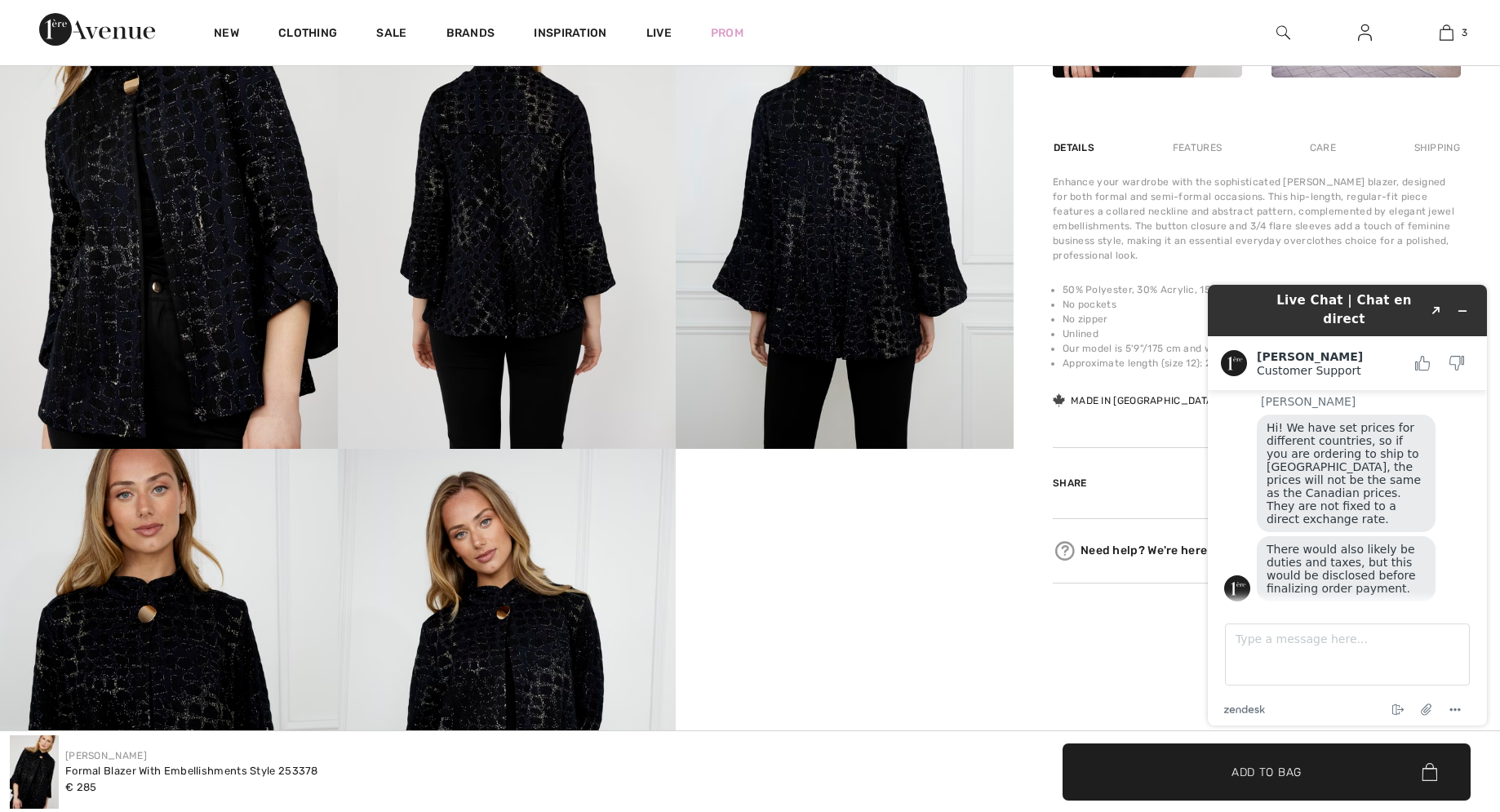
scroll to position [1416, 0]
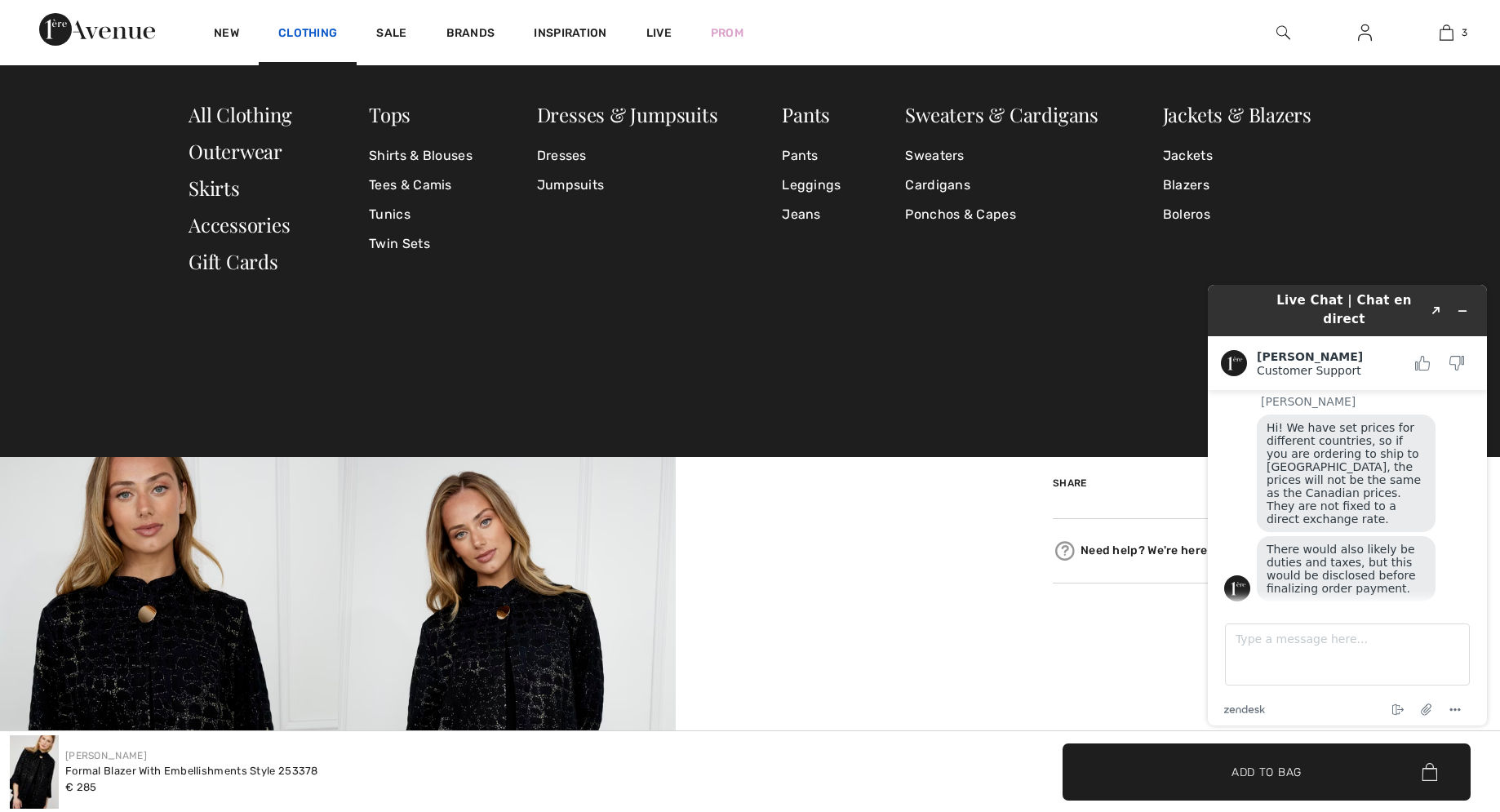
click at [312, 37] on link "Clothing" at bounding box center [308, 34] width 59 height 17
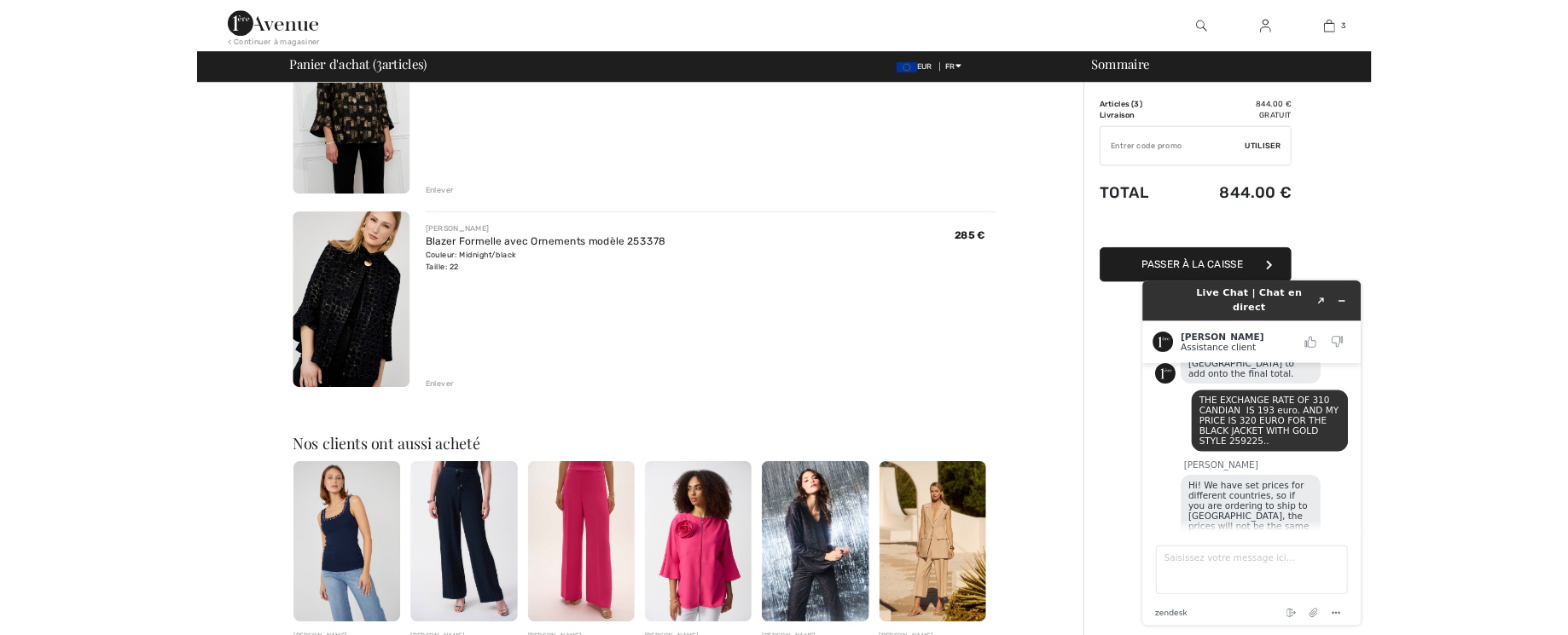
scroll to position [521, 0]
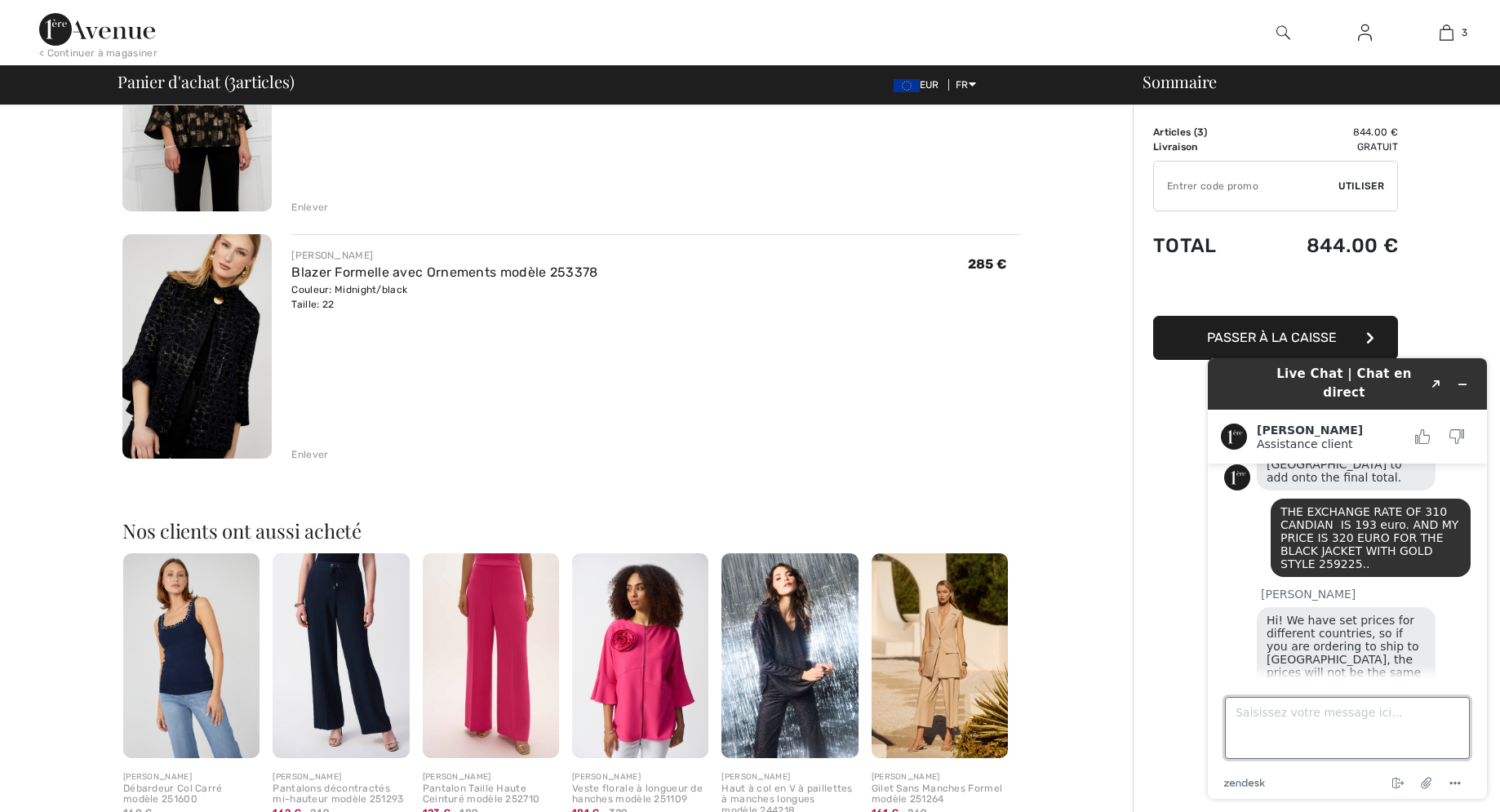
click at [1298, 721] on textarea "Saisissez votre message ici..." at bounding box center [1347, 727] width 245 height 62
click at [1230, 713] on textarea "i ALREADY BOUGHT FOR YOU" at bounding box center [1347, 727] width 245 height 62
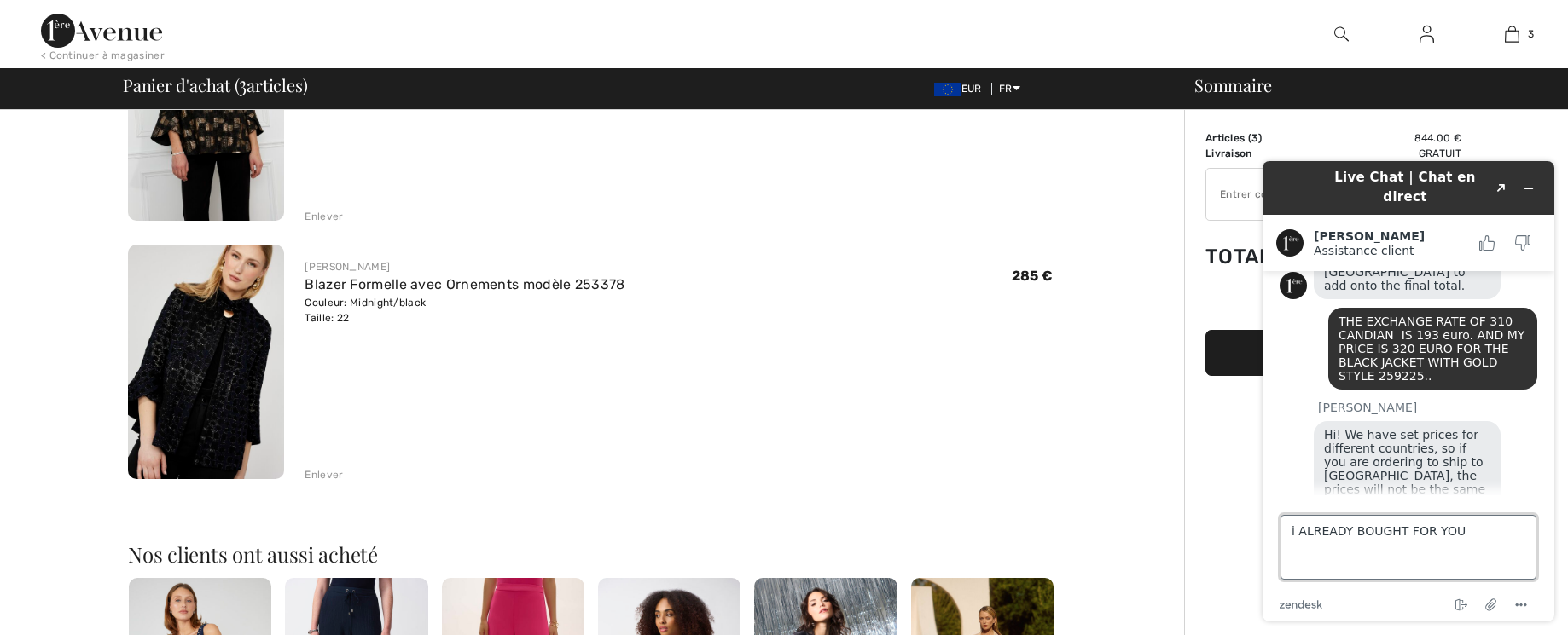
click at [1454, 536] on textarea "i ALREADY BOUGHT FOR YOU" at bounding box center [1408, 546] width 256 height 64
click at [1423, 533] on textarea "i ALREADY BOUGHT FOR YOU" at bounding box center [1408, 546] width 256 height 64
click at [1464, 530] on textarea "i ALREADY BOUGHT FROM YOU" at bounding box center [1408, 546] width 256 height 64
type textarea "i ALREADY BOUGHT FROM YOU AND I RECEIVED FREE SHIPPING"
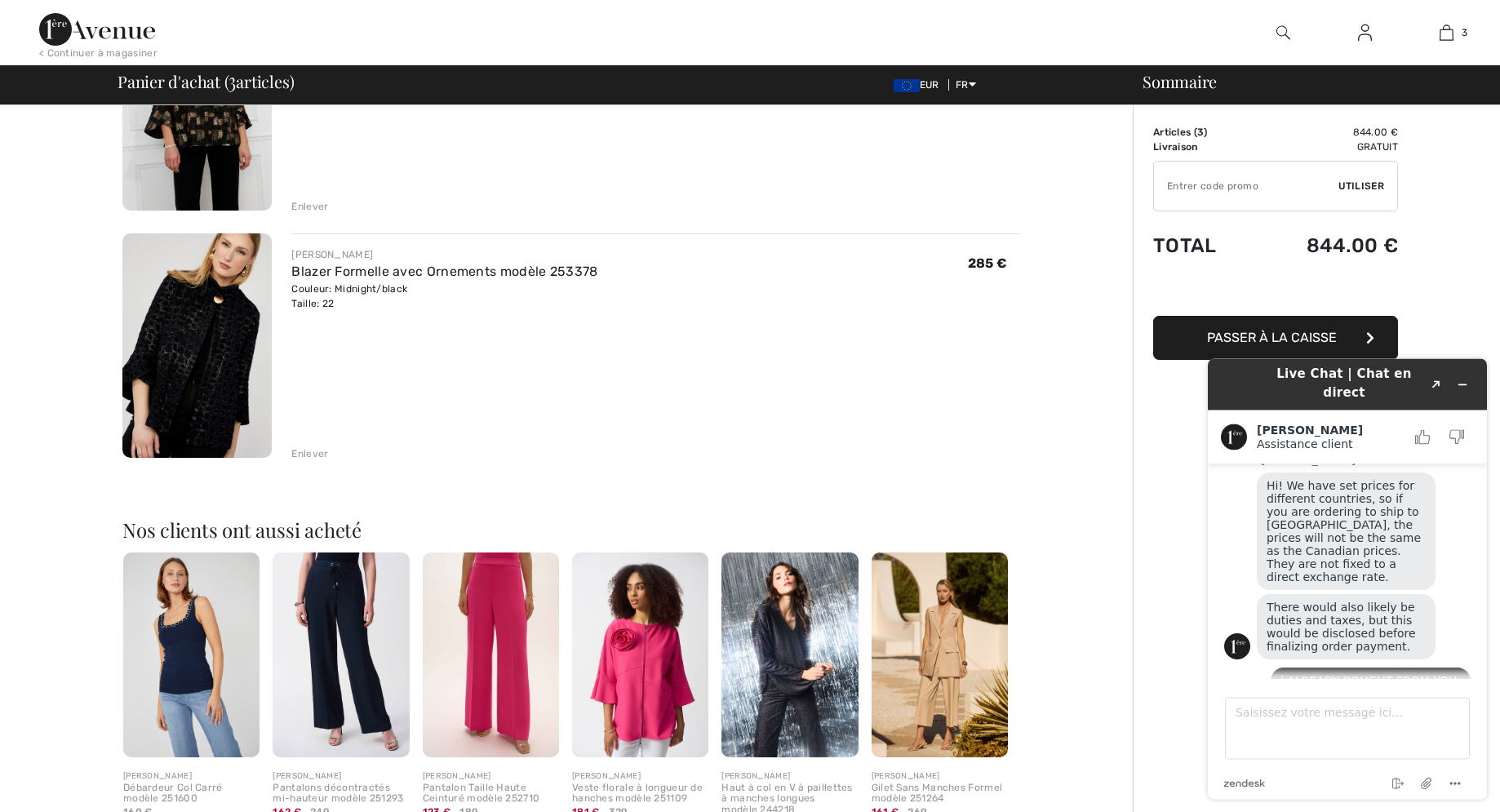
scroll to position [583, 0]
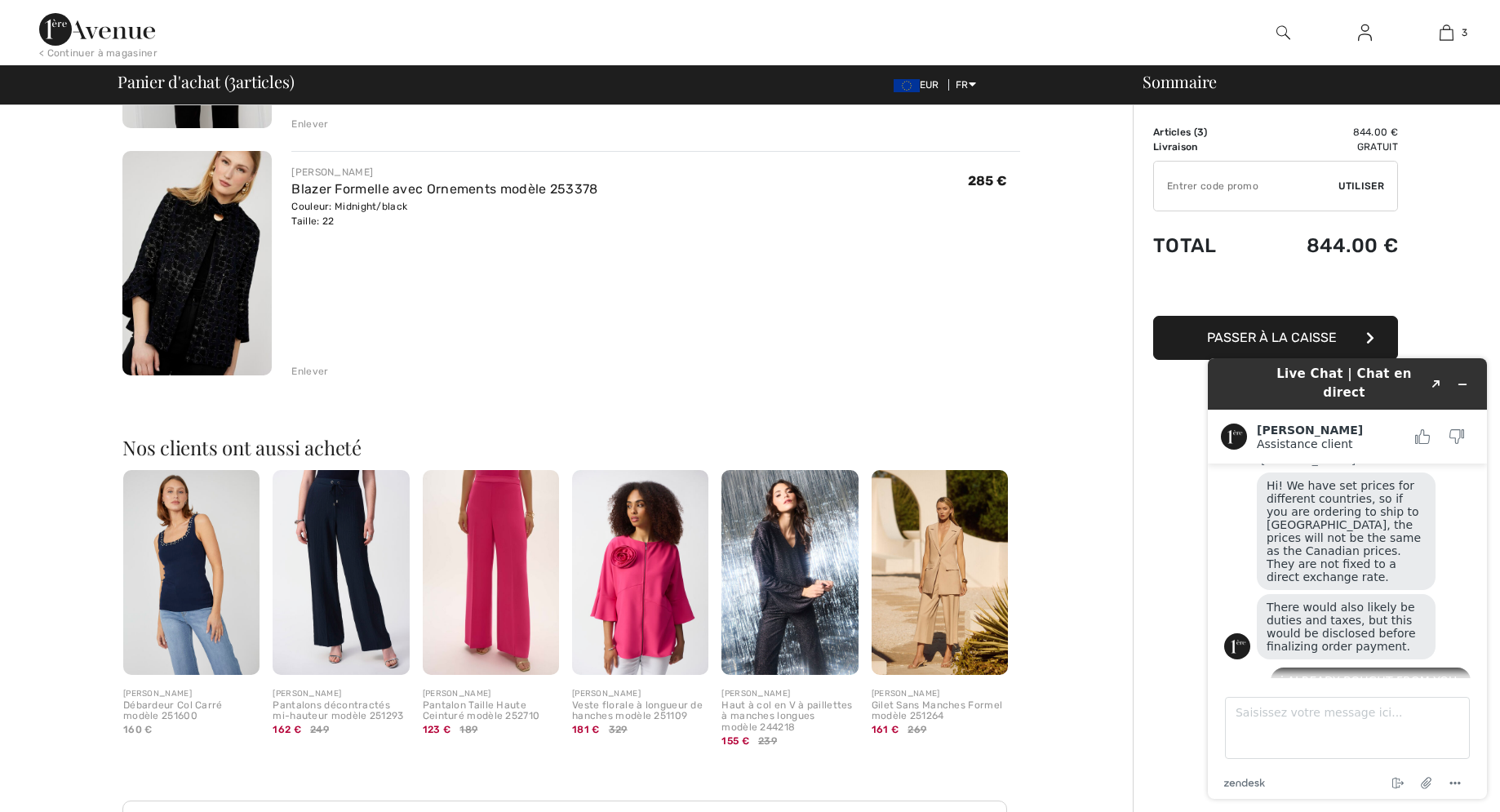
click at [186, 299] on img at bounding box center [197, 263] width 149 height 225
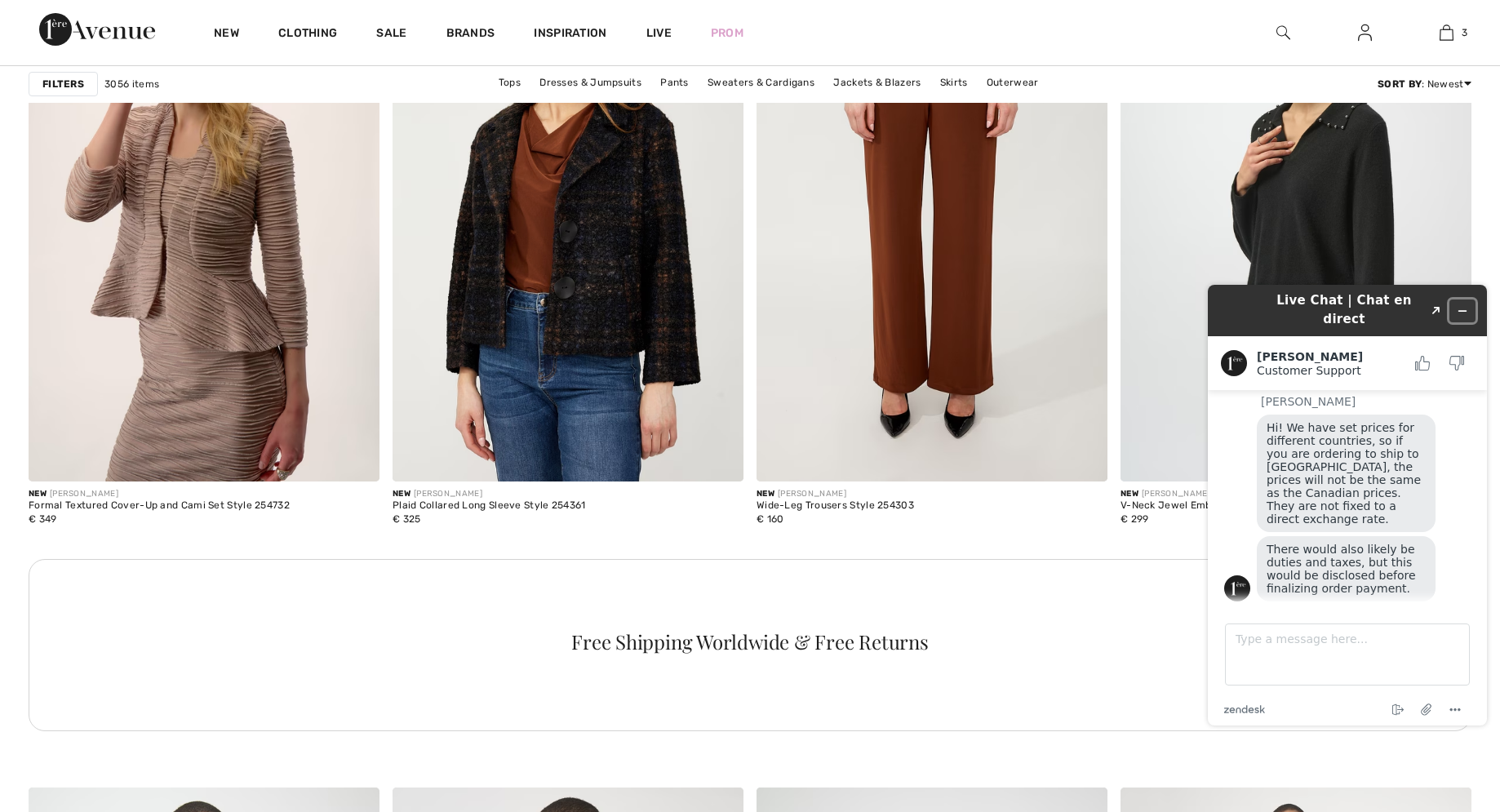
click at [1467, 305] on icon "Minimize widget" at bounding box center [1462, 310] width 11 height 11
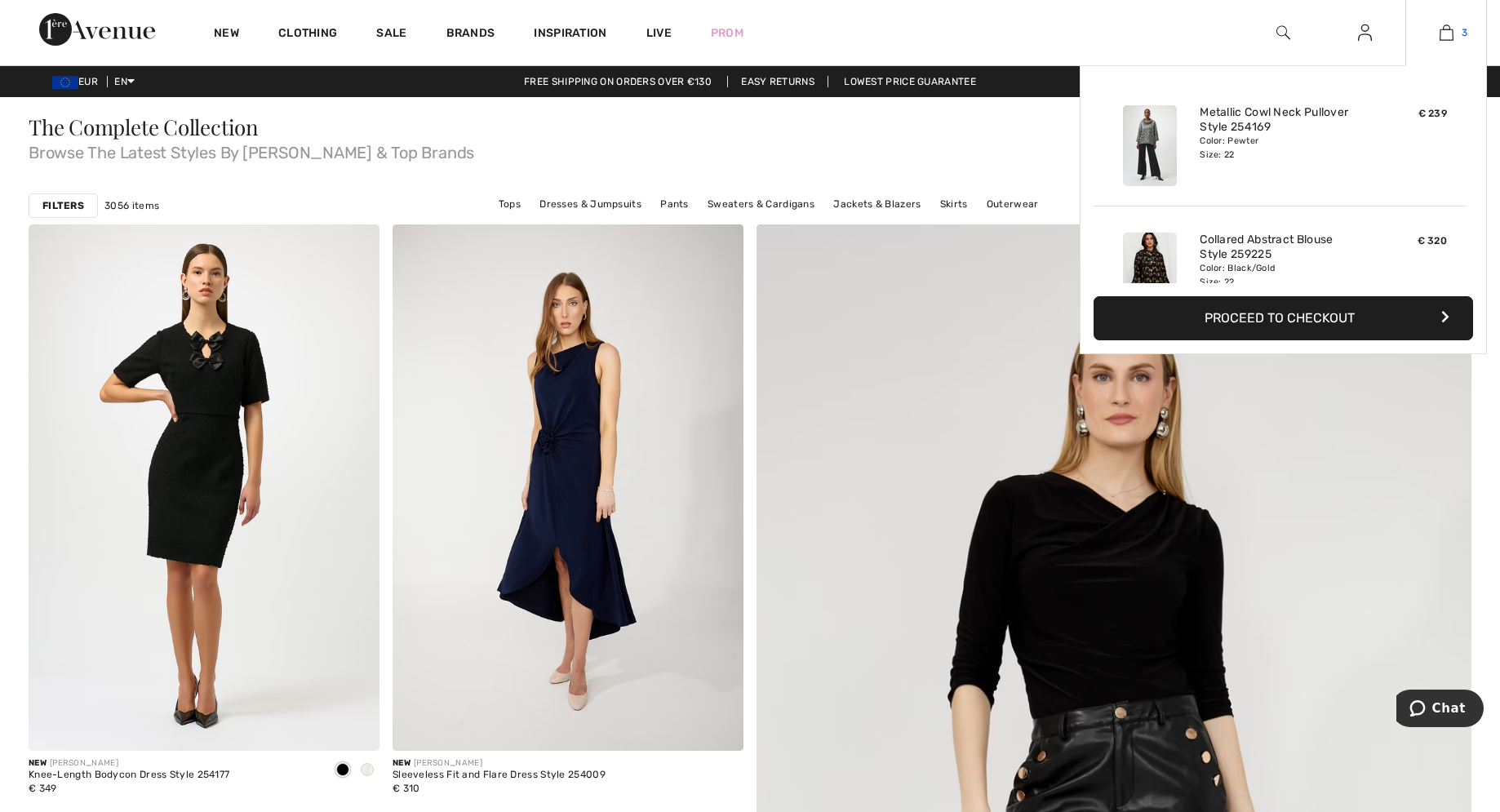
click at [1445, 33] on img at bounding box center [1446, 32] width 14 height 19
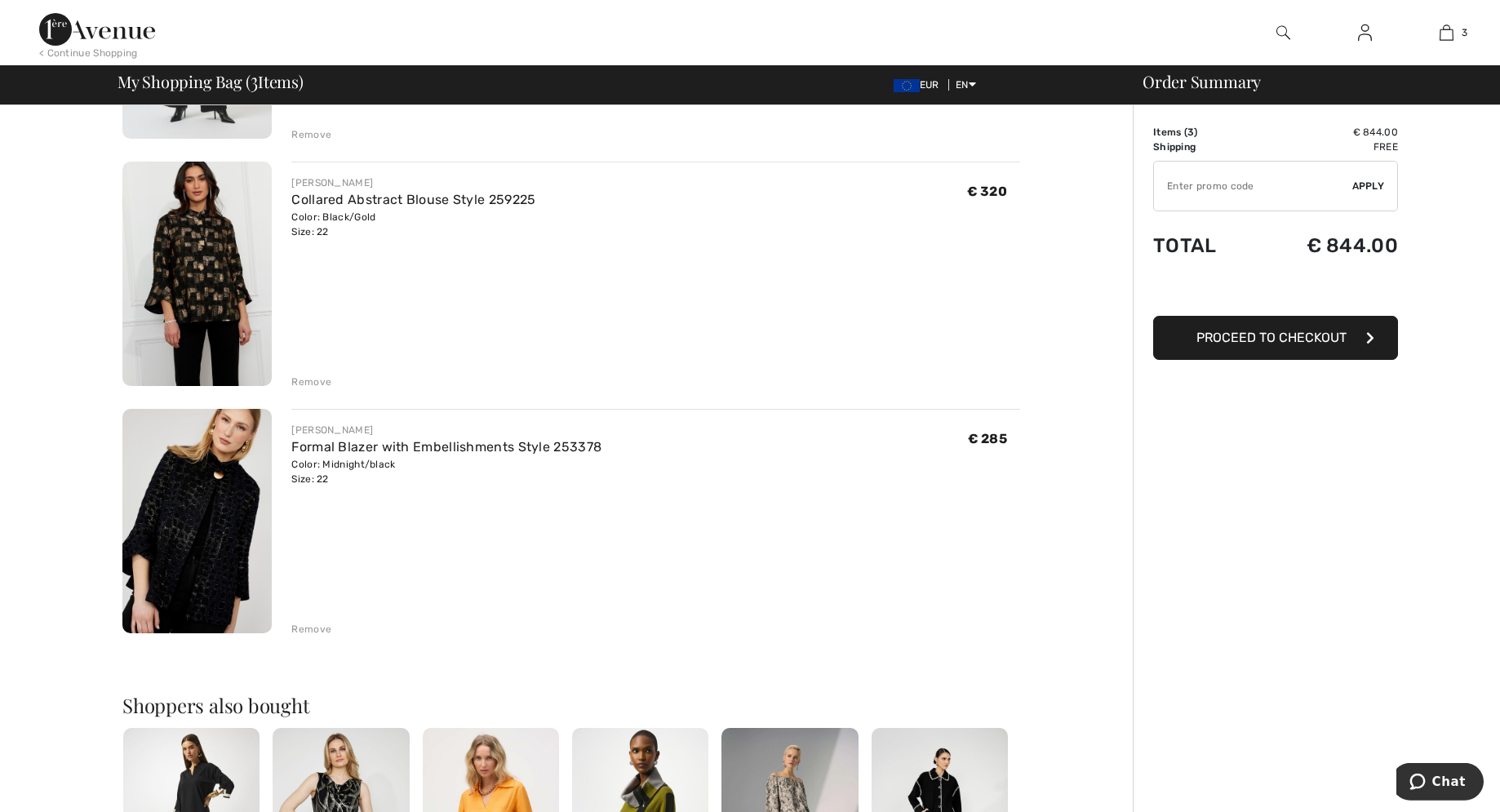
scroll to position [333, 0]
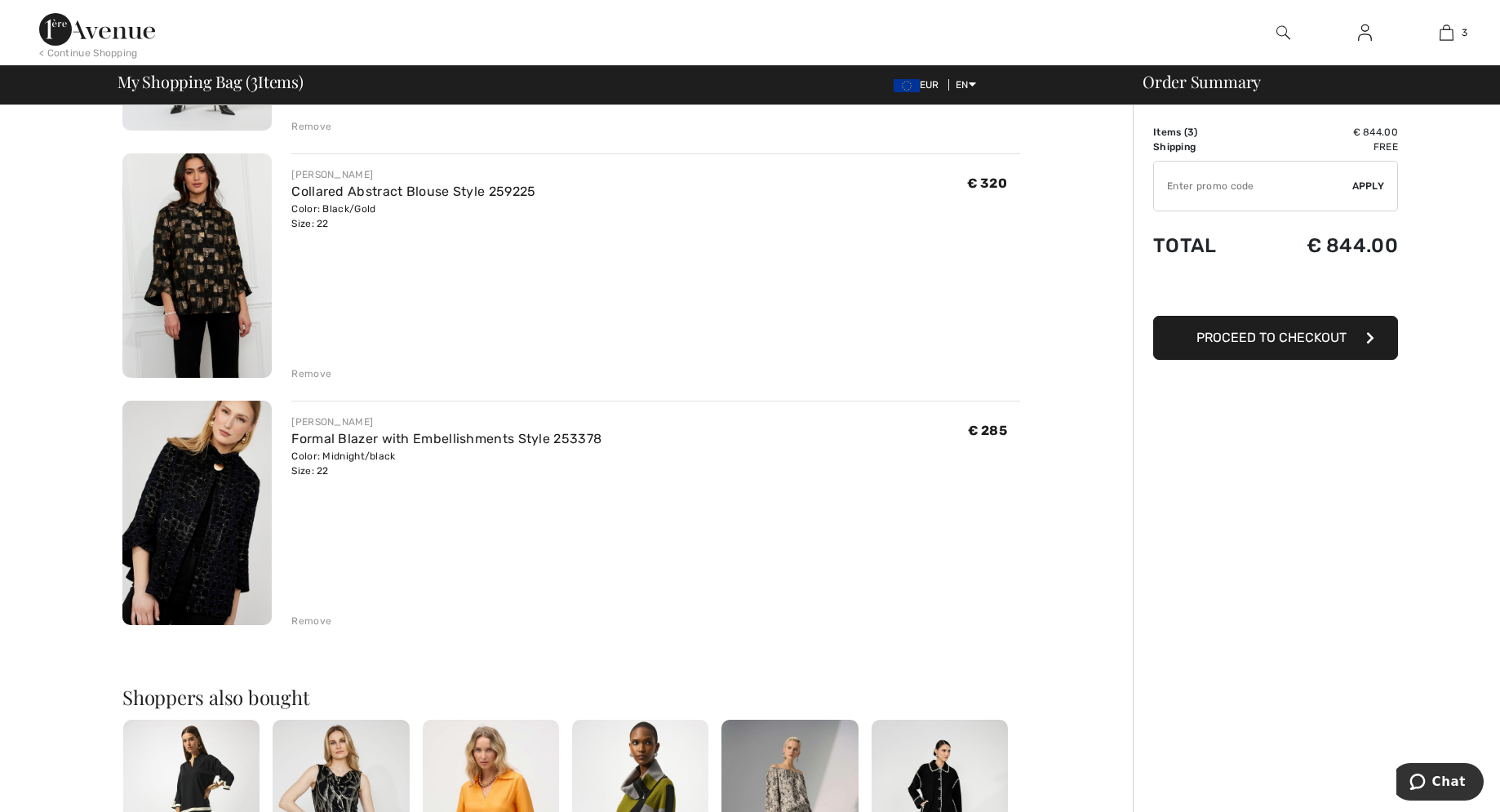
click at [203, 527] on img at bounding box center [197, 513] width 149 height 225
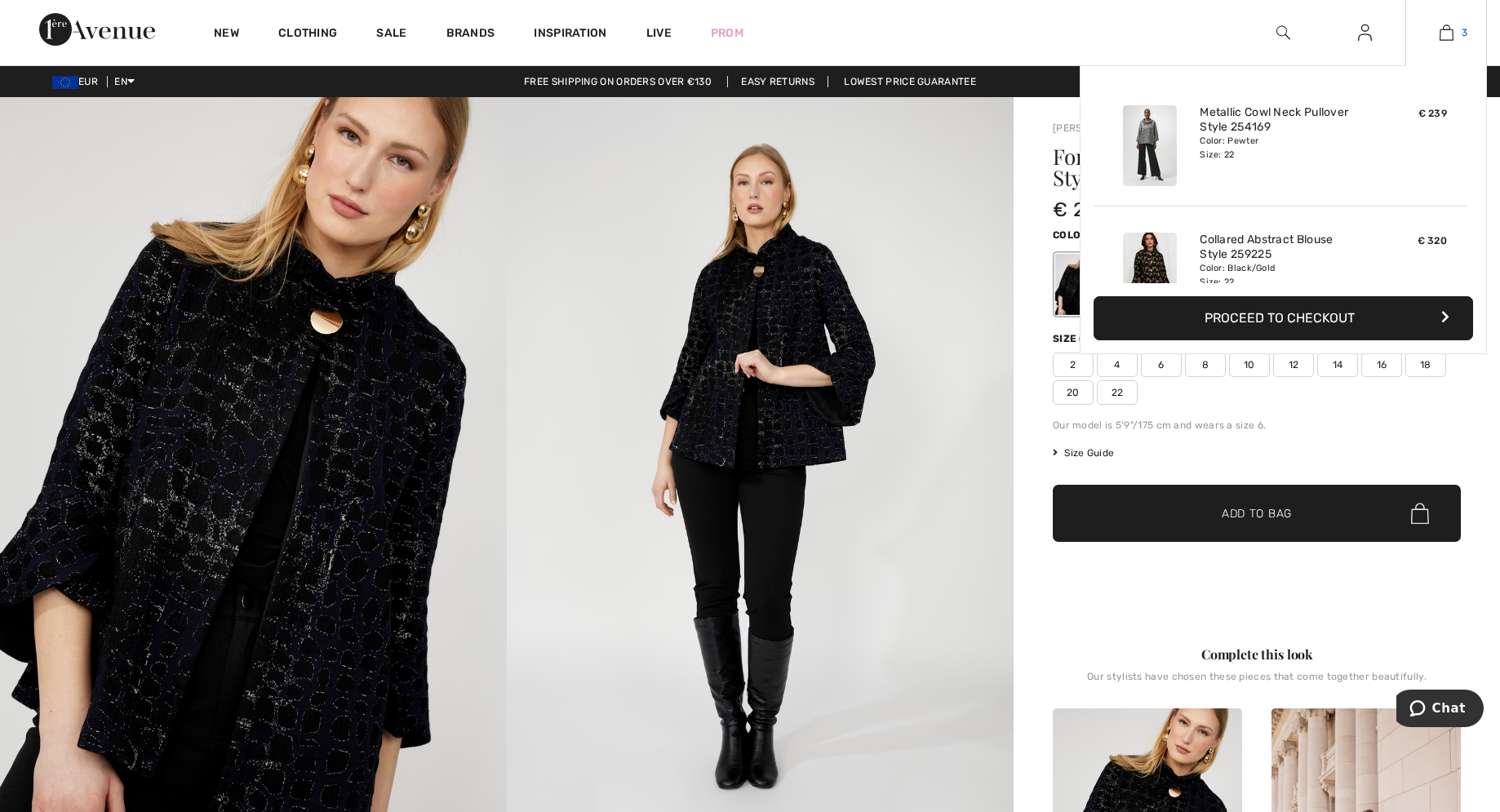
click at [1442, 32] on img at bounding box center [1446, 32] width 14 height 19
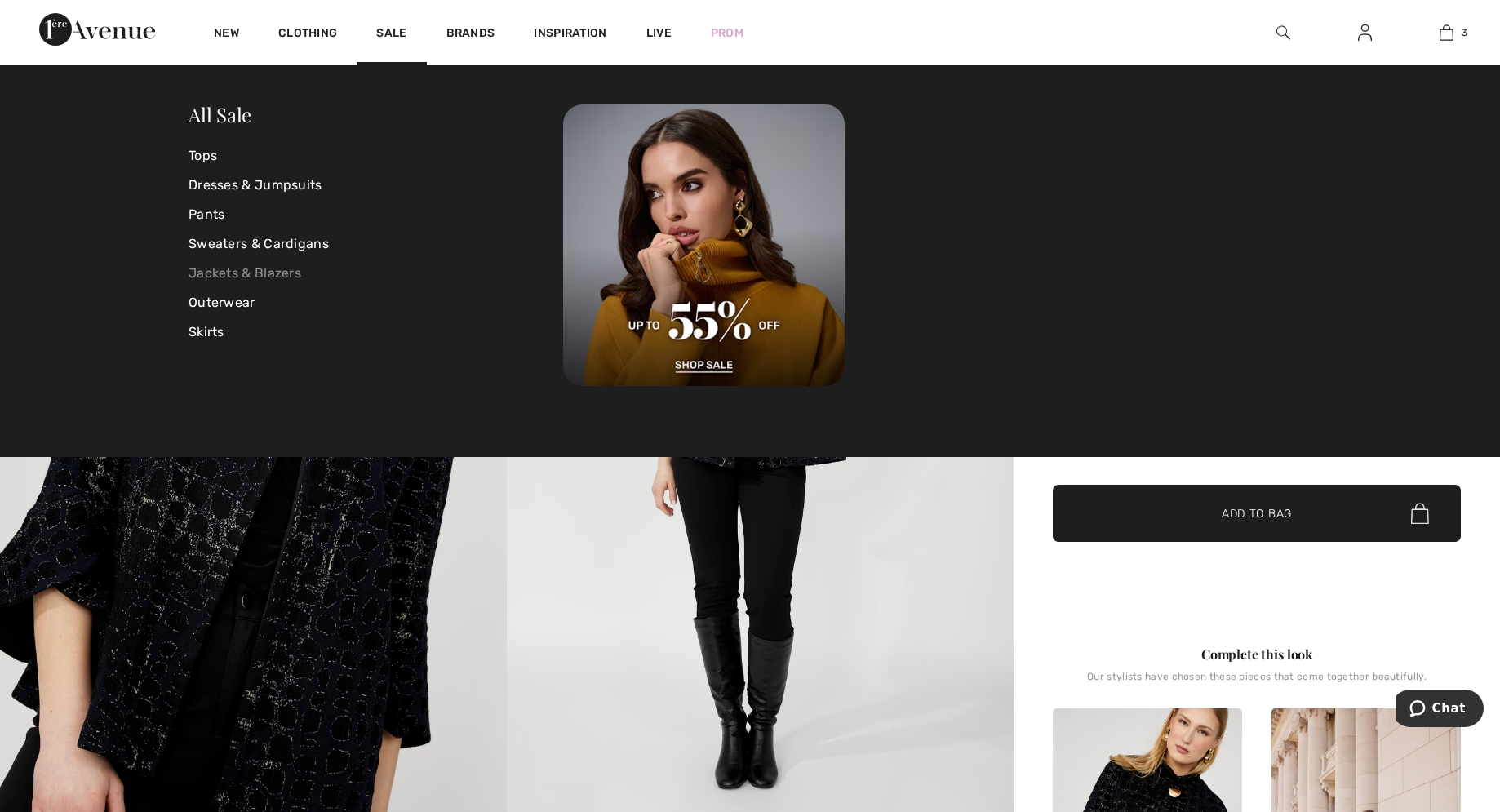
click at [250, 272] on link "Jackets & Blazers" at bounding box center [376, 273] width 375 height 29
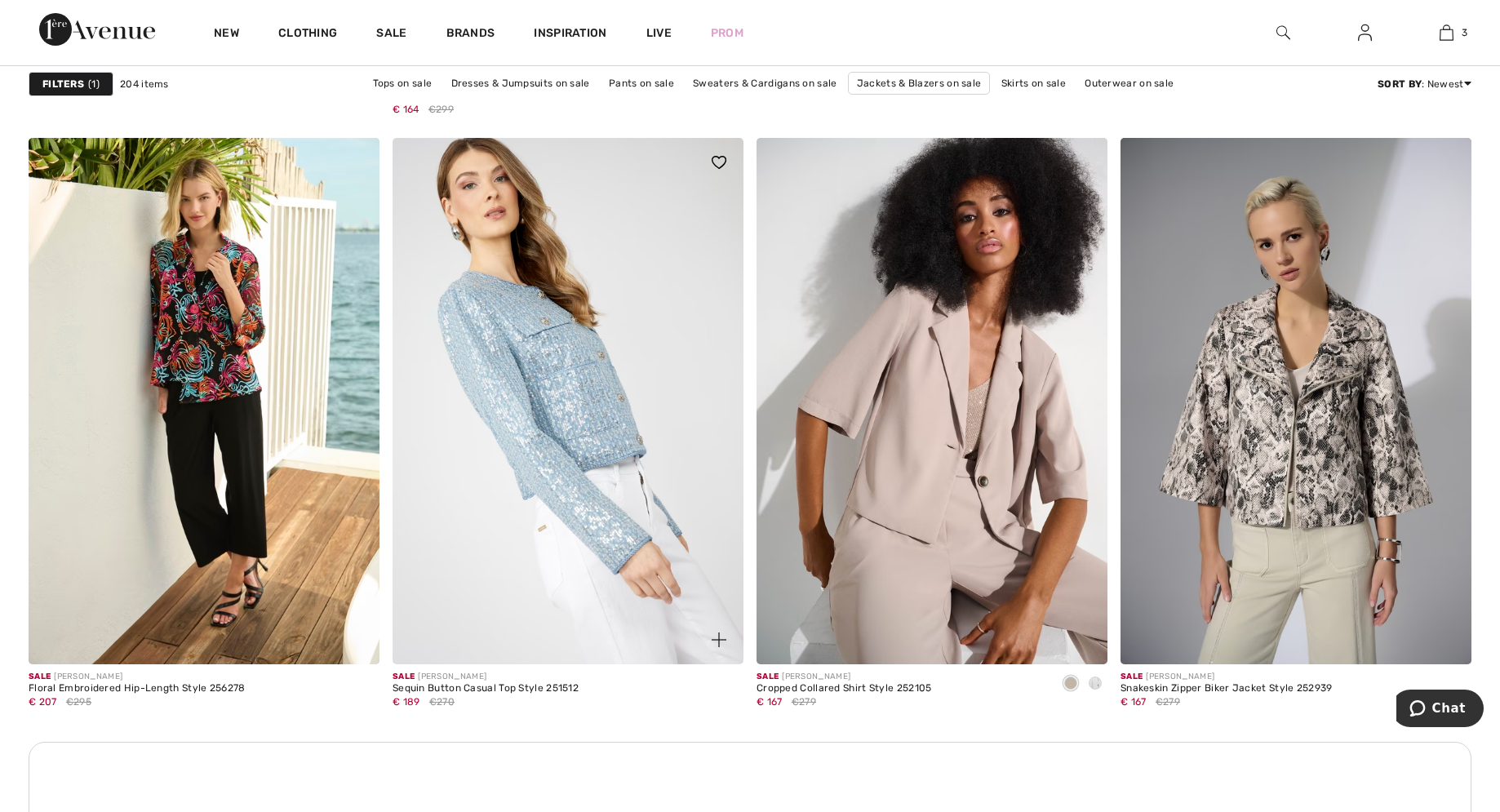
scroll to position [1415, 0]
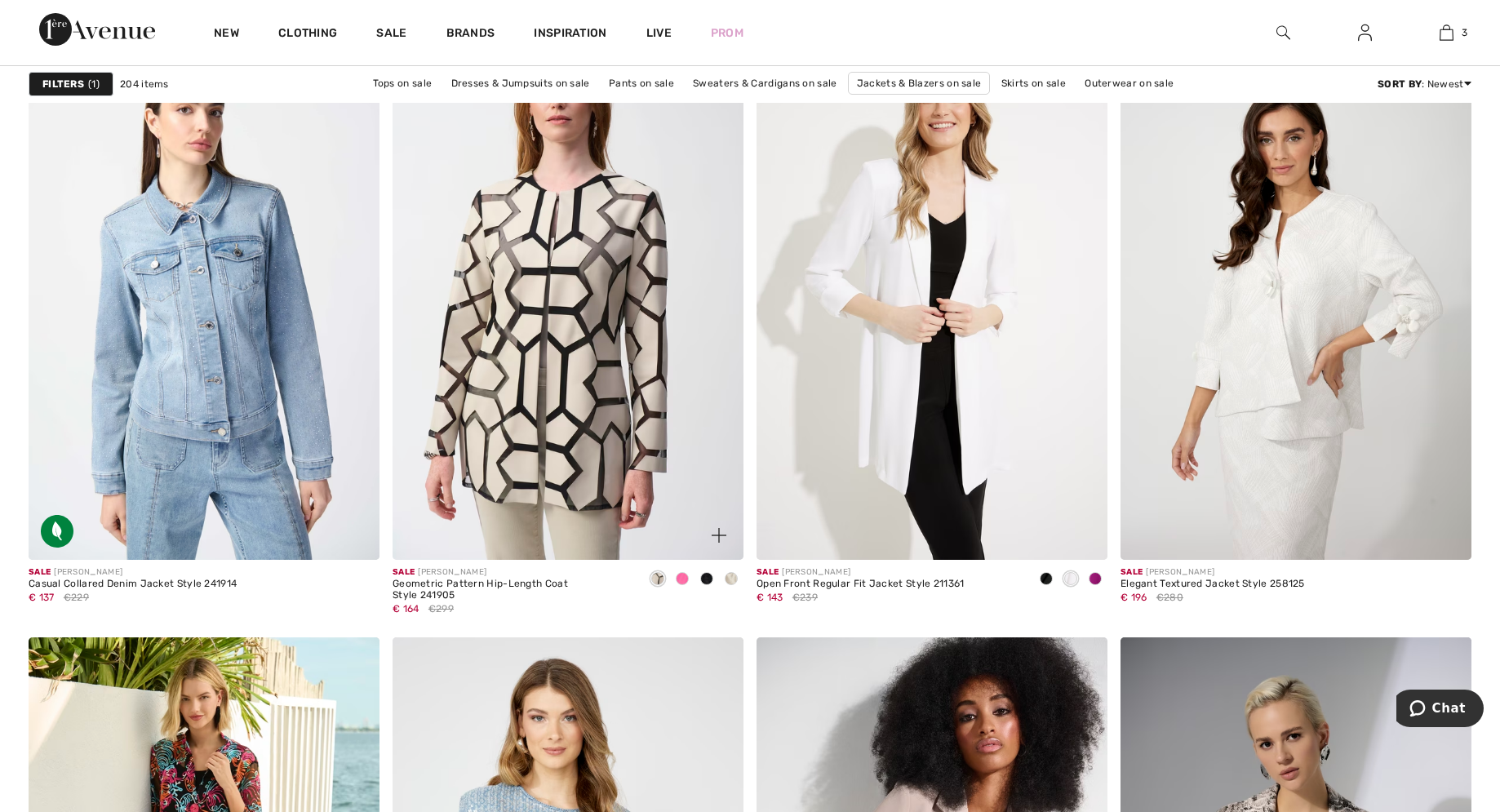
click at [709, 580] on span at bounding box center [706, 578] width 13 height 13
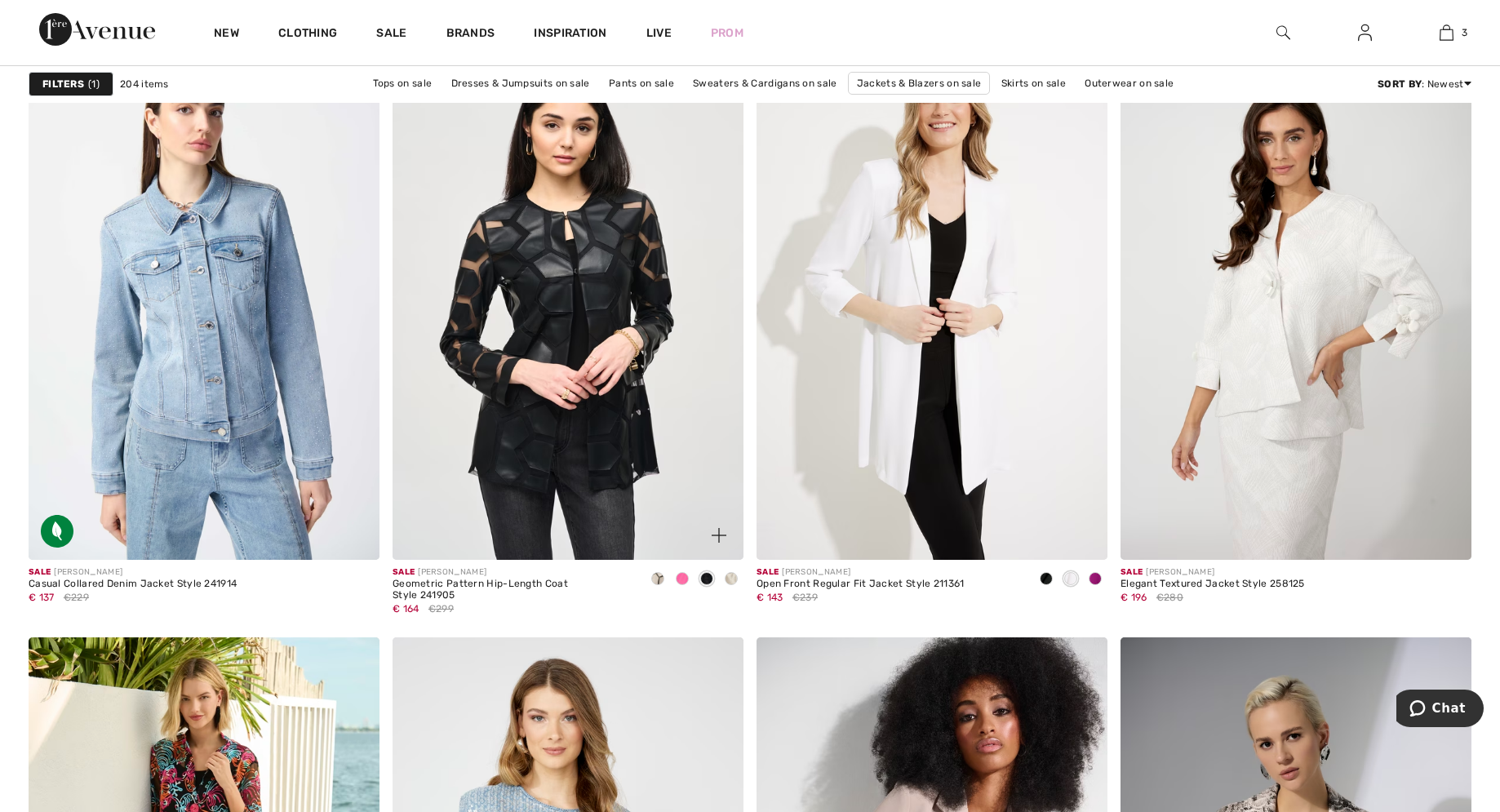
click at [734, 582] on span at bounding box center [731, 578] width 13 height 13
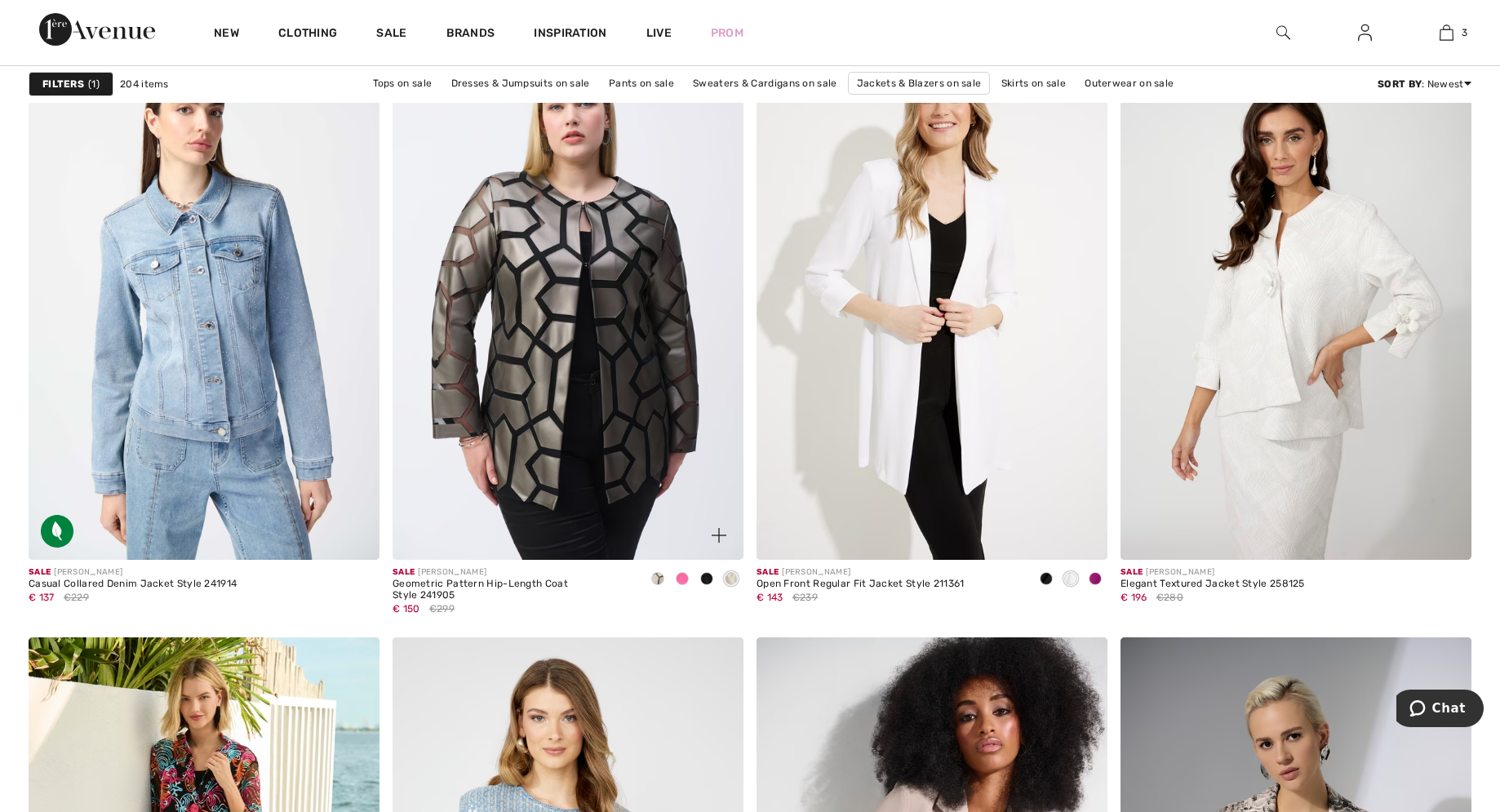
click at [528, 244] on img at bounding box center [567, 296] width 351 height 527
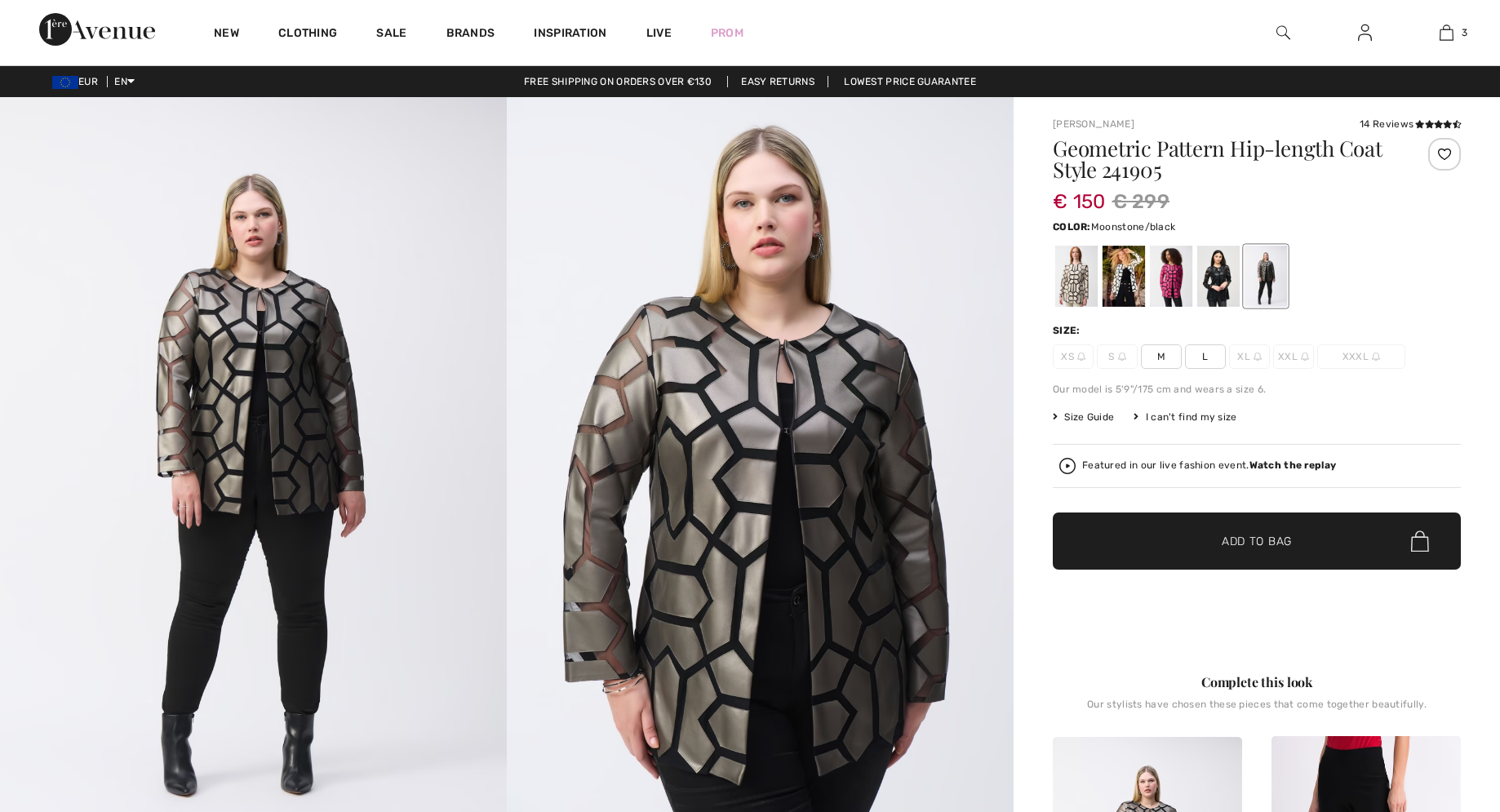
click at [1077, 285] on div at bounding box center [1076, 276] width 42 height 61
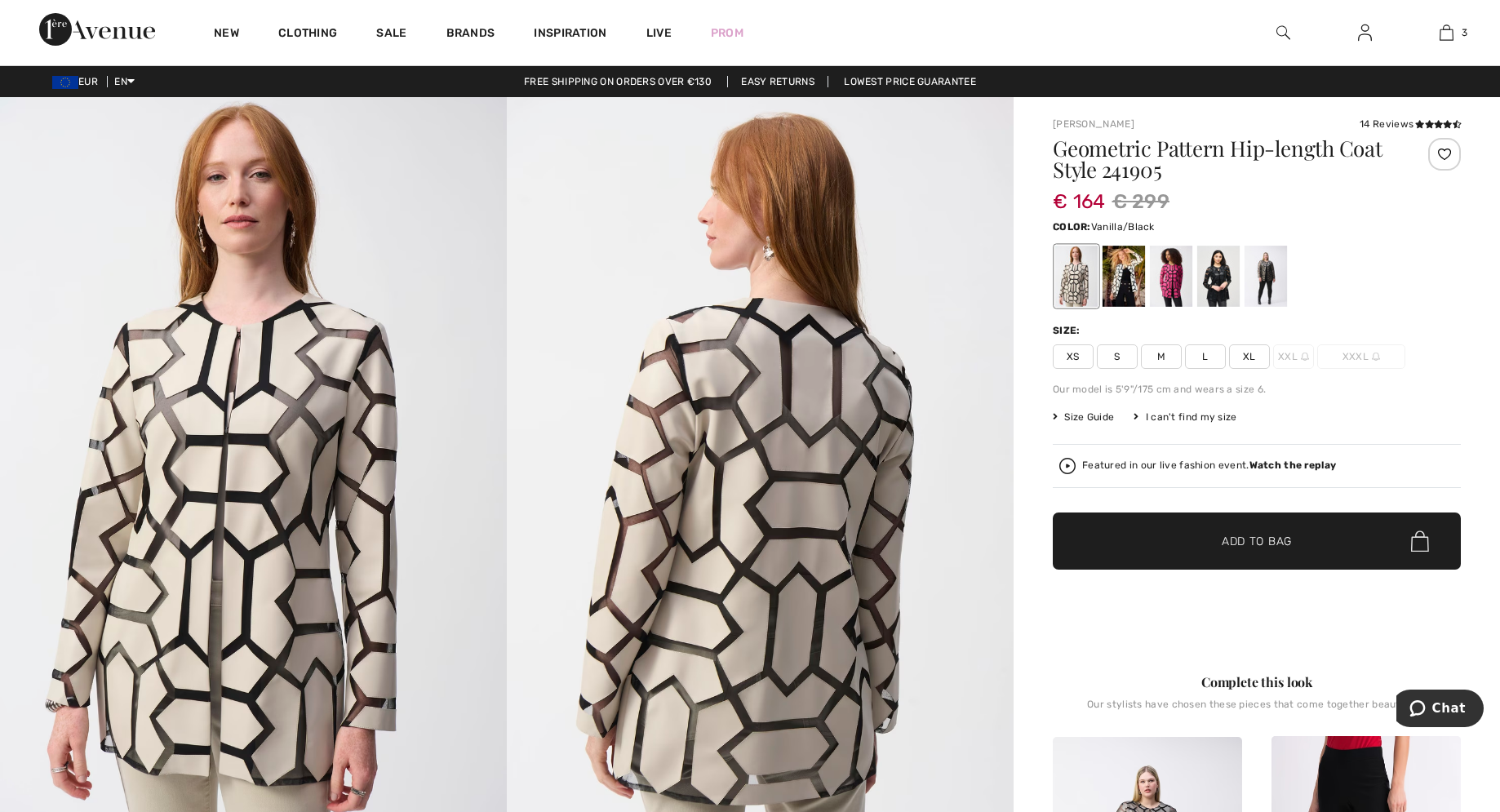
click at [1128, 287] on div at bounding box center [1123, 276] width 42 height 61
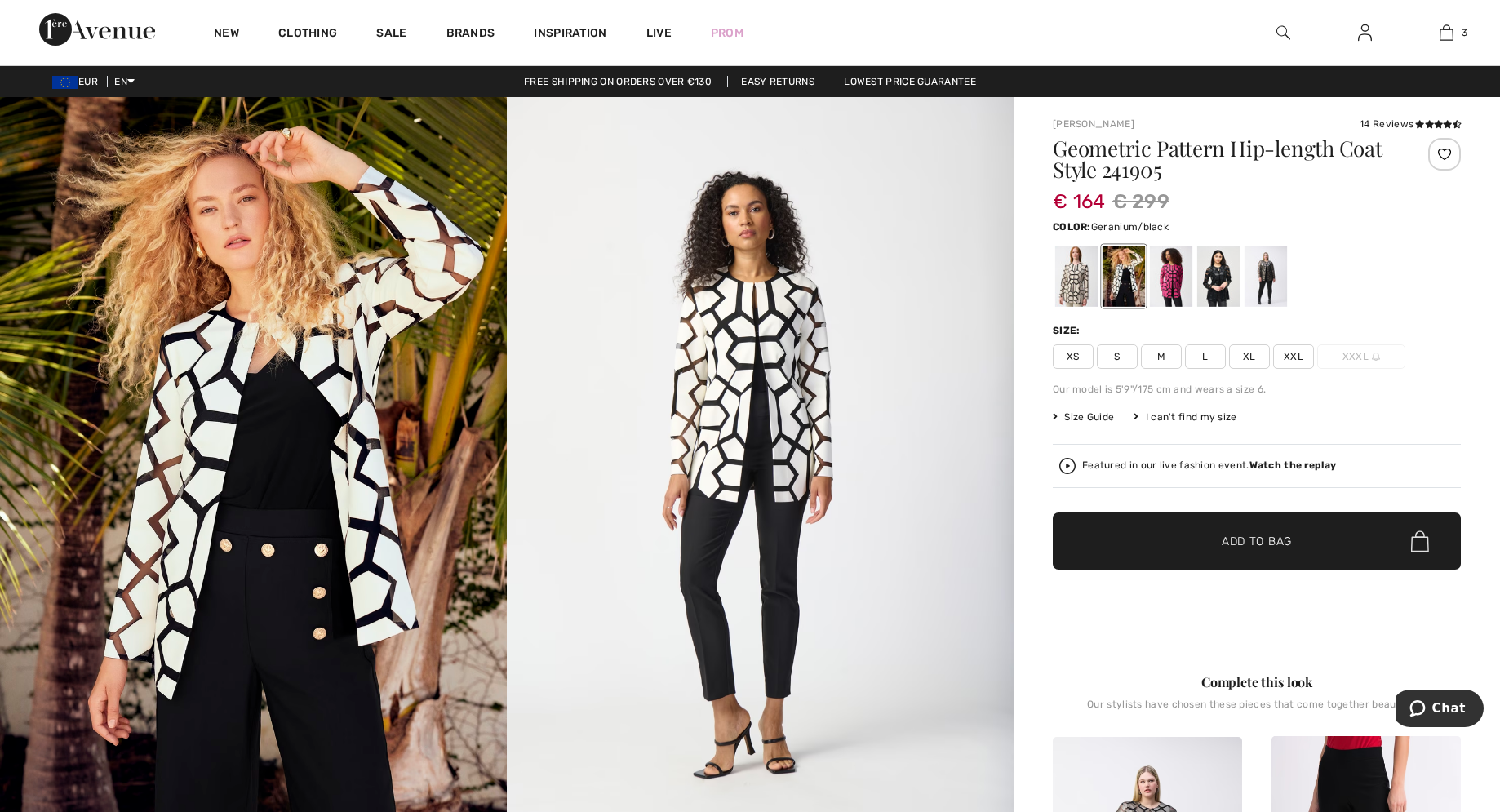
click at [1179, 278] on div at bounding box center [1171, 276] width 42 height 61
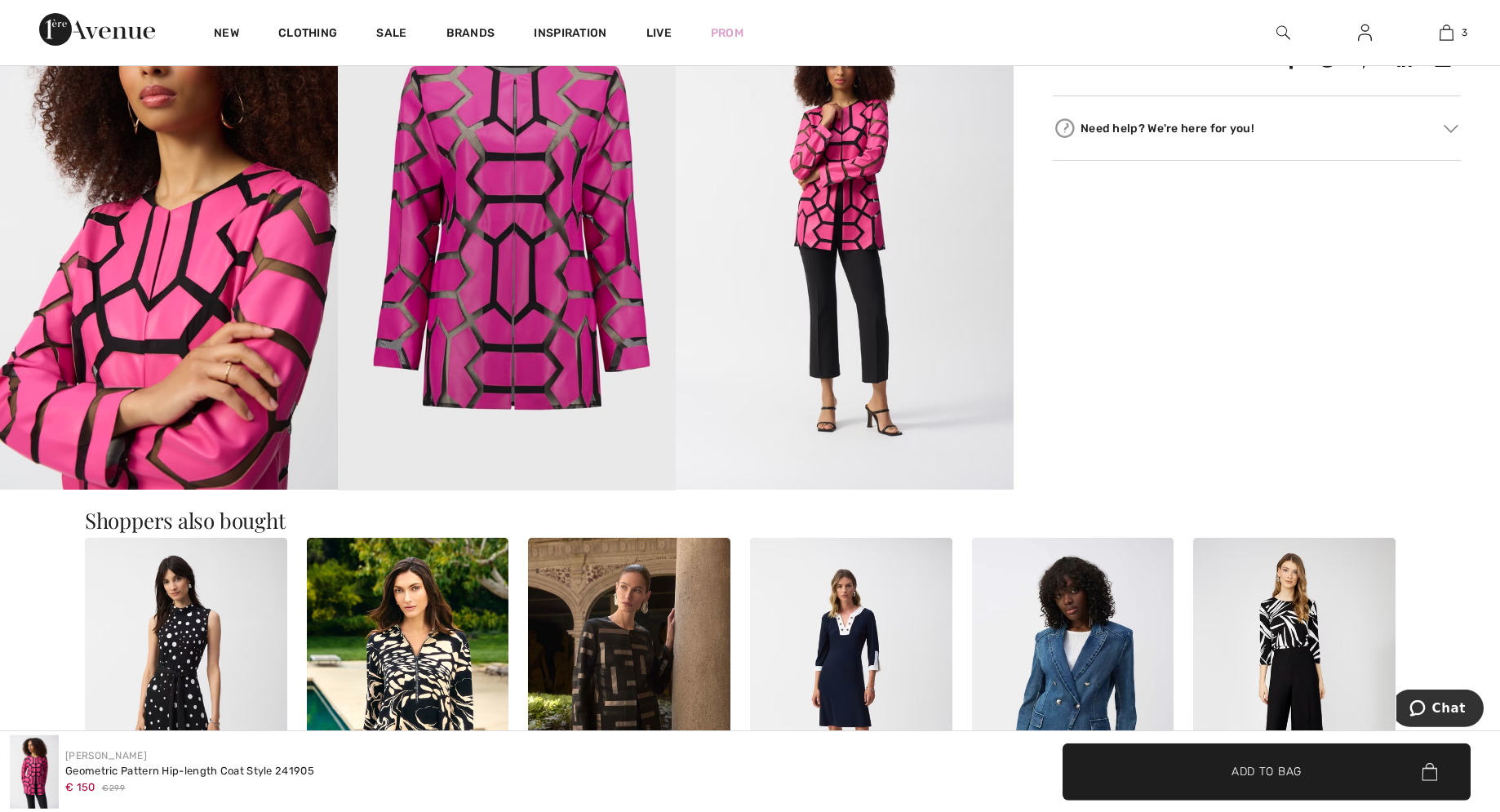
scroll to position [1331, 0]
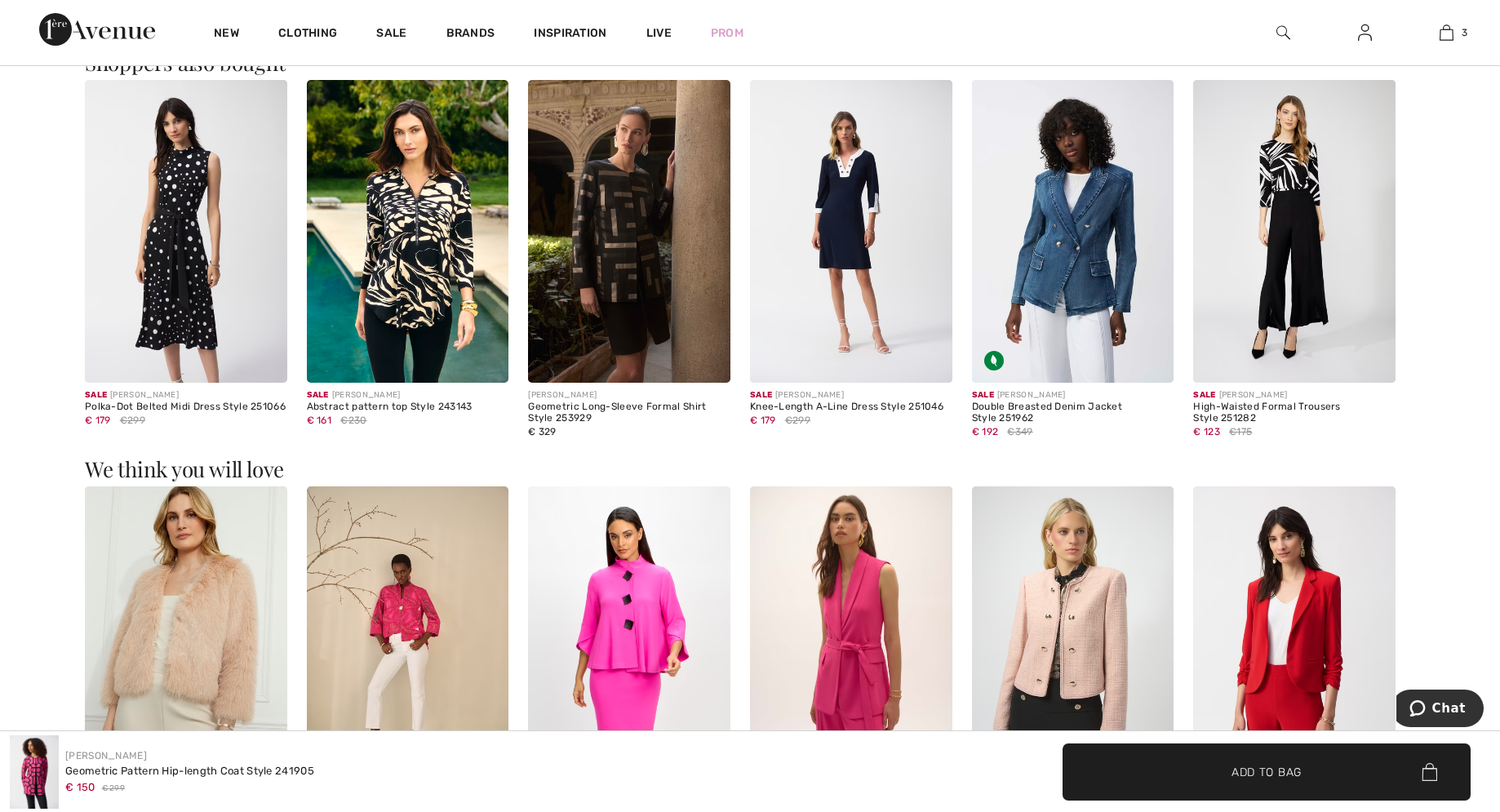
click at [586, 266] on img at bounding box center [629, 232] width 203 height 304
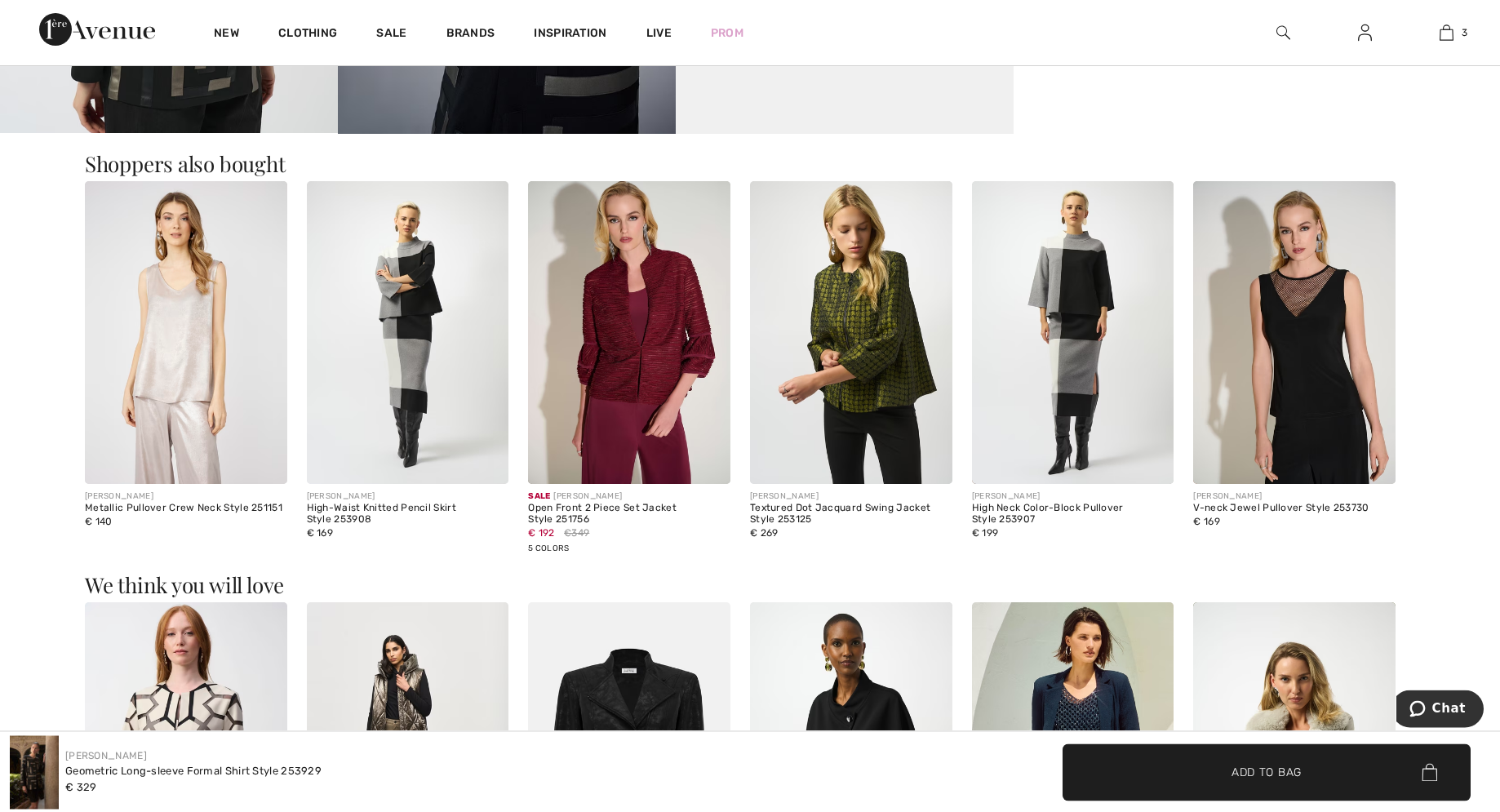
scroll to position [1747, 0]
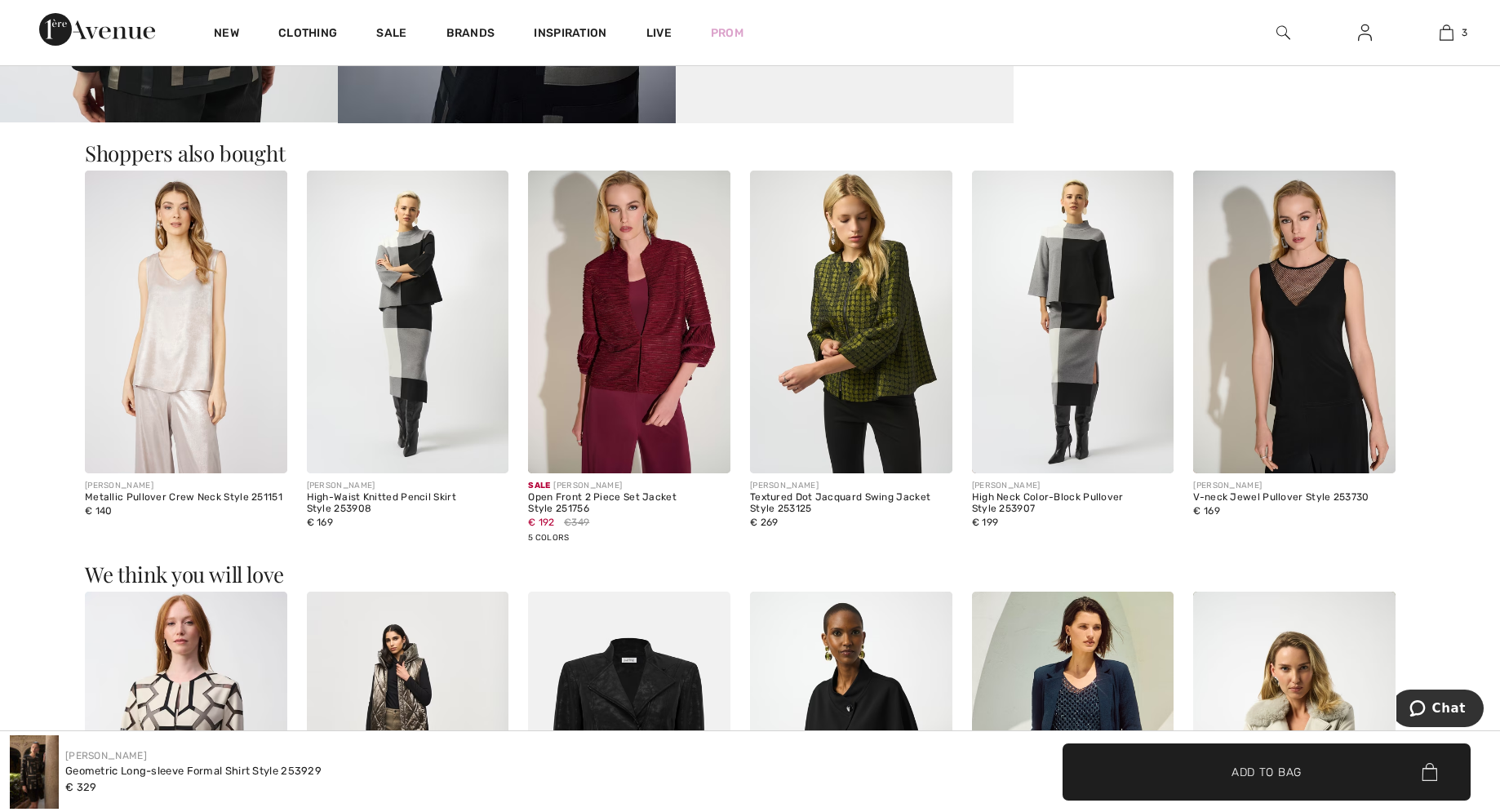
drag, startPoint x: 405, startPoint y: 314, endPoint x: 390, endPoint y: 314, distance: 15.0
click at [404, 314] on img at bounding box center [408, 322] width 203 height 304
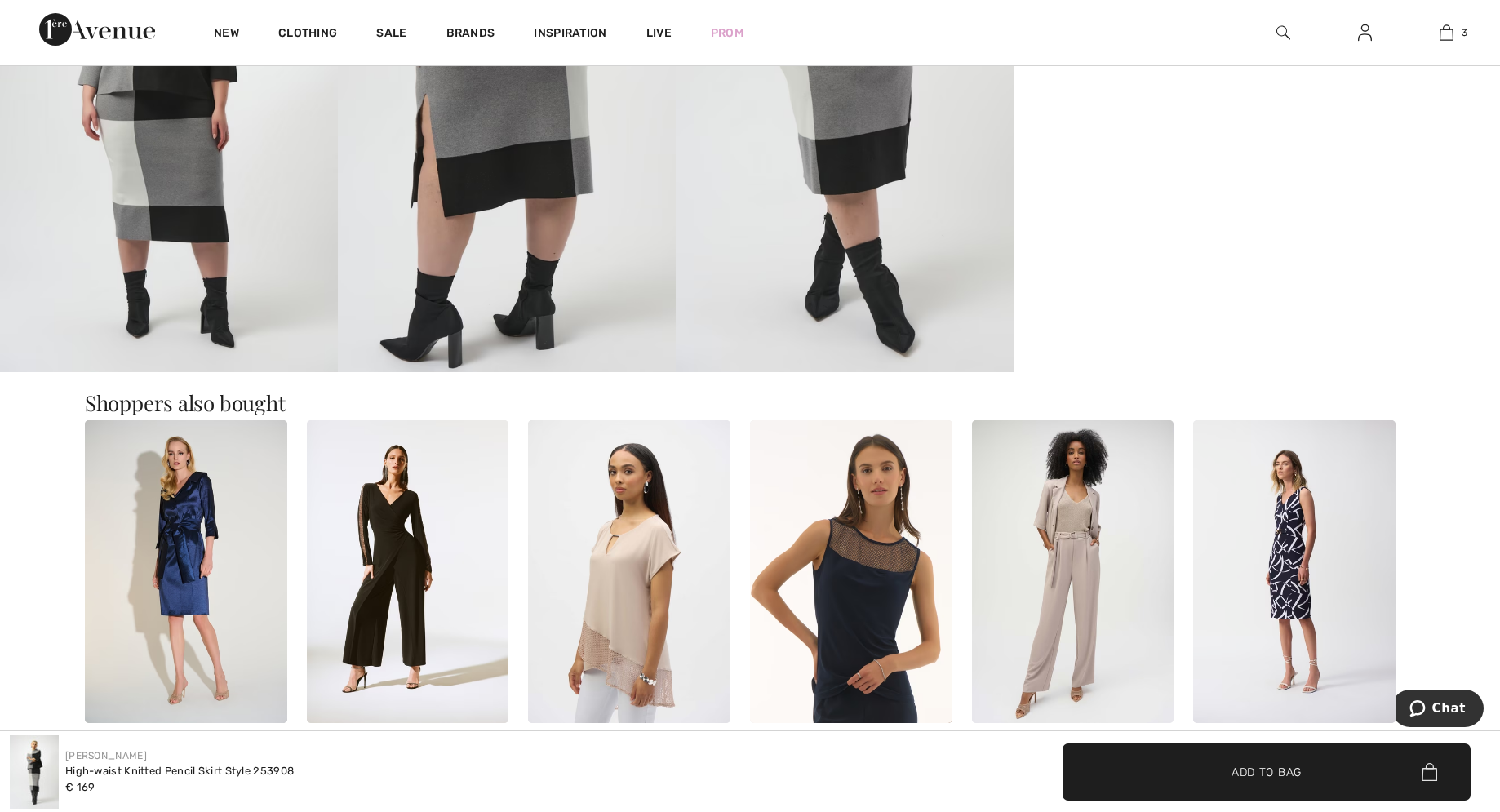
scroll to position [1082, 0]
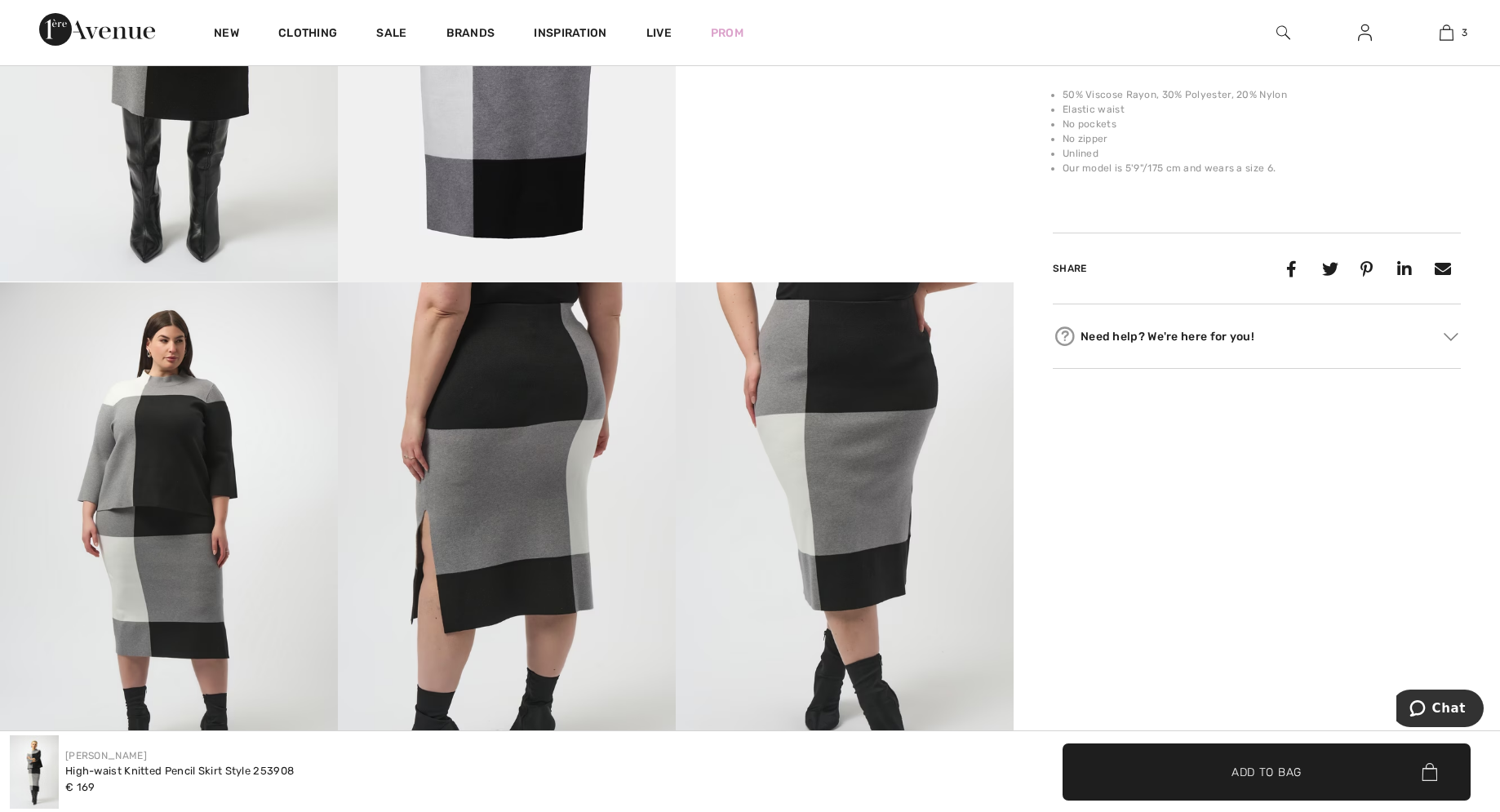
click at [180, 445] on img at bounding box center [169, 535] width 338 height 505
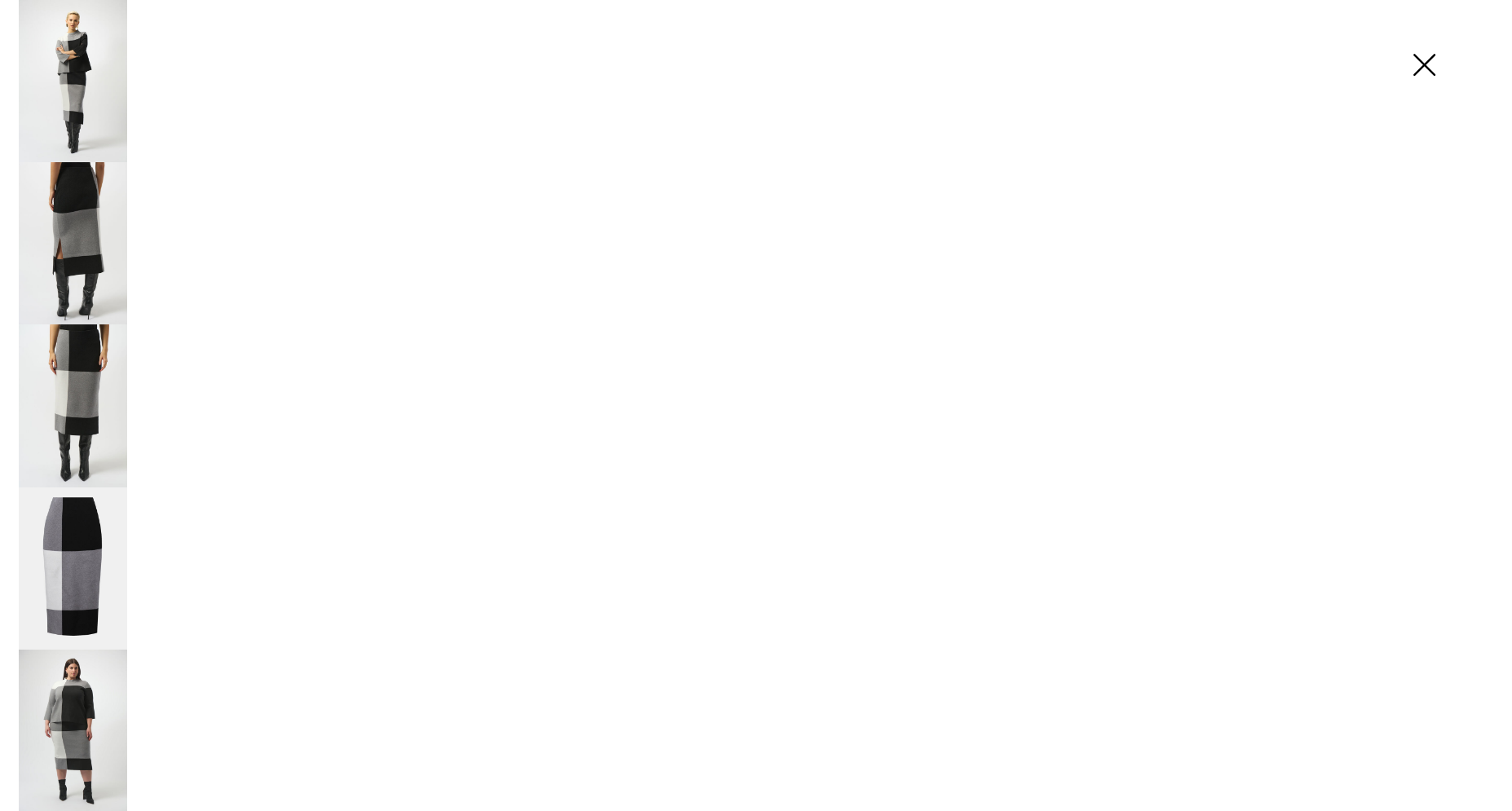
scroll to position [1091, 0]
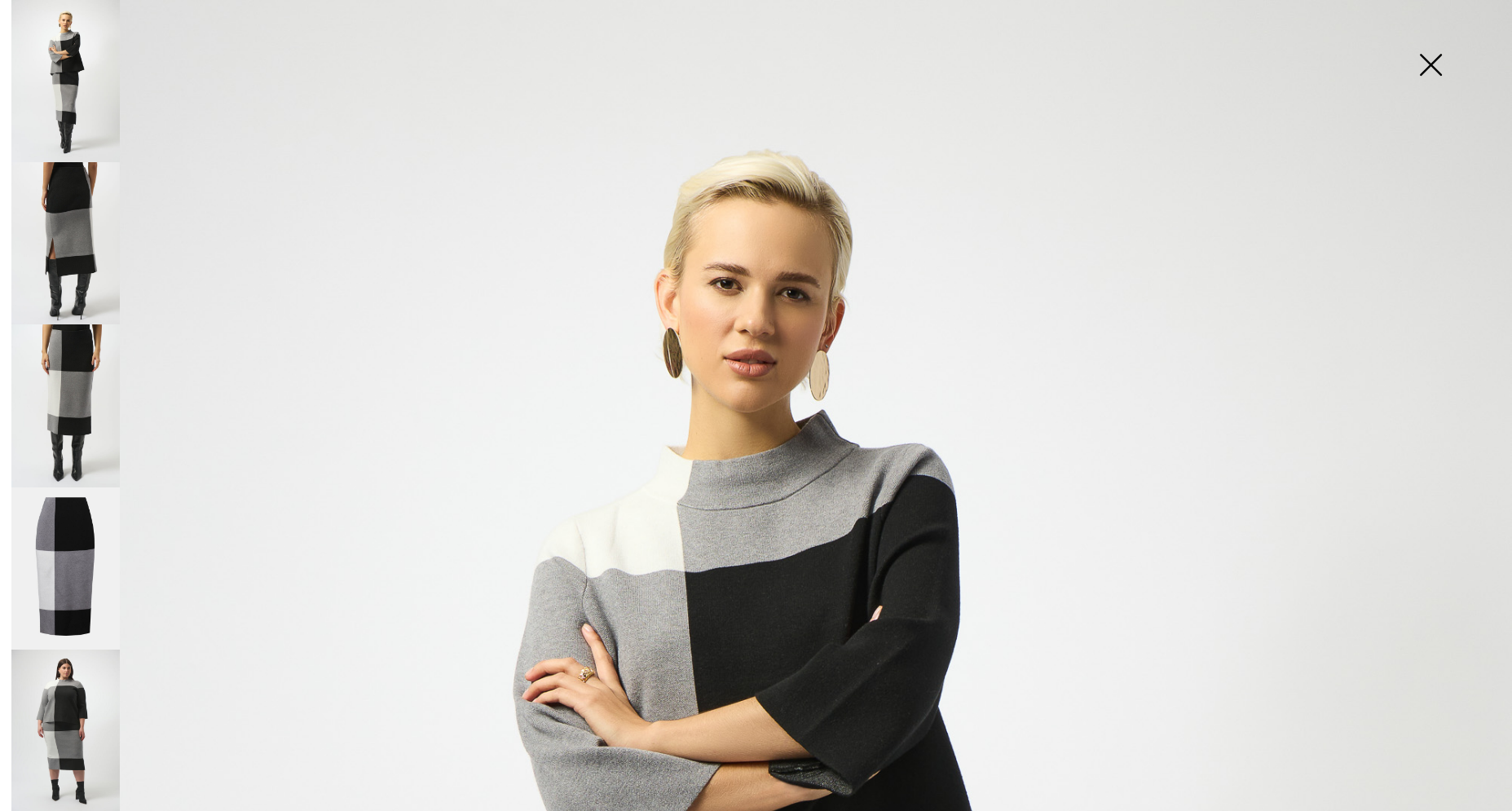
click at [1429, 69] on img at bounding box center [1430, 66] width 82 height 84
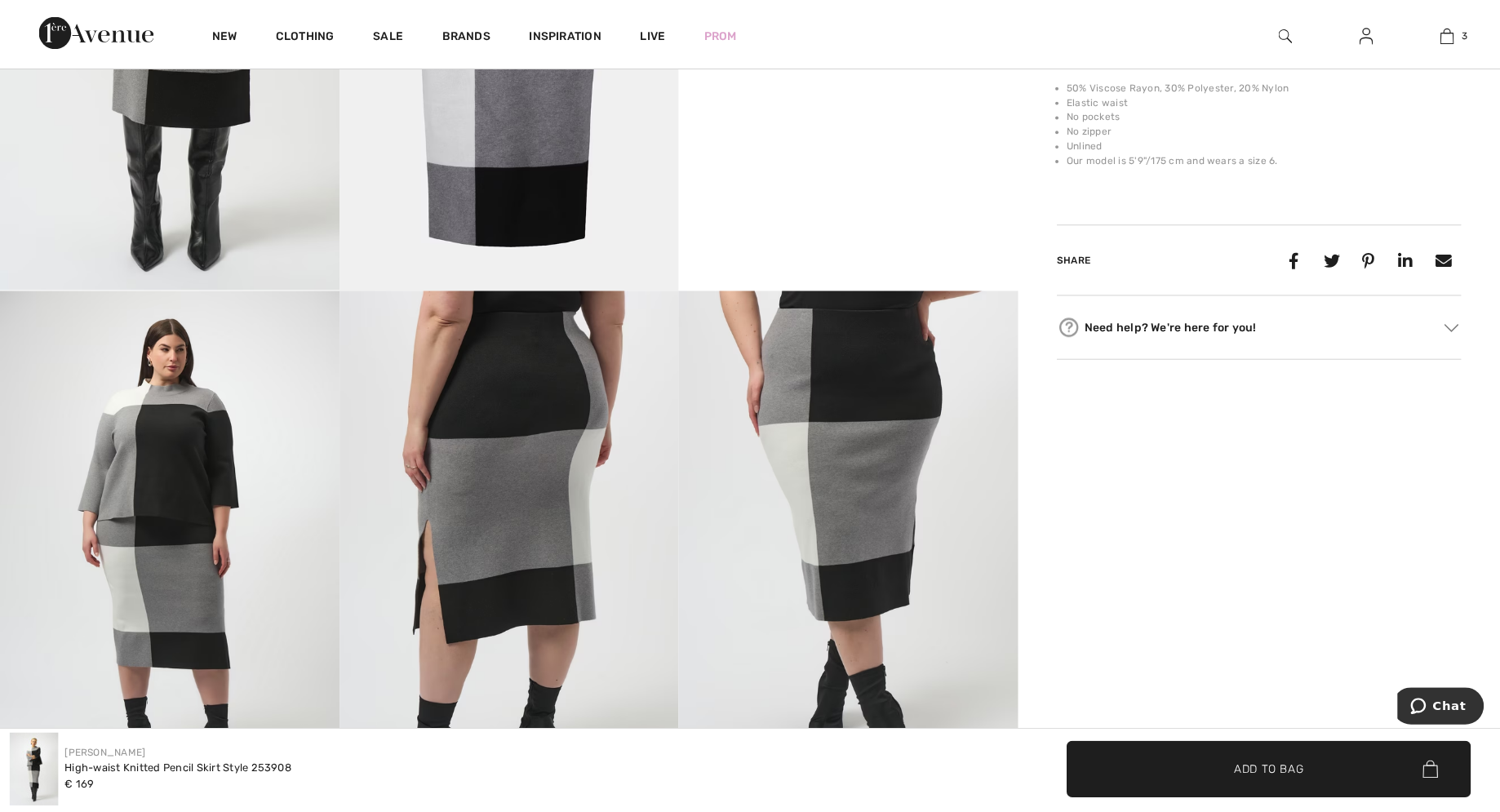
scroll to position [1082, 0]
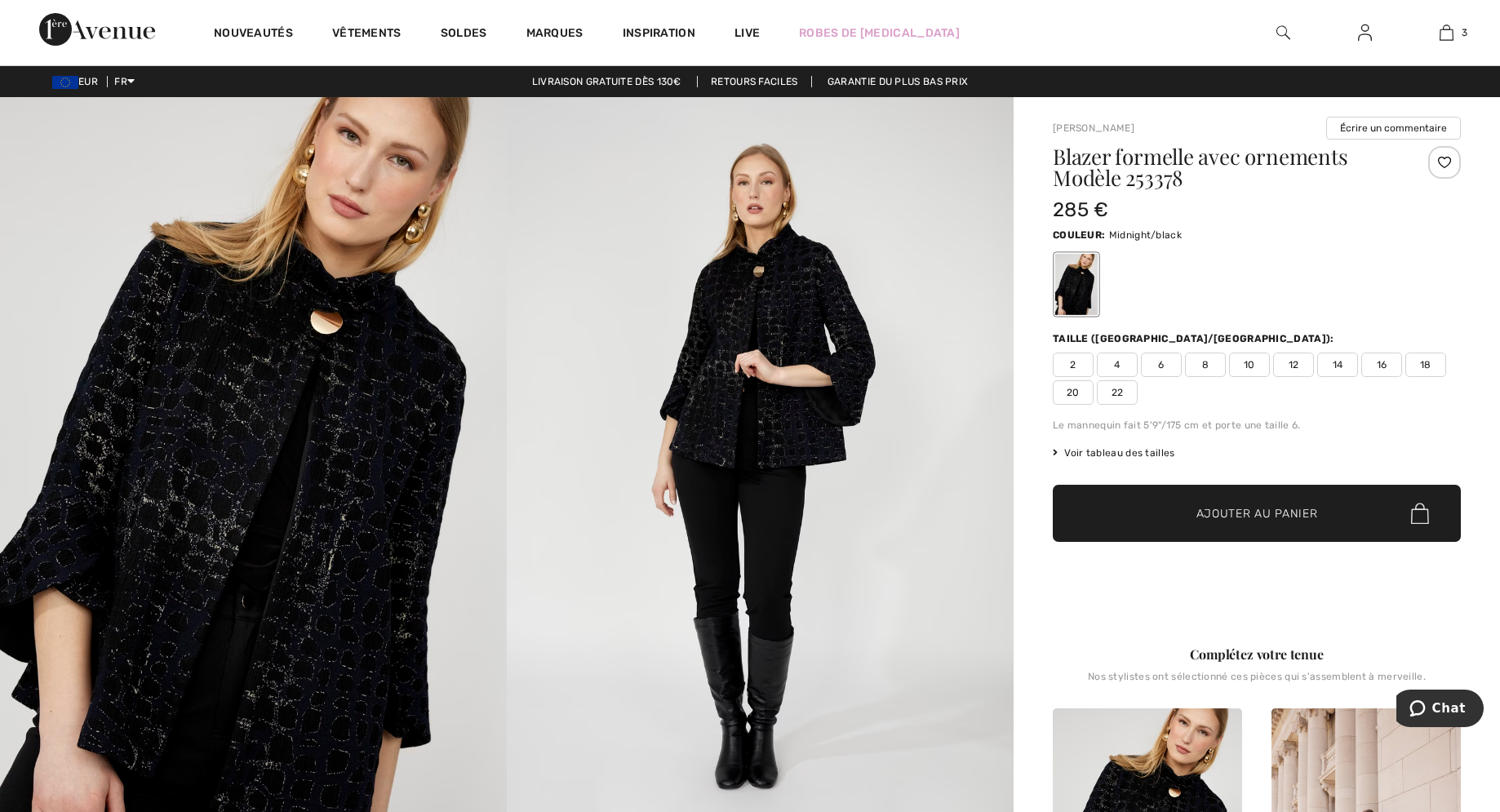
checkbox input "true"
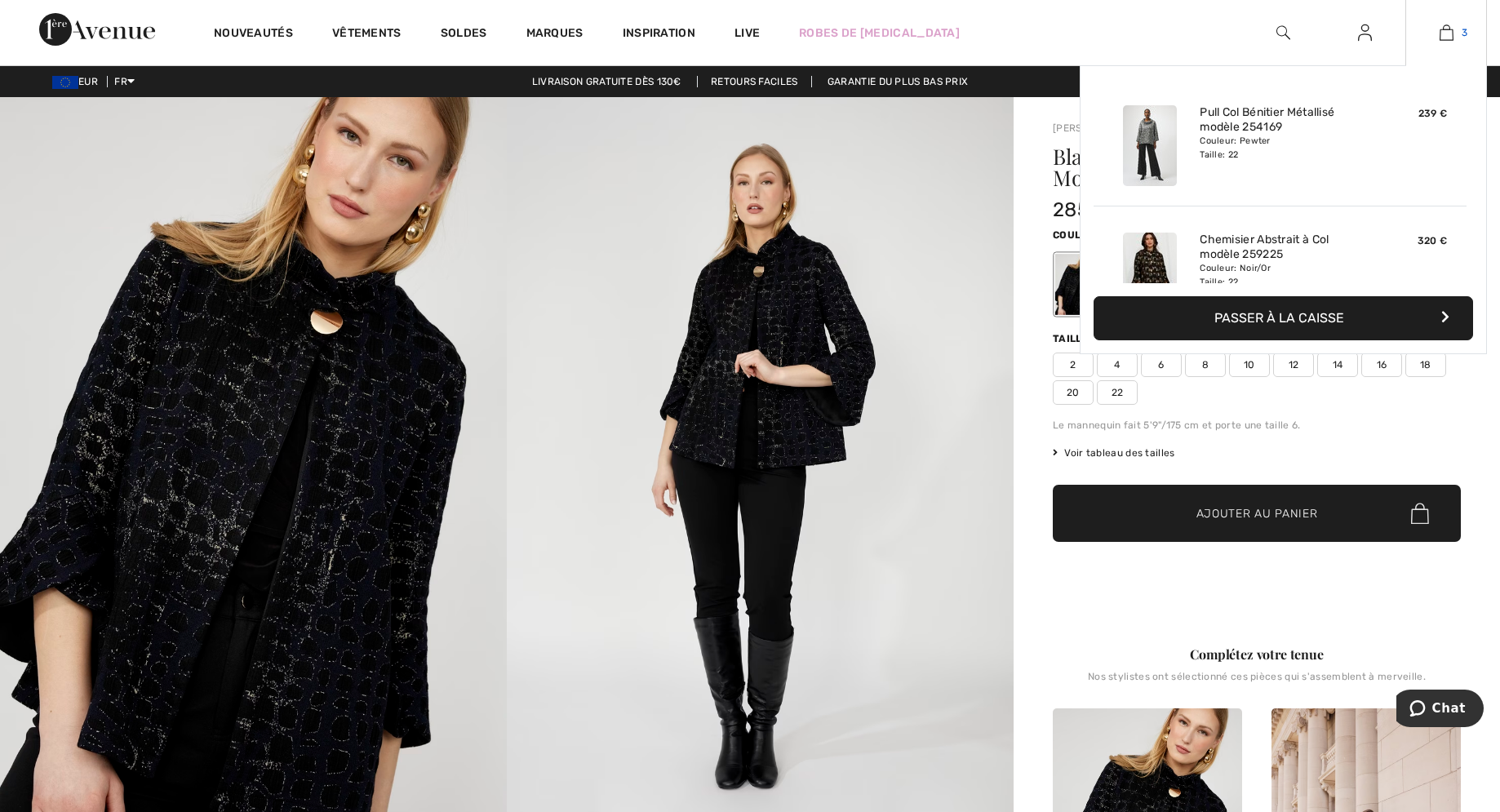
click at [1448, 30] on img at bounding box center [1446, 32] width 14 height 19
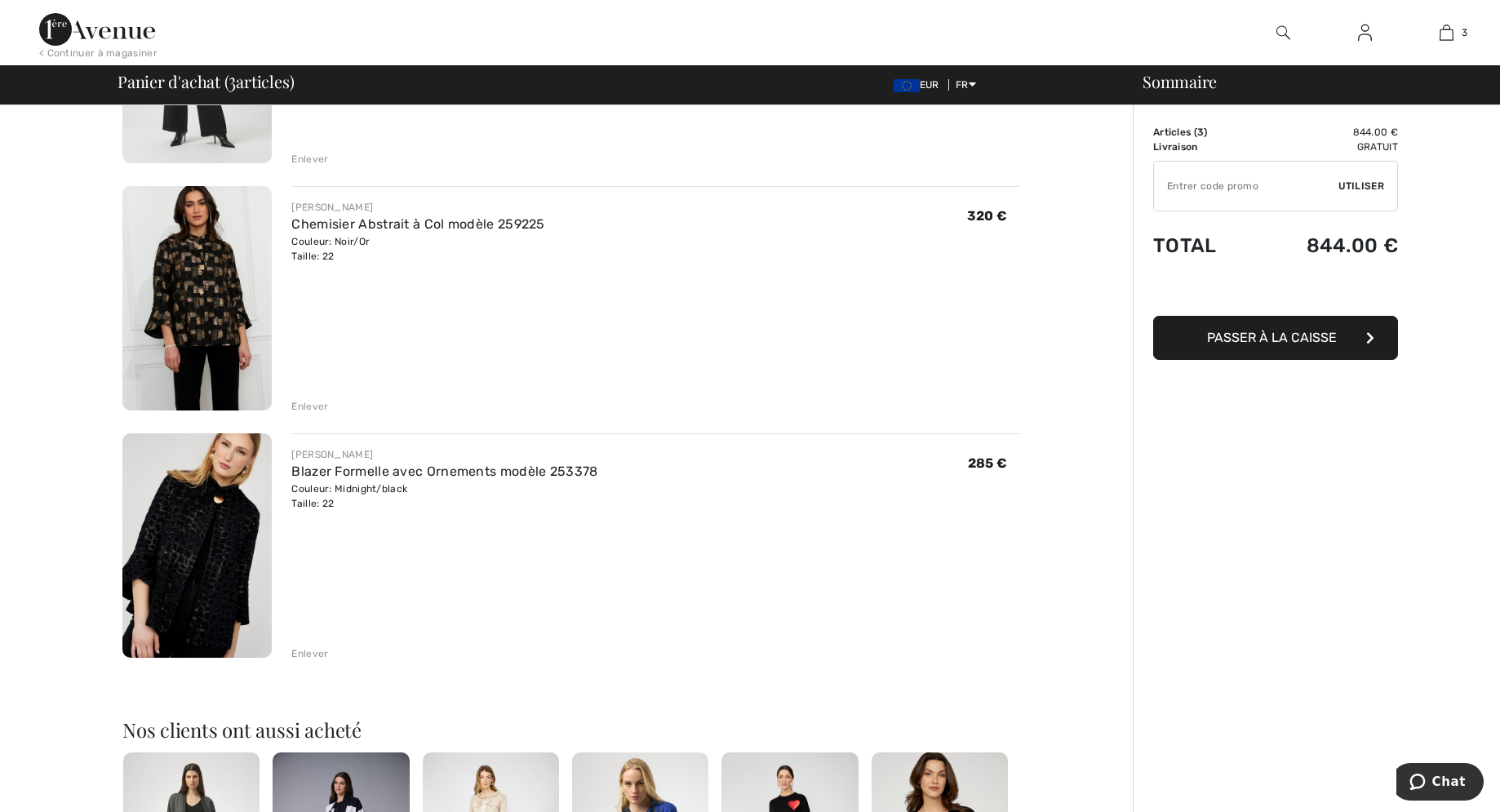
scroll to position [499, 0]
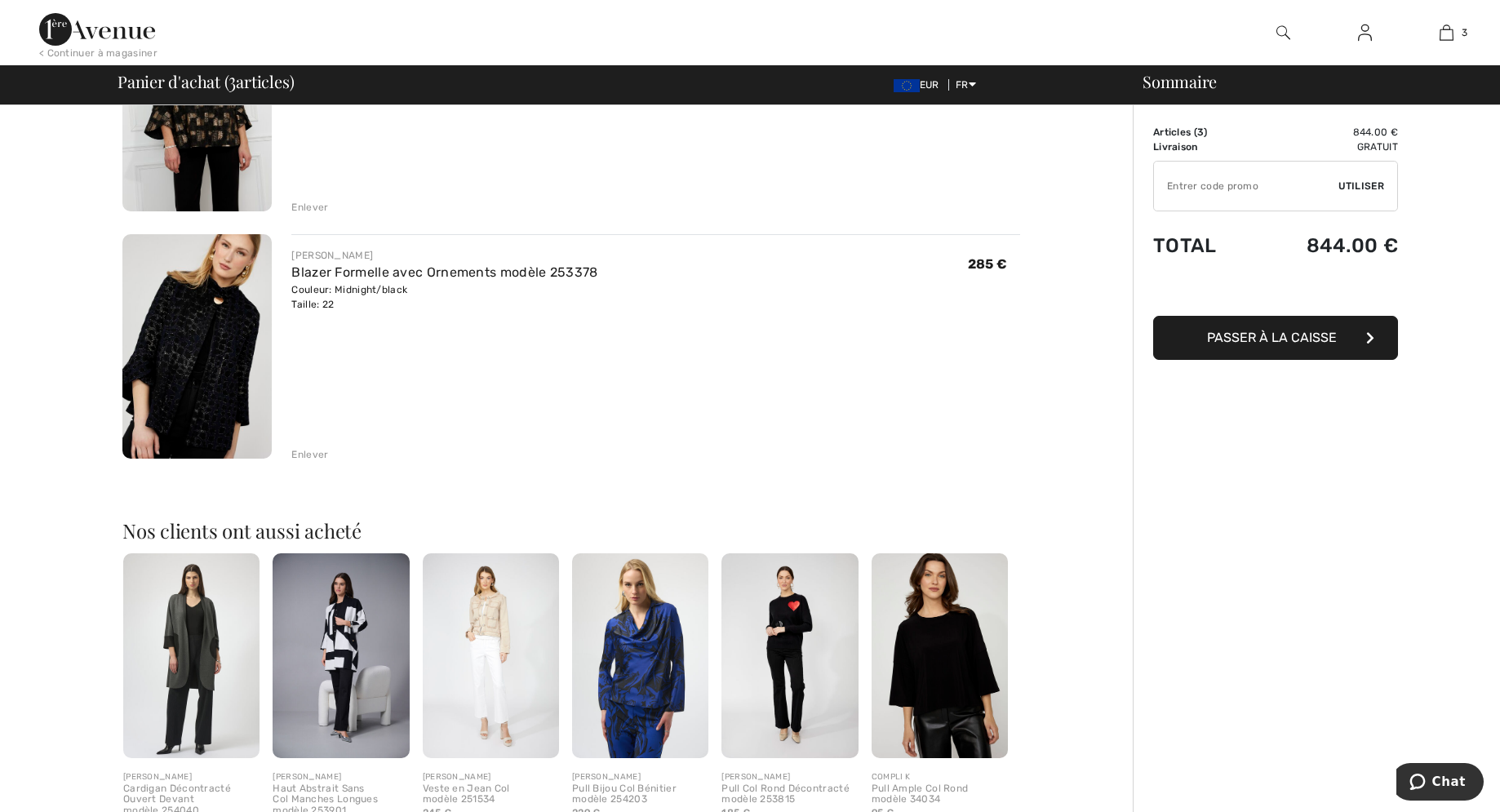
click at [309, 459] on div "Enlever" at bounding box center [309, 455] width 37 height 15
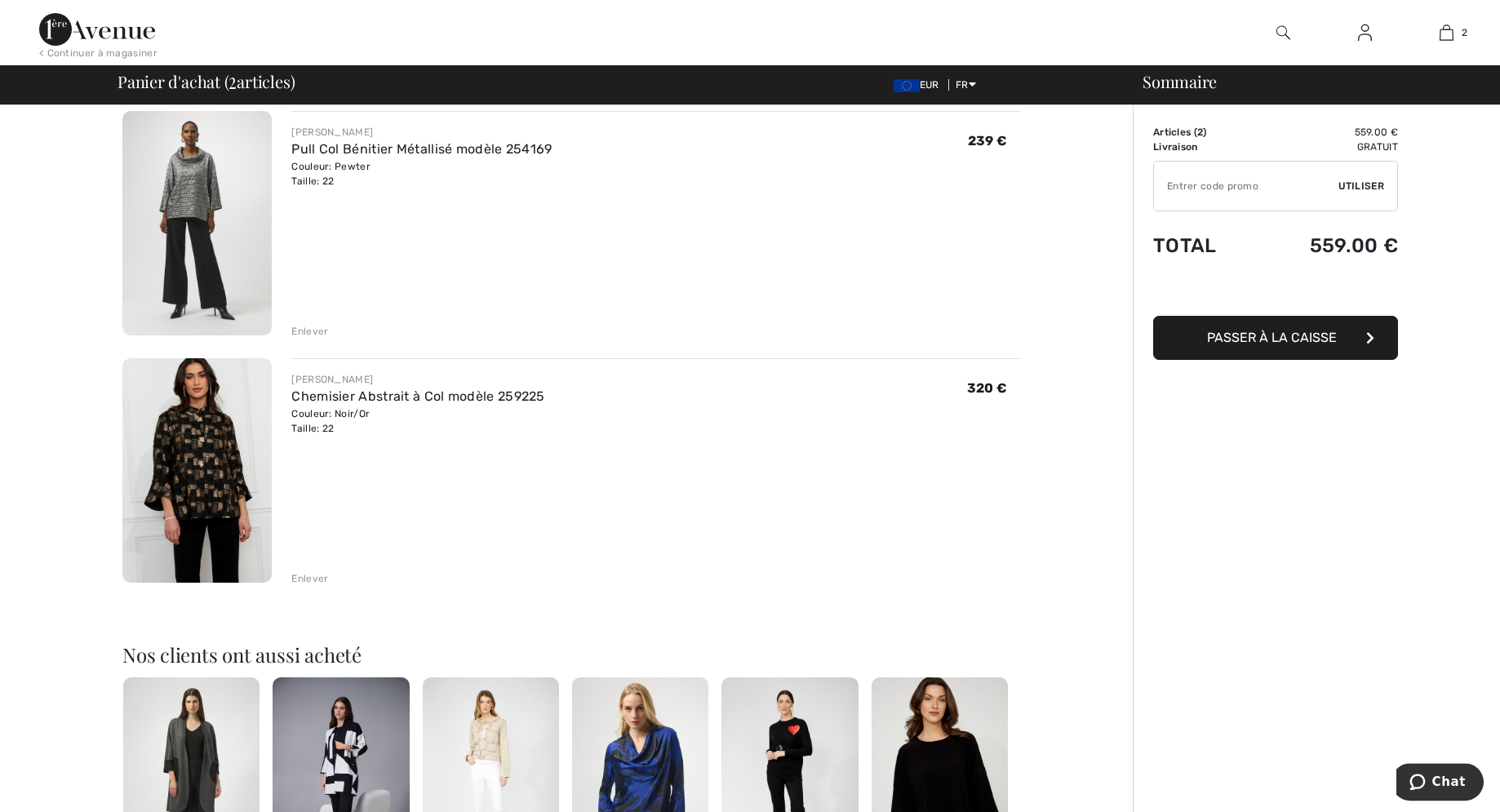
scroll to position [0, 0]
